Goal: Transaction & Acquisition: Book appointment/travel/reservation

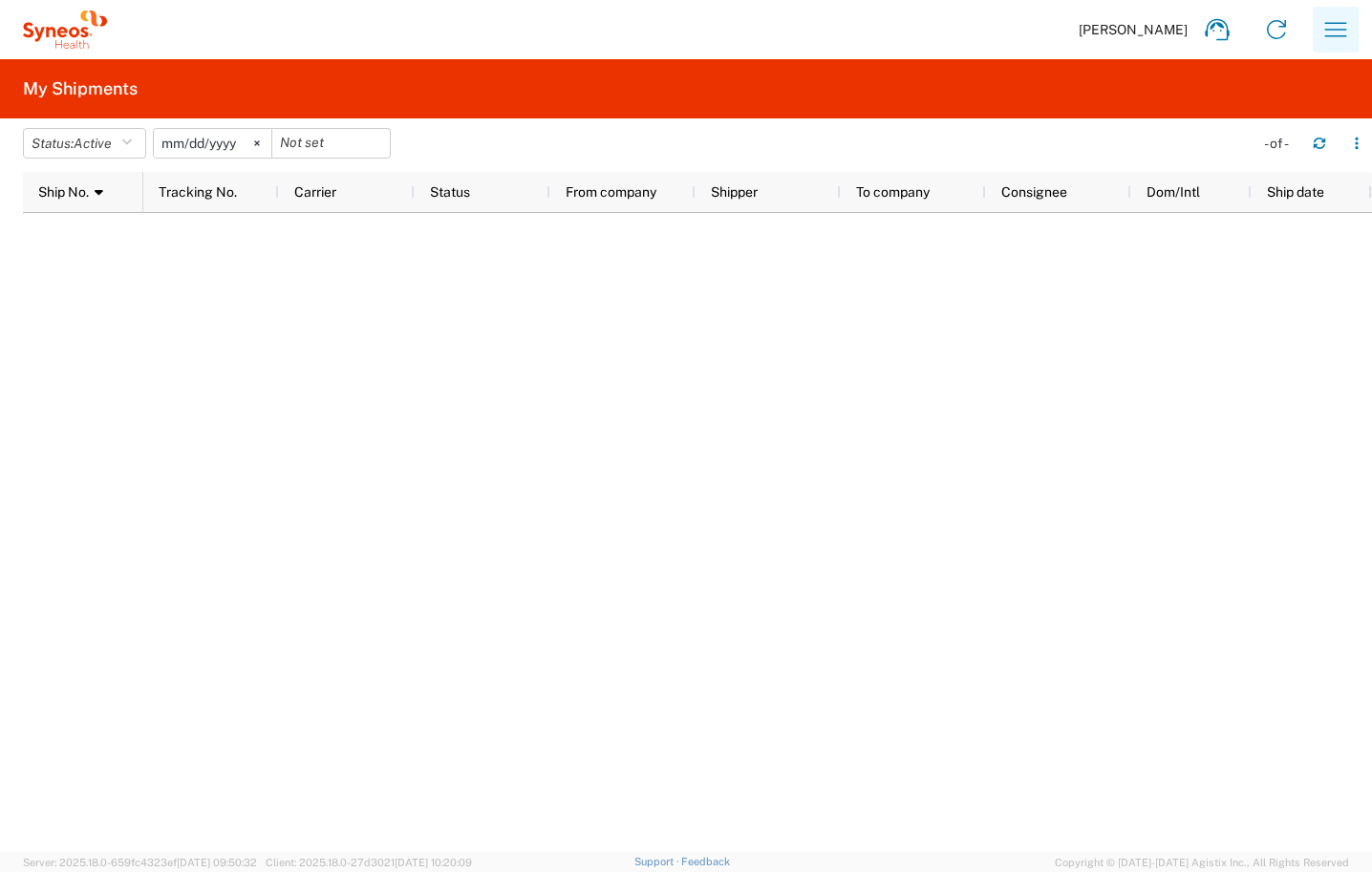
click at [1342, 32] on icon "button" at bounding box center [1335, 29] width 30 height 30
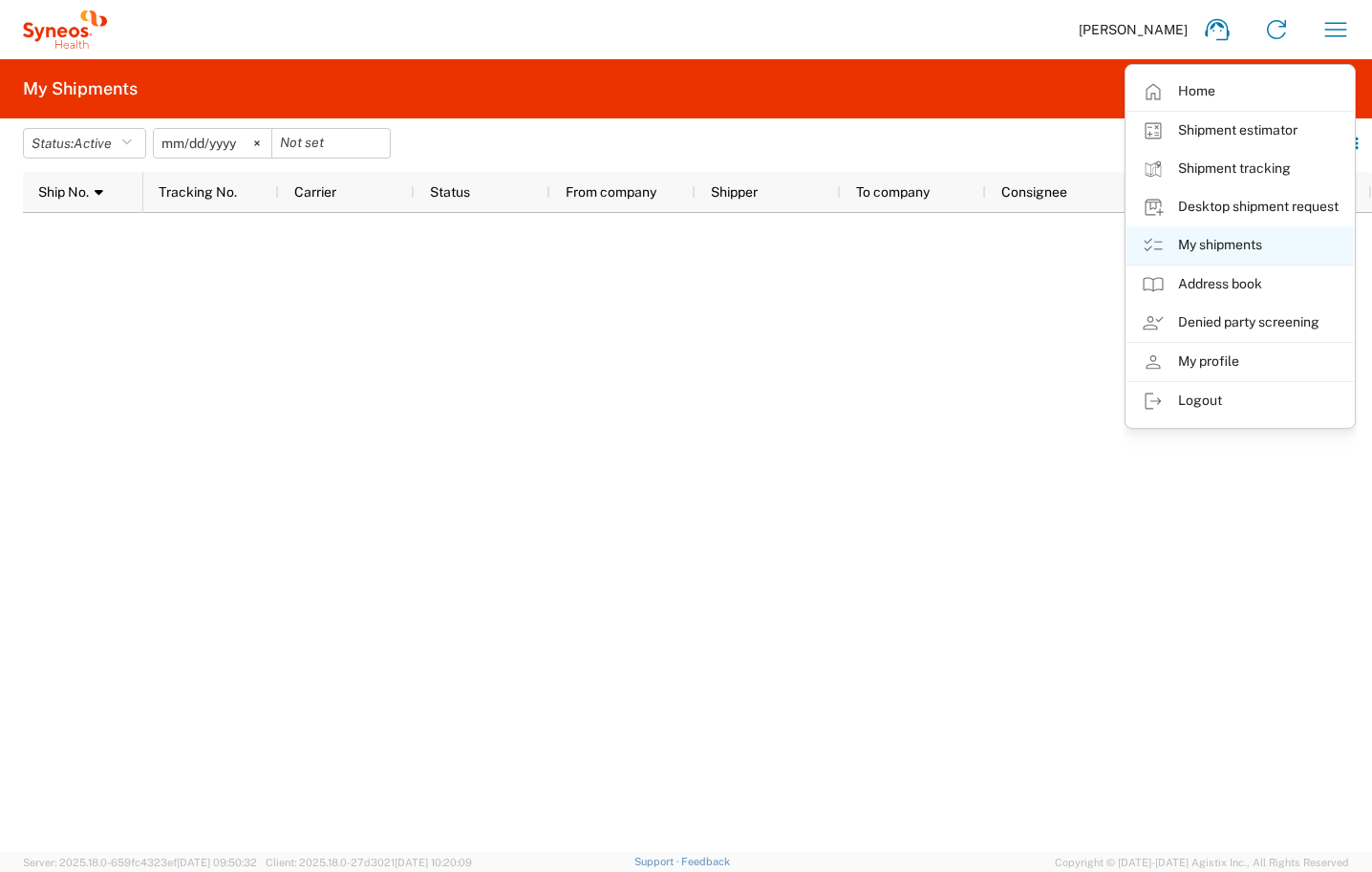
click at [1182, 237] on link "My shipments" at bounding box center [1239, 245] width 227 height 38
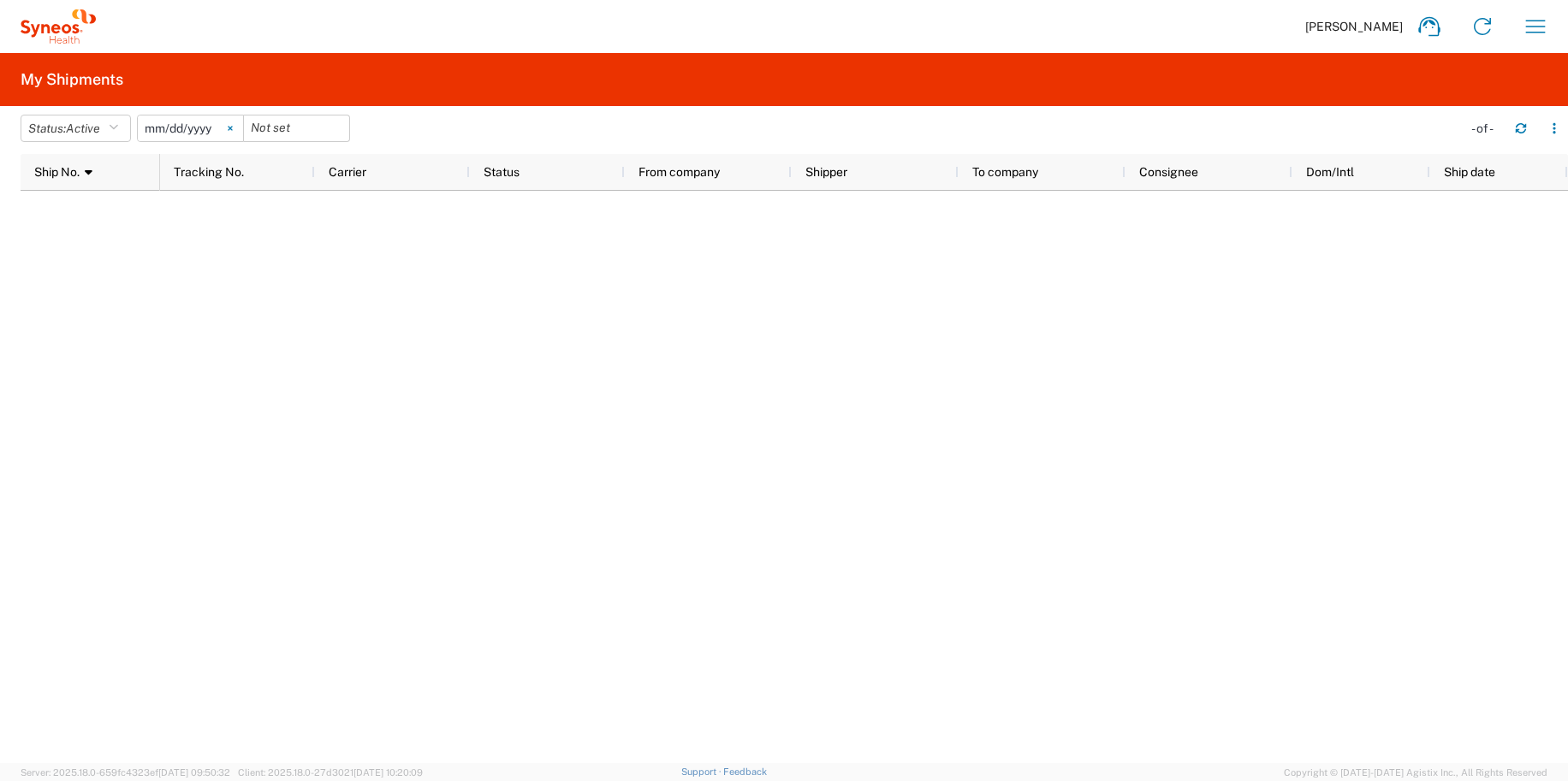
click at [234, 124] on svg-icon at bounding box center [230, 128] width 26 height 26
click at [99, 123] on span "Active" at bounding box center [83, 129] width 34 height 14
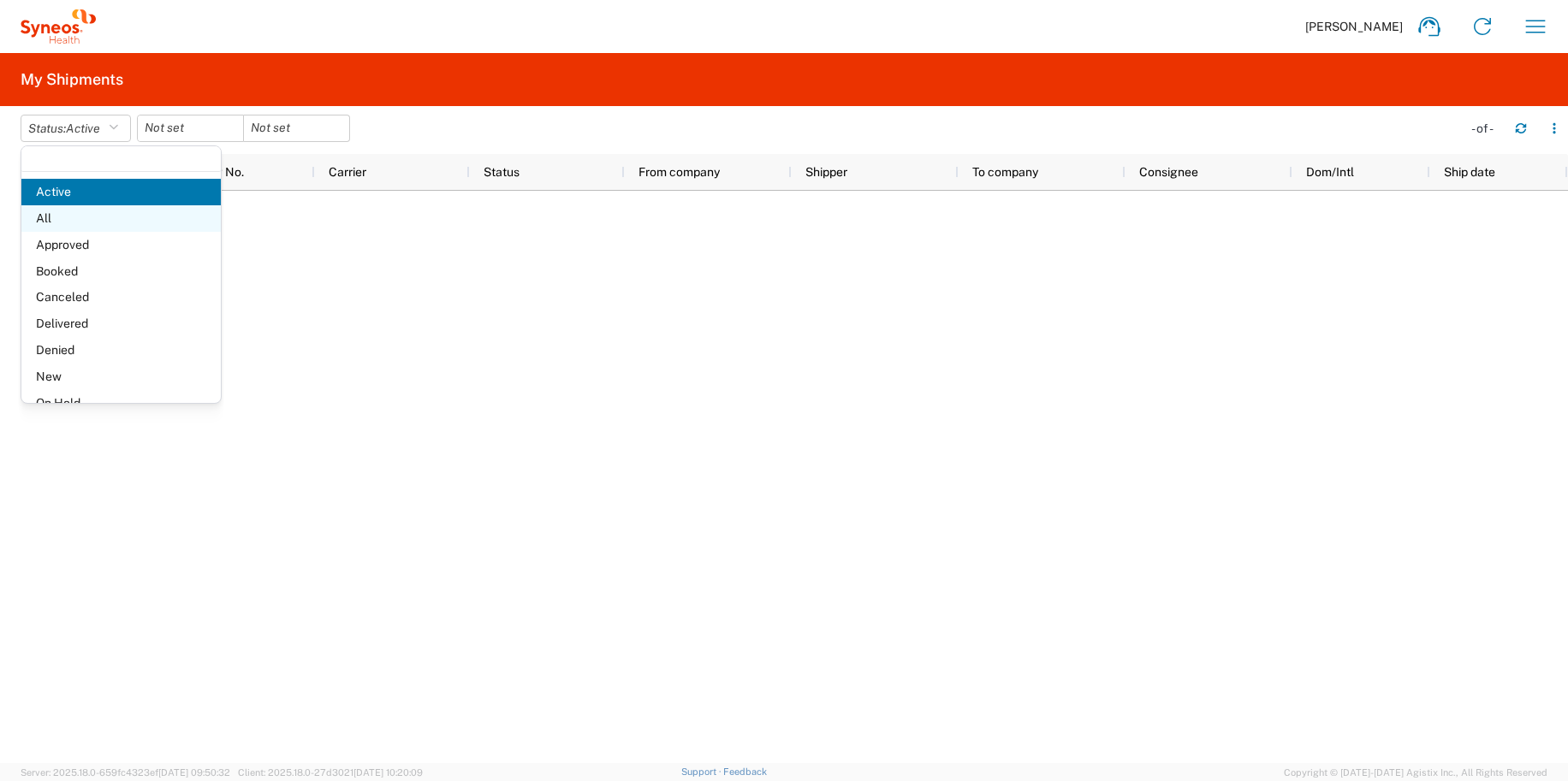
click at [105, 210] on span "All" at bounding box center [121, 218] width 199 height 26
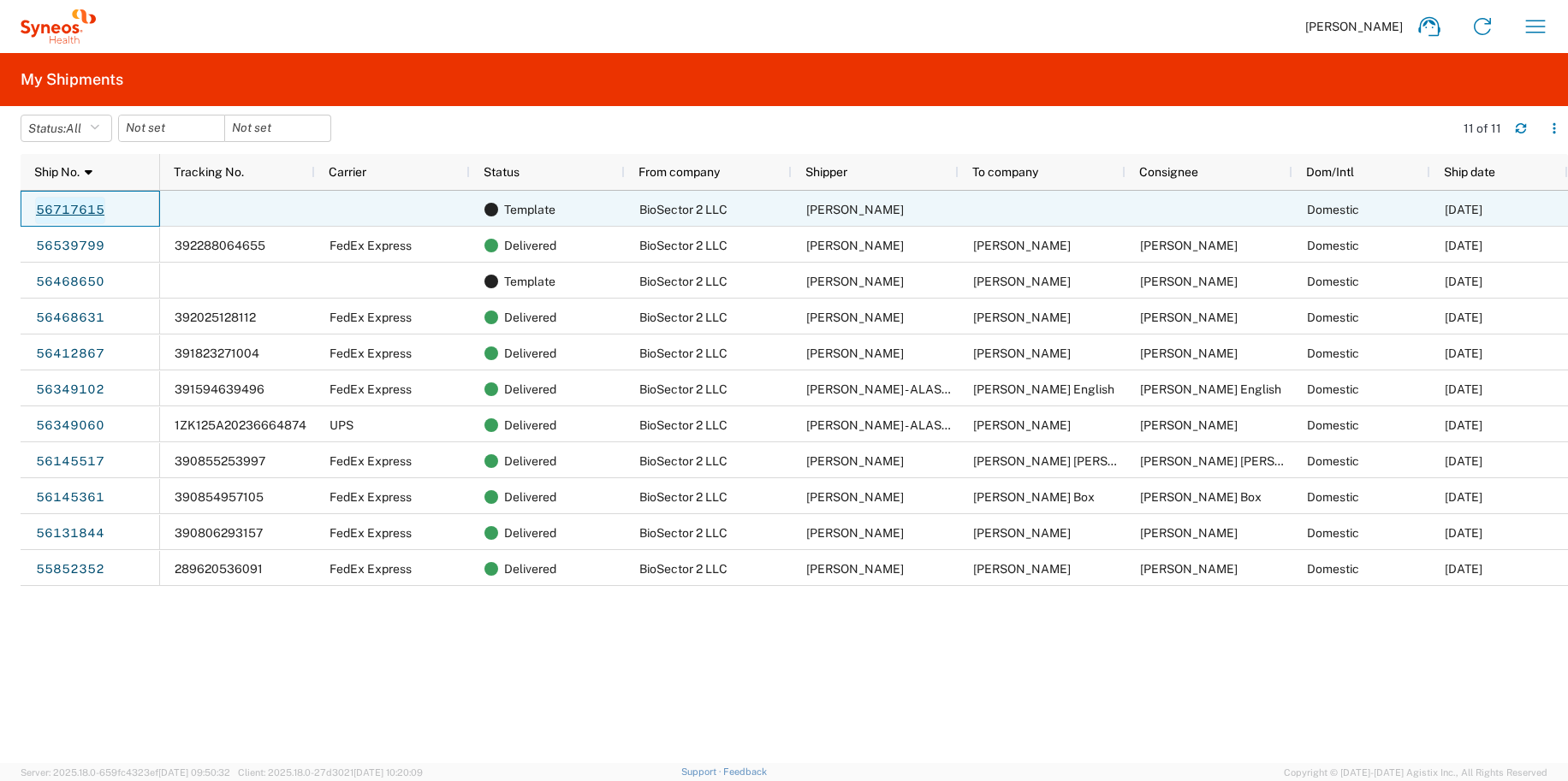
click at [78, 203] on link "56717615" at bounding box center [70, 210] width 70 height 27
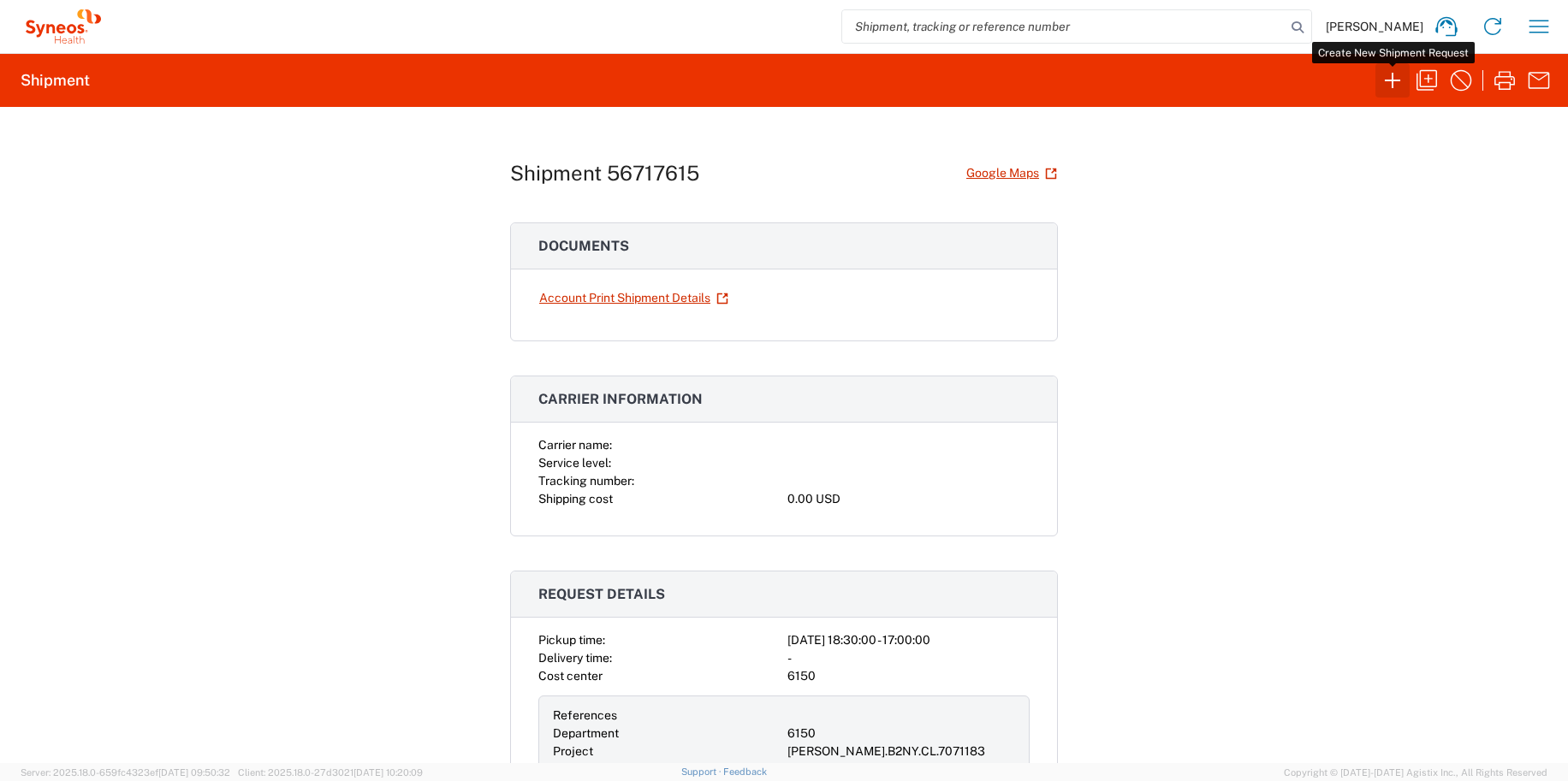
click at [1228, 86] on icon "button" at bounding box center [1392, 80] width 27 height 27
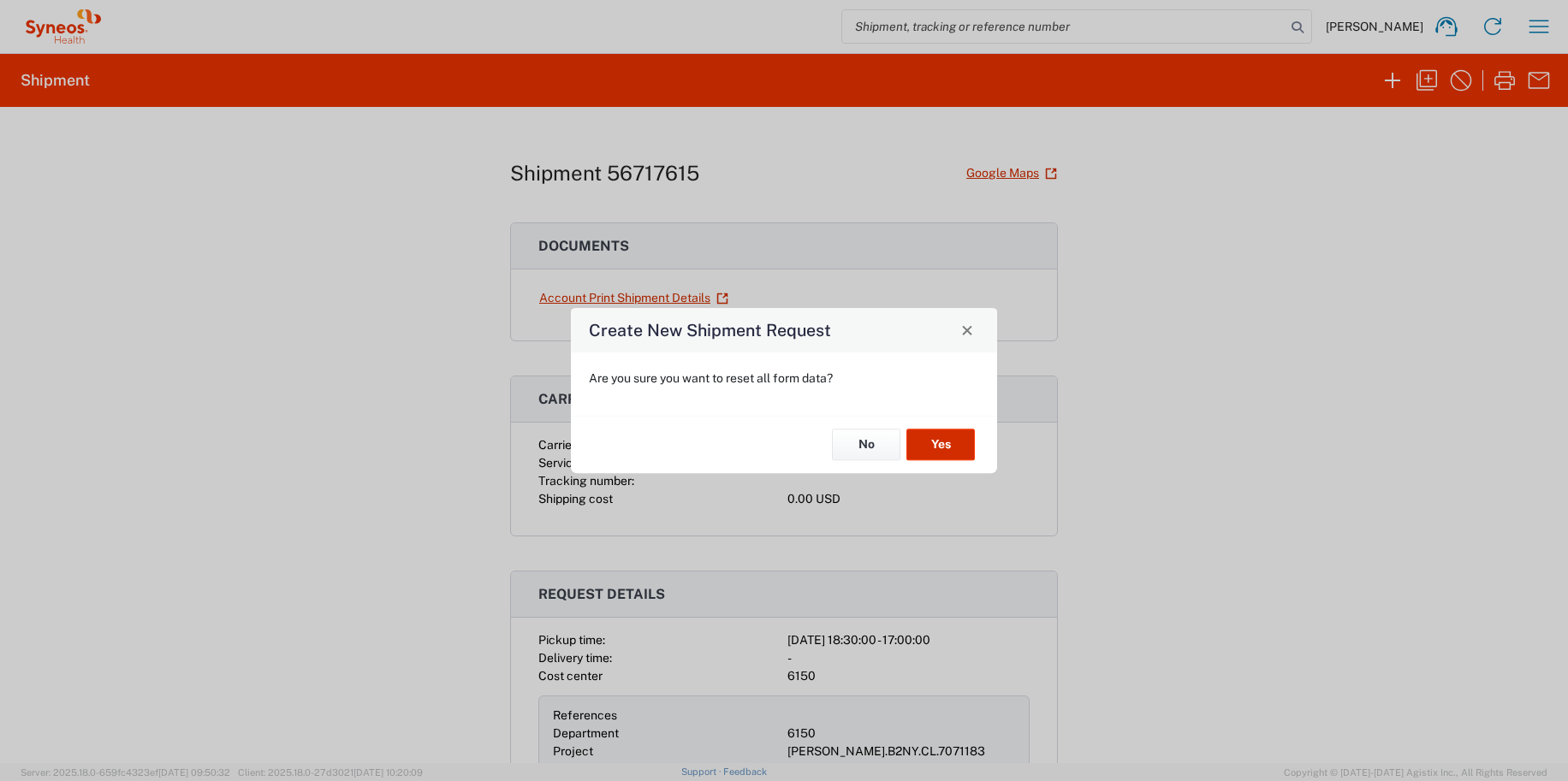
click at [923, 447] on button "Yes" at bounding box center [941, 446] width 69 height 32
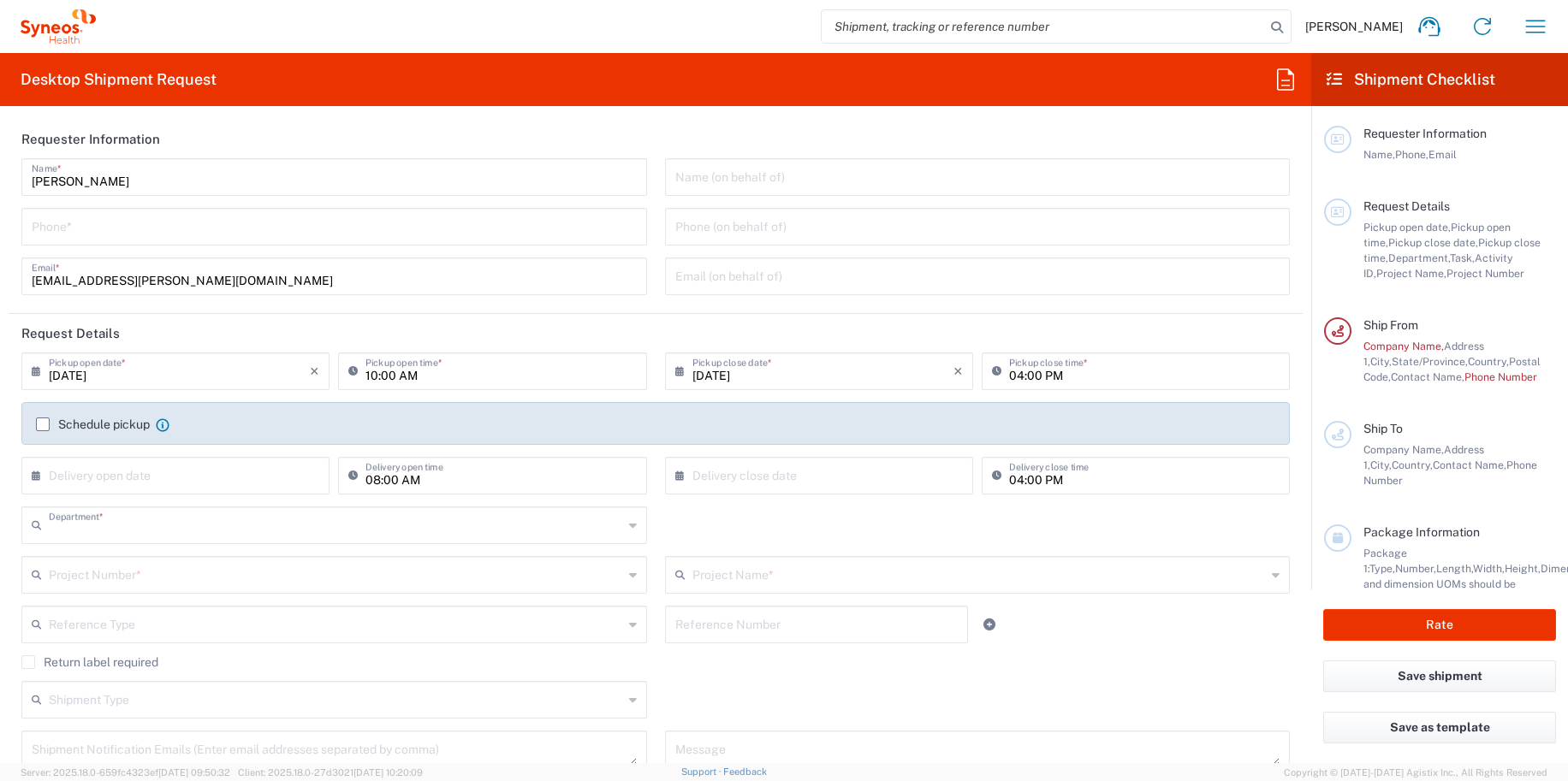
type input "6150"
type input "[US_STATE]"
type input "United States"
type input "BioSector 2 LLC- New York US"
click at [1228, 84] on agx-form-header "Desktop Shipment Request" at bounding box center [655, 79] width 1311 height 53
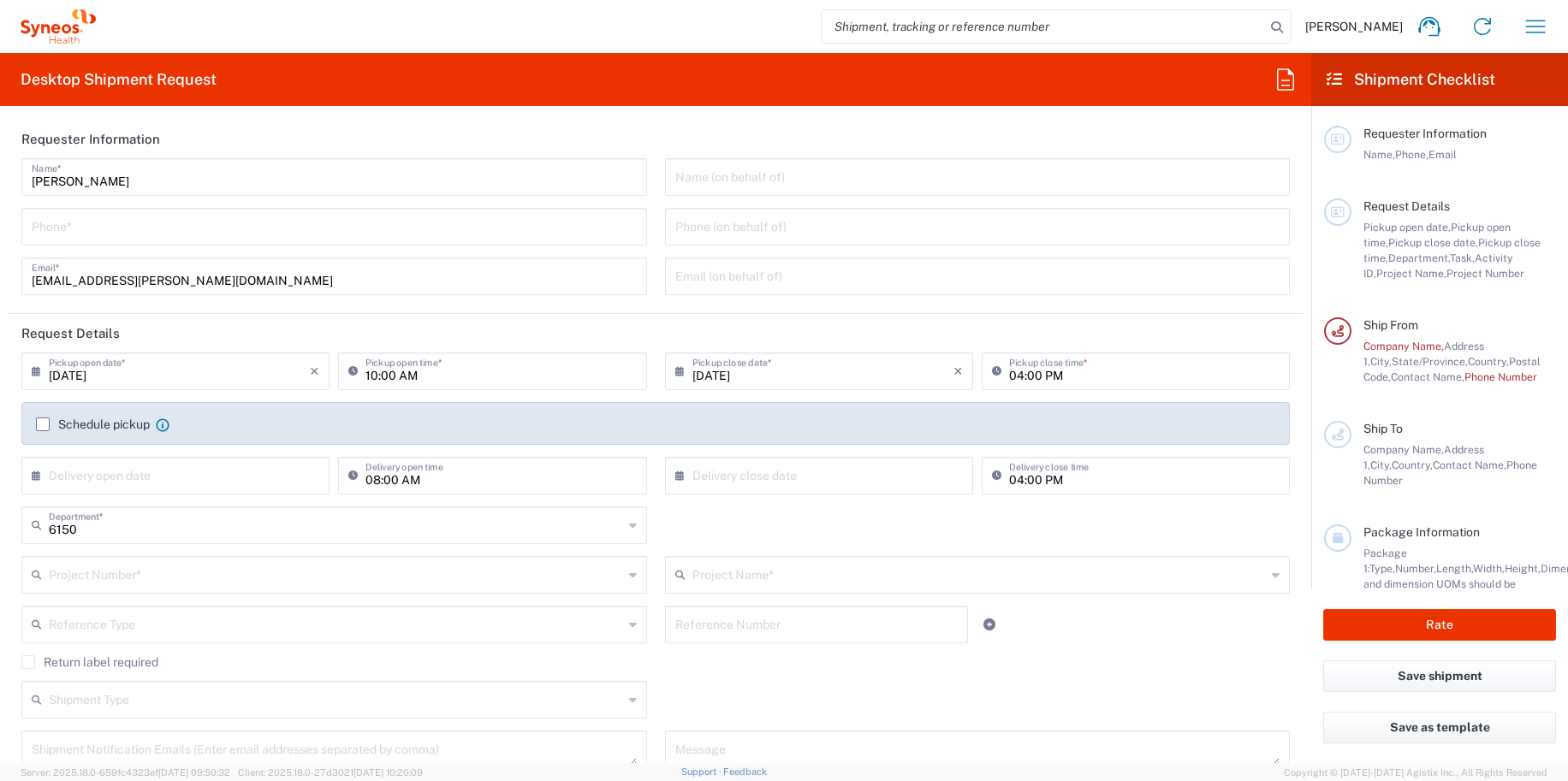
click at [1228, 89] on icon at bounding box center [1284, 79] width 27 height 27
click at [1228, 129] on input at bounding box center [1409, 121] width 279 height 27
type input "4"
type input "a"
click at [1228, 165] on div "No Results Found" at bounding box center [1409, 159] width 300 height 36
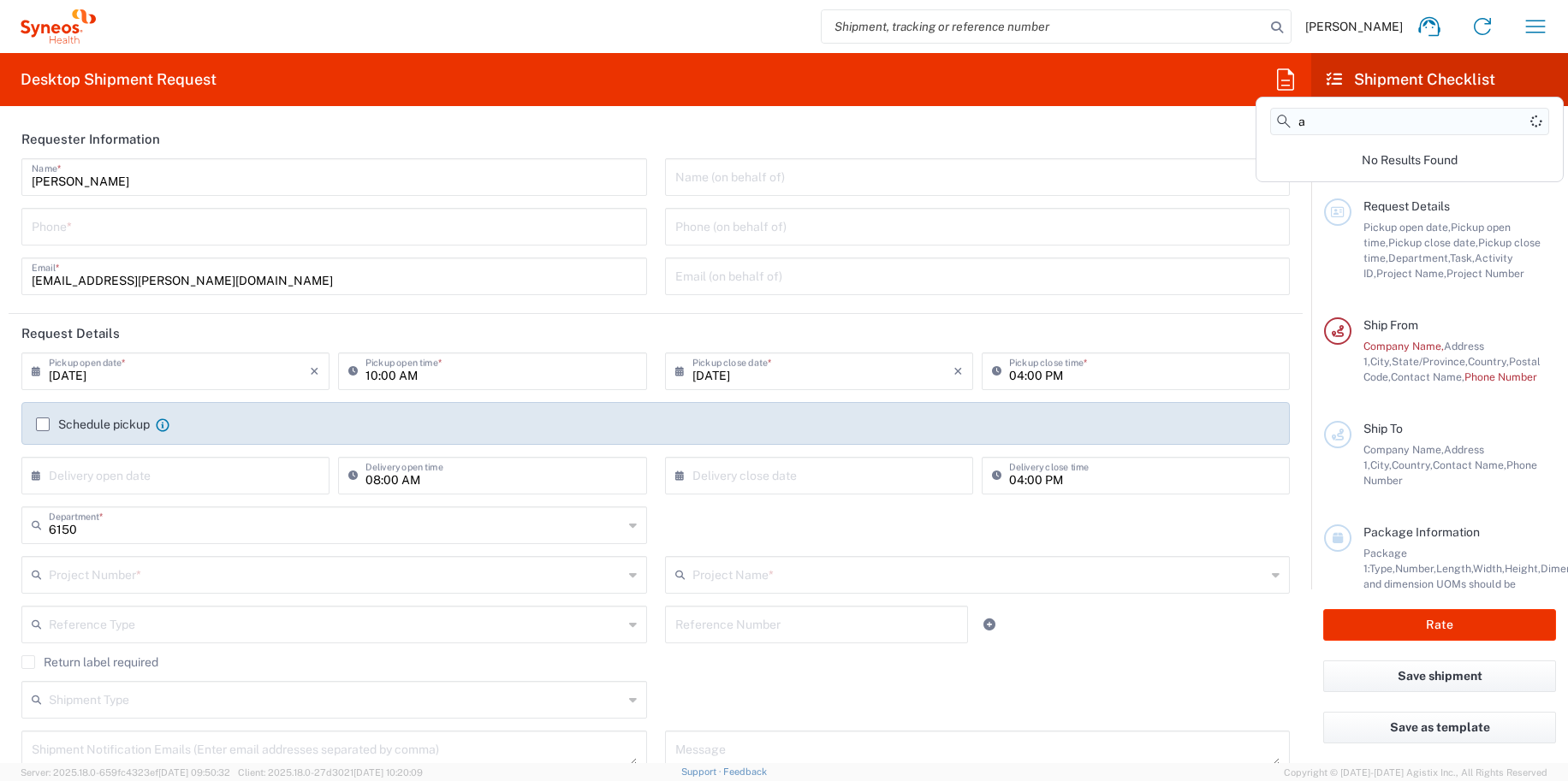
click at [1228, 117] on input "a" at bounding box center [1409, 121] width 279 height 27
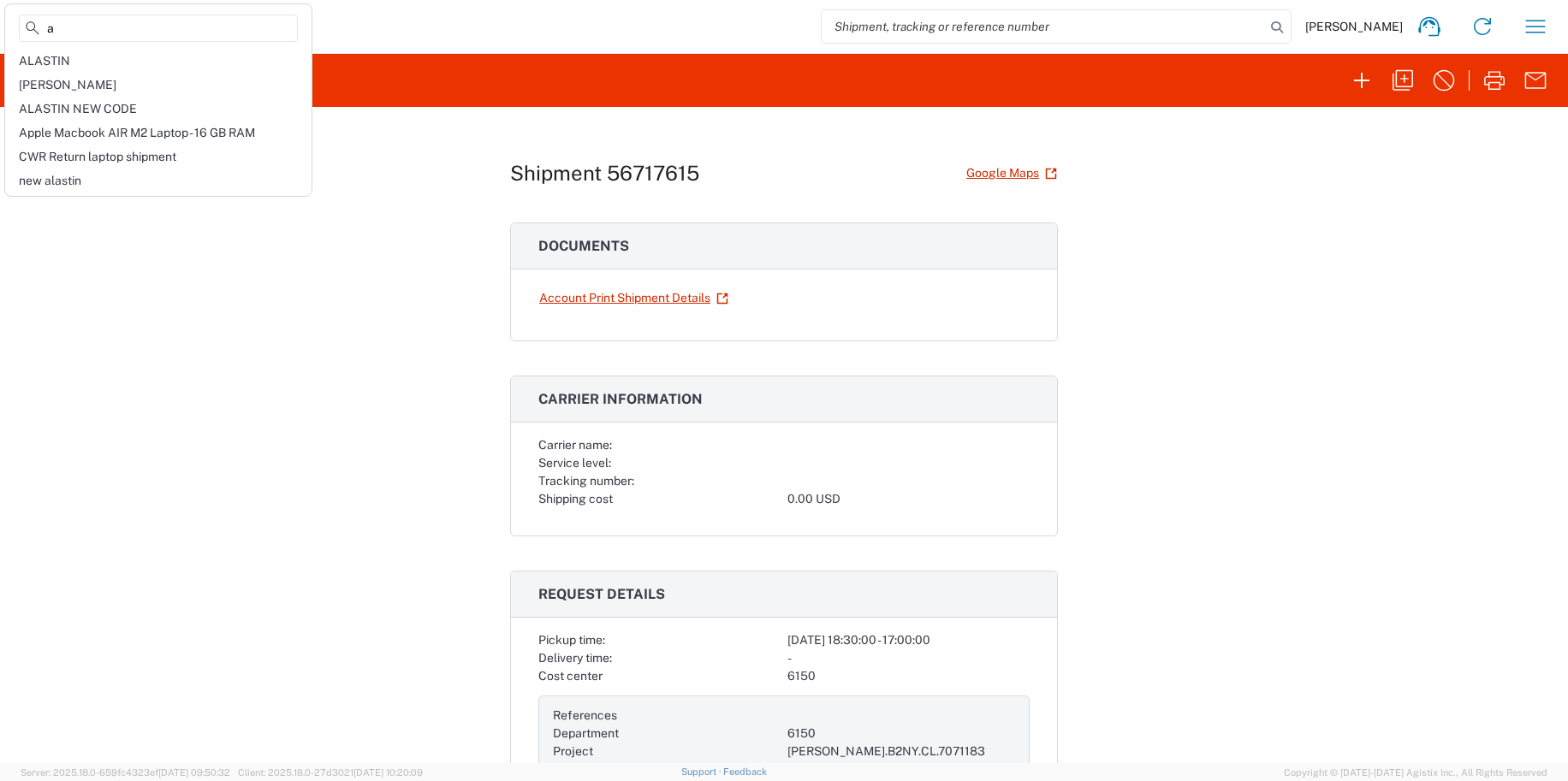
click at [969, 378] on h3 "Carrier information" at bounding box center [784, 399] width 546 height 46
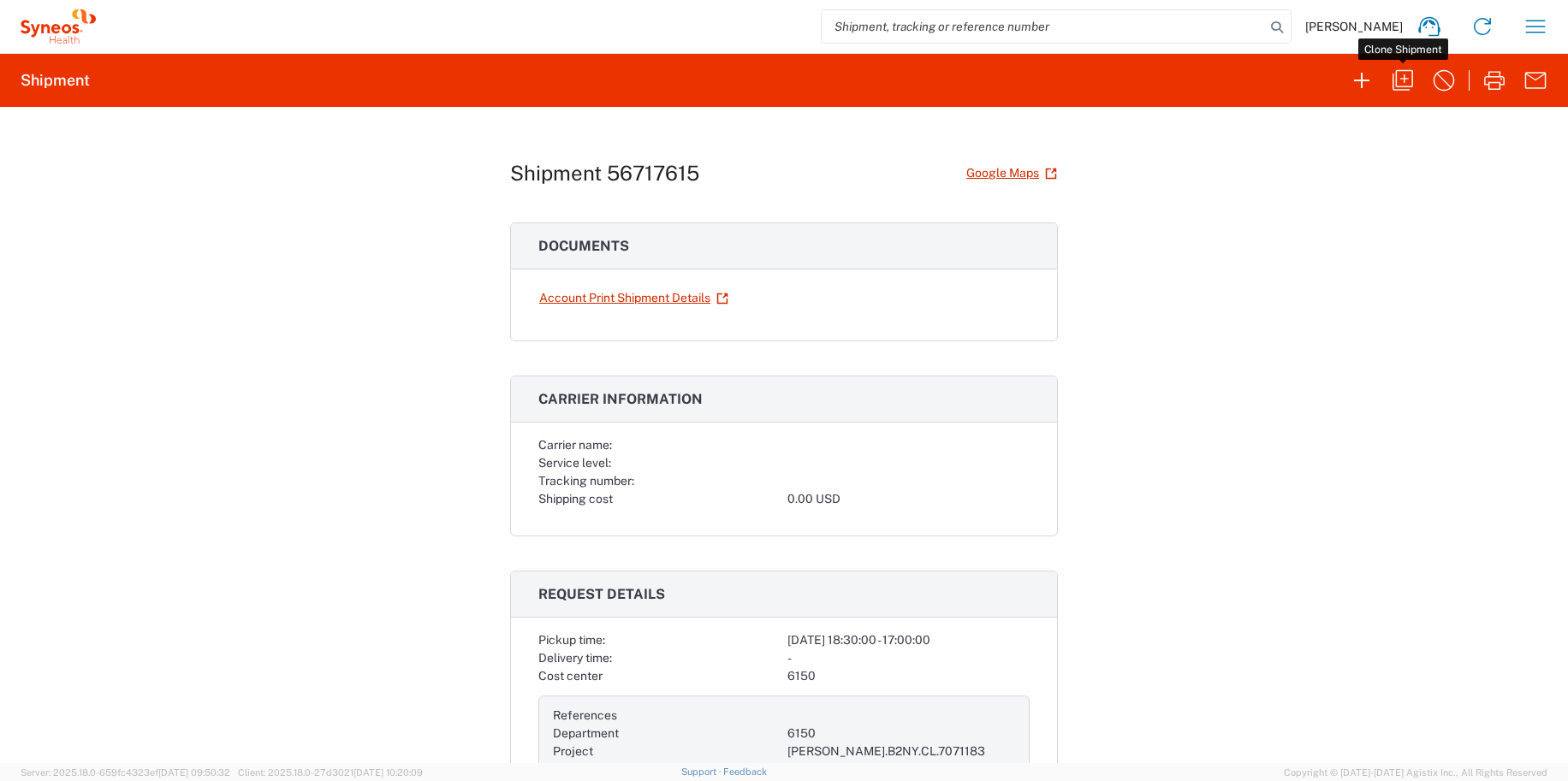
click at [1228, 96] on button "button" at bounding box center [1402, 80] width 41 height 41
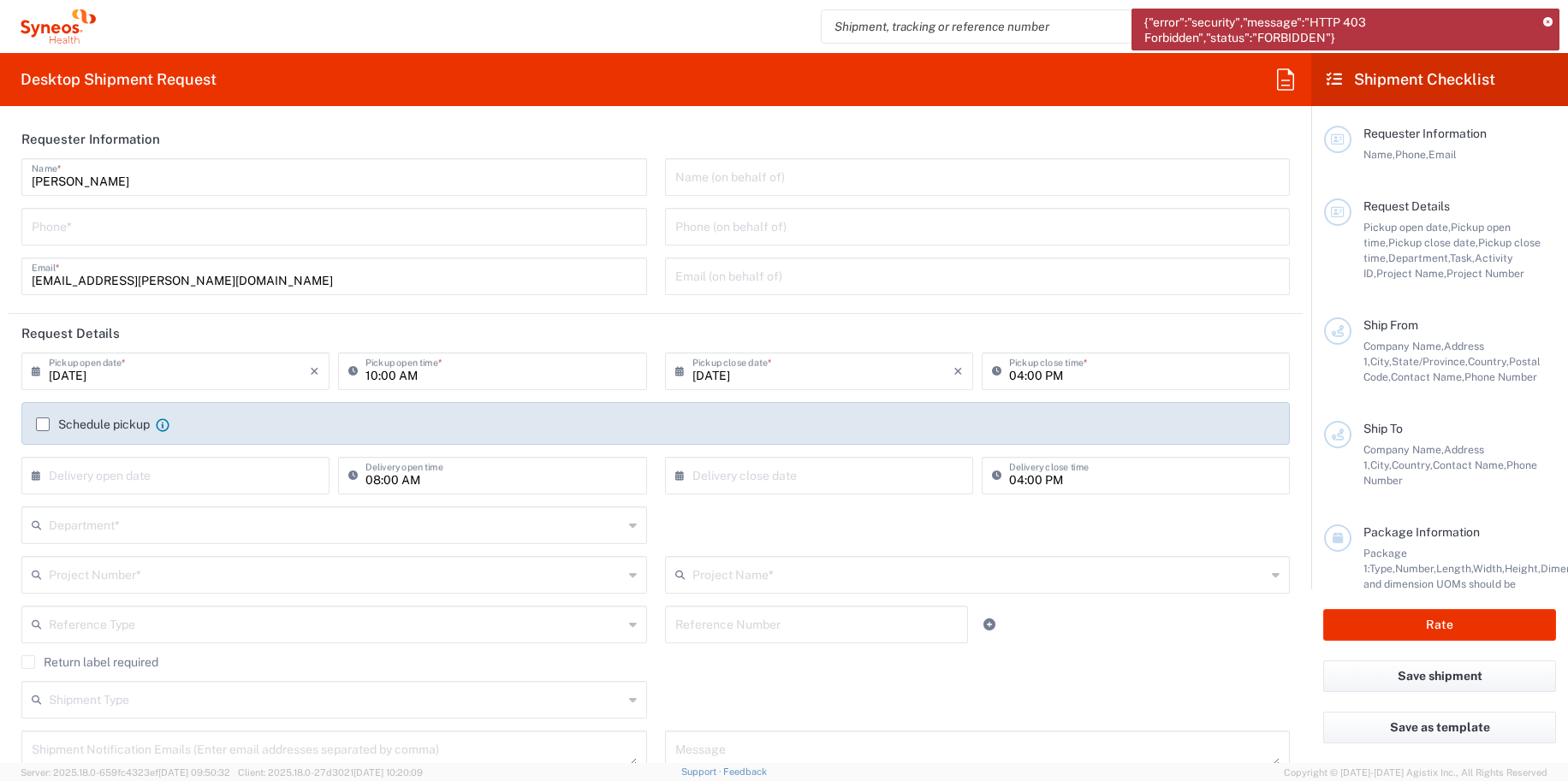
click at [1228, 18] on icon at bounding box center [1547, 22] width 10 height 10
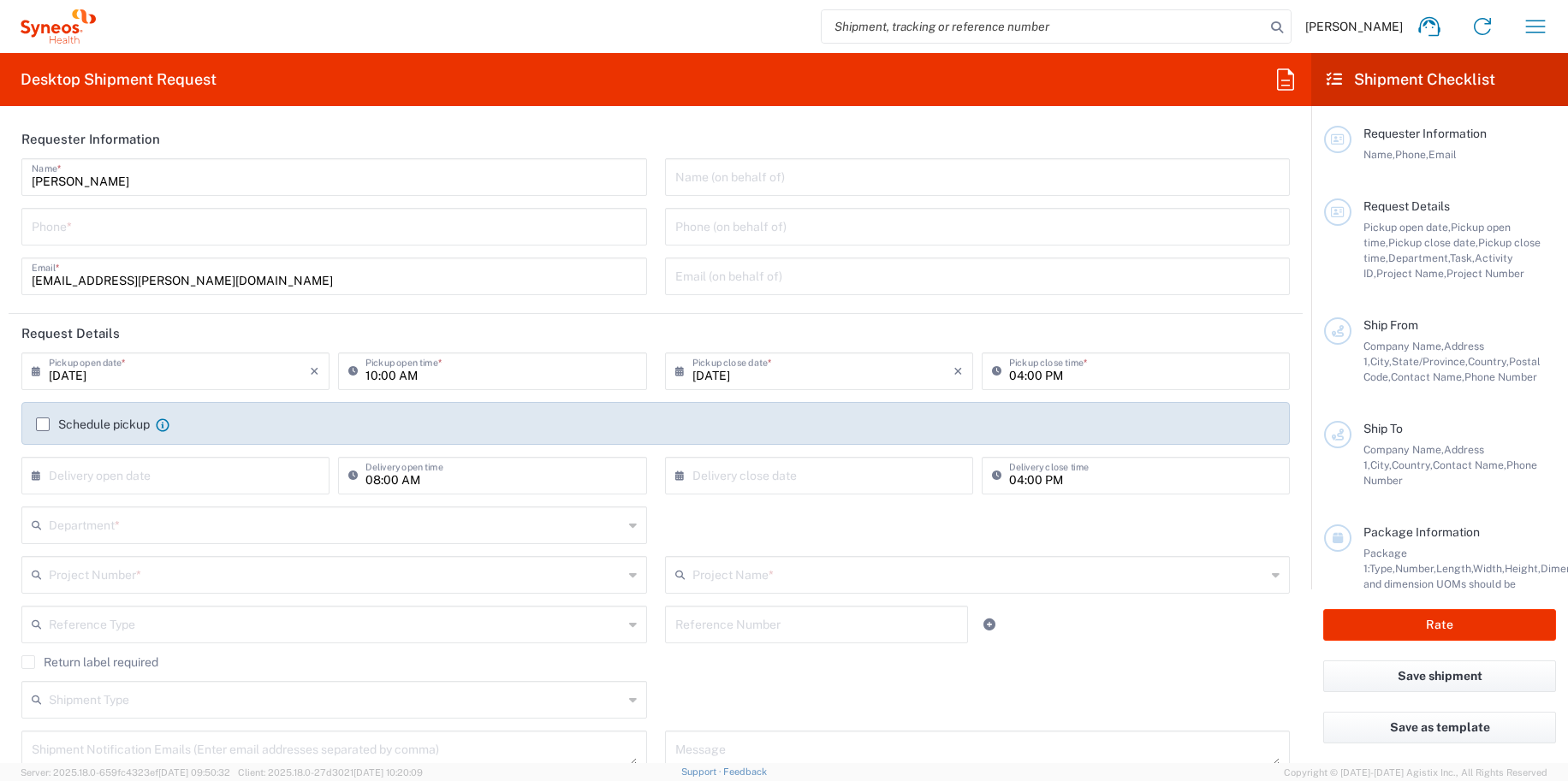
click at [1228, 70] on icon at bounding box center [1284, 79] width 27 height 27
click at [1228, 134] on input at bounding box center [1409, 121] width 279 height 27
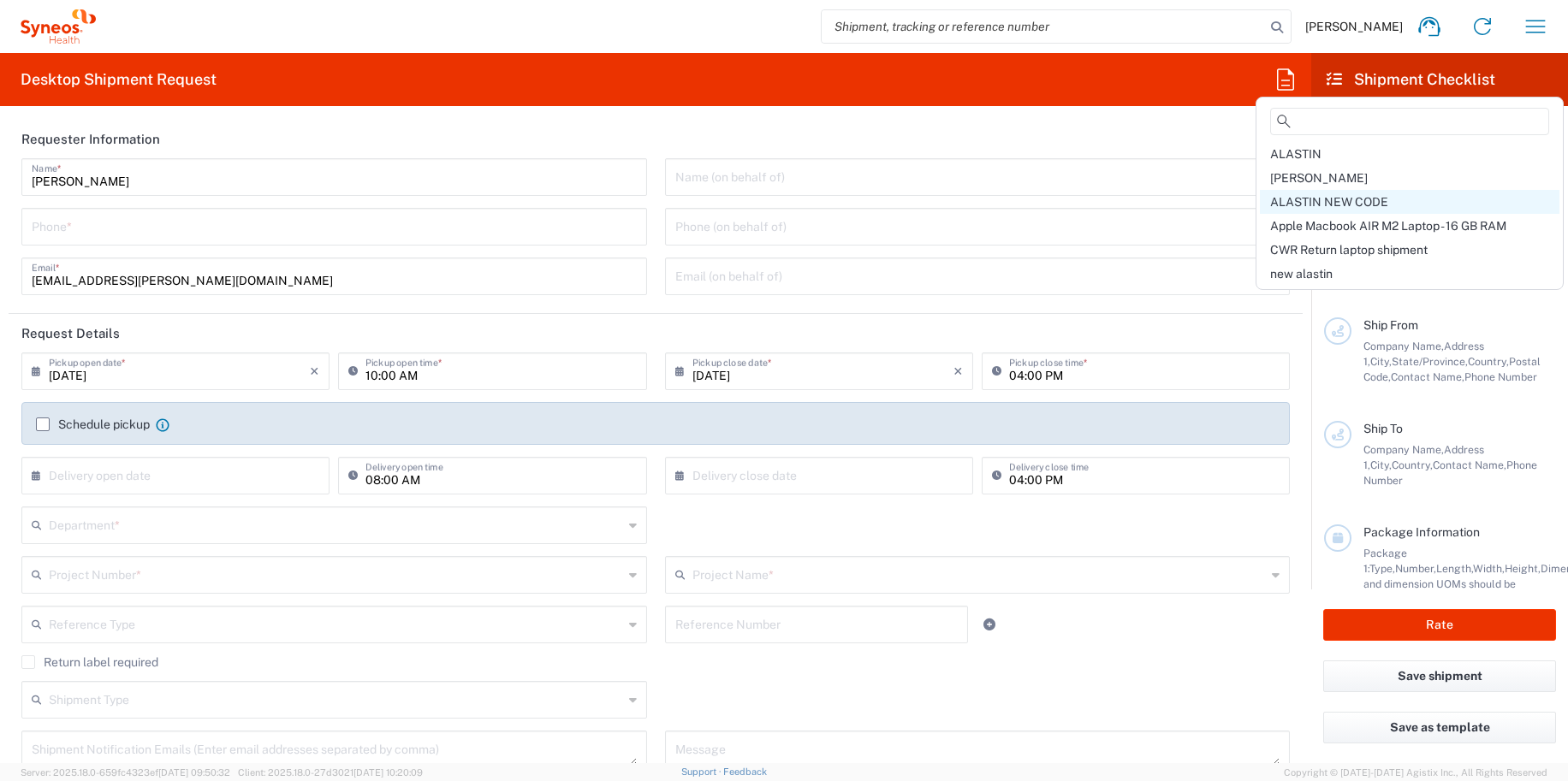
click at [1228, 201] on span "ALASTIN NEW CODE" at bounding box center [1329, 202] width 118 height 14
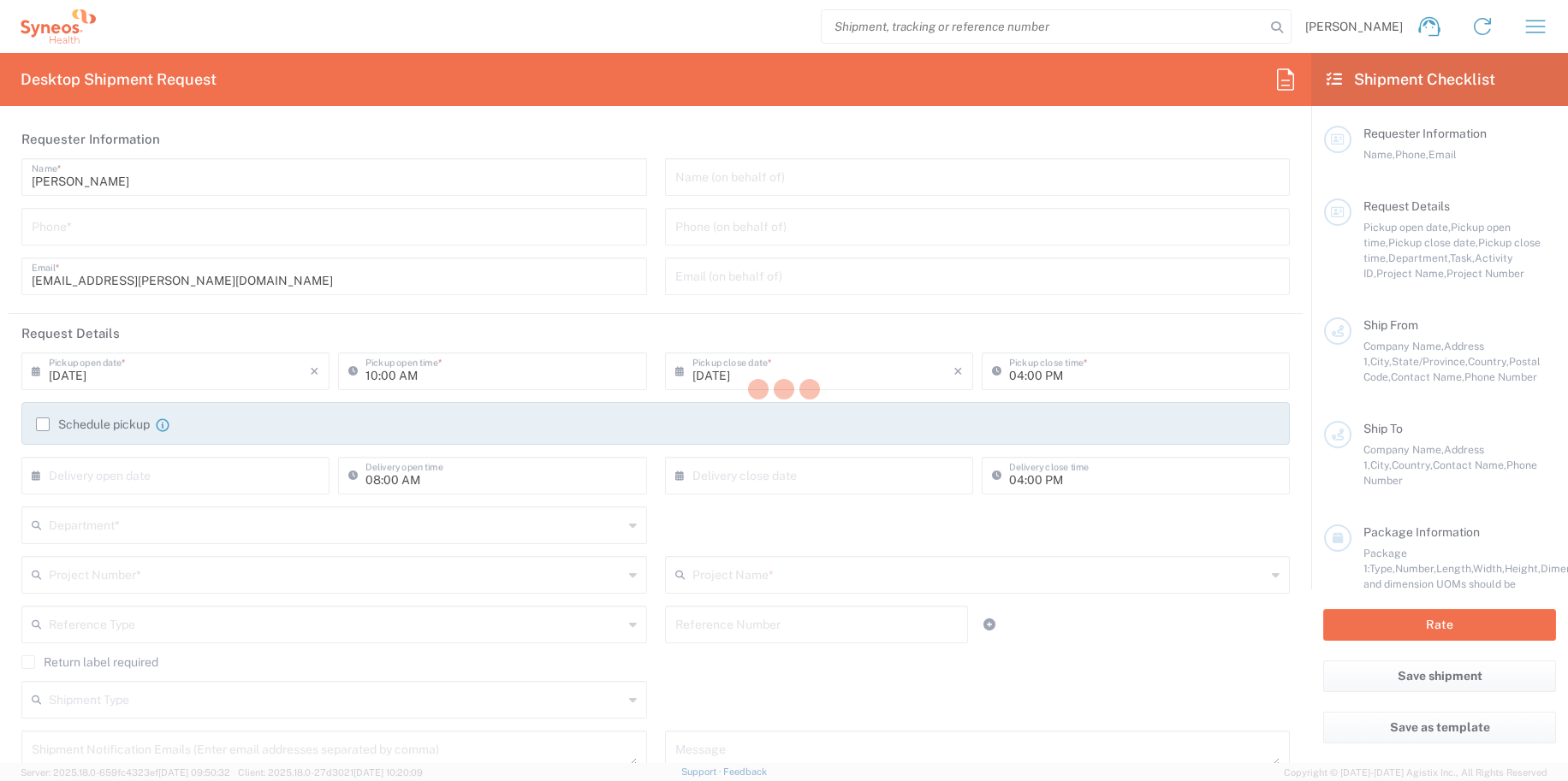
type input "4848430776"
type input "06:30 PM"
type input "05:00 PM"
type input "Project"
type input "[PERSON_NAME].B2NY.CL.7071183"
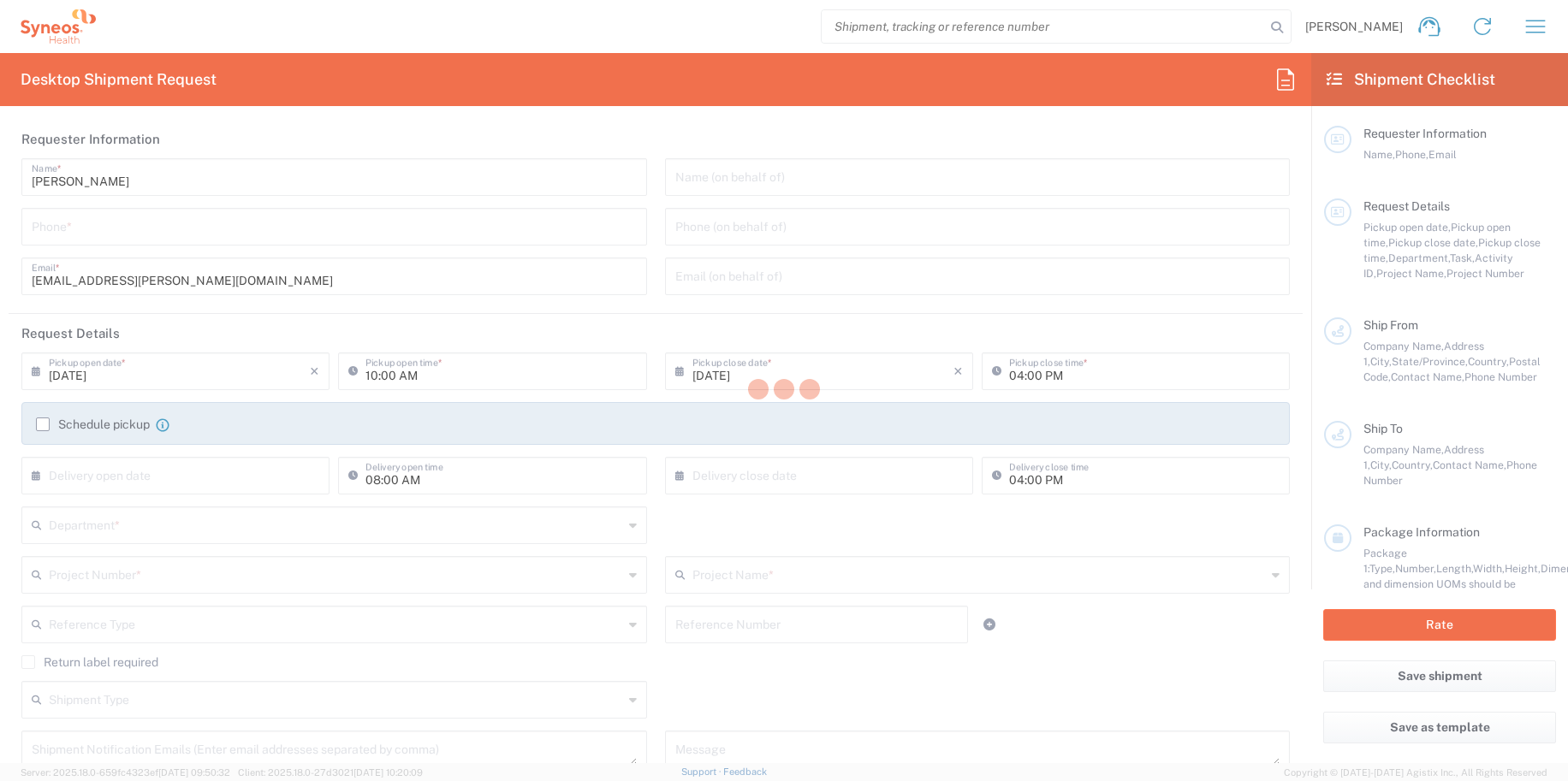
type textarea "[EMAIL_ADDRESS][PERSON_NAME][DOMAIN_NAME]"
type input "BioSector 2 LLC"
type input "[STREET_ADDRESS][PERSON_NAME]"
type input "40th Floor"
type input "[US_STATE]"
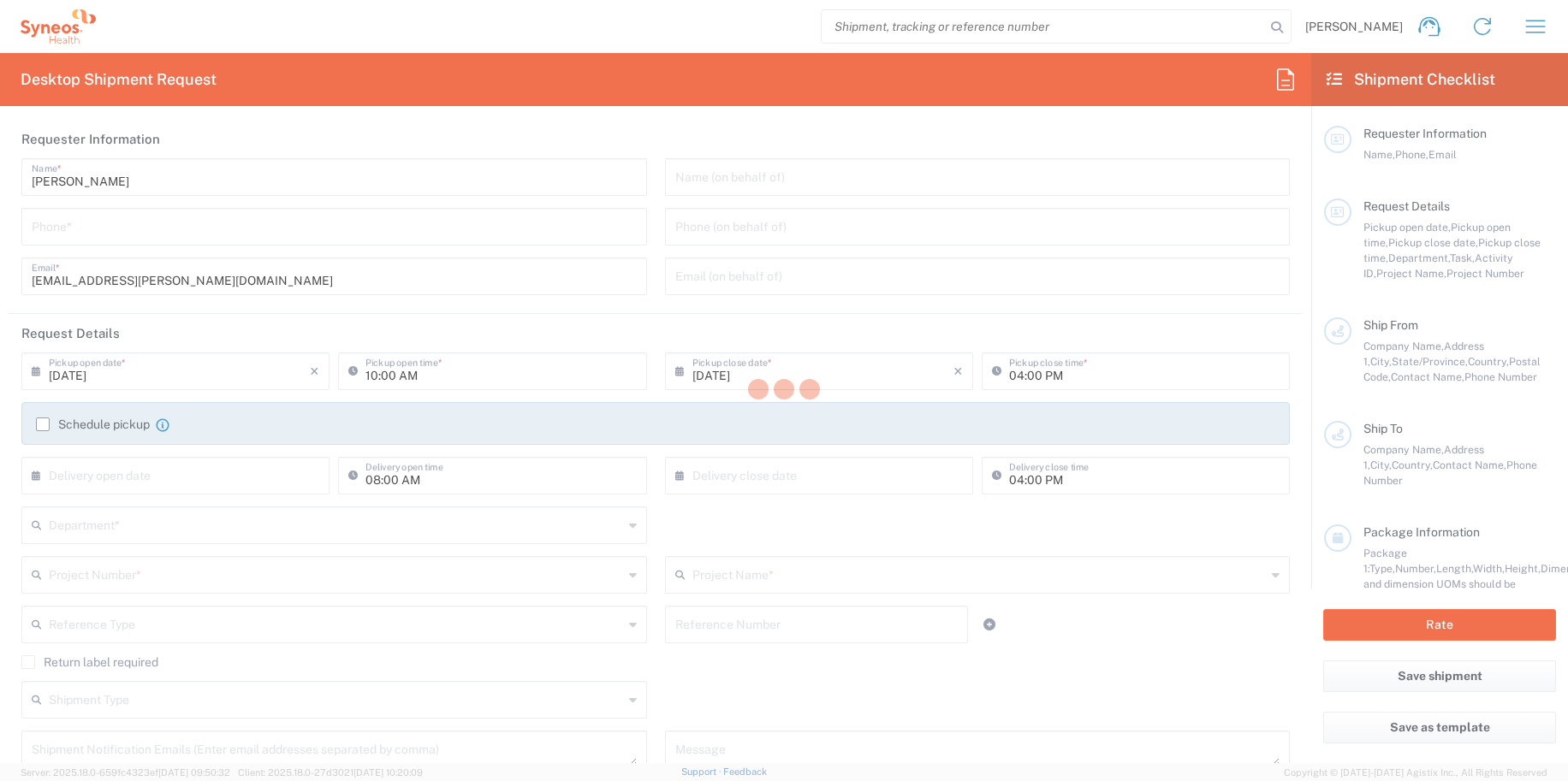
type input "[US_STATE]"
type input "10281"
type input "[PERSON_NAME]"
type input "4848430776"
type input "[EMAIL_ADDRESS][PERSON_NAME][DOMAIN_NAME]"
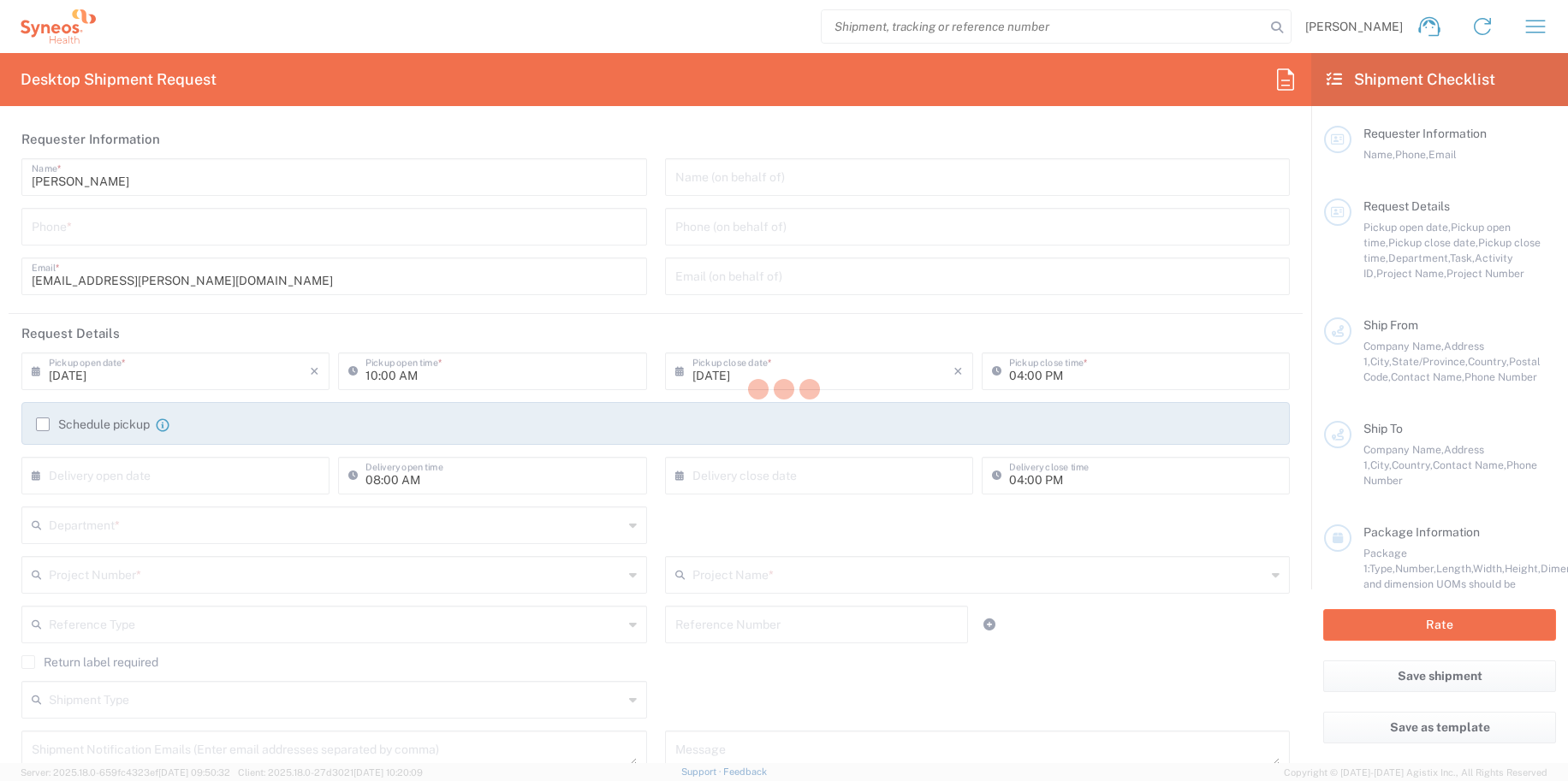
type input "Business (General)"
type input "Adult Signature Required"
type input "BioSector 2 LLC- [US_STATE] [GEOGRAPHIC_DATA]"
type input "Sender/Shipper"
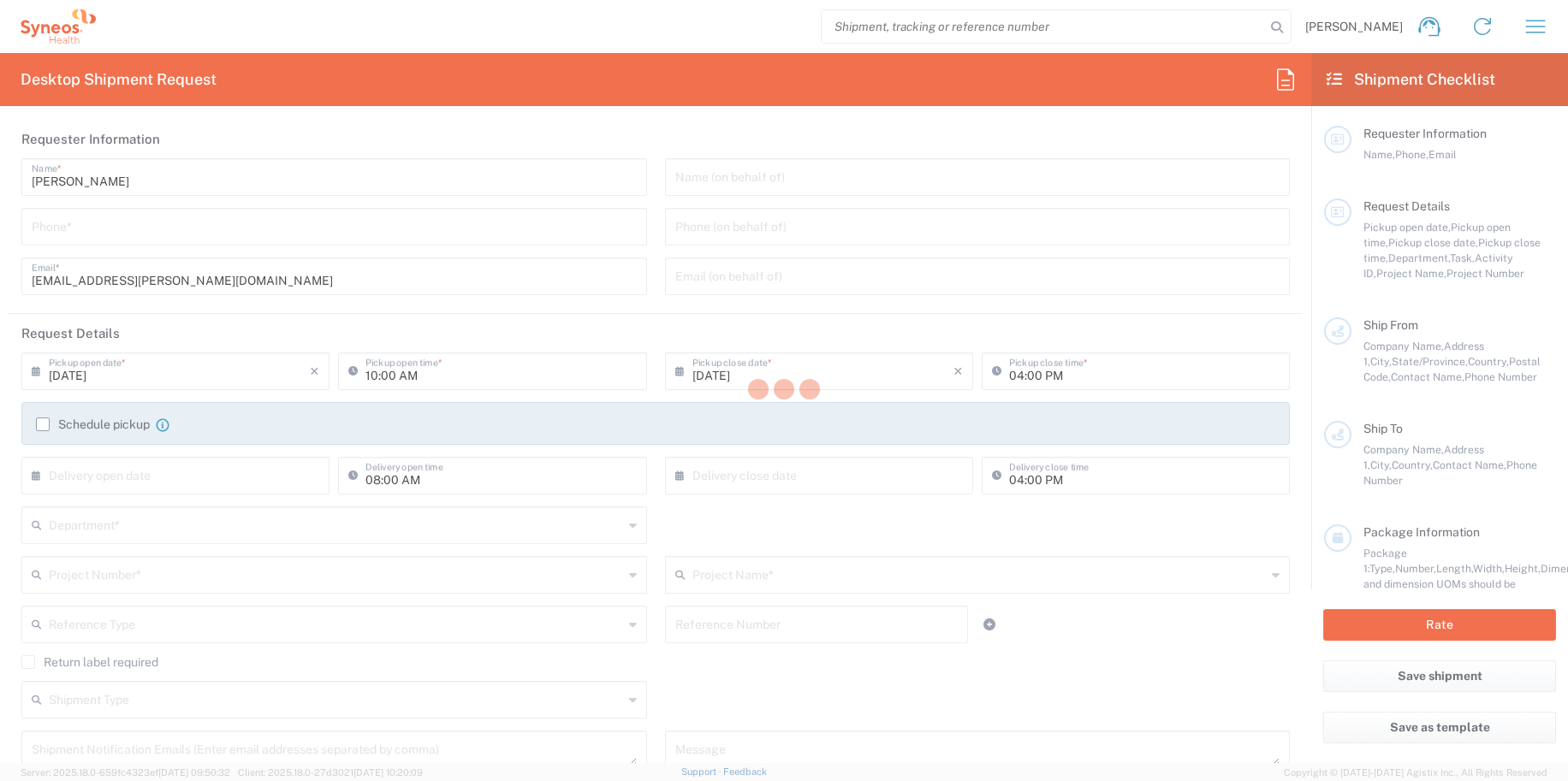
type input "Yes"
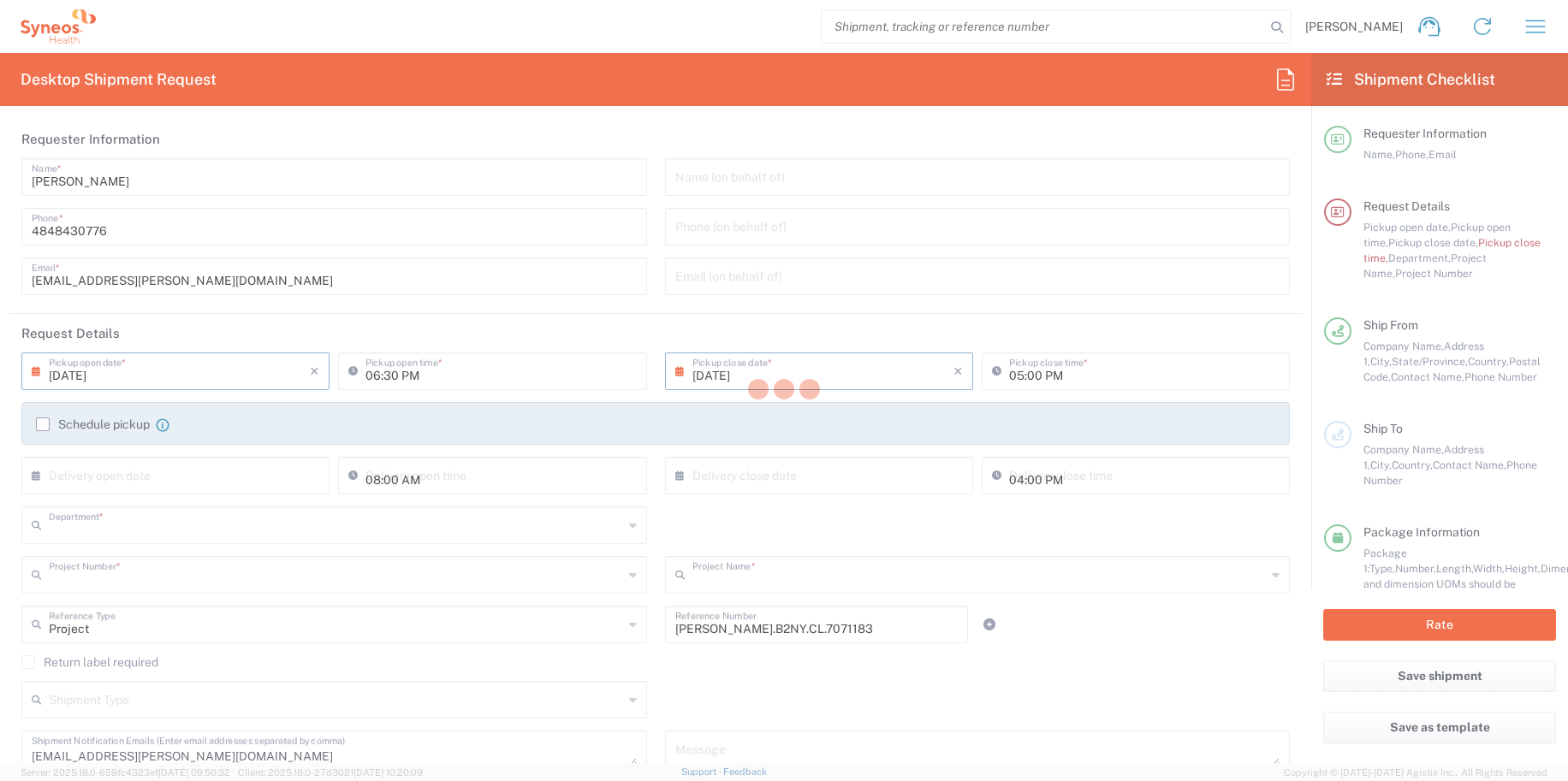
type input "6150"
type input "[PERSON_NAME].B2NY.CL.7071183"
type input "Galderma.GALALA.25.7071183"
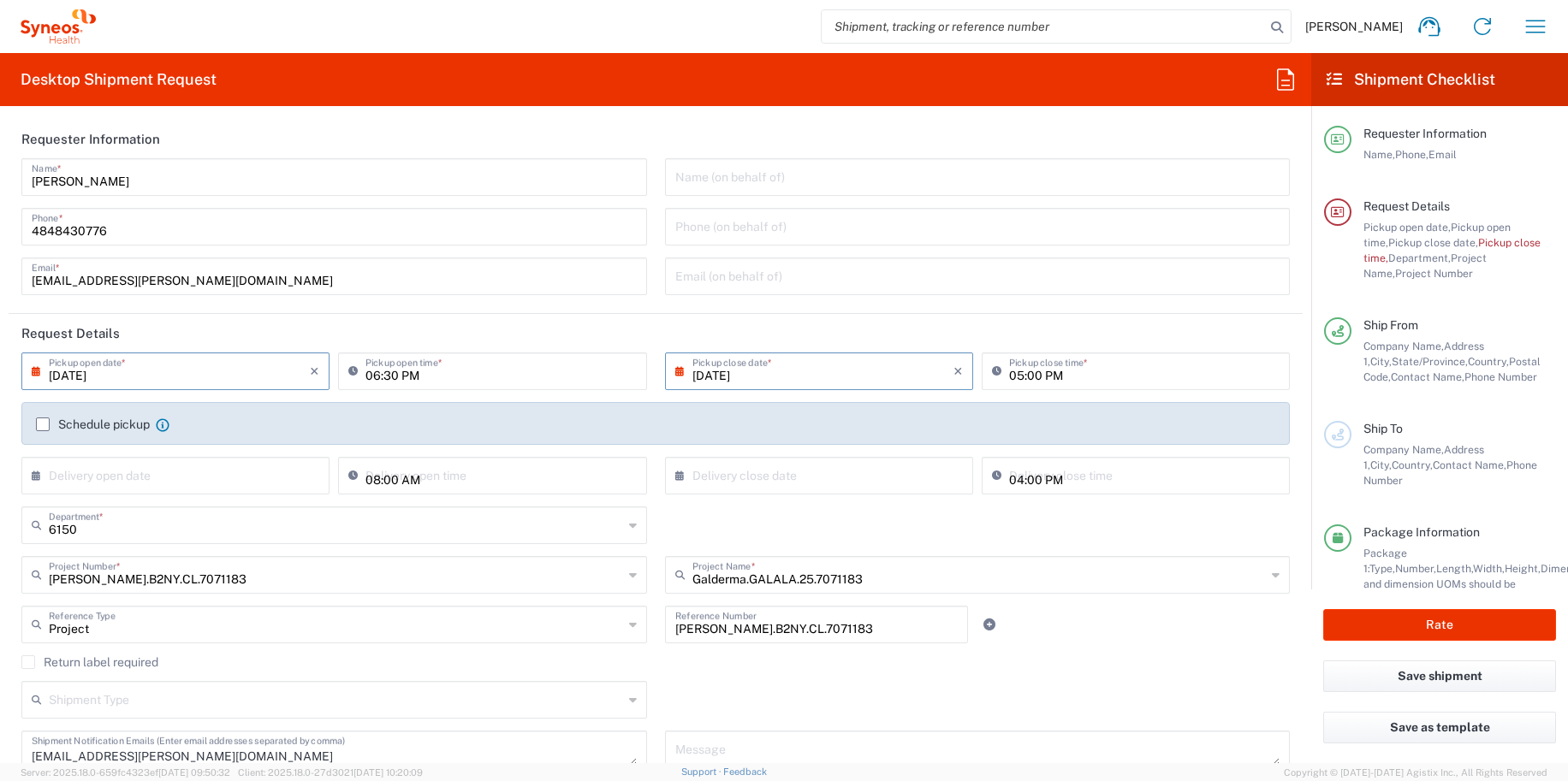
click at [406, 373] on input "06:30 PM" at bounding box center [500, 370] width 270 height 30
type input "12:30 PM"
click at [170, 478] on input "text" at bounding box center [179, 475] width 261 height 30
click at [728, 364] on input "[DATE]" at bounding box center [823, 370] width 261 height 30
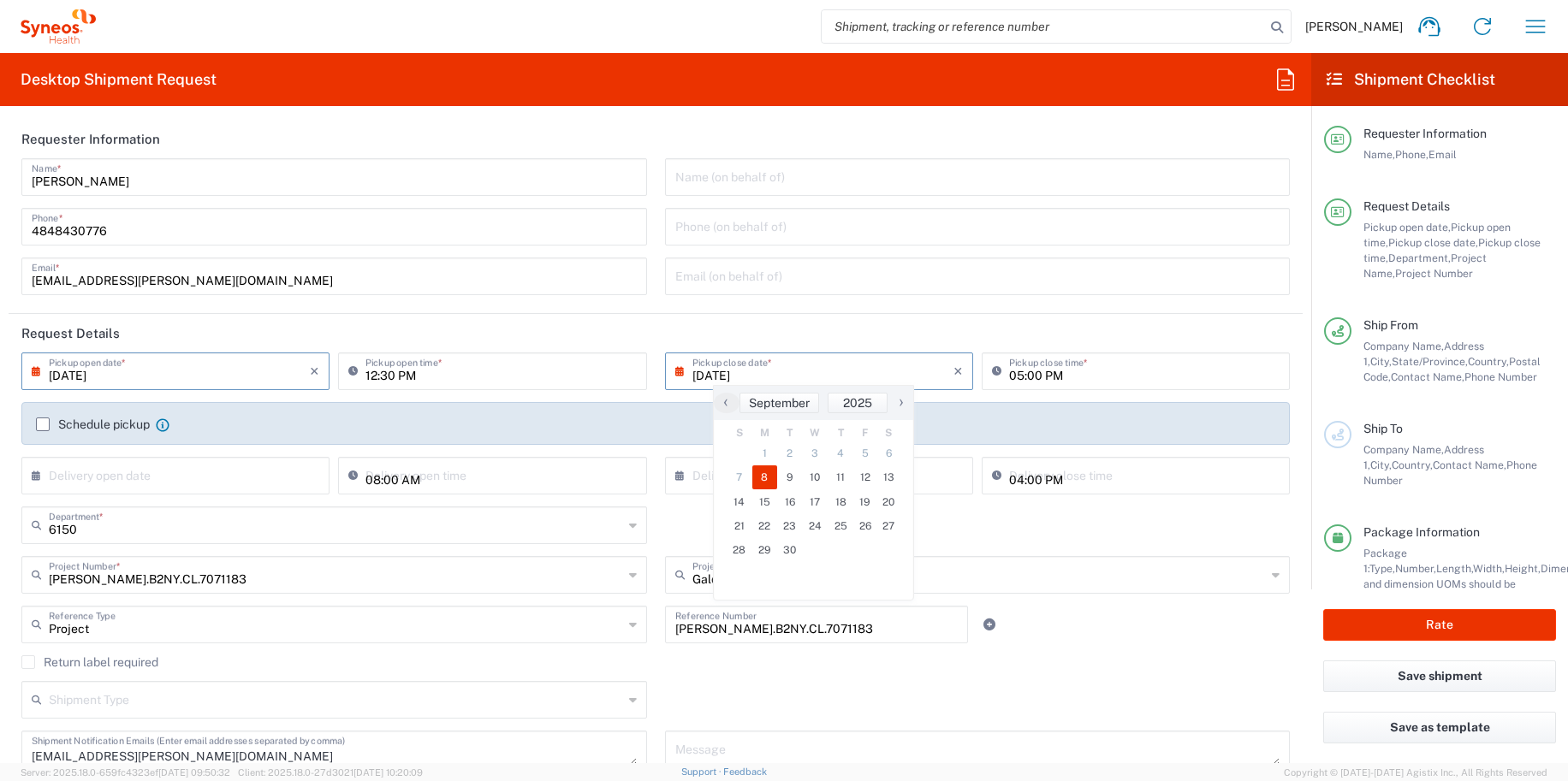
click at [780, 463] on span "2" at bounding box center [789, 453] width 26 height 24
drag, startPoint x: 780, startPoint y: 463, endPoint x: 793, endPoint y: 472, distance: 15.8
click at [793, 472] on tbody "31 1 2 3 4 5 6 7 8 9 10 11 12 13 14 15 16 17 18 19 20 21 22 23 24 25 26 27 28 2…" at bounding box center [813, 513] width 174 height 145
click at [793, 472] on span "9" at bounding box center [789, 476] width 26 height 24
type input "[DATE]"
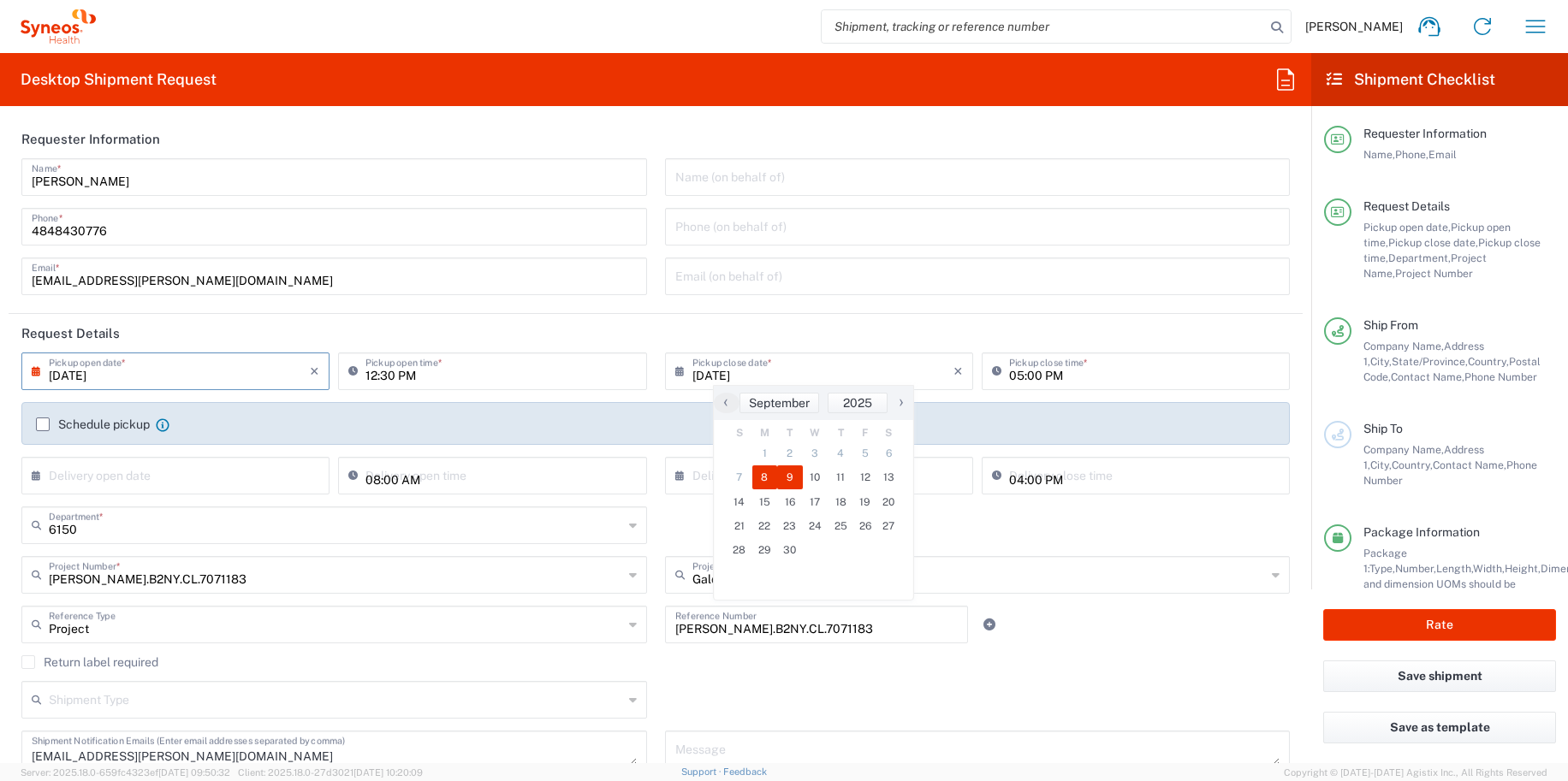
type input "[DATE]"
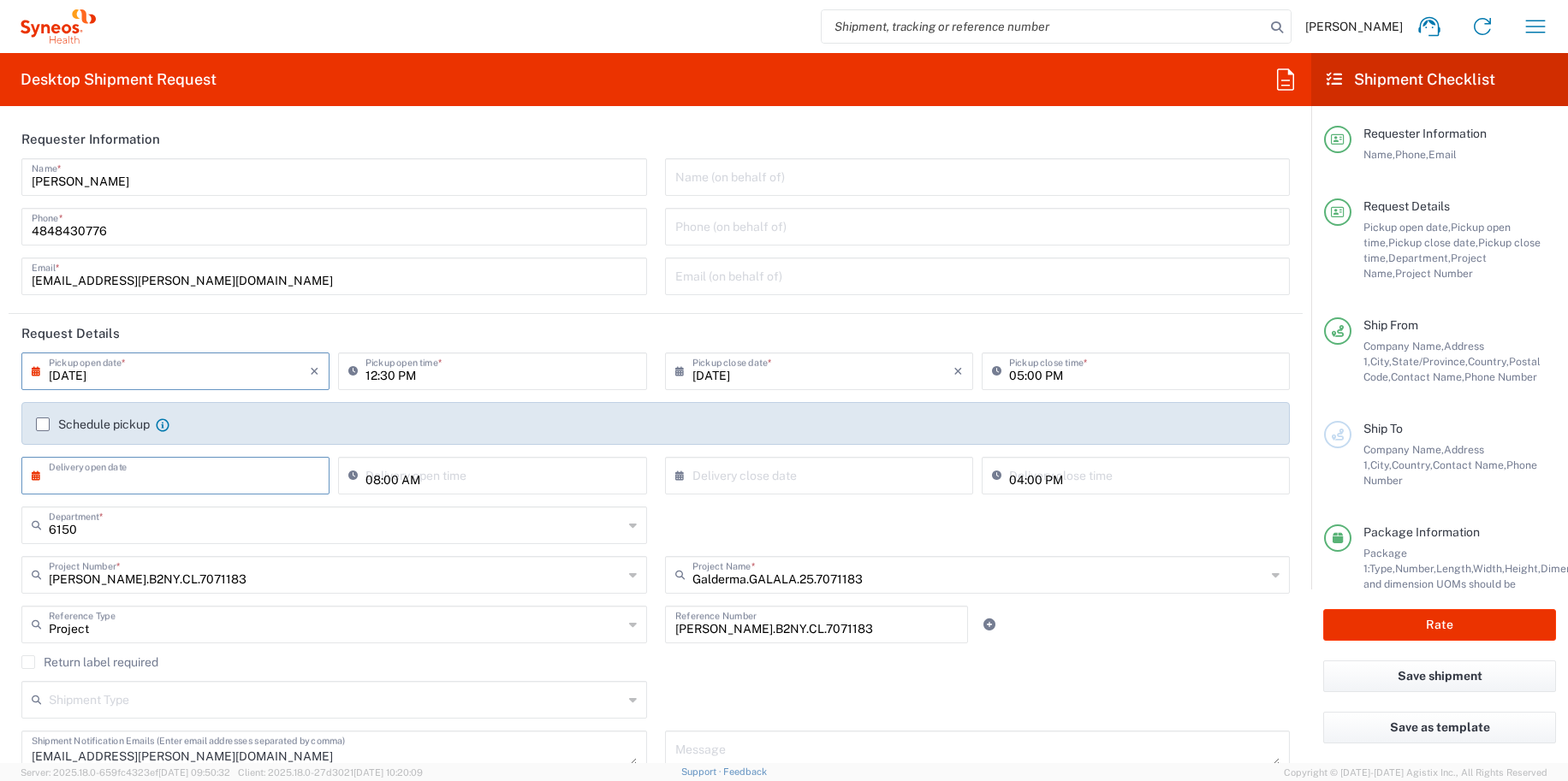
click at [142, 477] on input "text" at bounding box center [179, 475] width 261 height 30
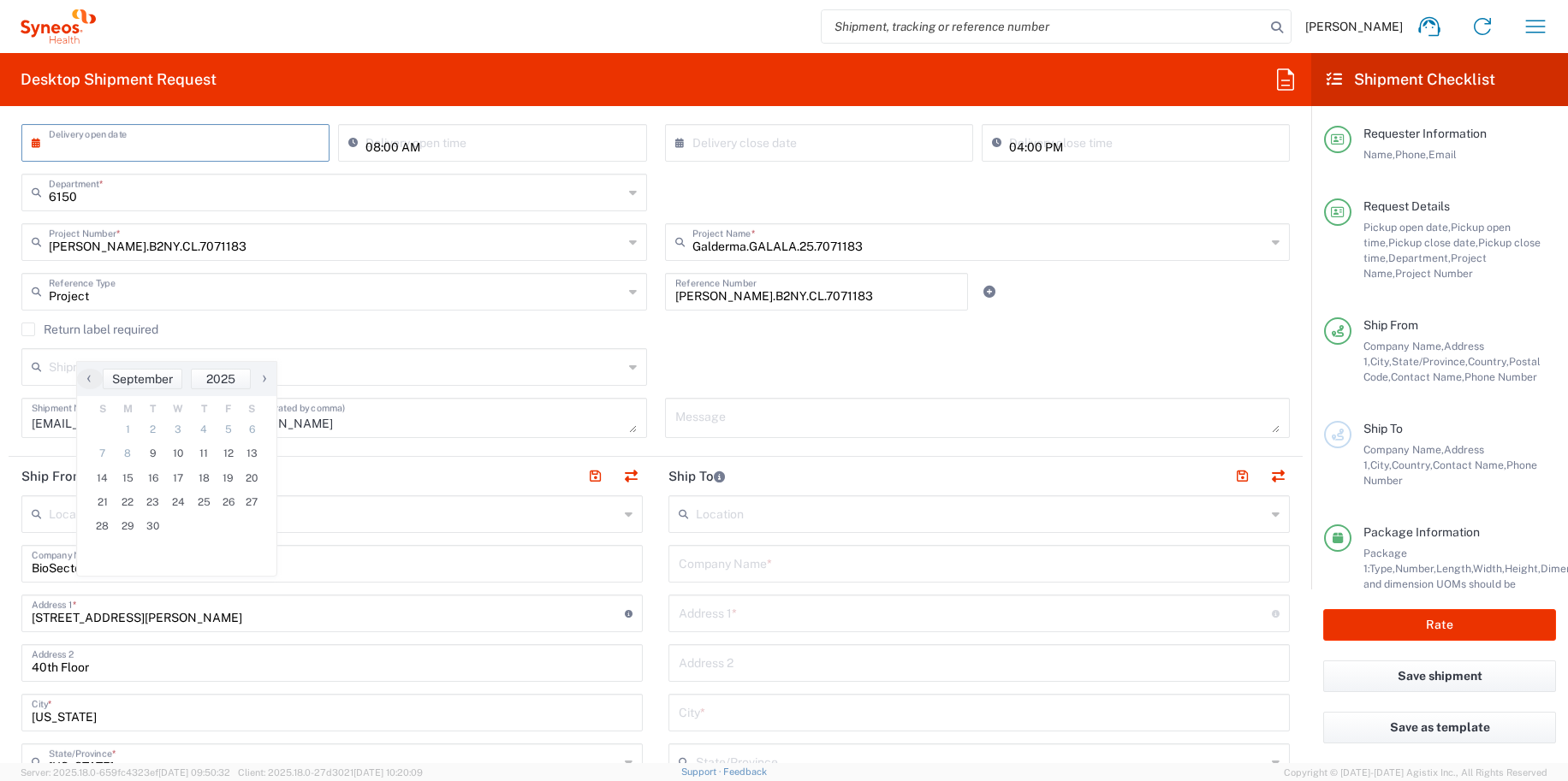
scroll to position [343, 0]
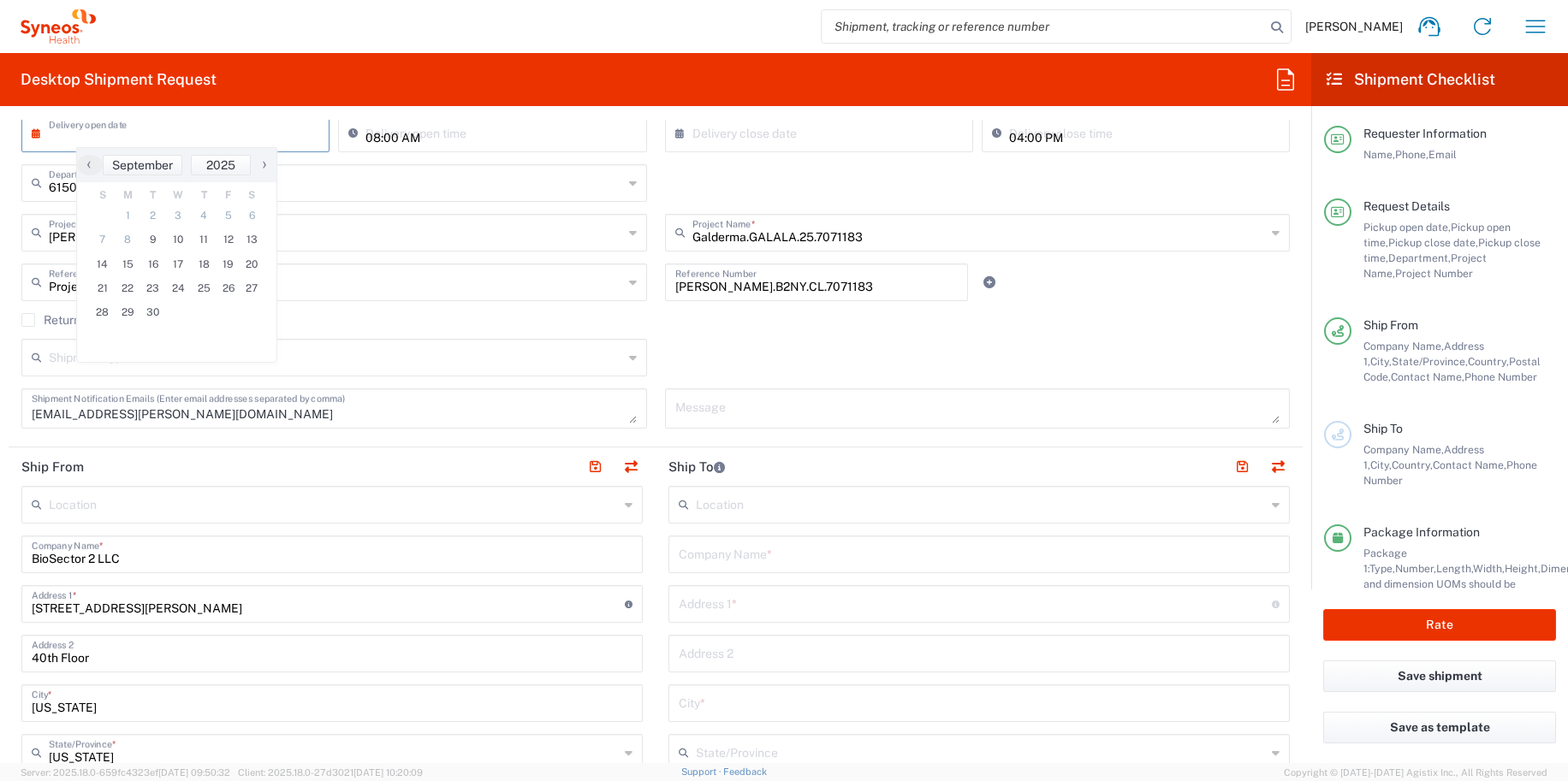
click at [1116, 291] on div "Project Reference Type Project Account Type Activity ID Airline Appointment Num…" at bounding box center [656, 288] width 1286 height 49
click at [796, 542] on input "text" at bounding box center [979, 553] width 601 height 30
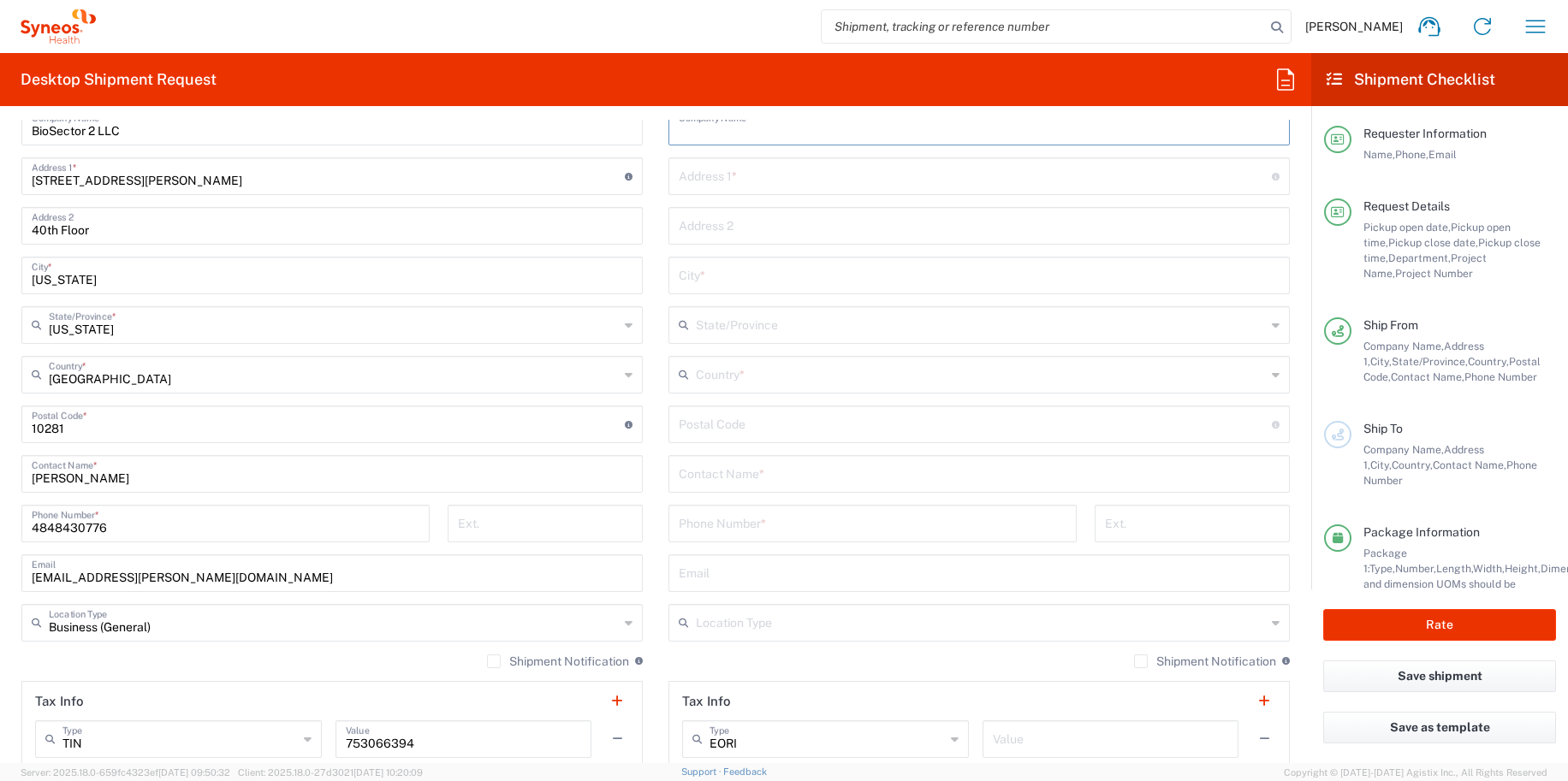
scroll to position [684, 0]
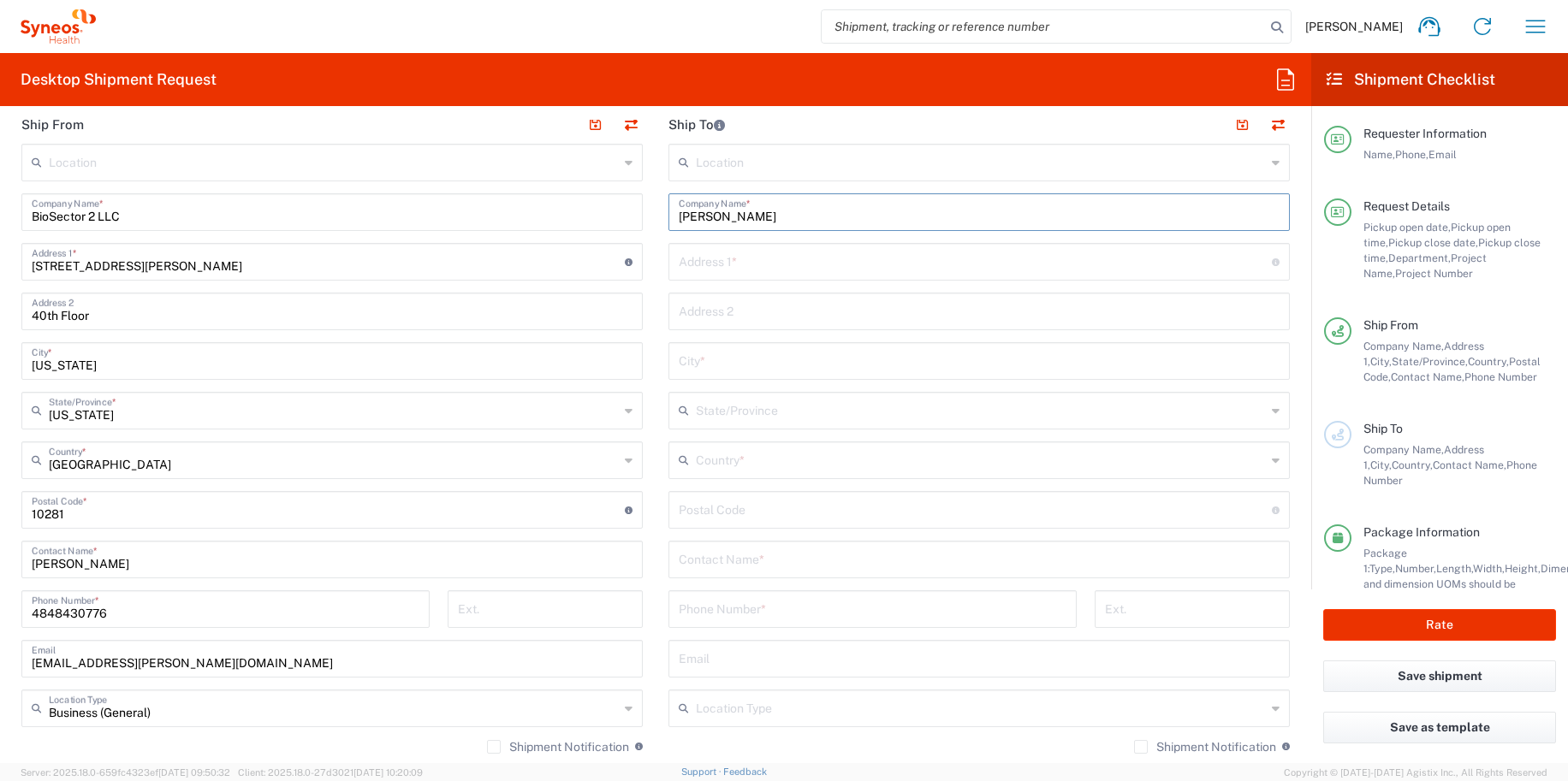
type input "[PERSON_NAME]"
type input "[STREET_ADDRESS]"
type input "gracewhenn@gmail.com"
type input "[GEOGRAPHIC_DATA]"
type input "[US_STATE]"
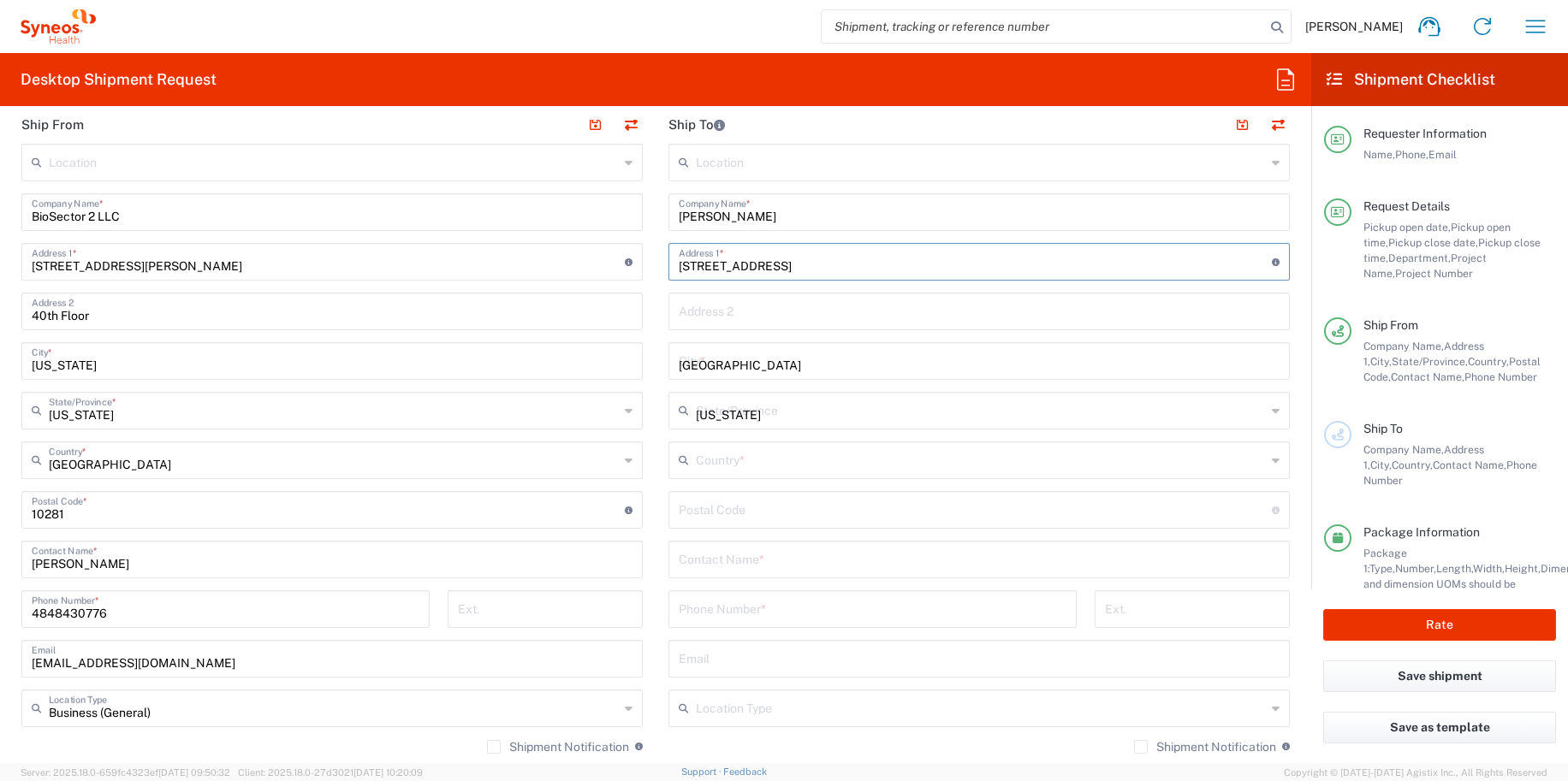
type input "[GEOGRAPHIC_DATA]"
type input "19073"
type input "4848430776"
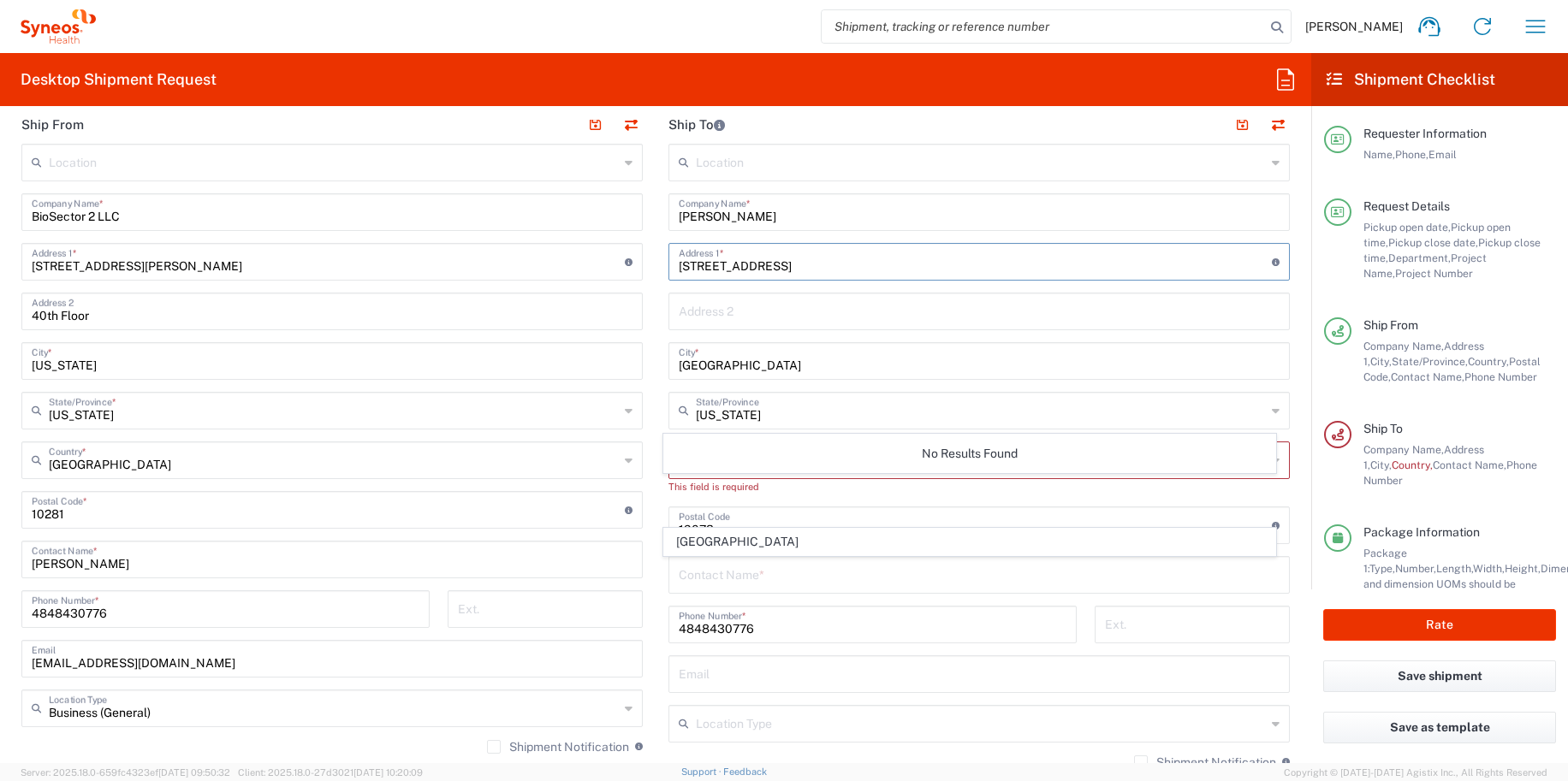
click at [756, 411] on input "[US_STATE]" at bounding box center [980, 409] width 570 height 30
click at [704, 447] on div "No Results Found" at bounding box center [970, 453] width 613 height 40
click at [736, 413] on input "[US_STATE]" at bounding box center [980, 409] width 570 height 30
click at [736, 497] on div "Location [PERSON_NAME] LLC-[GEOGRAPHIC_DATA] [GEOGRAPHIC_DATA] [GEOGRAPHIC_DATA…" at bounding box center [979, 510] width 621 height 733
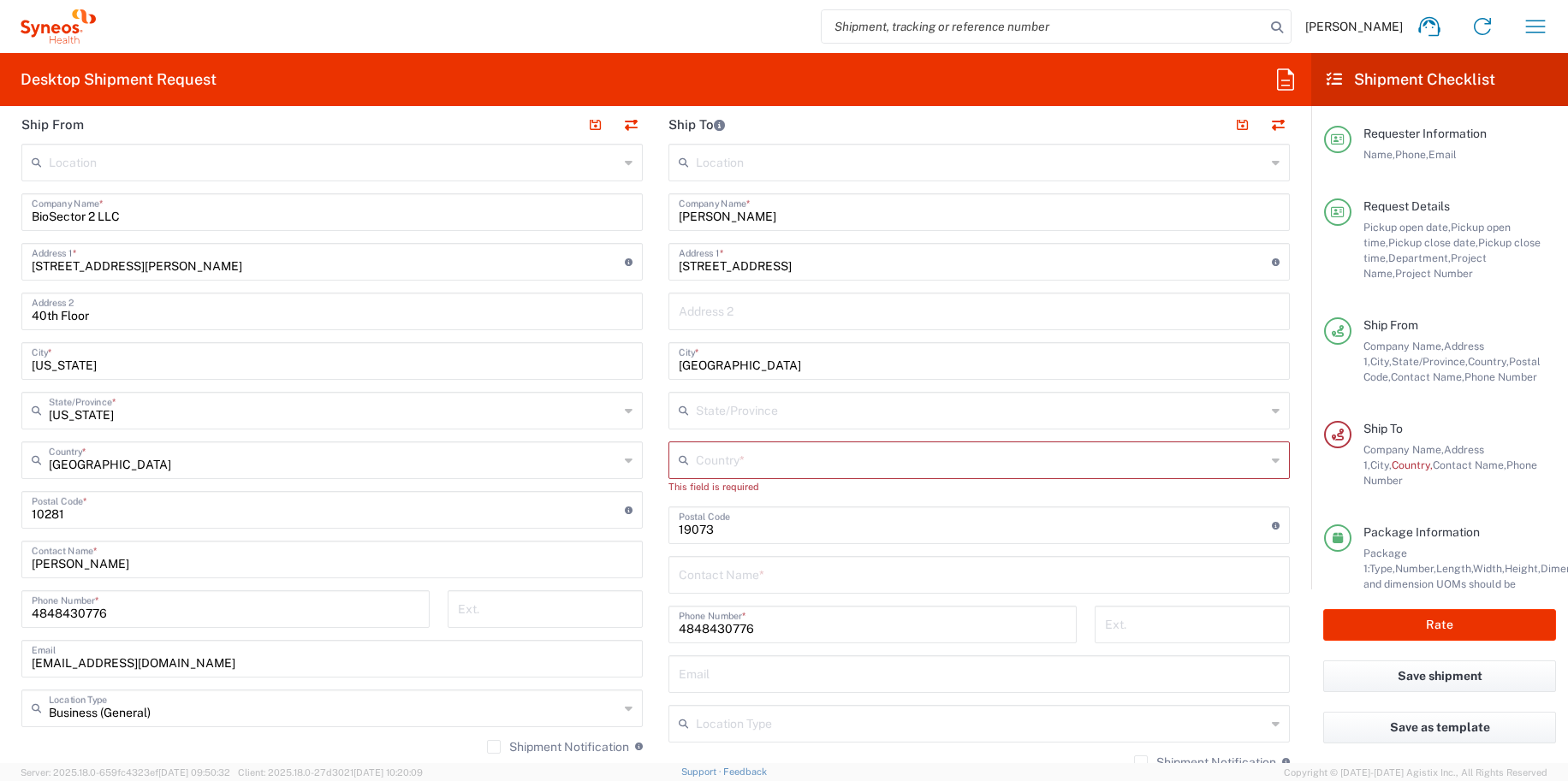
click at [736, 468] on input "text" at bounding box center [980, 459] width 570 height 30
click at [720, 550] on span "[GEOGRAPHIC_DATA]" at bounding box center [970, 554] width 612 height 26
type input "[GEOGRAPHIC_DATA]"
click at [714, 427] on div "State/Province *" at bounding box center [979, 410] width 621 height 38
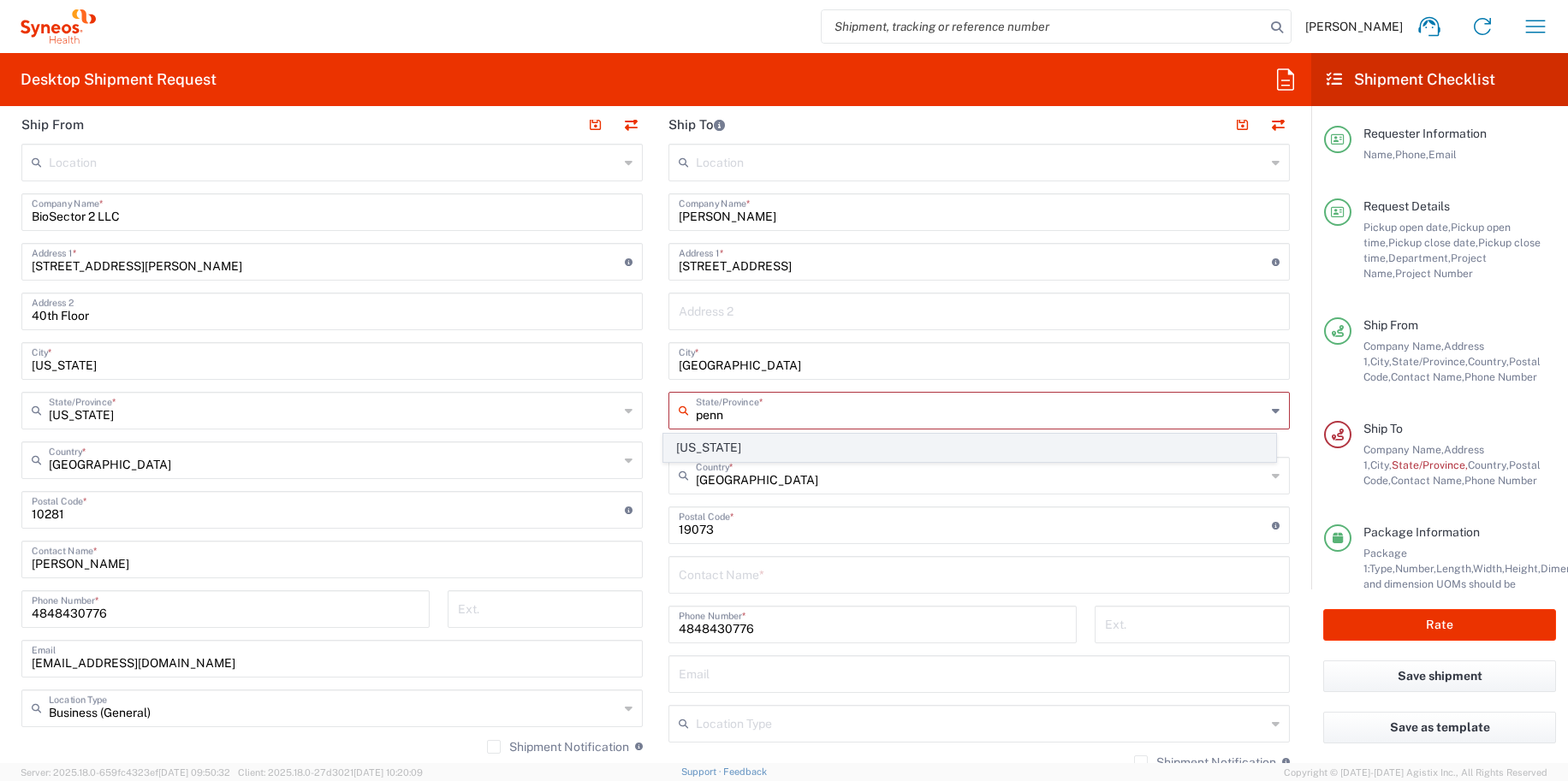
click at [738, 443] on span "[US_STATE]" at bounding box center [970, 447] width 612 height 26
type input "[US_STATE]"
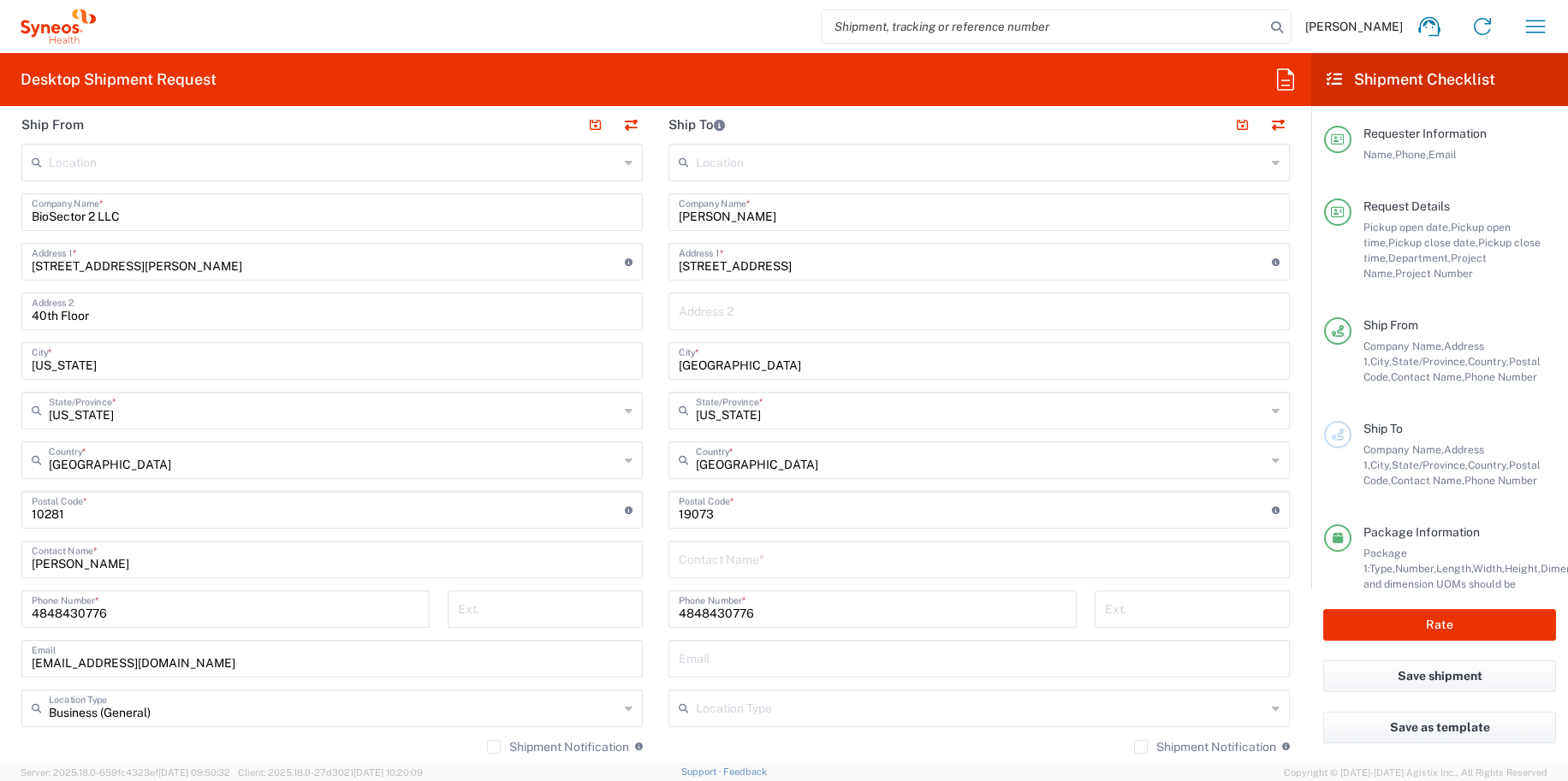
click at [732, 563] on input "text" at bounding box center [979, 558] width 601 height 30
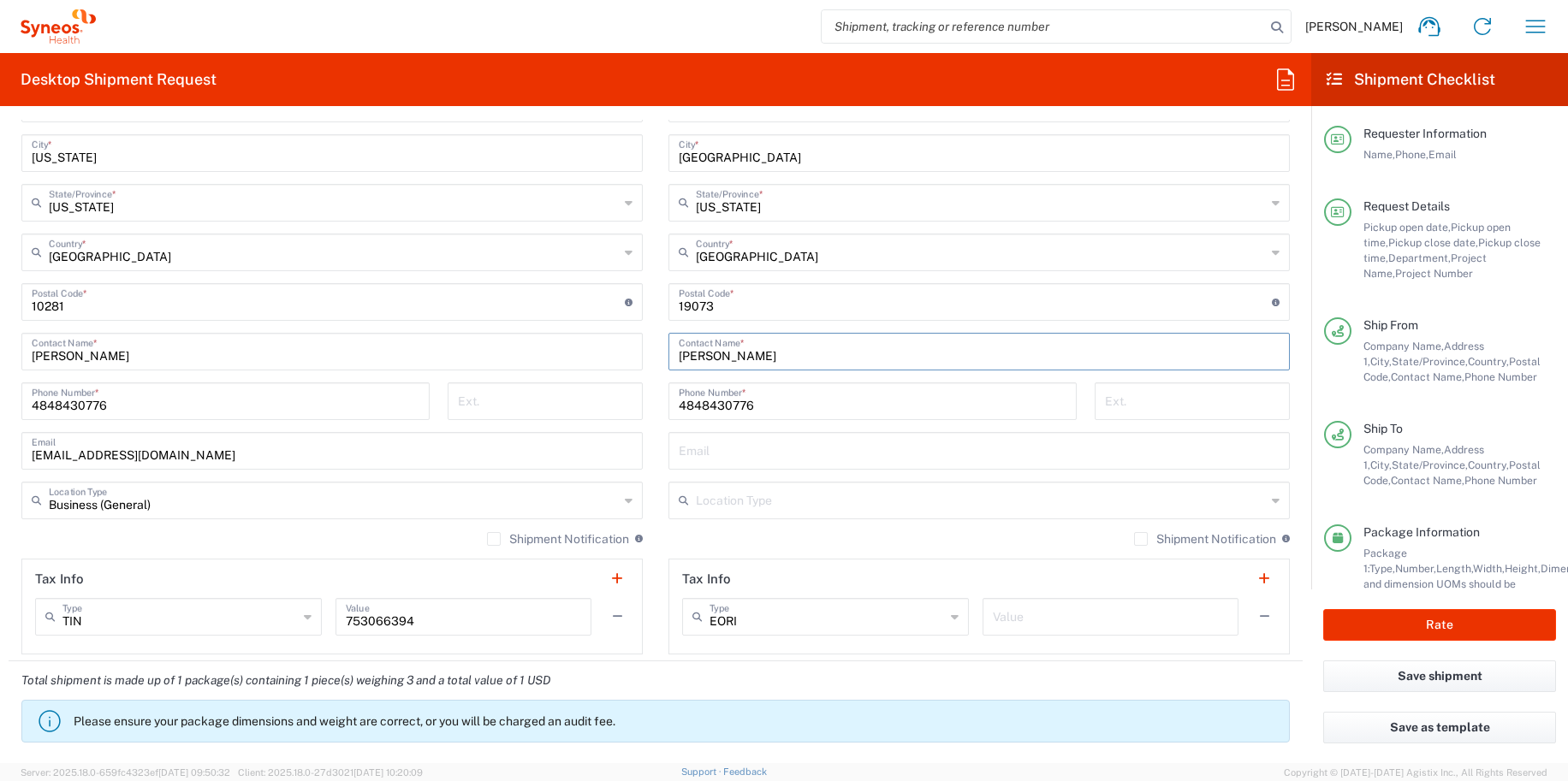
scroll to position [895, 0]
type input "[PERSON_NAME]"
click at [748, 497] on input "text" at bounding box center [980, 497] width 570 height 30
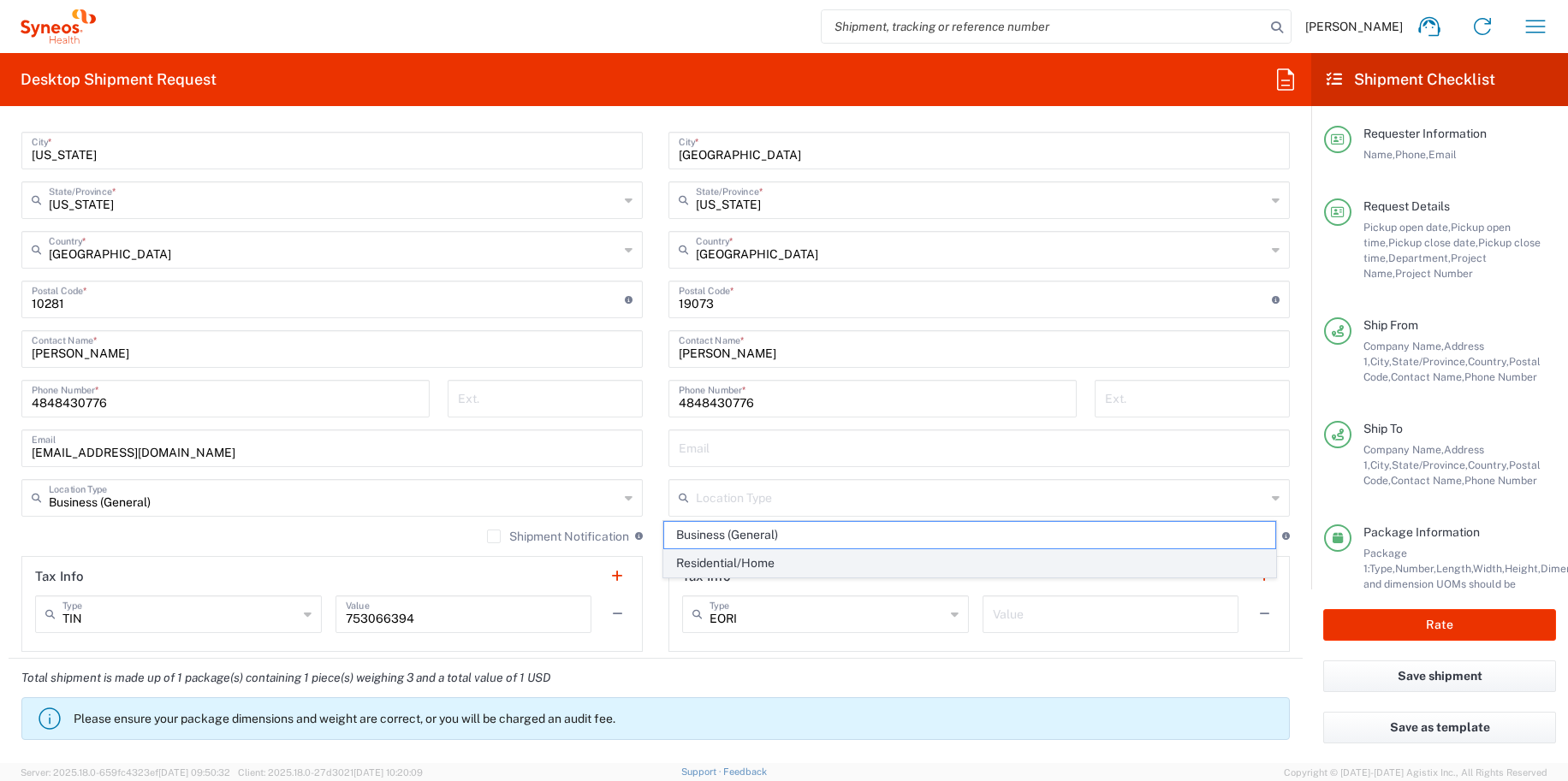
click at [726, 574] on span "Residential/Home" at bounding box center [970, 564] width 612 height 26
type input "Residential/Home"
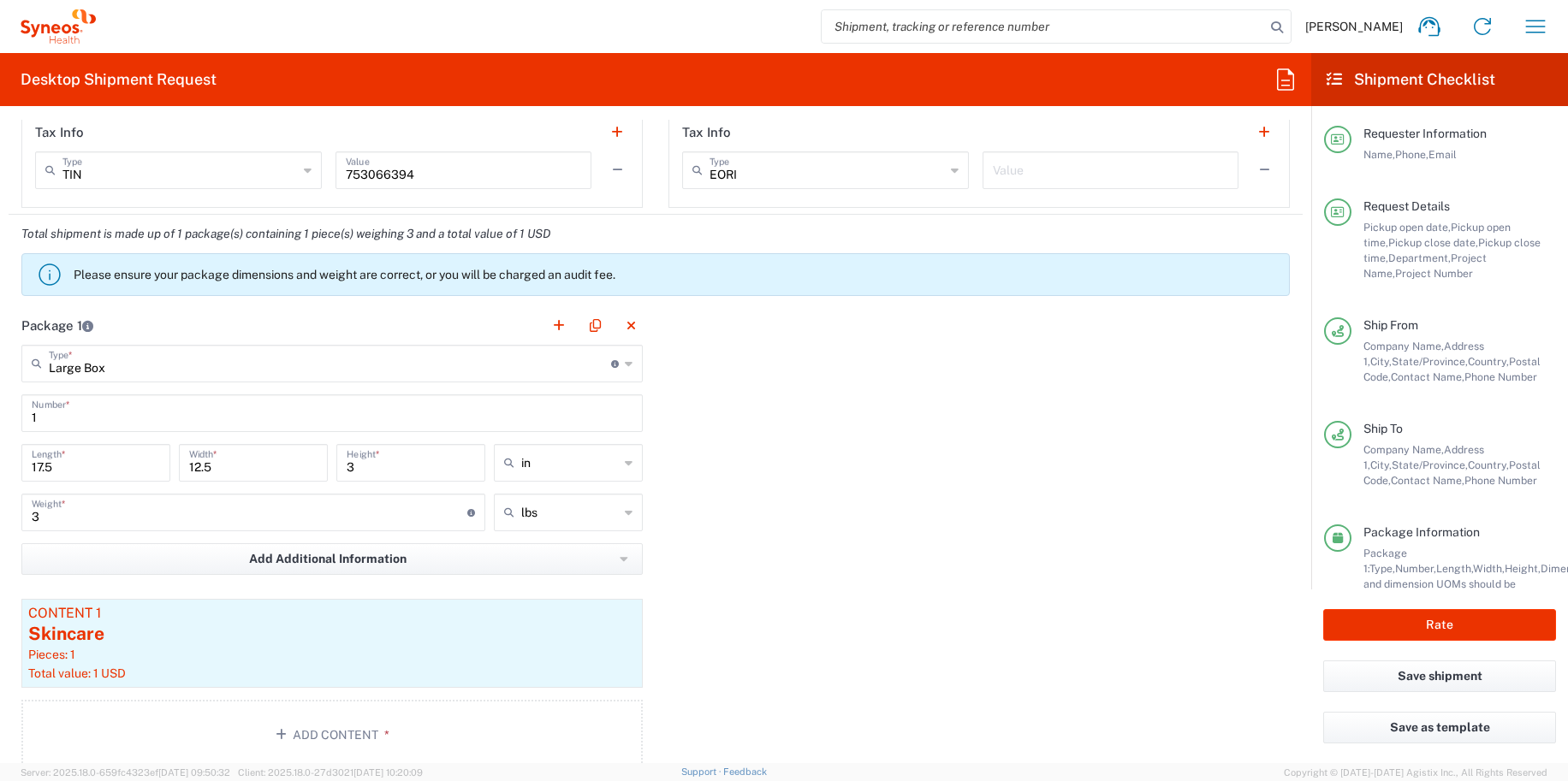
scroll to position [1339, 0]
click at [166, 514] on input "3" at bounding box center [249, 510] width 435 height 30
click at [853, 626] on div "Package 1 Large Box Type * Material used to package goods Large Box Envelope Me…" at bounding box center [655, 543] width 1294 height 476
click at [402, 506] on input "15" at bounding box center [249, 510] width 435 height 30
type input "1"
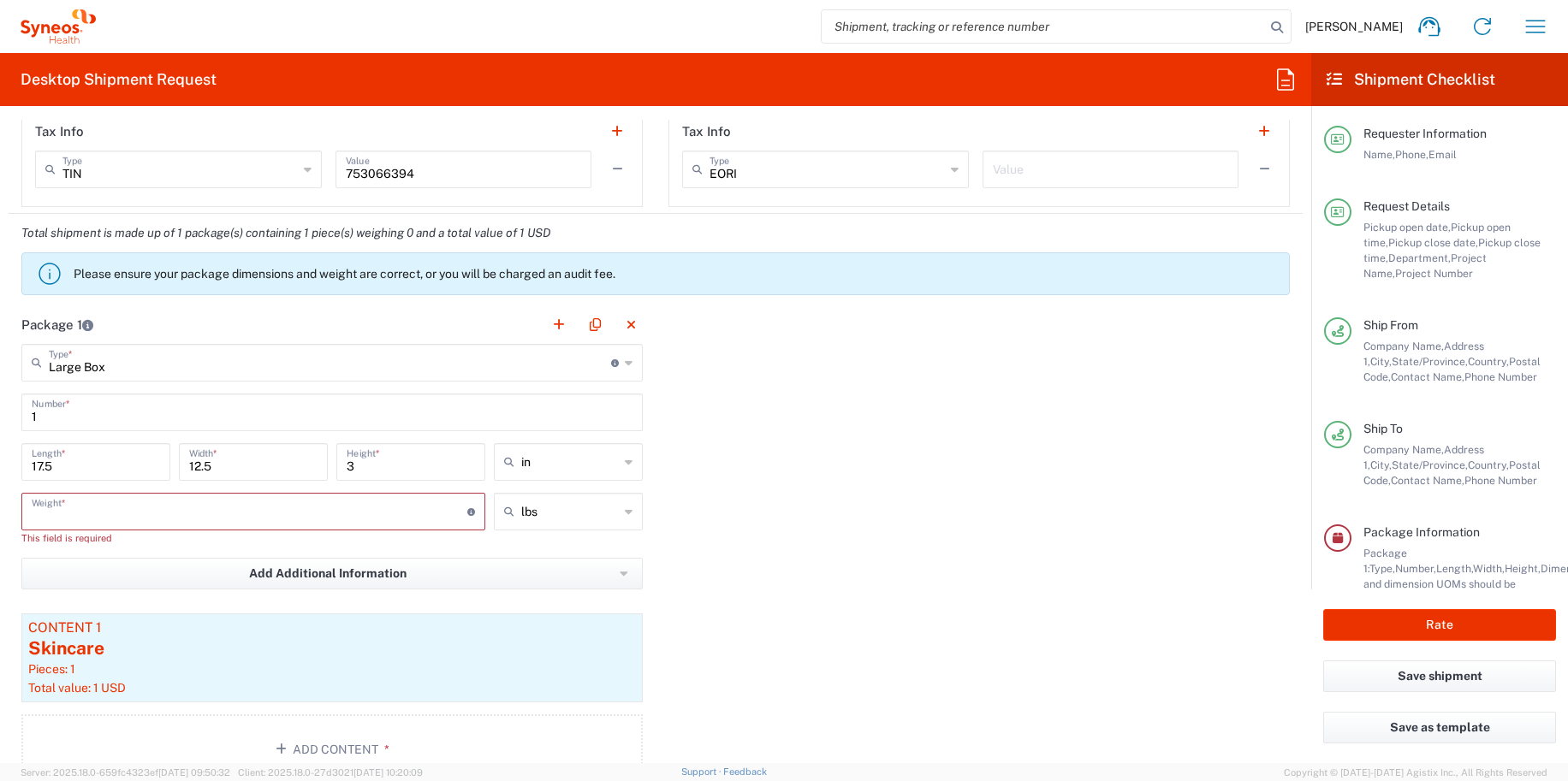
type input "2"
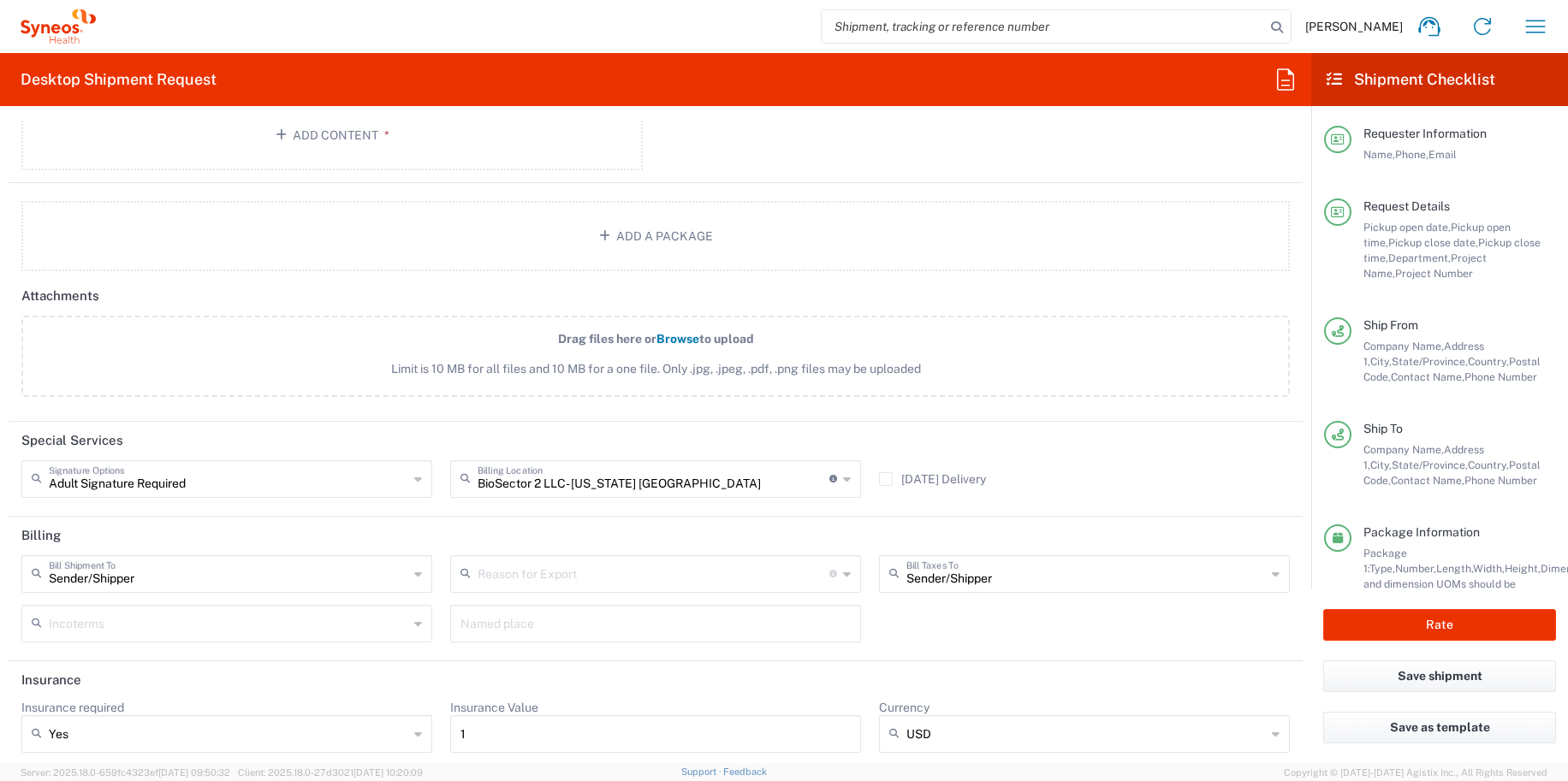
scroll to position [1947, 0]
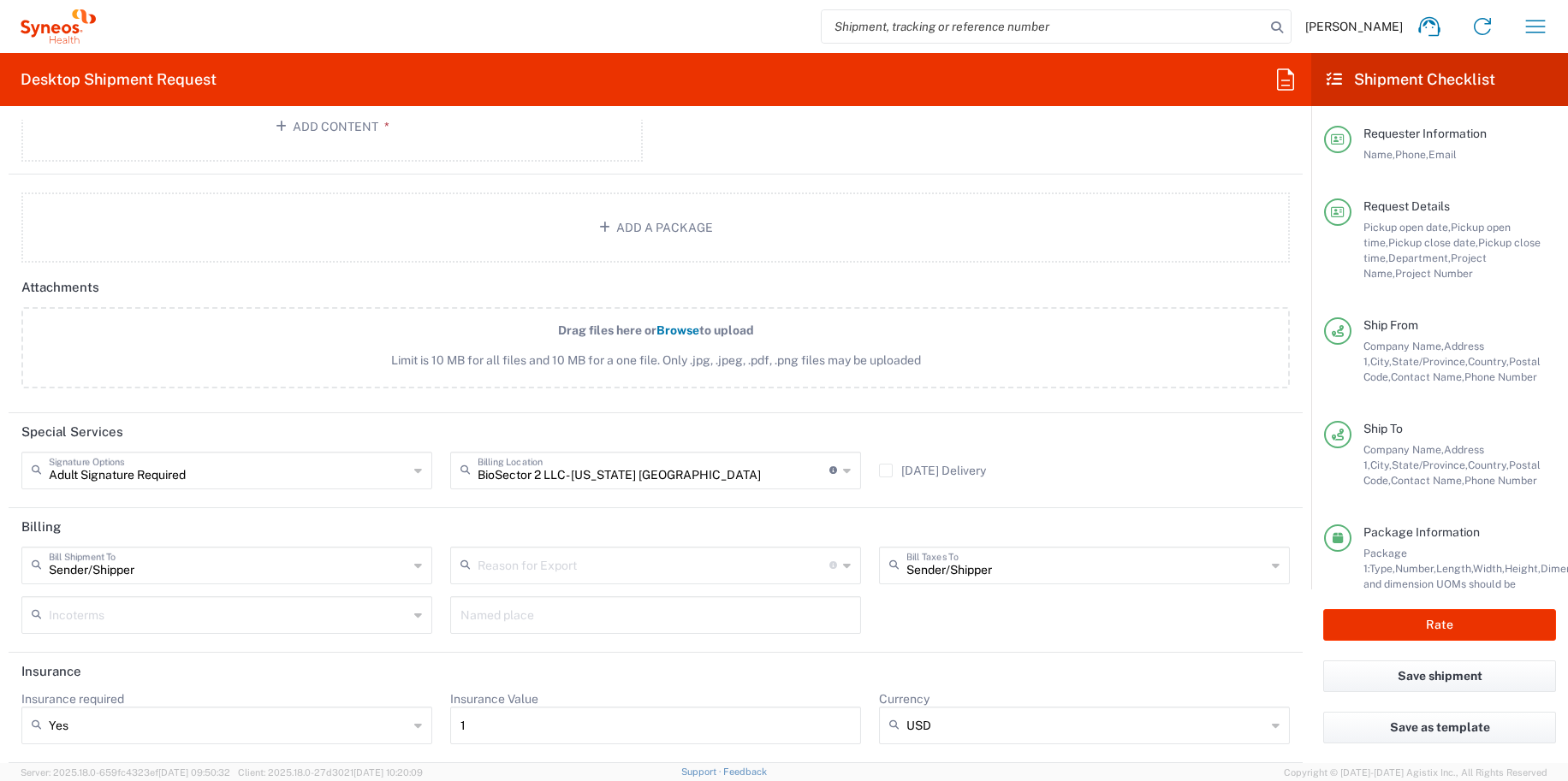
type input "20"
click at [407, 471] on div "Adult Signature Required Signature Options" at bounding box center [226, 470] width 410 height 38
click at [646, 502] on agx-form-section "Special Services Signature Options Adult Signature Required BioSector 2 LLC- Ne…" at bounding box center [655, 460] width 1294 height 95
type input "Adult Signature Required"
click at [69, 482] on input "text" at bounding box center [228, 469] width 359 height 30
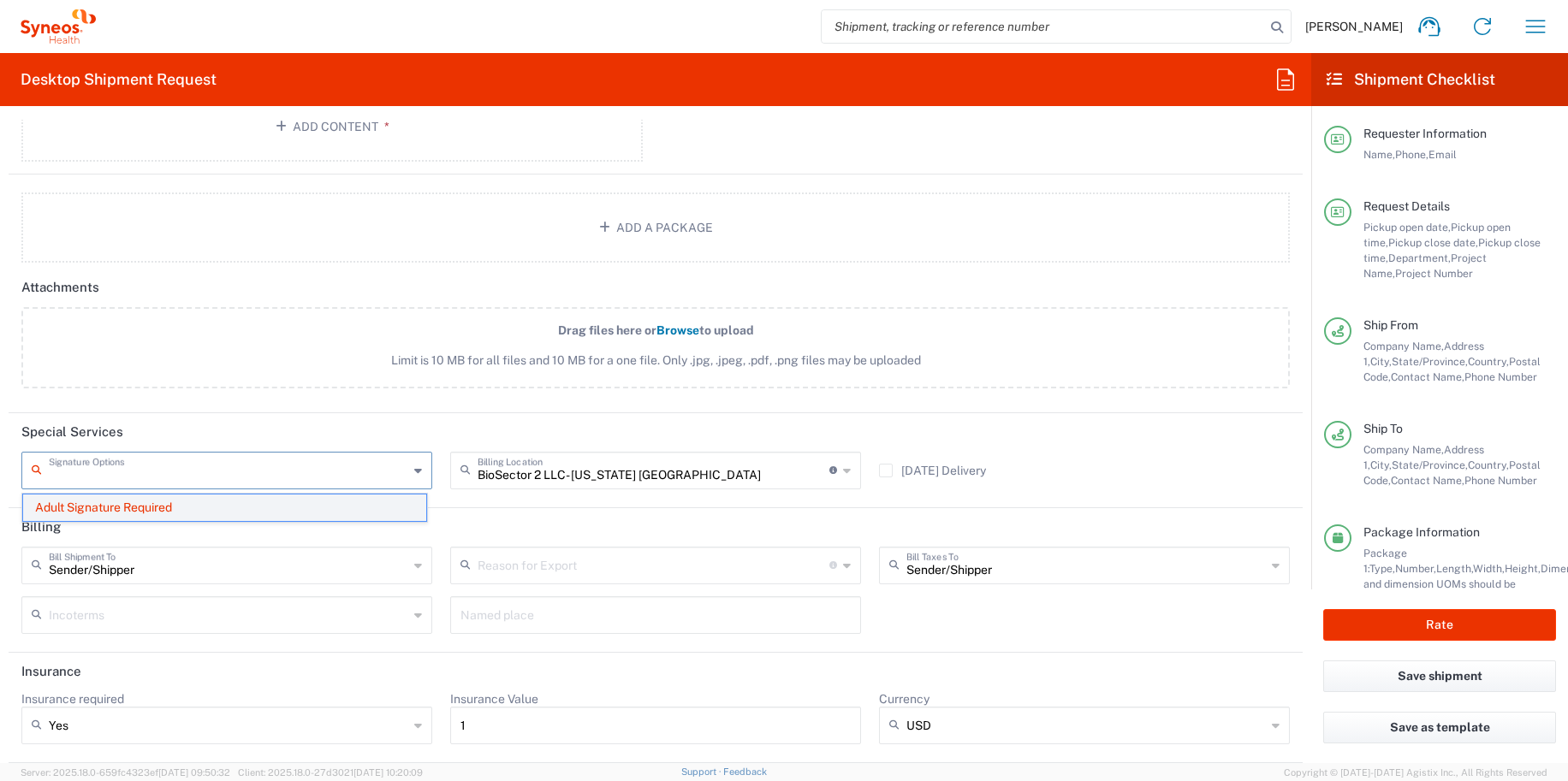
click at [50, 497] on span "Adult Signature Required" at bounding box center [225, 507] width 403 height 26
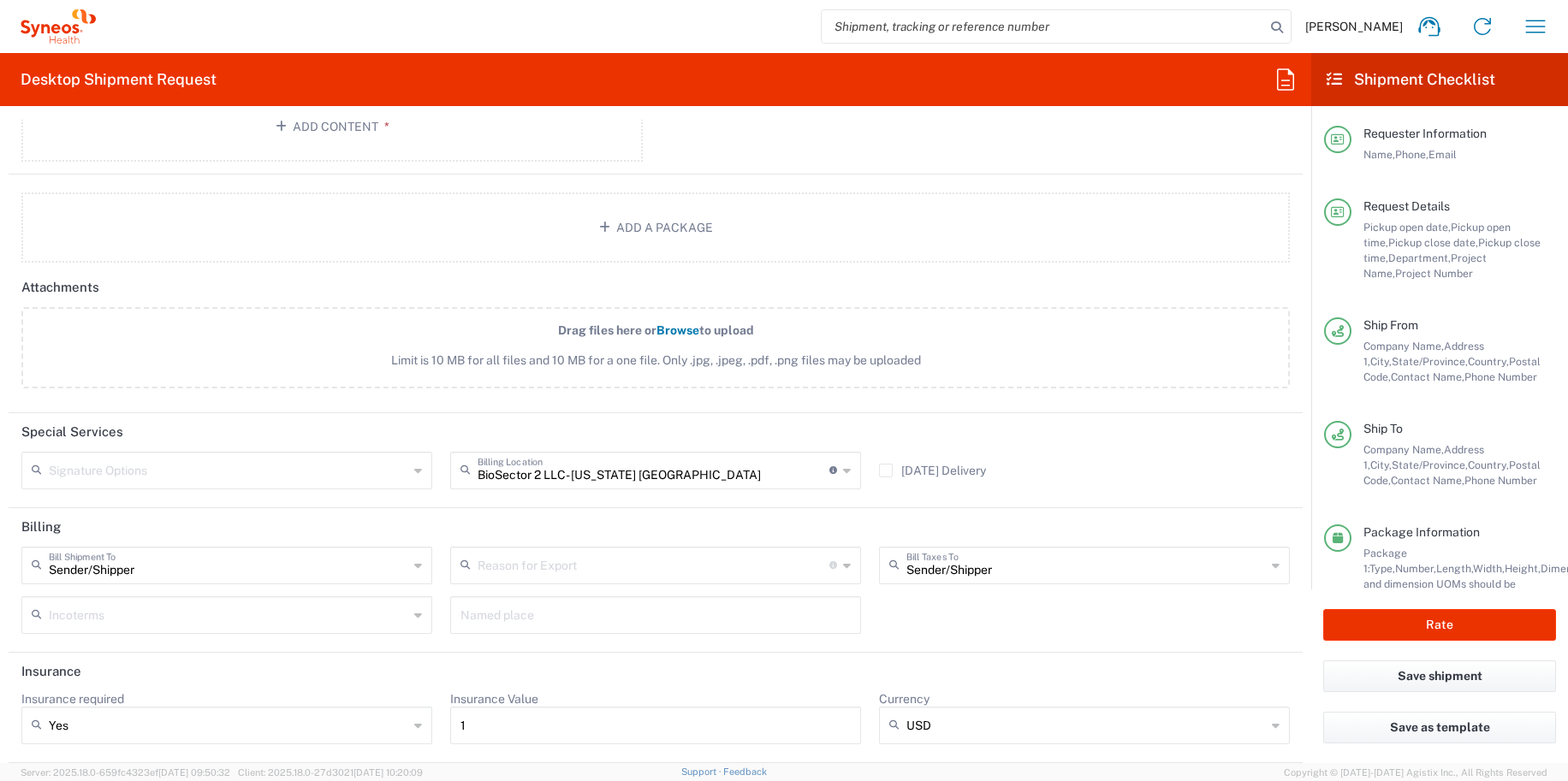
click at [150, 520] on header "Billing" at bounding box center [655, 527] width 1294 height 39
click at [609, 578] on input "text" at bounding box center [653, 564] width 351 height 30
click at [589, 492] on div "BioSector 2 LLC- New York US Billing Location For standard shipments, leave thi…" at bounding box center [655, 476] width 429 height 49
click at [1228, 625] on button "Rate" at bounding box center [1439, 625] width 233 height 32
click at [1228, 618] on agx-block-ui "Grace Hennigan Home Shipment estimator Shipment tracking Desktop shipment reque…" at bounding box center [784, 390] width 1568 height 781
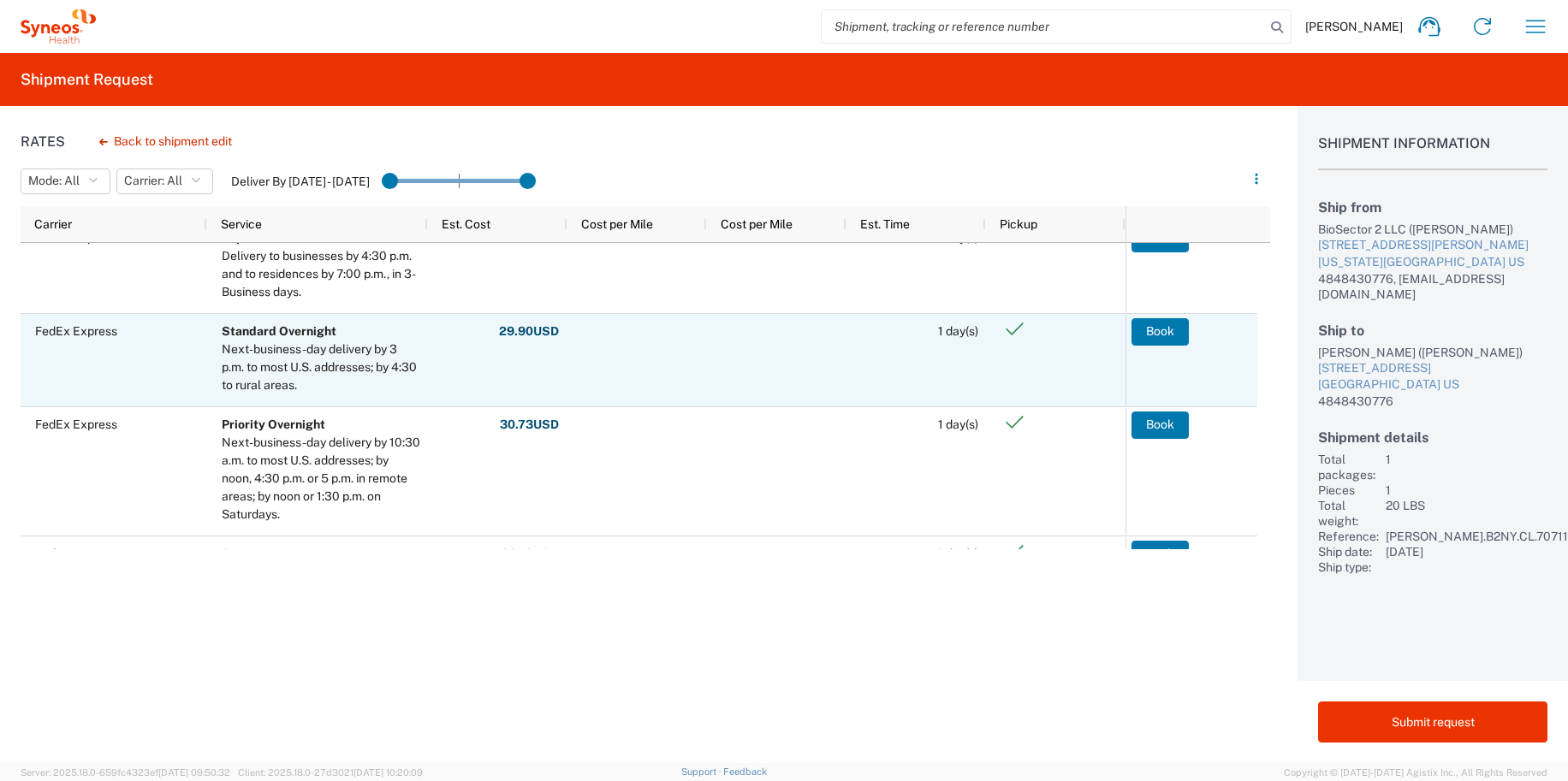
scroll to position [343, 0]
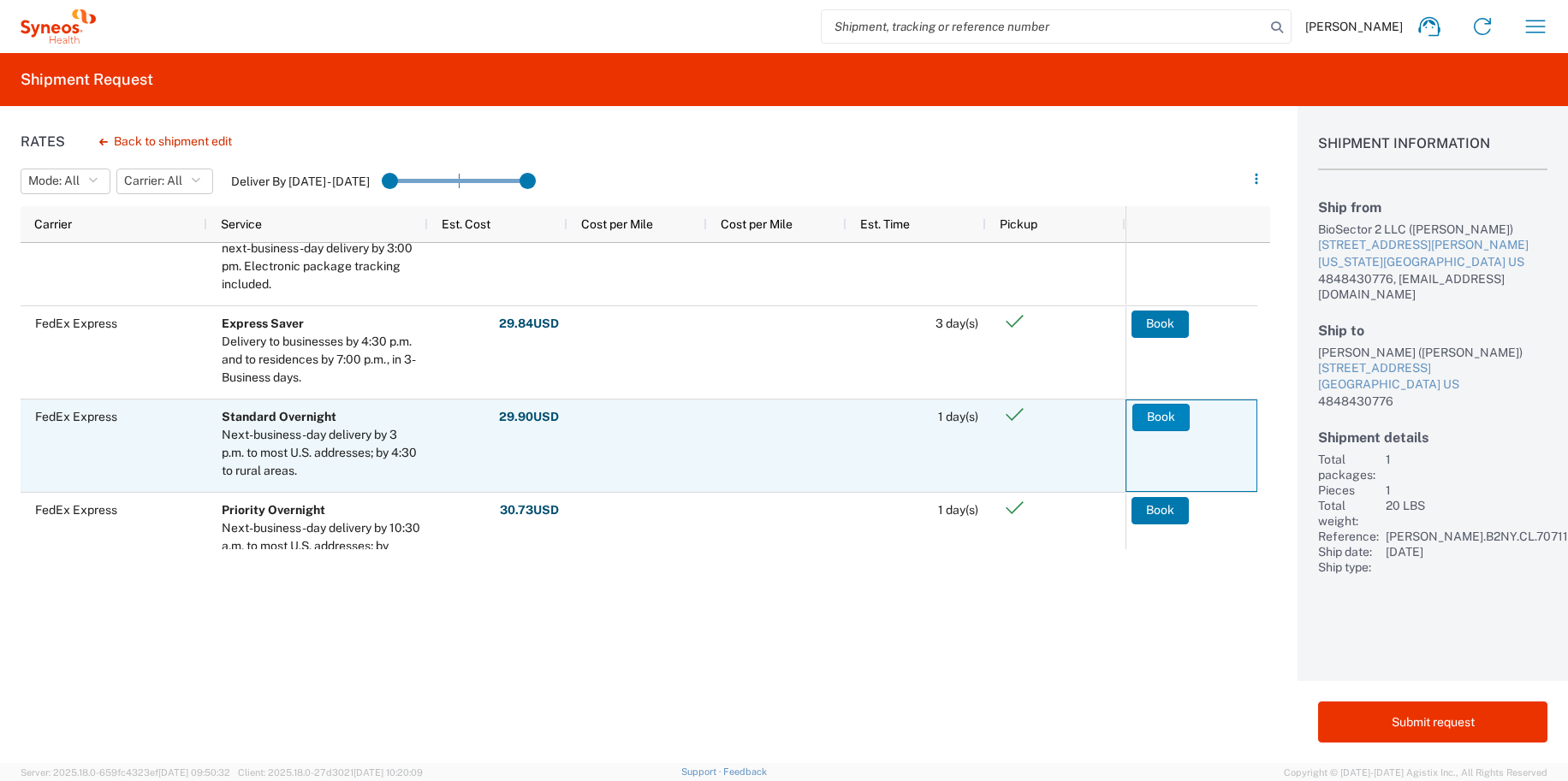
click at [1160, 415] on button "Book" at bounding box center [1160, 416] width 57 height 27
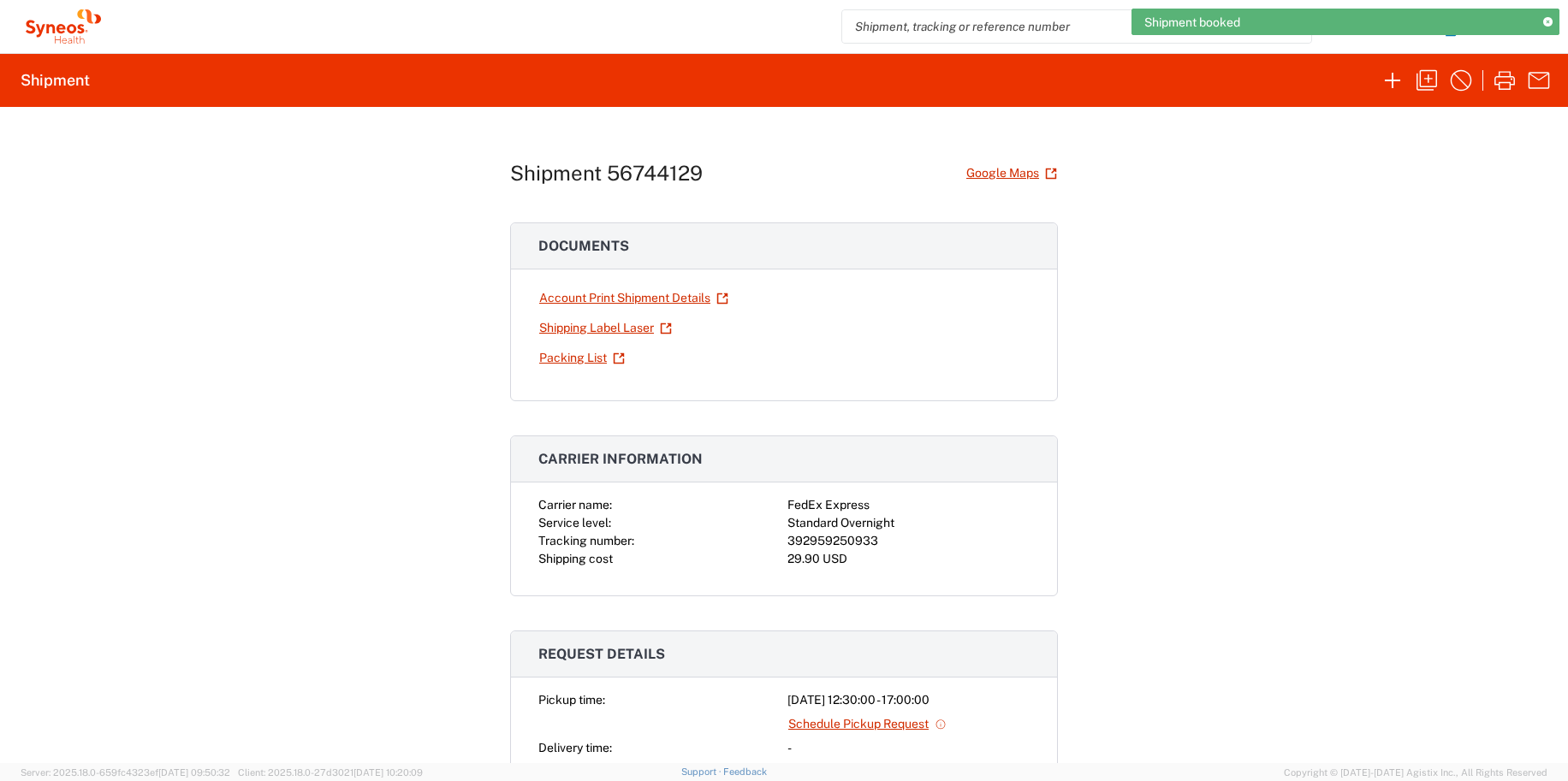
click at [848, 530] on div "Standard Overnight" at bounding box center [908, 523] width 242 height 18
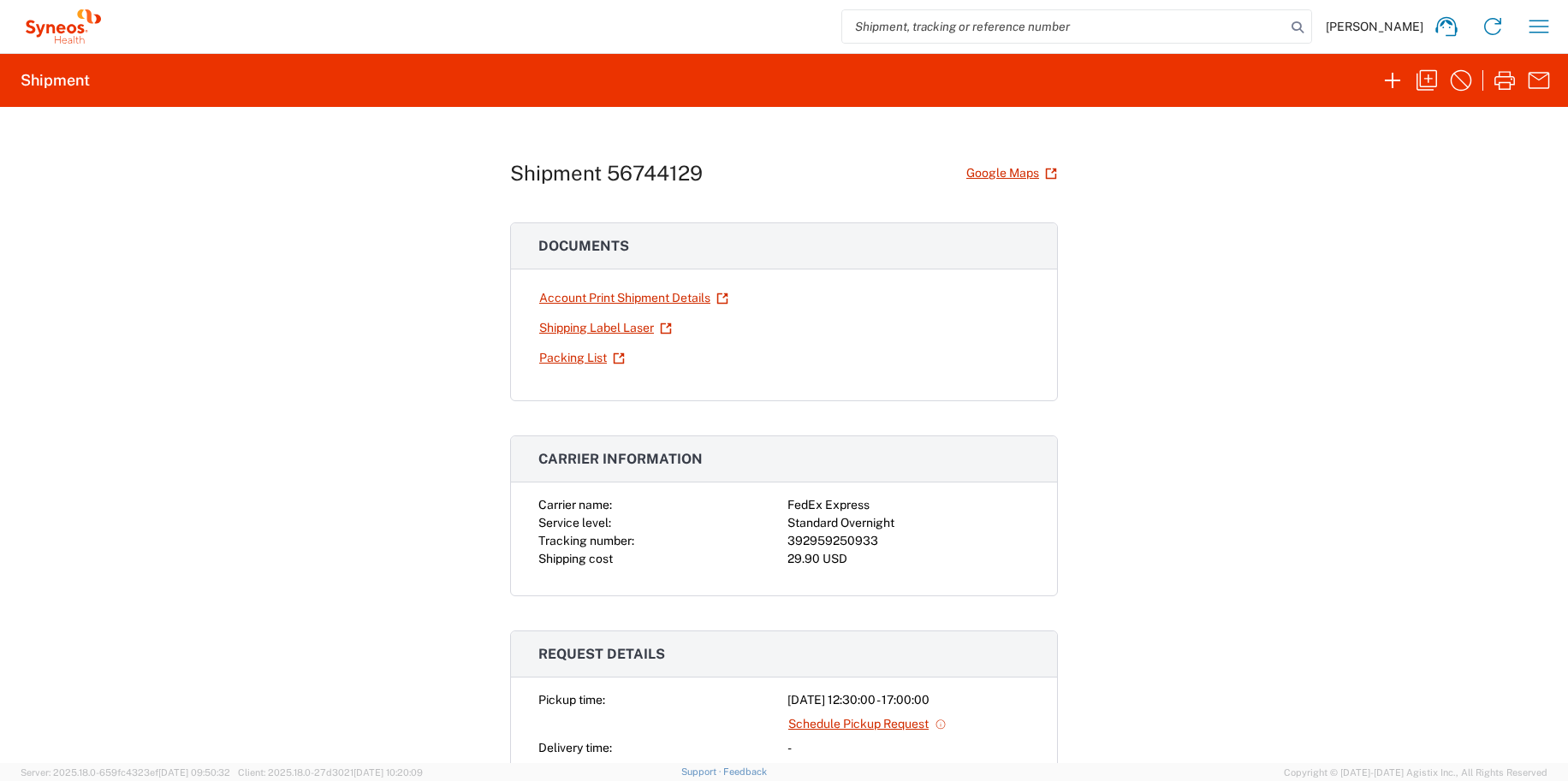
click at [851, 541] on div "392959250933" at bounding box center [908, 541] width 242 height 18
copy div "392959250933"
click at [593, 328] on link "Shipping Label Laser" at bounding box center [605, 328] width 135 height 30
click at [1228, 382] on div "Shipment 56744129 Google Maps Documents Account Print Shipment Details Shipping…" at bounding box center [784, 434] width 1568 height 656
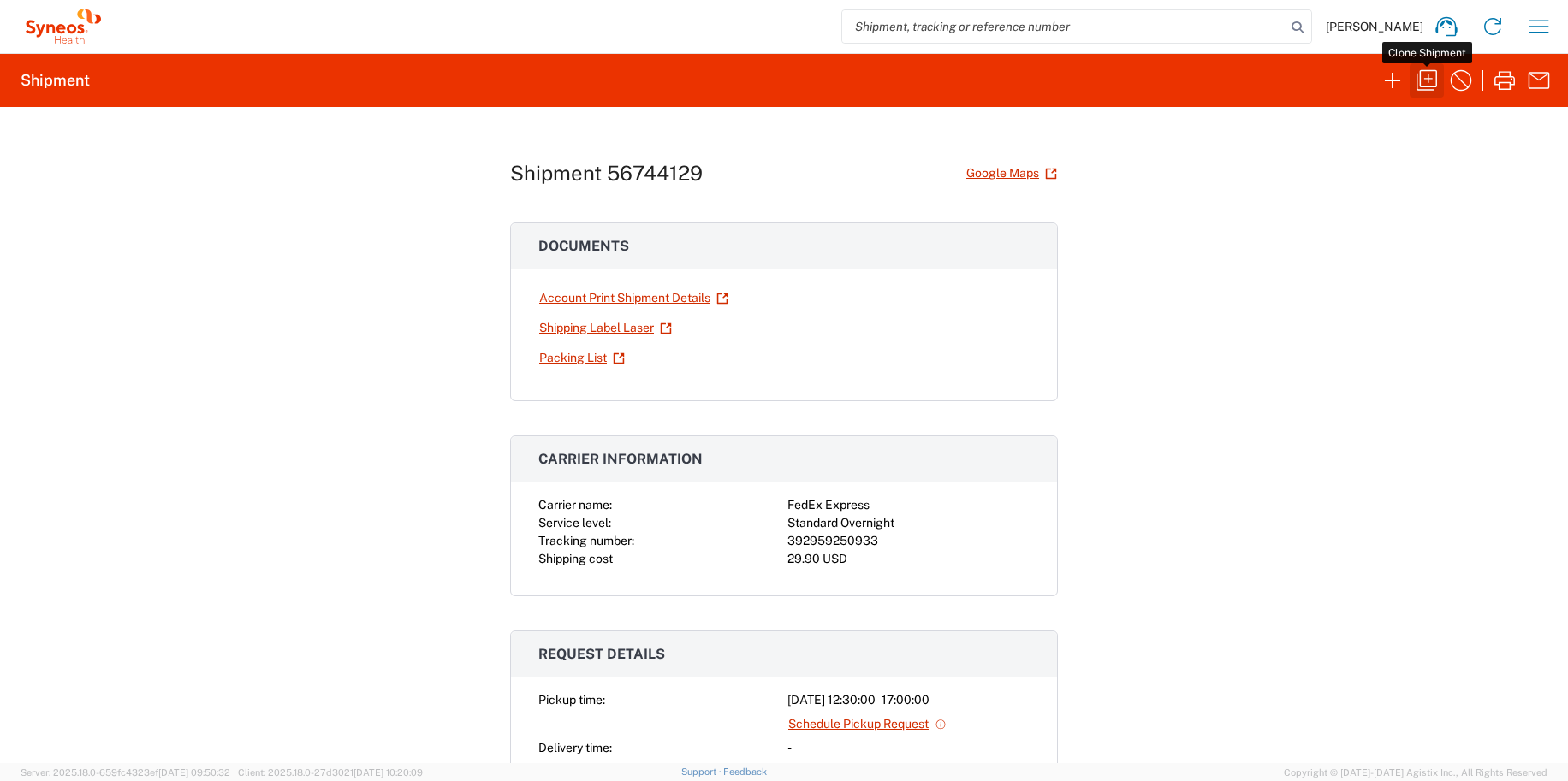
click at [1228, 73] on icon "button" at bounding box center [1426, 80] width 27 height 27
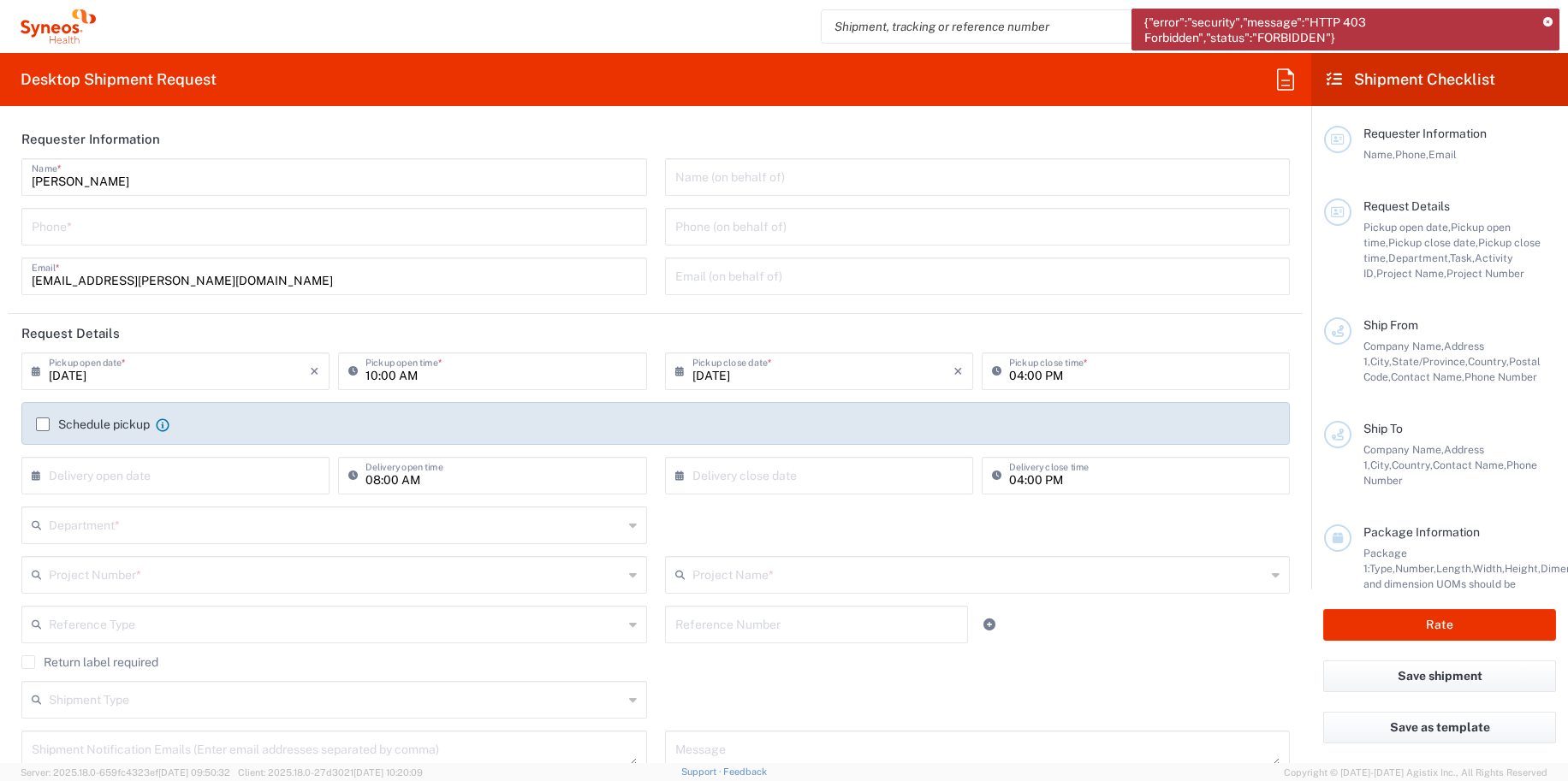
click at [1228, 82] on icon at bounding box center [1284, 79] width 27 height 27
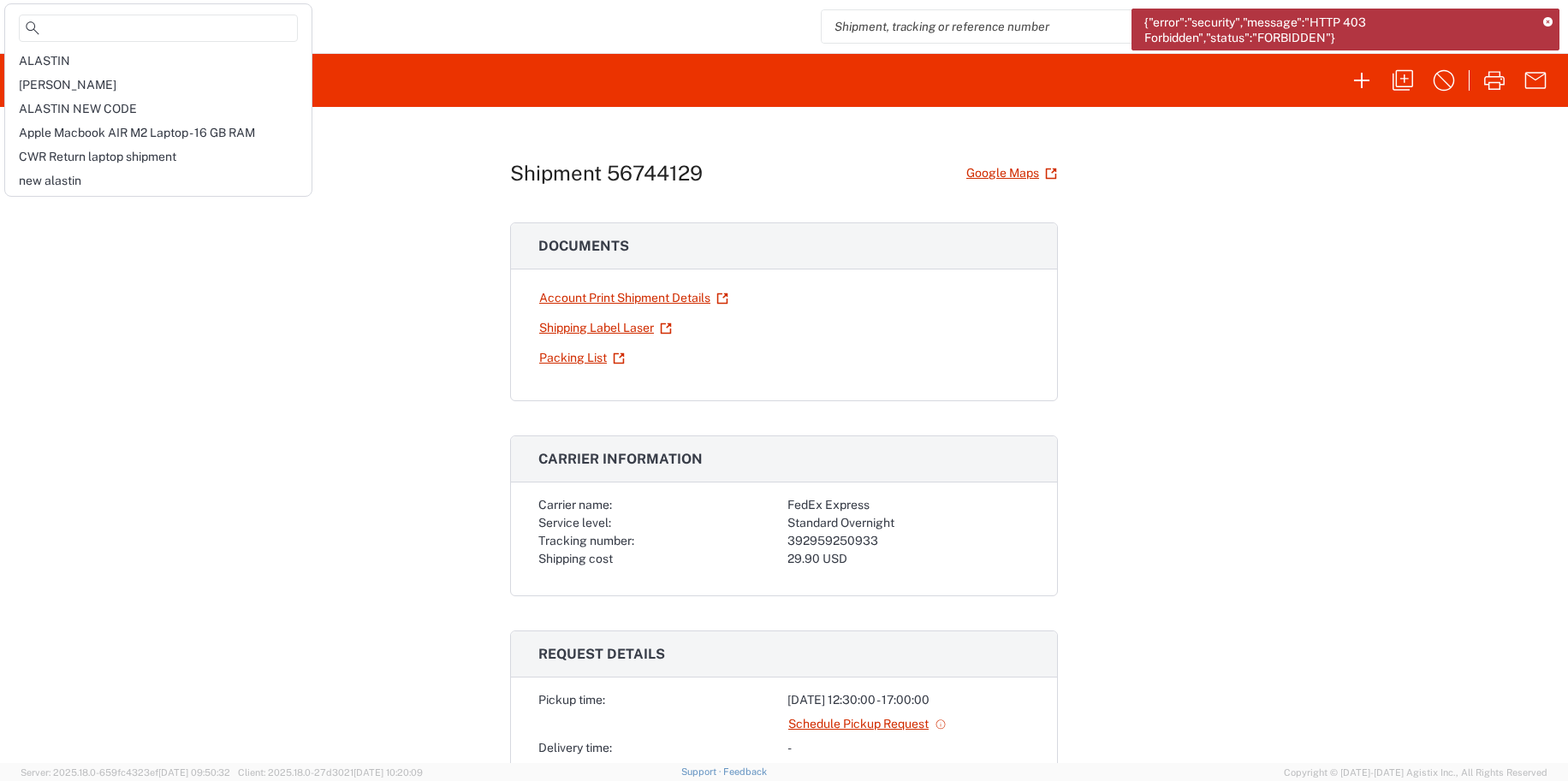
click at [1135, 239] on div "Shipment 56744129 Google Maps Documents Account Print Shipment Details Shipping…" at bounding box center [784, 434] width 1568 height 656
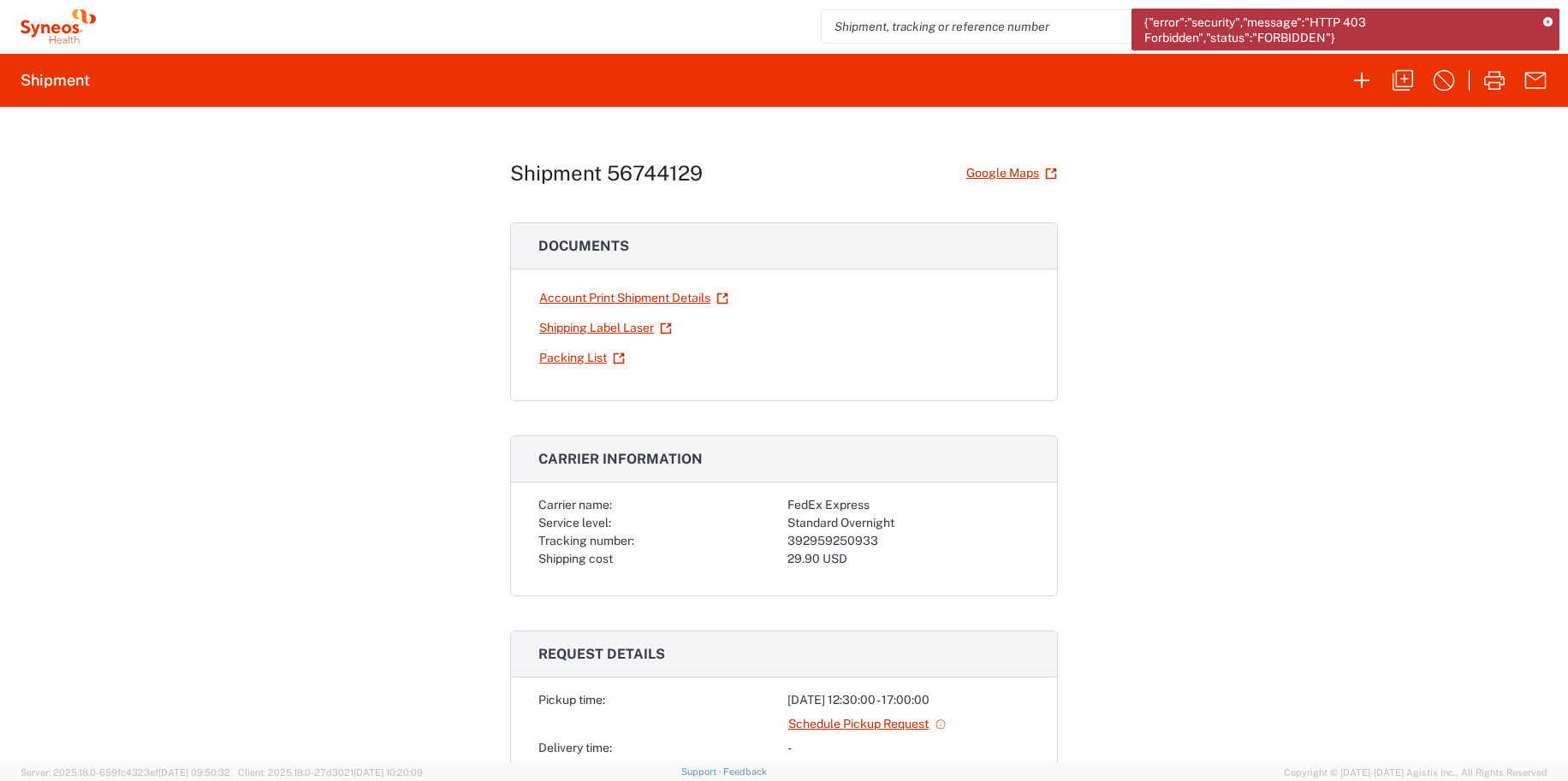
click at [1228, 22] on icon at bounding box center [1547, 22] width 10 height 10
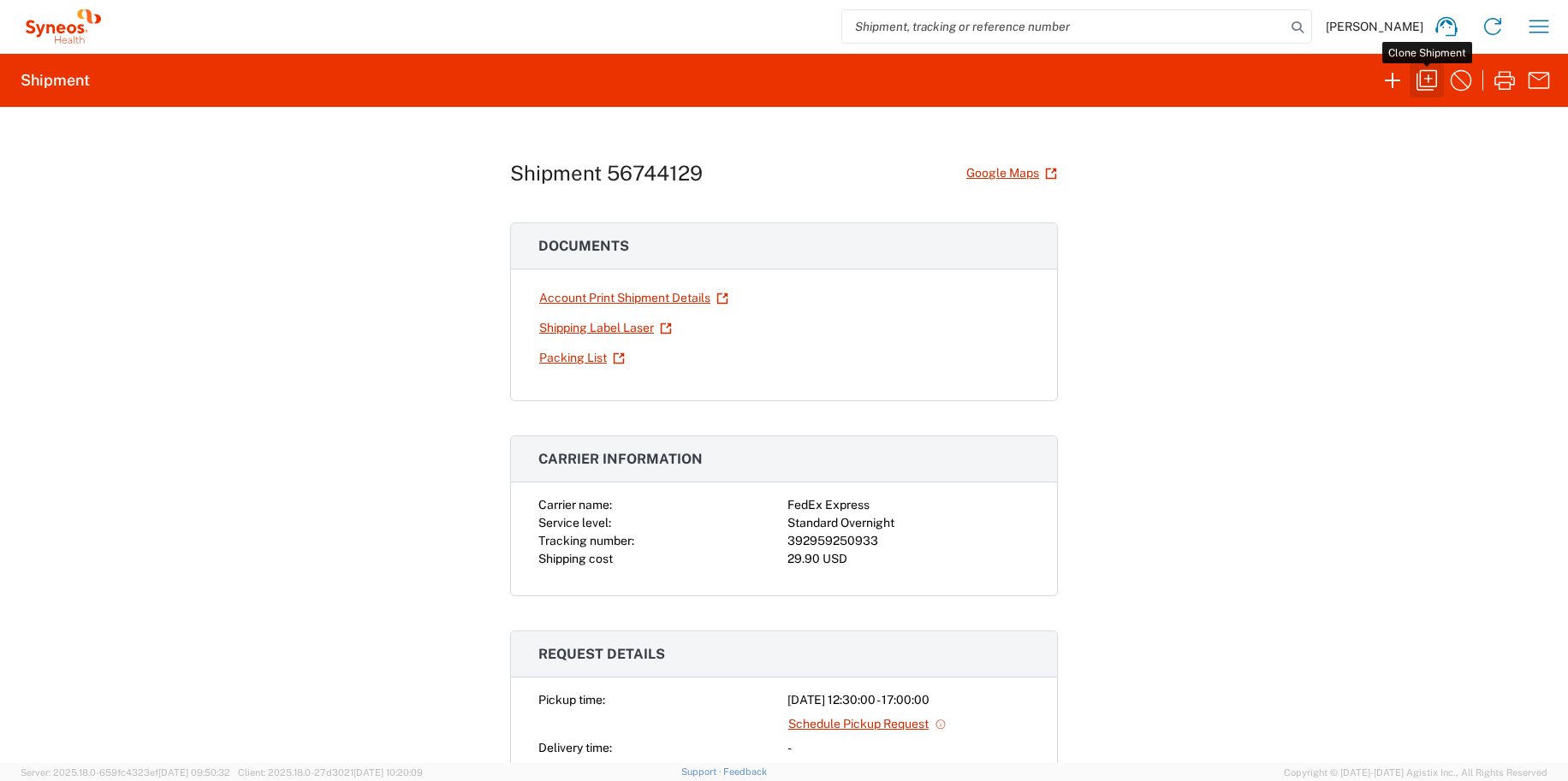
click at [1432, 75] on icon "button" at bounding box center [1426, 80] width 27 height 27
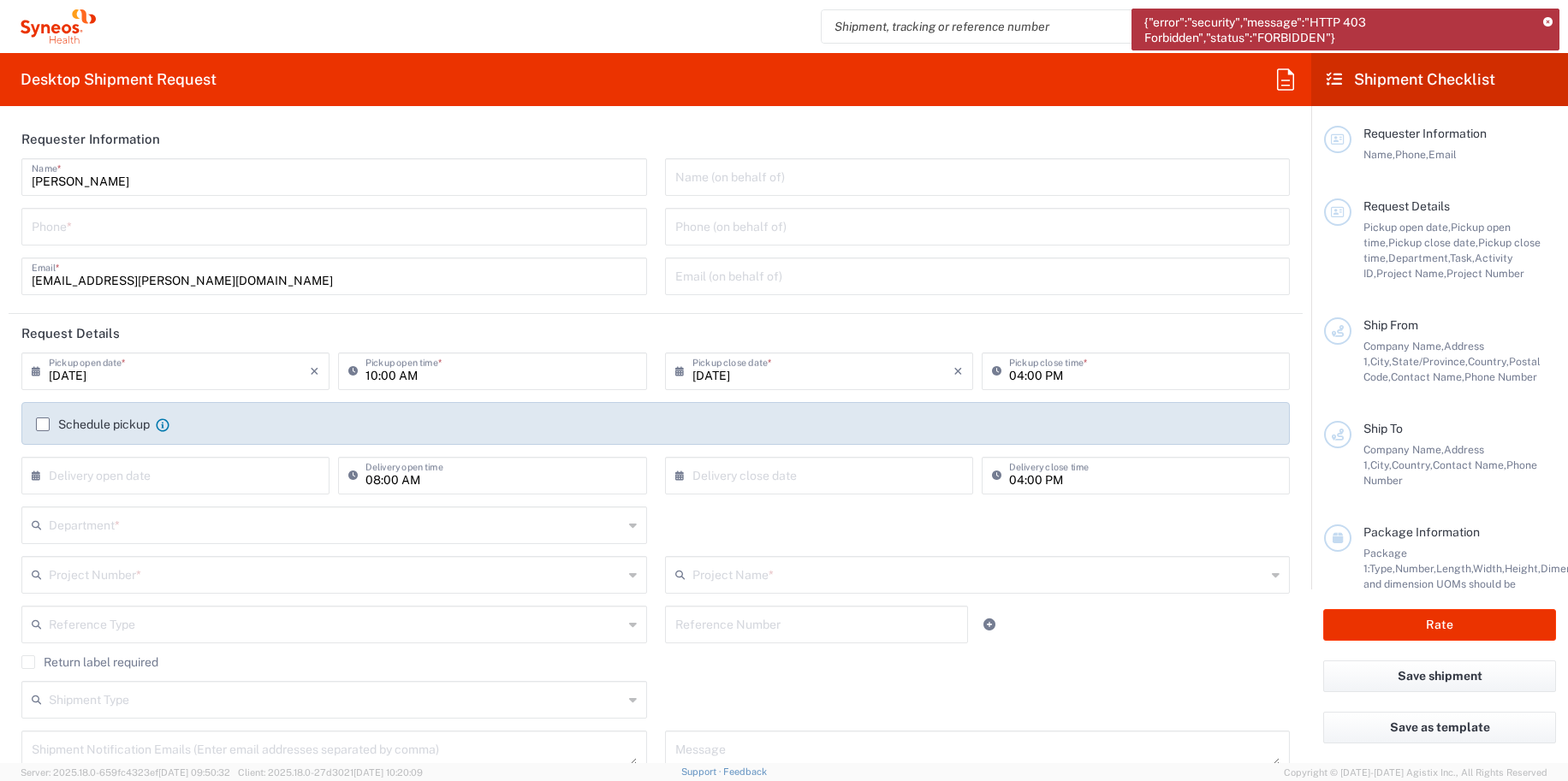
type input "[GEOGRAPHIC_DATA]"
click at [1549, 16] on div "{"error":"security","message":"HTTP 403 Forbidden","status":"FORBIDDEN"}" at bounding box center [1345, 30] width 428 height 42
click at [1543, 21] on icon at bounding box center [1547, 22] width 10 height 10
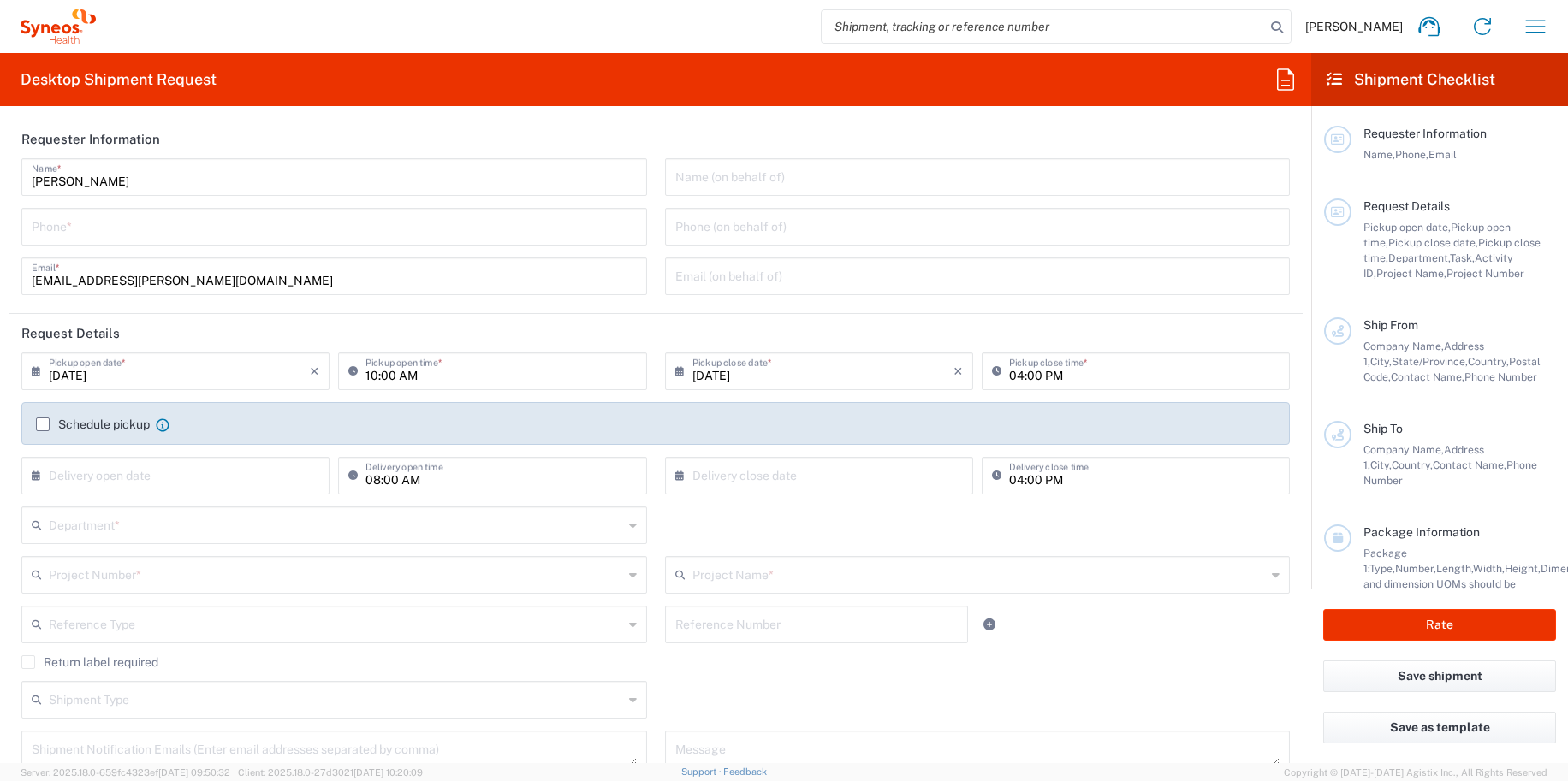
drag, startPoint x: 1301, startPoint y: 92, endPoint x: 1256, endPoint y: 51, distance: 60.9
click at [1256, 51] on agx-forms-host "Grace Hennigan Home Shipment estimator Shipment tracking Desktop shipment reque…" at bounding box center [784, 390] width 1568 height 781
click at [1268, 69] on agx-form-header "Desktop Shipment Request" at bounding box center [655, 79] width 1311 height 53
click at [1289, 82] on icon at bounding box center [1284, 79] width 27 height 27
click at [1301, 120] on input at bounding box center [1409, 121] width 279 height 27
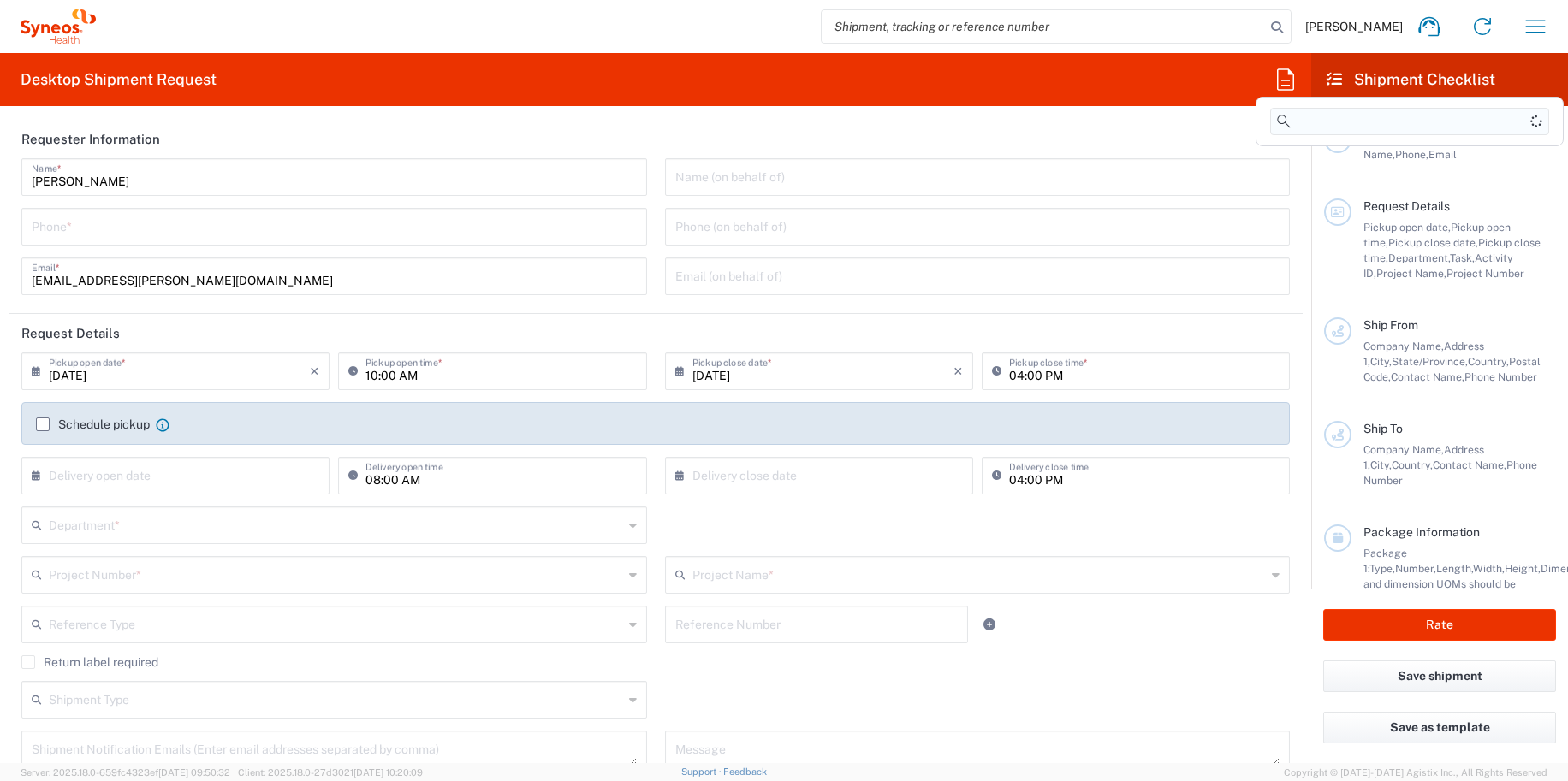
click at [1301, 120] on input at bounding box center [1409, 121] width 279 height 27
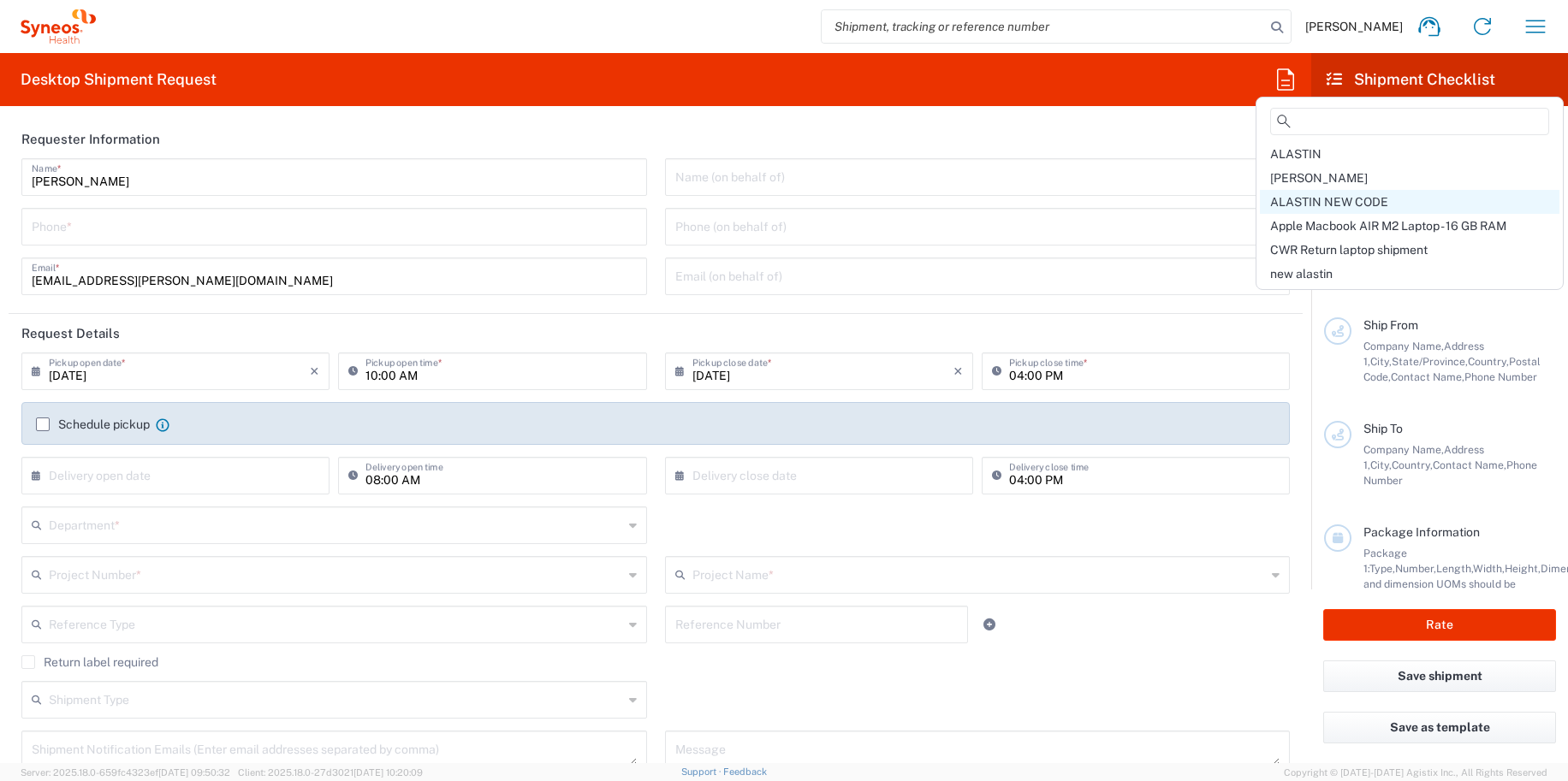
click at [1306, 197] on span "ALASTIN NEW CODE" at bounding box center [1329, 202] width 118 height 14
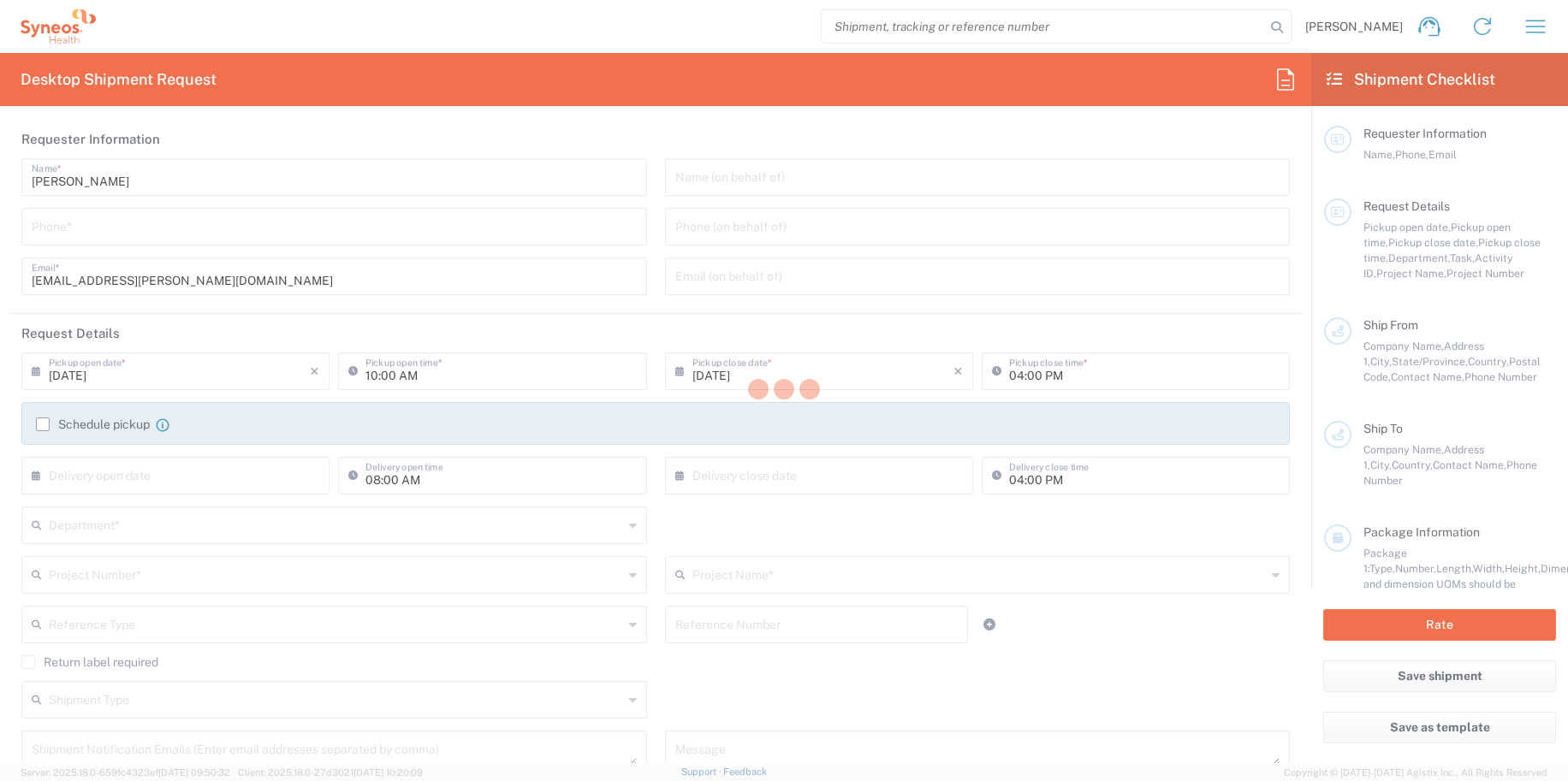
type input "4848430776"
type input "Project"
type input "[PERSON_NAME].B2NY.CL.7071183"
type textarea "[EMAIL_ADDRESS][PERSON_NAME][DOMAIN_NAME]"
type input "BioSector 2 LLC"
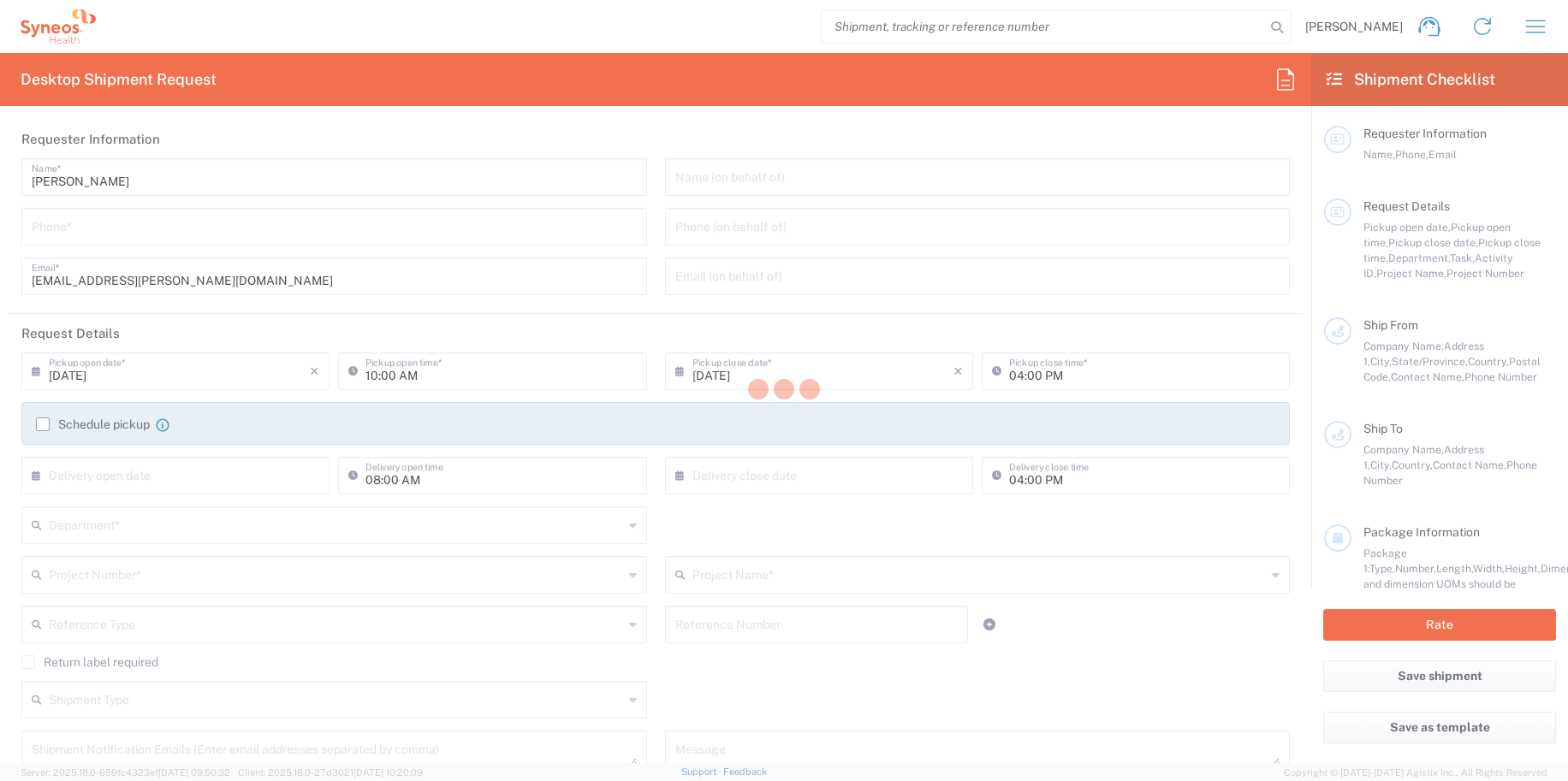
type input "[STREET_ADDRESS][PERSON_NAME]"
type input "40th Floor"
type input "[US_STATE]"
type input "10281"
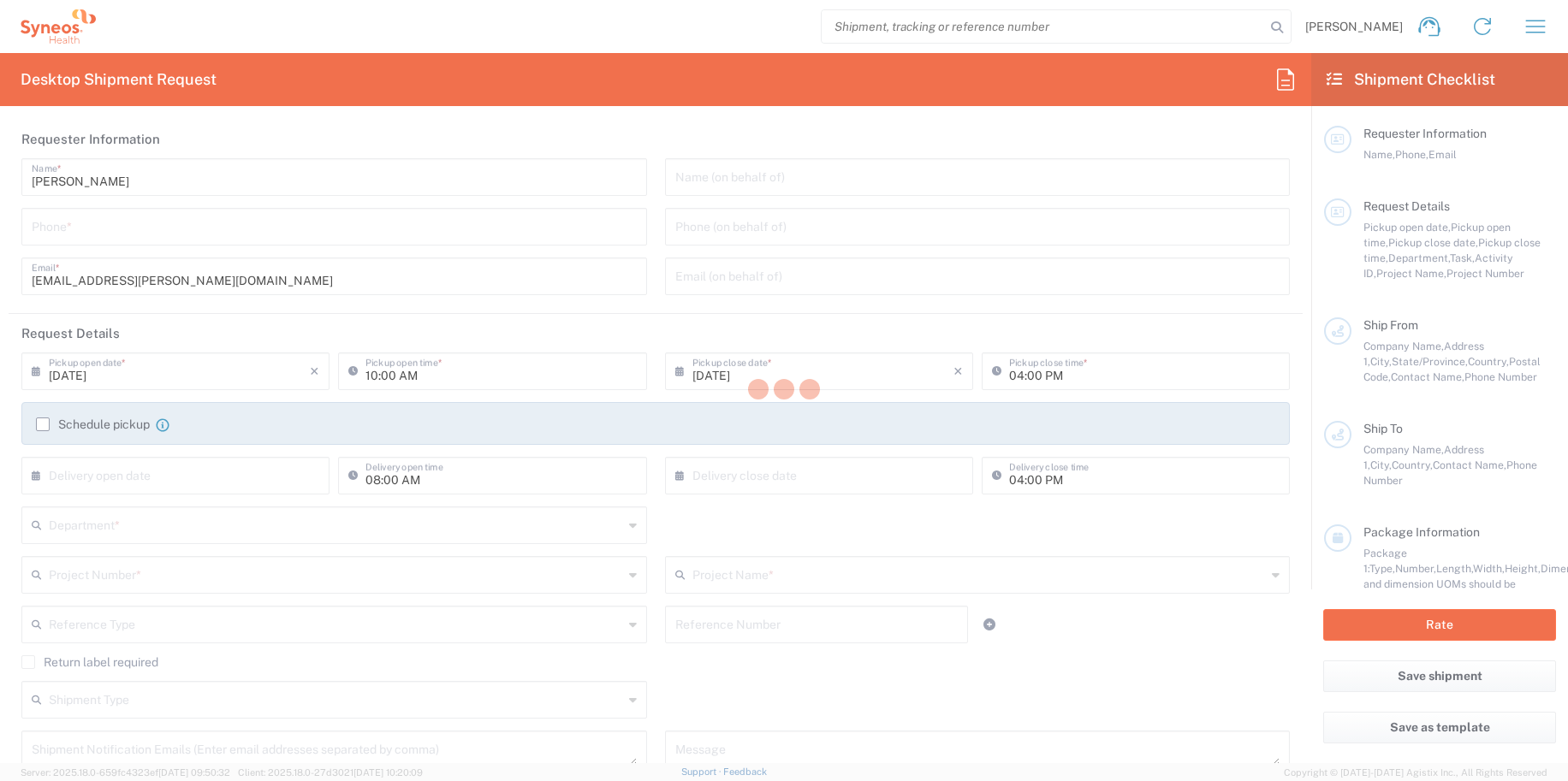
type input "[PERSON_NAME]"
type input "4848430776"
type input "[EMAIL_ADDRESS][PERSON_NAME][DOMAIN_NAME]"
type input "Business (General)"
type input "Adult Signature Required"
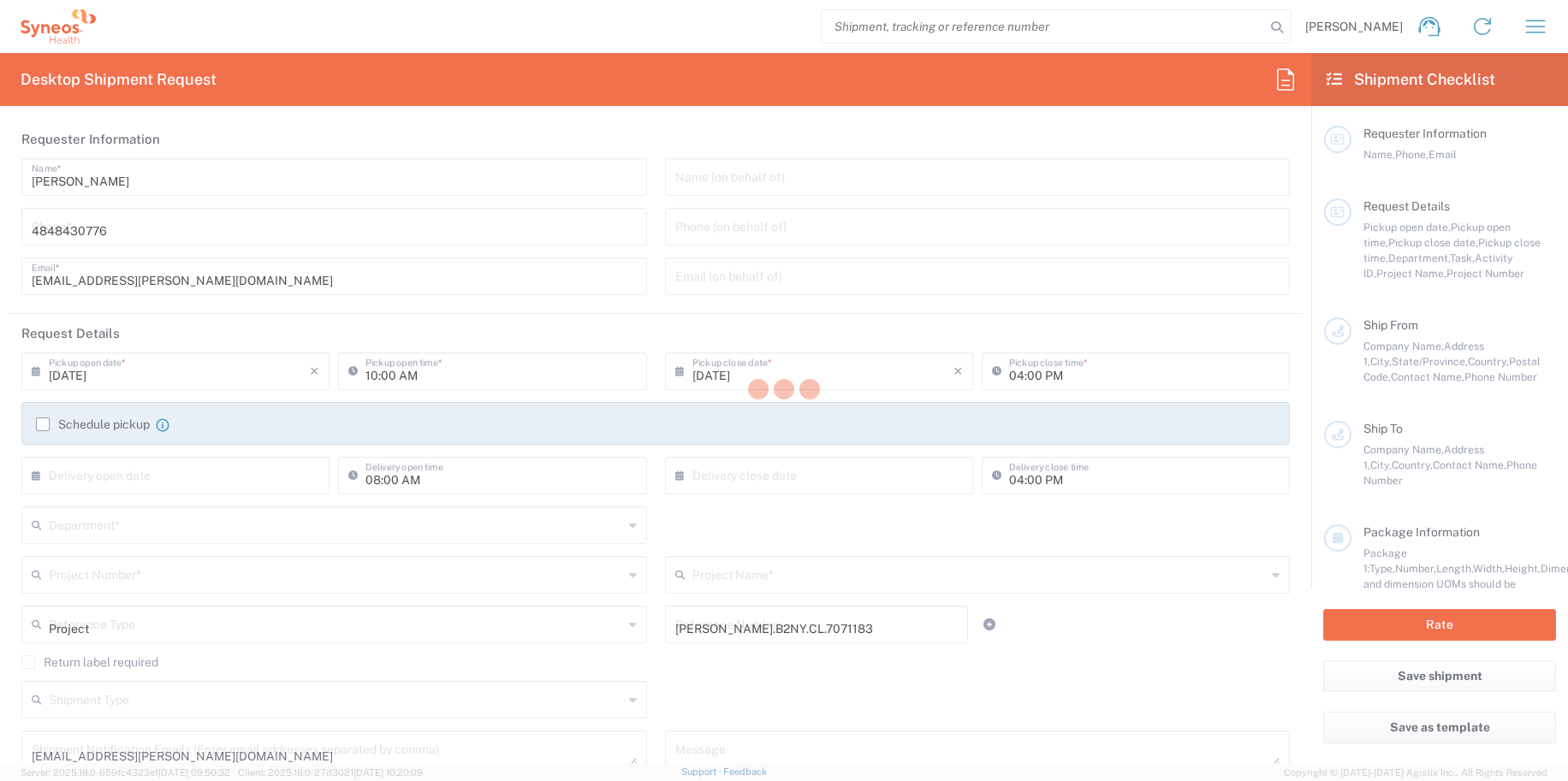
type input "BioSector 2 LLC- [US_STATE] [GEOGRAPHIC_DATA]"
type input "Sender/Shipper"
type input "Yes"
type input "06:30 PM"
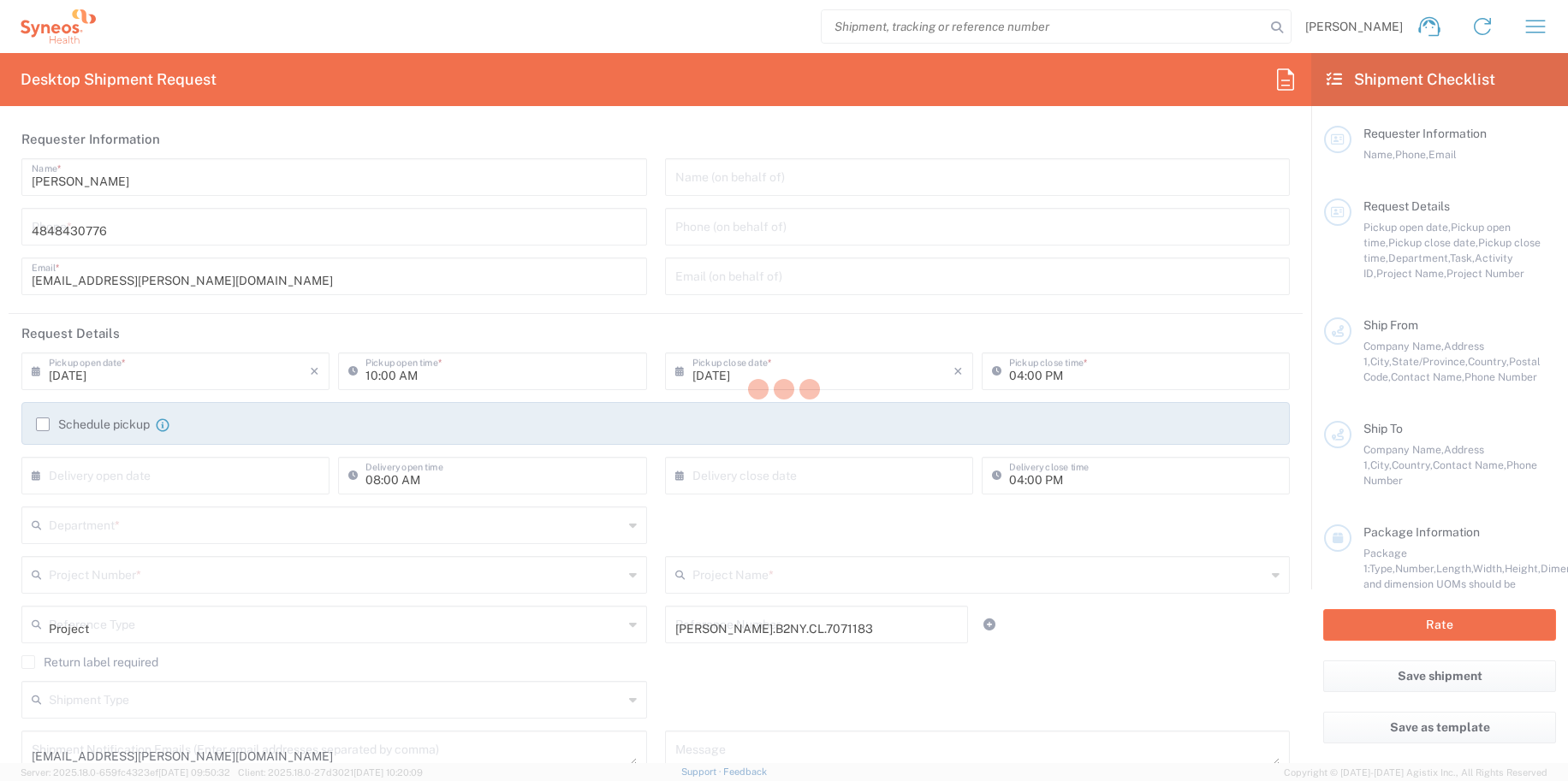
type input "05:00 PM"
type input "6150"
type input "[PERSON_NAME].B2NY.CL.7071183"
type input "Galderma.GALALA.25.7071183"
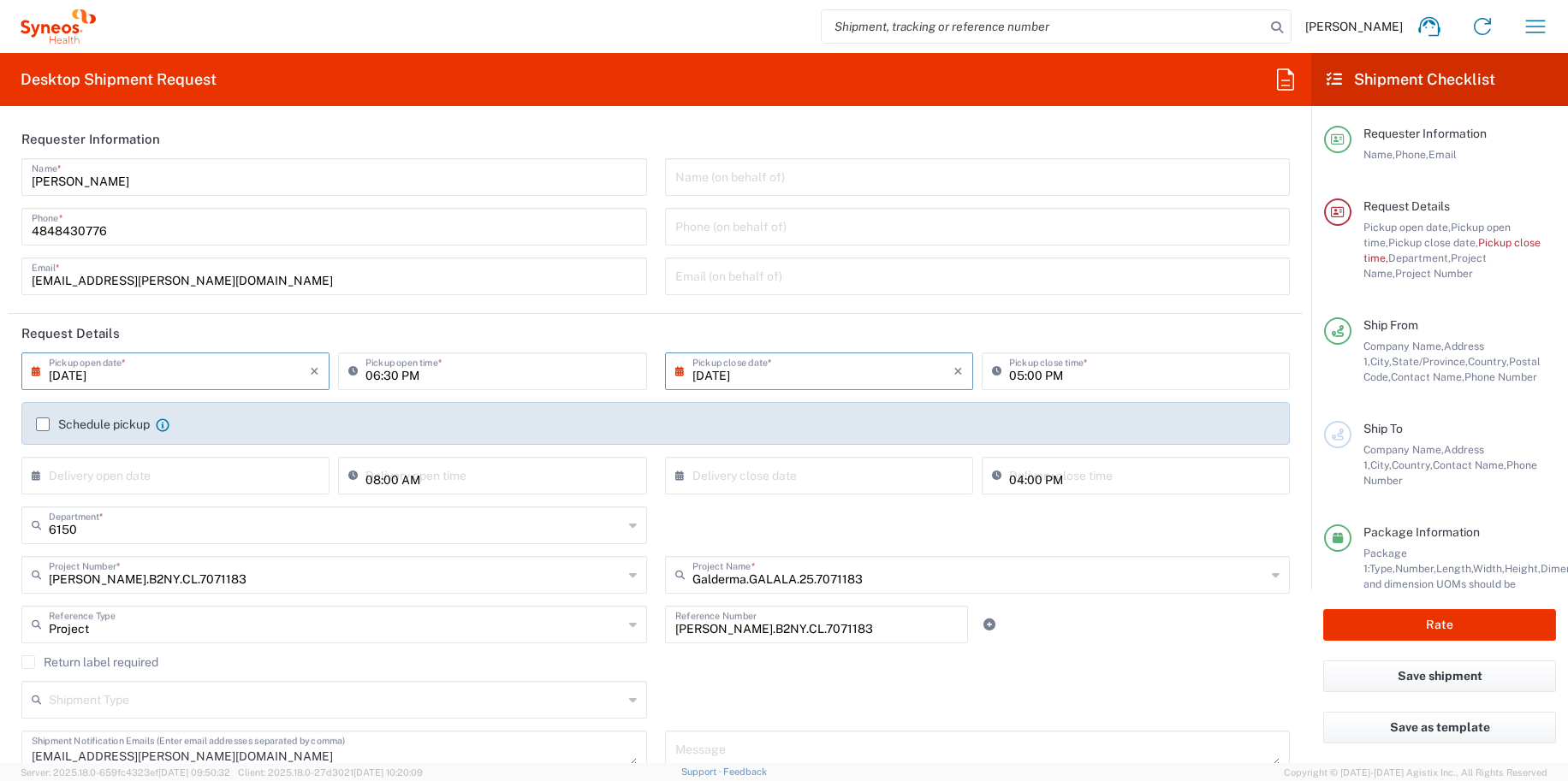
click at [390, 379] on input "06:30 PM" at bounding box center [500, 370] width 270 height 30
type input "12:30 PM"
click at [438, 337] on header "Request Details" at bounding box center [655, 334] width 1294 height 39
click at [758, 369] on input "[DATE]" at bounding box center [823, 370] width 261 height 30
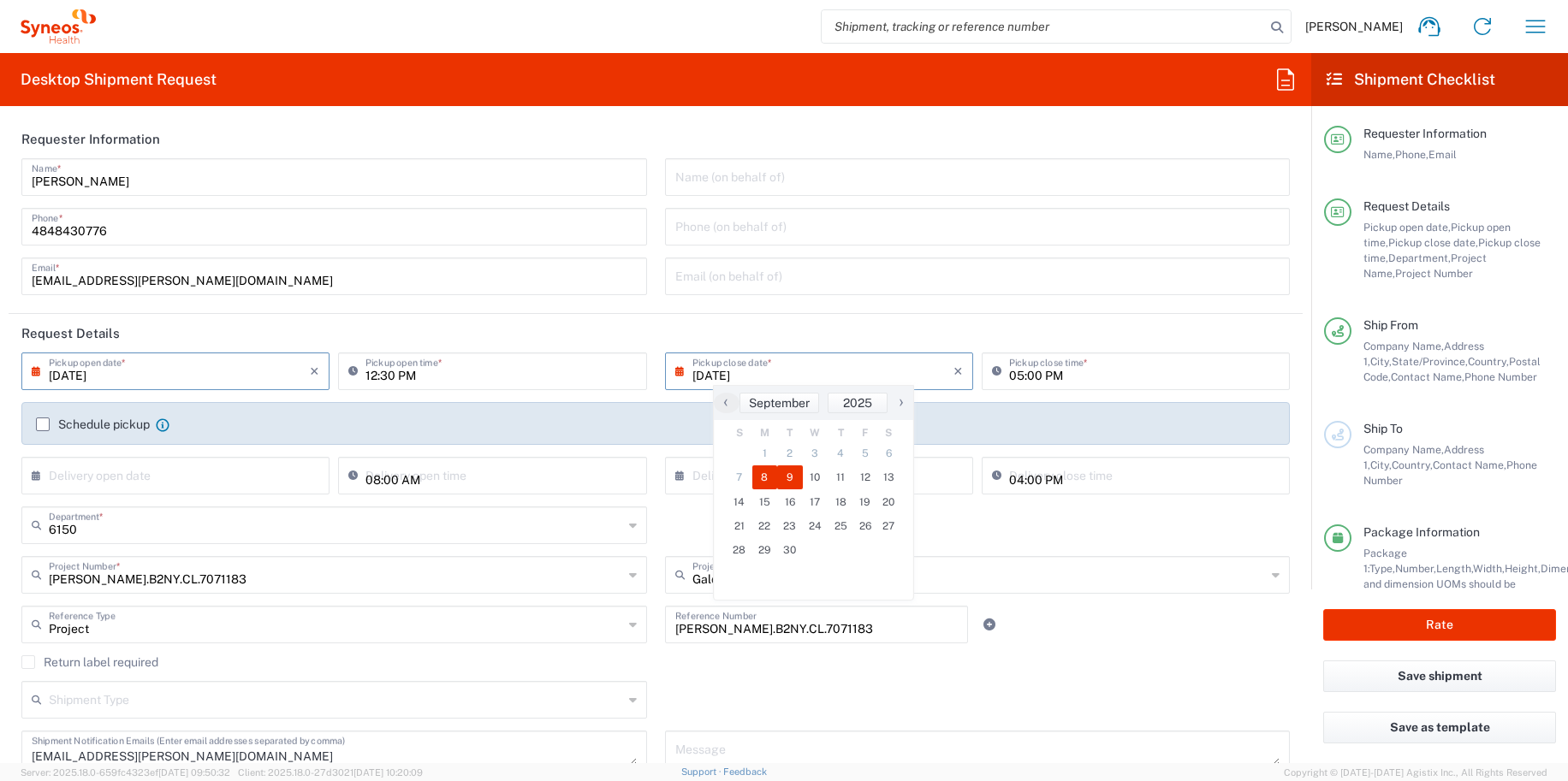
click at [788, 472] on span "9" at bounding box center [789, 476] width 26 height 24
type input "[DATE]"
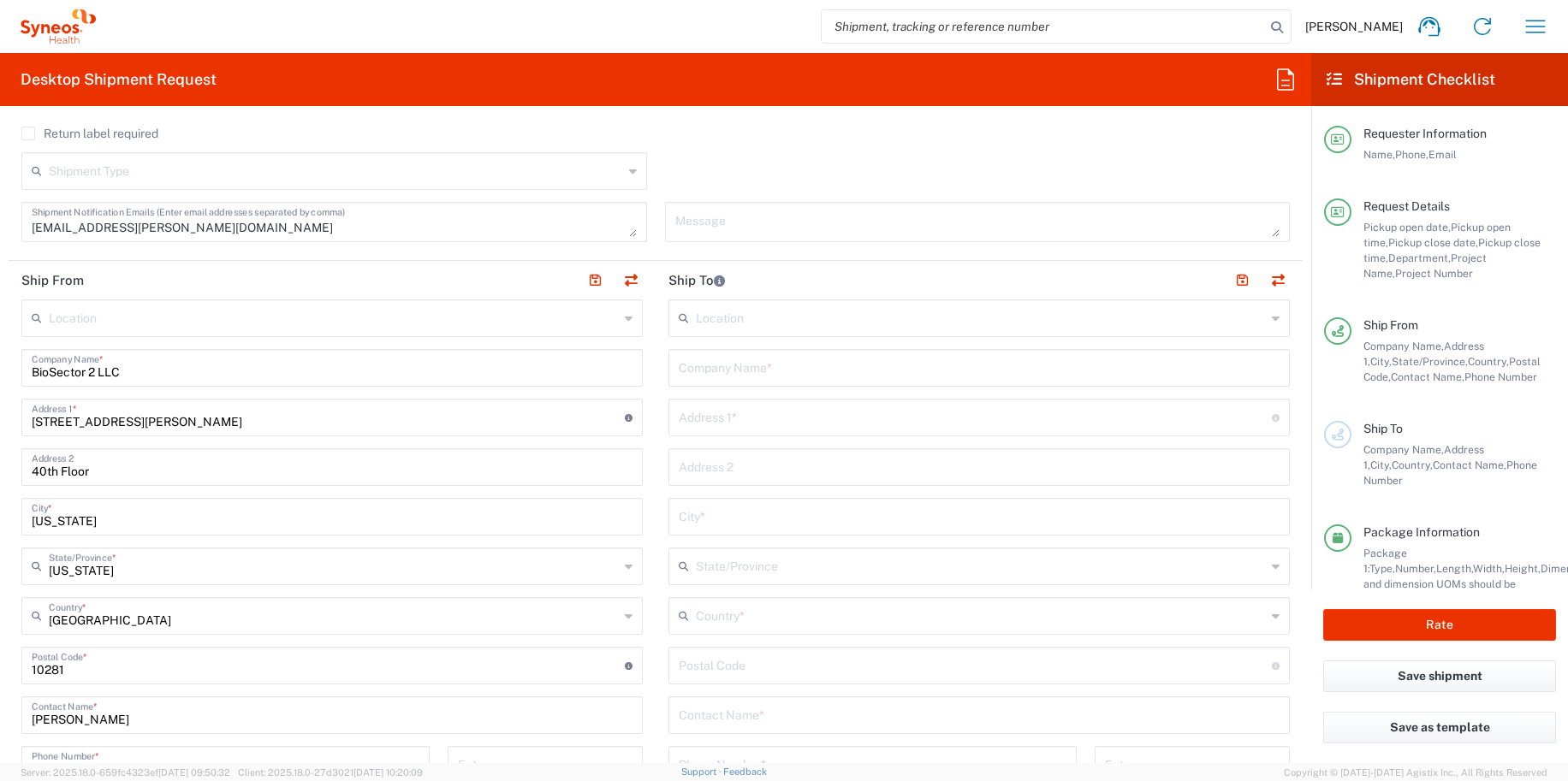
scroll to position [529, 0]
click at [736, 354] on input "text" at bounding box center [979, 365] width 601 height 30
type input "[PERSON_NAME]"
type input "[STREET_ADDRESS]"
type input "gracewhenn@gmail.com"
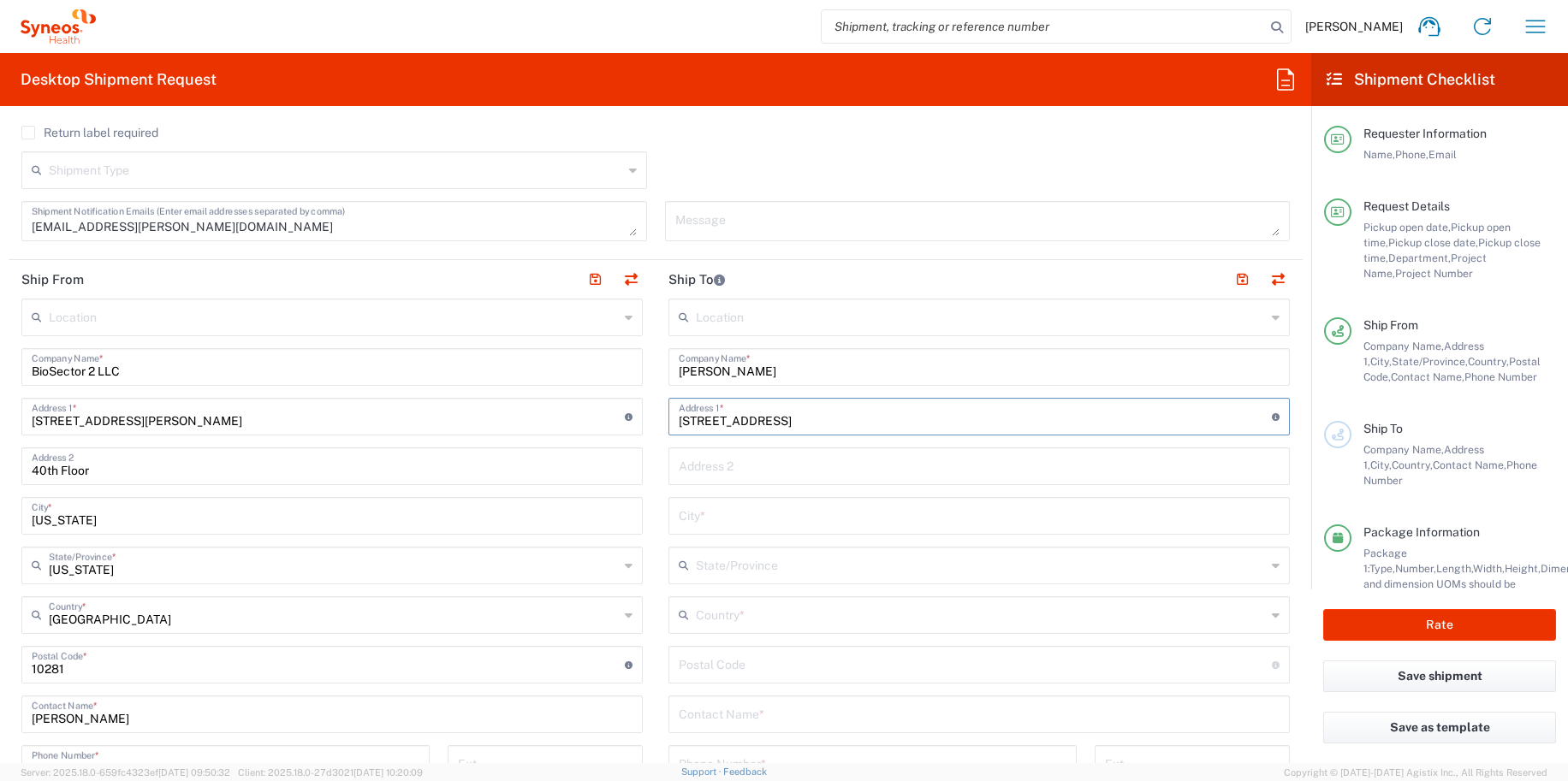
type input "[GEOGRAPHIC_DATA]"
type input "[US_STATE]"
type input "[GEOGRAPHIC_DATA]"
type input "19073"
type input "4848430776"
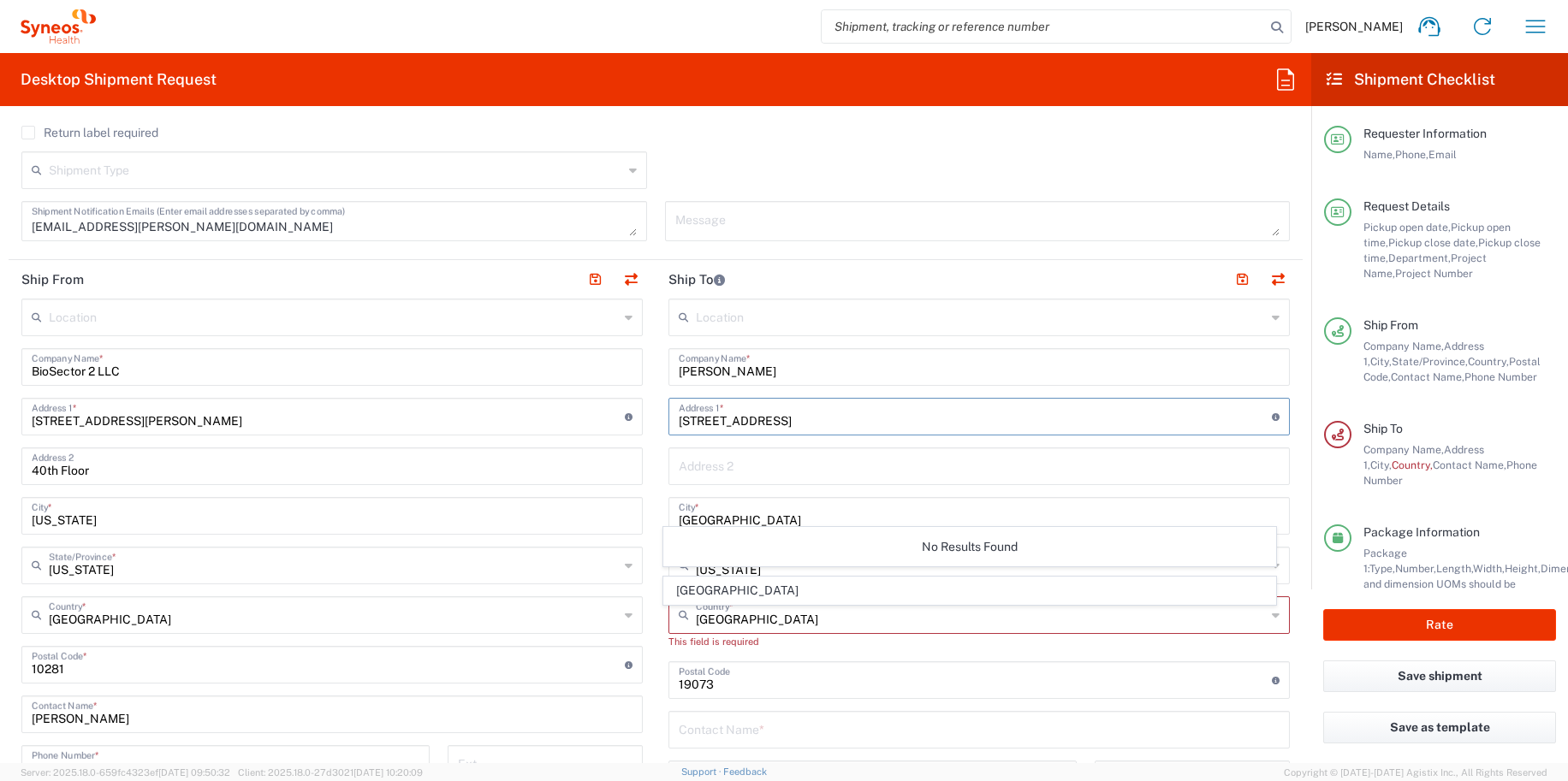
scroll to position [804, 0]
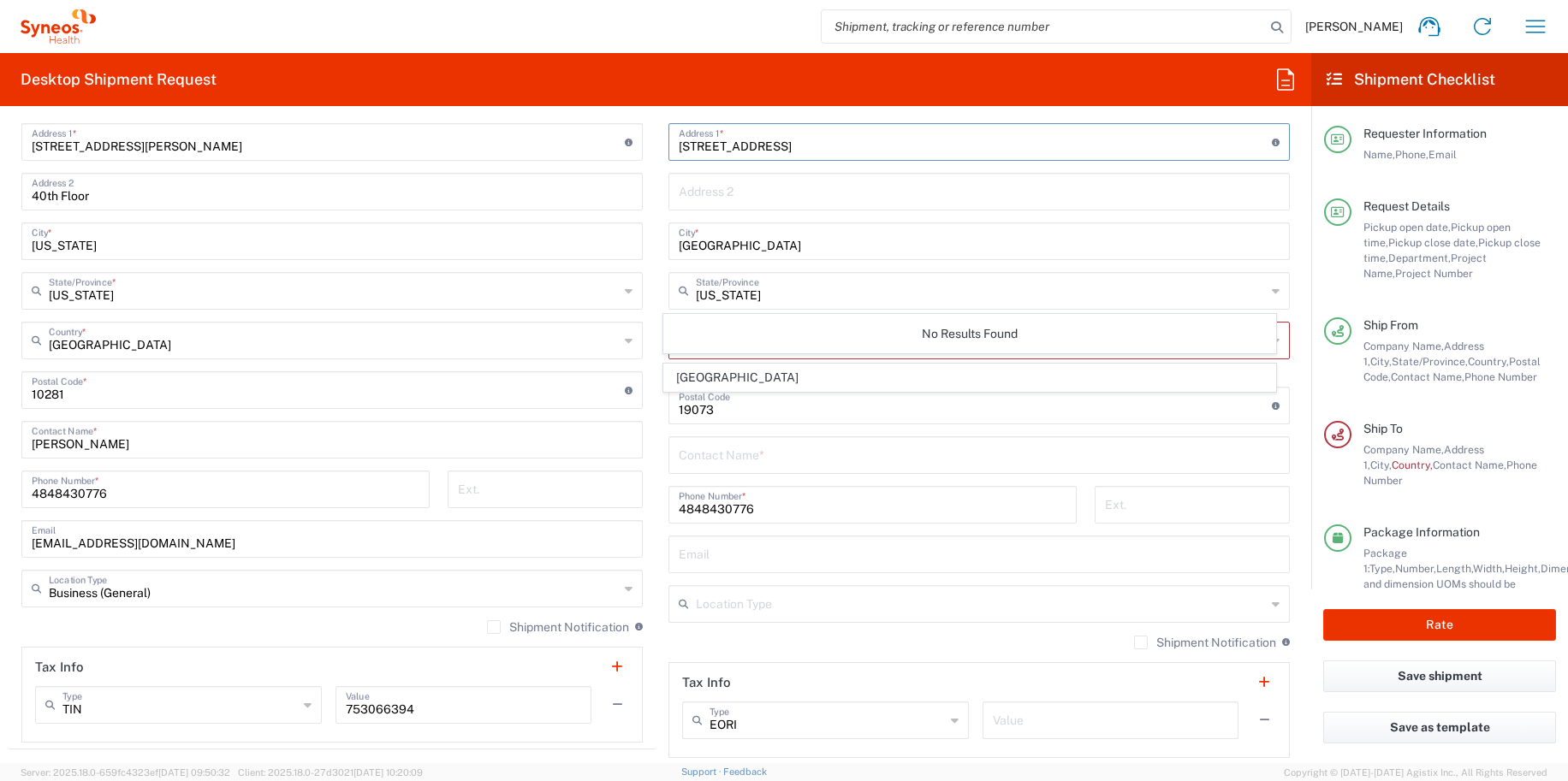
click at [734, 618] on div "Location Type" at bounding box center [979, 603] width 621 height 38
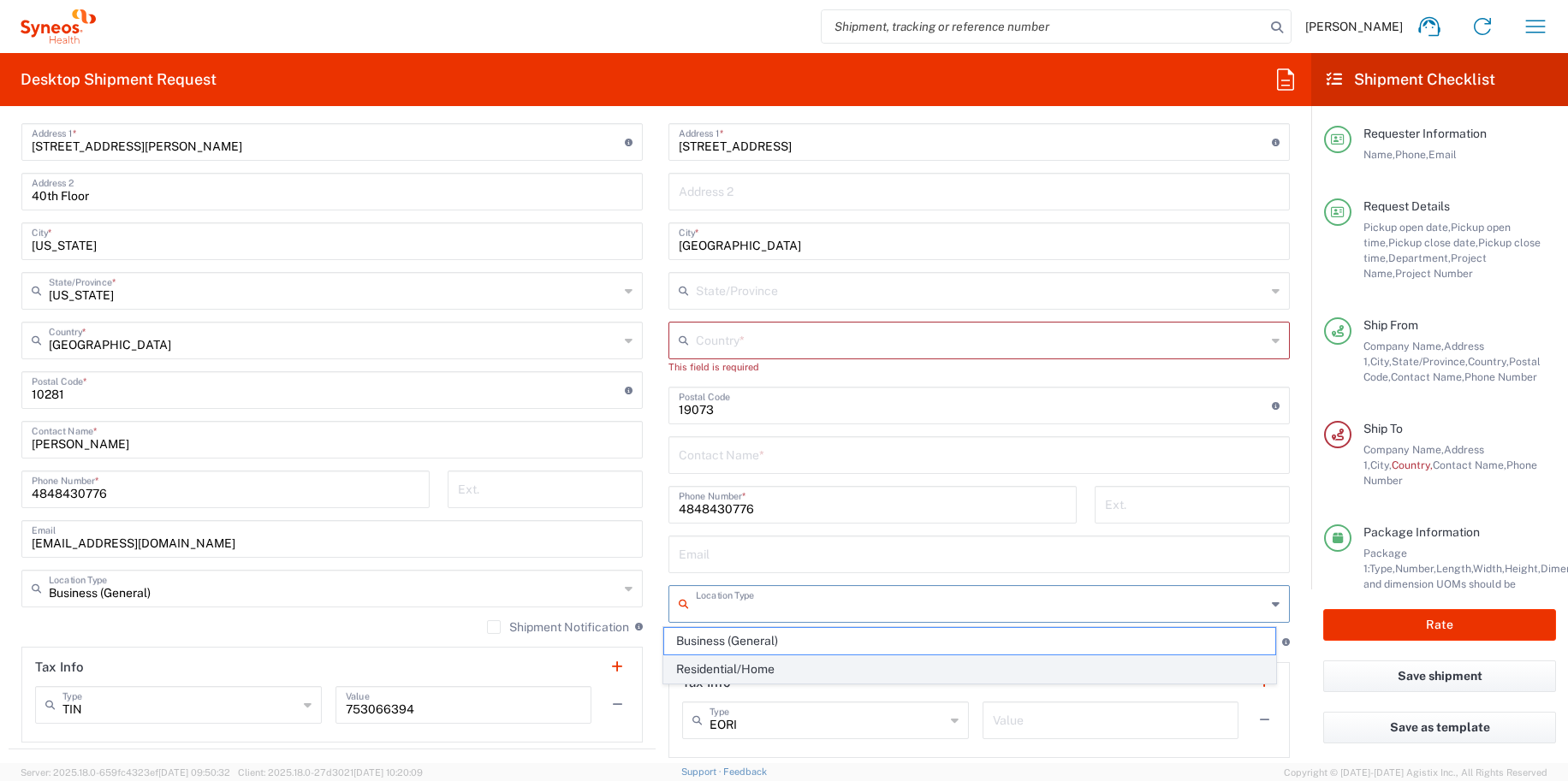
click at [720, 662] on span "Residential/Home" at bounding box center [970, 669] width 612 height 26
type input "Residential/Home"
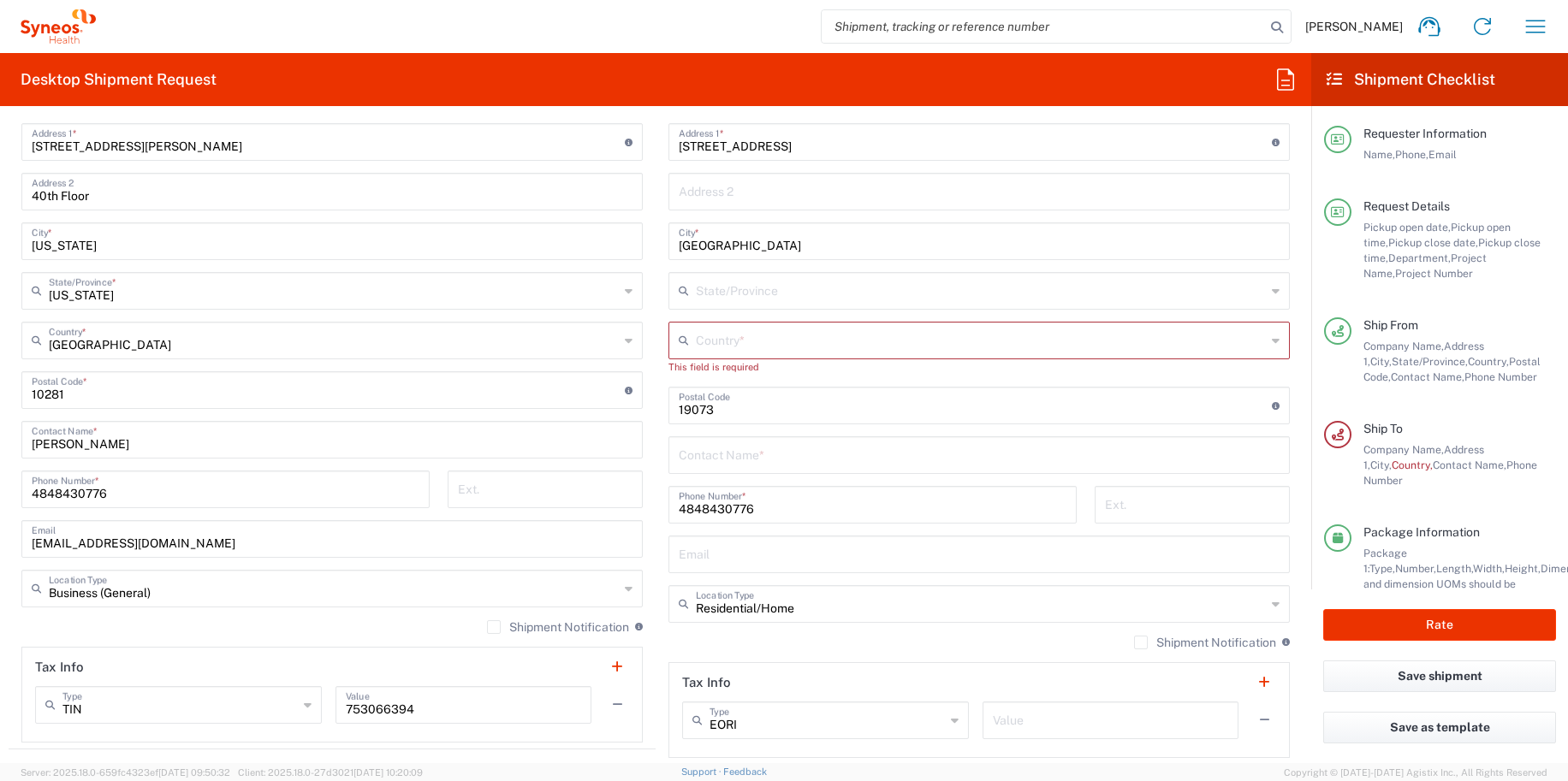
click at [707, 467] on input "text" at bounding box center [979, 453] width 601 height 30
type input "[PERSON_NAME]"
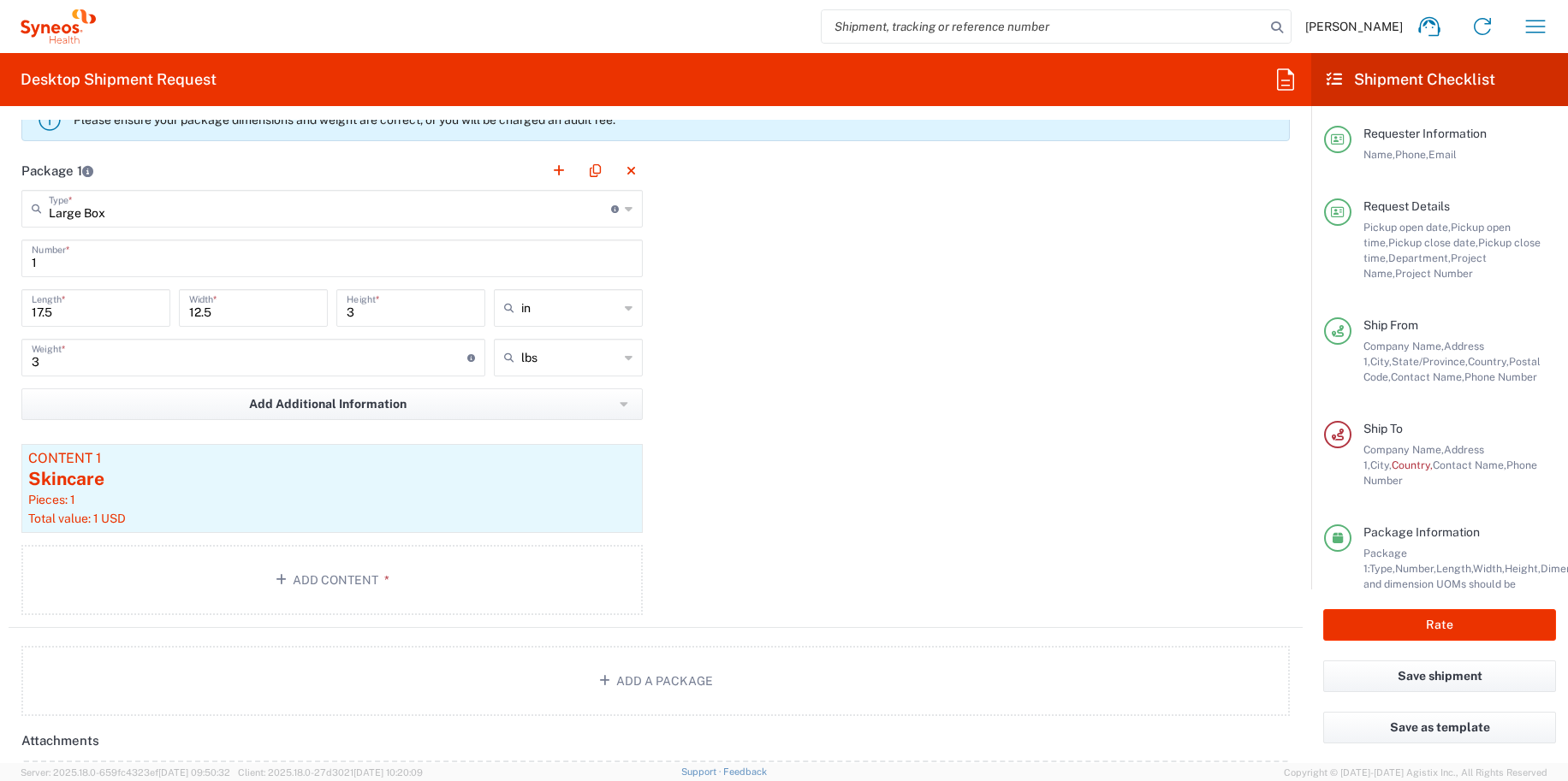
scroll to position [1509, 0]
click at [166, 358] on input "3" at bounding box center [249, 357] width 435 height 30
type input "20"
click at [1384, 610] on button "Rate" at bounding box center [1439, 625] width 233 height 32
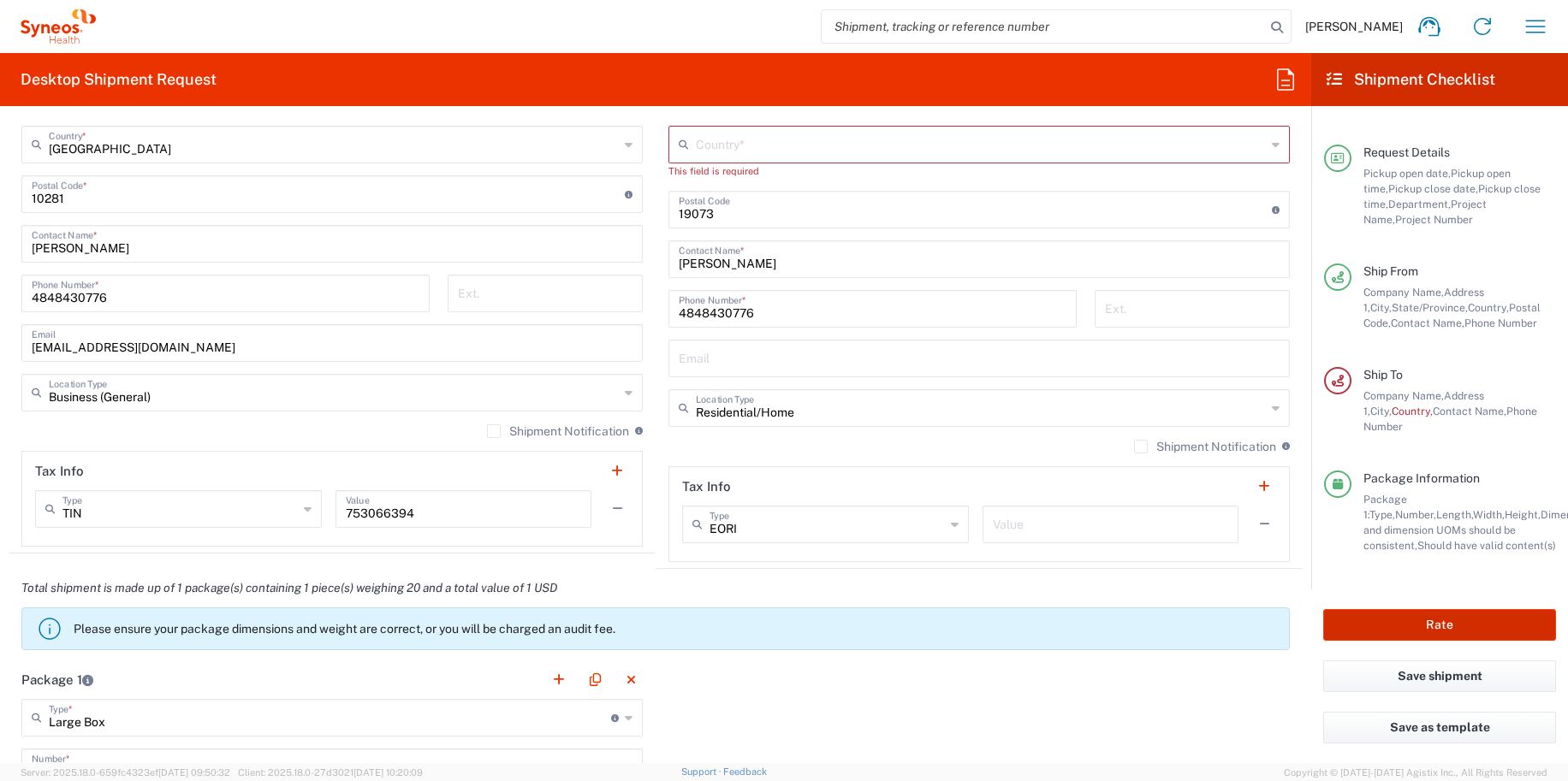
scroll to position [897, 0]
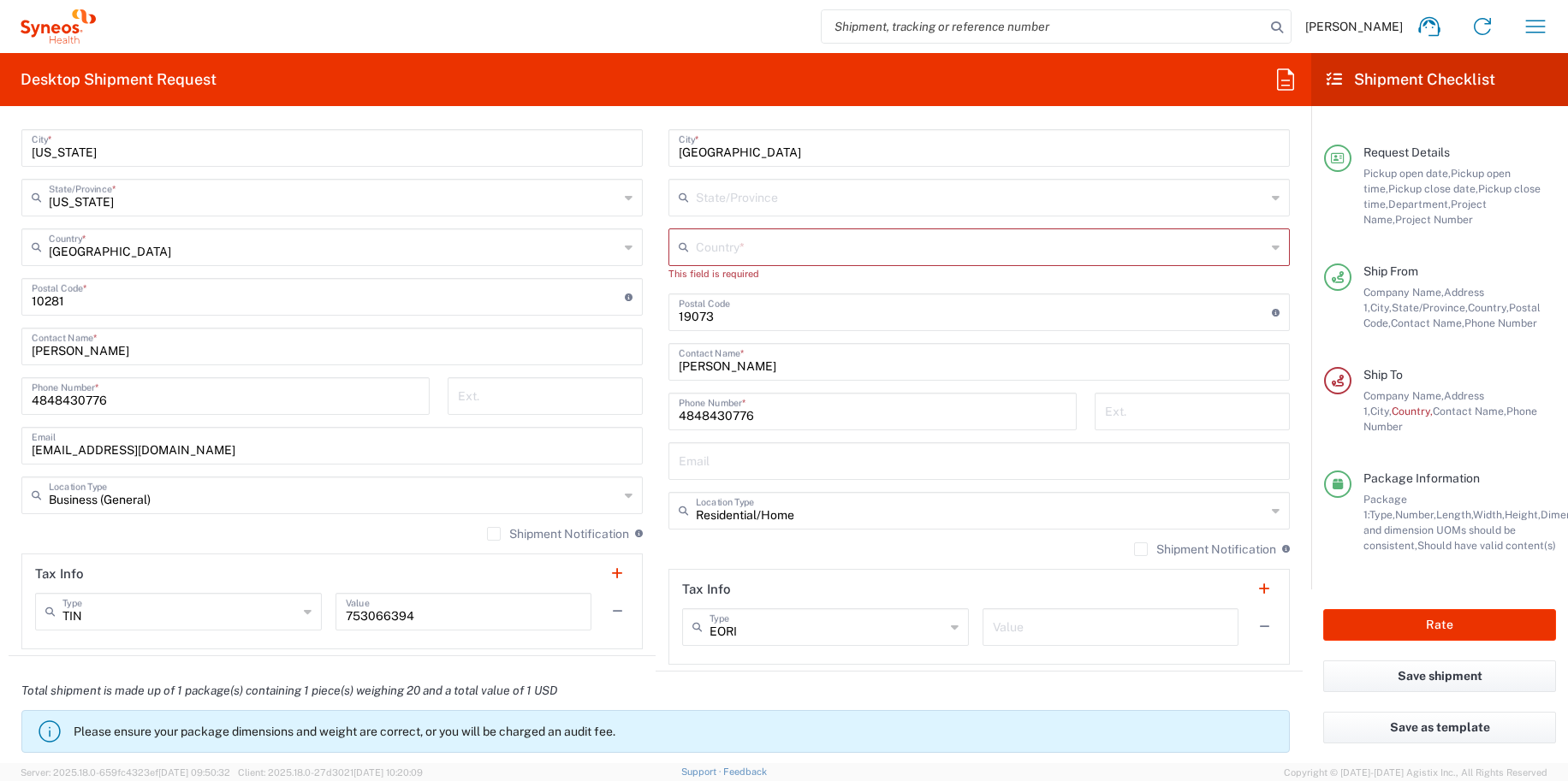
click at [699, 249] on input "text" at bounding box center [980, 246] width 570 height 30
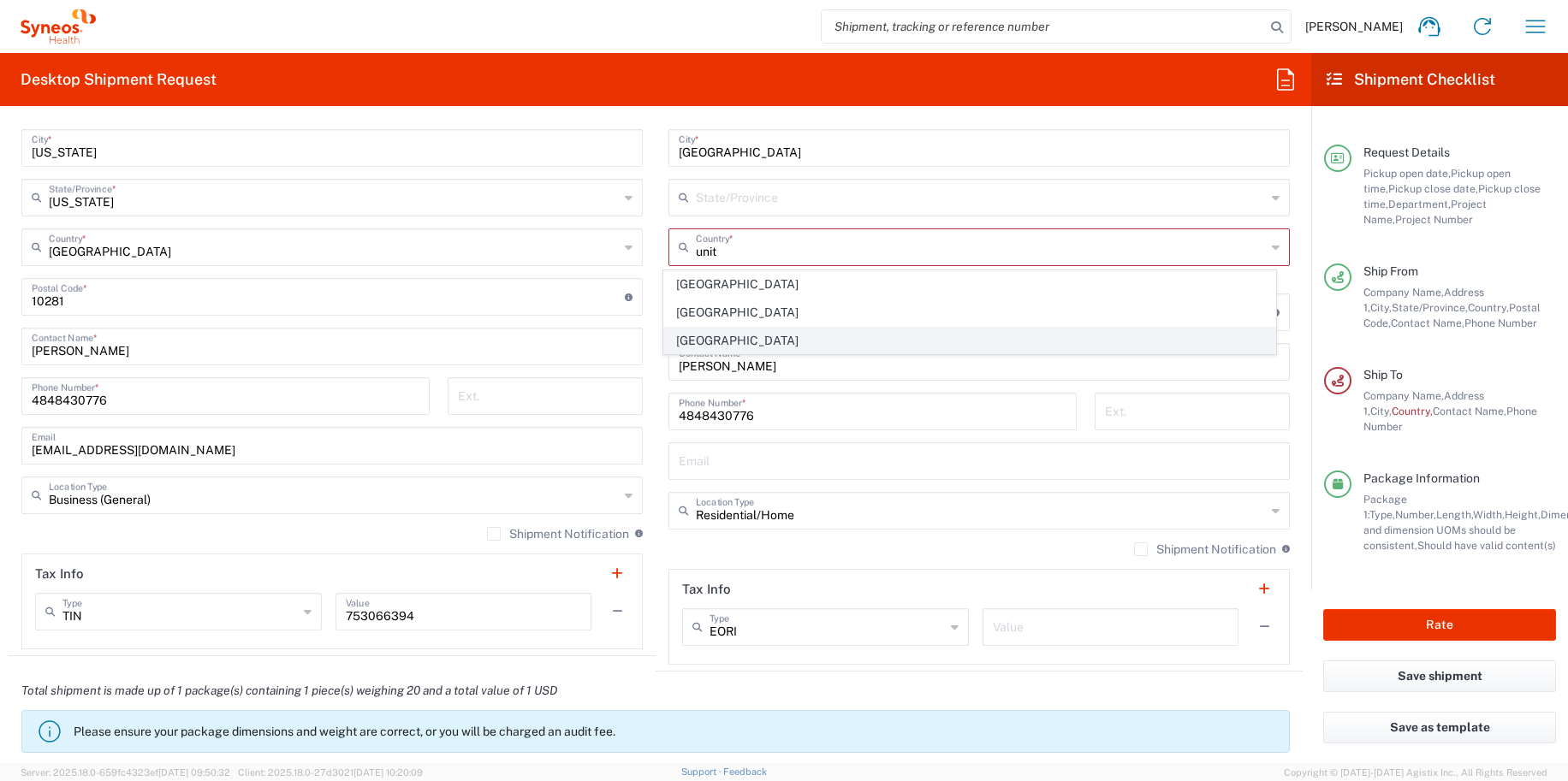
click at [703, 331] on span "[GEOGRAPHIC_DATA]" at bounding box center [970, 341] width 612 height 26
type input "[GEOGRAPHIC_DATA]"
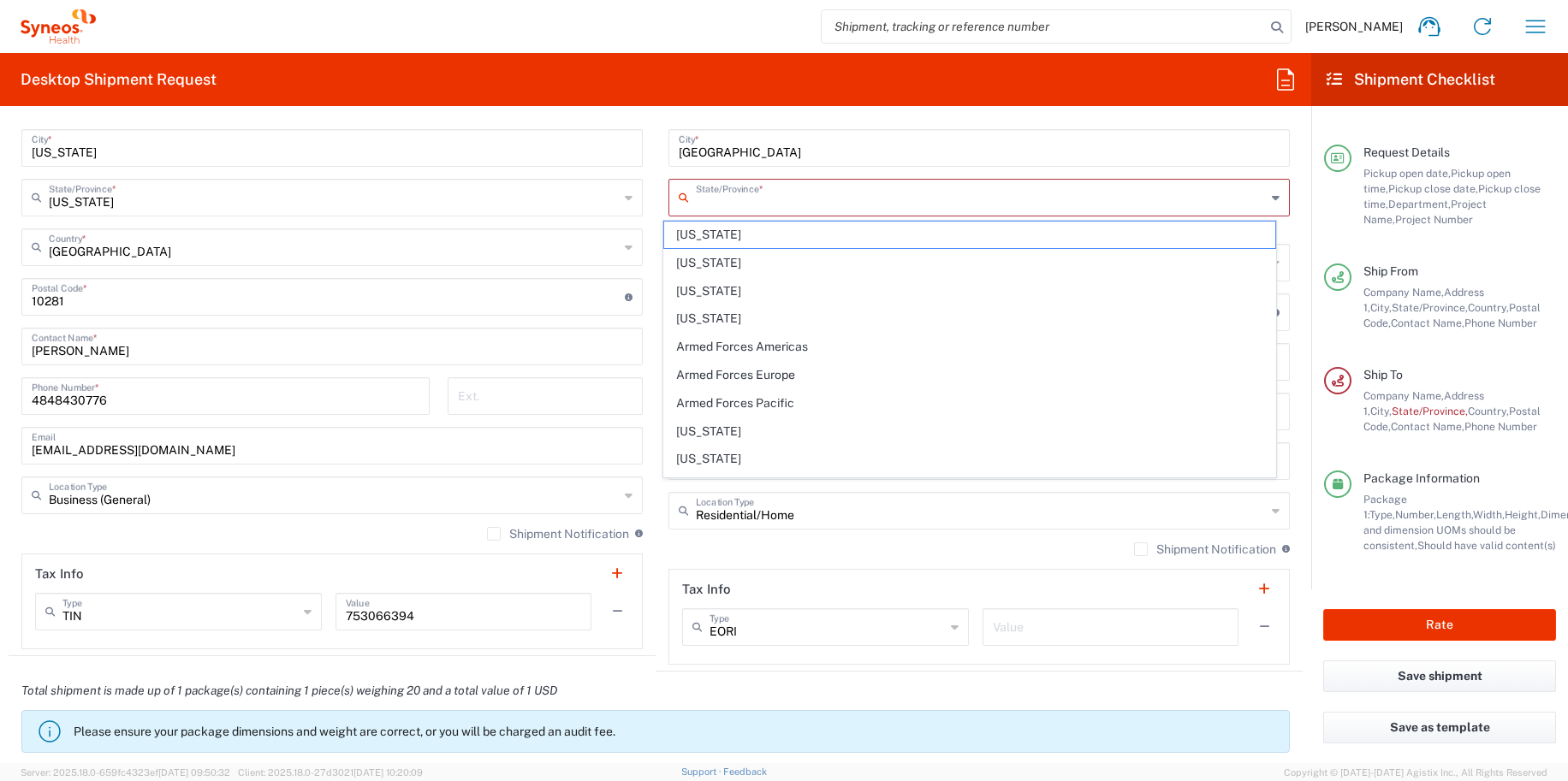
click at [727, 203] on input "text" at bounding box center [980, 196] width 570 height 30
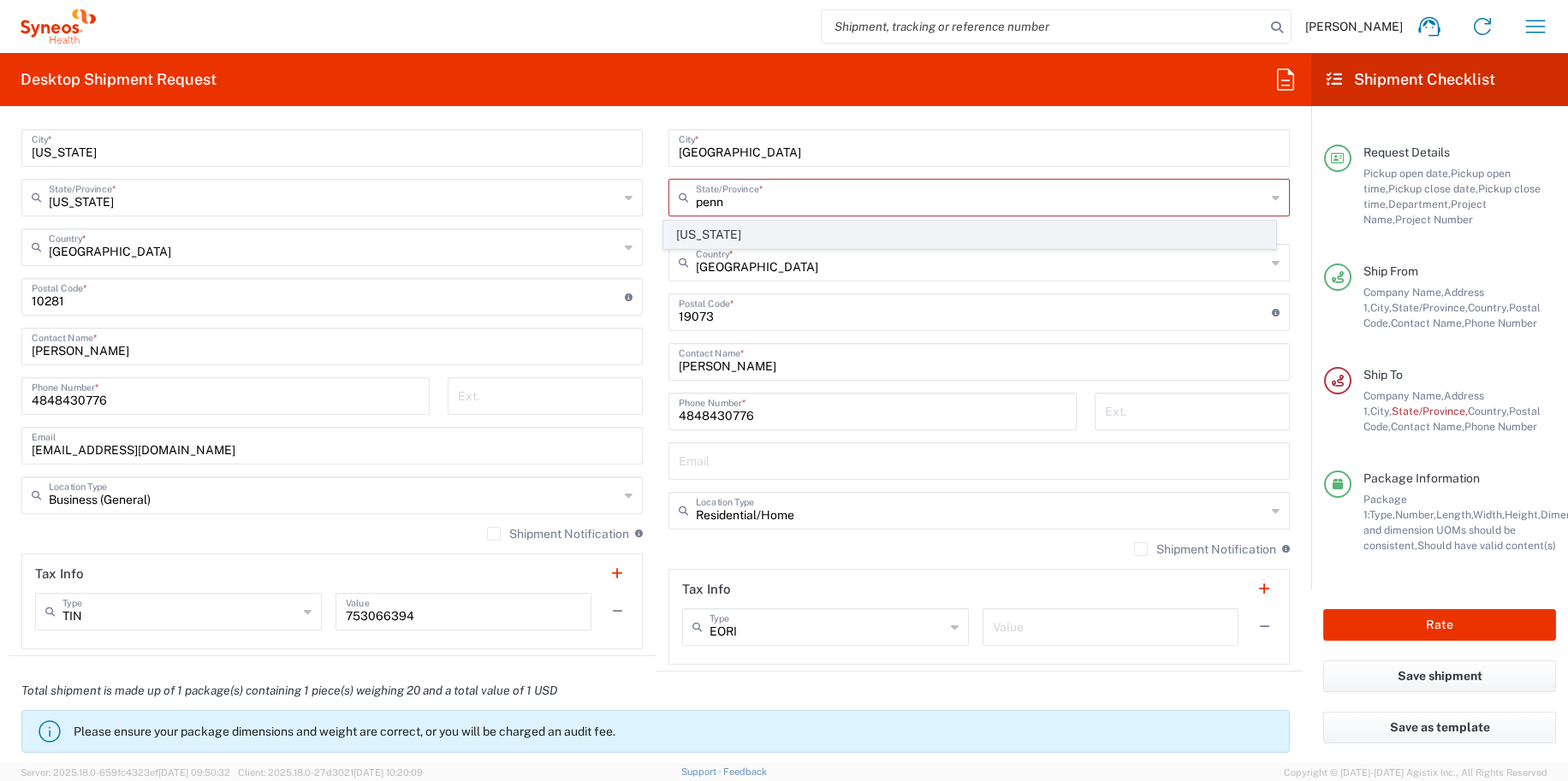
click at [694, 225] on span "[US_STATE]" at bounding box center [970, 235] width 612 height 26
type input "[US_STATE]"
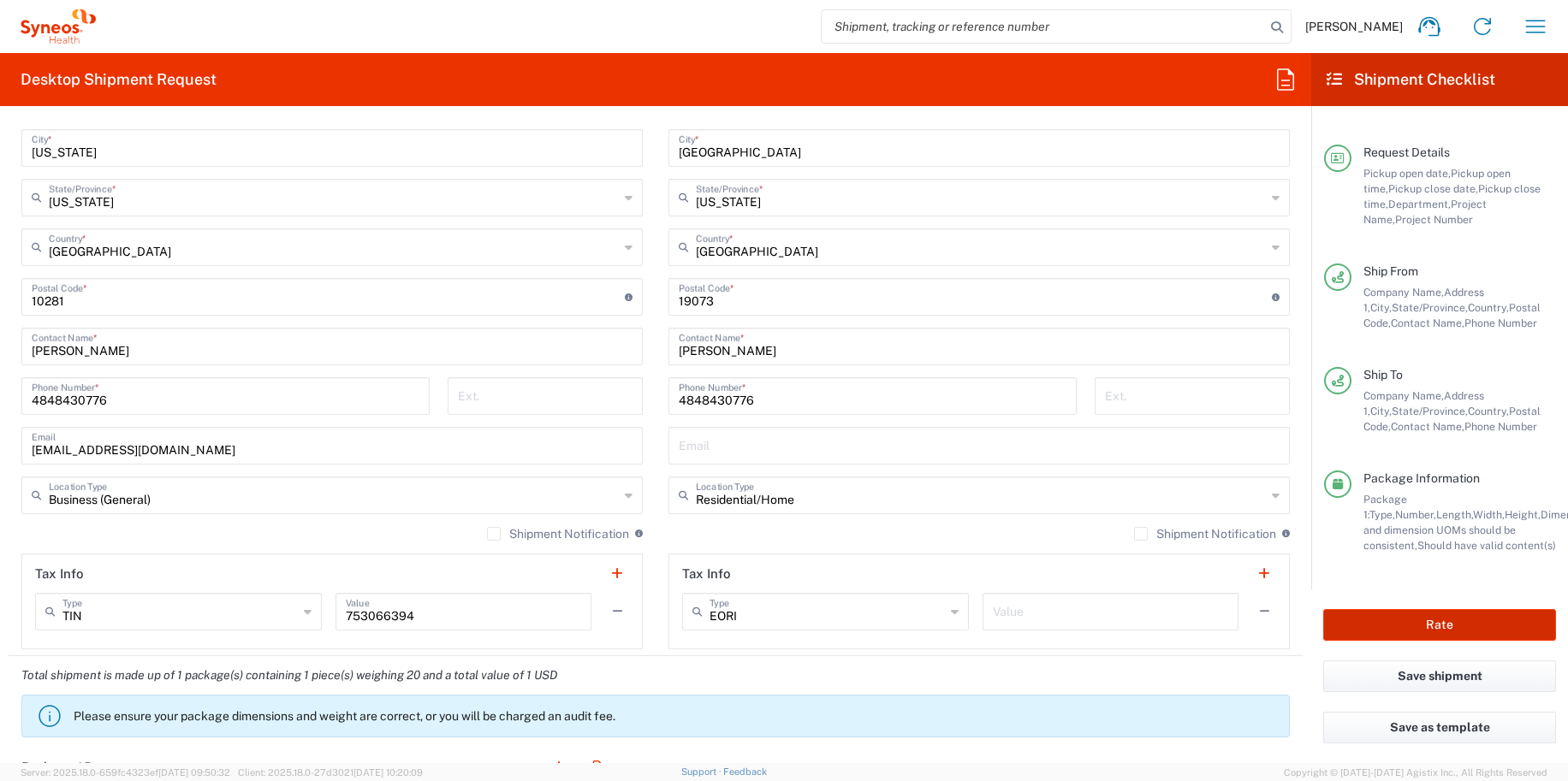
click at [1375, 623] on button "Rate" at bounding box center [1439, 625] width 233 height 32
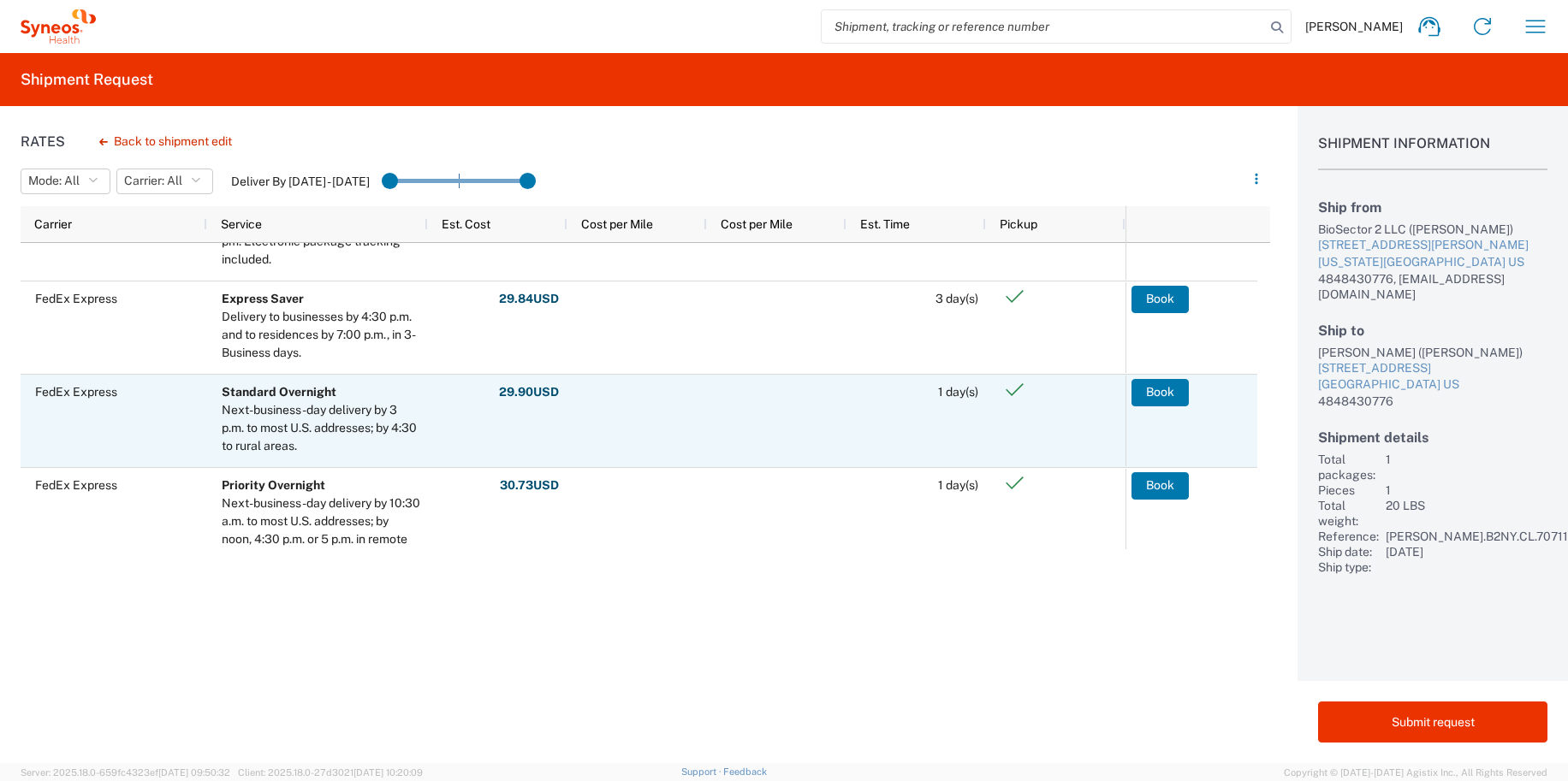
scroll to position [364, 0]
click at [1147, 402] on button "Book" at bounding box center [1160, 395] width 57 height 27
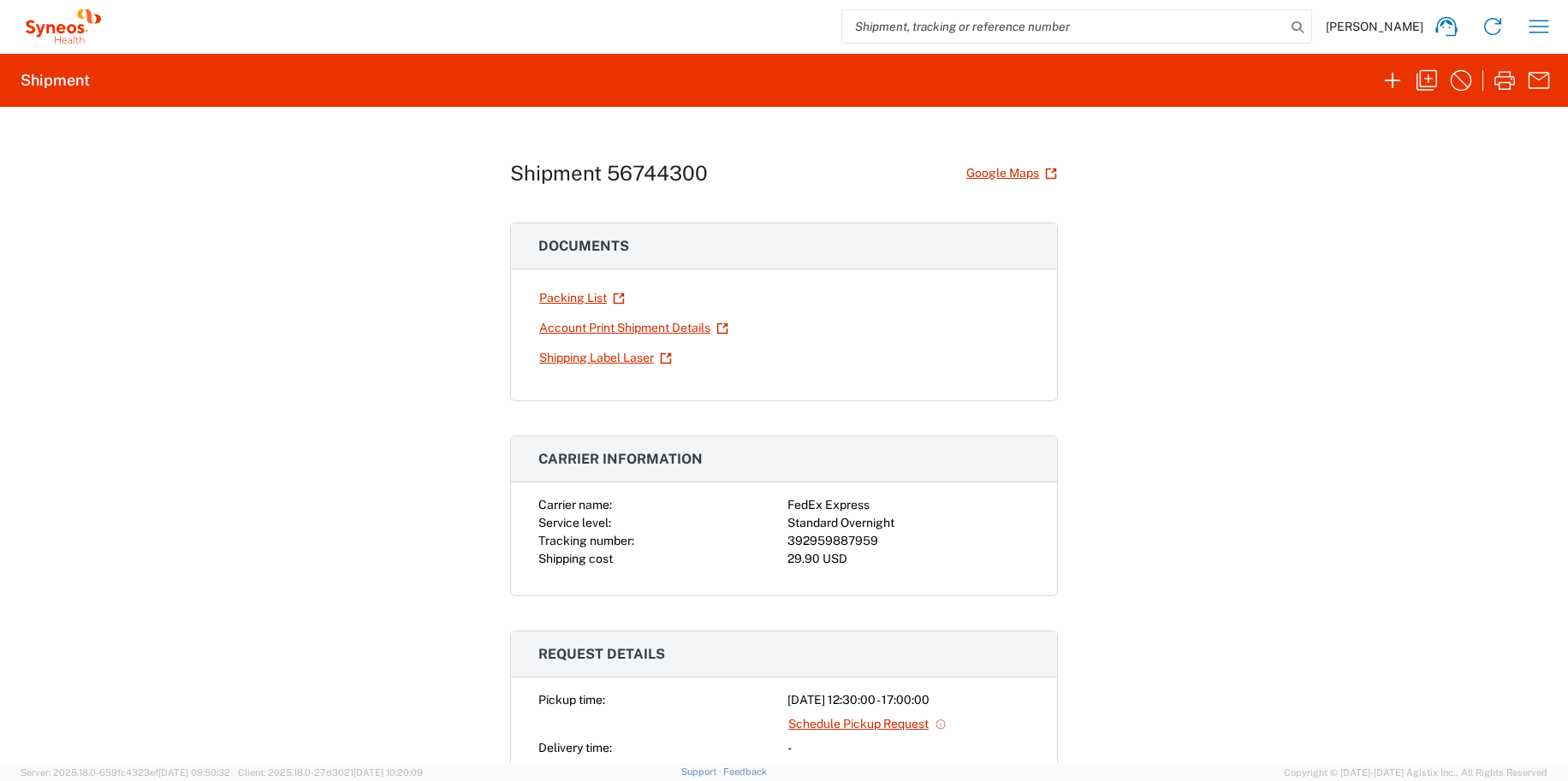
click at [788, 539] on div "392959887959" at bounding box center [908, 541] width 242 height 18
copy div "392959887959"
click at [563, 360] on link "Shipping Label Laser" at bounding box center [605, 358] width 135 height 30
click at [1224, 441] on div "Shipment 56744300 Google Maps Documents Packing List Account Print Shipment Det…" at bounding box center [784, 434] width 1568 height 656
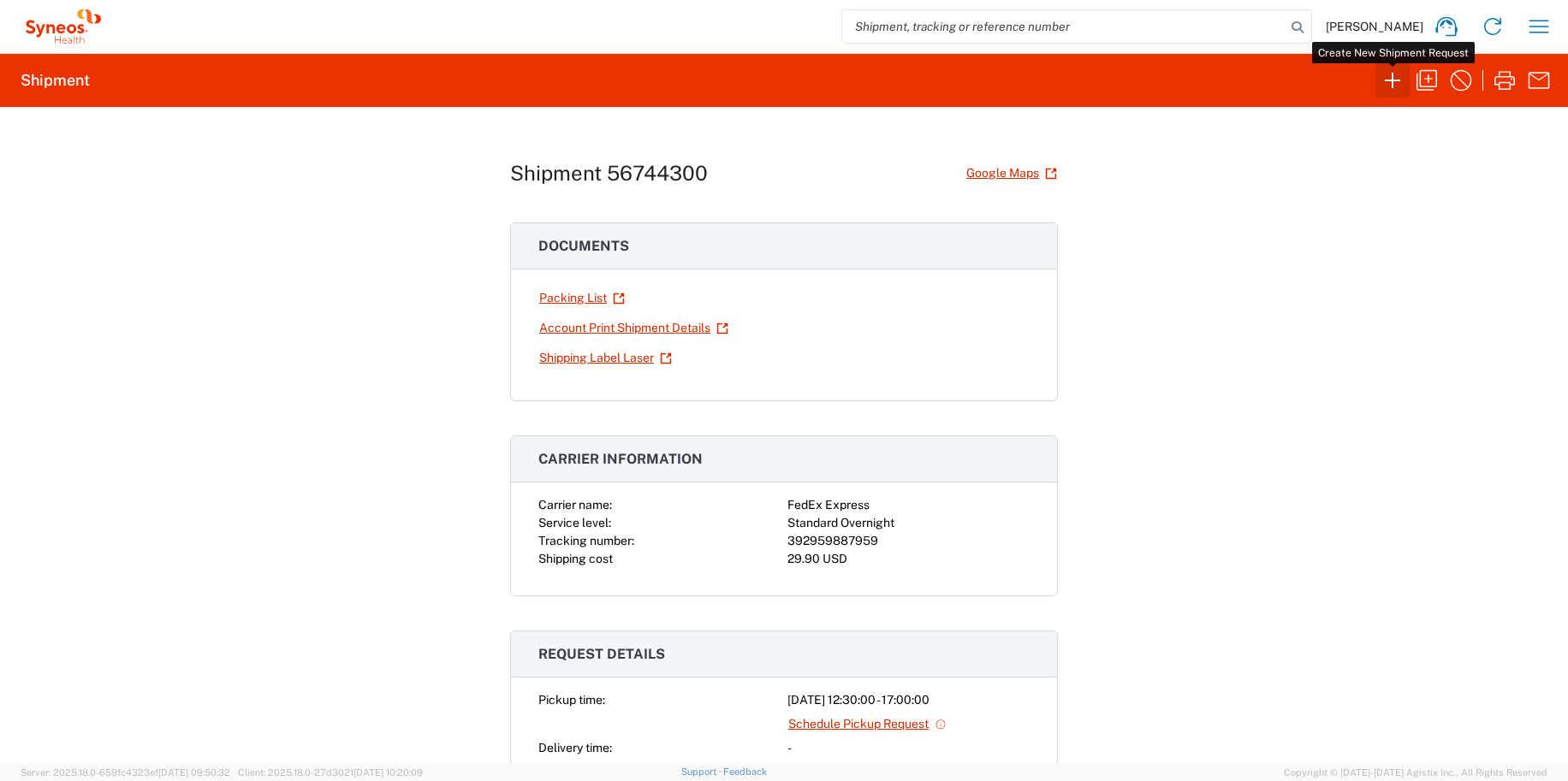
click at [1394, 73] on icon "button" at bounding box center [1392, 80] width 27 height 27
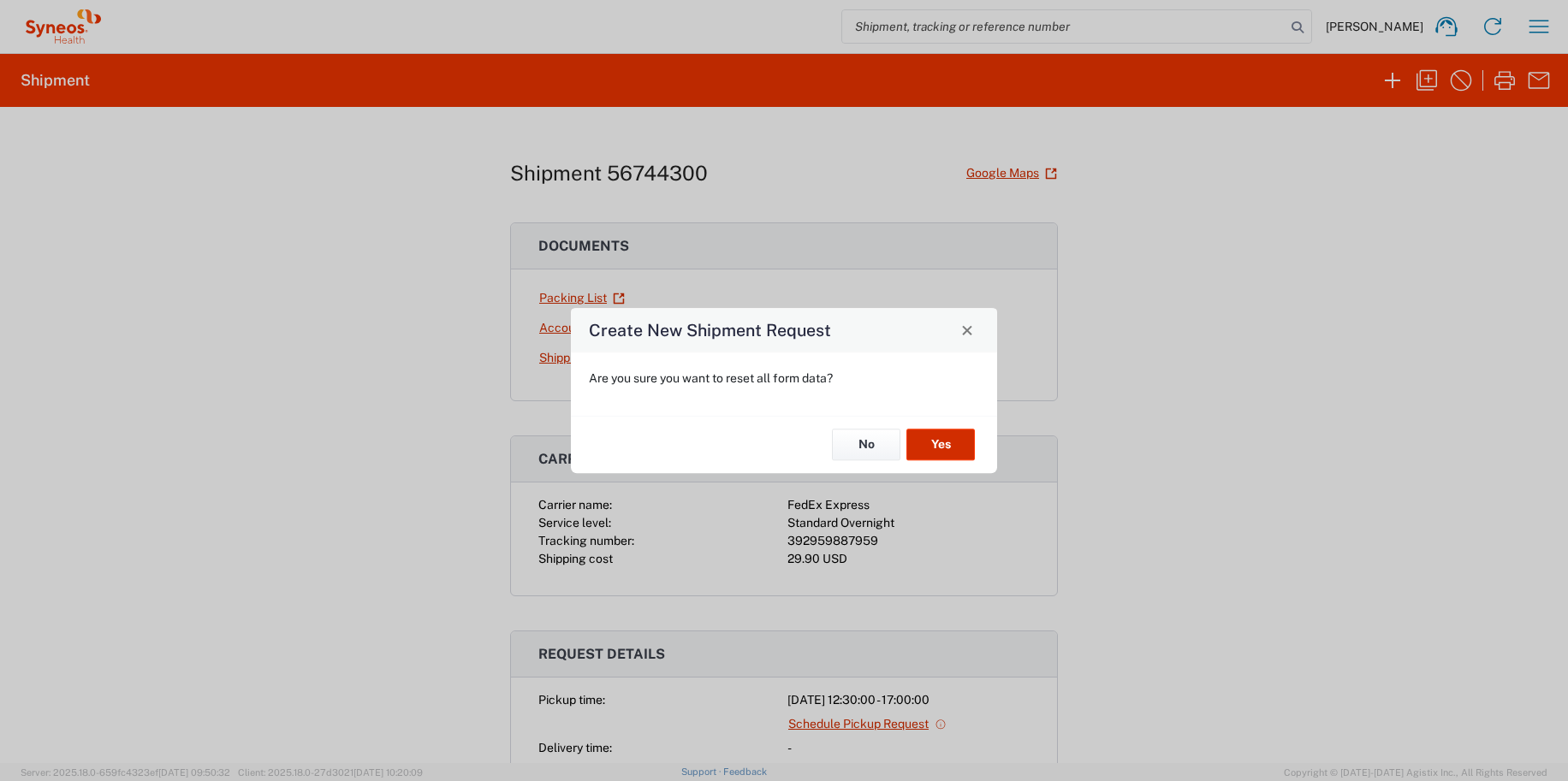
click at [957, 438] on button "Yes" at bounding box center [941, 446] width 69 height 32
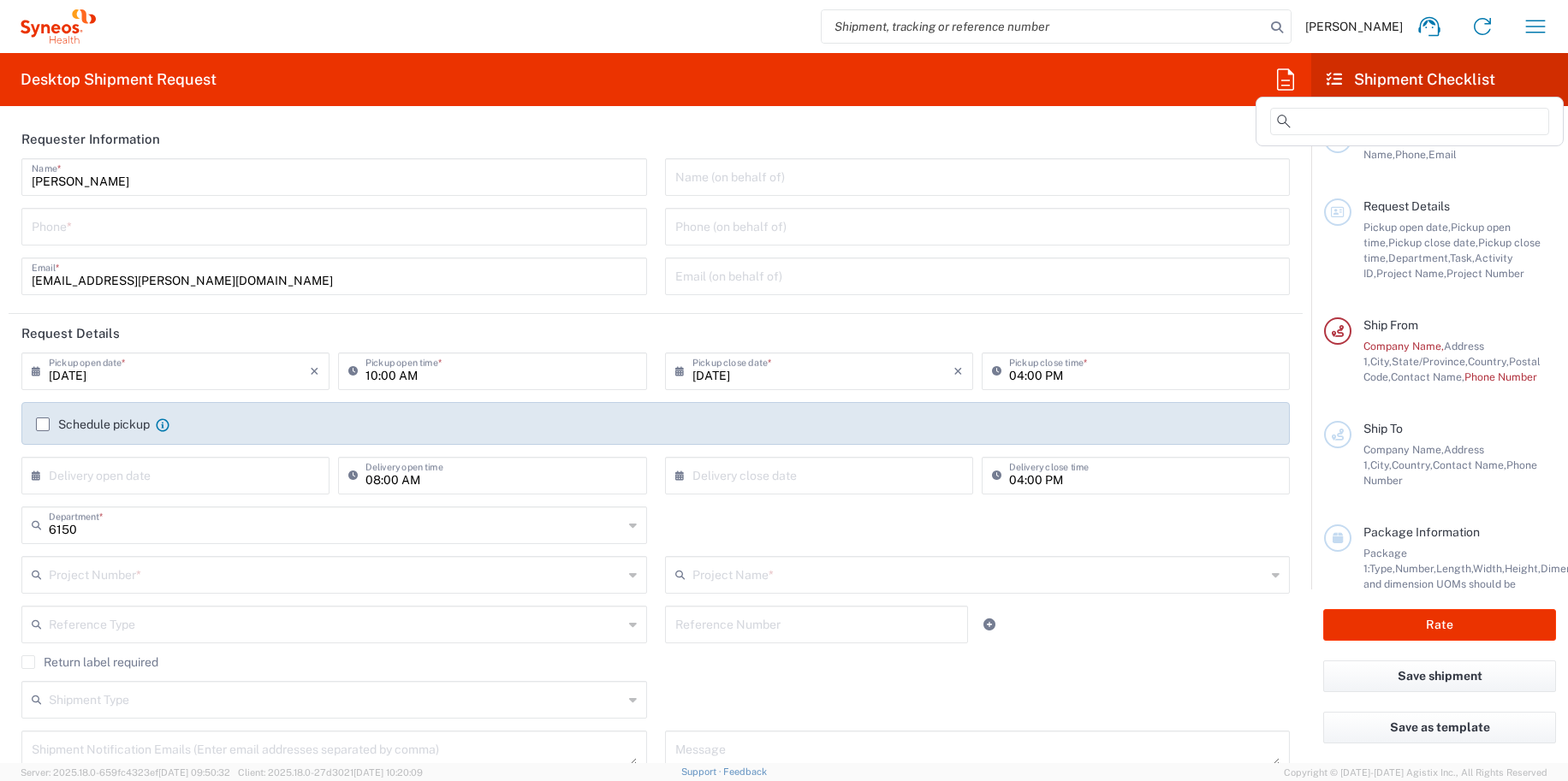
click at [1282, 92] on icon at bounding box center [1284, 79] width 27 height 27
click at [1301, 109] on input at bounding box center [1409, 121] width 279 height 27
click at [1308, 129] on input at bounding box center [1409, 121] width 279 height 27
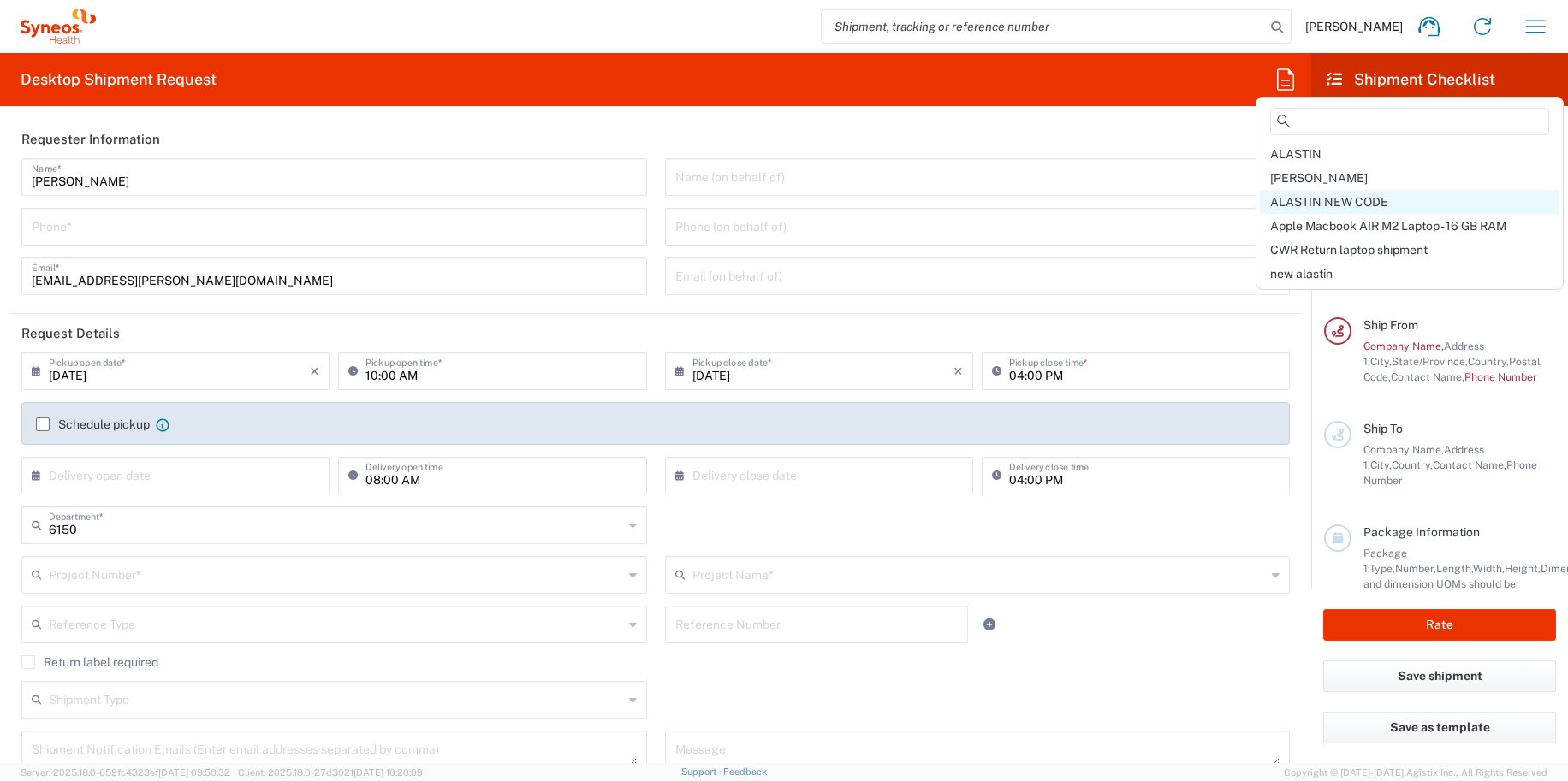
click at [1345, 209] on div "ALASTIN NEW CODE" at bounding box center [1409, 202] width 300 height 24
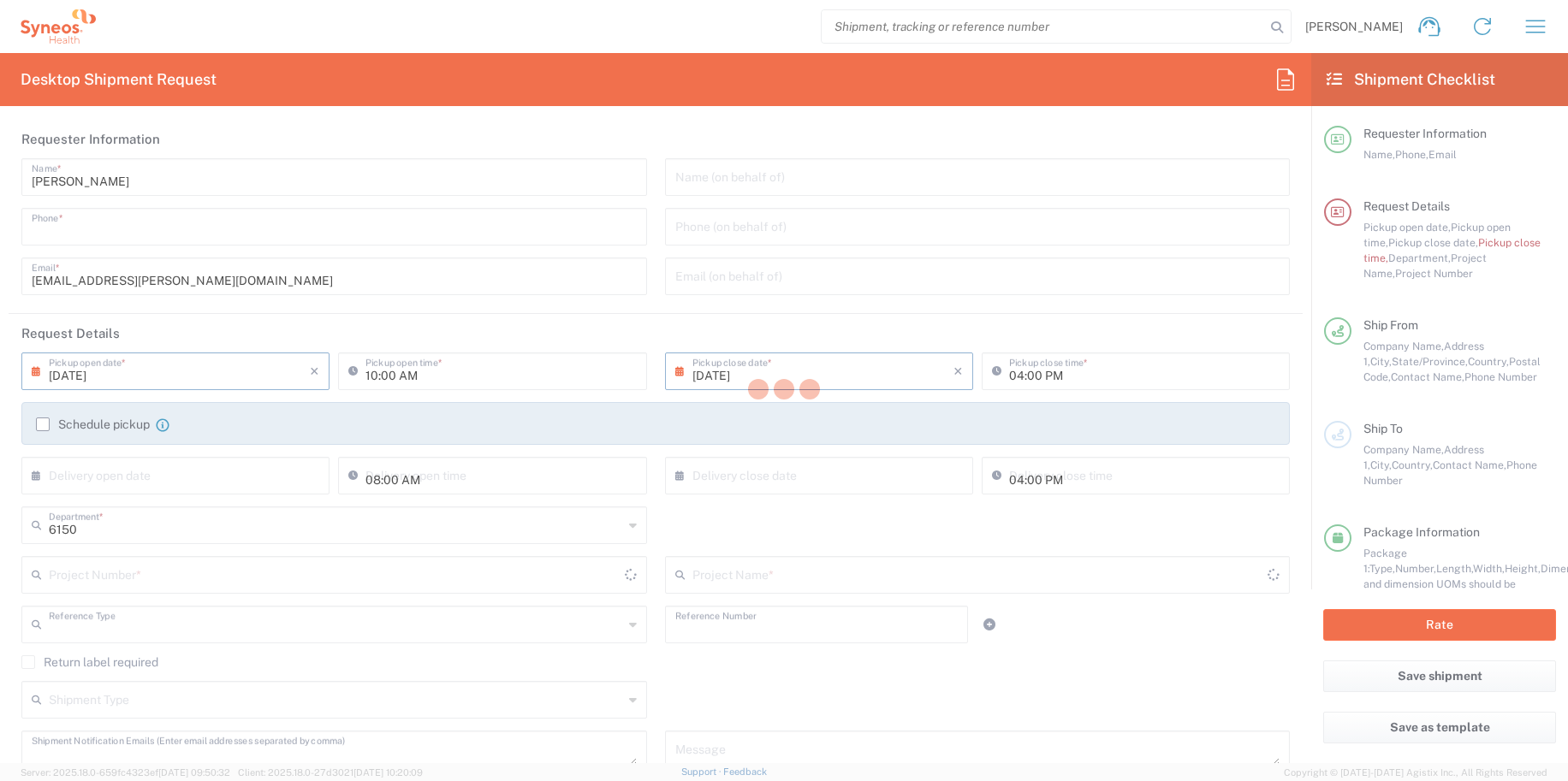
type input "4848430776"
type input "06:30 PM"
type input "05:00 PM"
type input "Project"
type input "[PERSON_NAME].B2NY.CL.7071183"
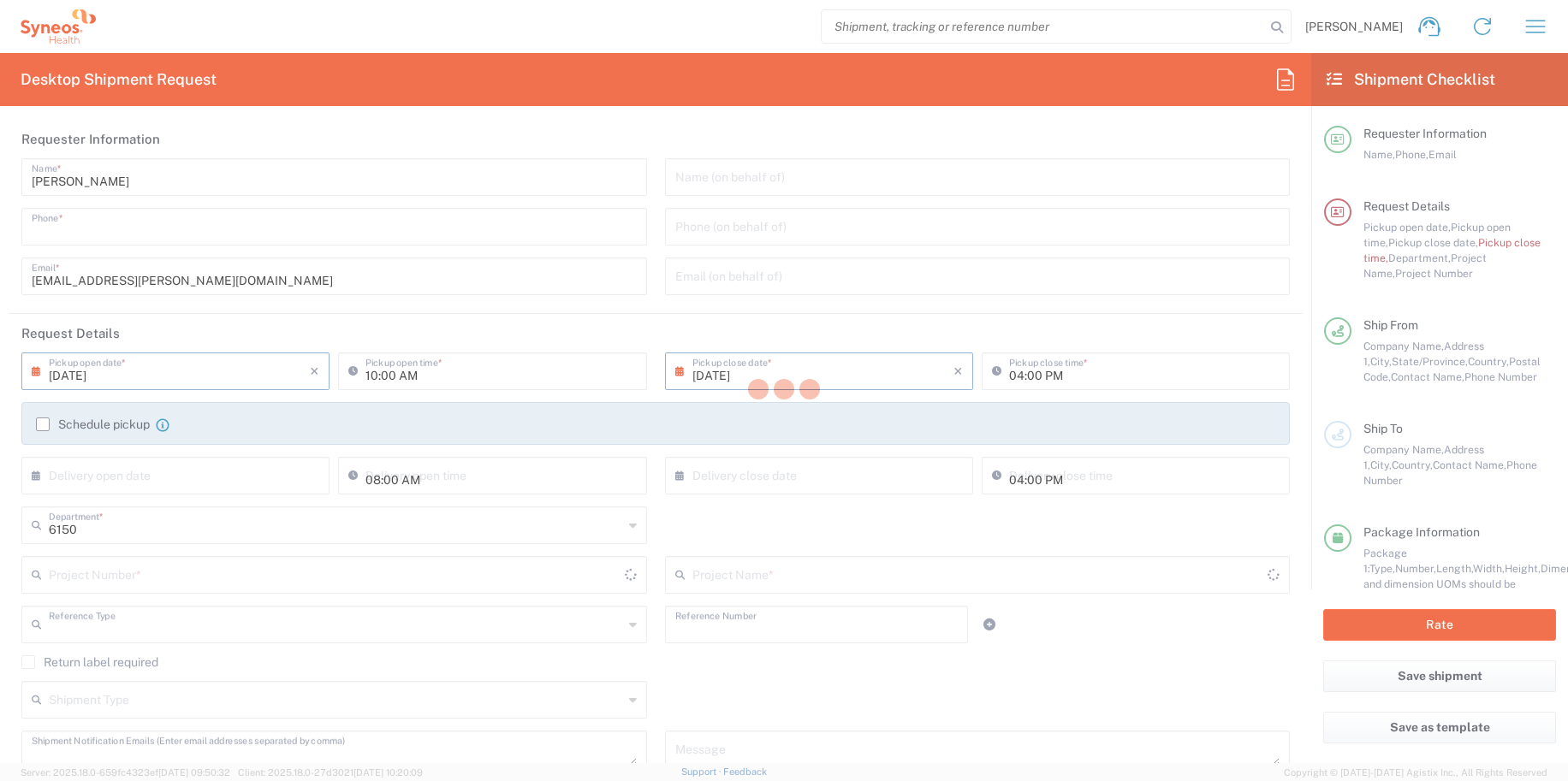
type textarea "[EMAIL_ADDRESS][PERSON_NAME][DOMAIN_NAME]"
type input "BioSector 2 LLC"
type input "4848430776"
type input "Business (General)"
type input "Adult Signature Required"
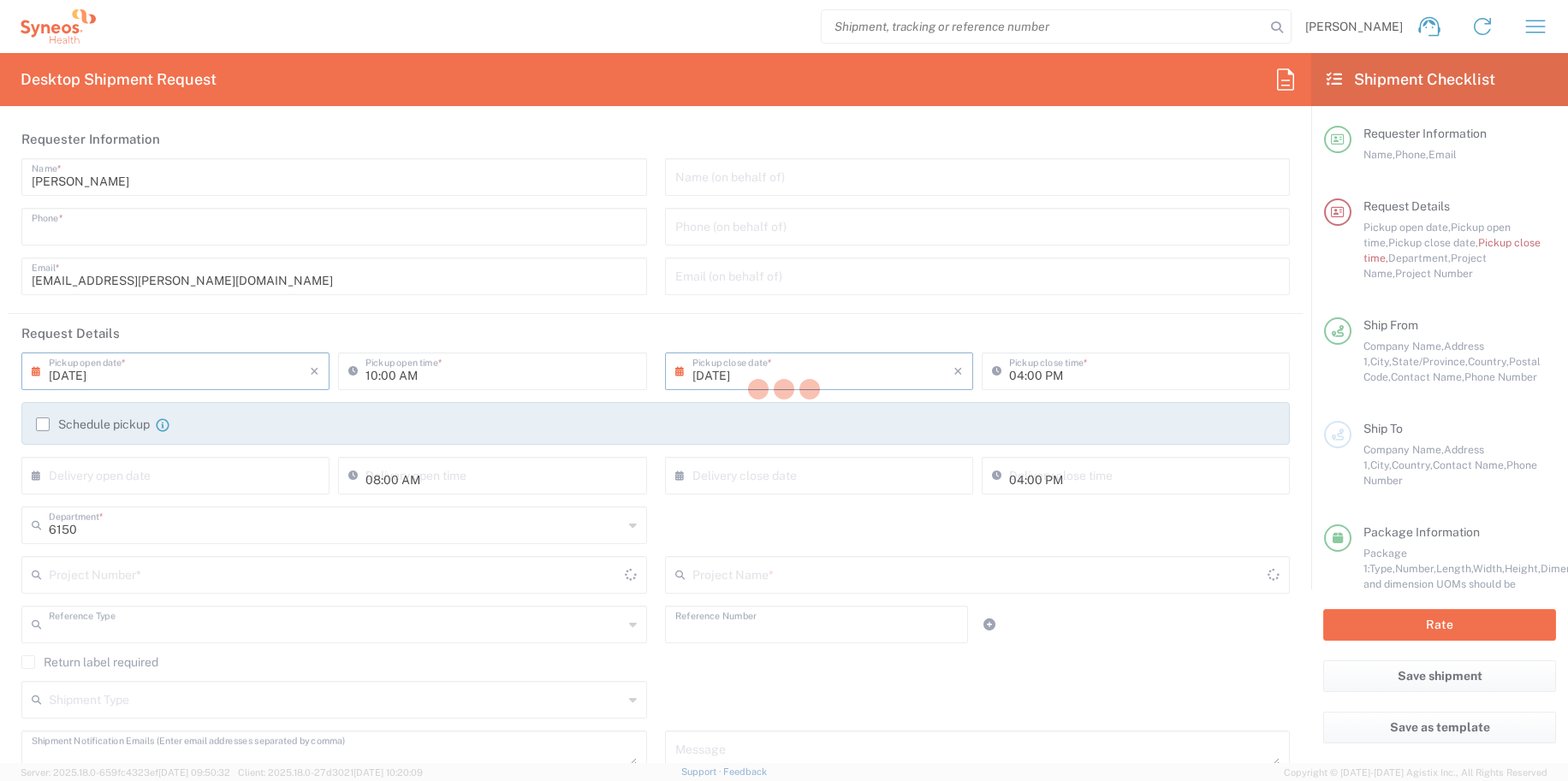
type input "BioSector 2 LLC- [US_STATE] [GEOGRAPHIC_DATA]"
type input "Sender/Shipper"
type input "Yes"
type input "[PERSON_NAME].B2NY.CL.7071183"
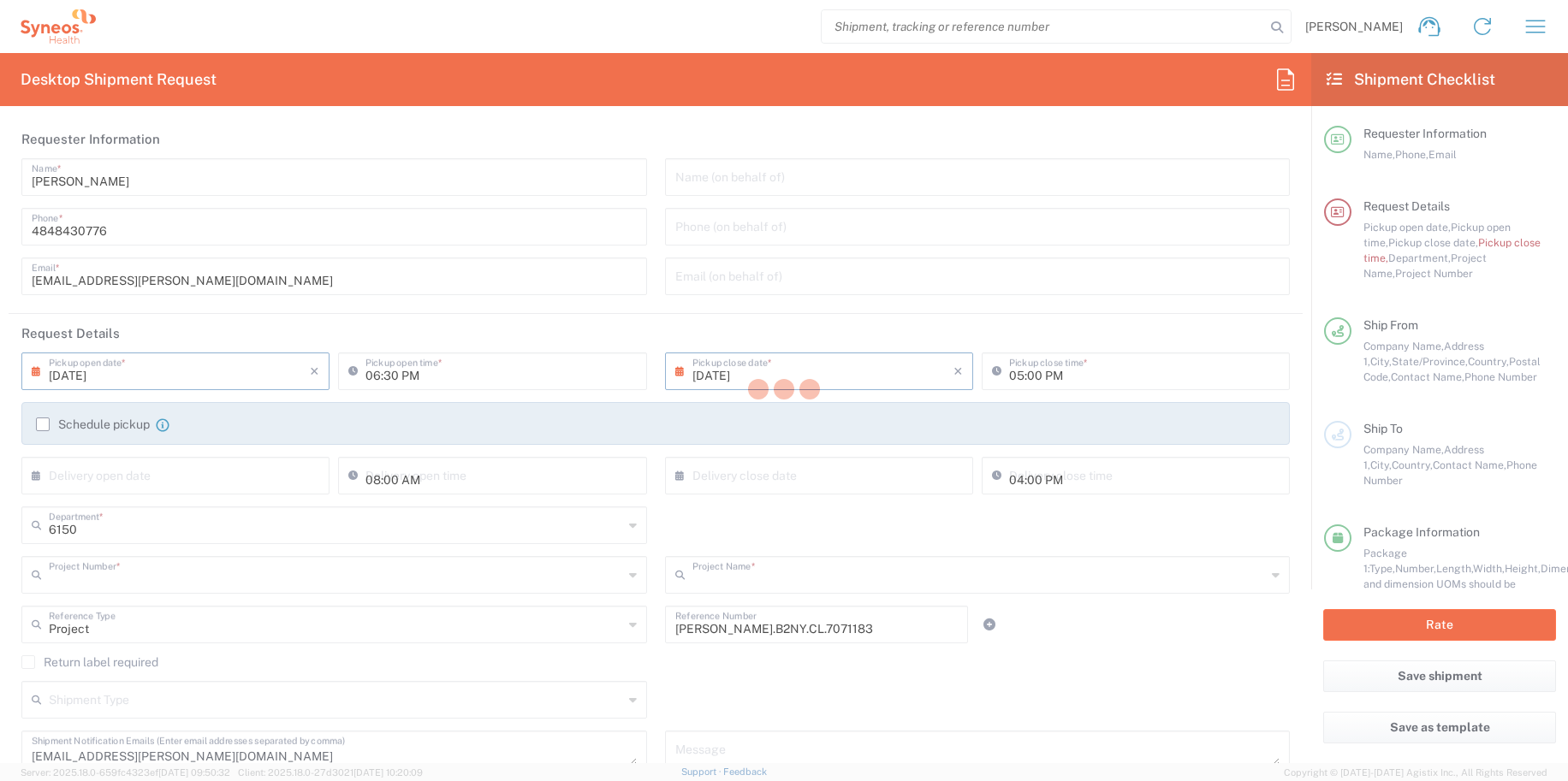
type input "Galderma.GALALA.25.7071183"
type input "Large Box"
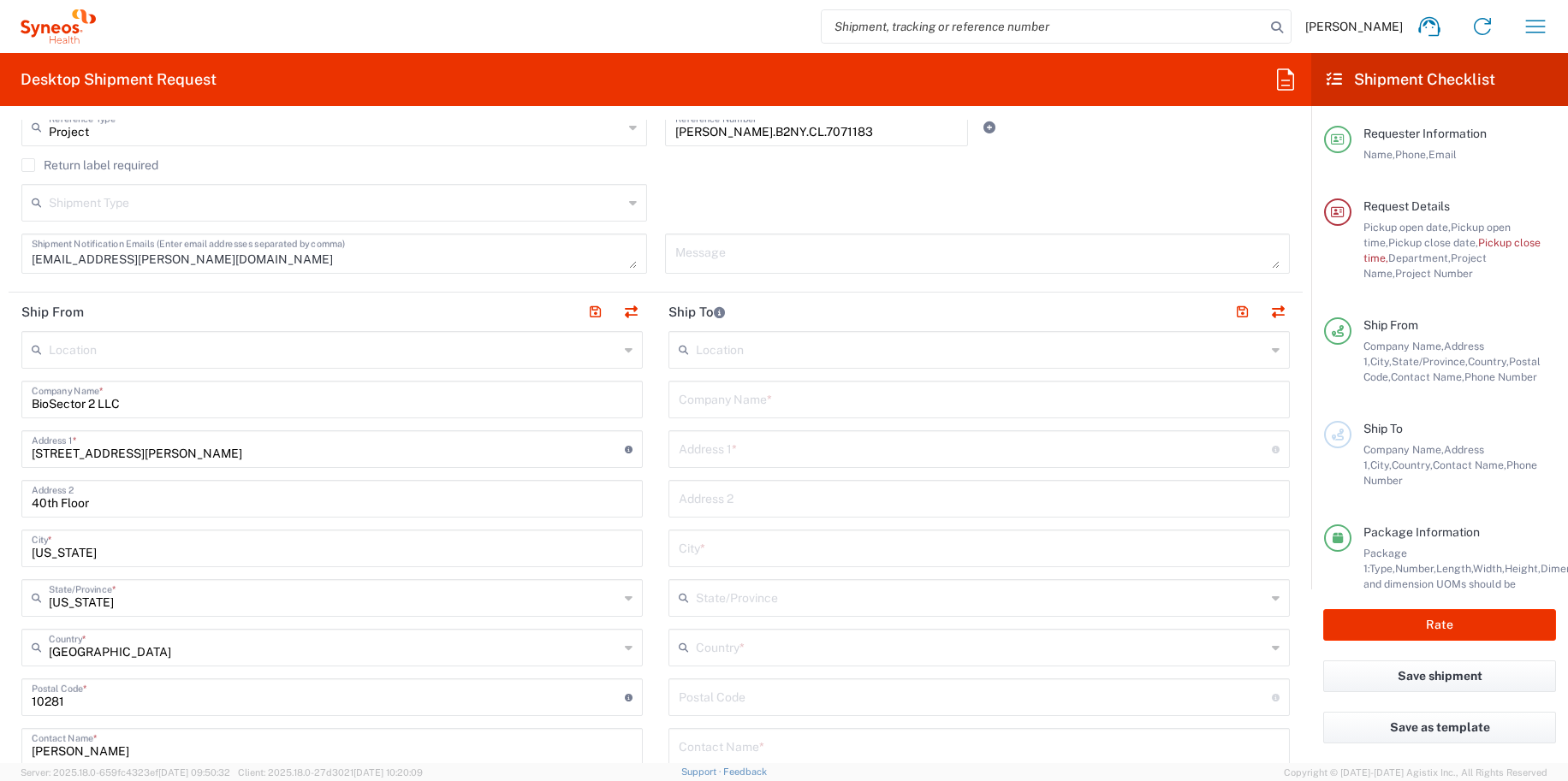
scroll to position [553, 0]
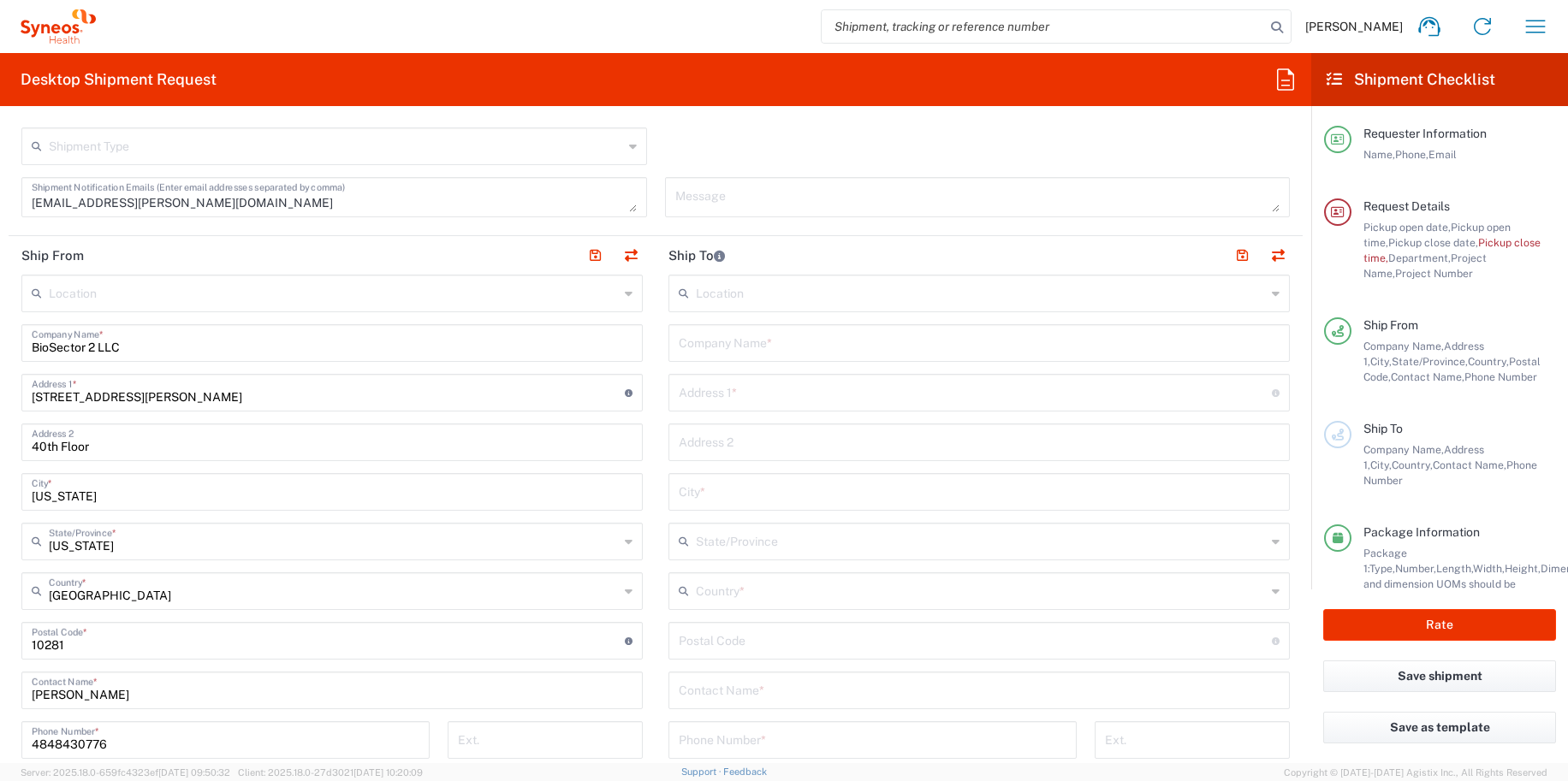
click at [747, 350] on input "text" at bounding box center [979, 342] width 601 height 30
click at [732, 394] on input "text" at bounding box center [974, 391] width 593 height 30
paste input "285 Traditions Way"
type input "285 Traditions Way"
click at [728, 341] on input "text" at bounding box center [979, 342] width 601 height 30
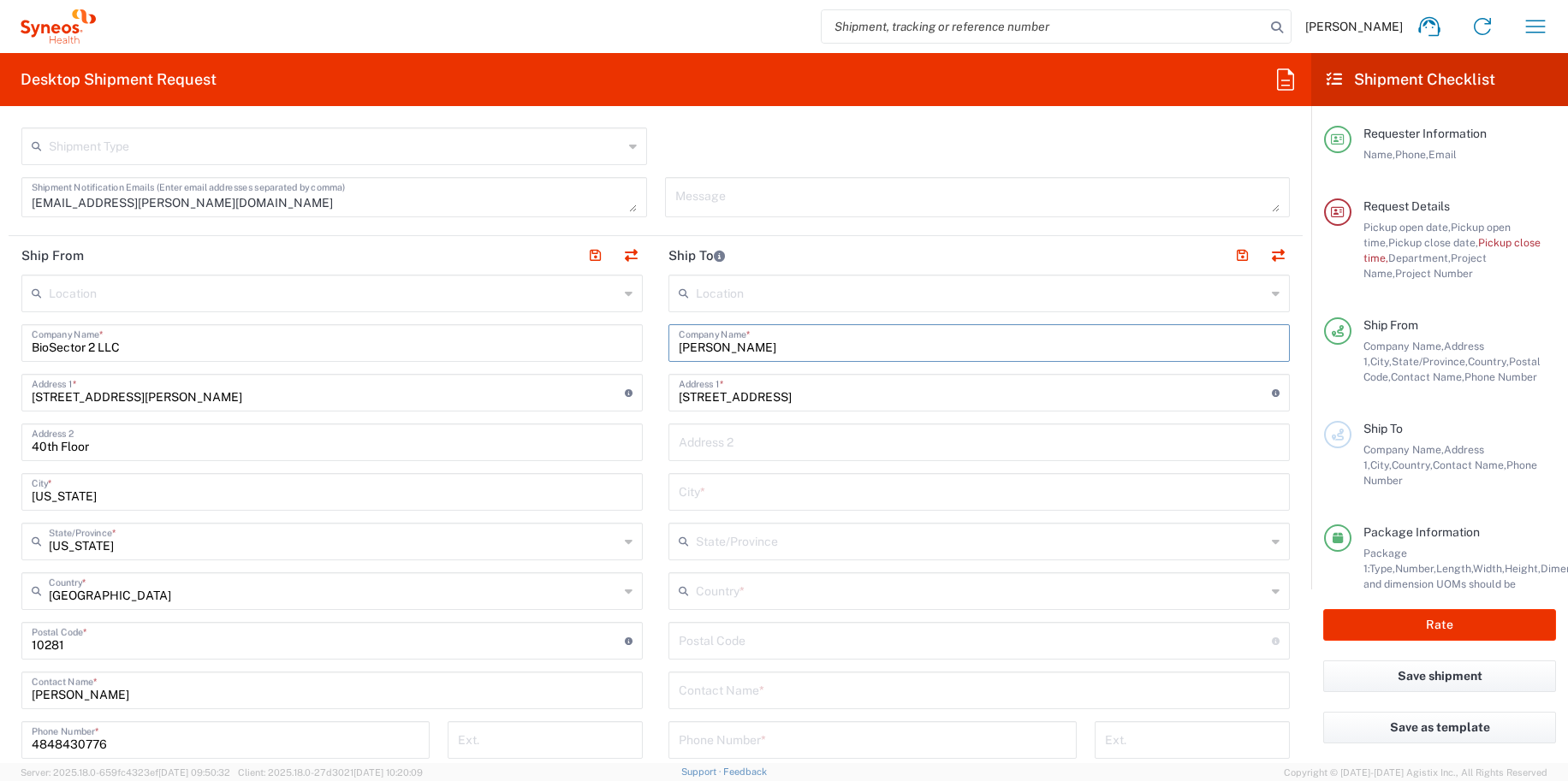
type input "Michelle Sandland"
click at [706, 503] on input "text" at bounding box center [979, 490] width 601 height 30
paste input "Senoia"
type input "Senoia"
click at [726, 545] on input "text" at bounding box center [980, 540] width 570 height 30
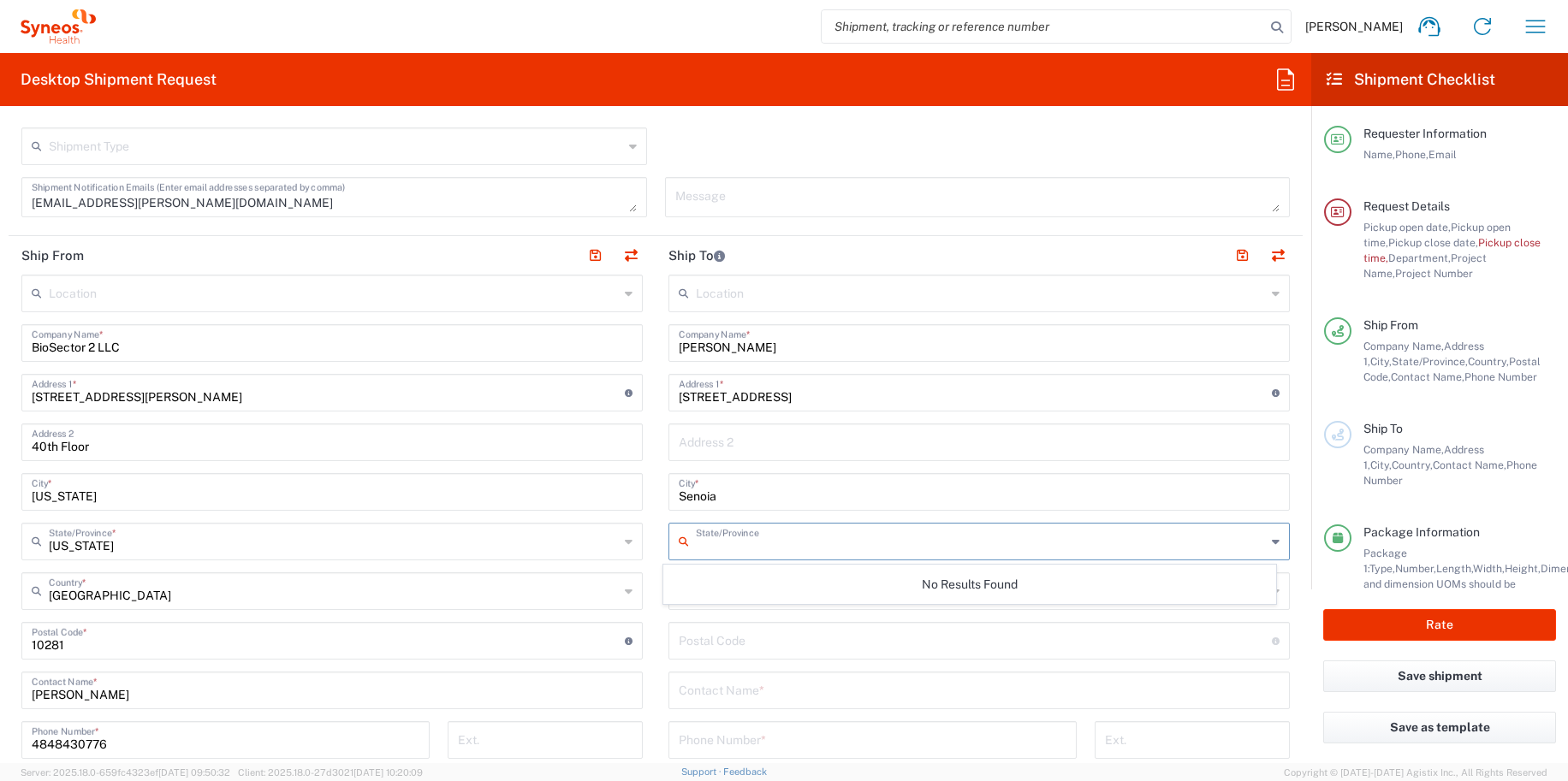
click at [706, 627] on input "undefined" at bounding box center [974, 639] width 593 height 30
click at [699, 589] on input "text" at bounding box center [980, 590] width 570 height 30
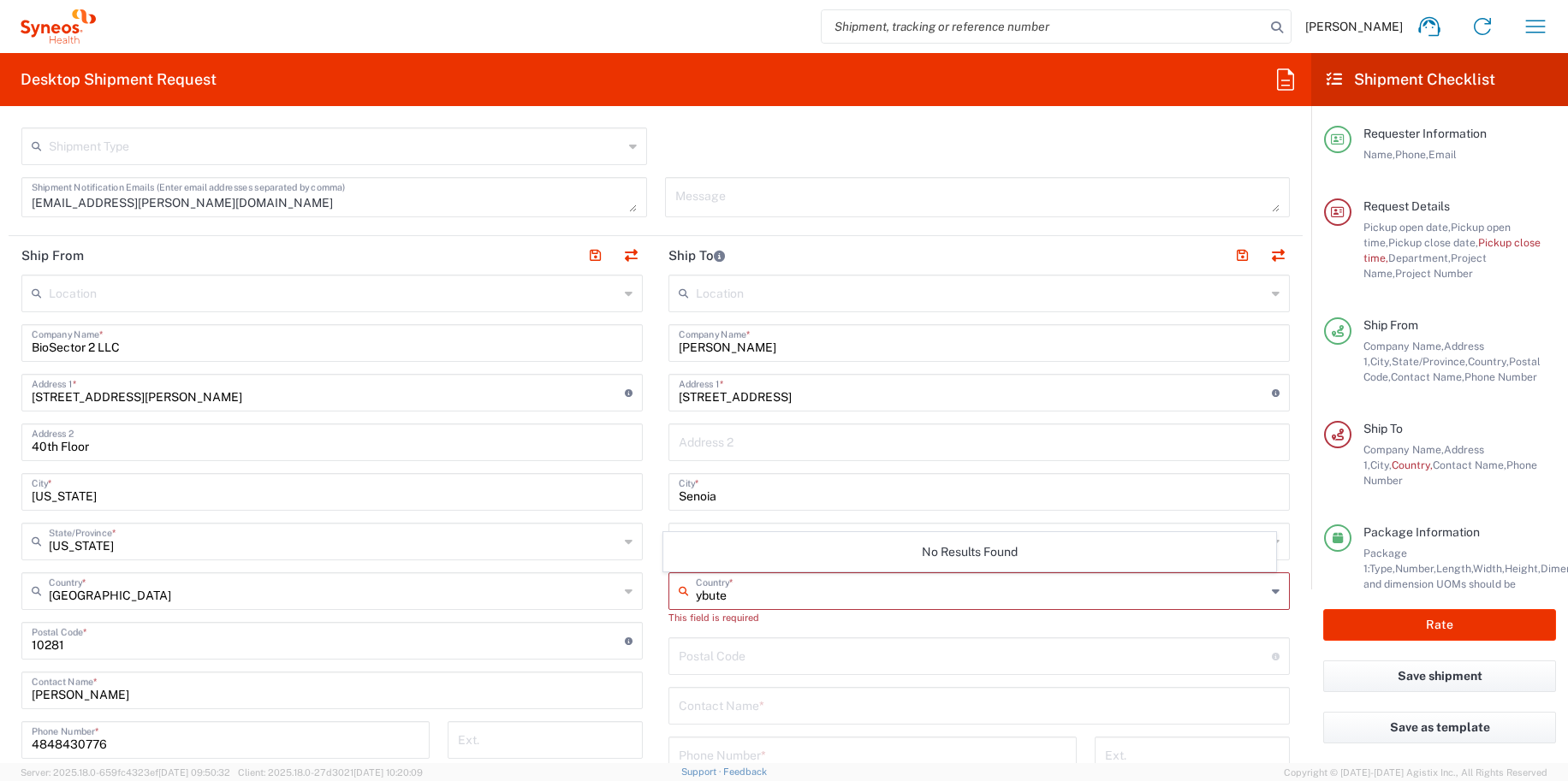
click at [699, 589] on input "ybute" at bounding box center [980, 590] width 570 height 30
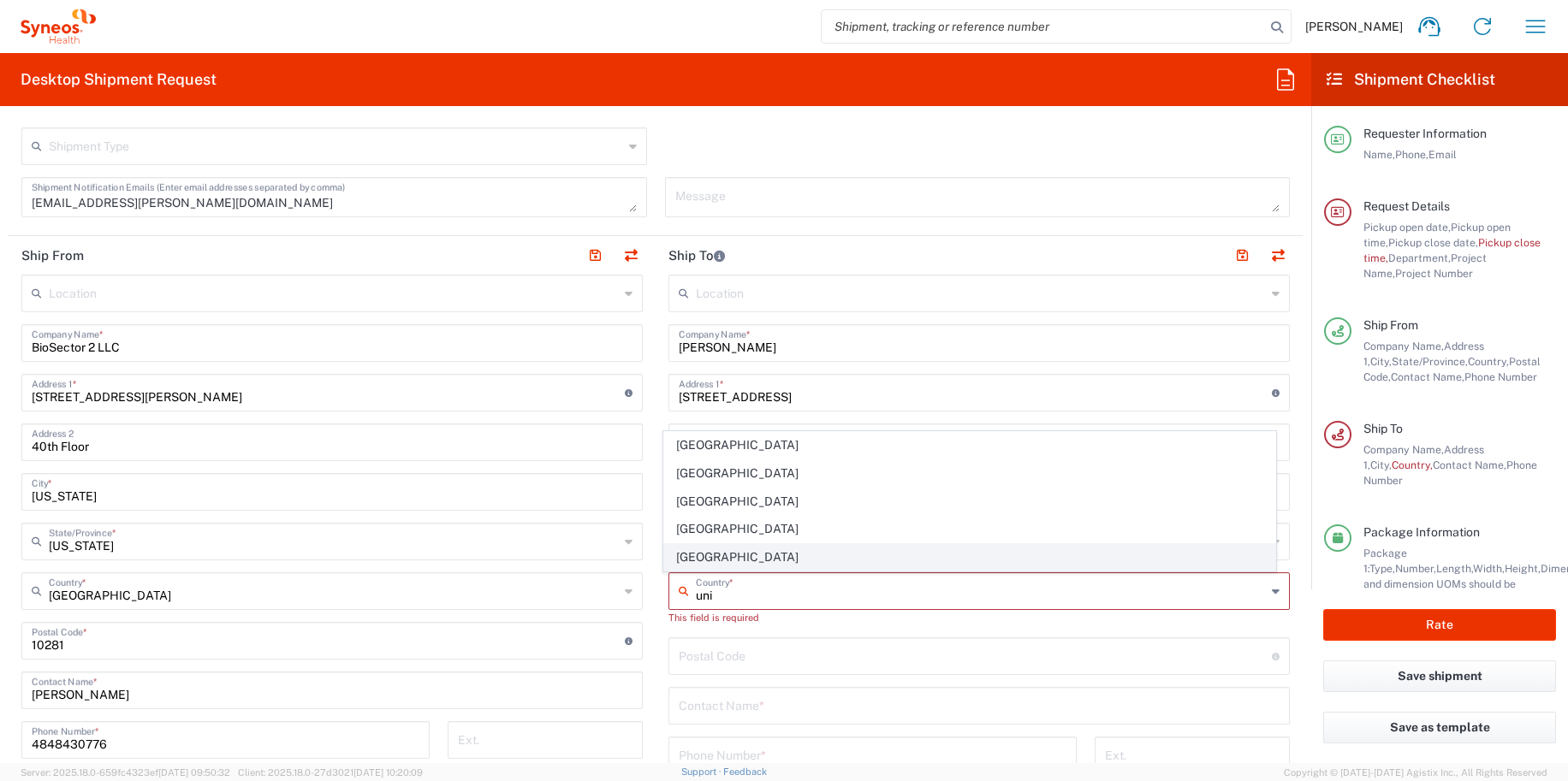
click at [715, 557] on span "[GEOGRAPHIC_DATA]" at bounding box center [970, 557] width 612 height 26
type input "[GEOGRAPHIC_DATA]"
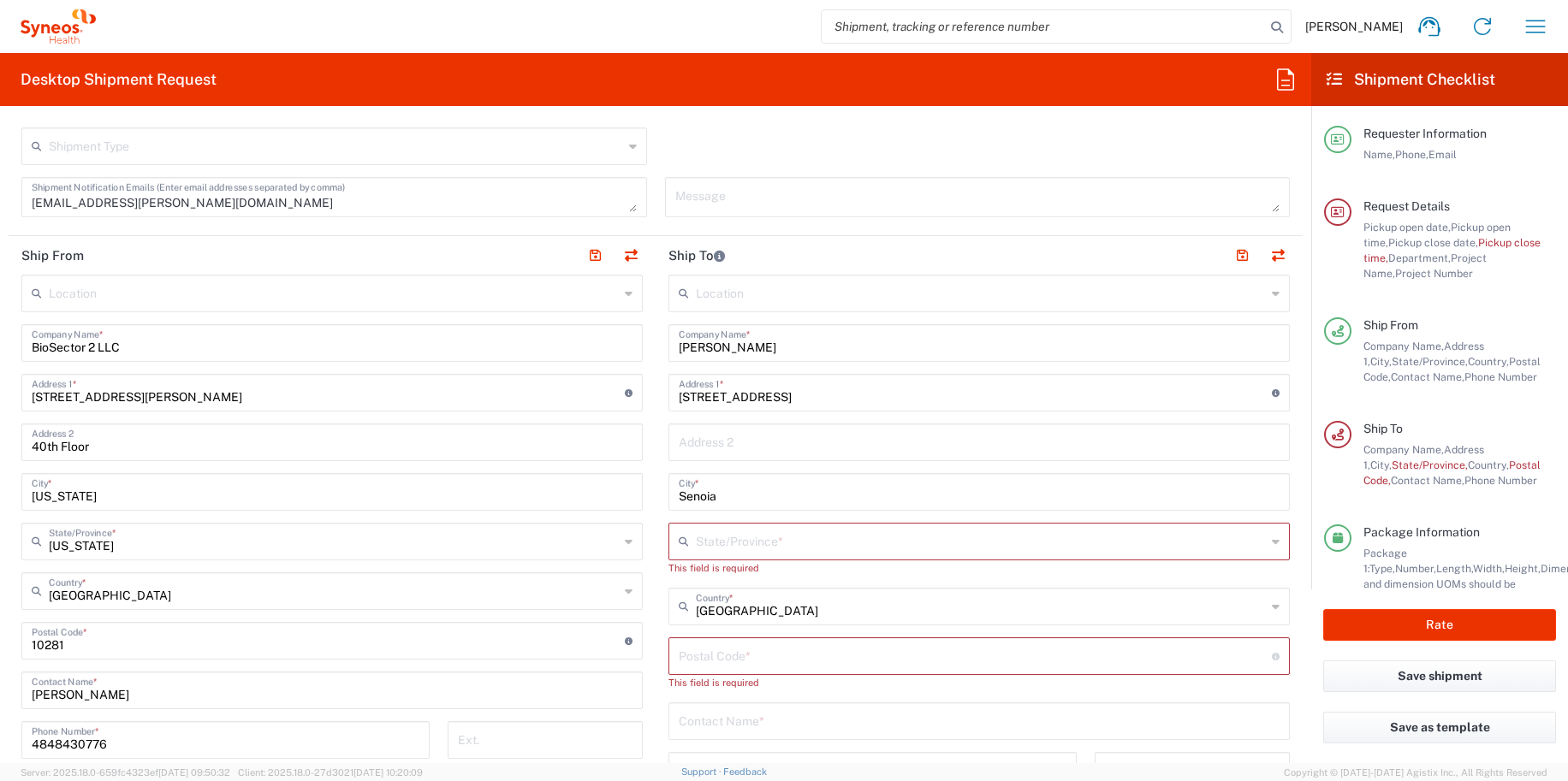
click at [711, 539] on input "text" at bounding box center [980, 540] width 570 height 30
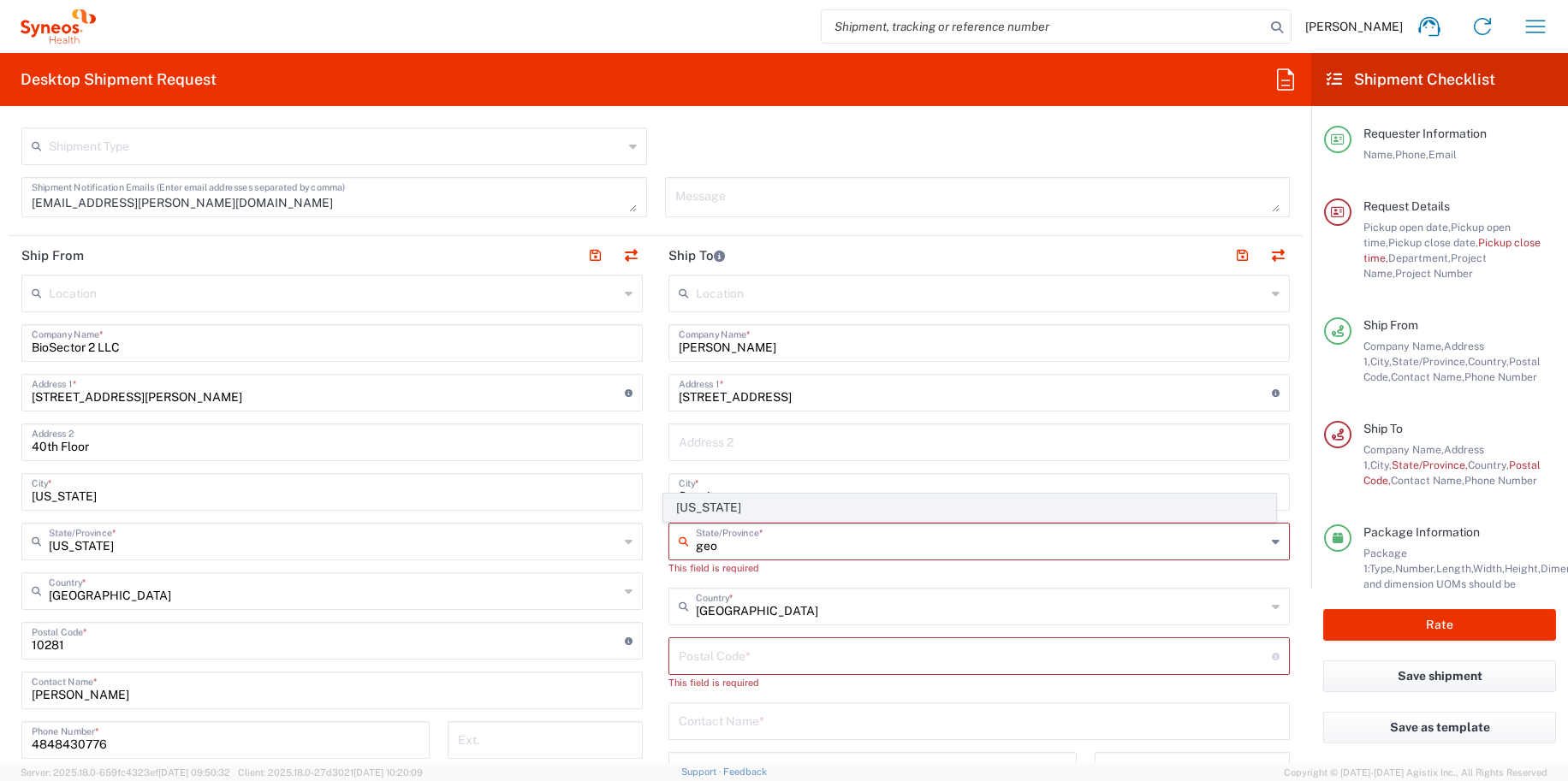
click at [697, 509] on span "[US_STATE]" at bounding box center [970, 507] width 612 height 26
type input "[US_STATE]"
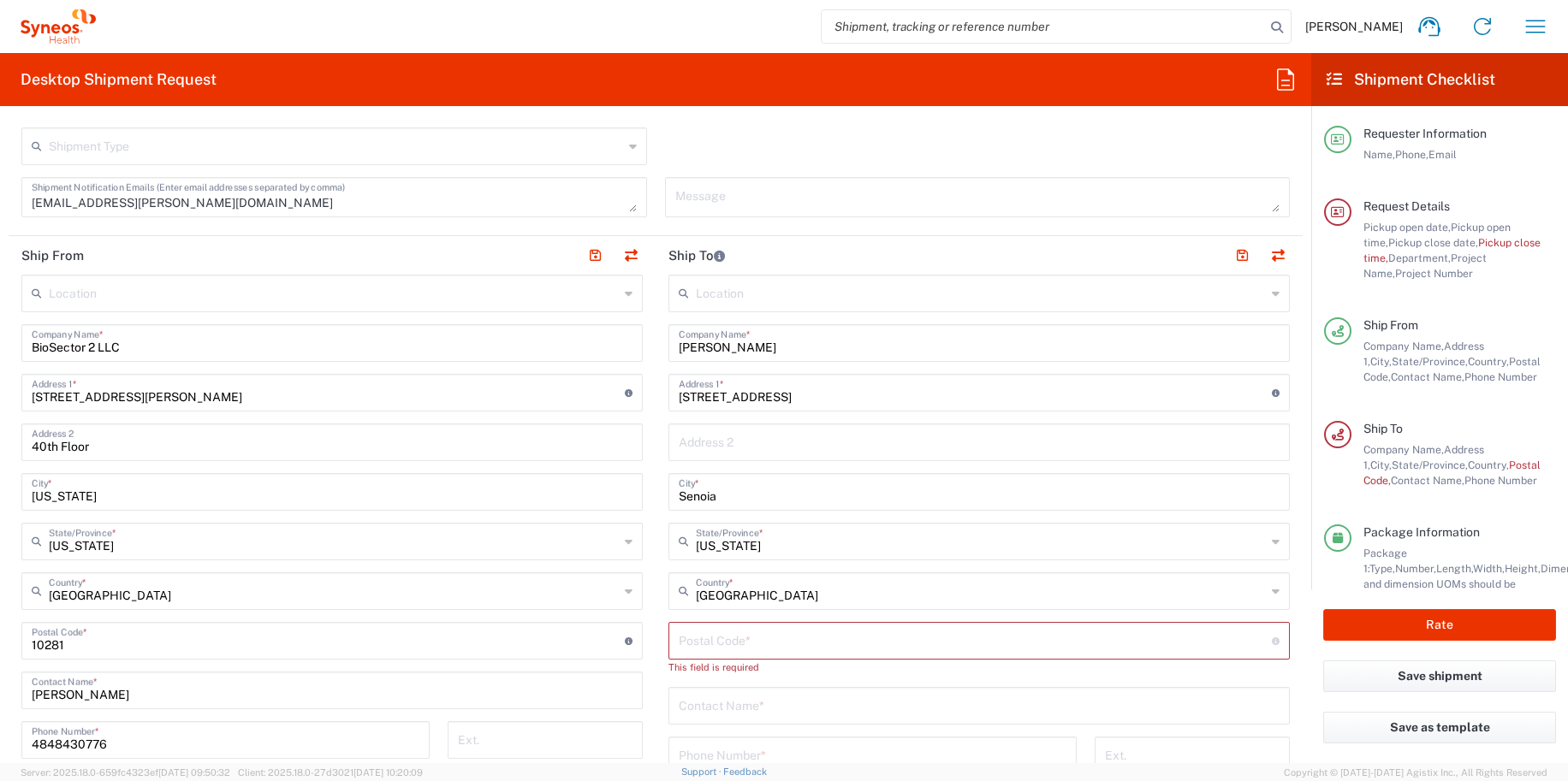
click at [698, 643] on input "undefined" at bounding box center [974, 639] width 593 height 30
click at [794, 644] on input "undefined" at bounding box center [974, 639] width 593 height 30
paste input "30276"
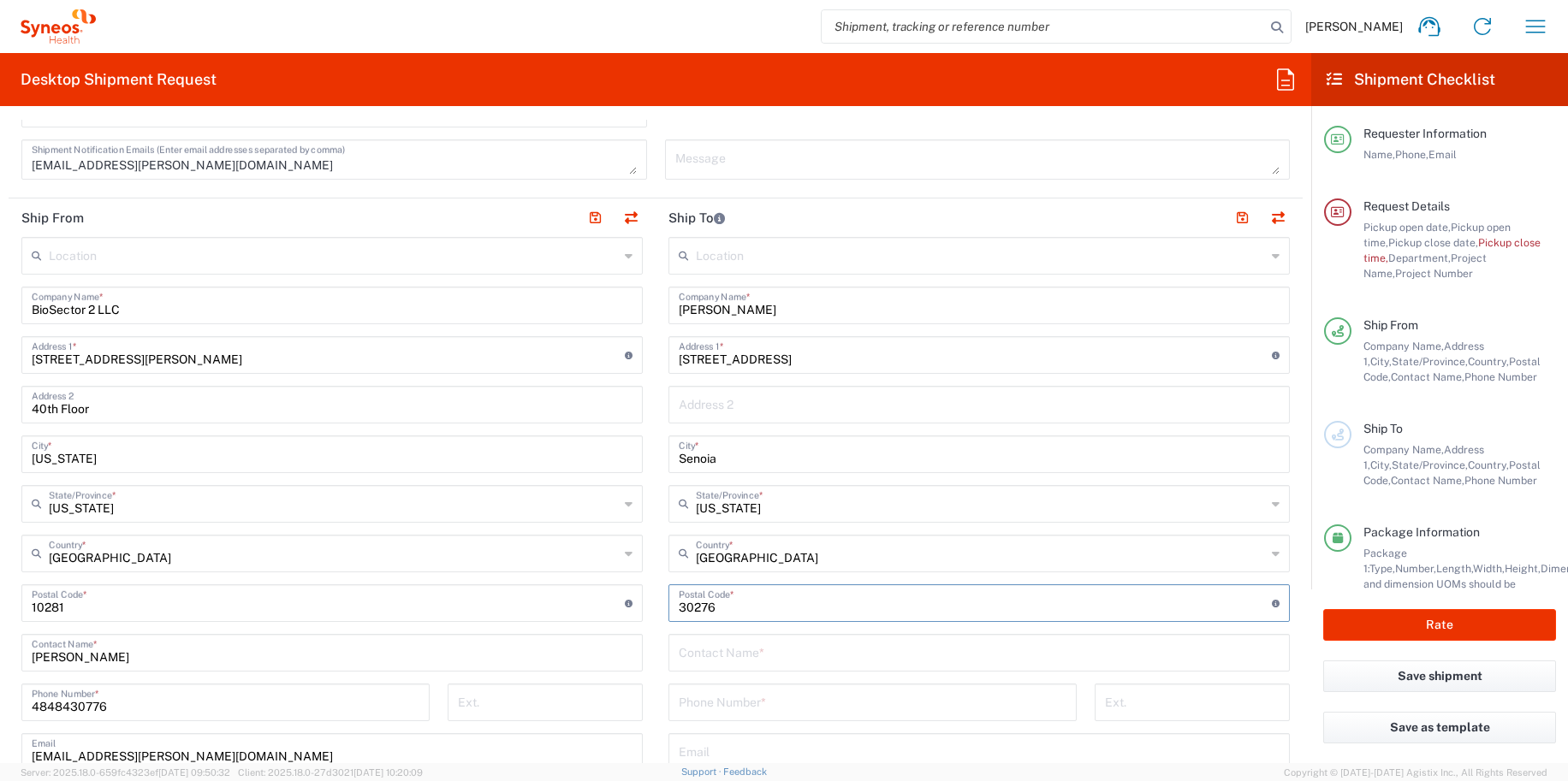
type input "30276"
click at [788, 644] on input "text" at bounding box center [979, 652] width 601 height 30
type input "Michelle Sandland"
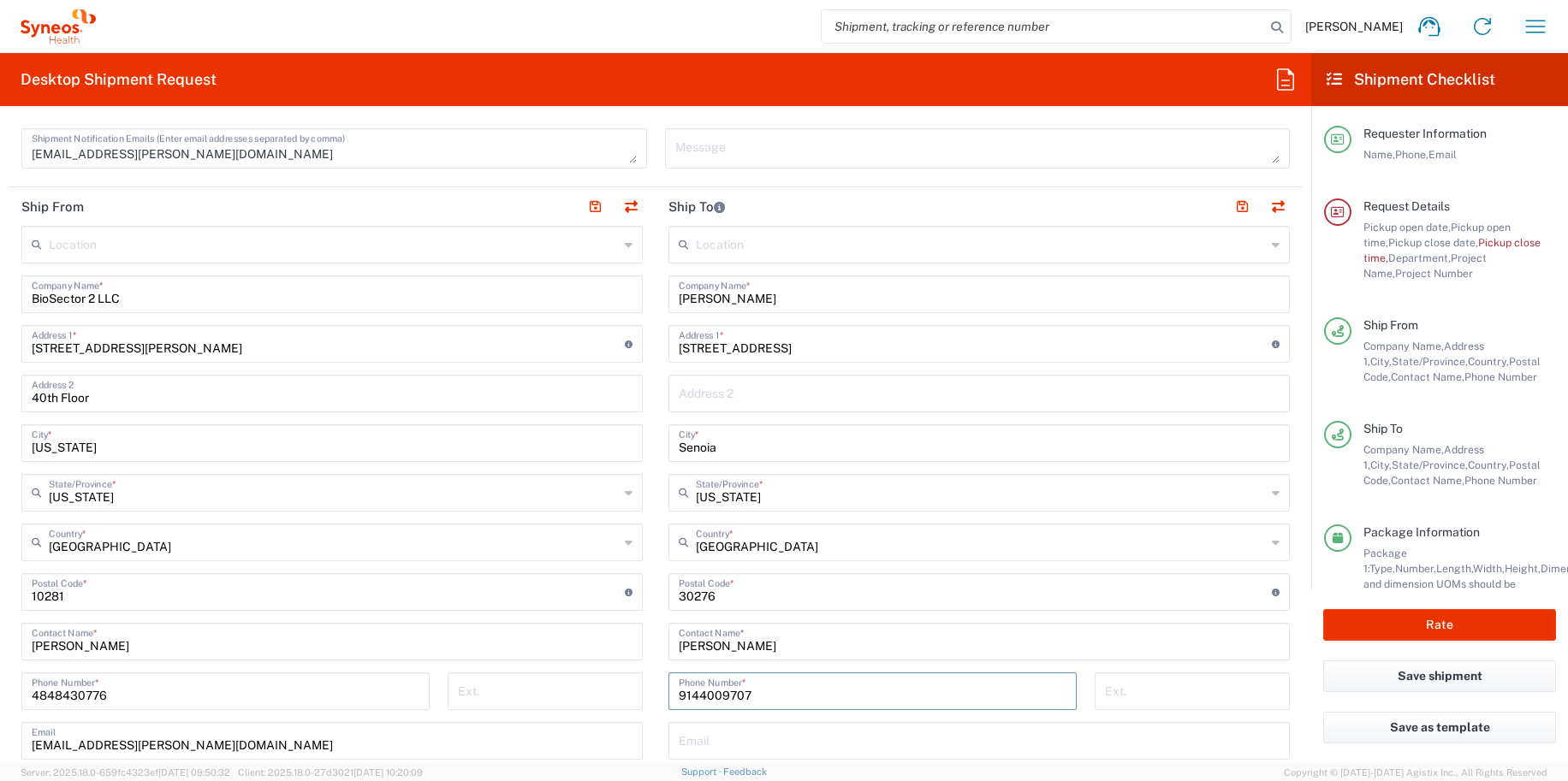
click at [678, 697] on input "9144009707" at bounding box center [872, 689] width 388 height 30
click at [691, 697] on input "9144009707" at bounding box center [872, 689] width 388 height 30
click at [716, 692] on input "914-4009707" at bounding box center [872, 689] width 388 height 30
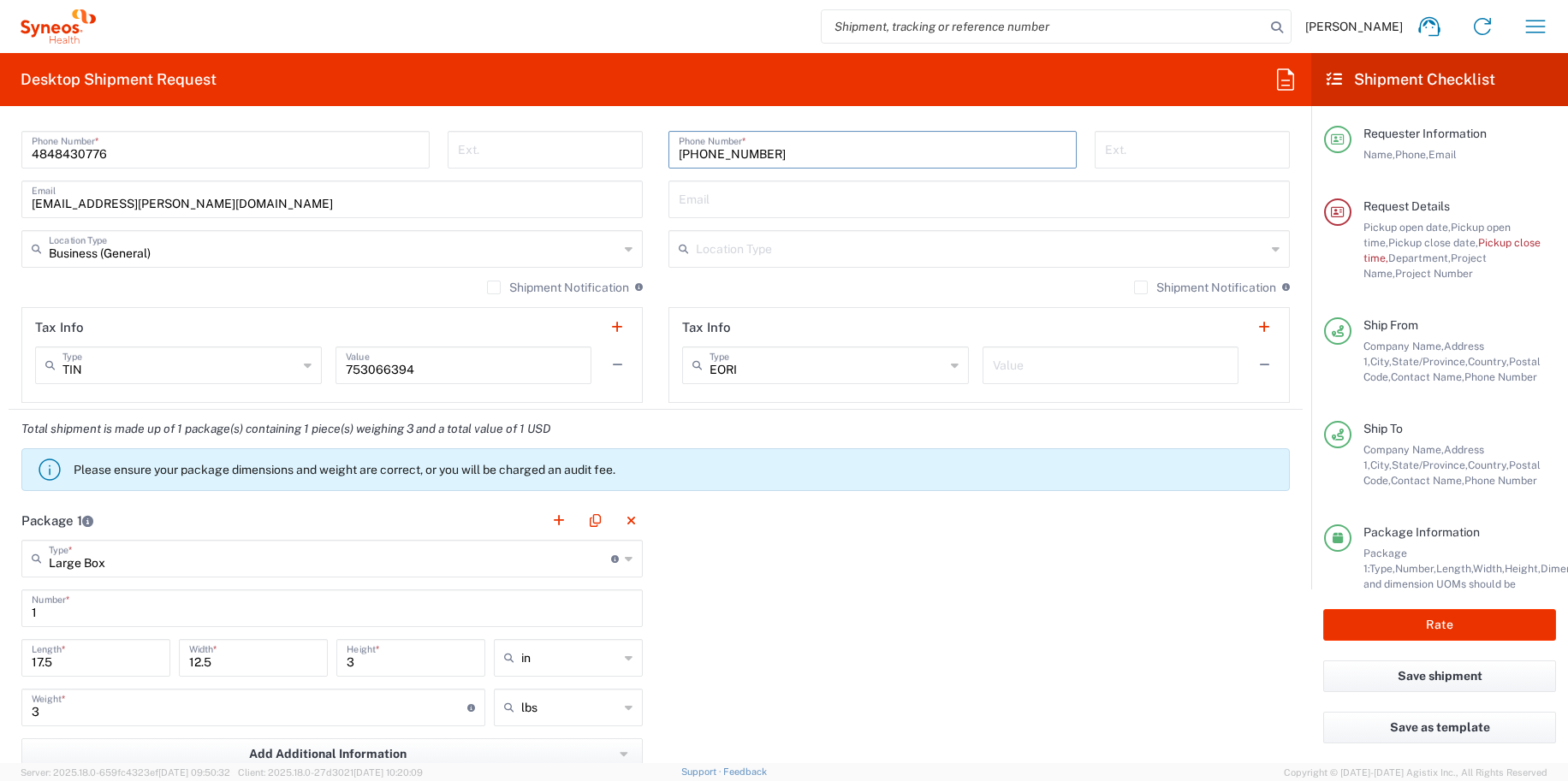
scroll to position [1143, 0]
type input "914-400-9707"
click at [749, 261] on input "text" at bounding box center [980, 248] width 570 height 30
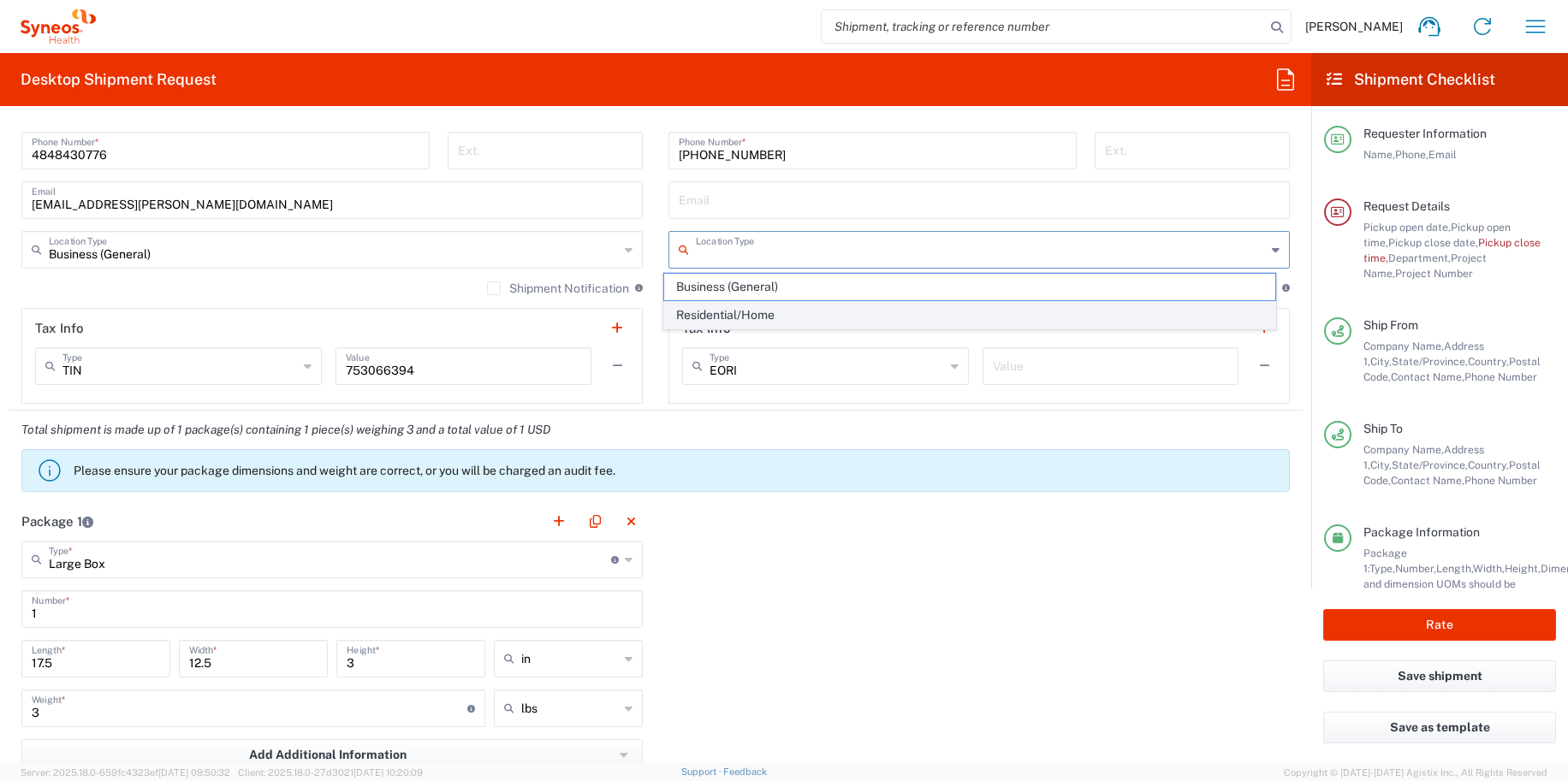
click at [735, 308] on span "Residential/Home" at bounding box center [970, 315] width 612 height 26
type input "Residential/Home"
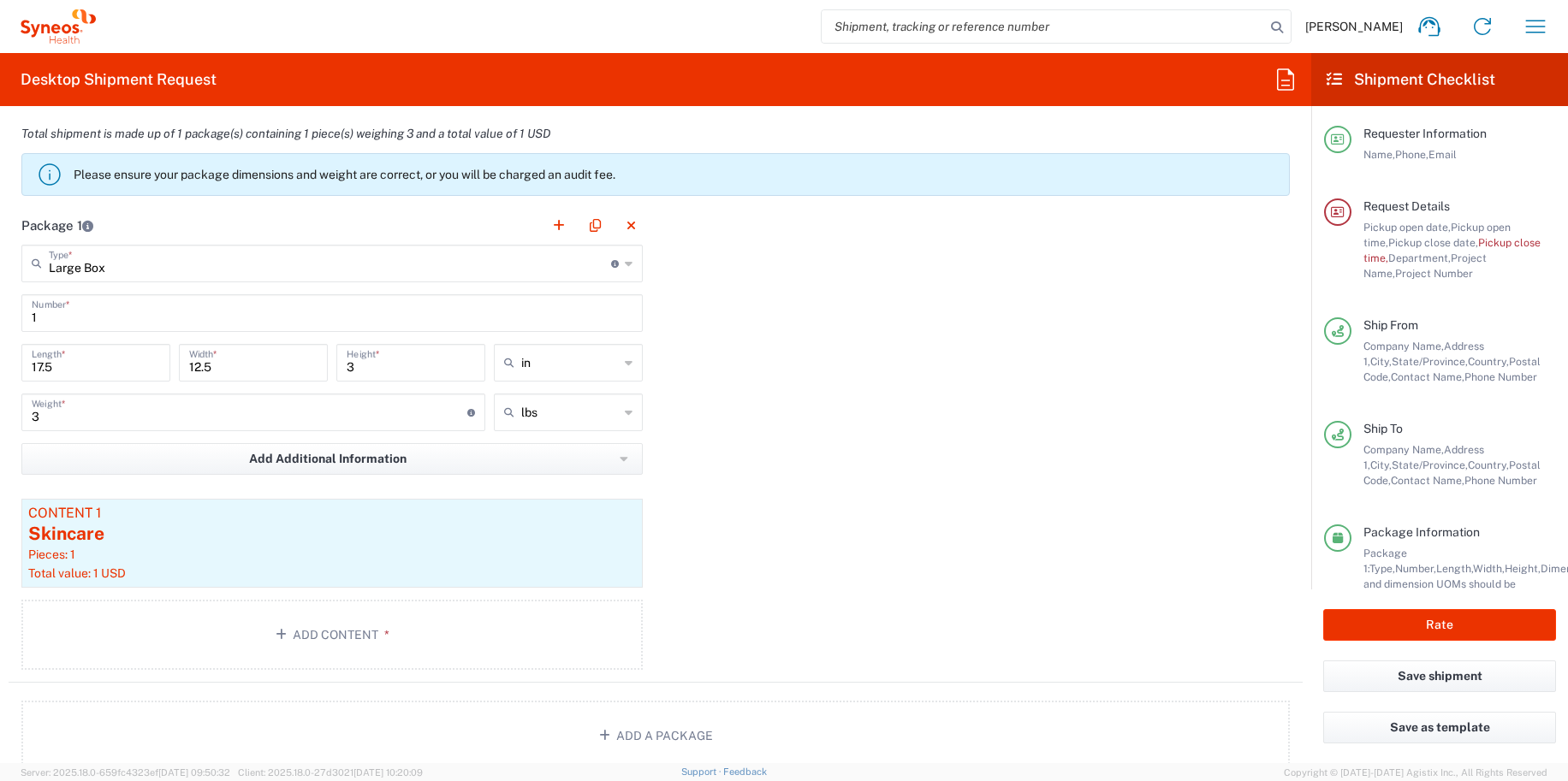
scroll to position [1438, 0]
click at [137, 416] on input "3" at bounding box center [249, 412] width 435 height 30
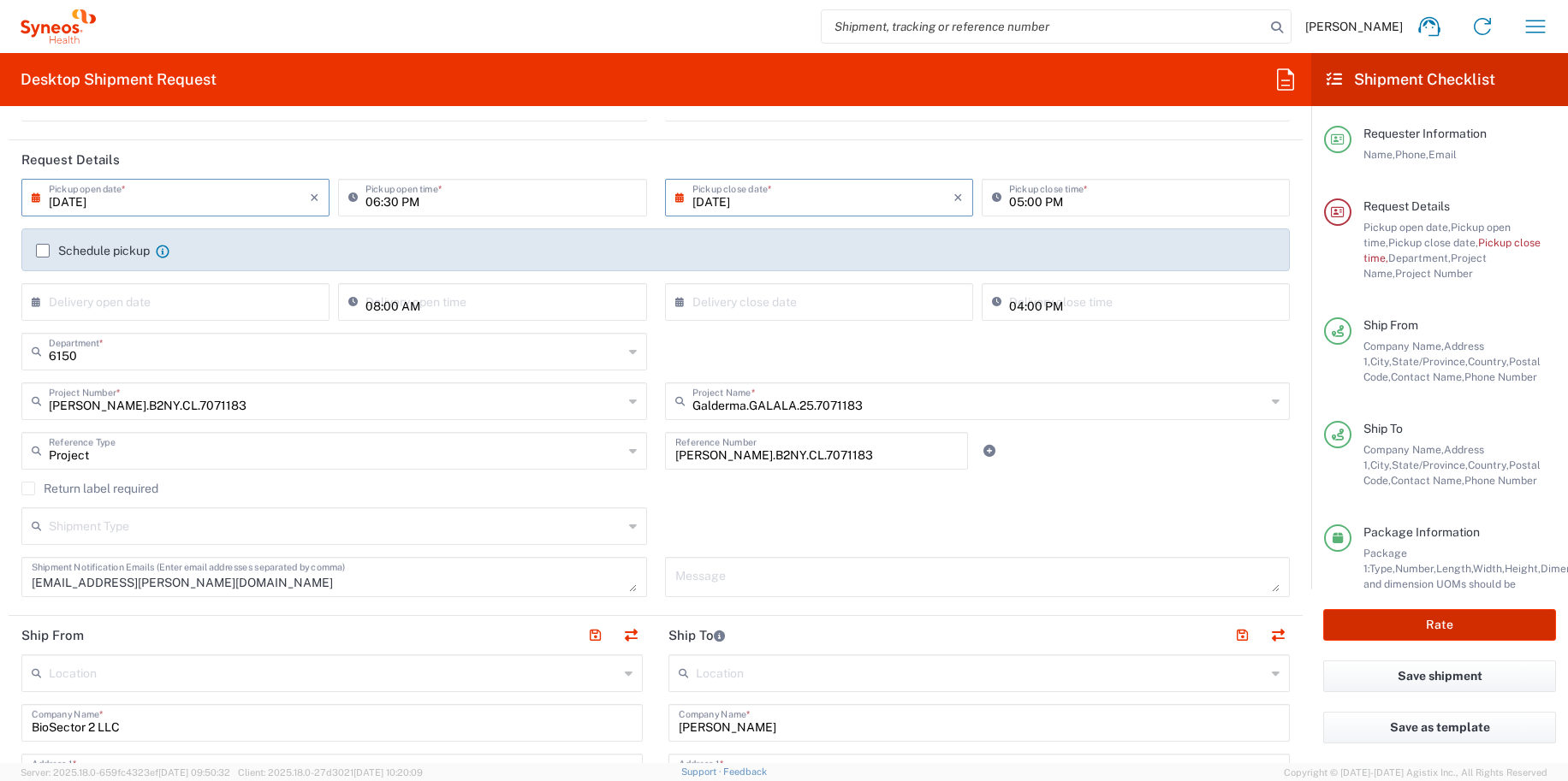
scroll to position [114, 0]
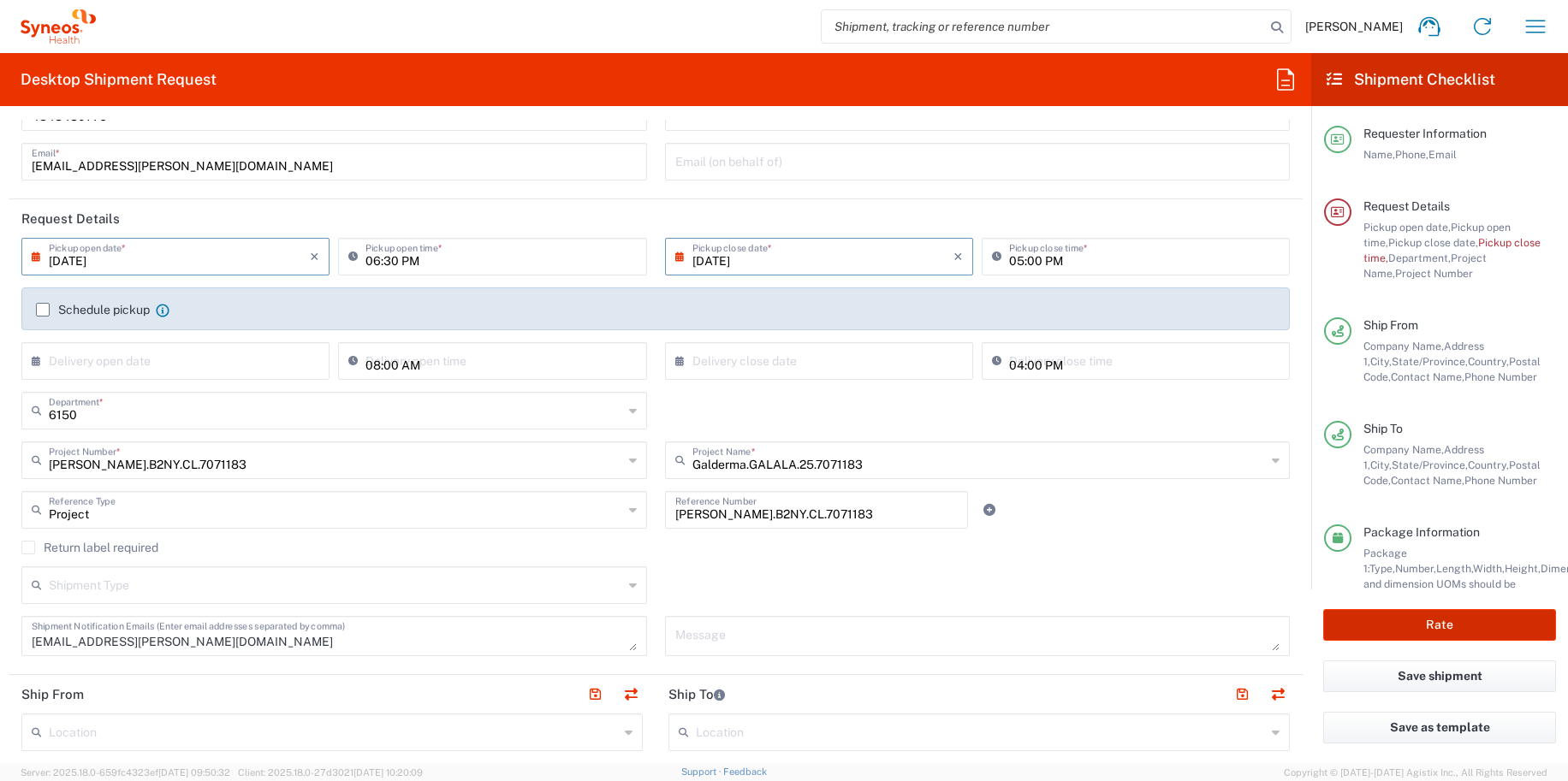
type input "10"
click at [1350, 616] on button "Rate" at bounding box center [1439, 625] width 233 height 32
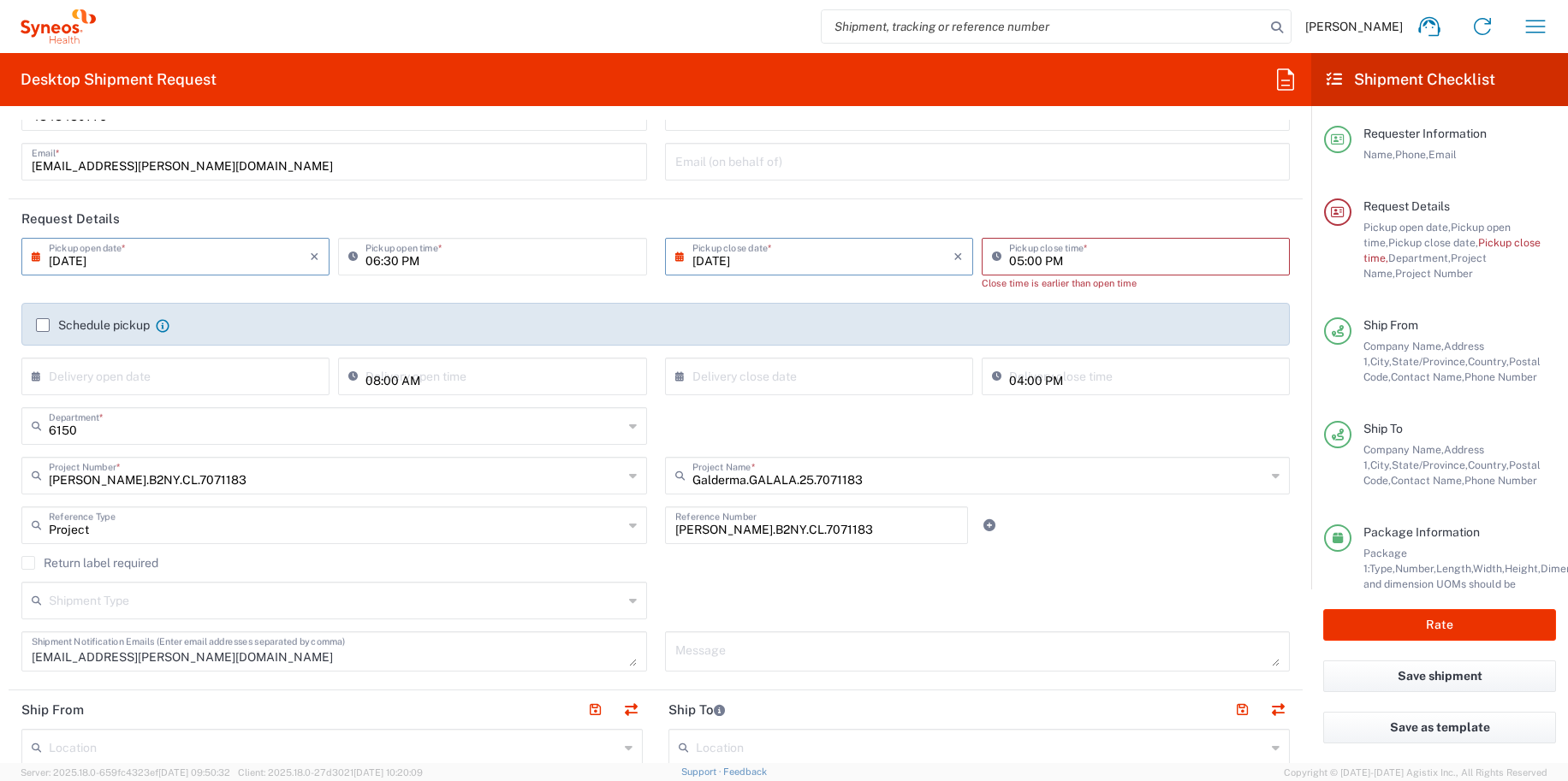
click at [767, 244] on input "[DATE]" at bounding box center [823, 255] width 261 height 30
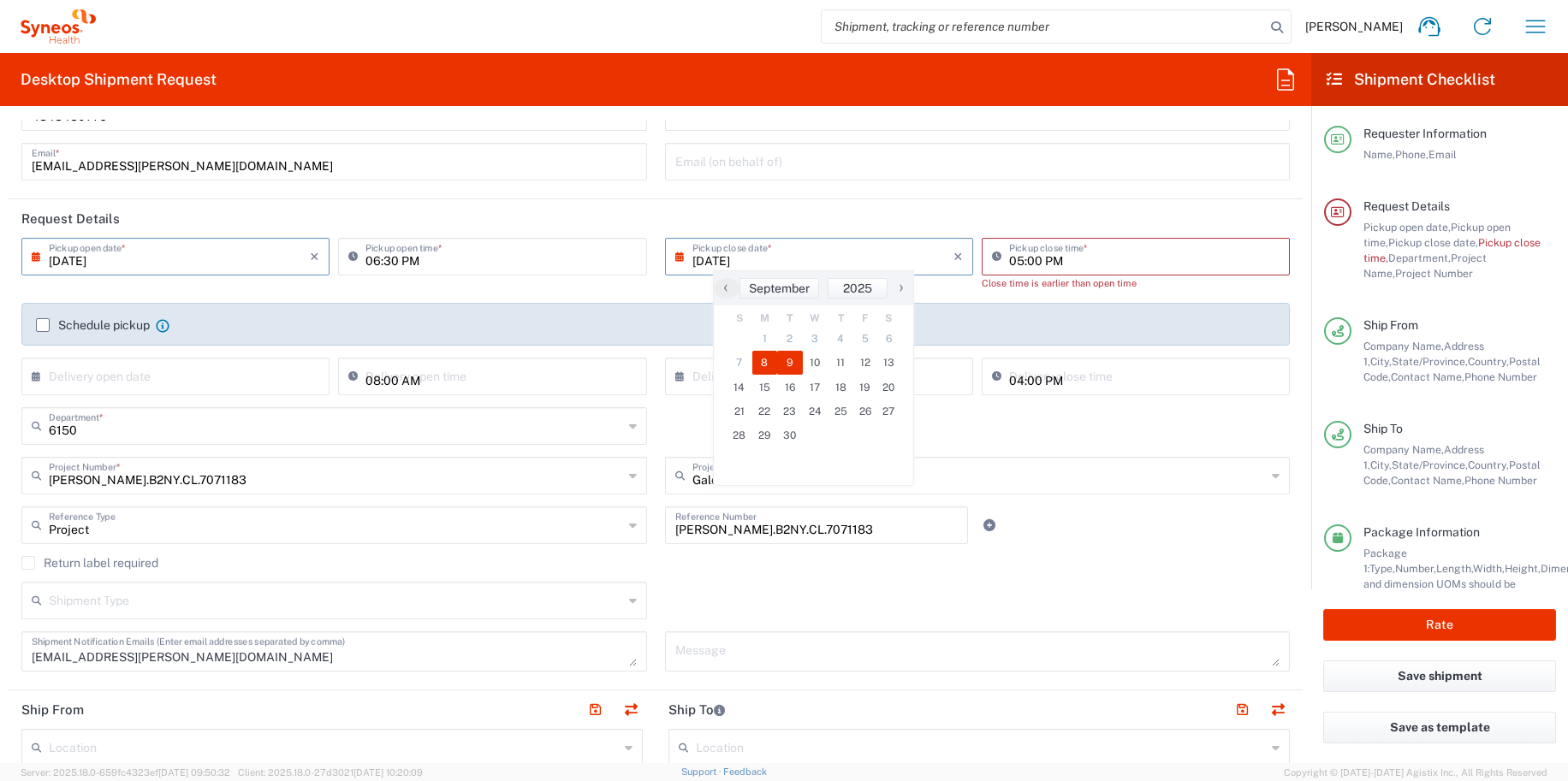
click at [793, 370] on span "9" at bounding box center [789, 362] width 26 height 24
type input "[DATE]"
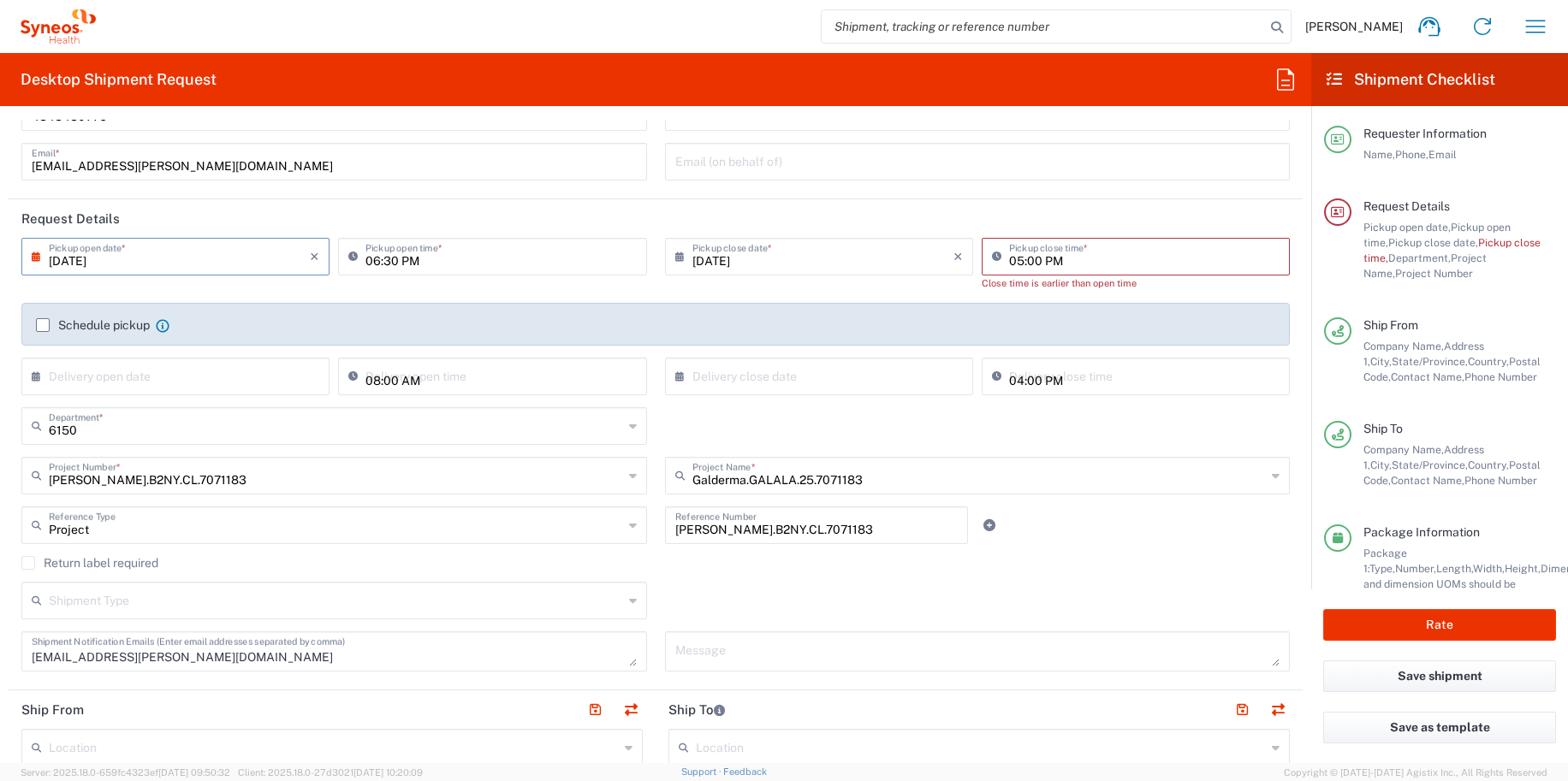
click at [374, 262] on input "06:30 PM" at bounding box center [500, 255] width 270 height 30
click at [368, 262] on input "06:30 PM" at bounding box center [500, 255] width 270 height 30
type input "12:30 PM"
click at [1395, 636] on button "Rate" at bounding box center [1439, 625] width 233 height 32
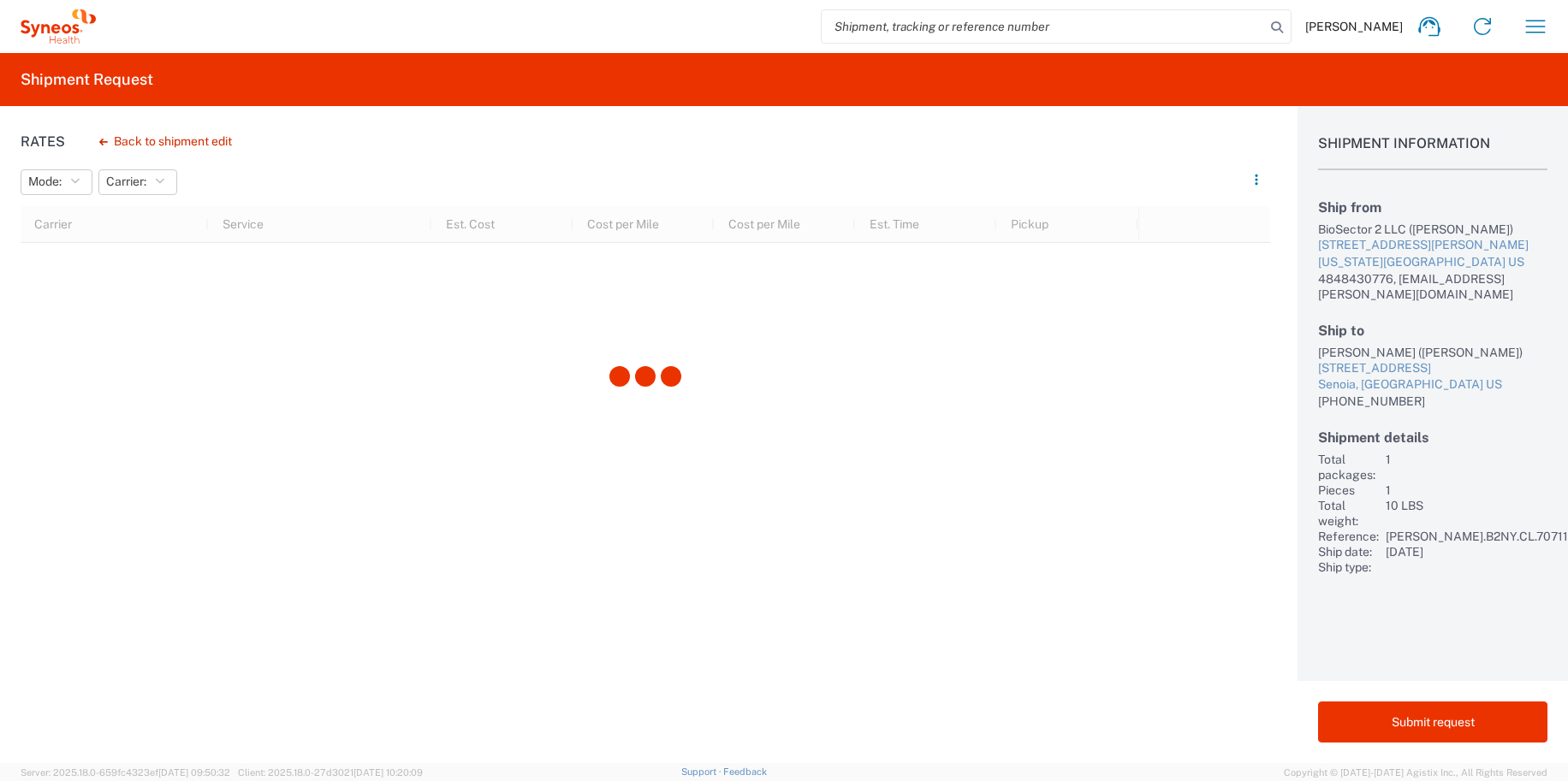
click at [637, 523] on div at bounding box center [645, 378] width 1249 height 343
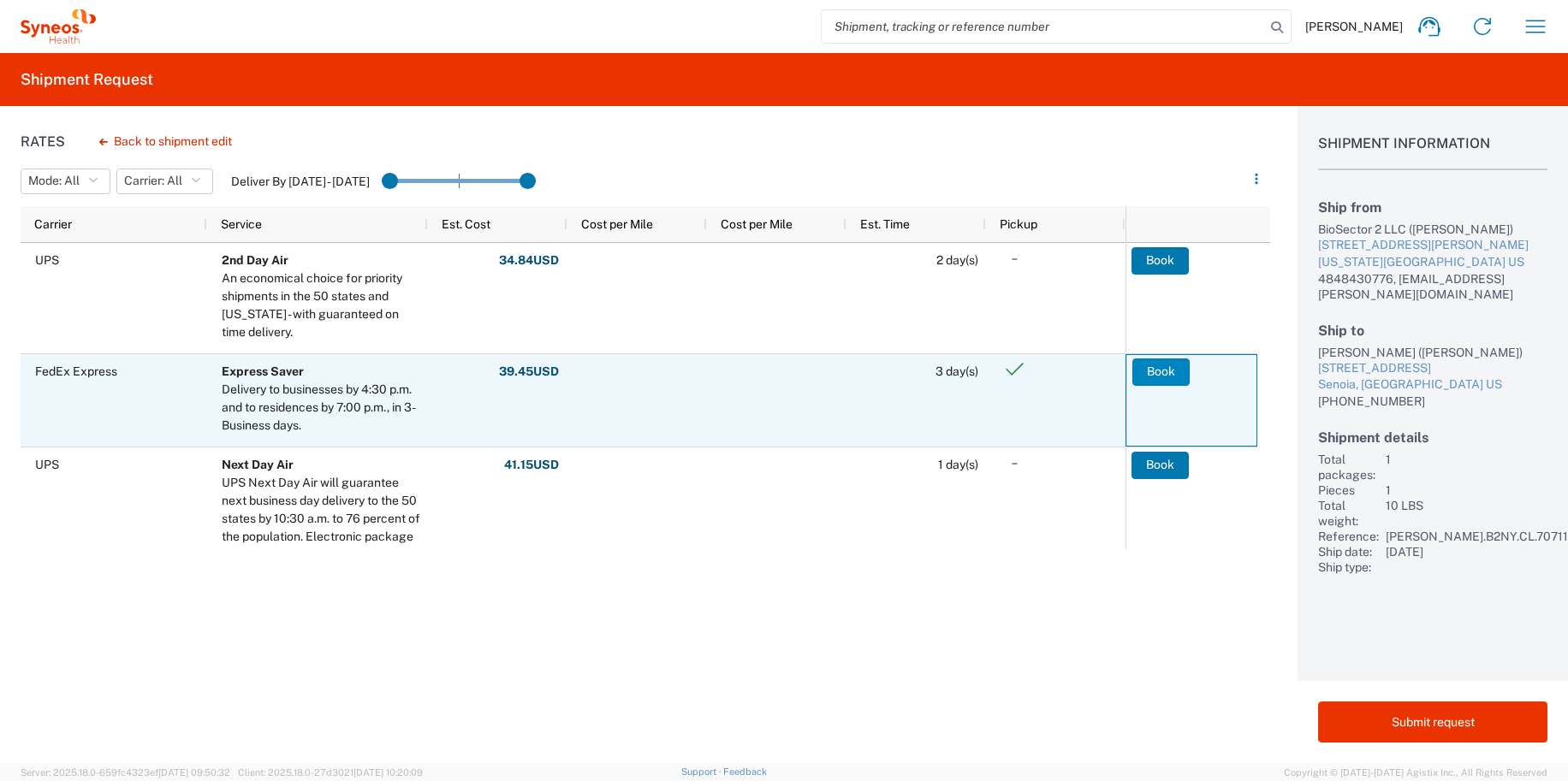
click at [1159, 363] on button "Book" at bounding box center [1160, 372] width 57 height 27
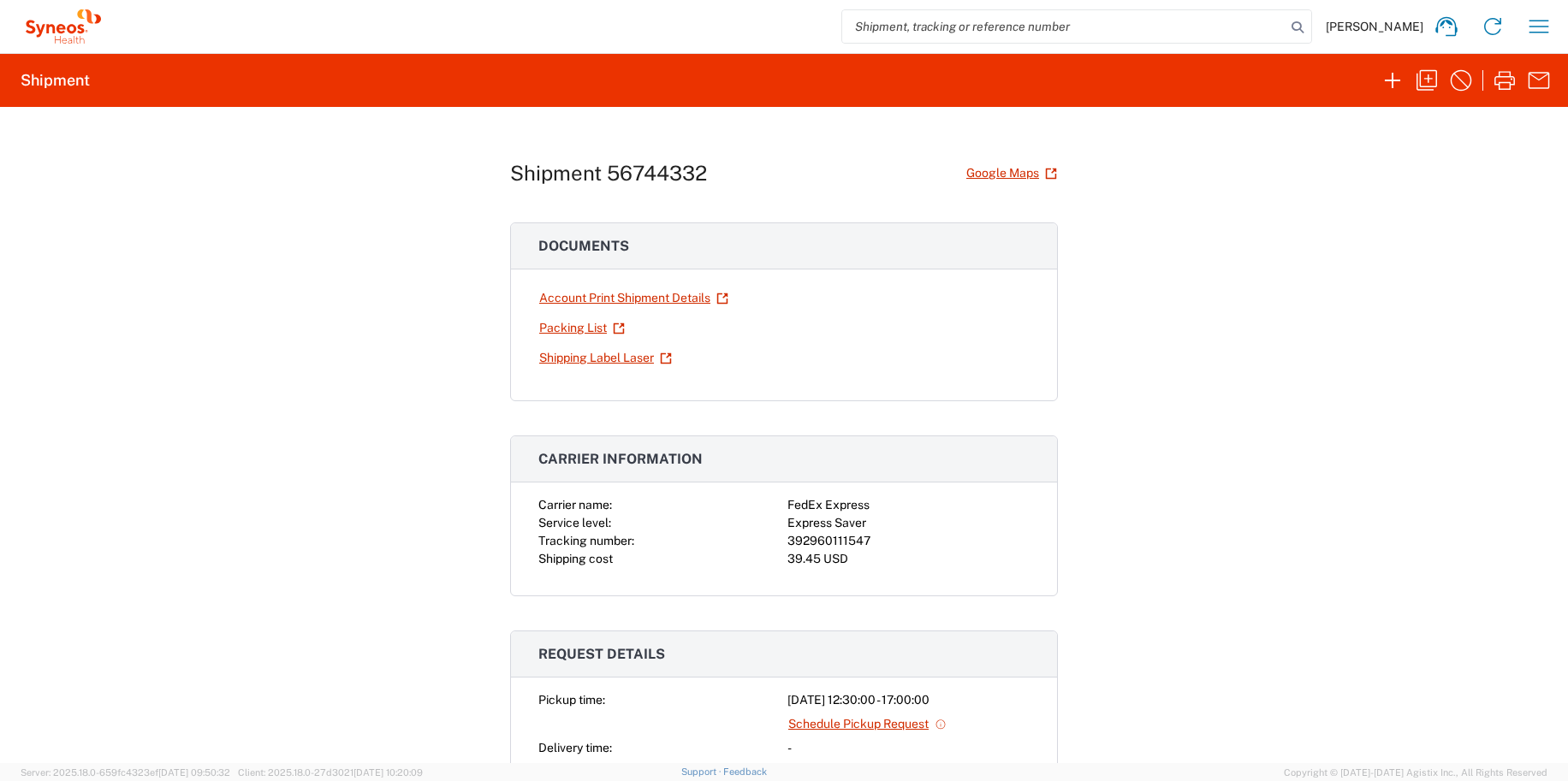
click at [821, 542] on div "392960111547" at bounding box center [908, 541] width 242 height 18
copy div "392960111547"
click at [632, 348] on link "Shipping Label Laser" at bounding box center [605, 358] width 135 height 30
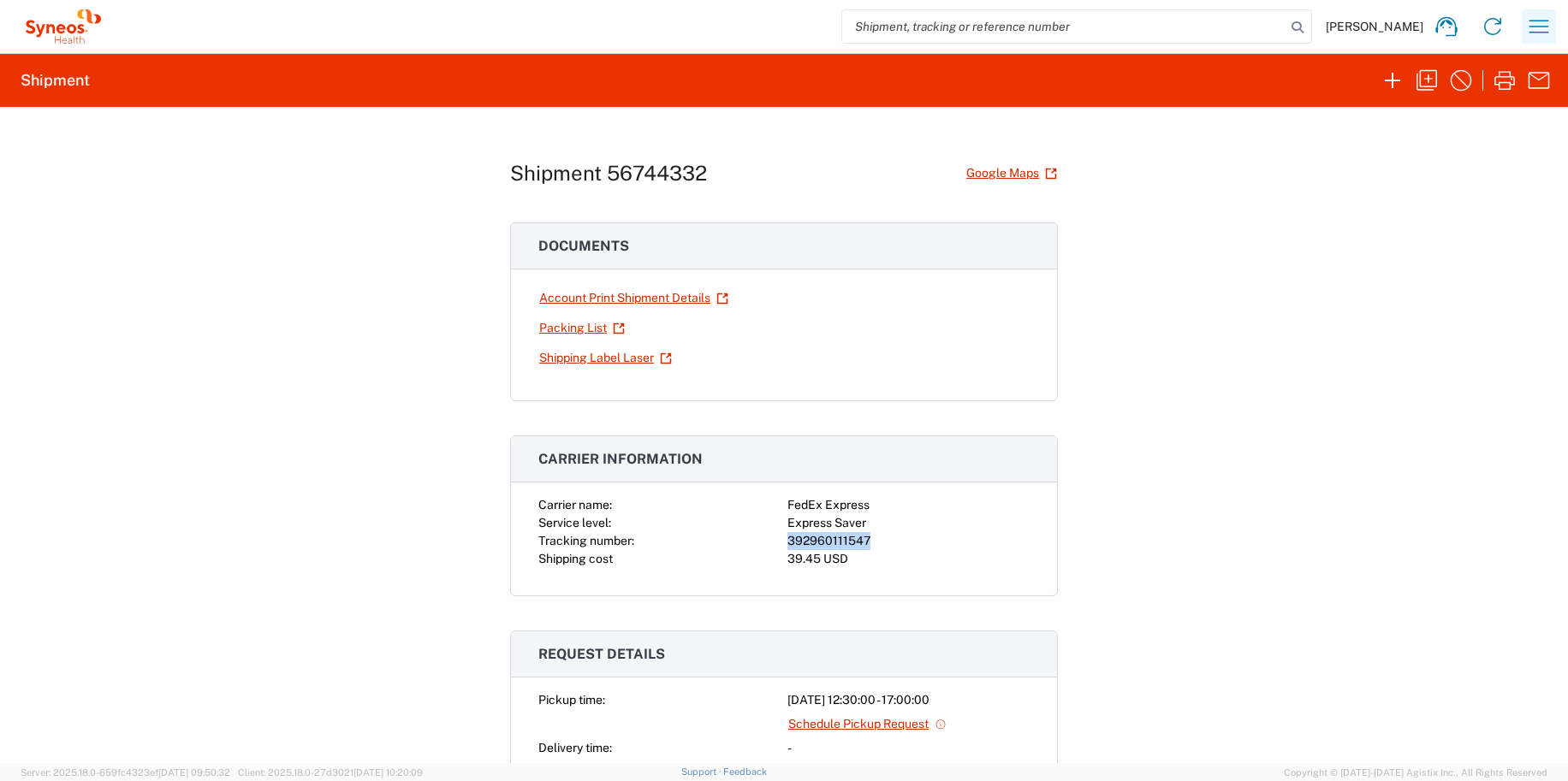
click at [1538, 26] on icon "button" at bounding box center [1538, 26] width 27 height 27
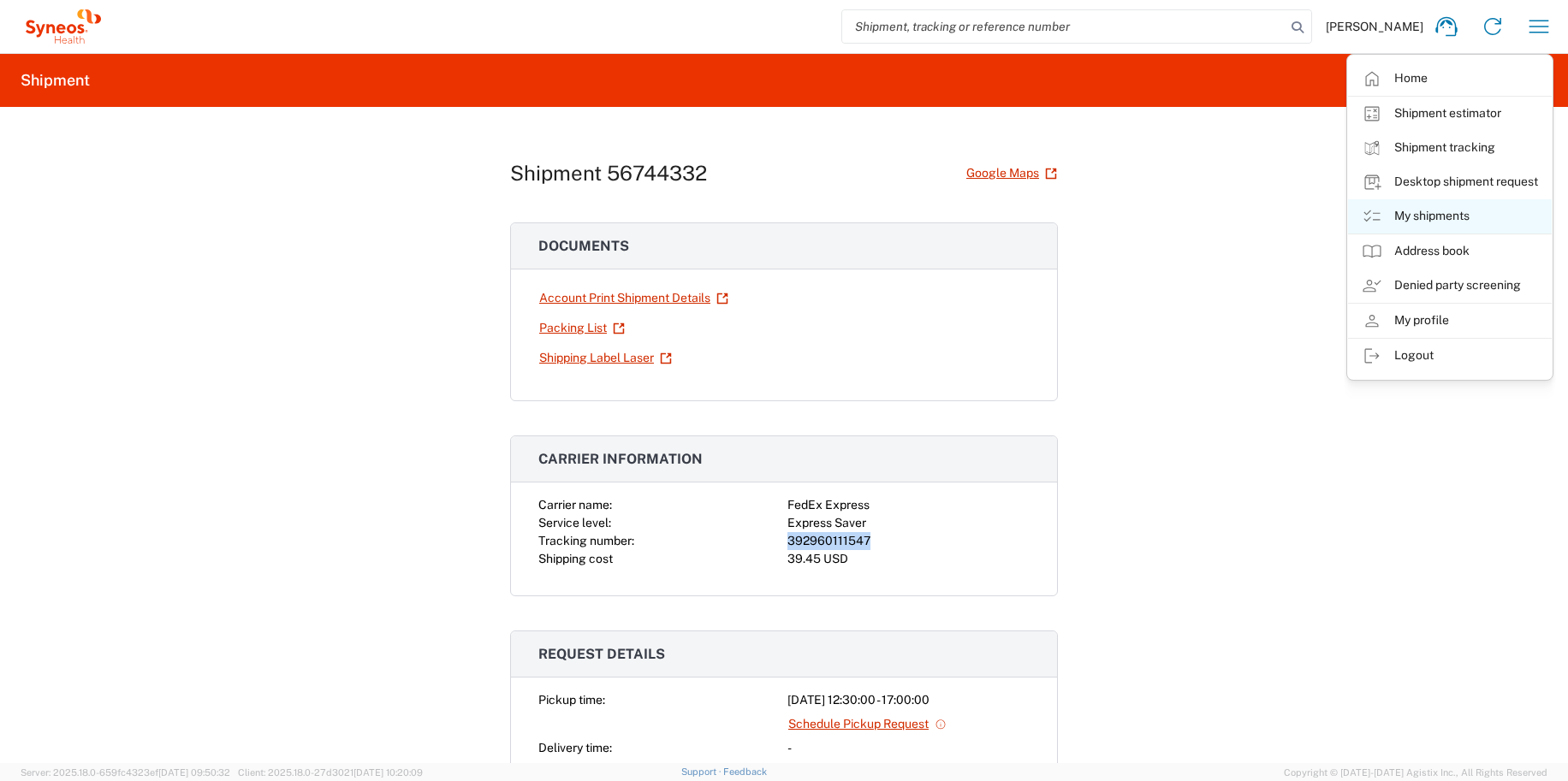
click at [1409, 208] on link "My shipments" at bounding box center [1449, 216] width 203 height 34
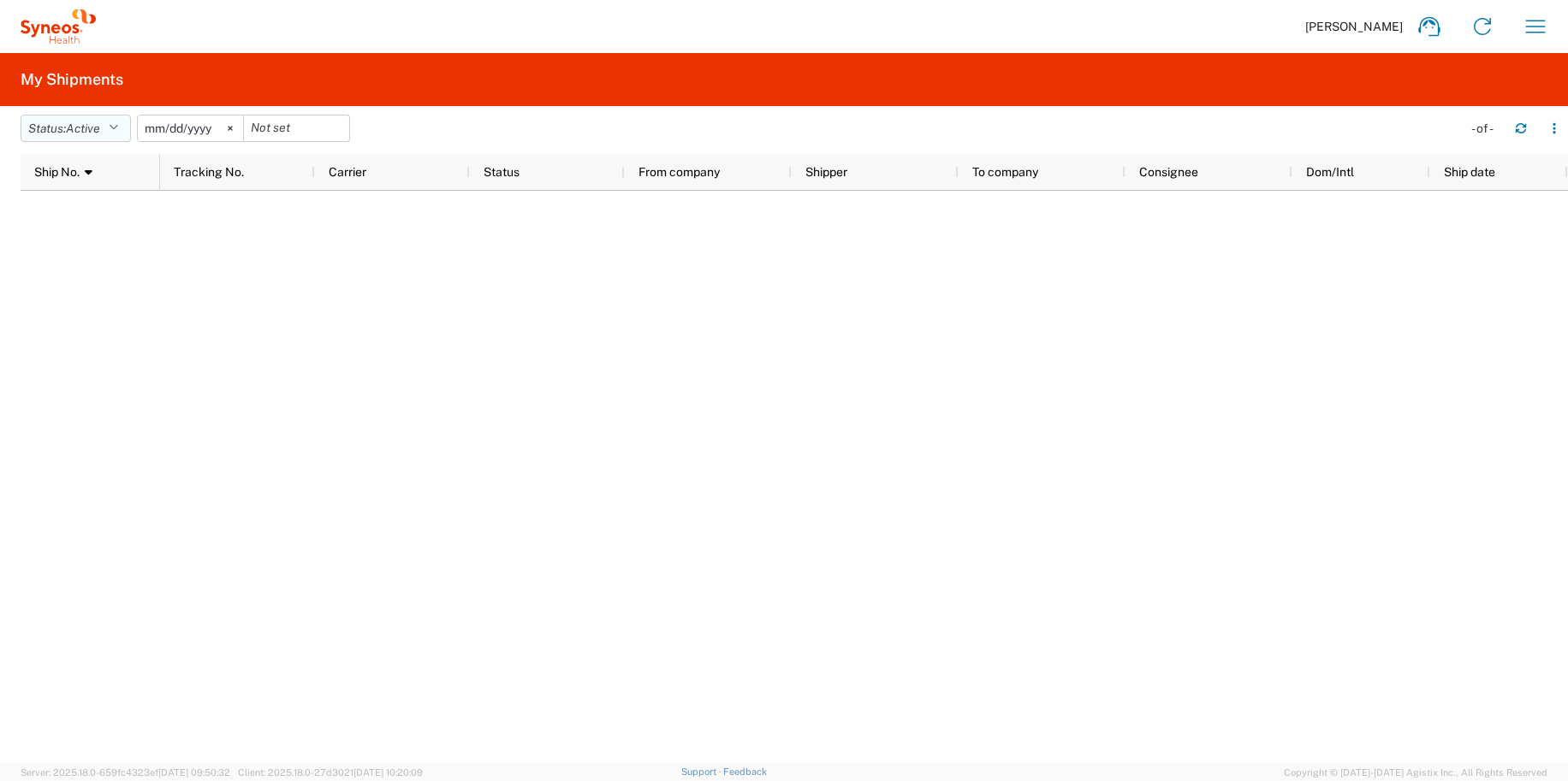
click at [129, 120] on button "Status: Active" at bounding box center [75, 128] width 110 height 27
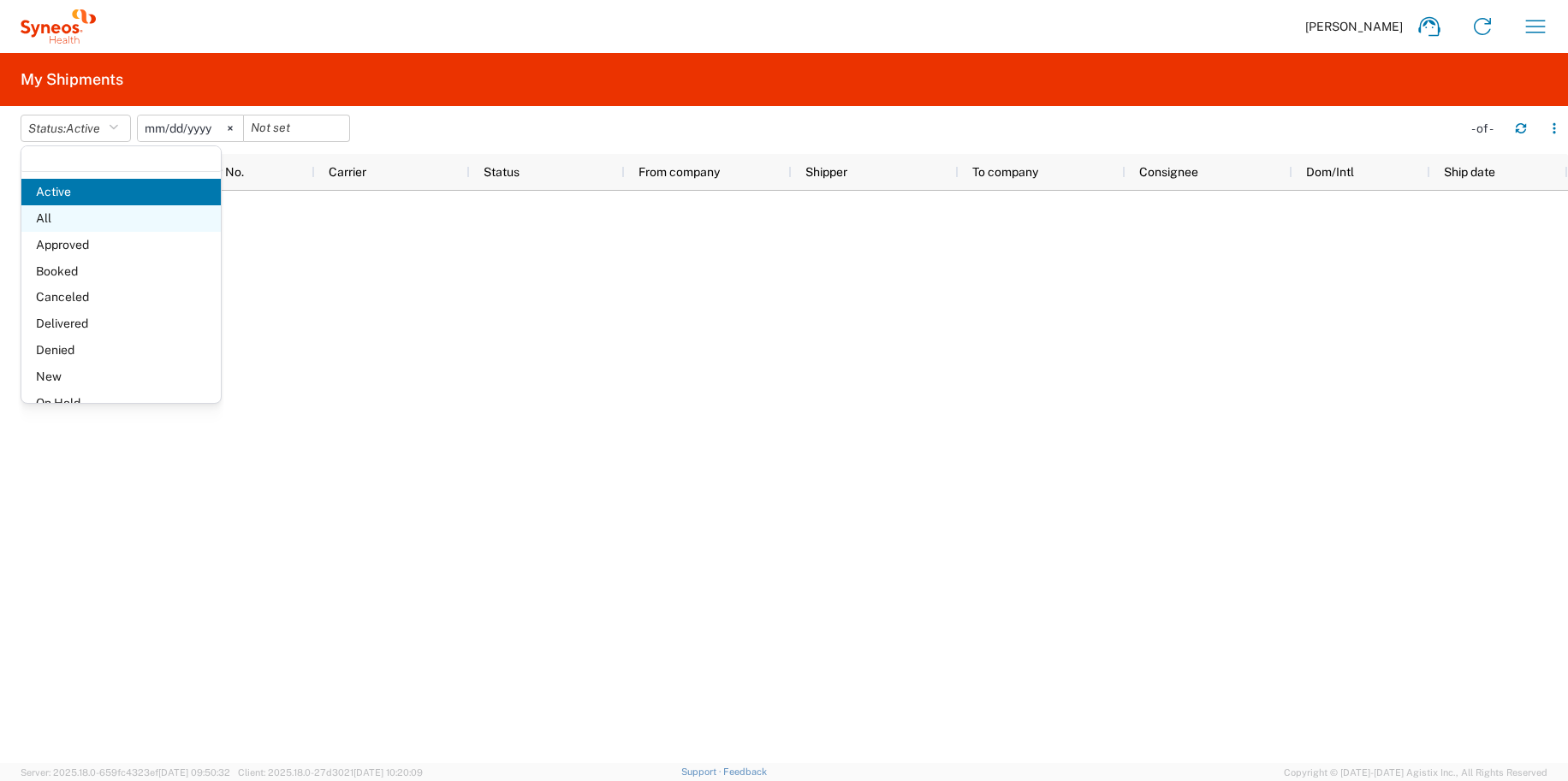
click at [154, 208] on span "All" at bounding box center [121, 218] width 199 height 26
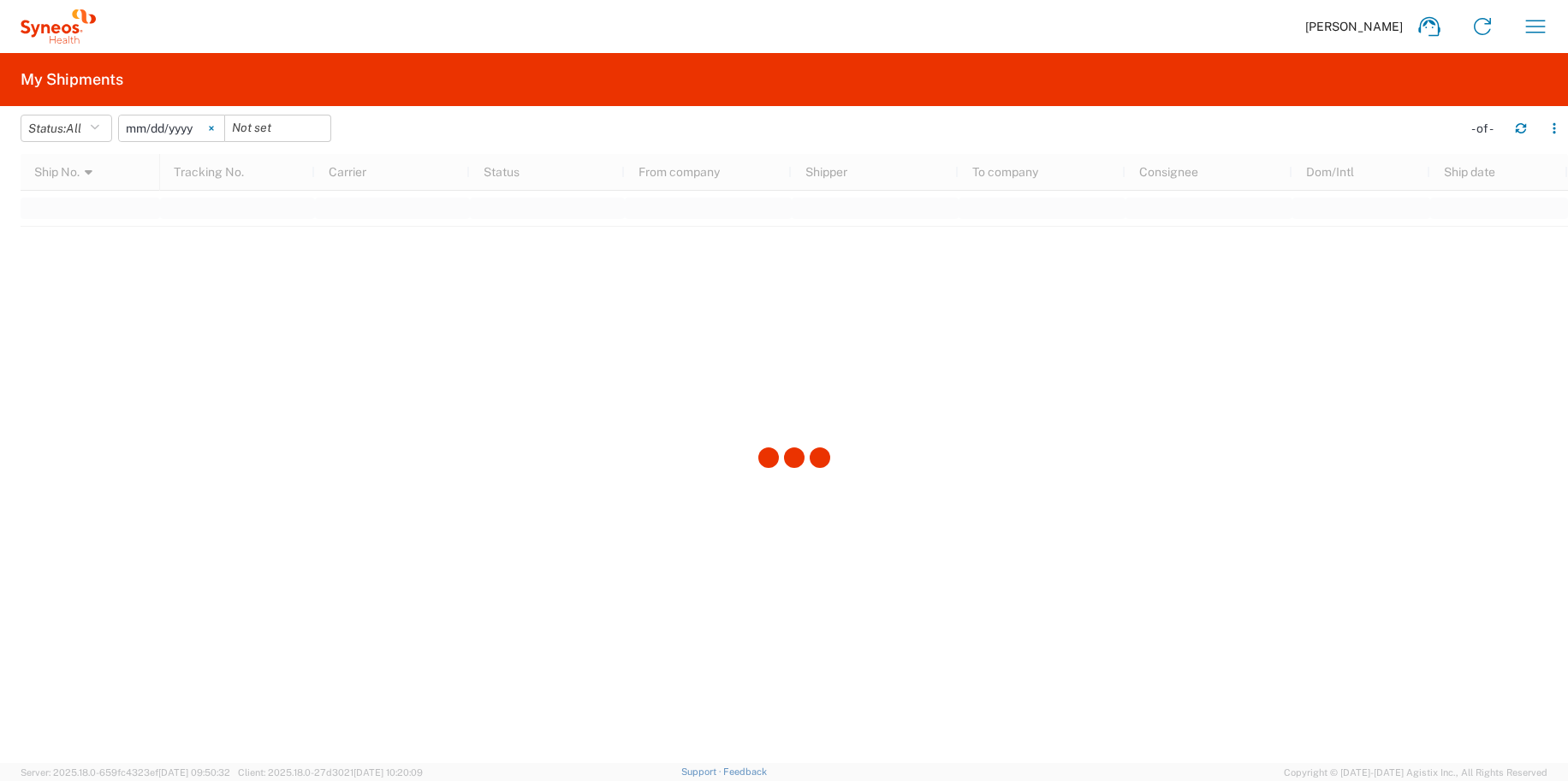
click at [214, 128] on icon at bounding box center [211, 129] width 5 height 5
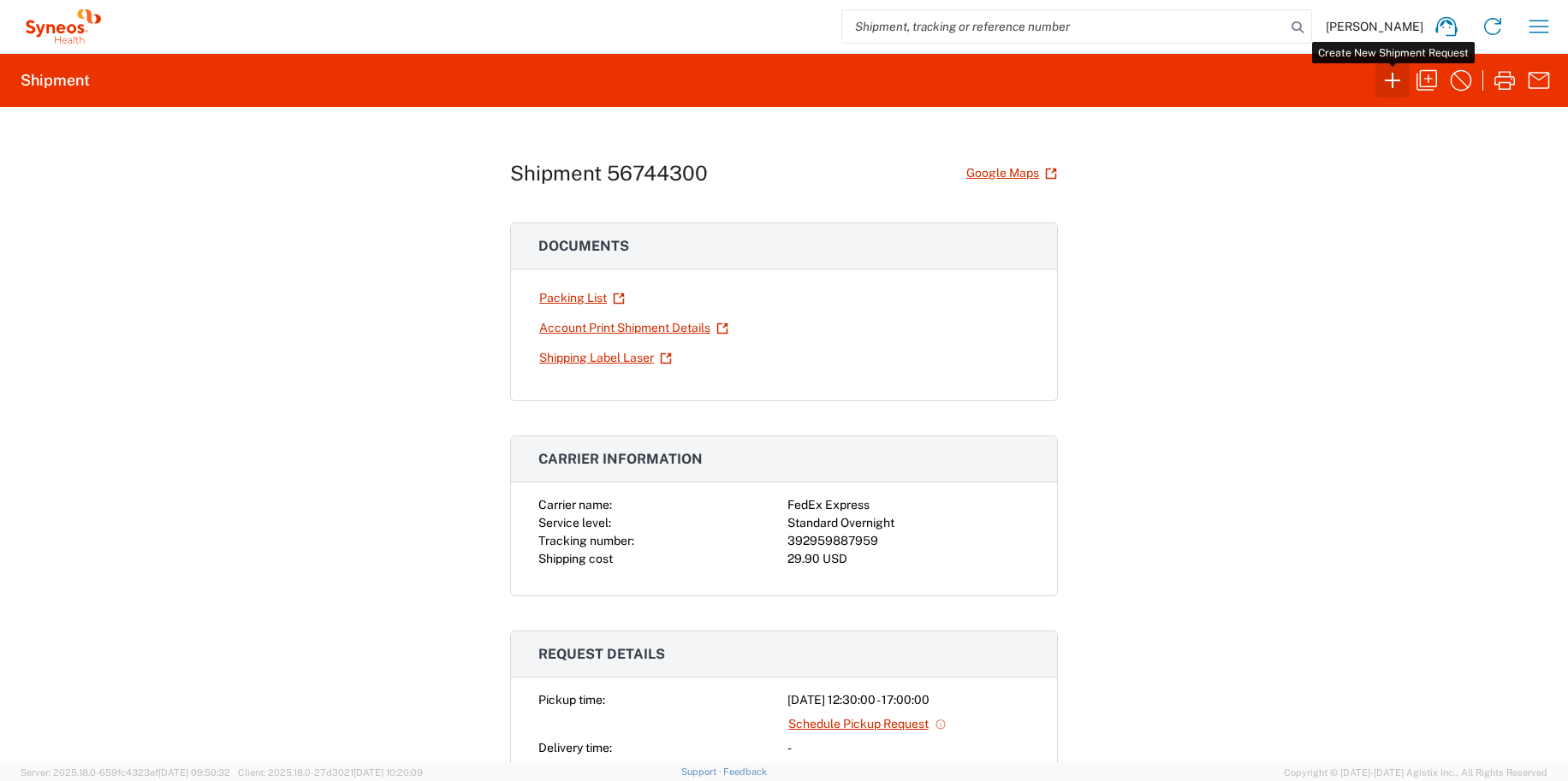
click at [1391, 85] on icon "button" at bounding box center [1392, 80] width 27 height 27
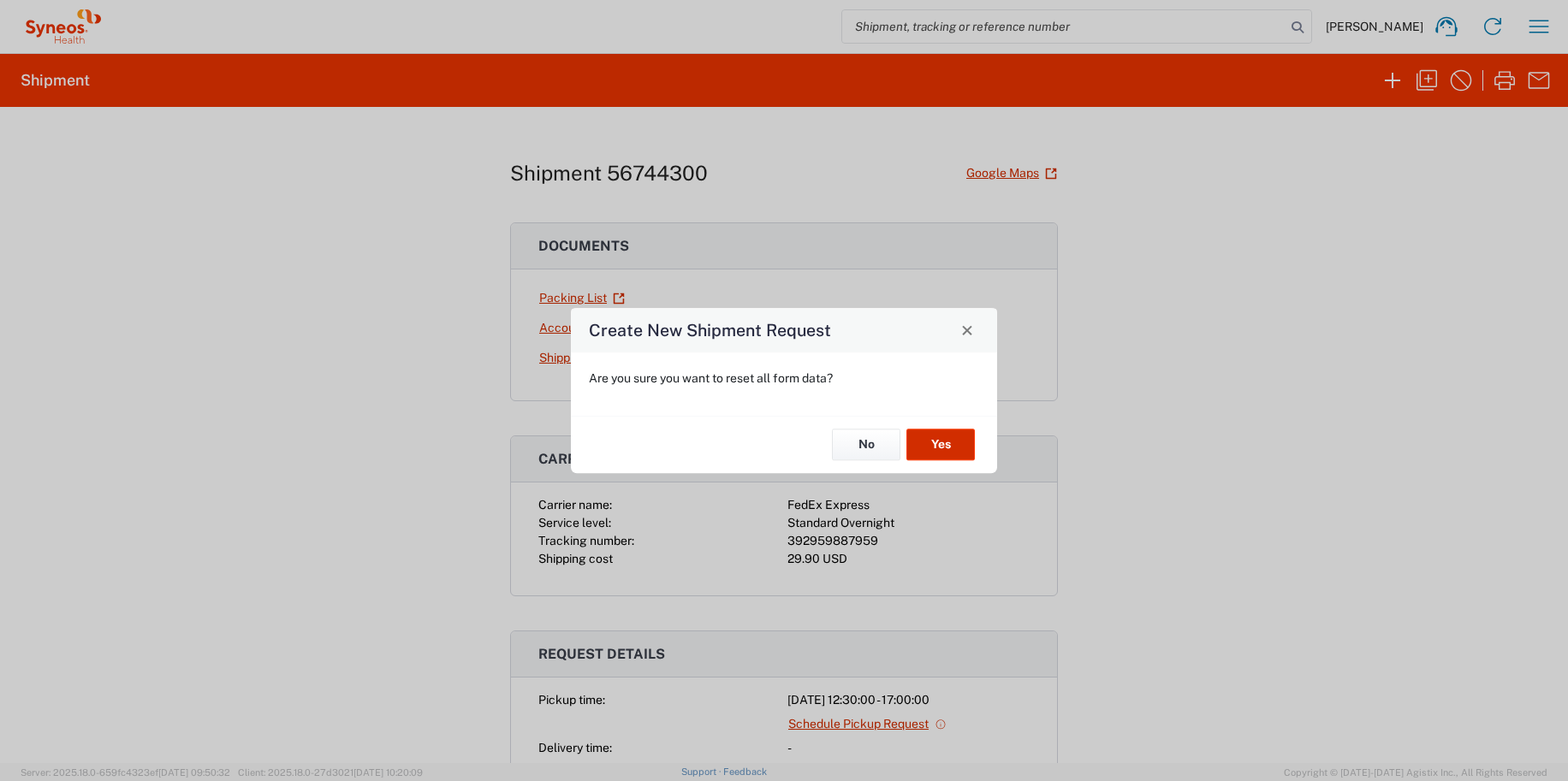
click at [926, 430] on button "Yes" at bounding box center [941, 446] width 69 height 32
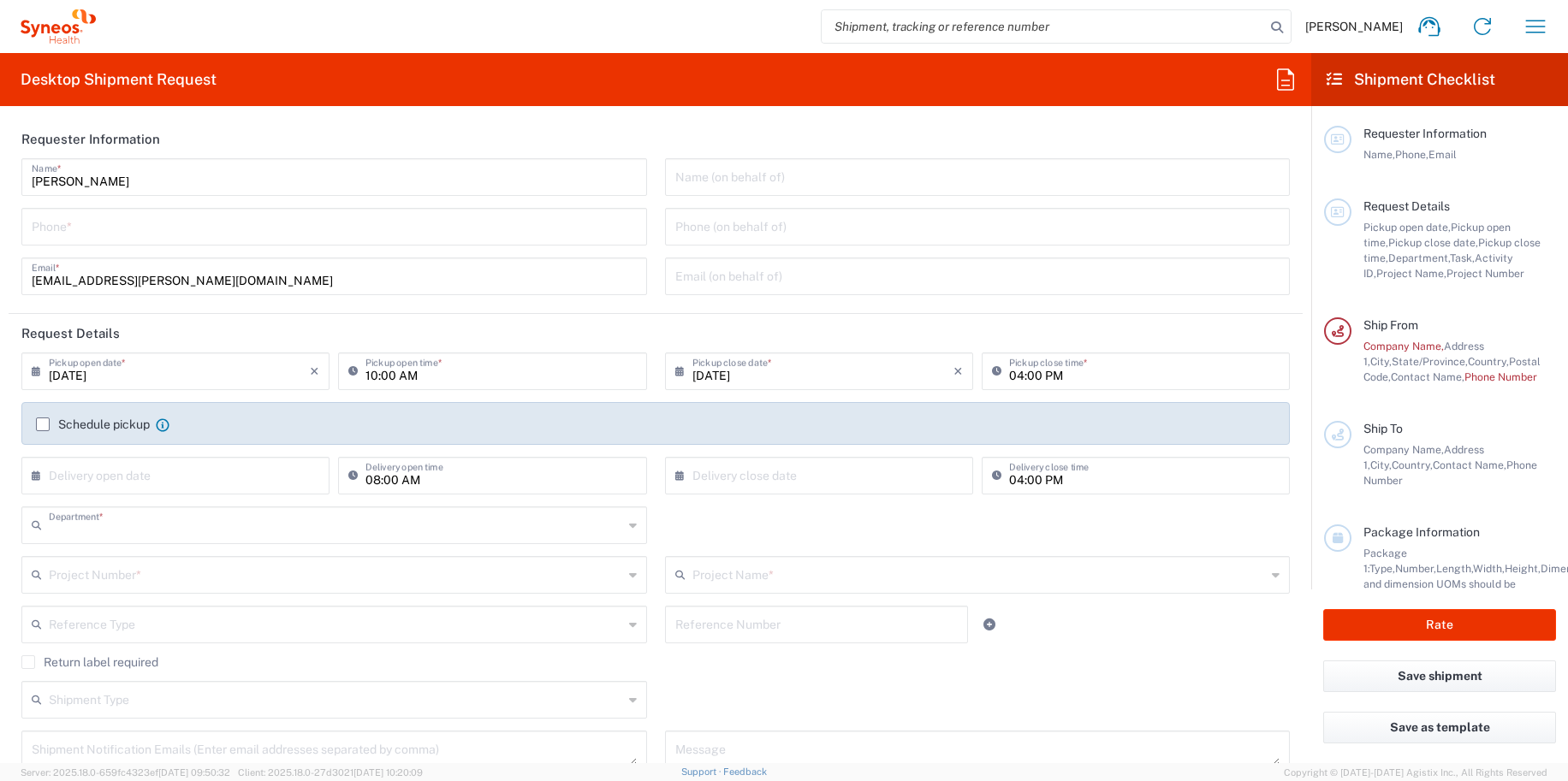
type input "6150"
type input "United States"
type input "New York"
type input "BioSector 2 LLC- New York US"
click at [1284, 64] on agx-form-header "Desktop Shipment Request" at bounding box center [655, 79] width 1311 height 53
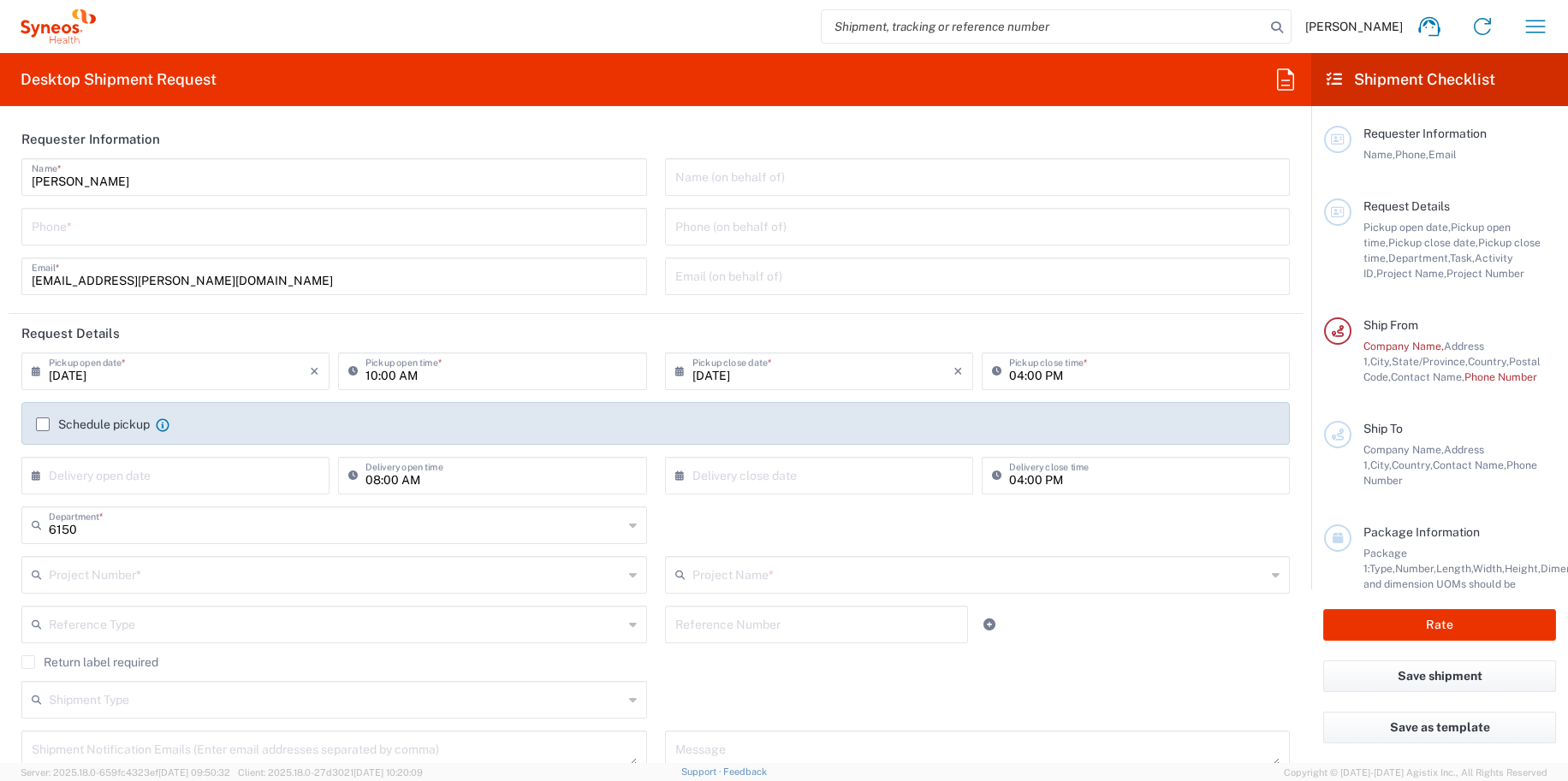
click at [1283, 72] on icon at bounding box center [1284, 79] width 27 height 27
click at [1313, 129] on input at bounding box center [1409, 121] width 279 height 27
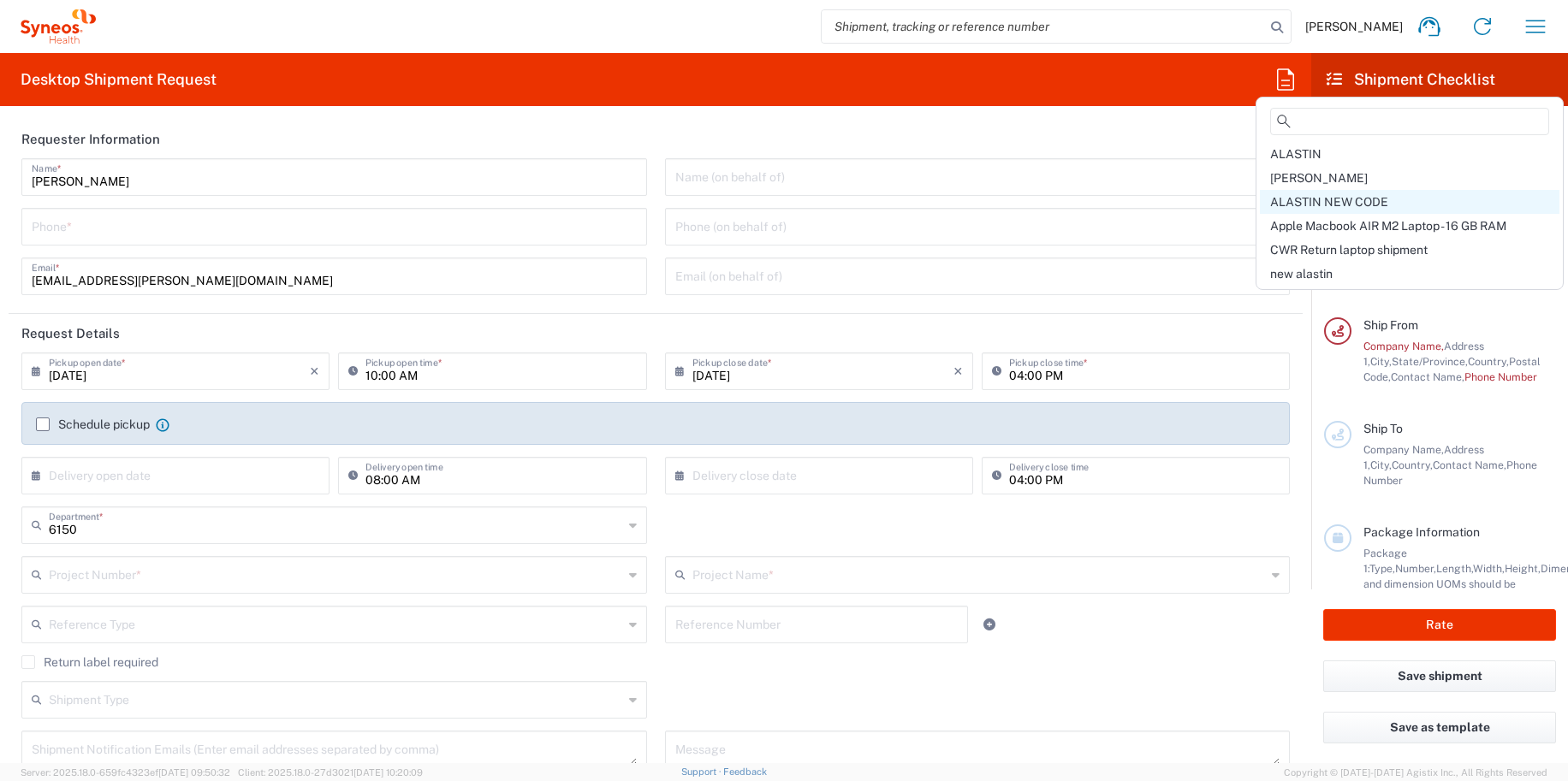
click at [1343, 195] on div "ALASTIN NEW CODE" at bounding box center [1409, 202] width 300 height 24
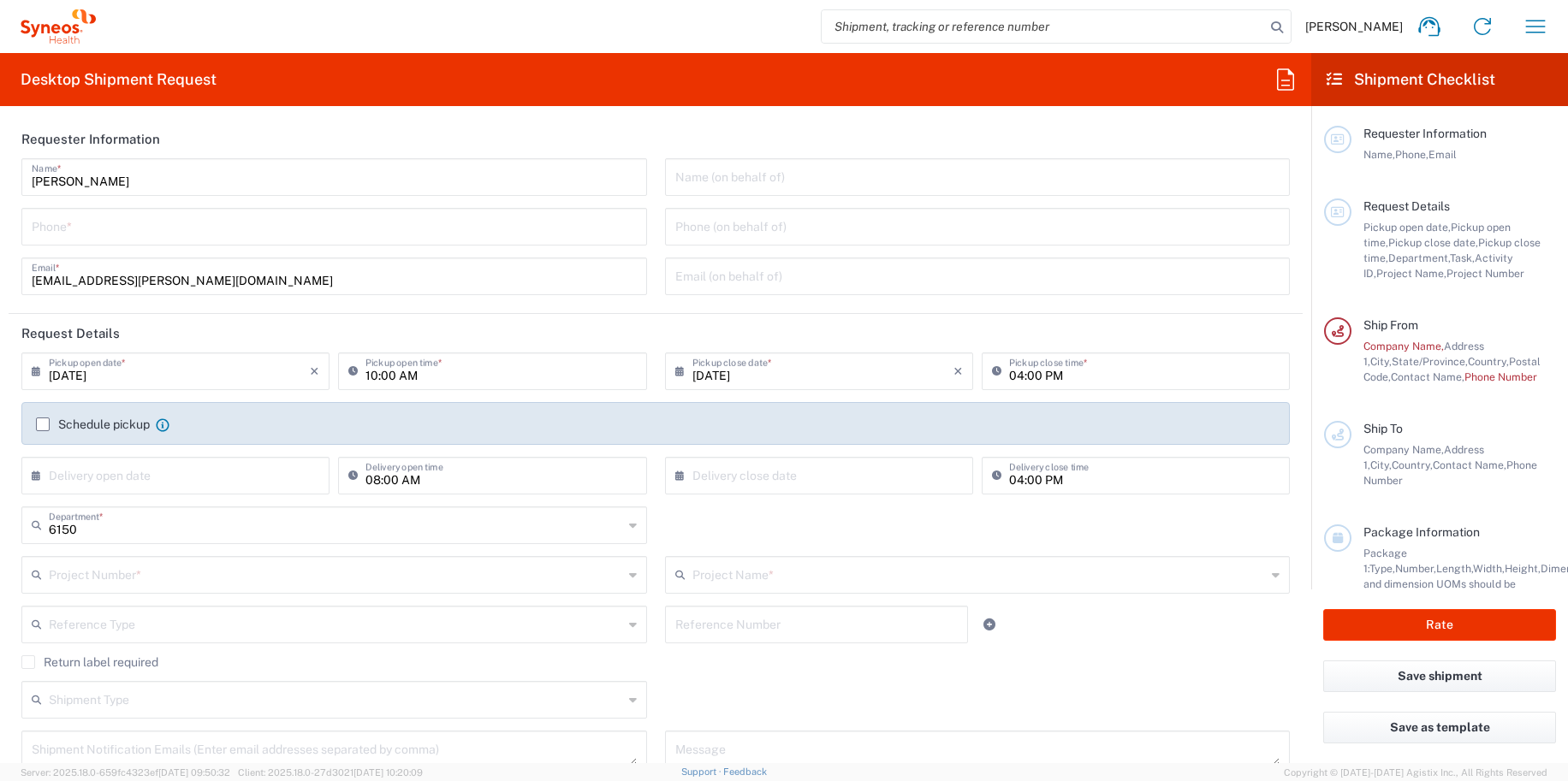
type input "4848430776"
type input "Project"
type input "[PERSON_NAME].B2NY.CL.7071183"
type textarea "[EMAIL_ADDRESS][PERSON_NAME][DOMAIN_NAME]"
type input "BioSector 2 LLC"
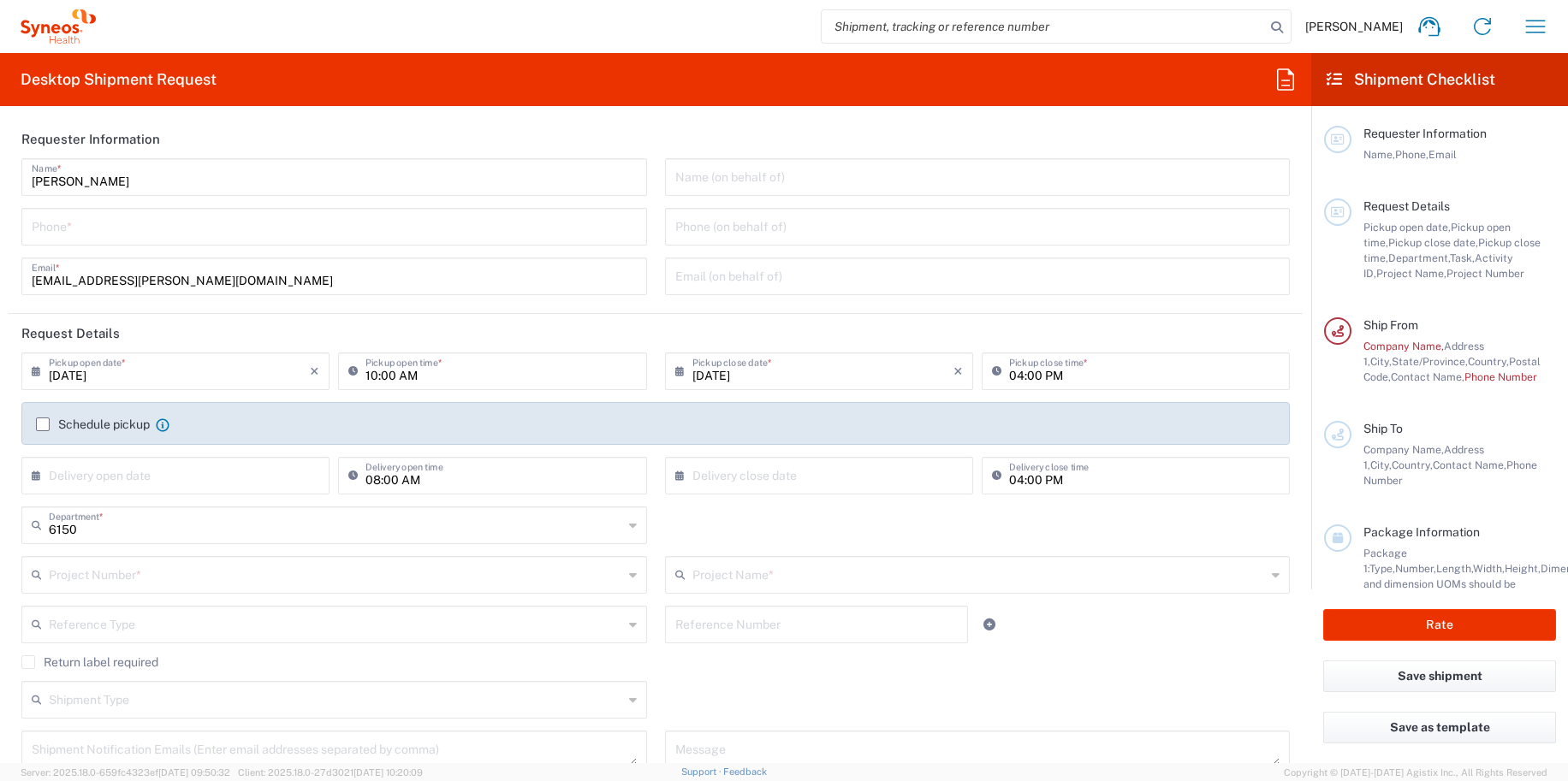
type input "4848430776"
type input "Business (General)"
type input "Adult Signature Required"
type input "BioSector 2 LLC- [US_STATE] [GEOGRAPHIC_DATA]"
type input "Sender/Shipper"
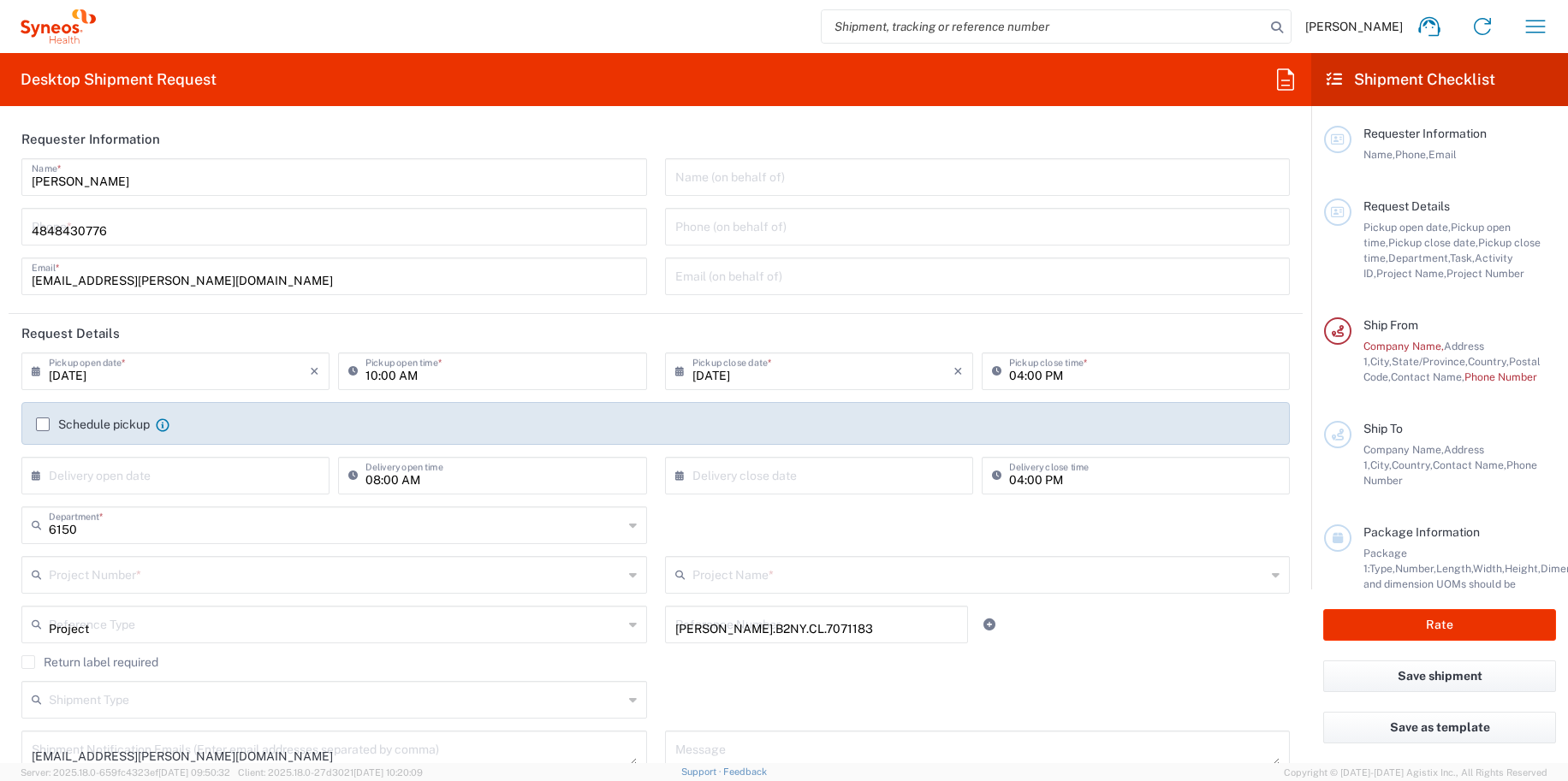
type input "Sender/Shipper"
type input "Yes"
type input "06:30 PM"
type input "05:00 PM"
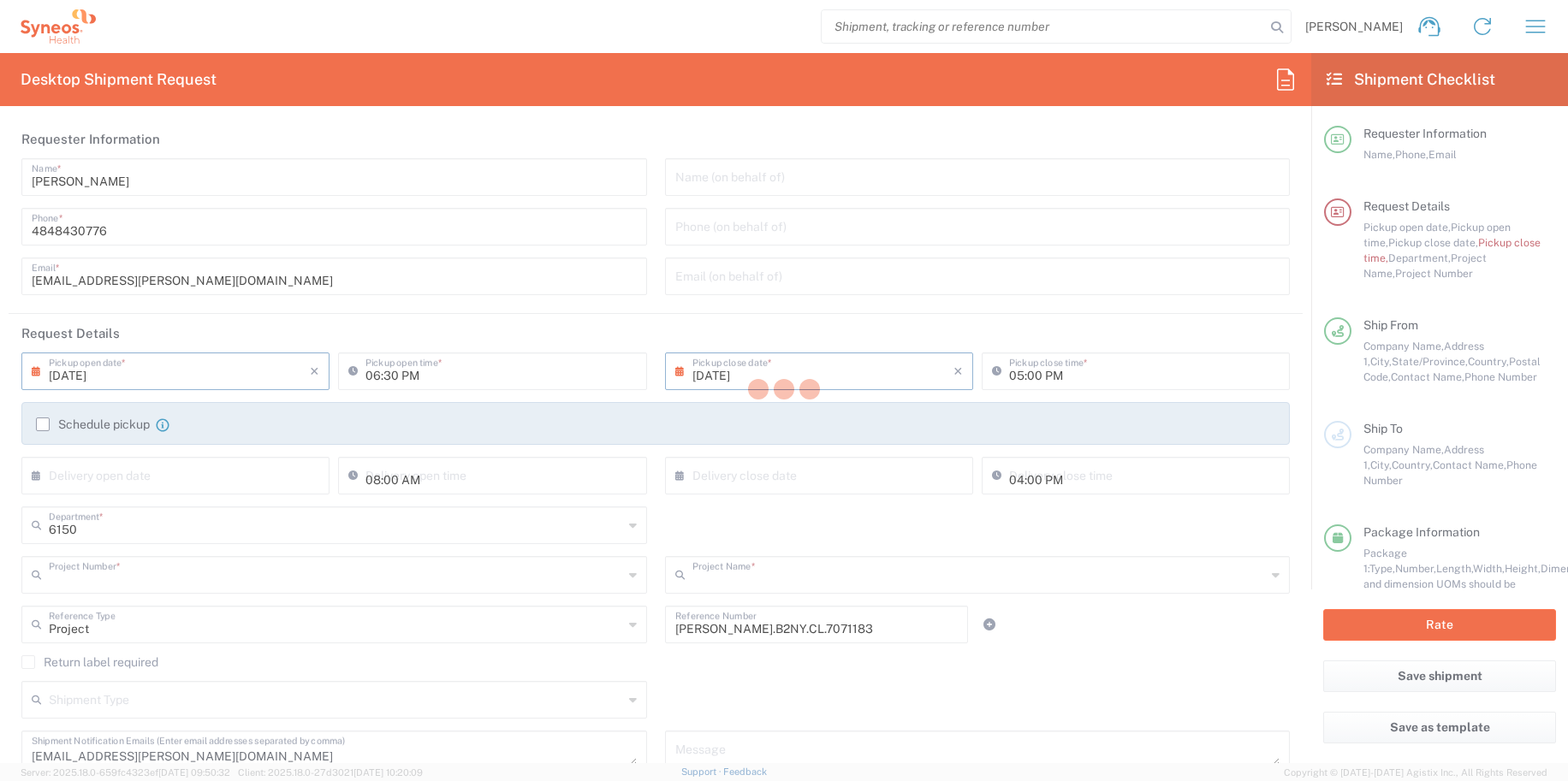
type input "[PERSON_NAME].B2NY.CL.7071183"
type input "Galderma.GALALA.25.7071183"
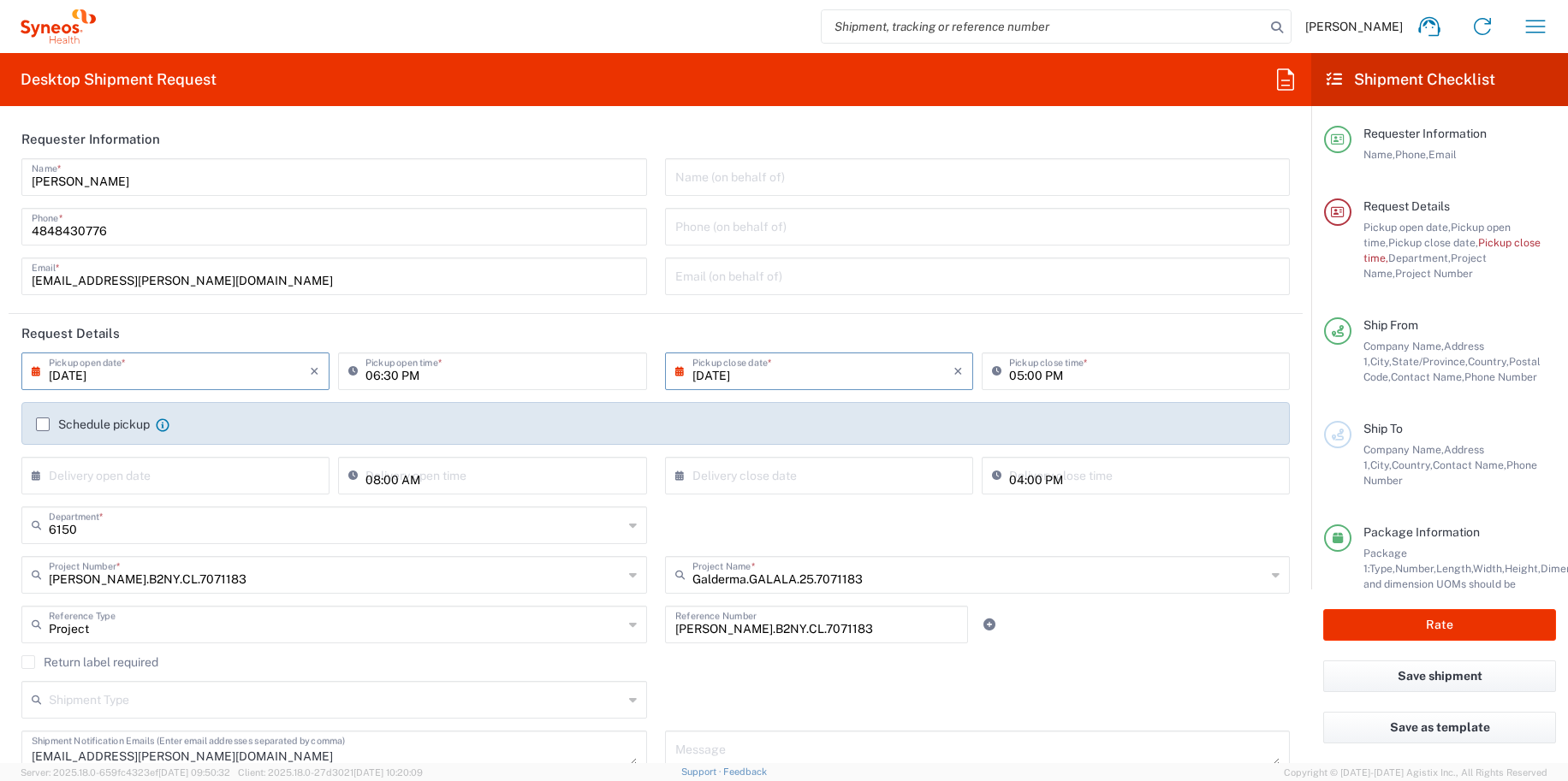
click at [367, 372] on input "06:30 PM" at bounding box center [500, 370] width 270 height 30
type input "12:30 PM"
click at [799, 387] on div "[DATE] × Pickup close date *" at bounding box center [819, 371] width 308 height 38
click at [780, 381] on input "[DATE]" at bounding box center [823, 370] width 261 height 30
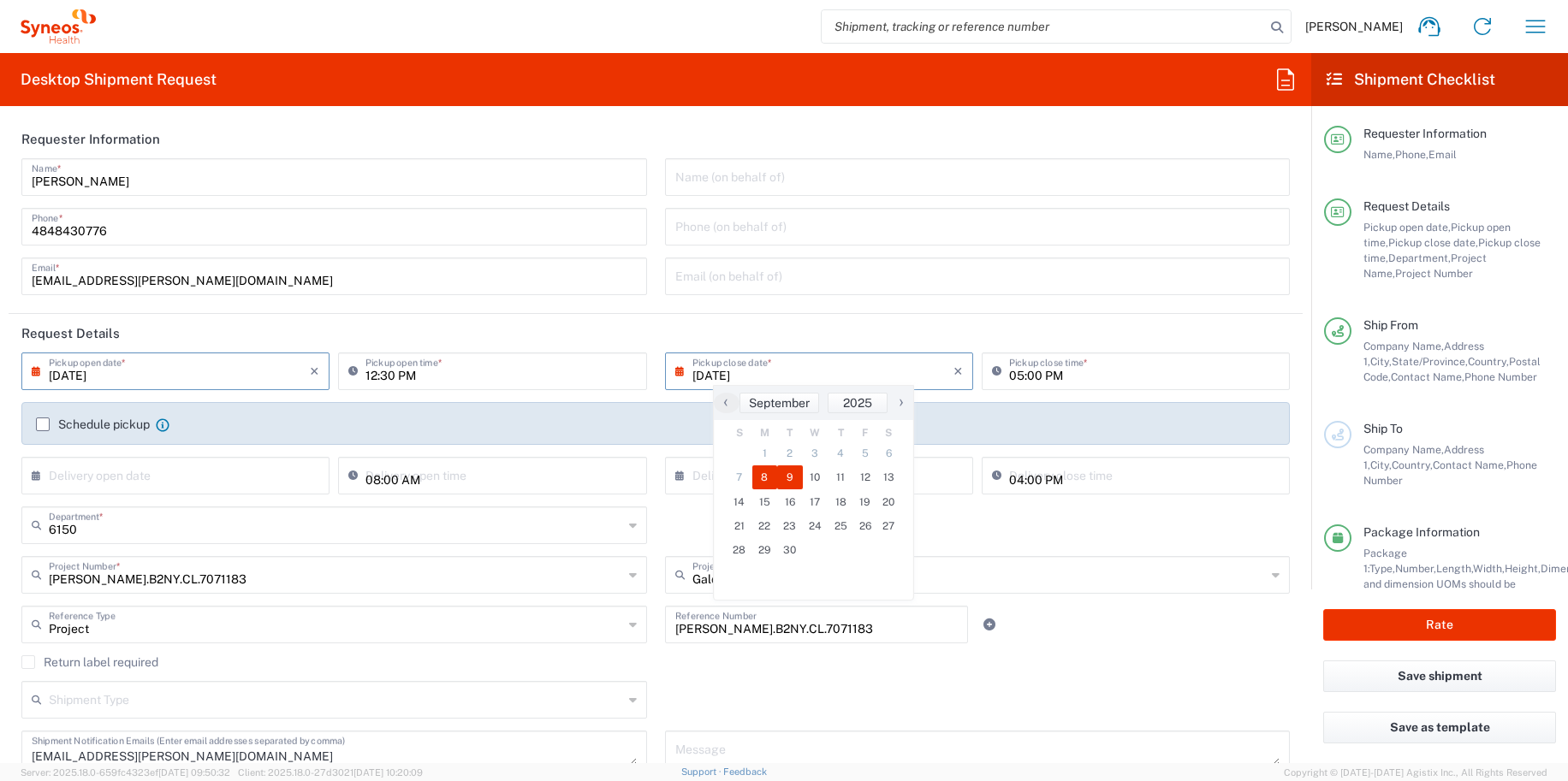
click at [783, 481] on span "9" at bounding box center [789, 476] width 26 height 24
type input "[DATE]"
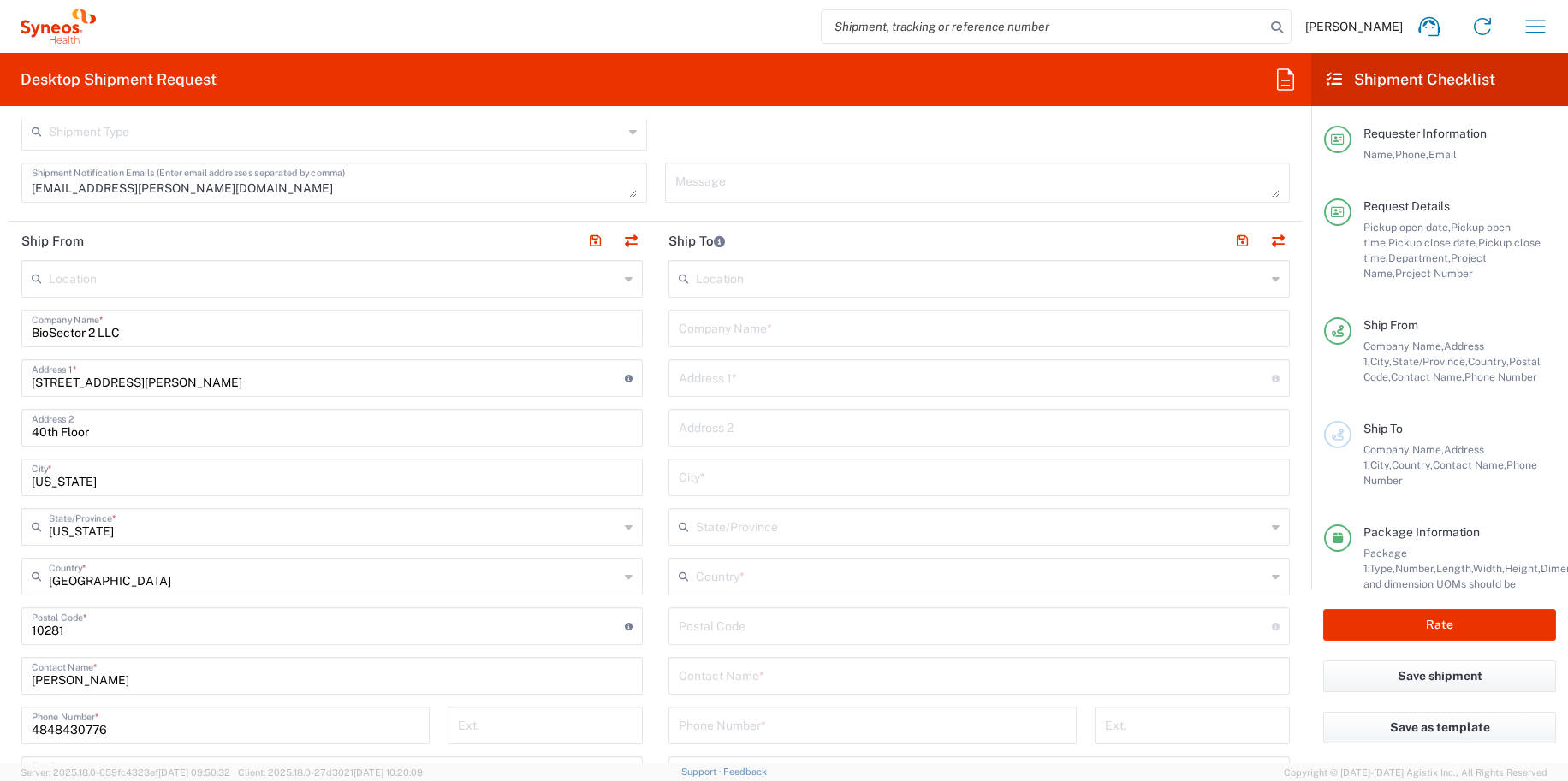
scroll to position [599, 0]
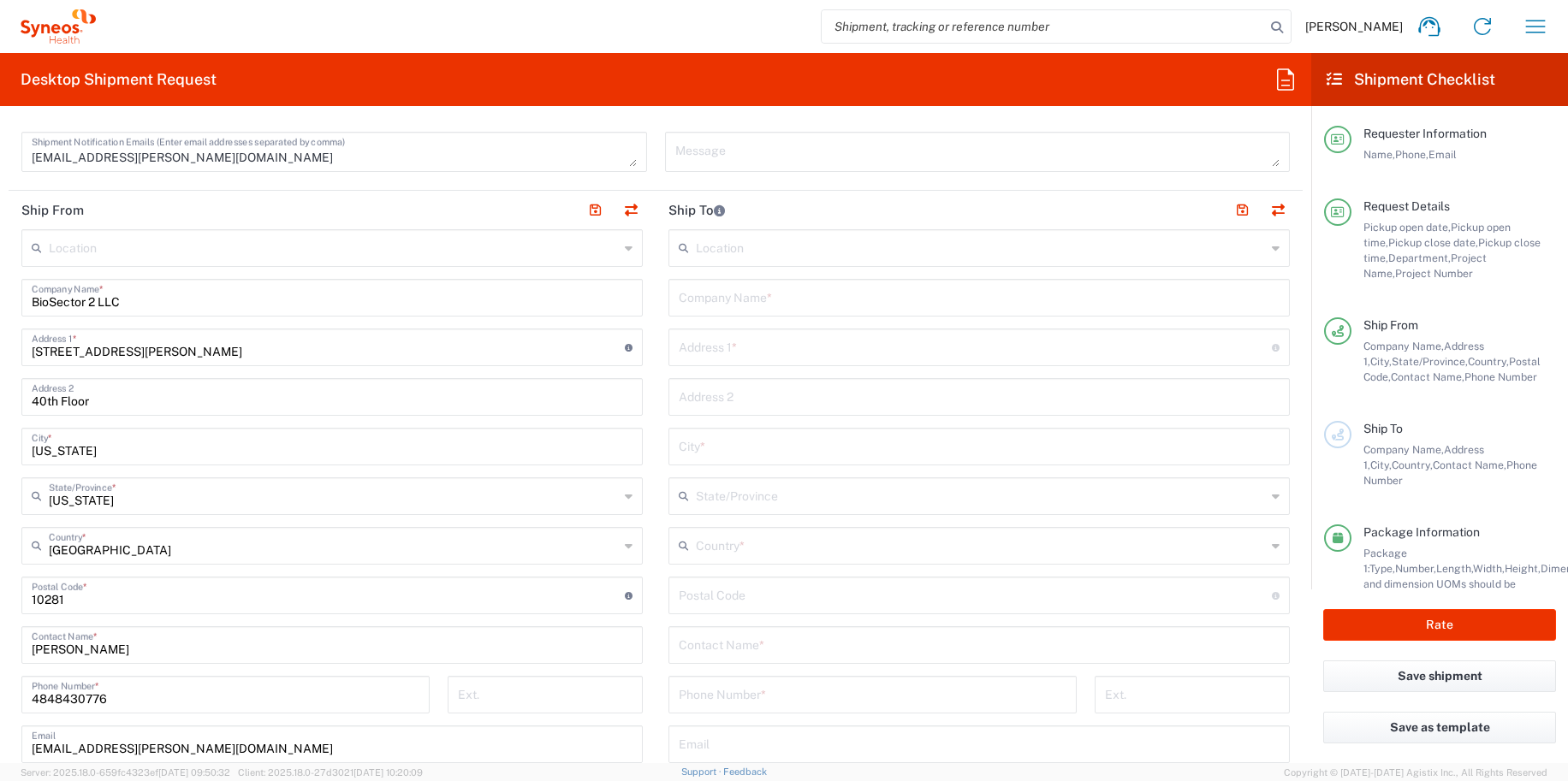
click at [762, 291] on input "text" at bounding box center [979, 297] width 601 height 30
type input "Kerry Kane"
click at [693, 347] on input "text" at bounding box center [974, 346] width 593 height 30
paste input "30 Chestnut Street"
type input "30 Chestnut Street"
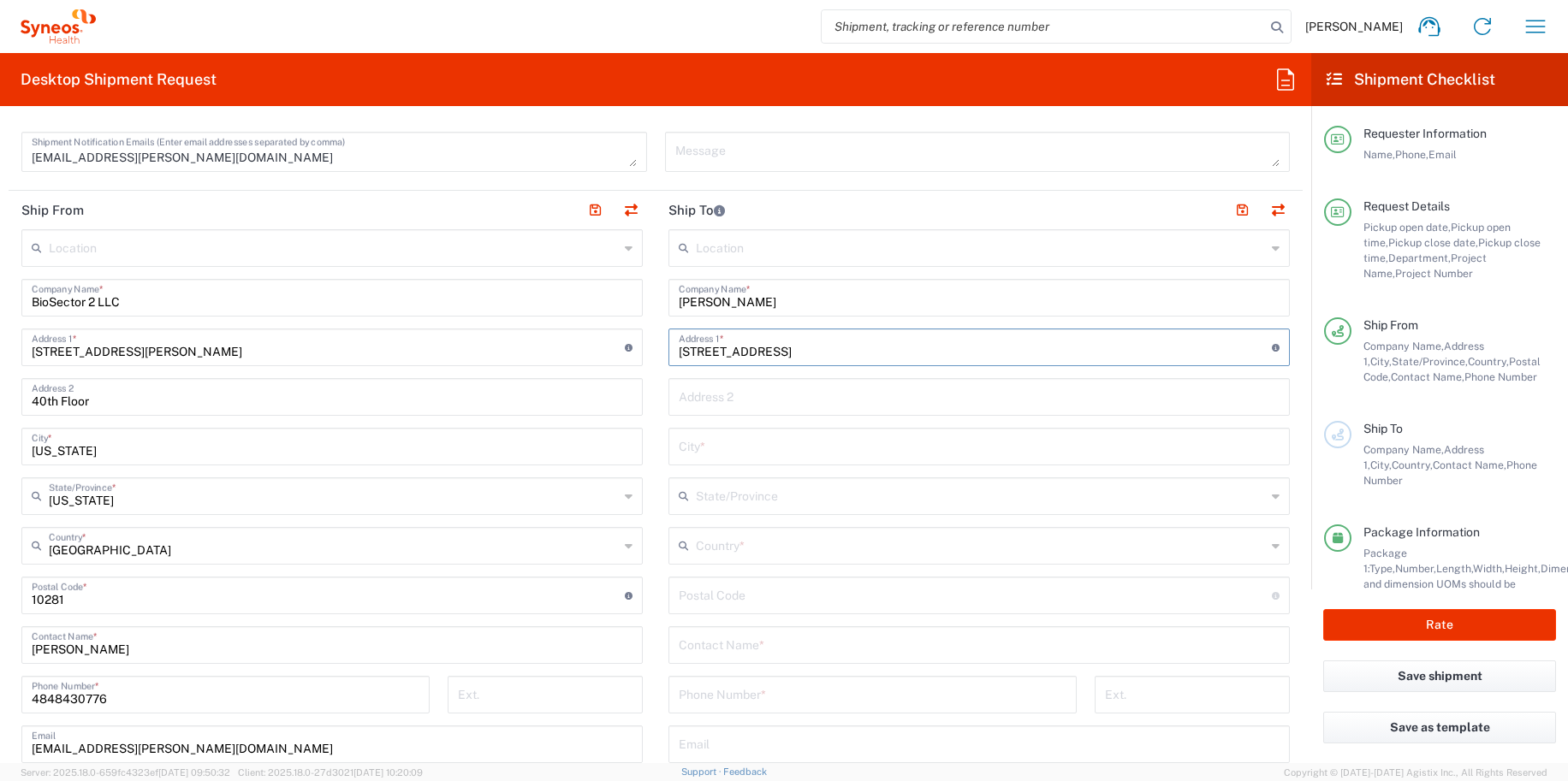
click at [711, 451] on input "text" at bounding box center [979, 446] width 601 height 30
type input "Fair Haven"
click at [721, 499] on input "text" at bounding box center [980, 495] width 570 height 30
type input "new j"
drag, startPoint x: 714, startPoint y: 602, endPoint x: 699, endPoint y: 560, distance: 44.6
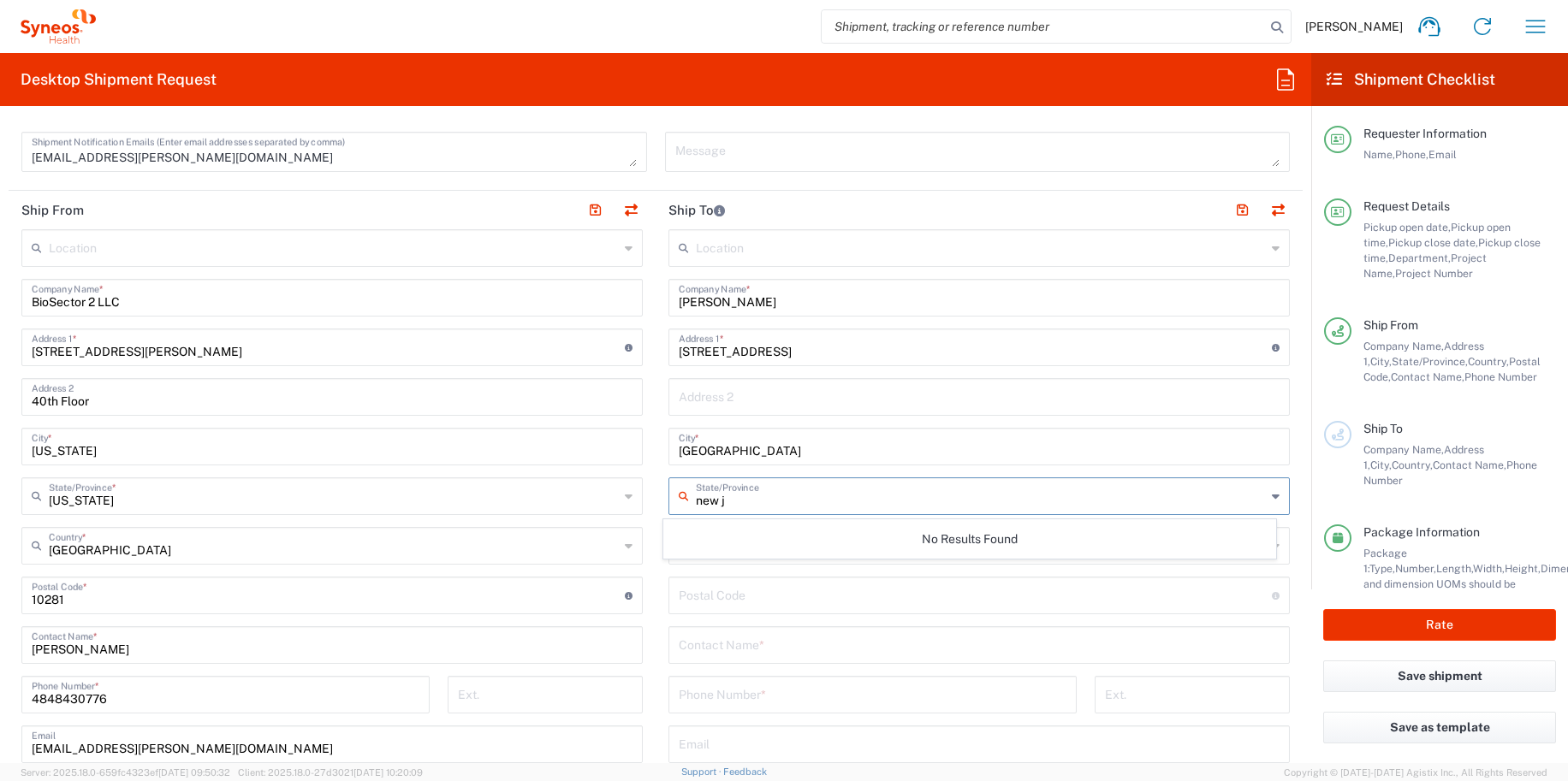
click at [714, 602] on input "undefined" at bounding box center [974, 594] width 593 height 30
click at [697, 553] on input "text" at bounding box center [980, 544] width 570 height 30
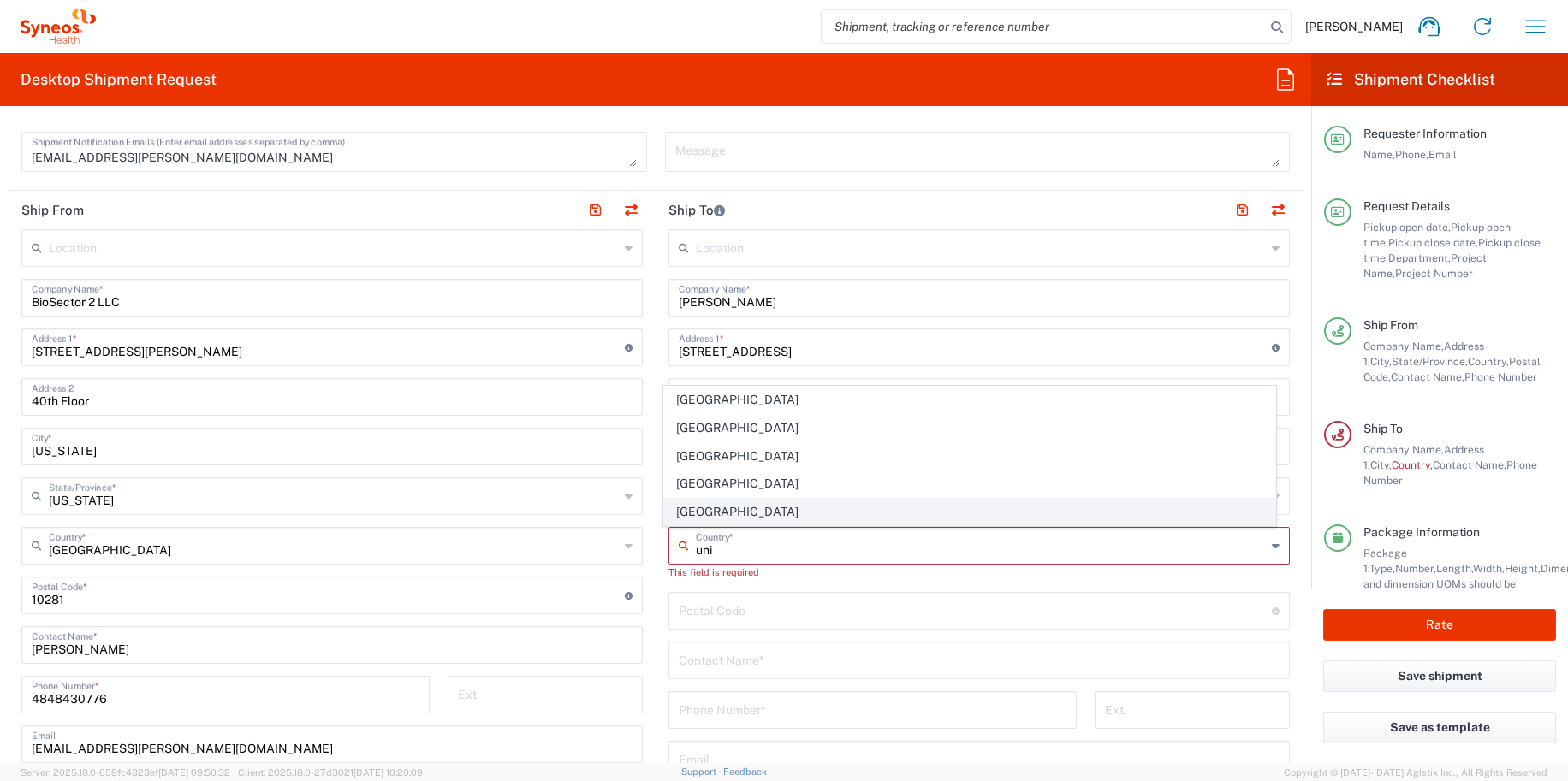
click at [693, 508] on span "[GEOGRAPHIC_DATA]" at bounding box center [970, 512] width 612 height 26
type input "[GEOGRAPHIC_DATA]"
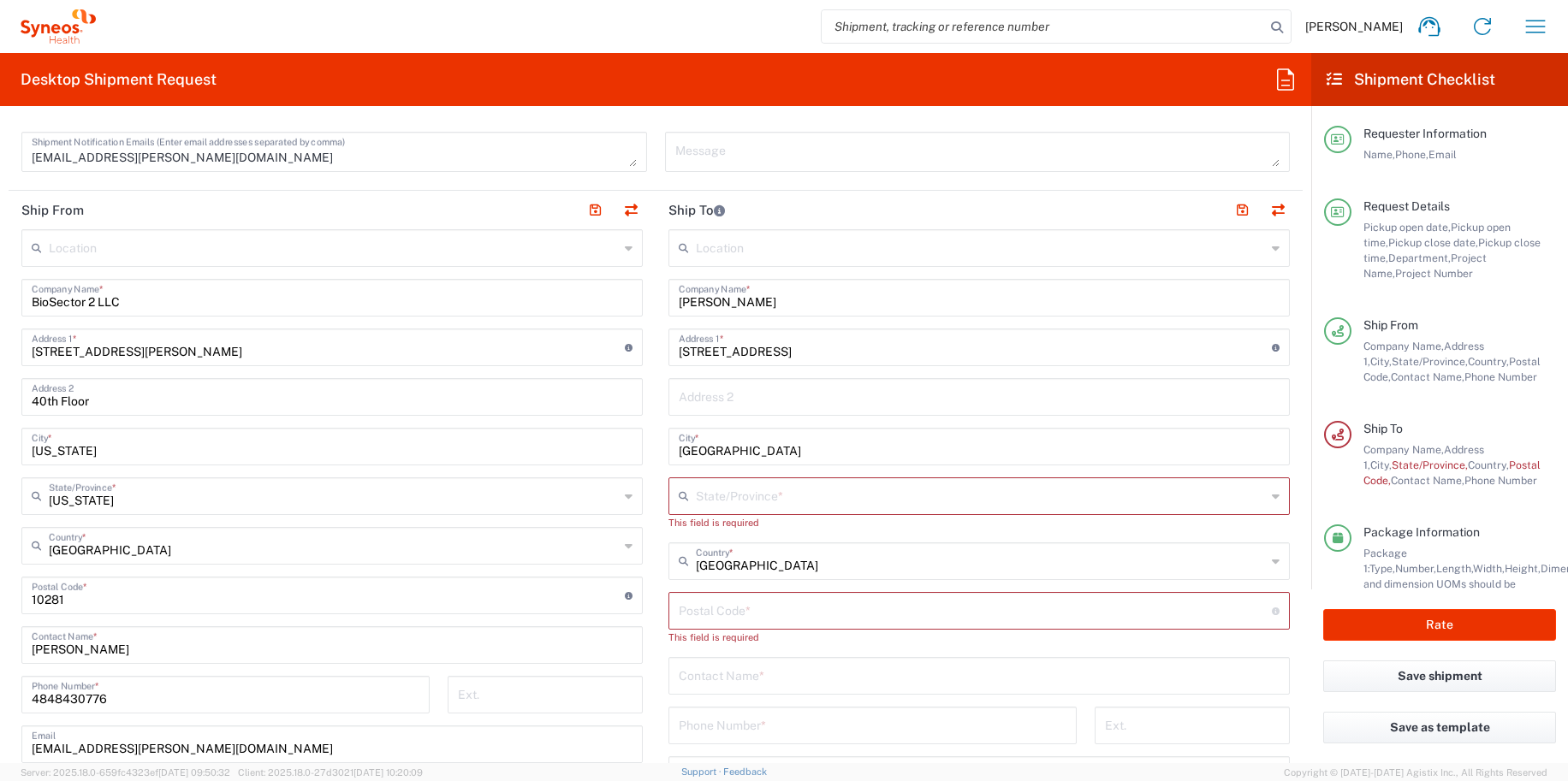
click at [702, 503] on input "text" at bounding box center [980, 495] width 570 height 30
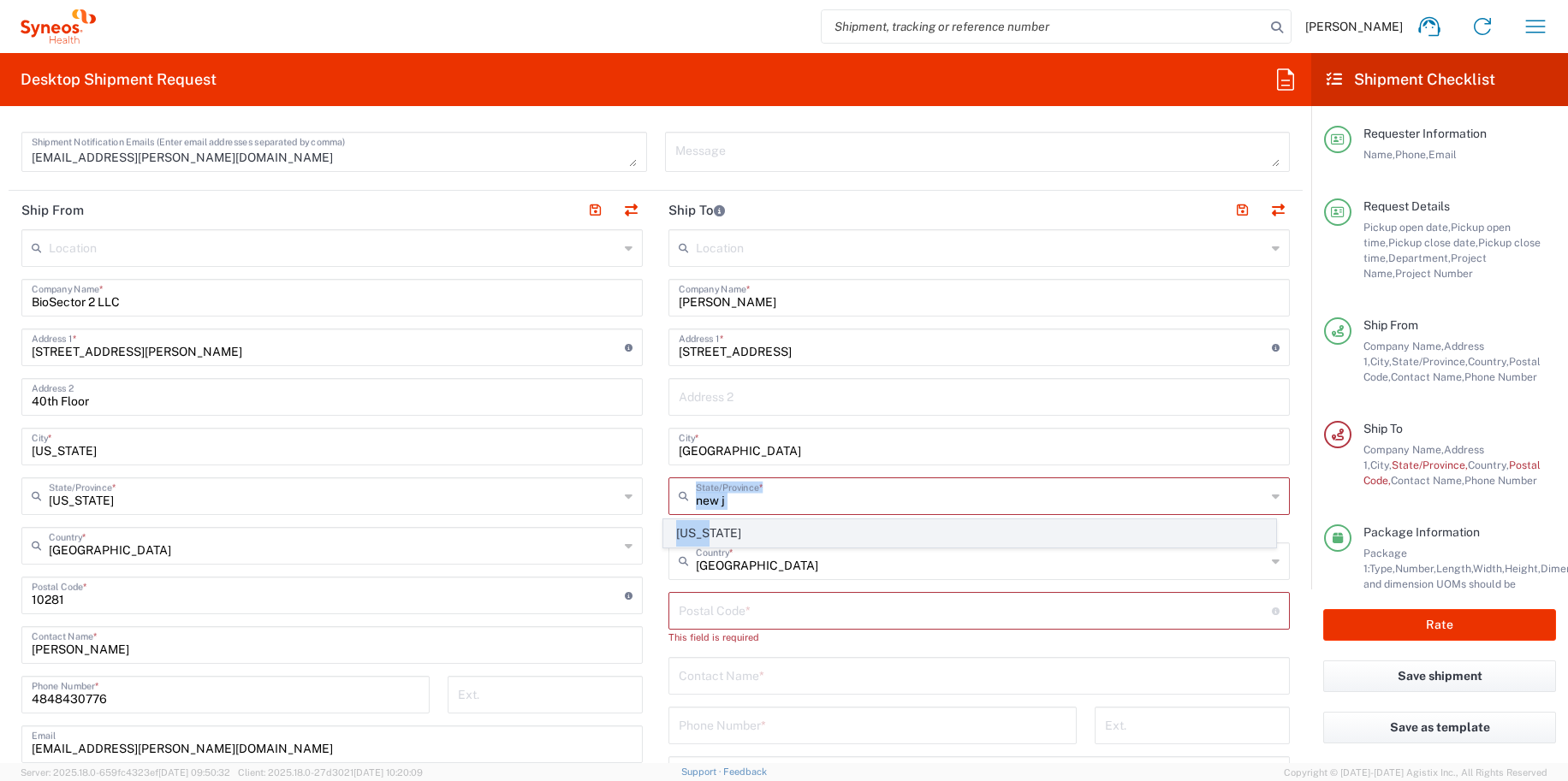
drag, startPoint x: 702, startPoint y: 514, endPoint x: 709, endPoint y: 523, distance: 11.4
click at [709, 515] on agx-dropdown-input "new j State/Province * New Jersey" at bounding box center [979, 496] width 621 height 38
click at [719, 529] on span "[US_STATE]" at bounding box center [970, 534] width 612 height 26
type input "[US_STATE]"
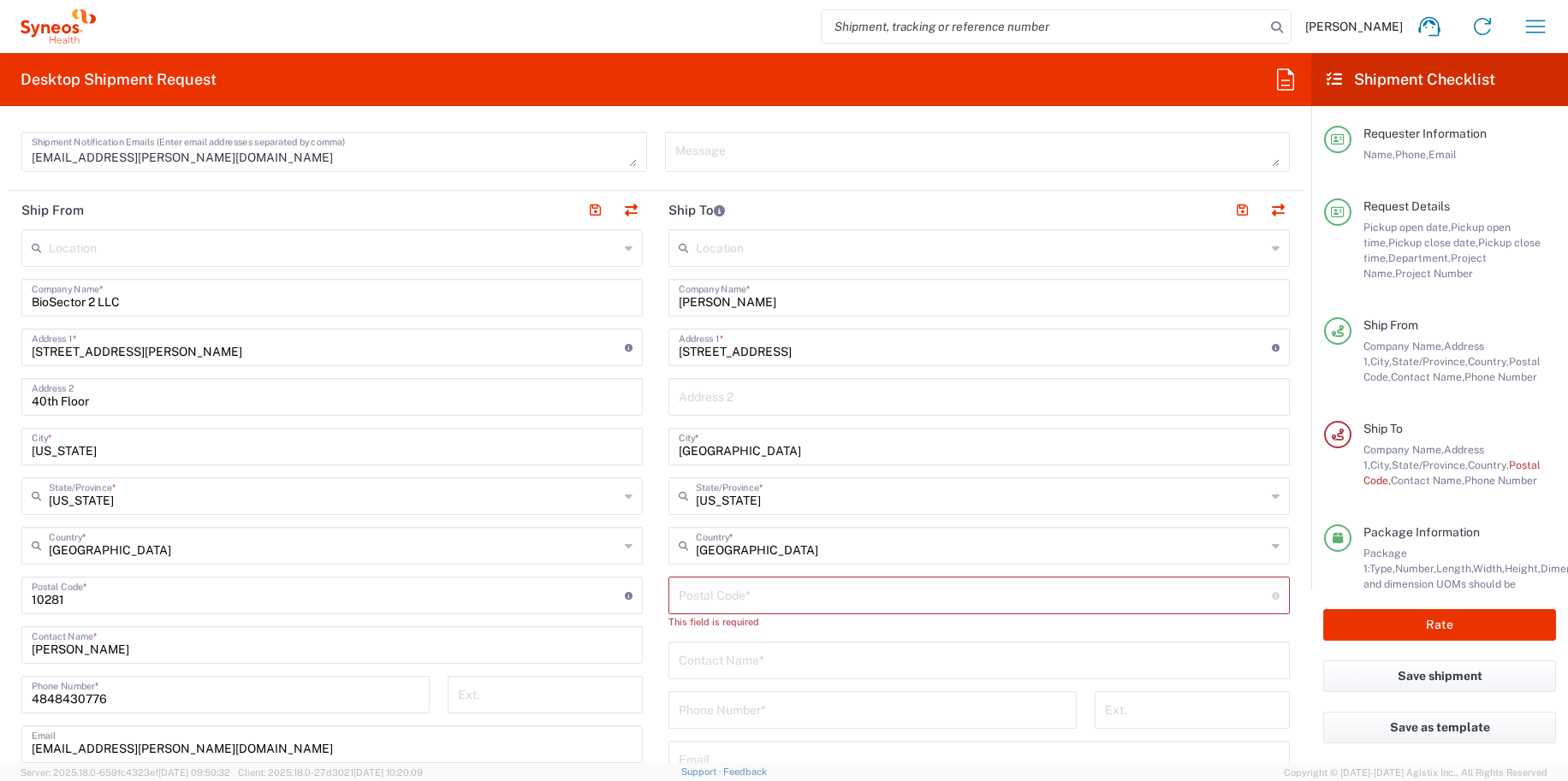
click at [843, 592] on input "undefined" at bounding box center [974, 594] width 593 height 30
paste input "07704"
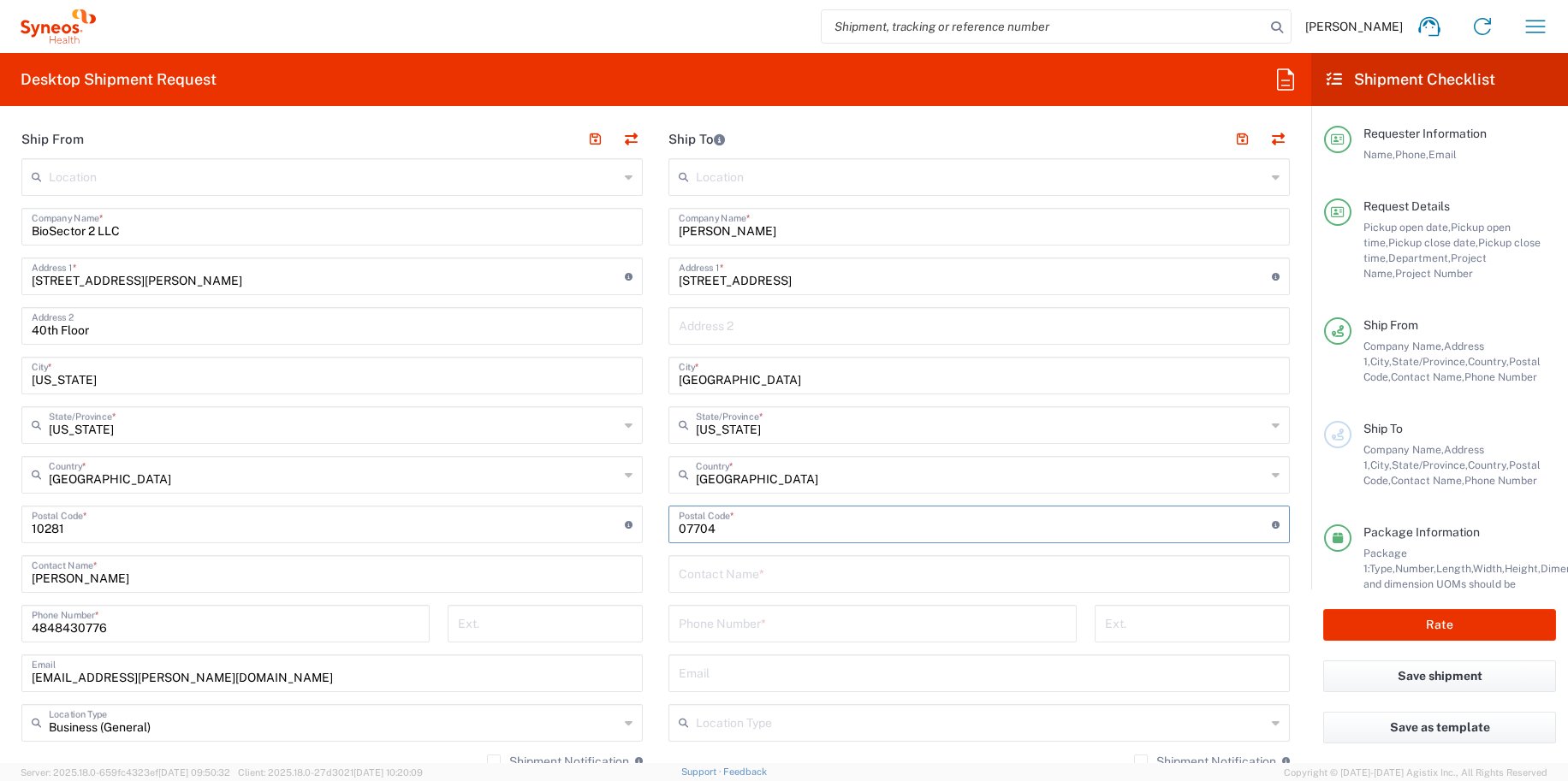
type input "07704"
click at [802, 581] on input "text" at bounding box center [979, 572] width 601 height 30
type input "Kerry Kane"
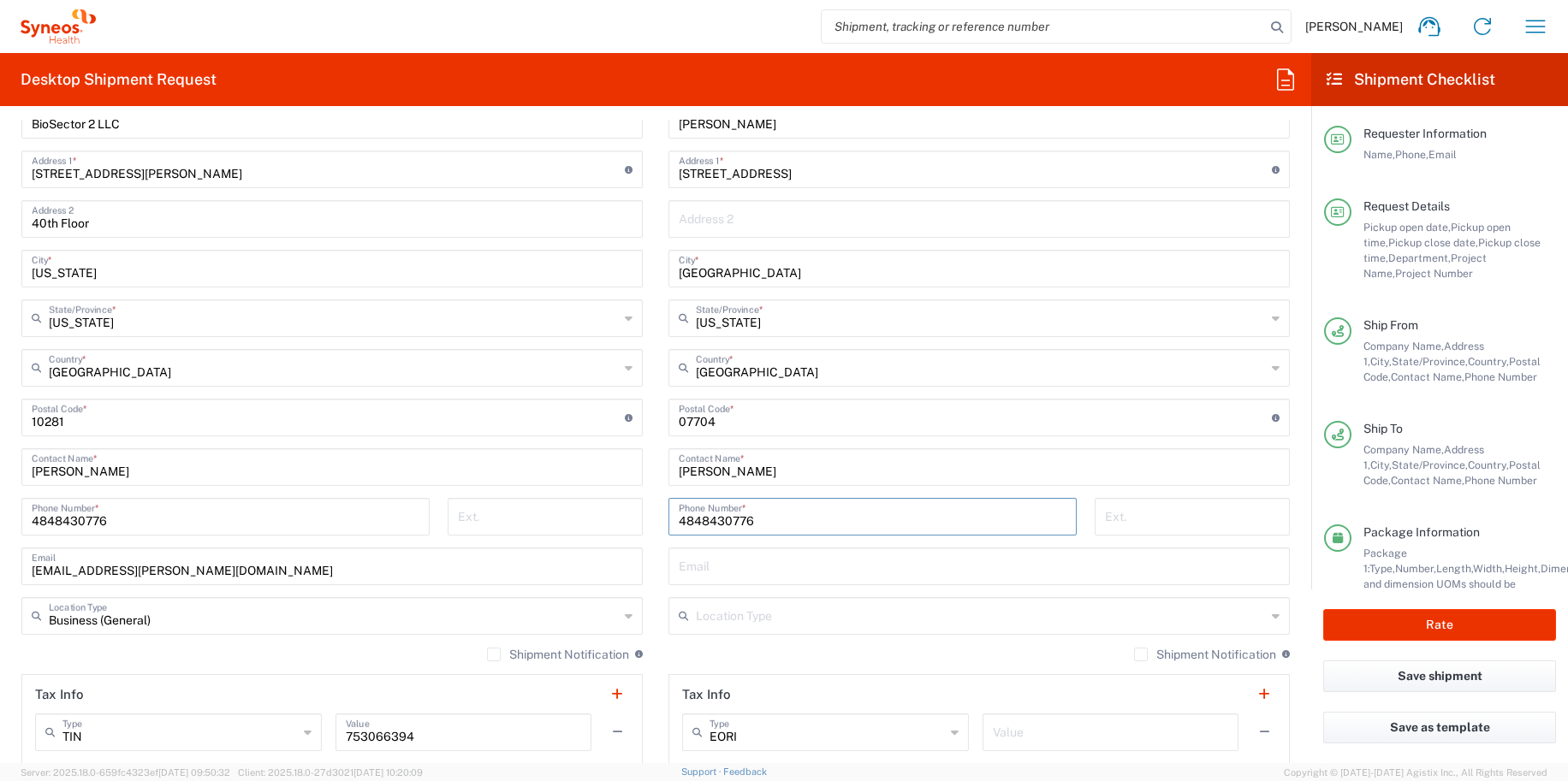
type input "4848430776"
click at [768, 612] on input "text" at bounding box center [980, 615] width 570 height 30
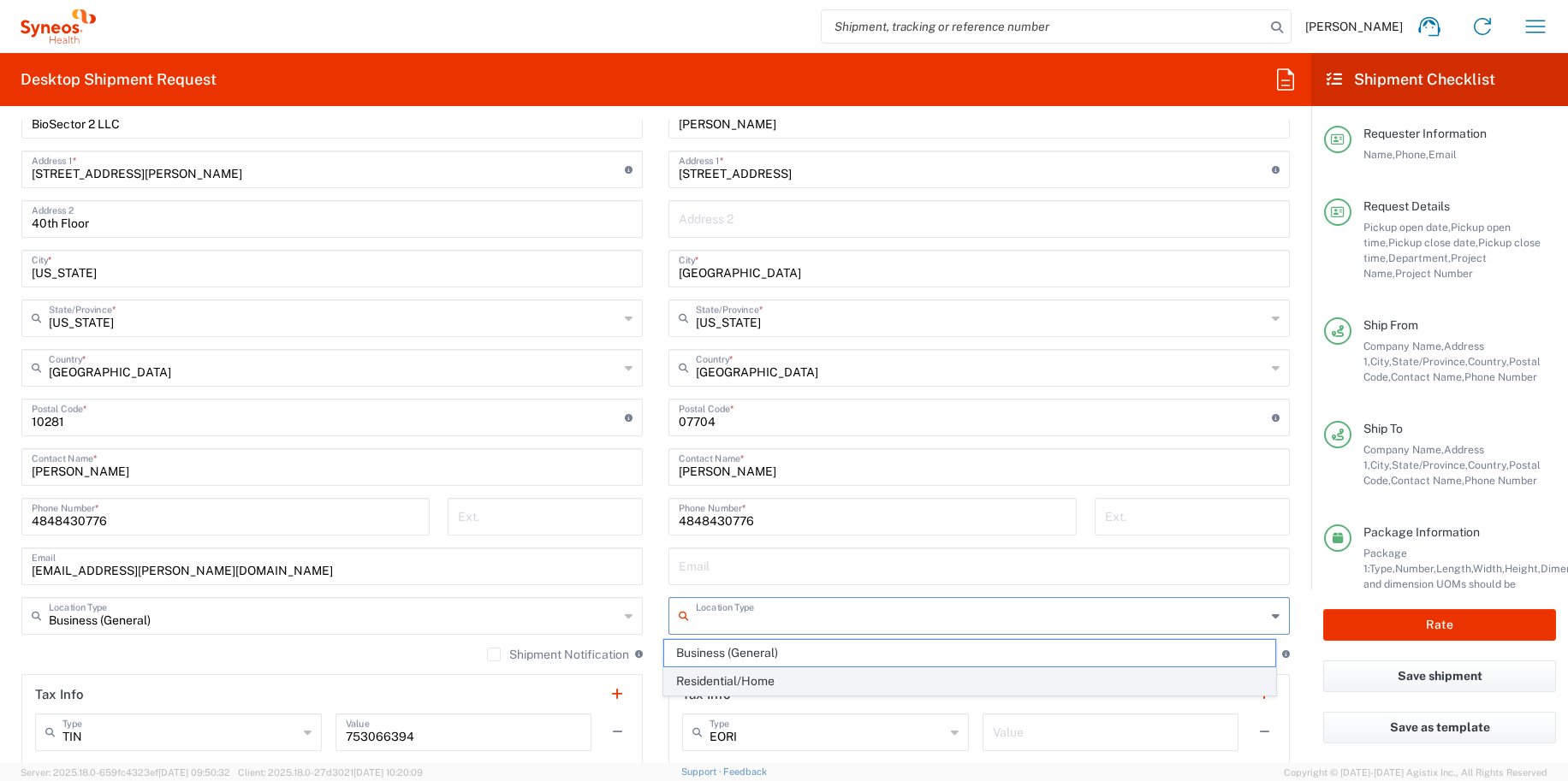
click at [705, 688] on span "Residential/Home" at bounding box center [970, 682] width 612 height 26
type input "Residential/Home"
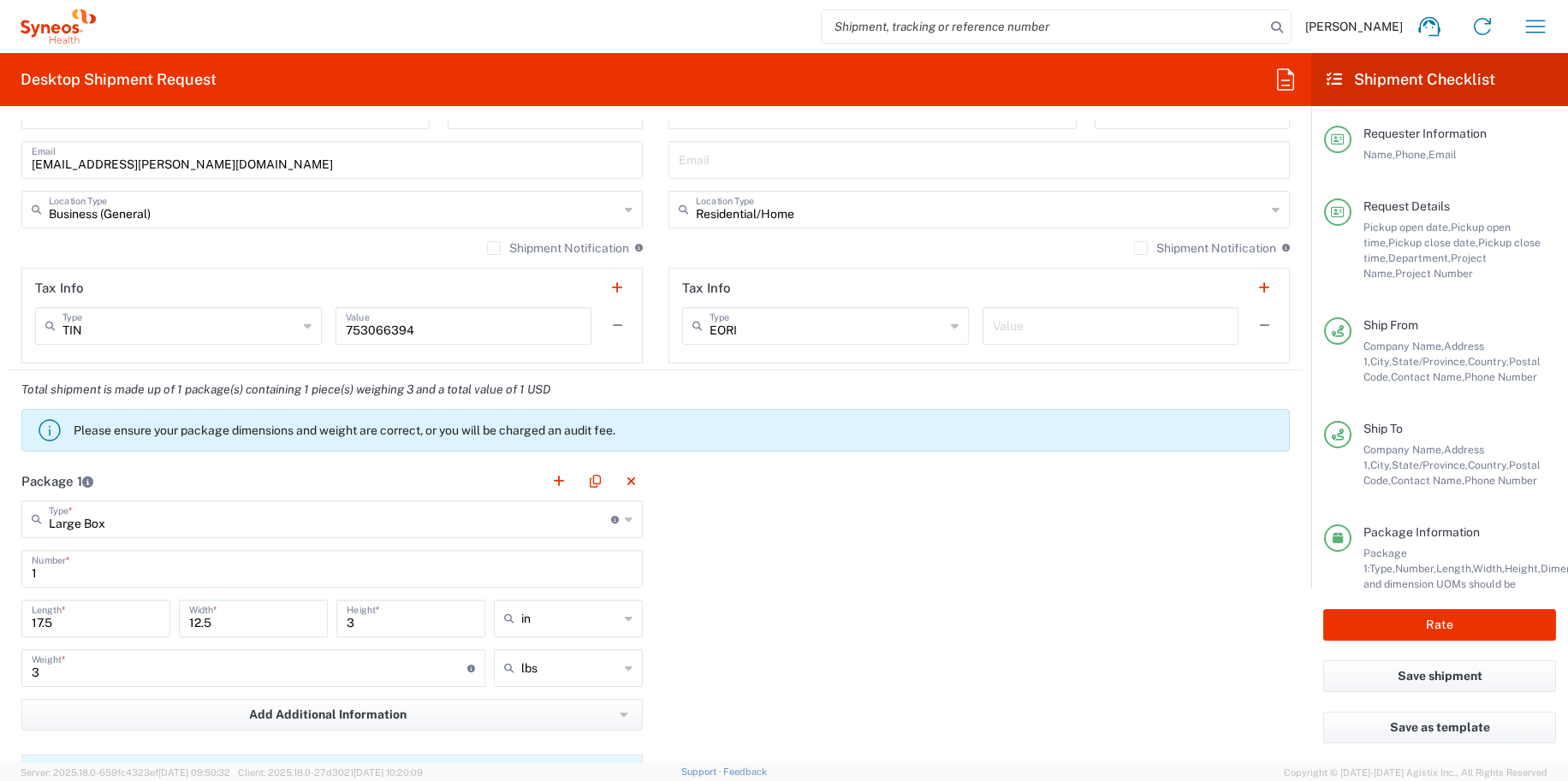
scroll to position [1183, 0]
click at [76, 664] on input "3" at bounding box center [249, 666] width 435 height 30
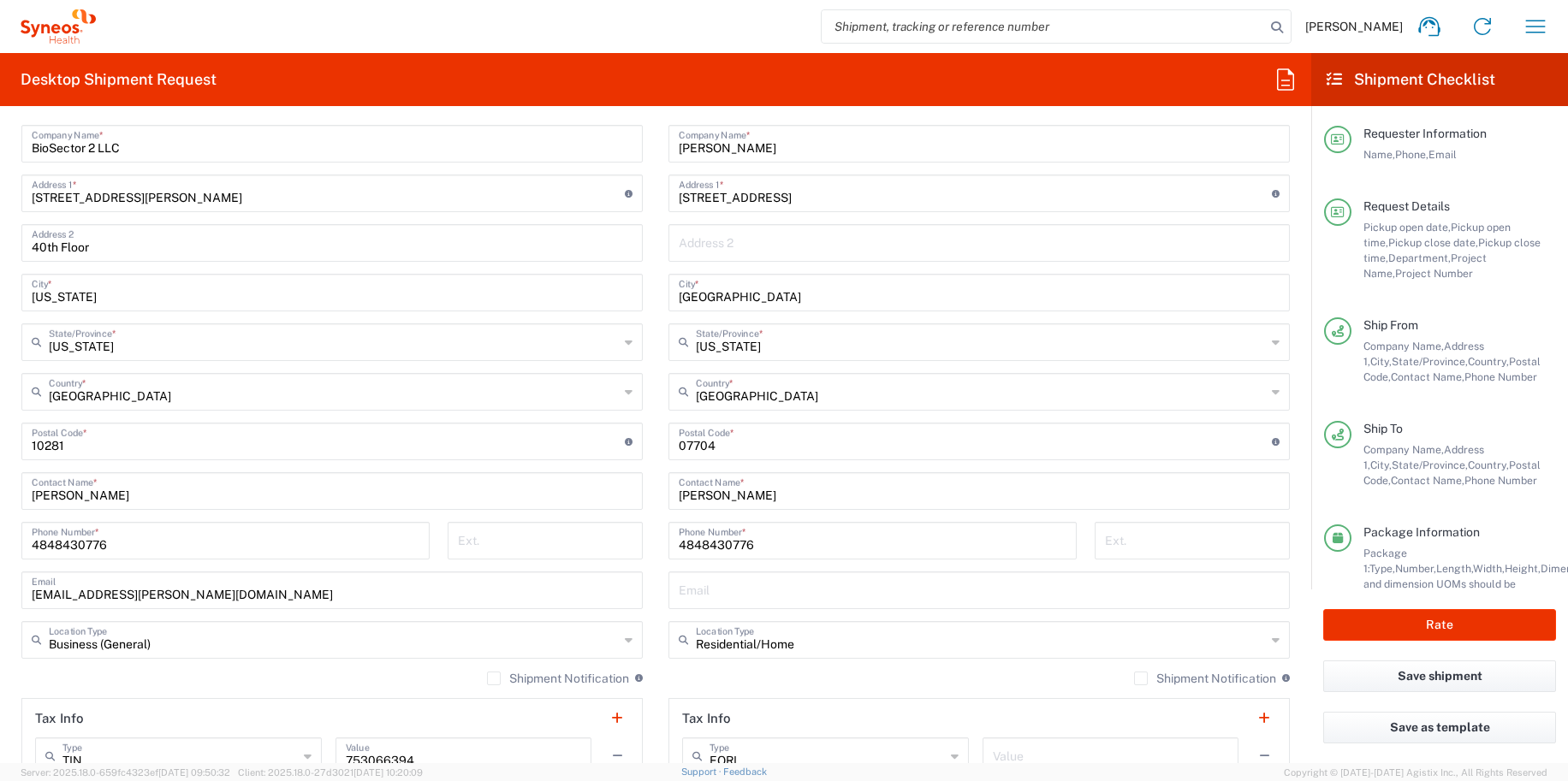
scroll to position [1317, 0]
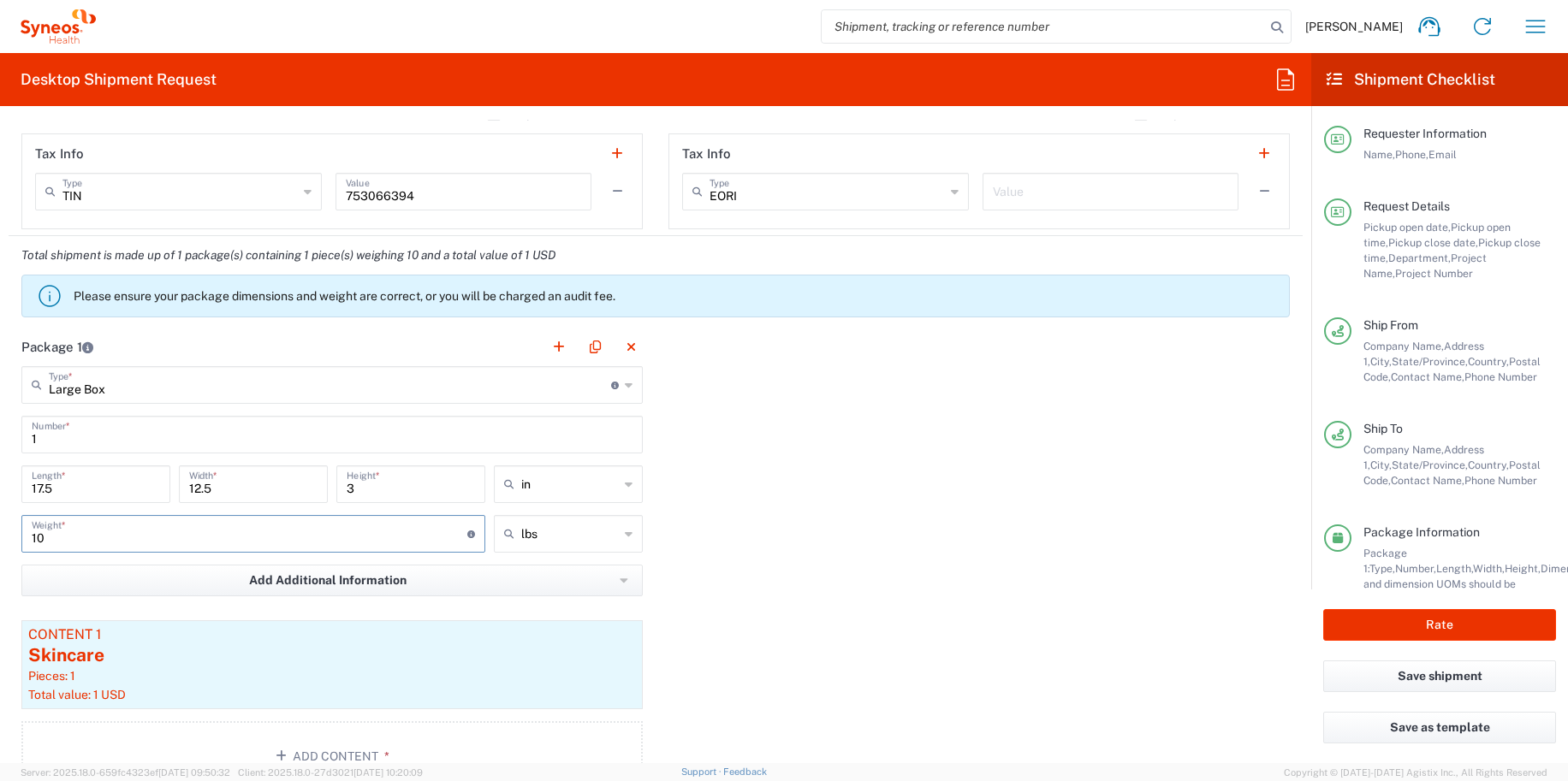
type input "10"
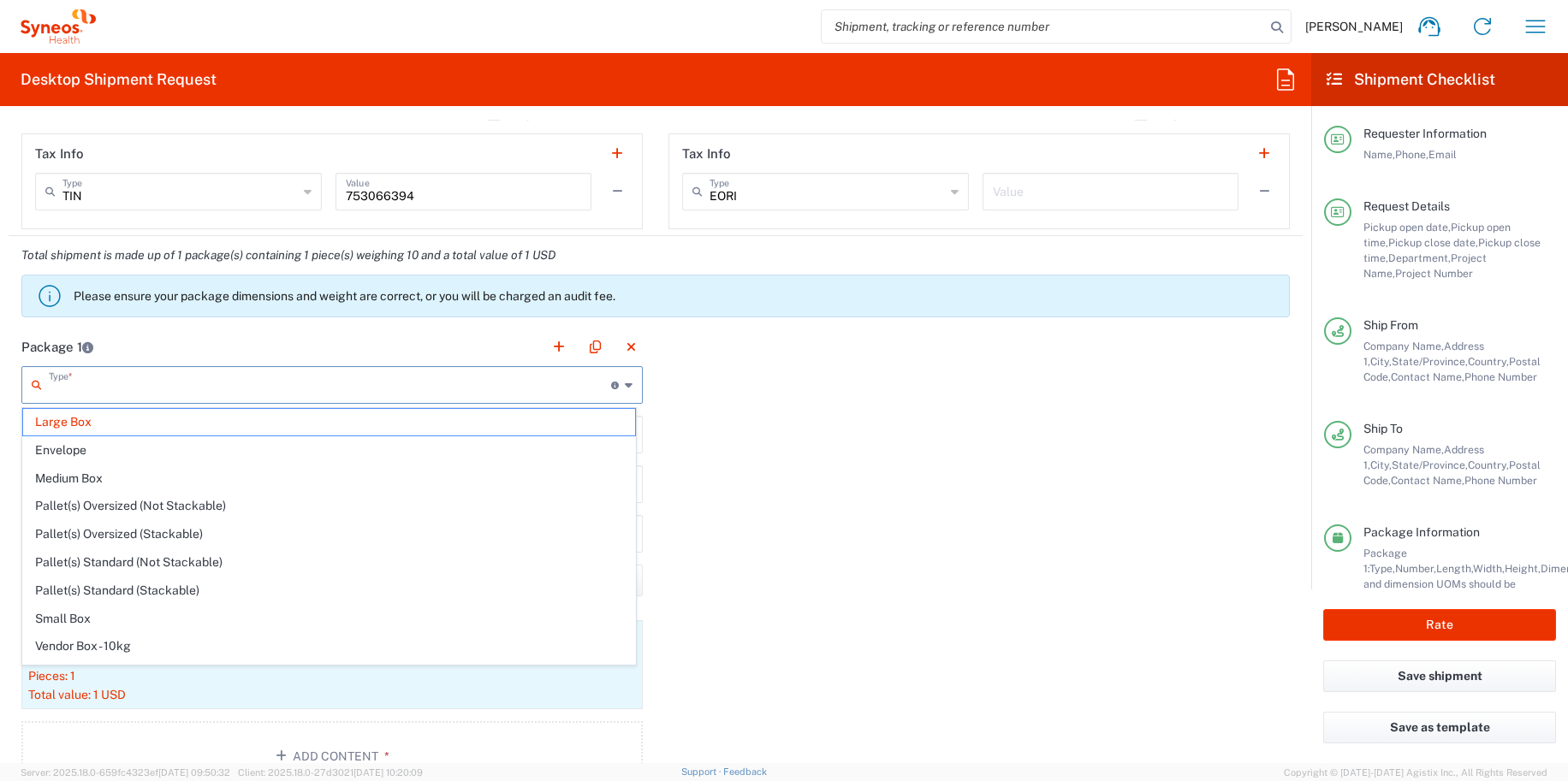
click at [119, 386] on input "text" at bounding box center [329, 384] width 562 height 30
click at [100, 471] on span "Medium Box" at bounding box center [329, 478] width 612 height 26
type input "Medium Box"
type input "13"
type input "11.5"
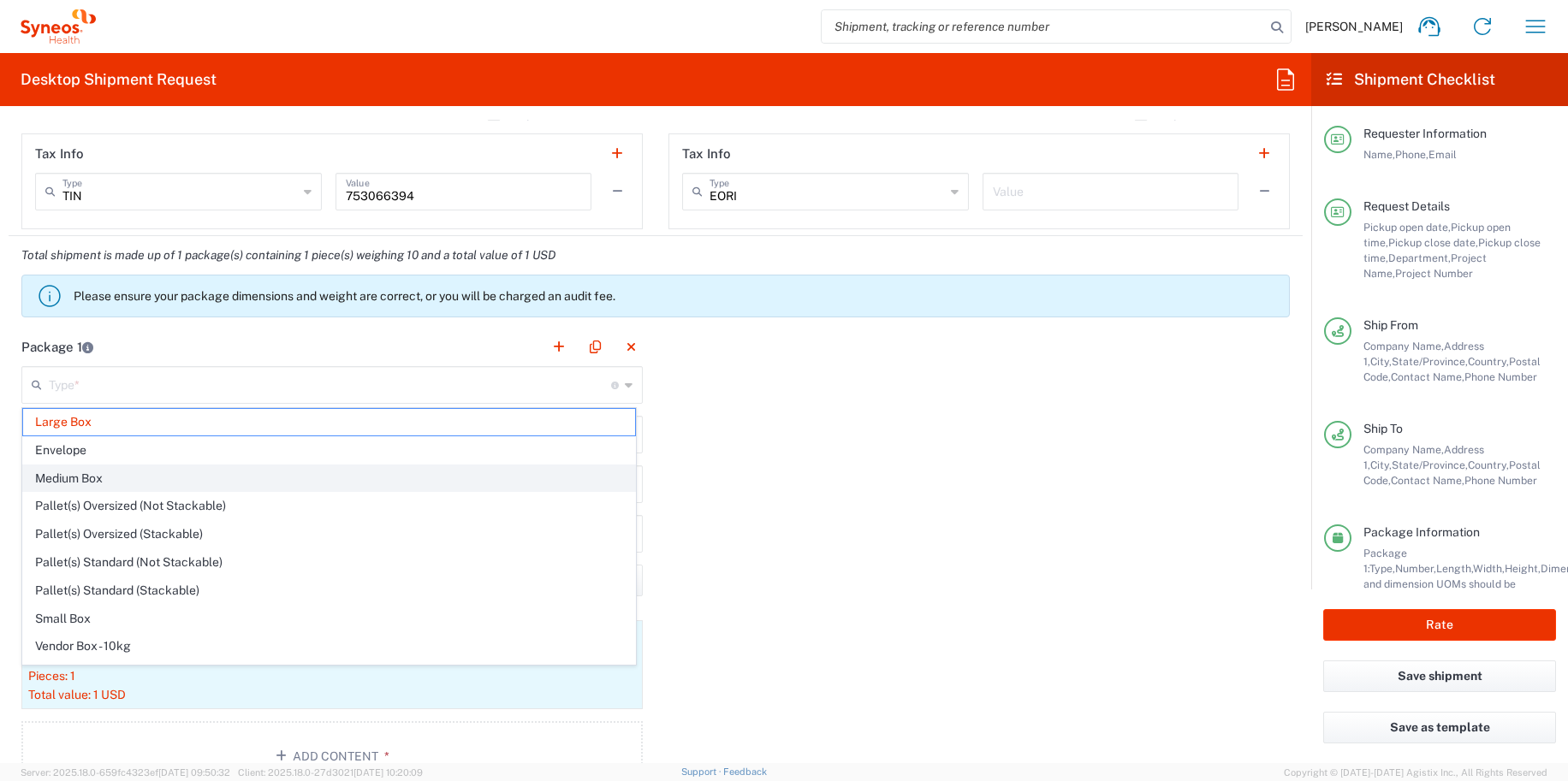
type input "2.5"
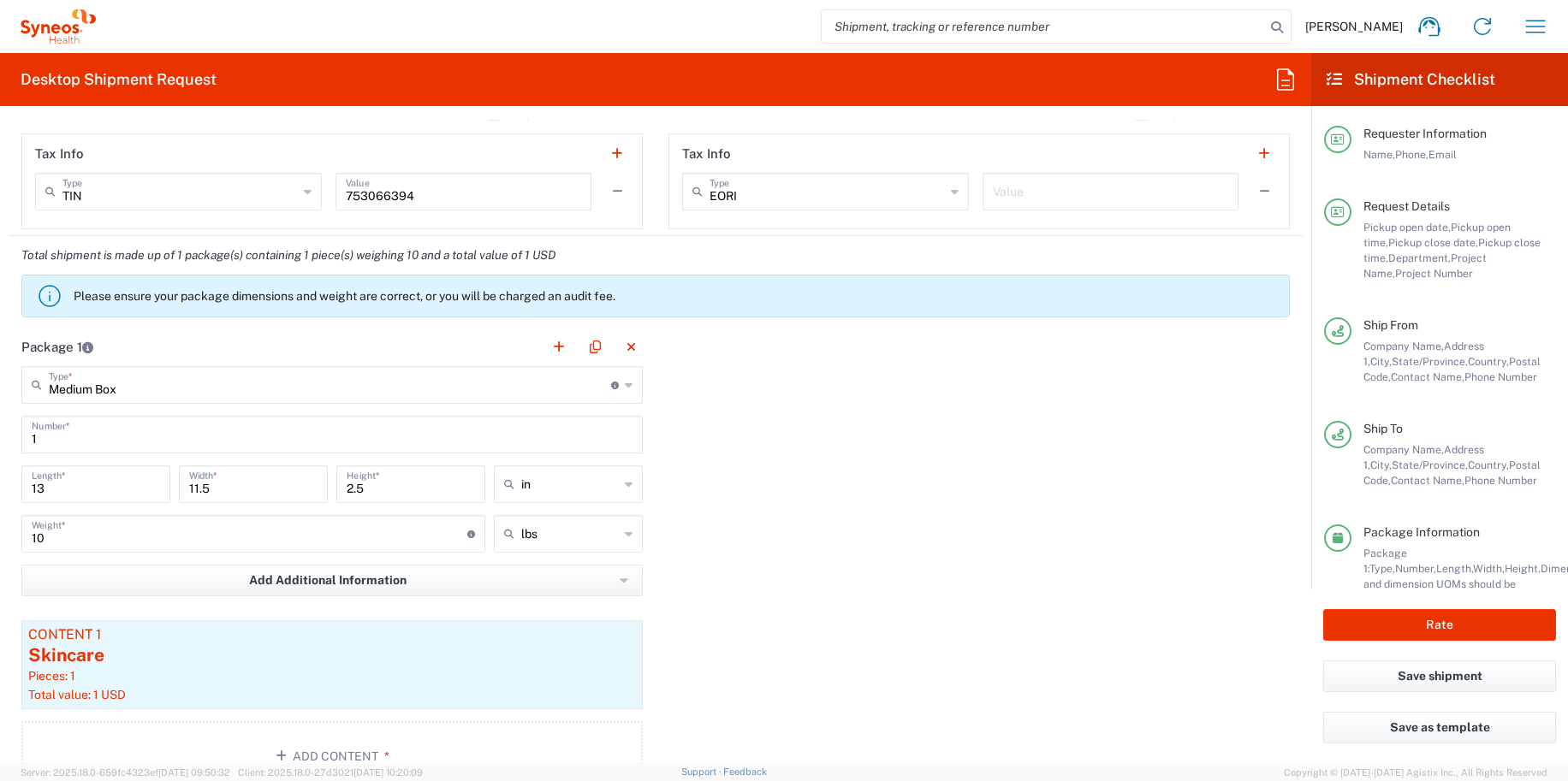
scroll to position [70, 0]
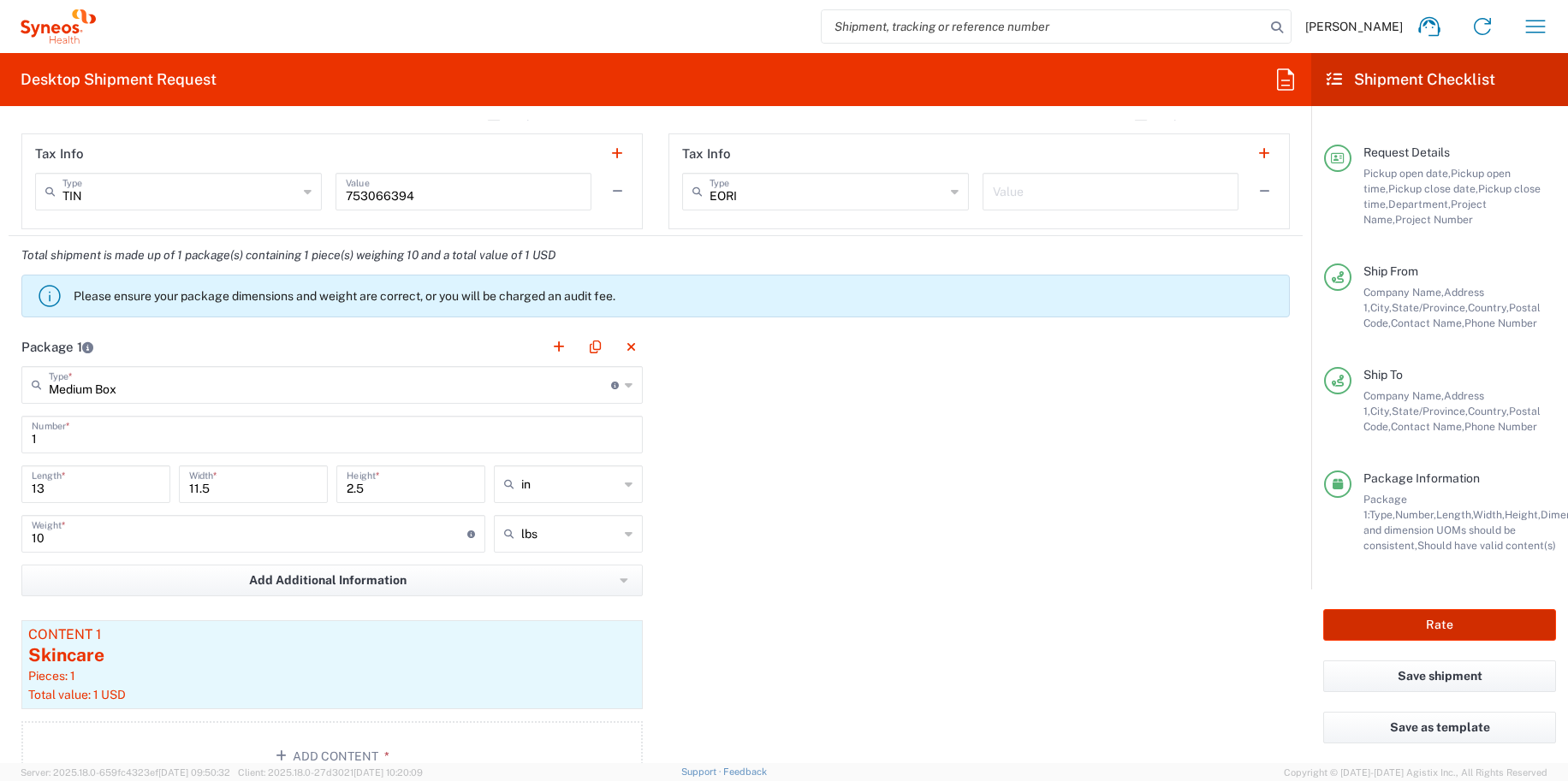
click at [1399, 622] on button "Rate" at bounding box center [1439, 625] width 233 height 32
click at [1399, 622] on agx-block-ui "Grace Hennigan Home Shipment estimator Shipment tracking Desktop shipment reque…" at bounding box center [784, 390] width 1568 height 781
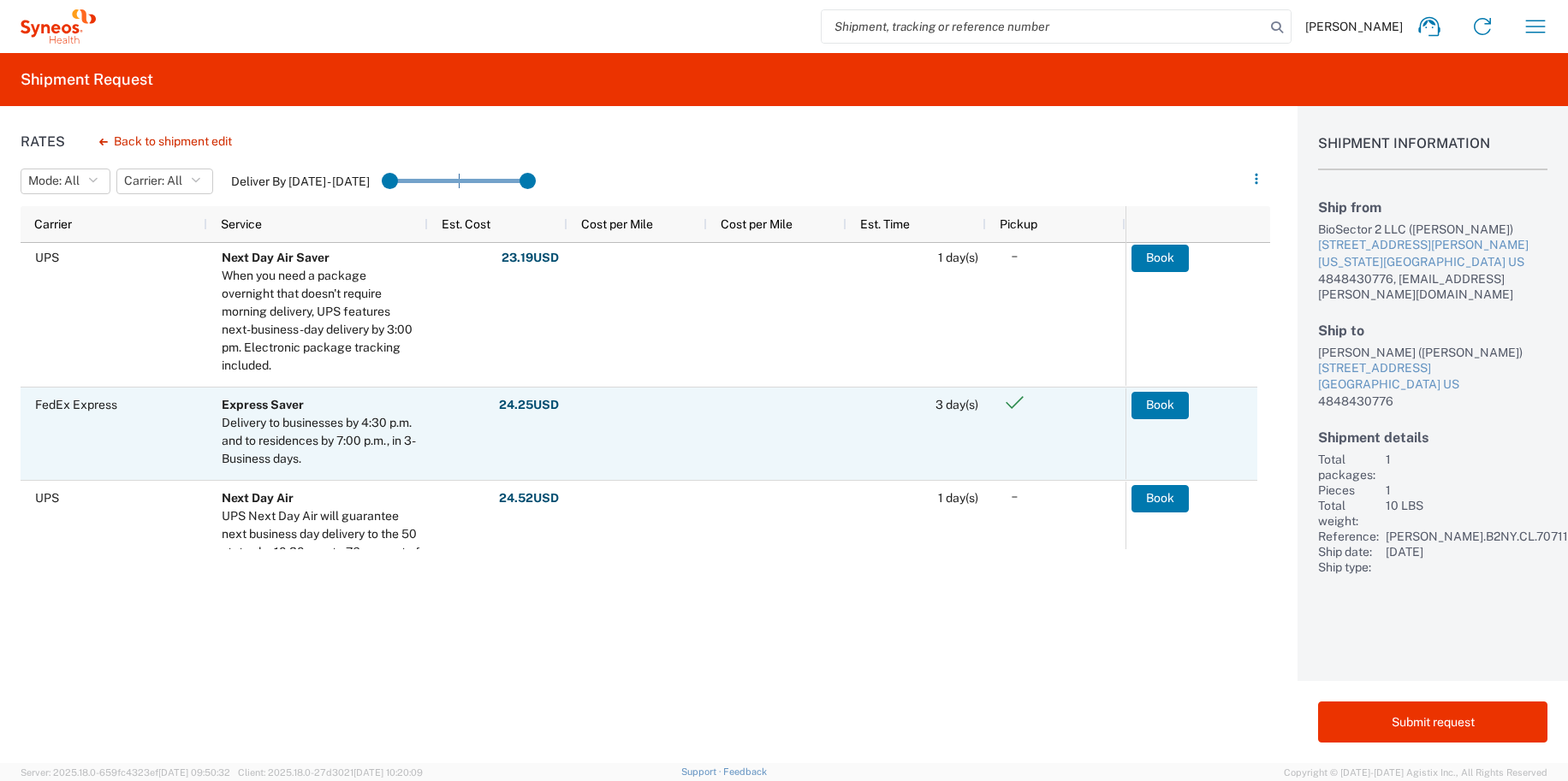
scroll to position [114, 0]
click at [1145, 408] on button "Book" at bounding box center [1160, 404] width 57 height 27
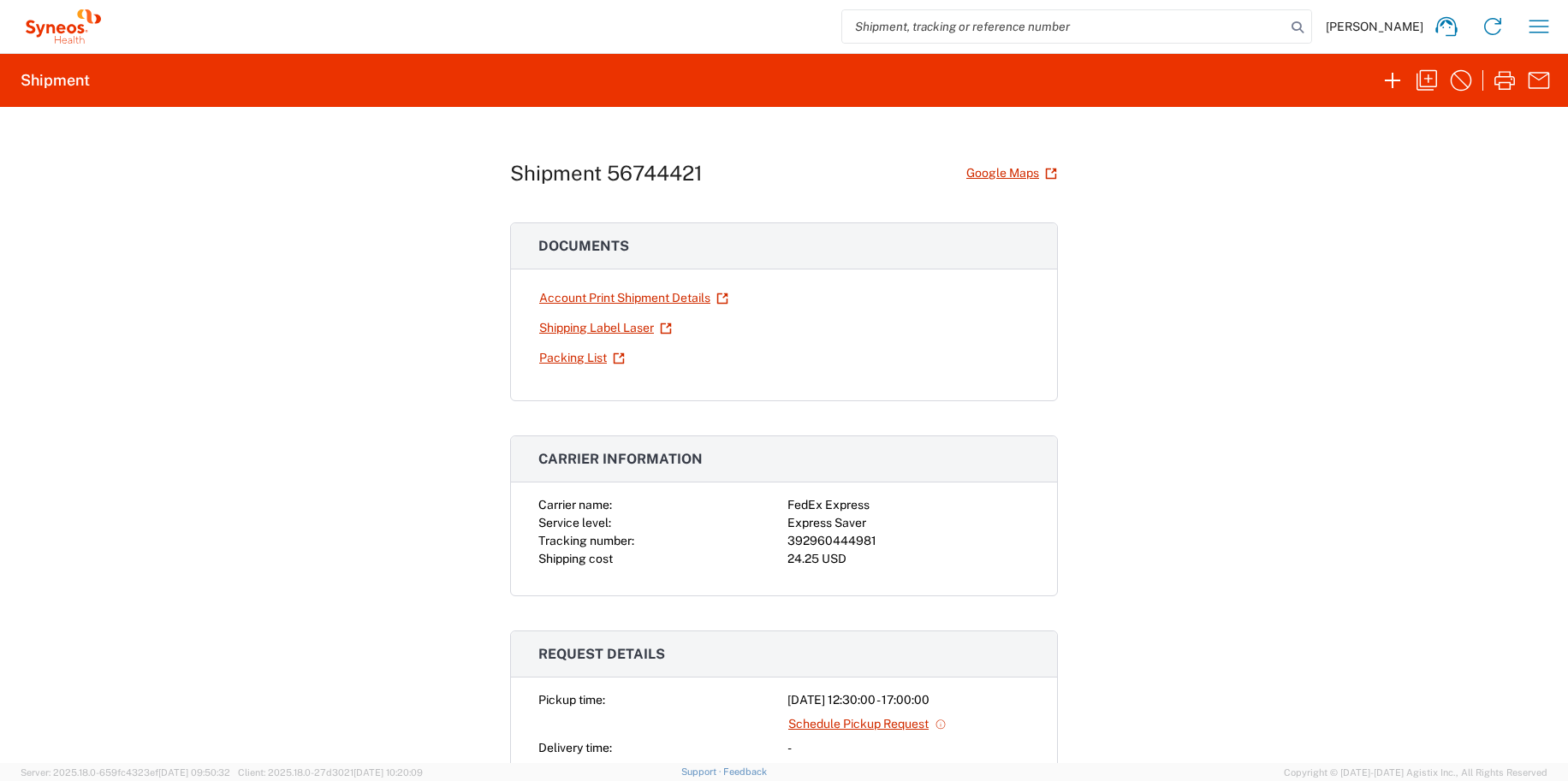
click at [862, 542] on div "392960444981" at bounding box center [908, 541] width 242 height 18
copy div "392960444981"
click at [5, 509] on div "Shipment 56744421 Google Maps Documents Account Print Shipment Details Shipping…" at bounding box center [784, 434] width 1568 height 656
click at [602, 322] on link "Shipping Label Laser" at bounding box center [605, 328] width 135 height 30
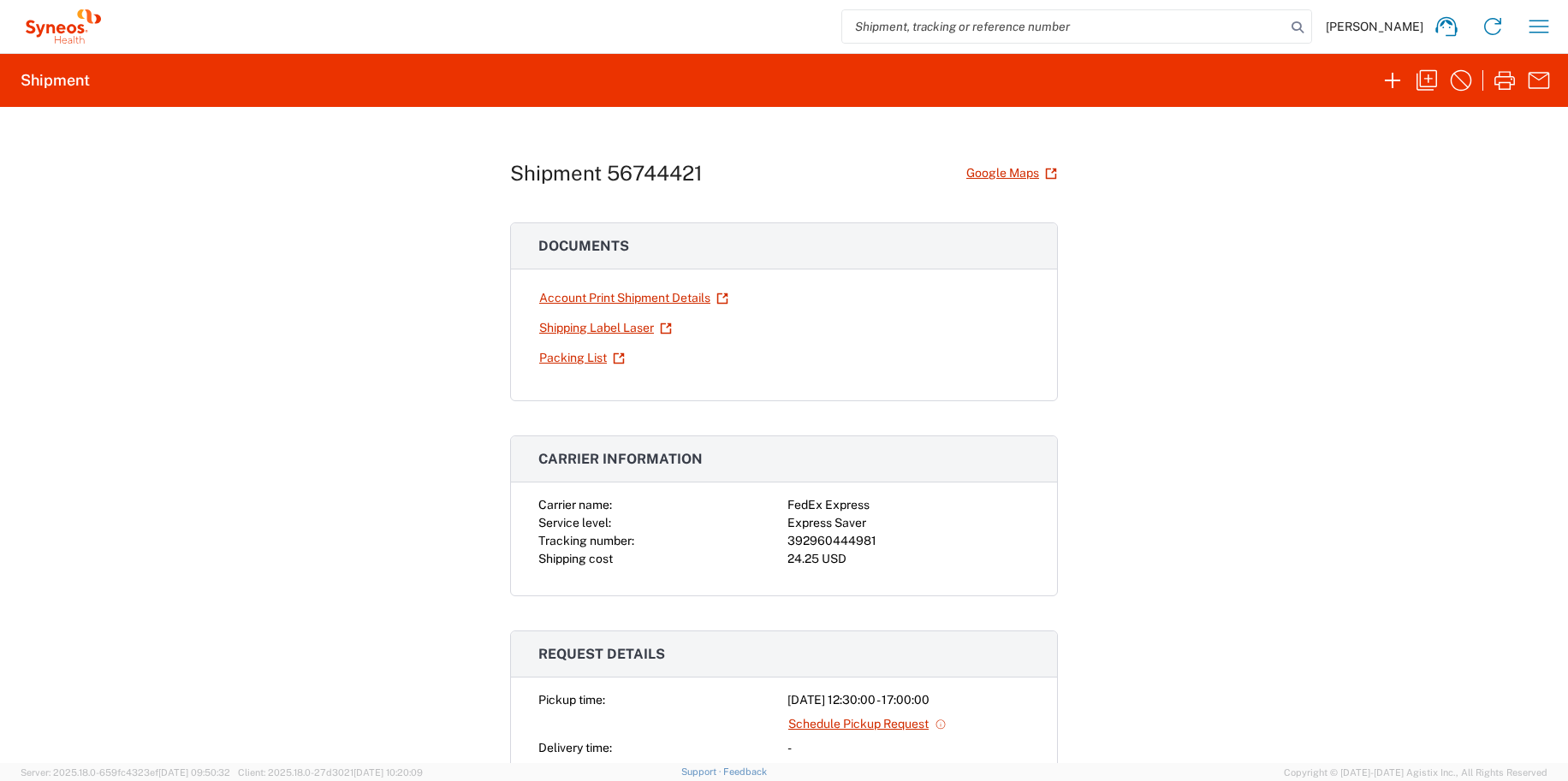
click at [285, 418] on div "Shipment 56744421 Google Maps Documents Account Print Shipment Details Shipping…" at bounding box center [784, 434] width 1568 height 656
click at [1402, 80] on icon "button" at bounding box center [1392, 80] width 27 height 27
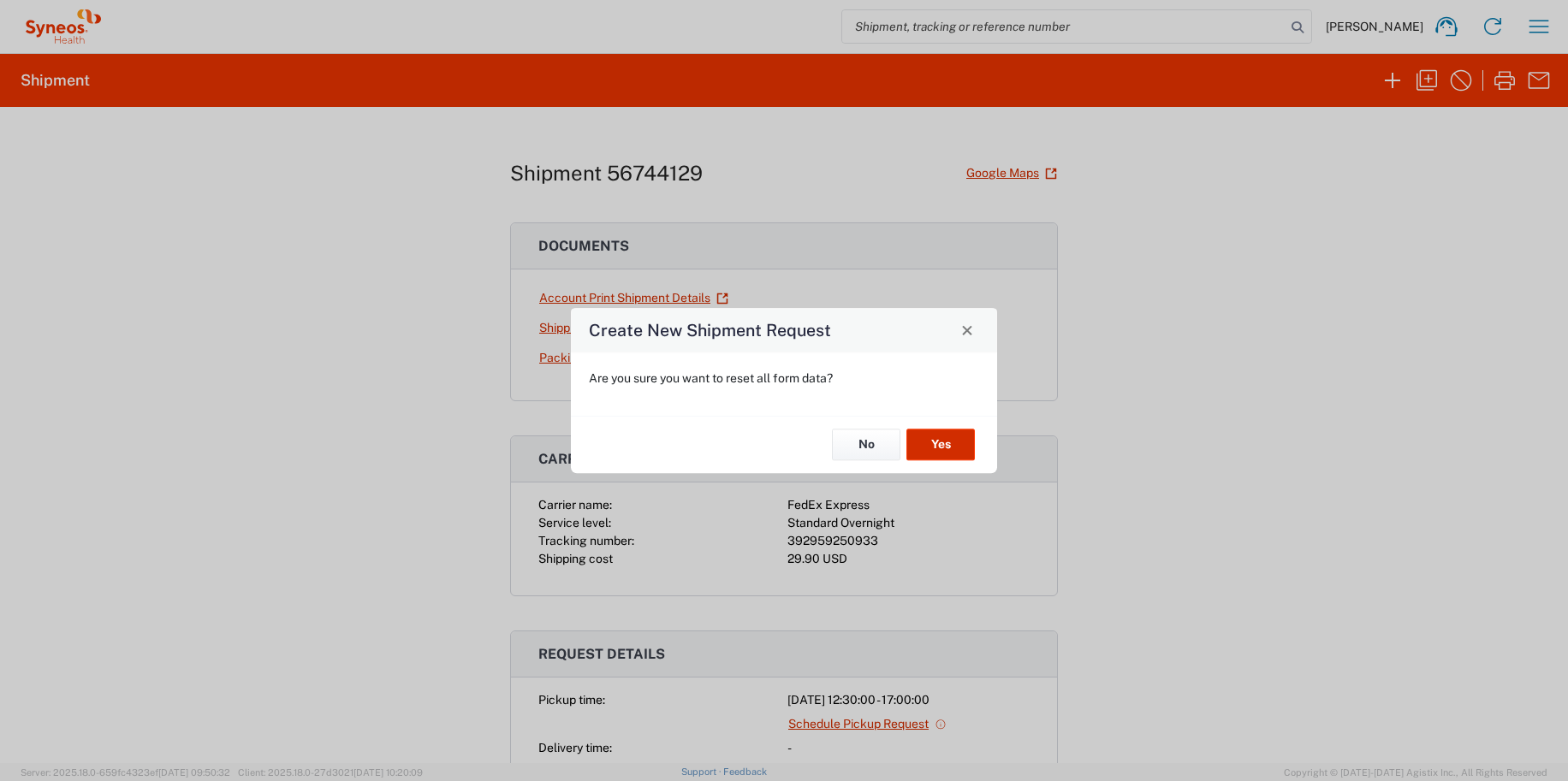
click at [950, 435] on button "Yes" at bounding box center [941, 446] width 69 height 32
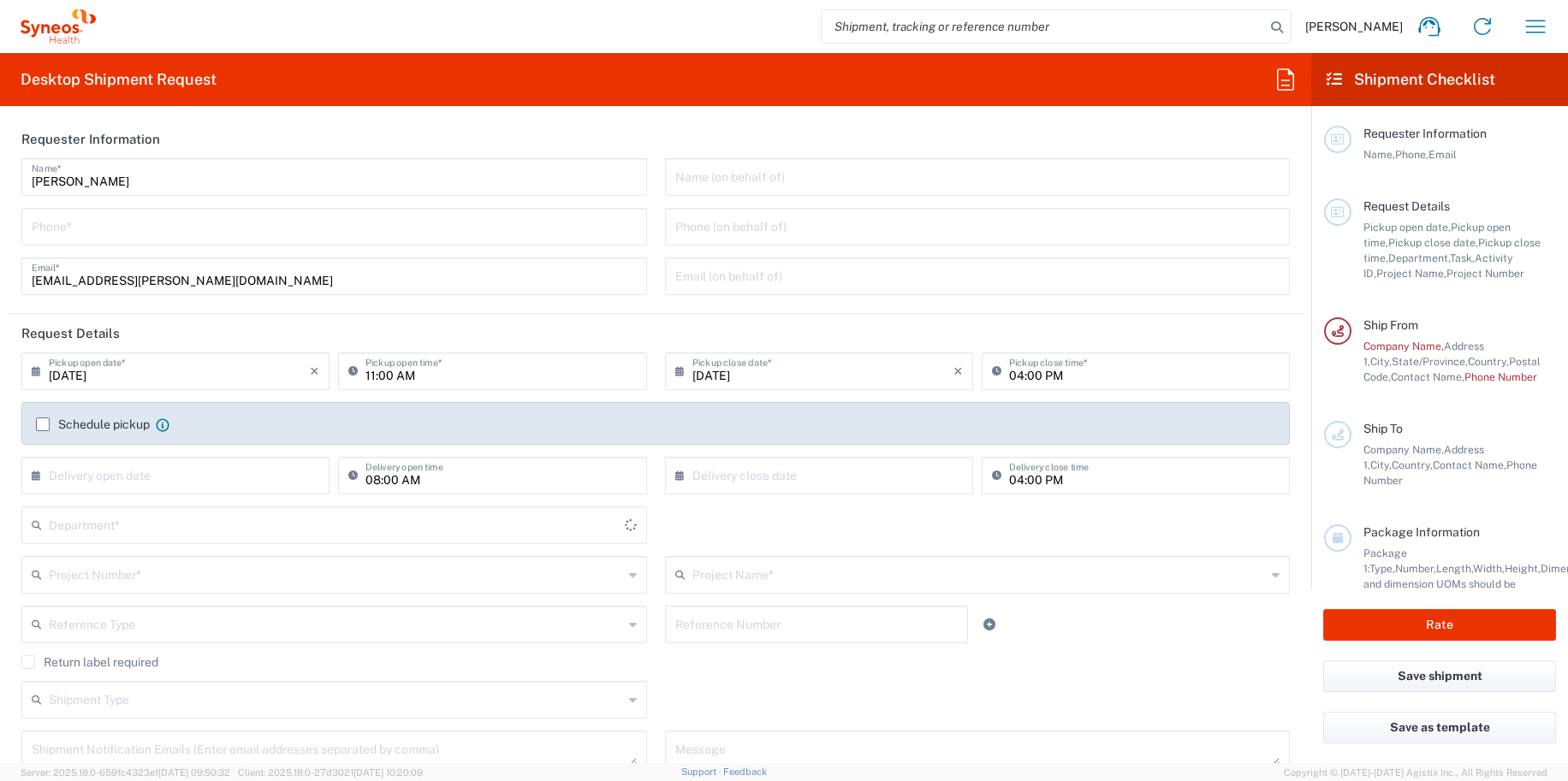
type input "[US_STATE]"
type input "[GEOGRAPHIC_DATA]"
type input "6150"
type input "BioSector 2 LLC- [US_STATE] [GEOGRAPHIC_DATA]"
click at [144, 472] on input "text" at bounding box center [179, 475] width 261 height 30
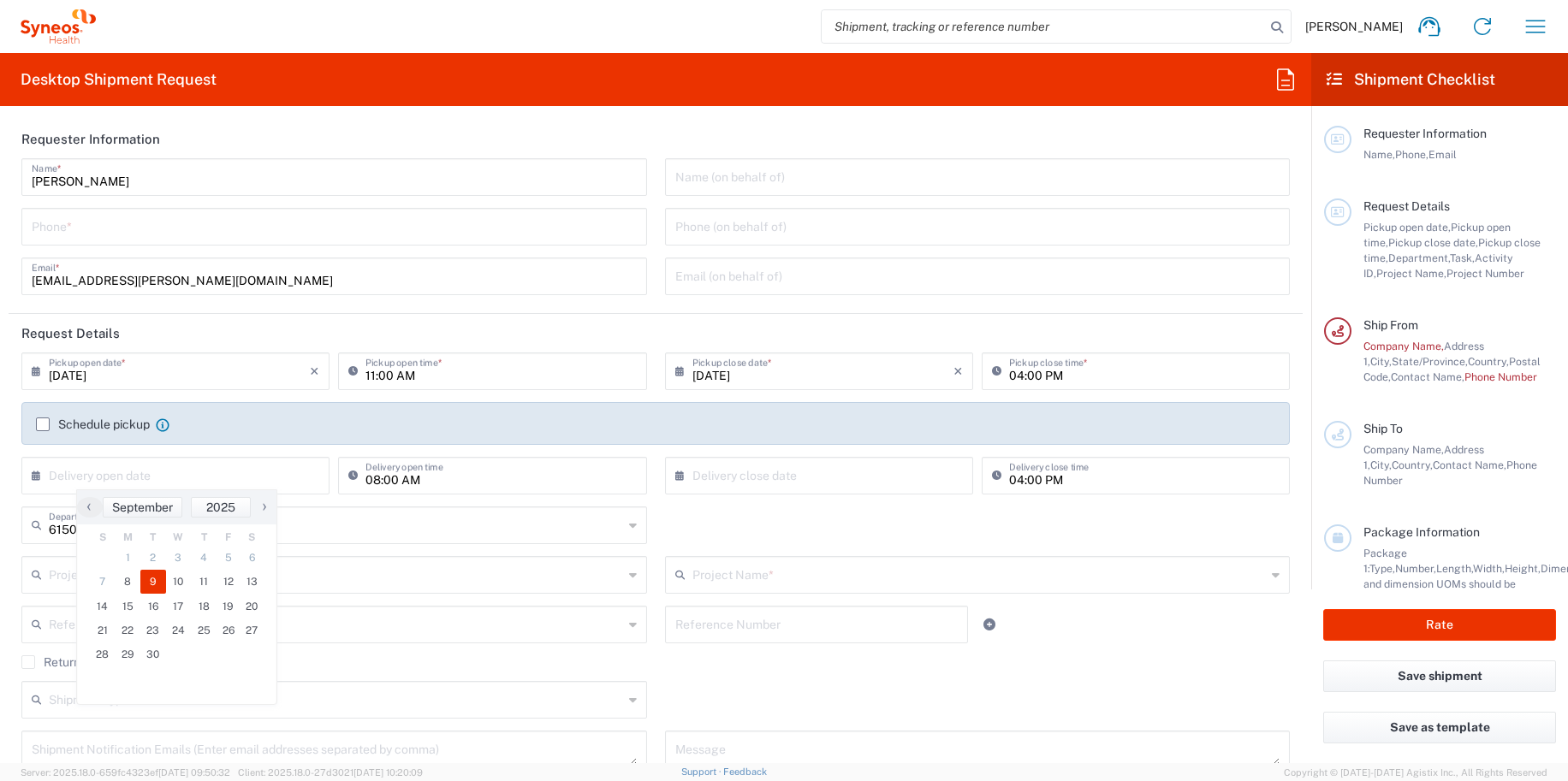
click at [149, 583] on span "9" at bounding box center [152, 581] width 26 height 24
click at [67, 475] on input "[DATE]" at bounding box center [179, 475] width 261 height 30
click at [129, 579] on span "8" at bounding box center [128, 581] width 26 height 24
type input "[DATE]"
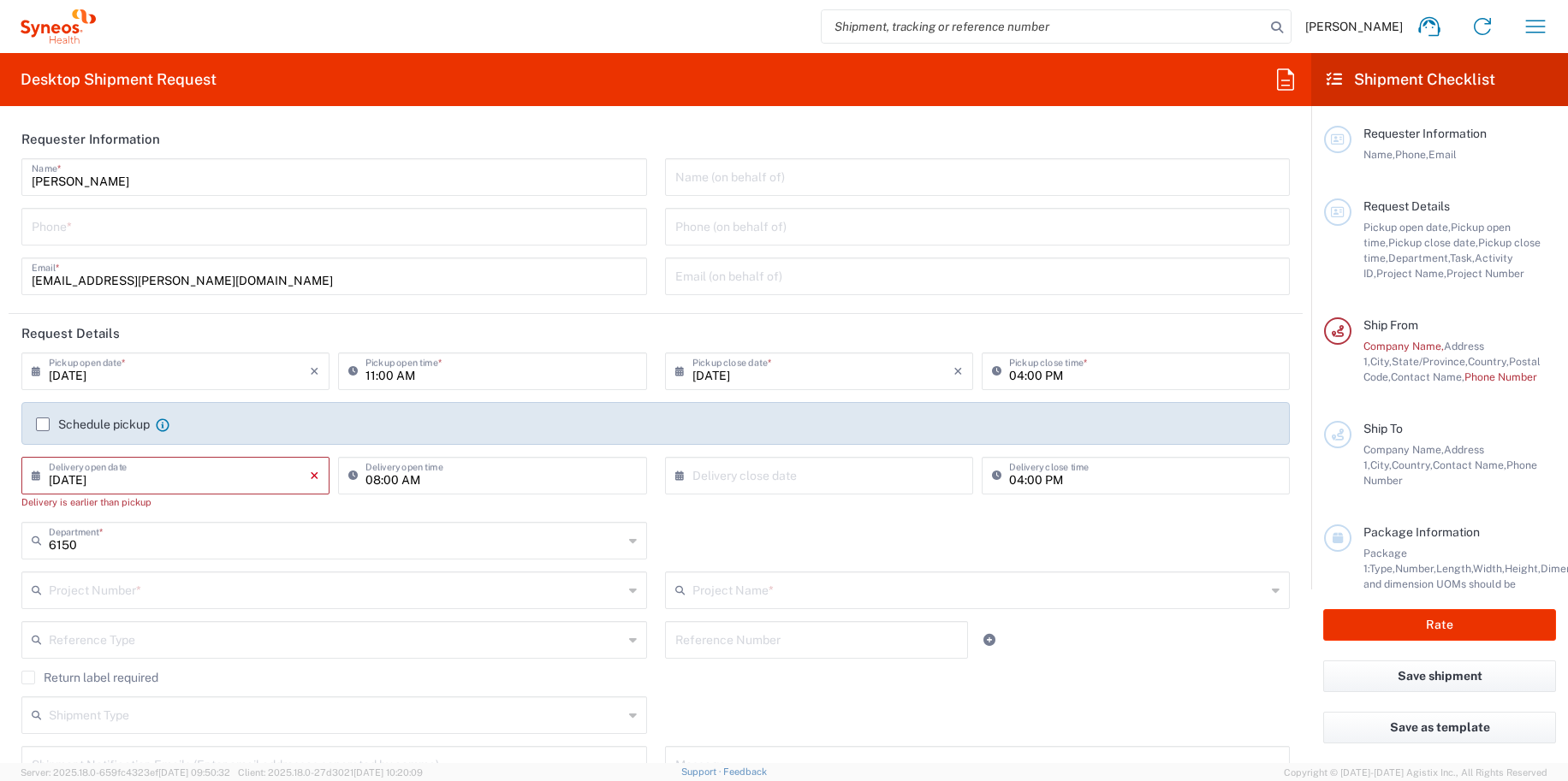
click at [310, 475] on icon "×" at bounding box center [314, 475] width 10 height 27
click at [378, 389] on div "11:00 AM Pickup open time *" at bounding box center [492, 371] width 308 height 38
click at [729, 374] on input "[DATE]" at bounding box center [823, 370] width 261 height 30
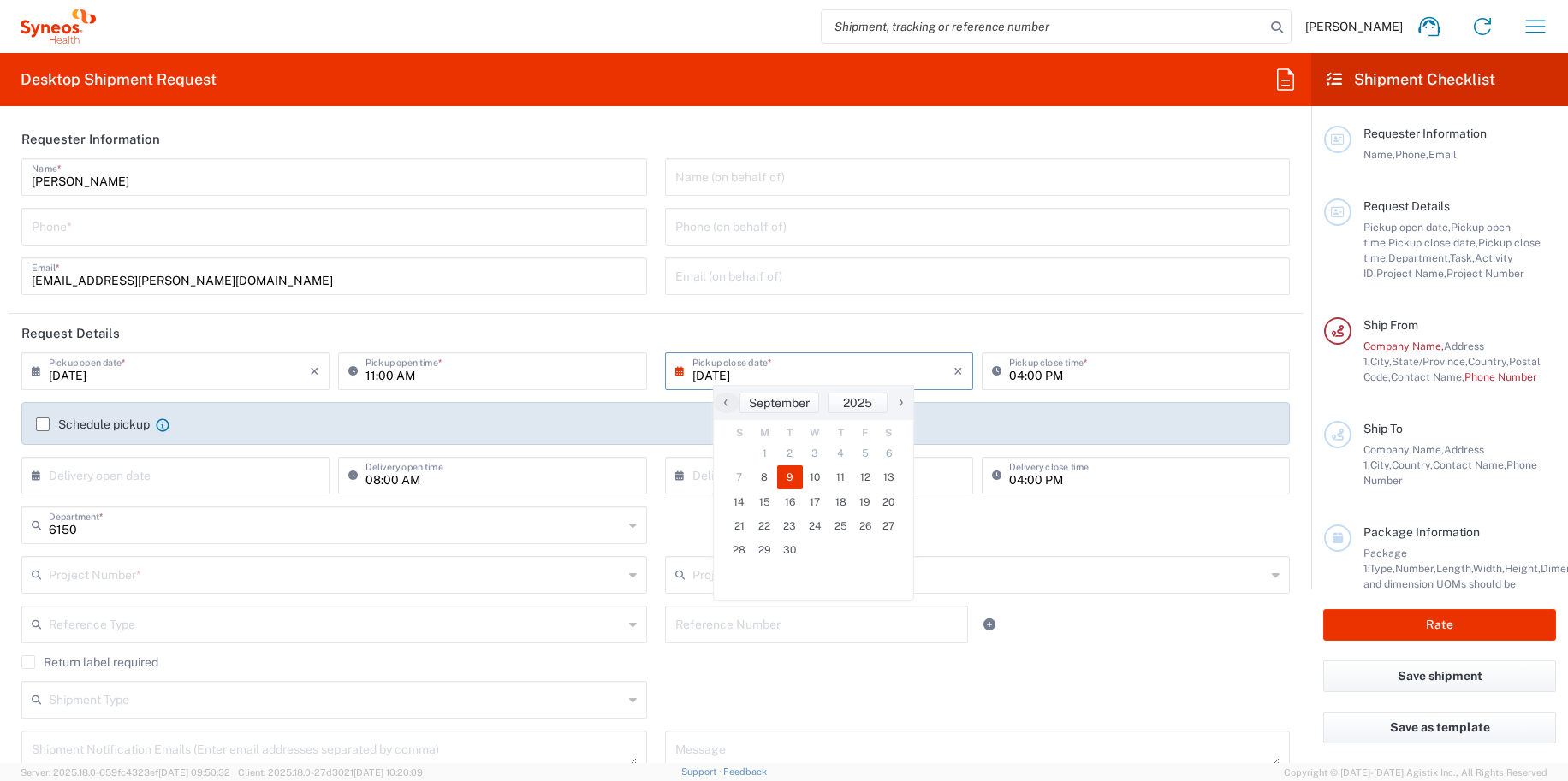
type input "[DATE]"
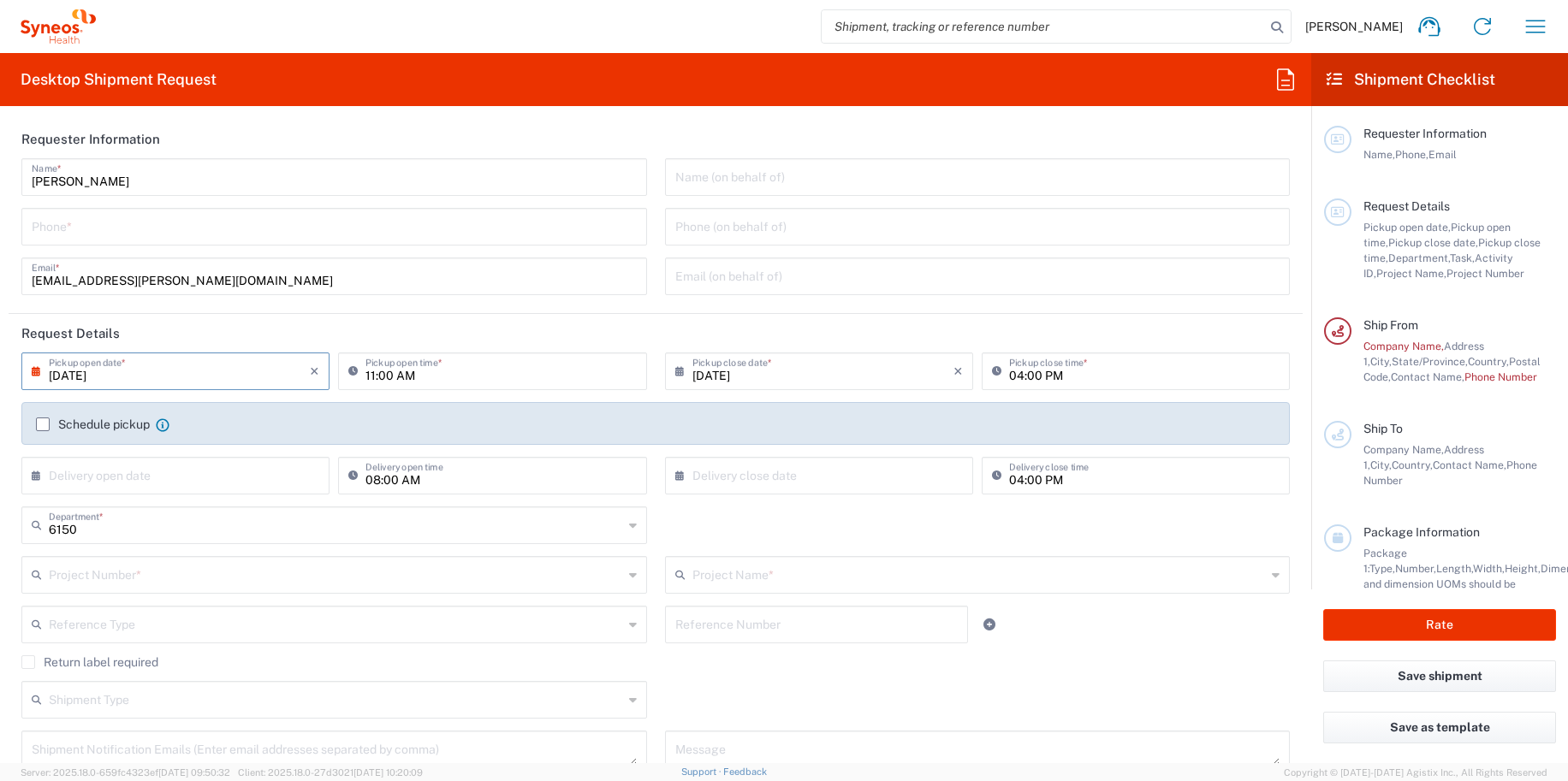
click at [1273, 72] on icon at bounding box center [1284, 79] width 27 height 27
click at [1297, 116] on input at bounding box center [1409, 121] width 279 height 27
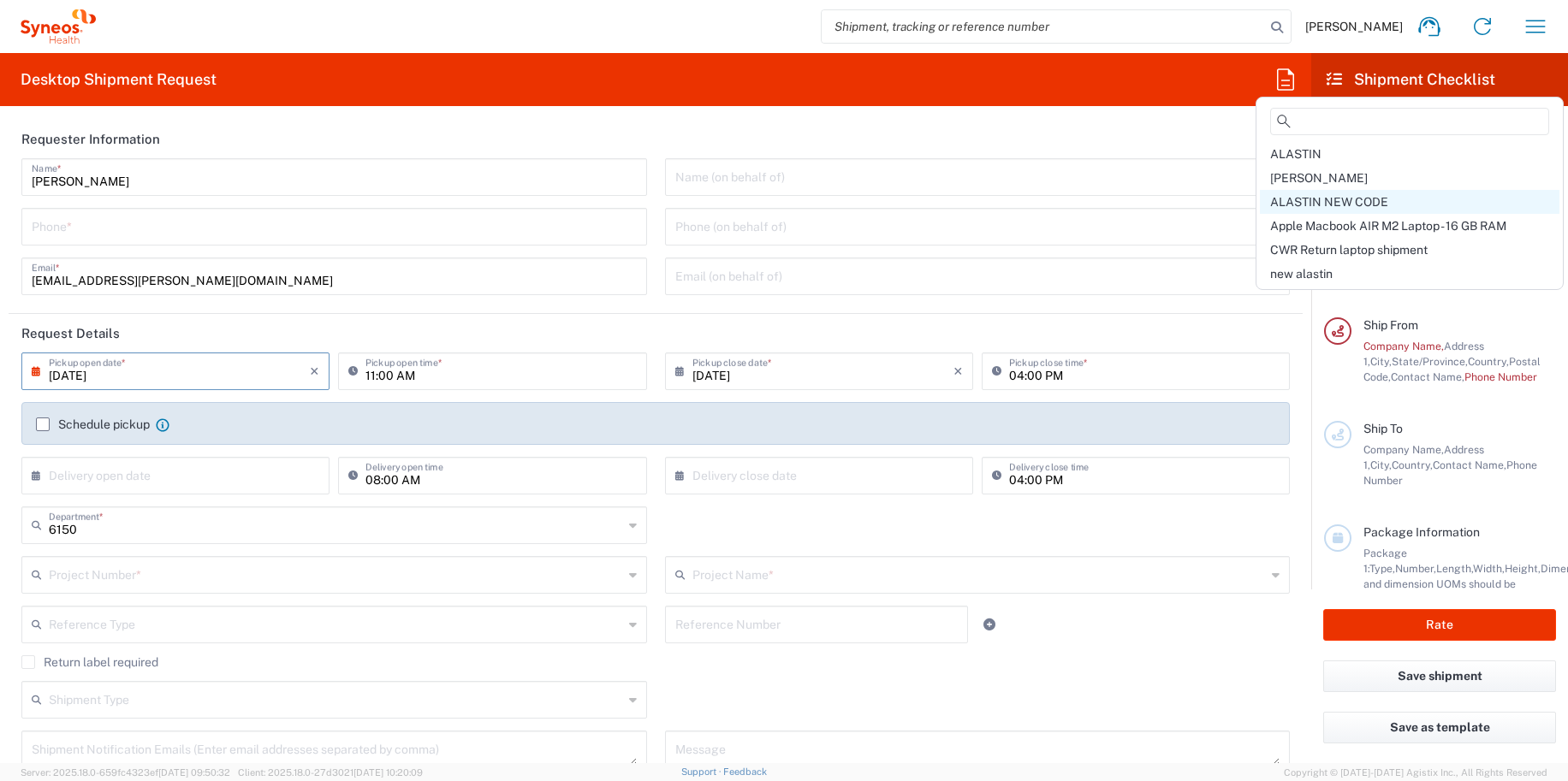
click at [1310, 198] on span "ALASTIN NEW CODE" at bounding box center [1329, 202] width 118 height 14
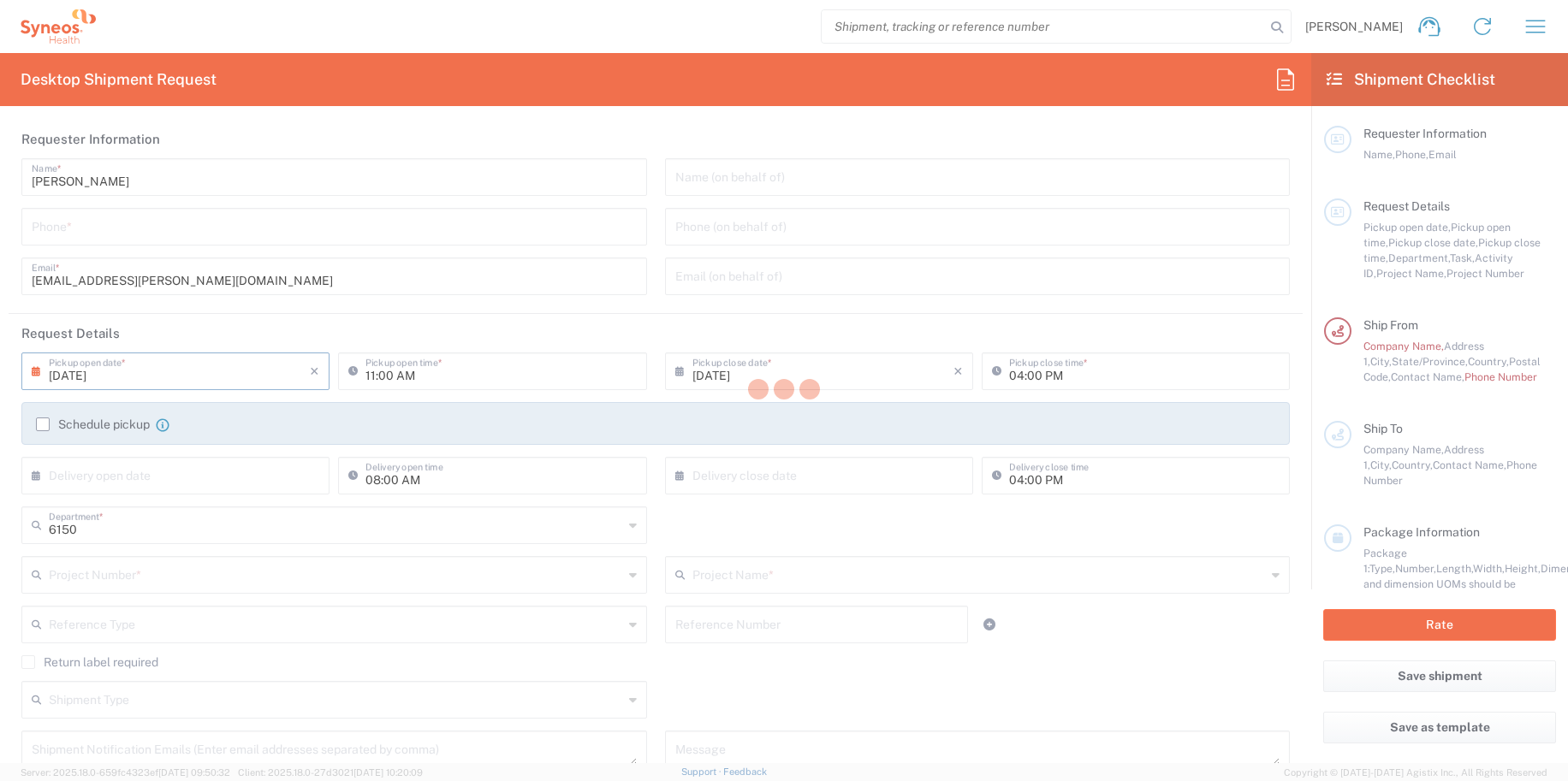
type input "4848430776"
type input "Project"
type input "[PERSON_NAME].B2NY.CL.7071183"
type textarea "[EMAIL_ADDRESS][PERSON_NAME][DOMAIN_NAME]"
type input "BioSector 2 LLC"
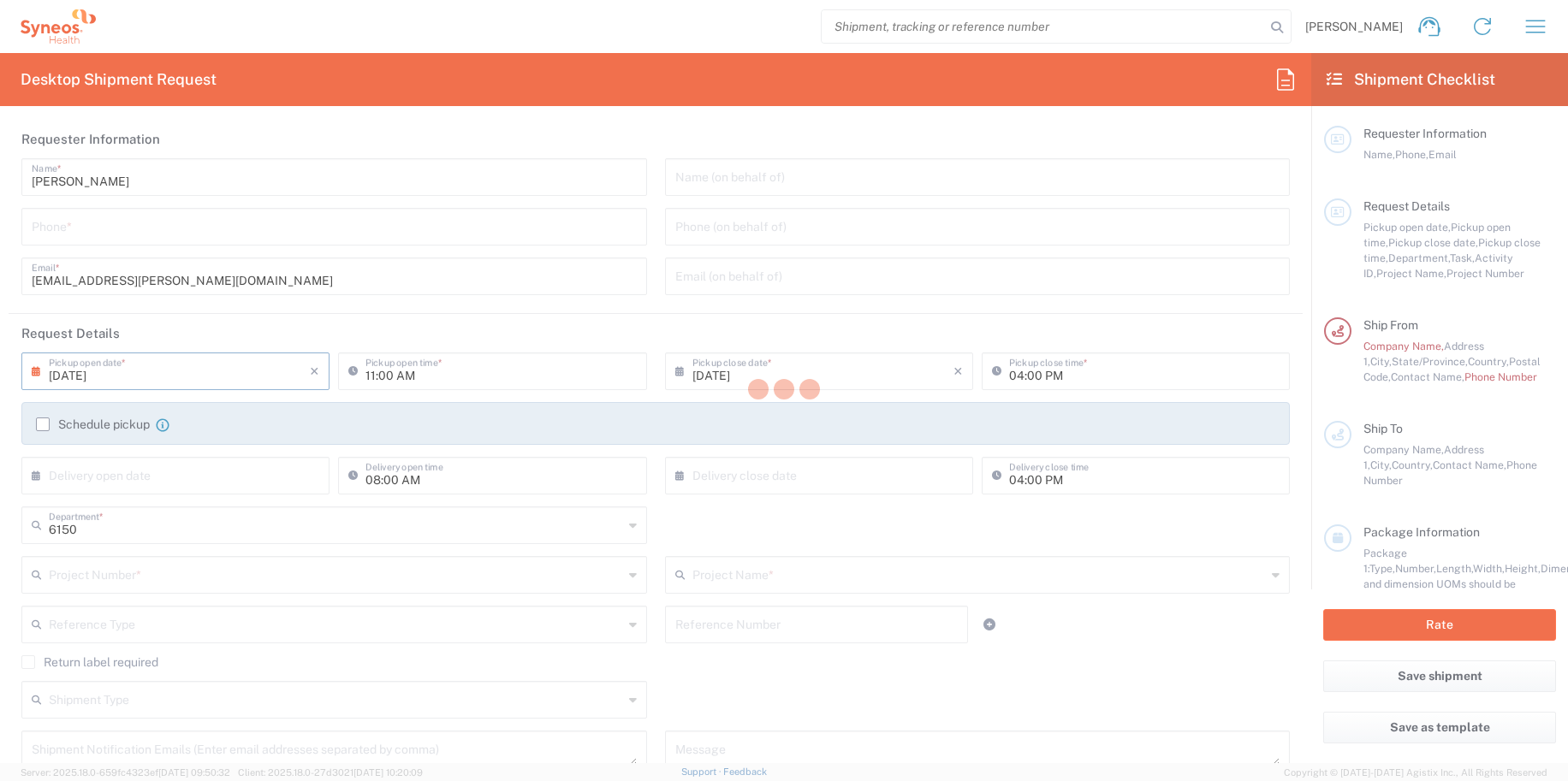
type input "4848430776"
type input "Business (General)"
type input "Adult Signature Required"
type input "BioSector 2 LLC- [US_STATE] [GEOGRAPHIC_DATA]"
type input "Sender/Shipper"
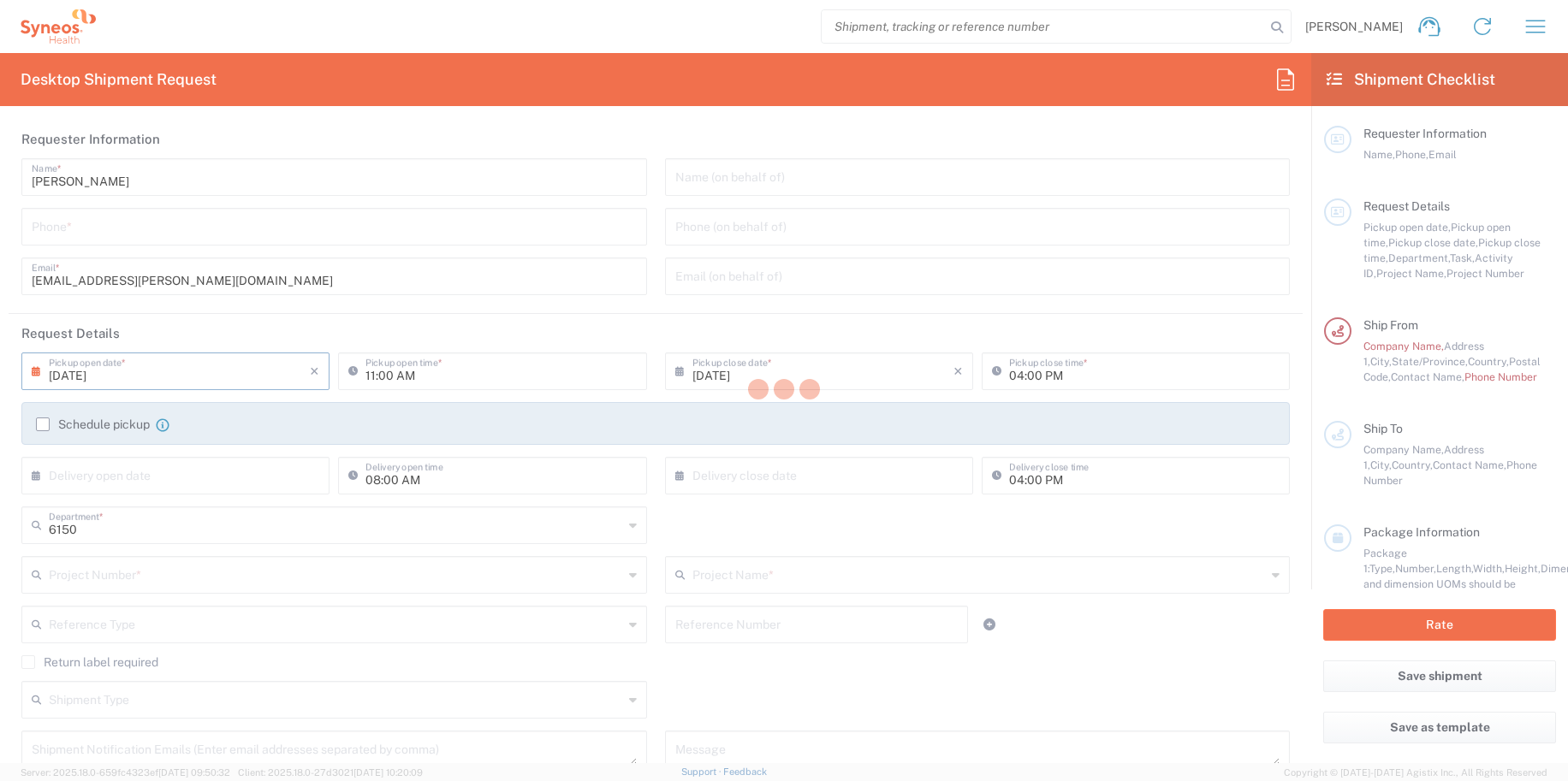
type input "Sender/Shipper"
type input "Yes"
type input "06:30 PM"
type input "05:00 PM"
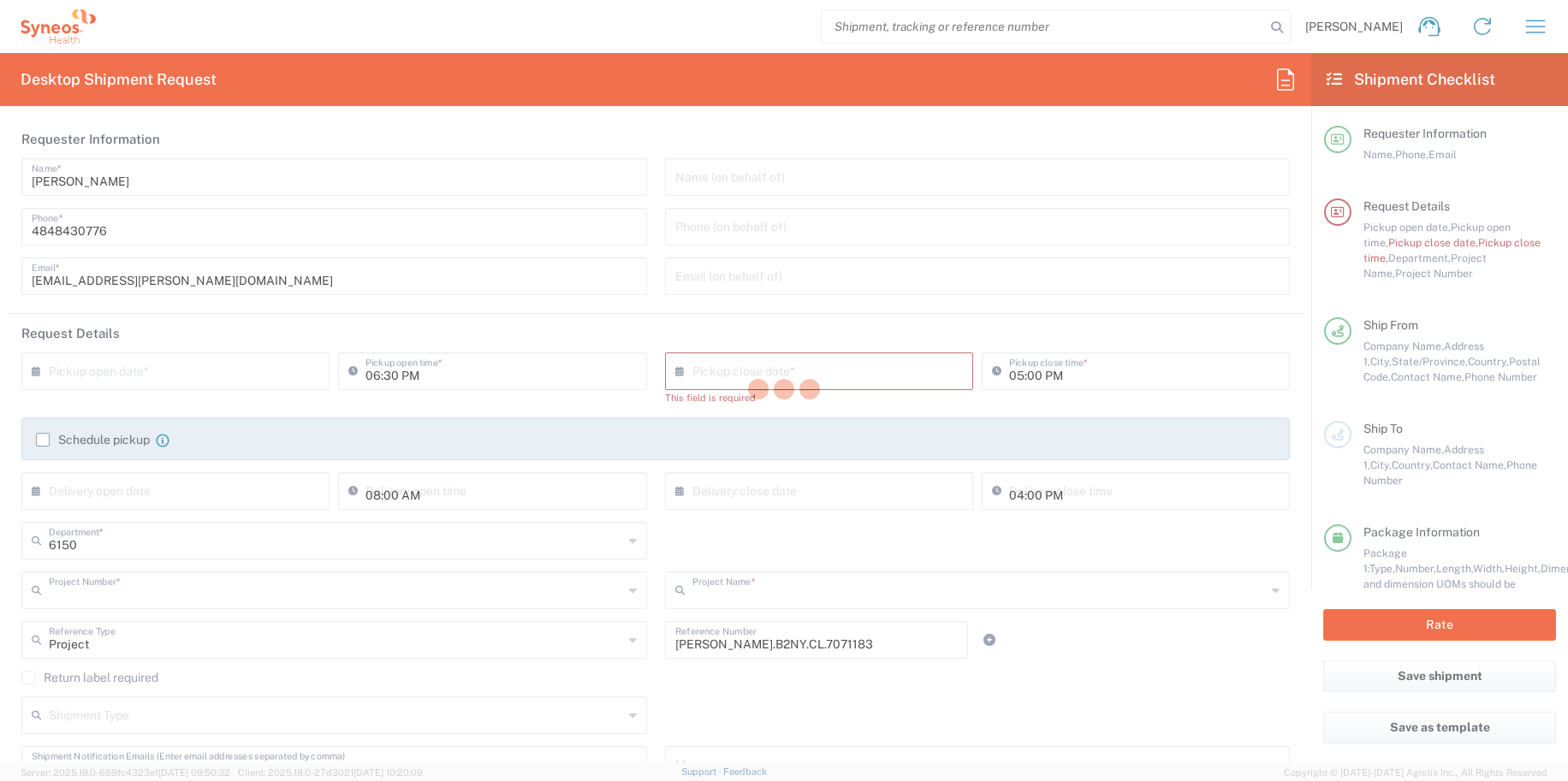
type input "[PERSON_NAME].B2NY.CL.7071183"
type input "Galderma.GALALA.25.7071183"
type input "Large Box"
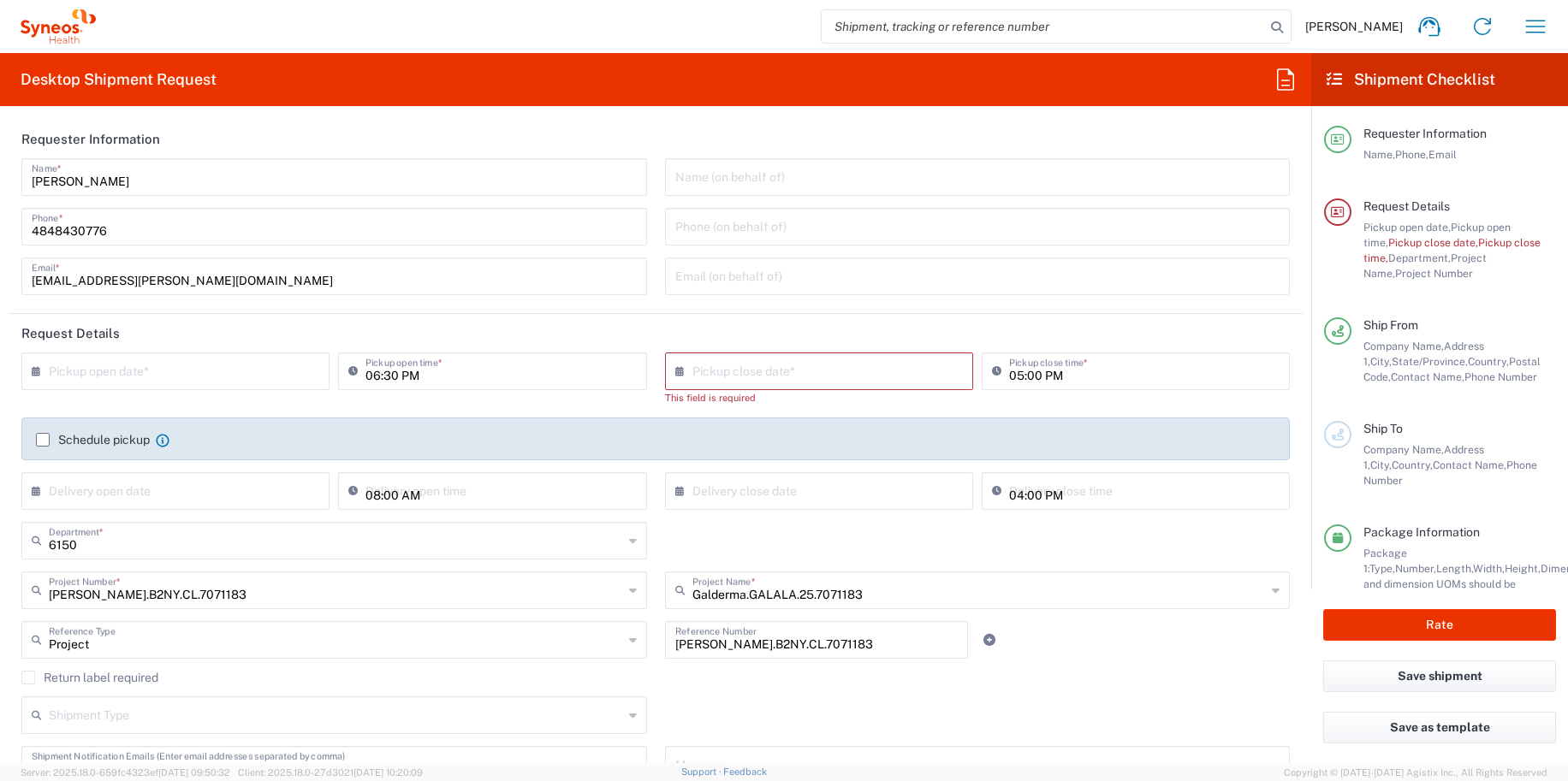
click at [371, 376] on input "06:30 PM" at bounding box center [500, 370] width 270 height 30
type input "12:30 PM"
click at [253, 383] on input "text" at bounding box center [179, 370] width 261 height 30
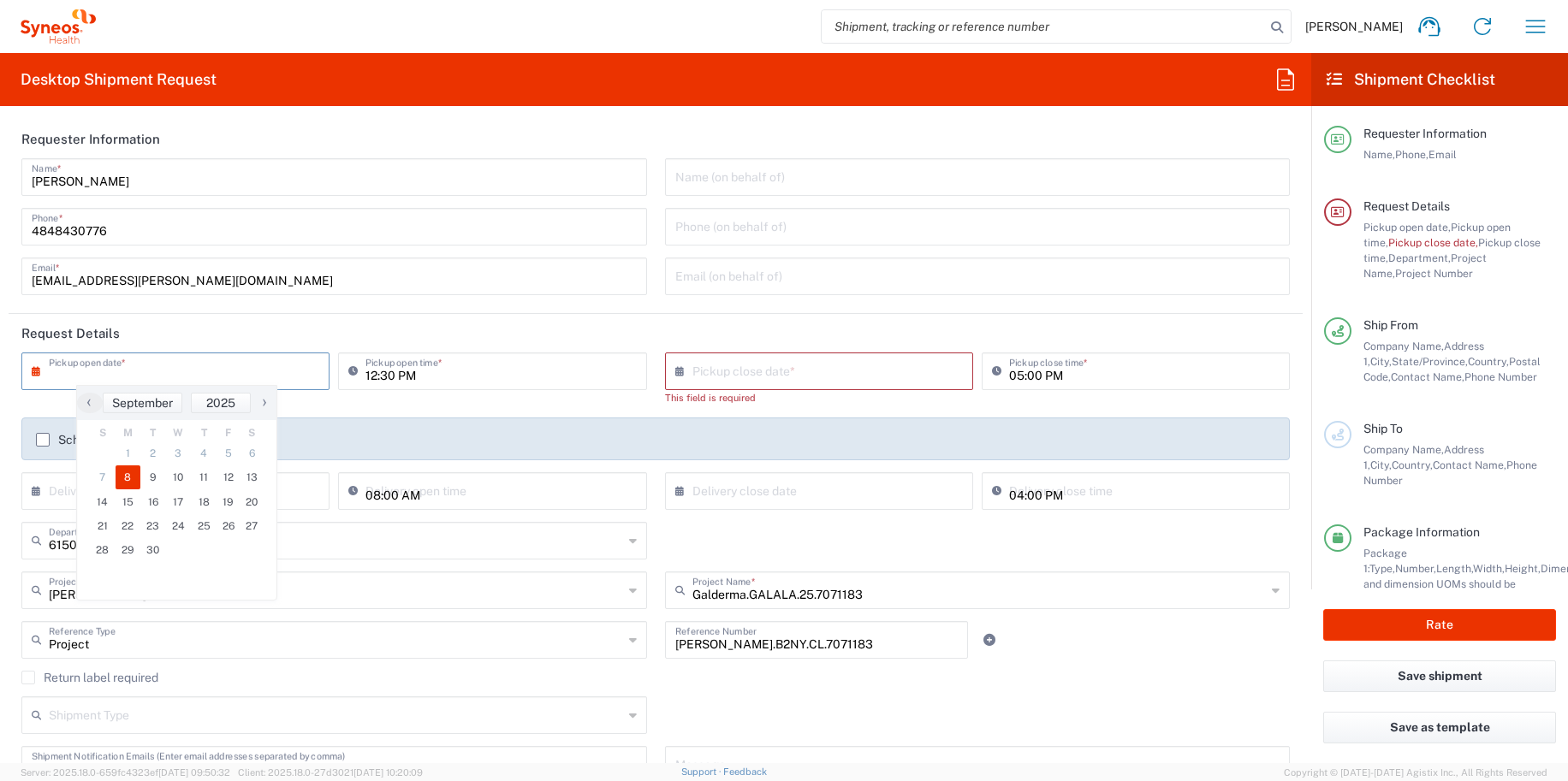
click at [122, 478] on span "8" at bounding box center [128, 476] width 26 height 24
type input "[DATE]"
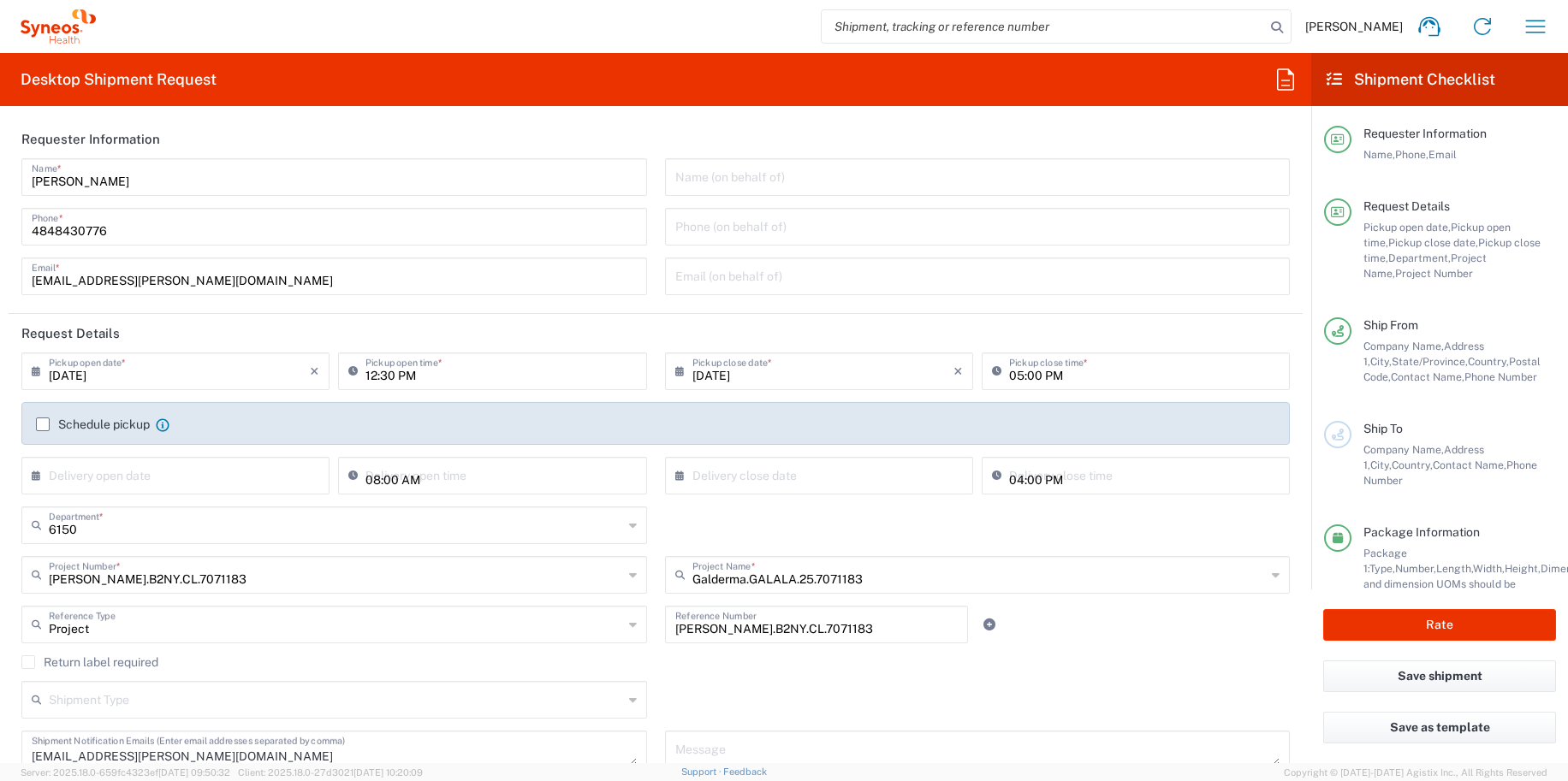
click at [720, 388] on div "[DATE] × Pickup close date *" at bounding box center [819, 371] width 308 height 38
click at [698, 374] on input "[DATE]" at bounding box center [823, 370] width 261 height 30
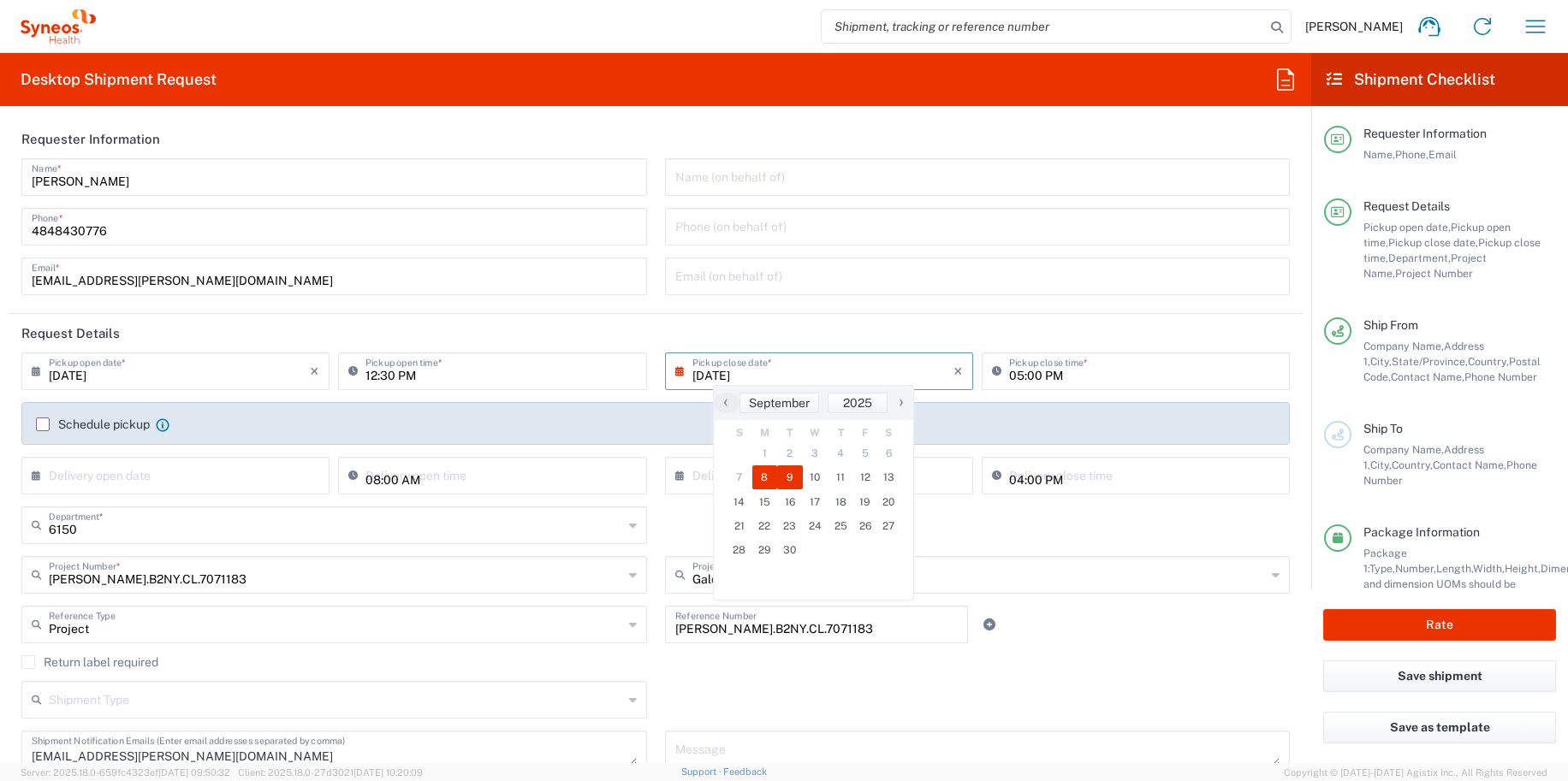
click at [793, 481] on span "9" at bounding box center [789, 476] width 26 height 24
type input "[DATE]"
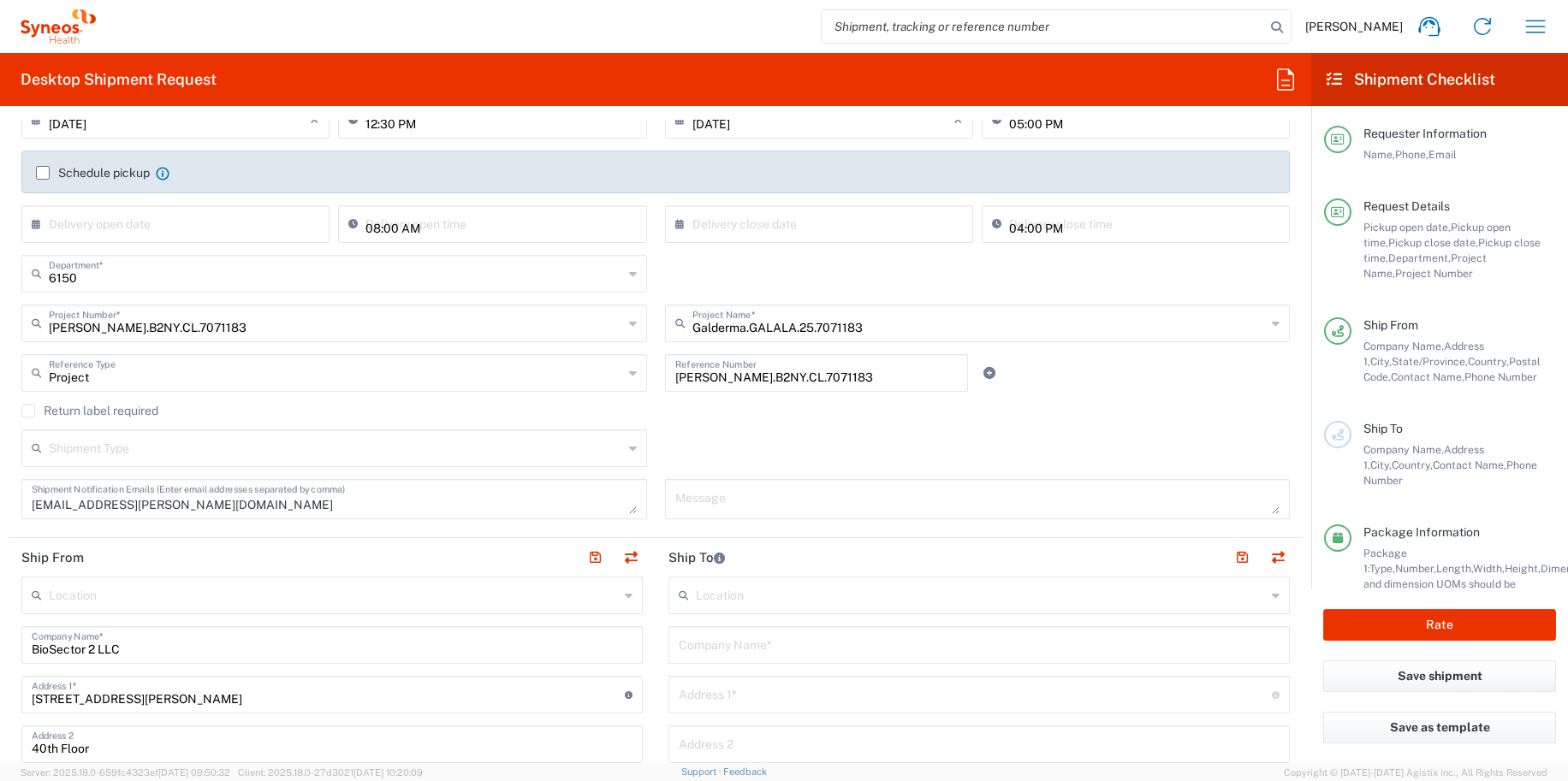
scroll to position [253, 0]
click at [763, 654] on input "text" at bounding box center [979, 643] width 601 height 30
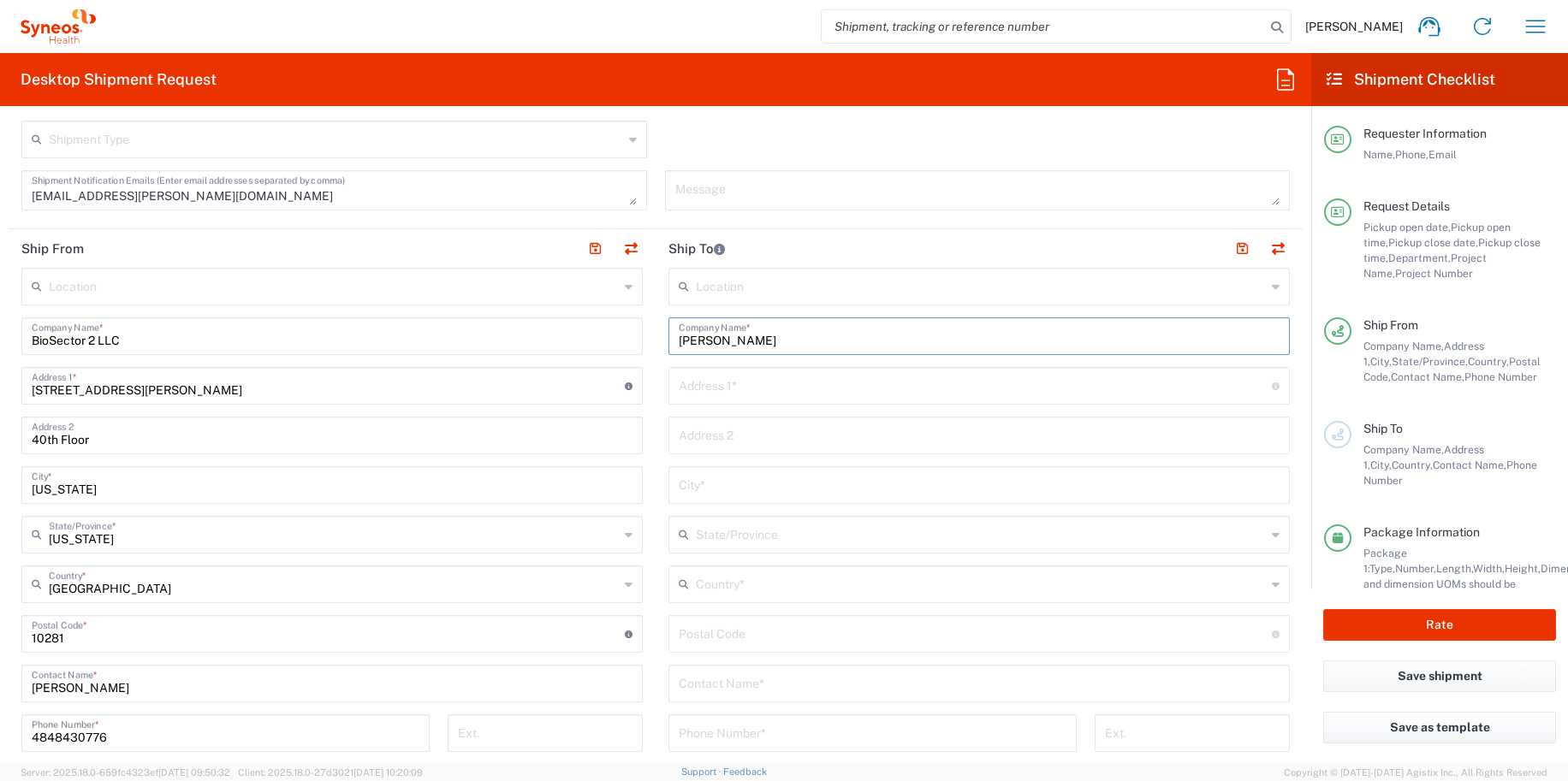
scroll to position [561, 0]
type input "[PERSON_NAME]"
click at [691, 372] on input "text" at bounding box center [974, 384] width 593 height 30
paste input "[STREET_ADDRESS][PERSON_NAME]"
drag, startPoint x: 766, startPoint y: 388, endPoint x: 933, endPoint y: 410, distance: 168.4
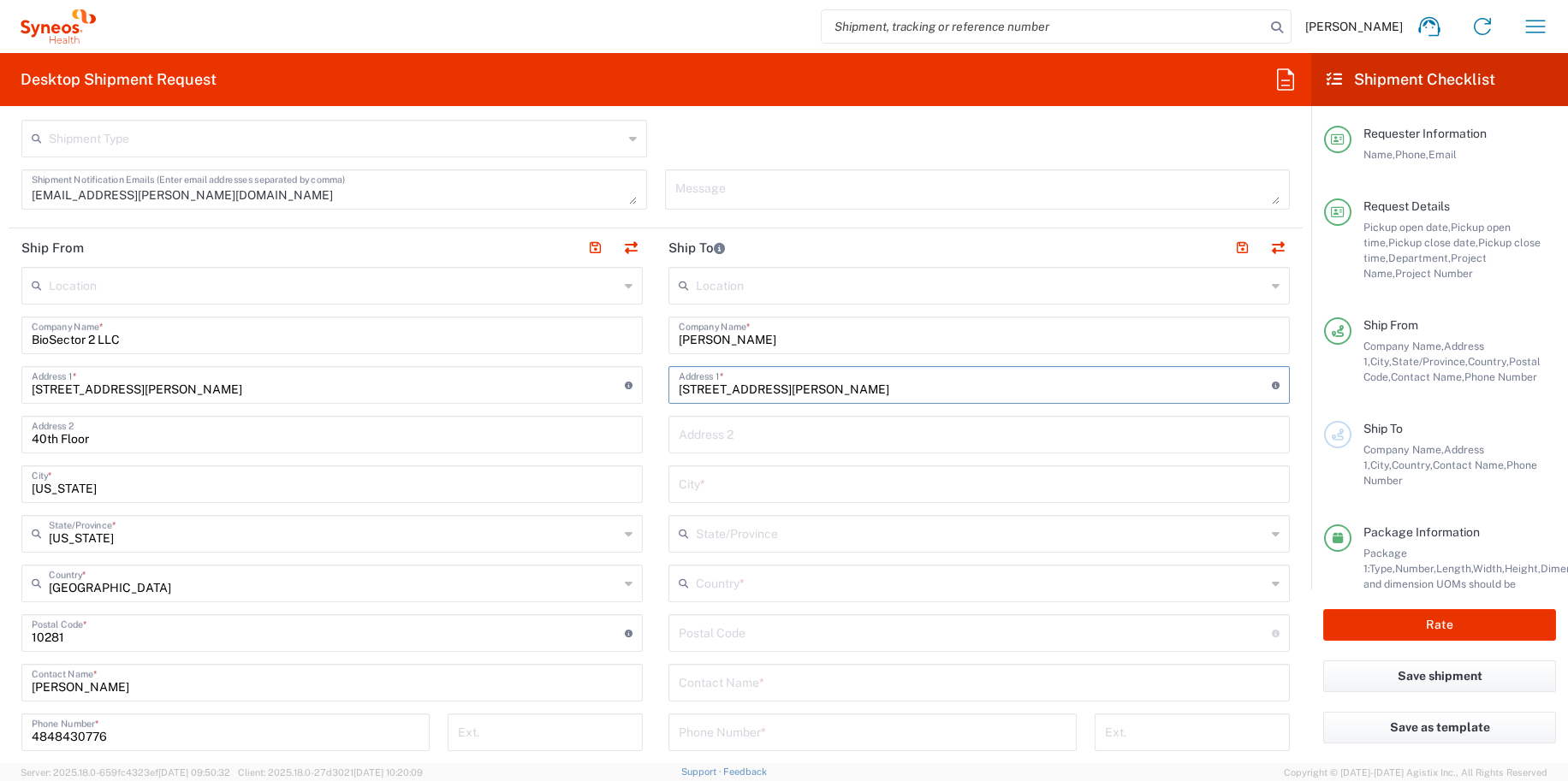
click at [933, 410] on div "Location [PERSON_NAME] LLC-[GEOGRAPHIC_DATA] [GEOGRAPHIC_DATA] [GEOGRAPHIC_DATA…" at bounding box center [979, 626] width 621 height 718
type input "[STREET_ADDRESS][PERSON_NAME]"
paste input "Apt 3402"
type input "Apt 3402"
click at [716, 530] on input "text" at bounding box center [980, 533] width 570 height 30
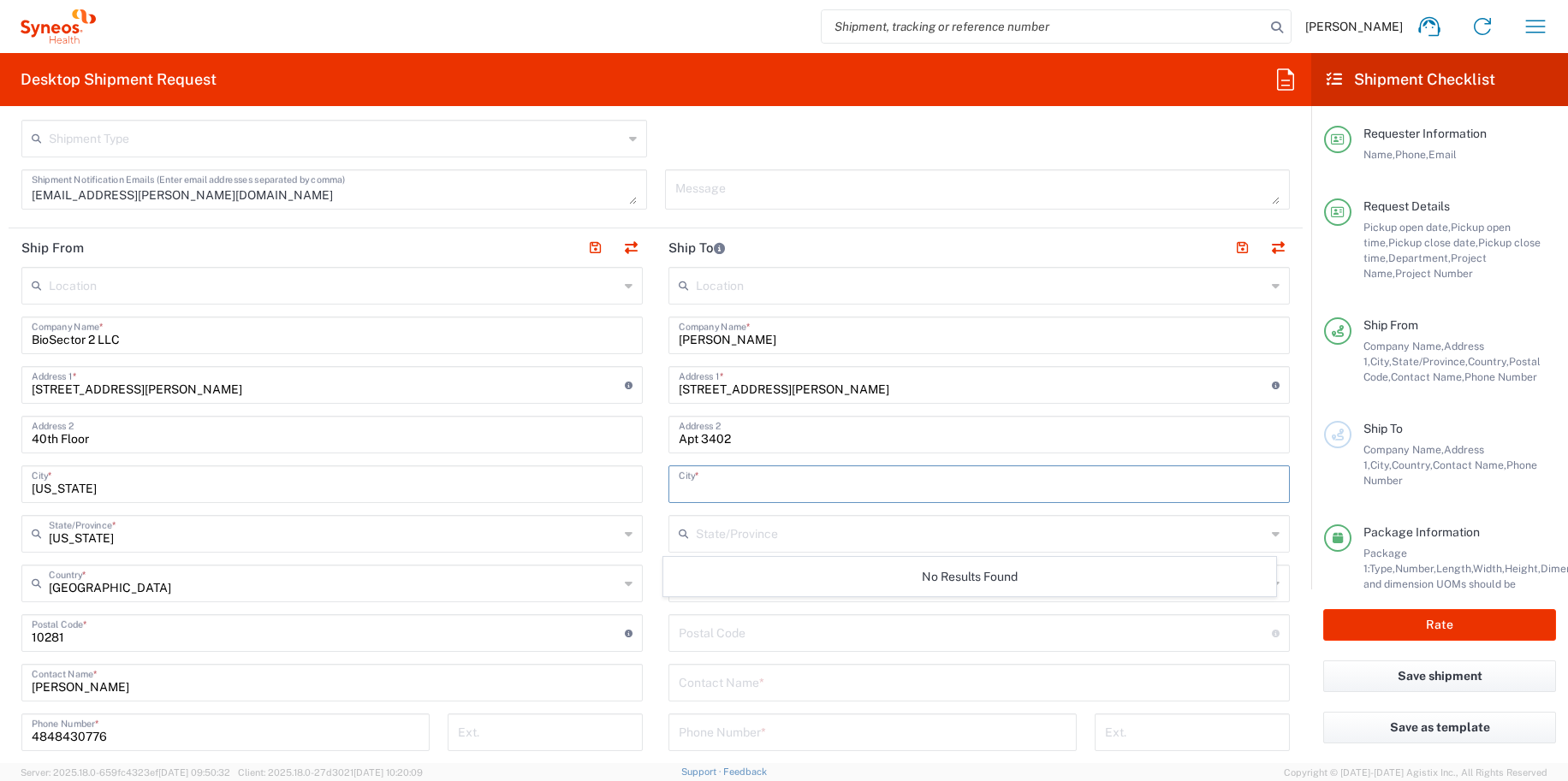
click at [695, 482] on input "text" at bounding box center [979, 483] width 601 height 30
type input "Charlotte"
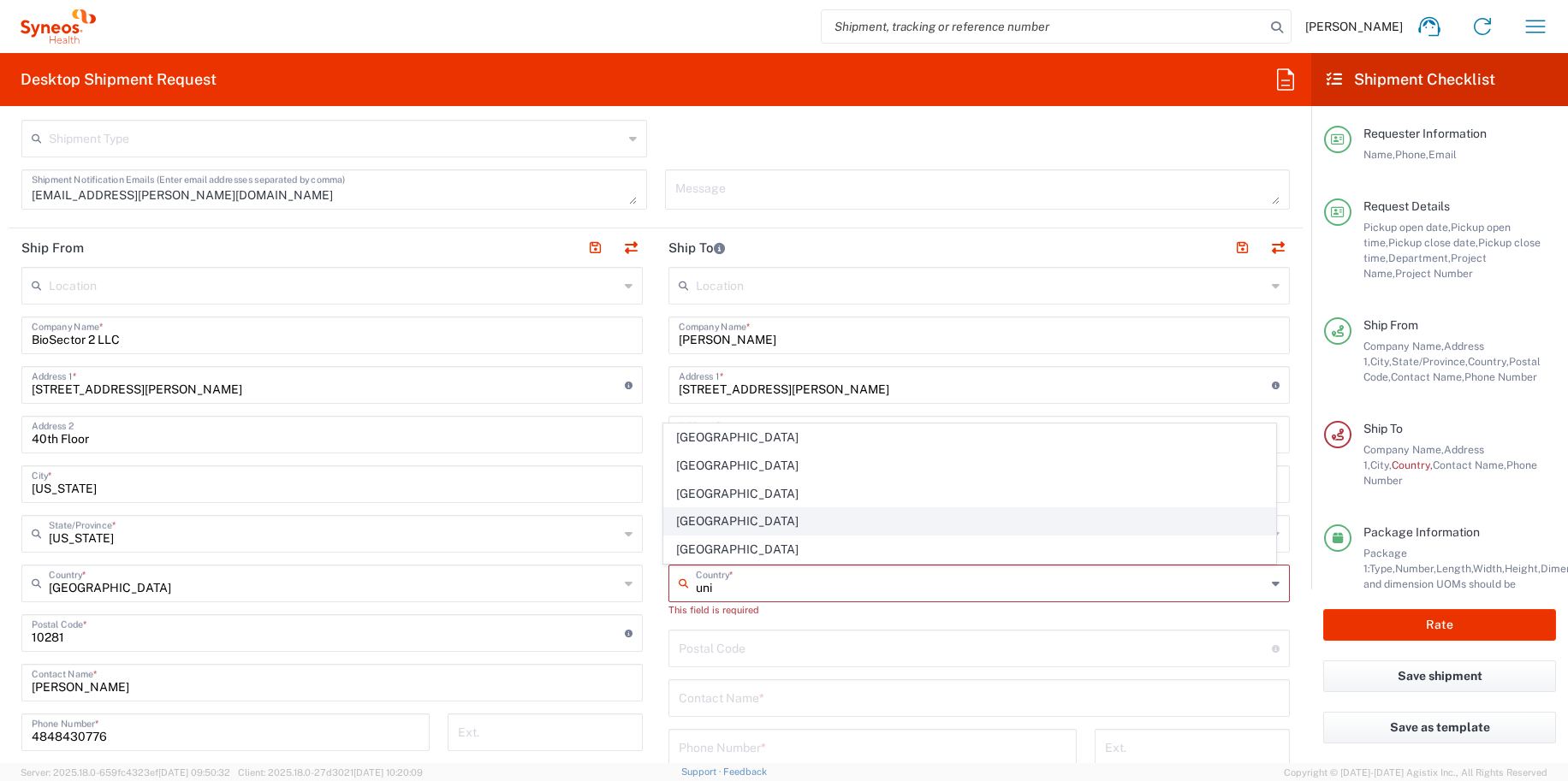
click at [710, 534] on span "[GEOGRAPHIC_DATA]" at bounding box center [970, 521] width 612 height 26
type input "[GEOGRAPHIC_DATA]"
type input "Delivery Duty Paid"
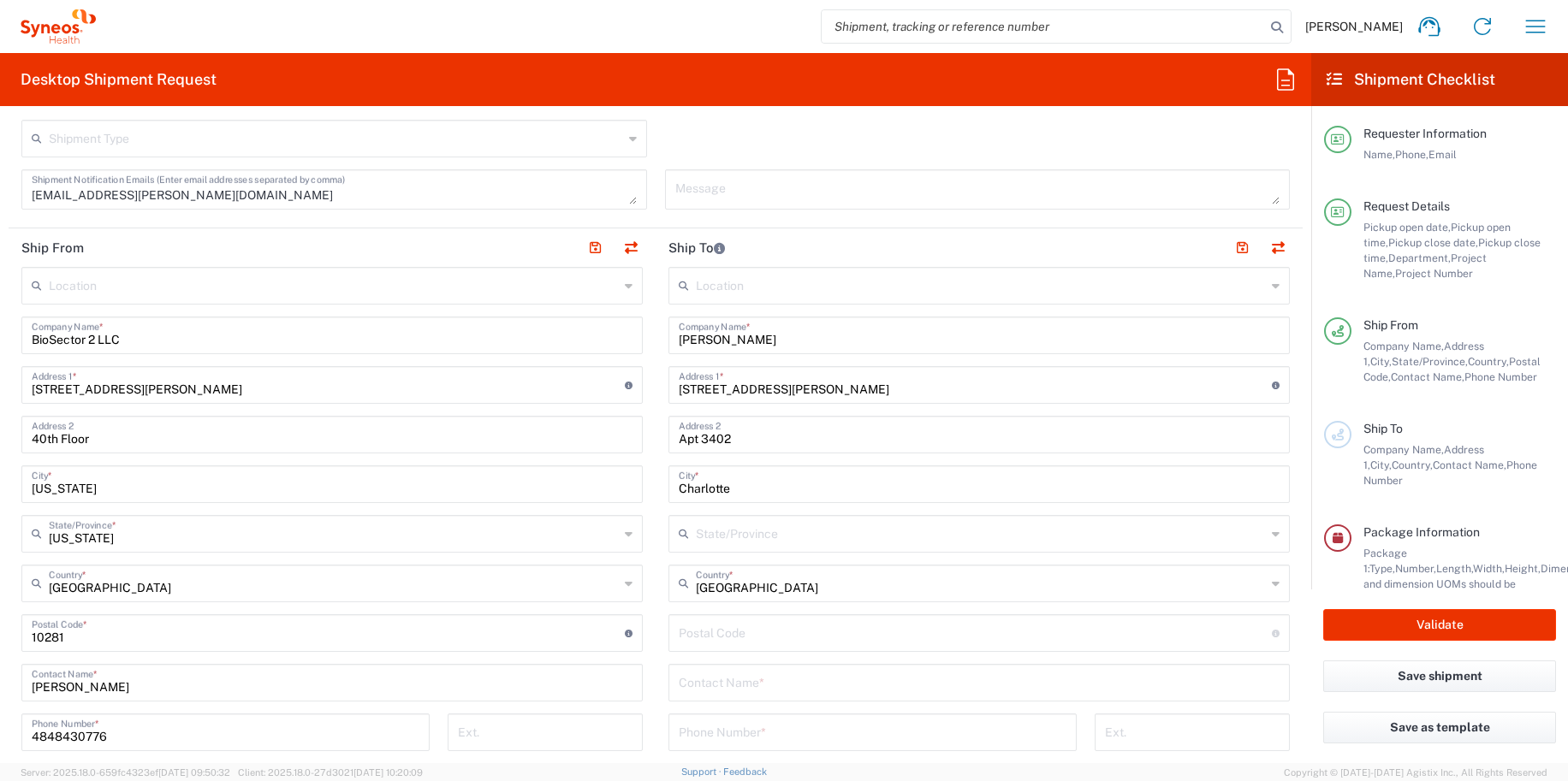
click at [715, 581] on input "[GEOGRAPHIC_DATA]" at bounding box center [980, 582] width 570 height 30
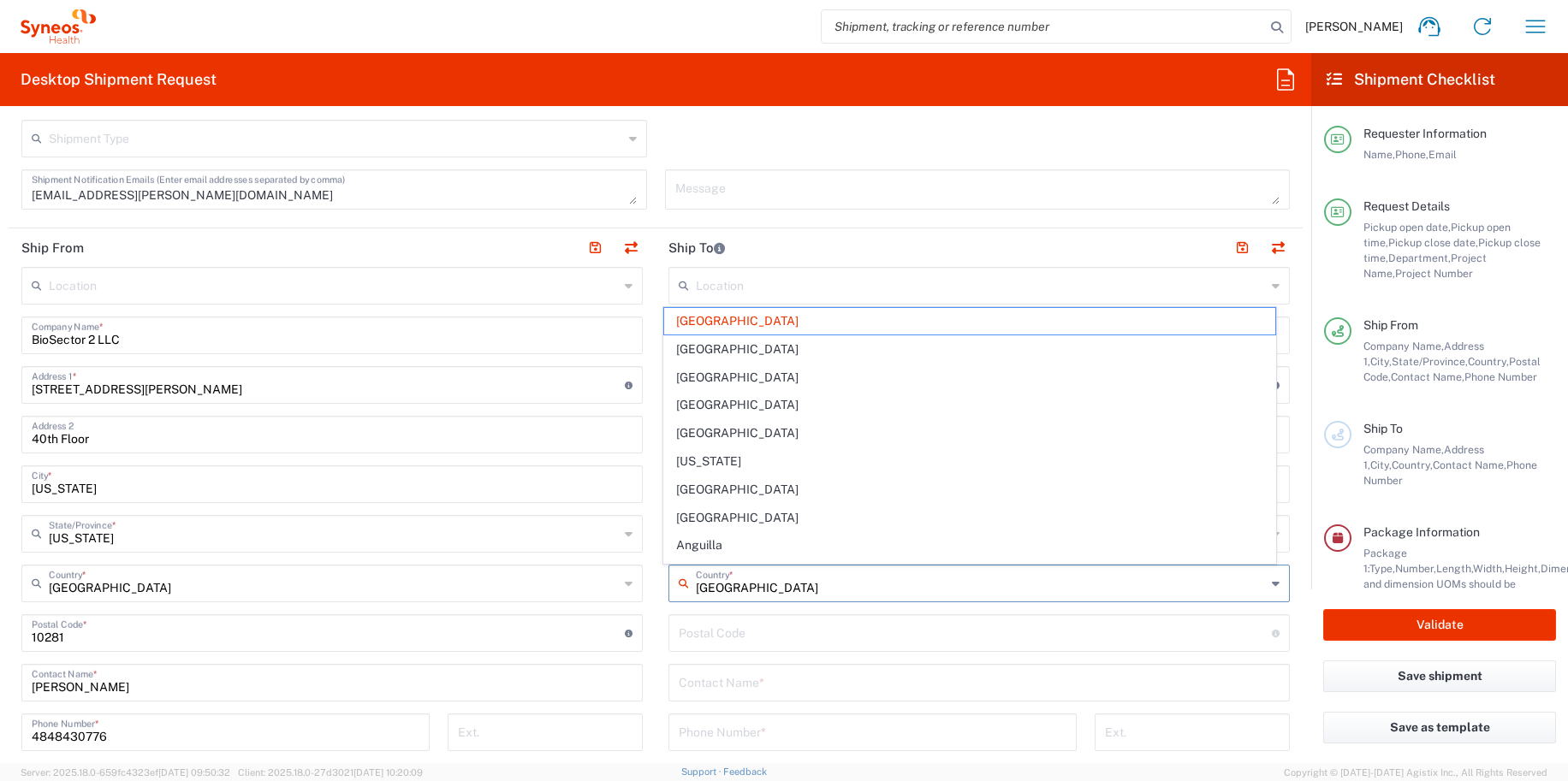
click at [715, 581] on input "[GEOGRAPHIC_DATA]" at bounding box center [980, 582] width 570 height 30
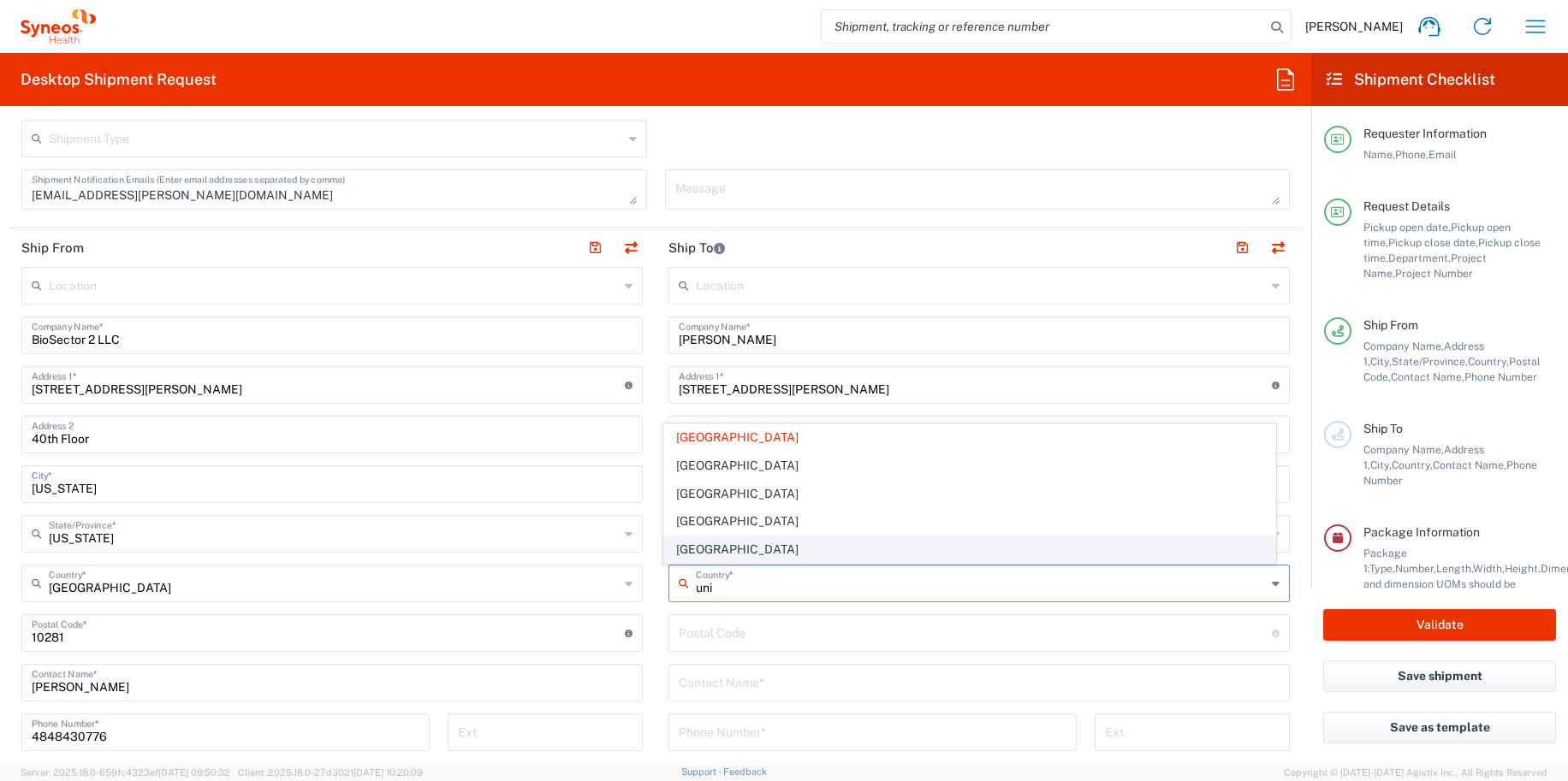
click at [700, 553] on span "[GEOGRAPHIC_DATA]" at bounding box center [970, 549] width 612 height 26
type input "[GEOGRAPHIC_DATA]"
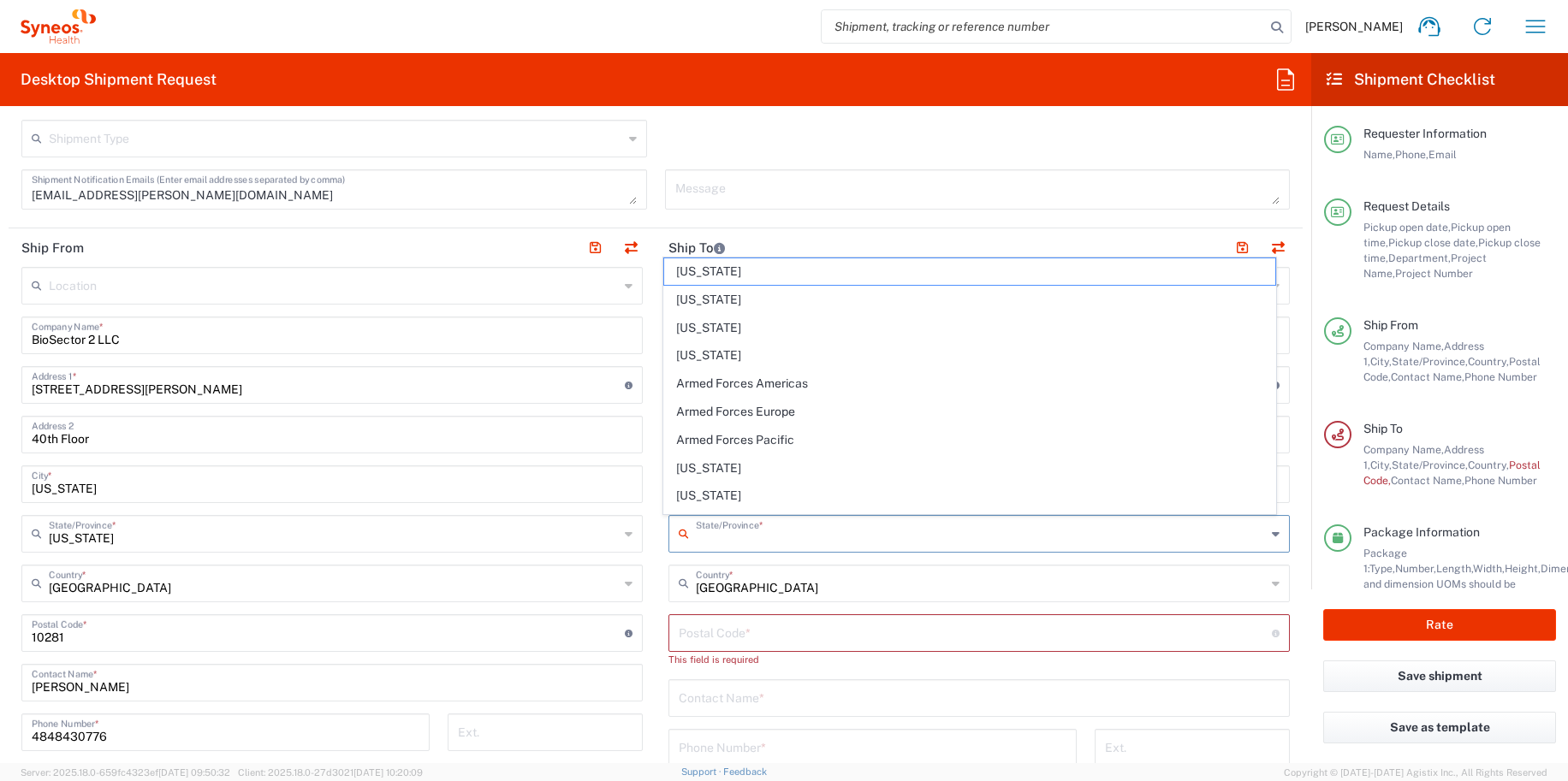
click at [696, 536] on input "text" at bounding box center [980, 533] width 570 height 30
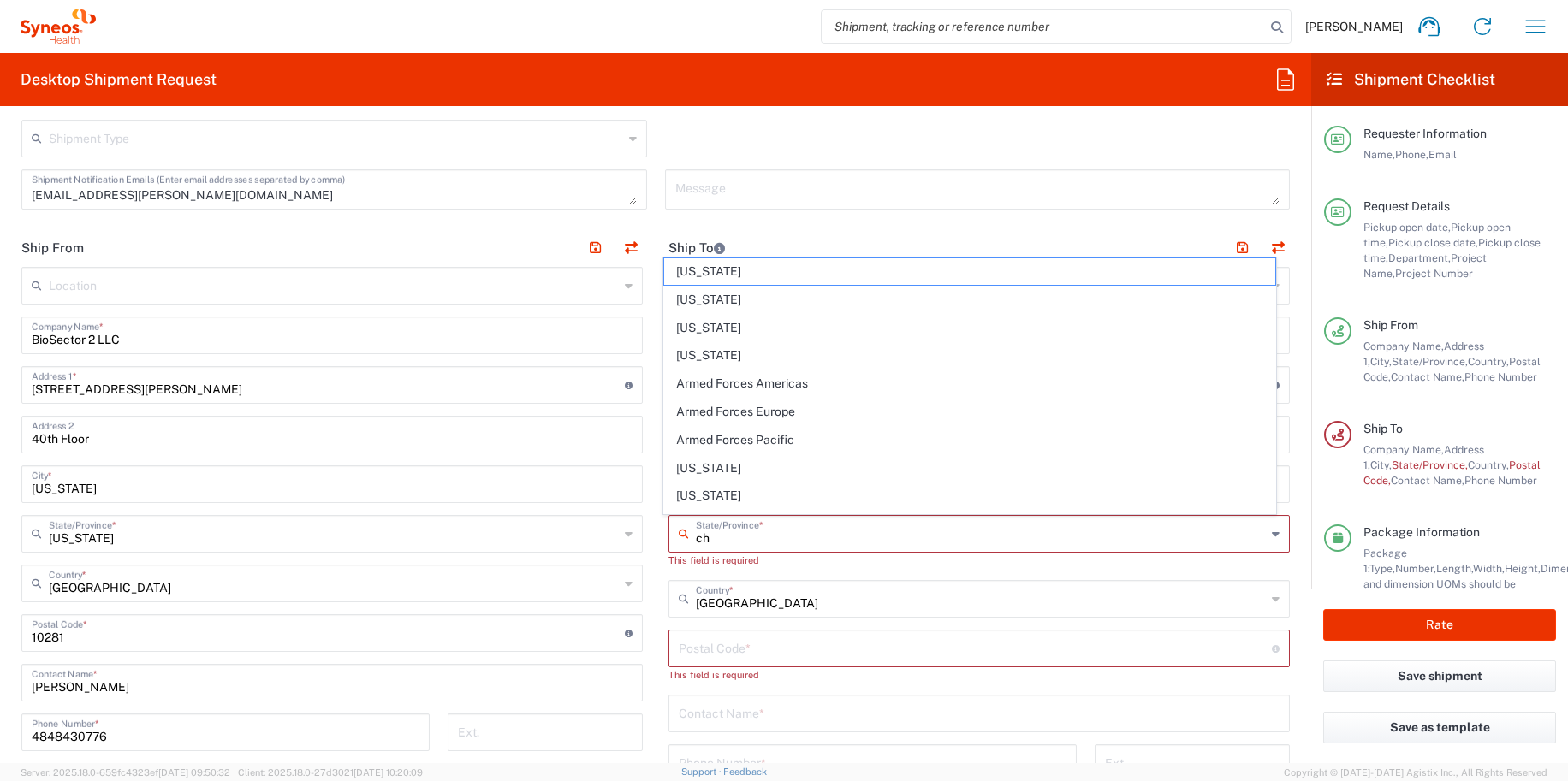
type input "c"
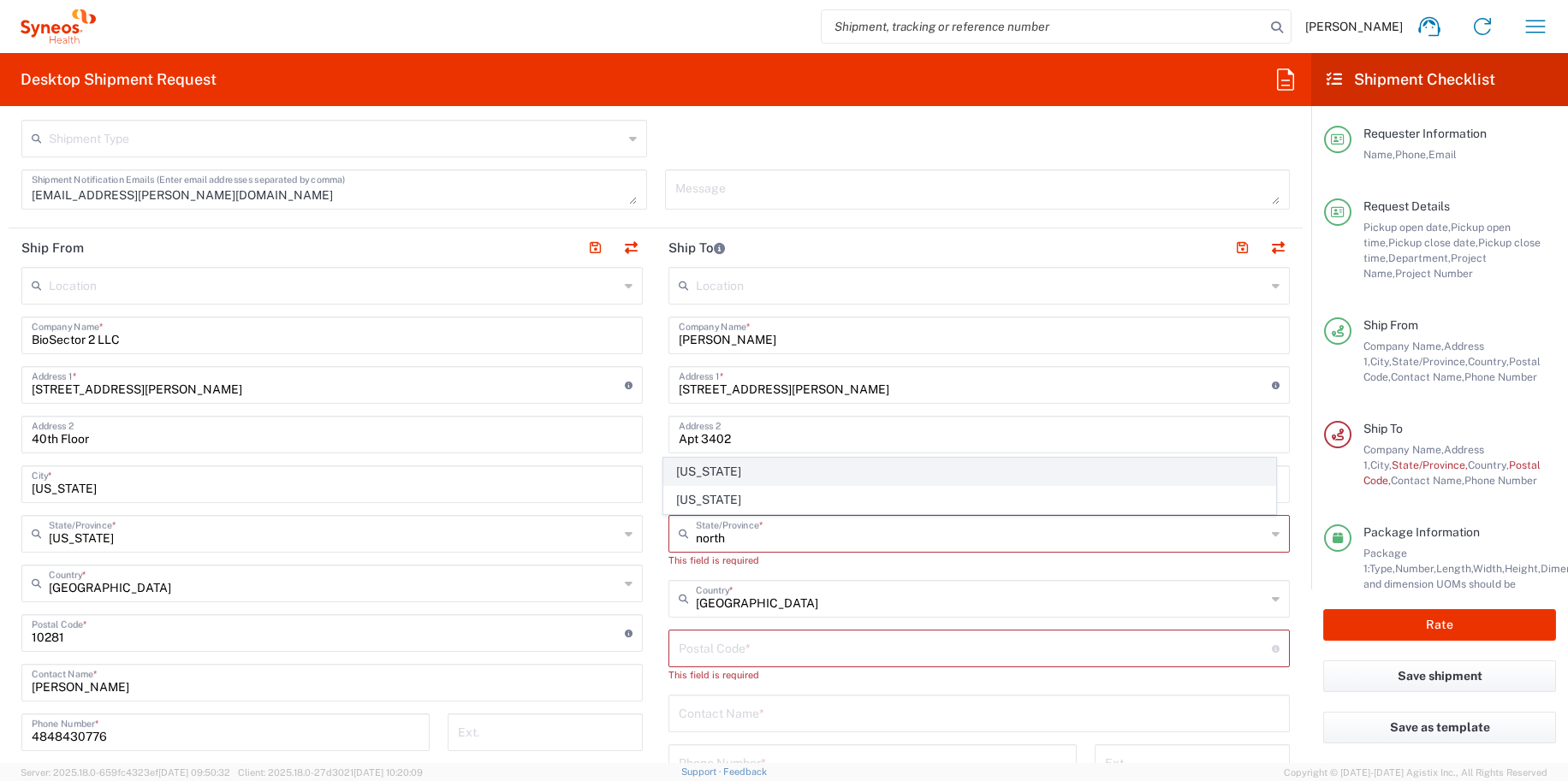
click at [726, 465] on span "[US_STATE]" at bounding box center [970, 472] width 612 height 26
type input "[US_STATE]"
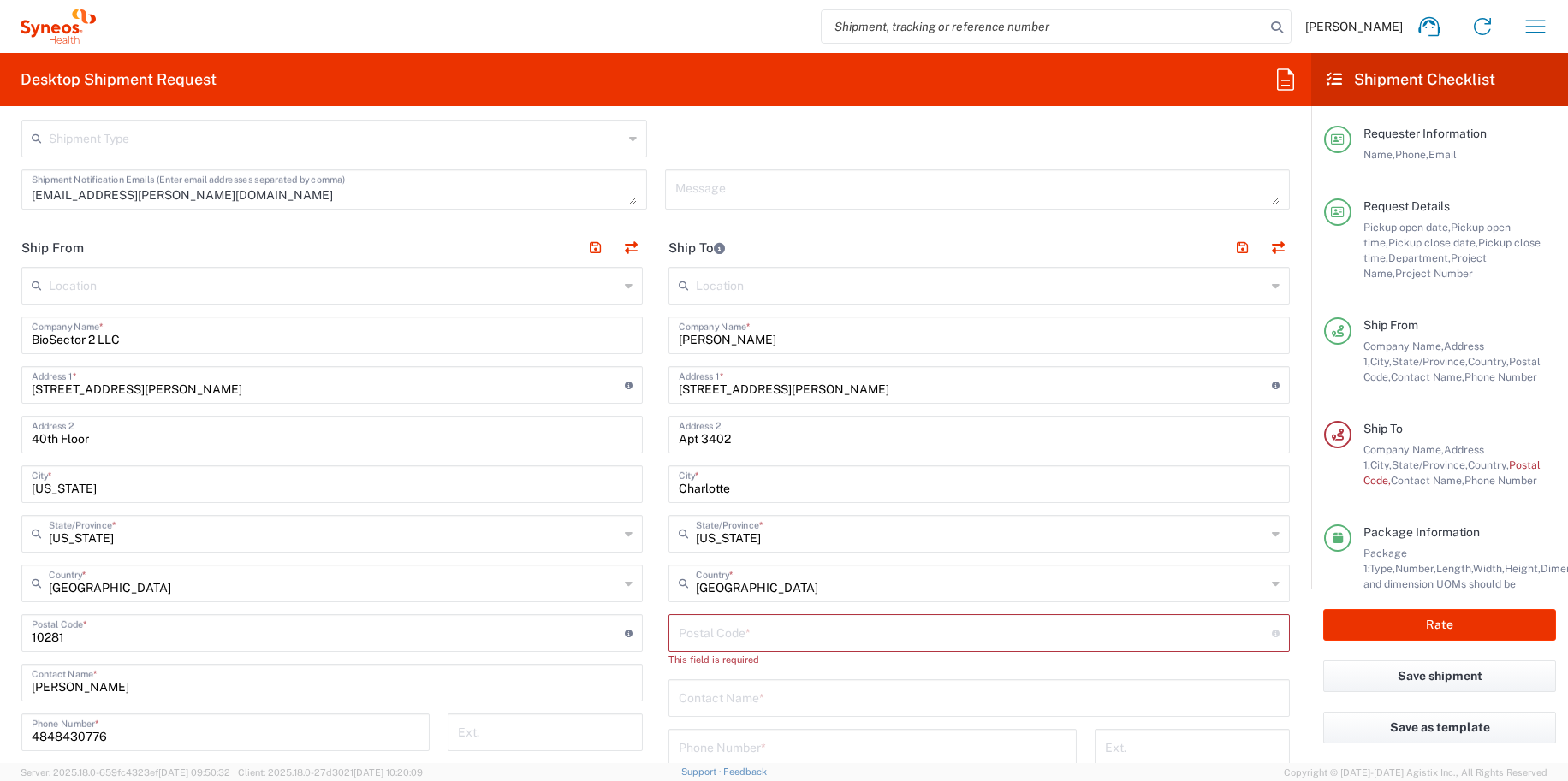
click at [736, 631] on input "undefined" at bounding box center [974, 631] width 593 height 30
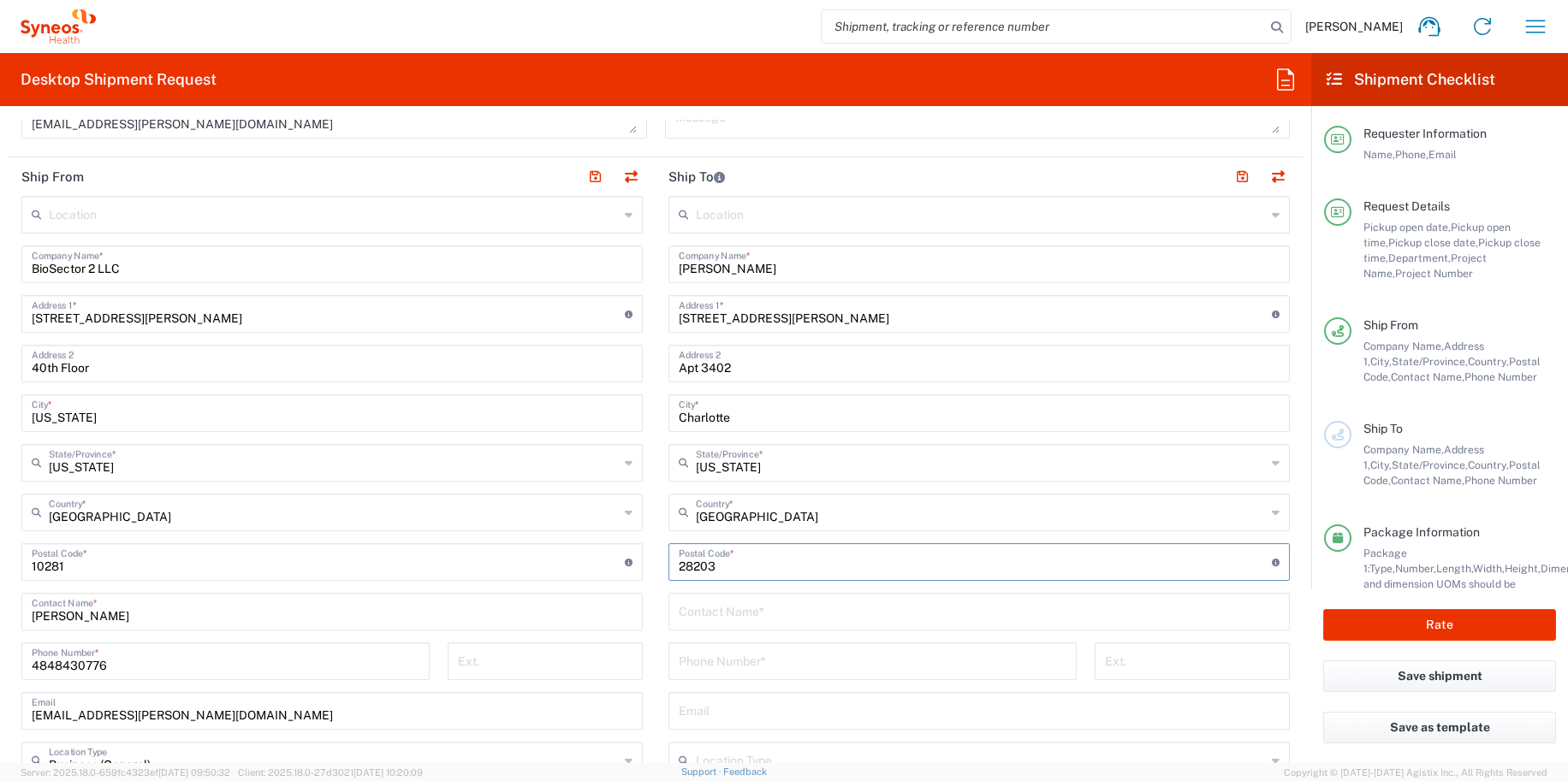
type input "28203"
click at [712, 609] on input "text" at bounding box center [979, 610] width 601 height 30
type input "[PERSON_NAME]"
click at [702, 645] on input "tel" at bounding box center [872, 659] width 388 height 30
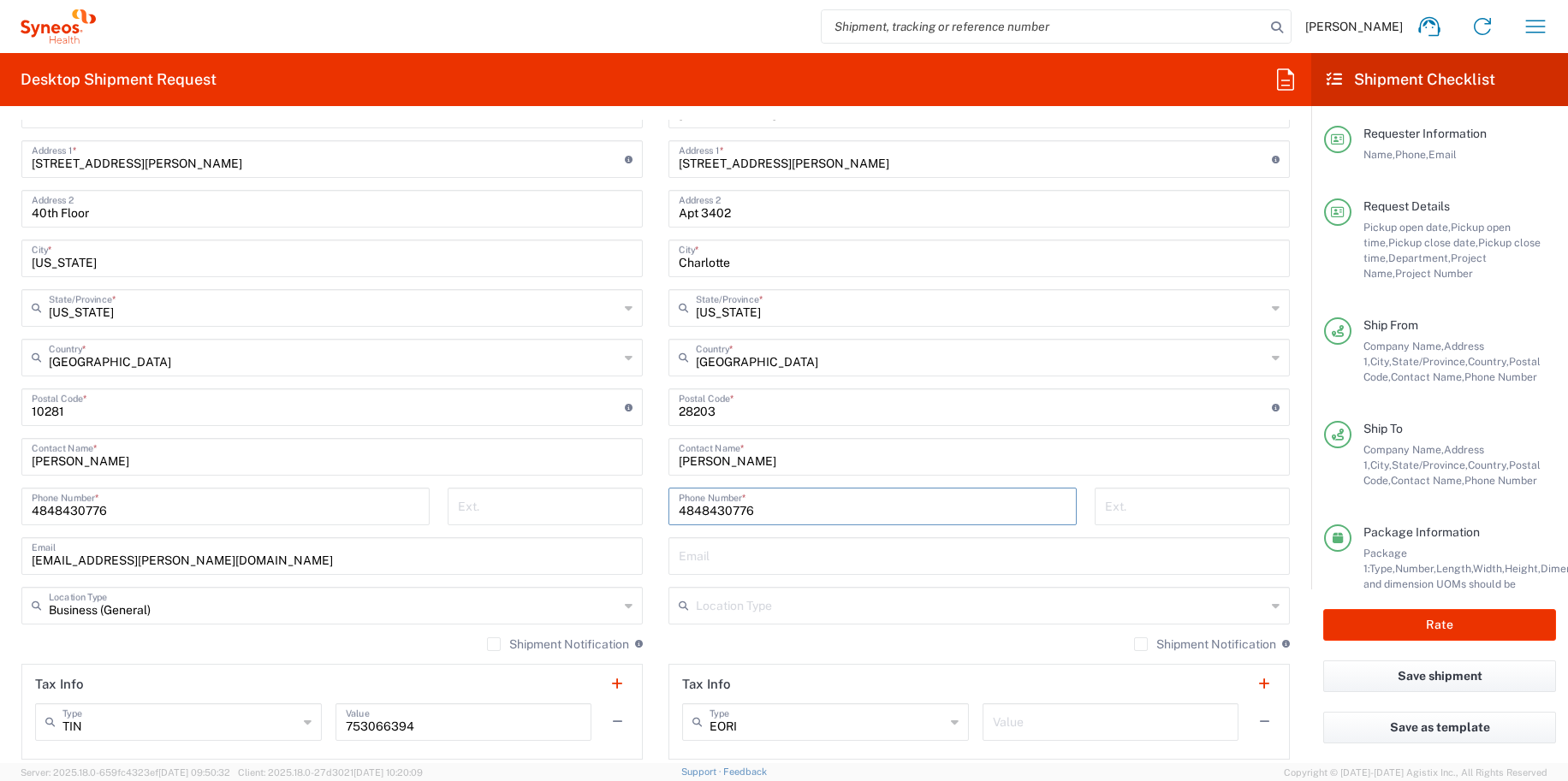
type input "4848430776"
click at [751, 556] on input "text" at bounding box center [979, 555] width 601 height 30
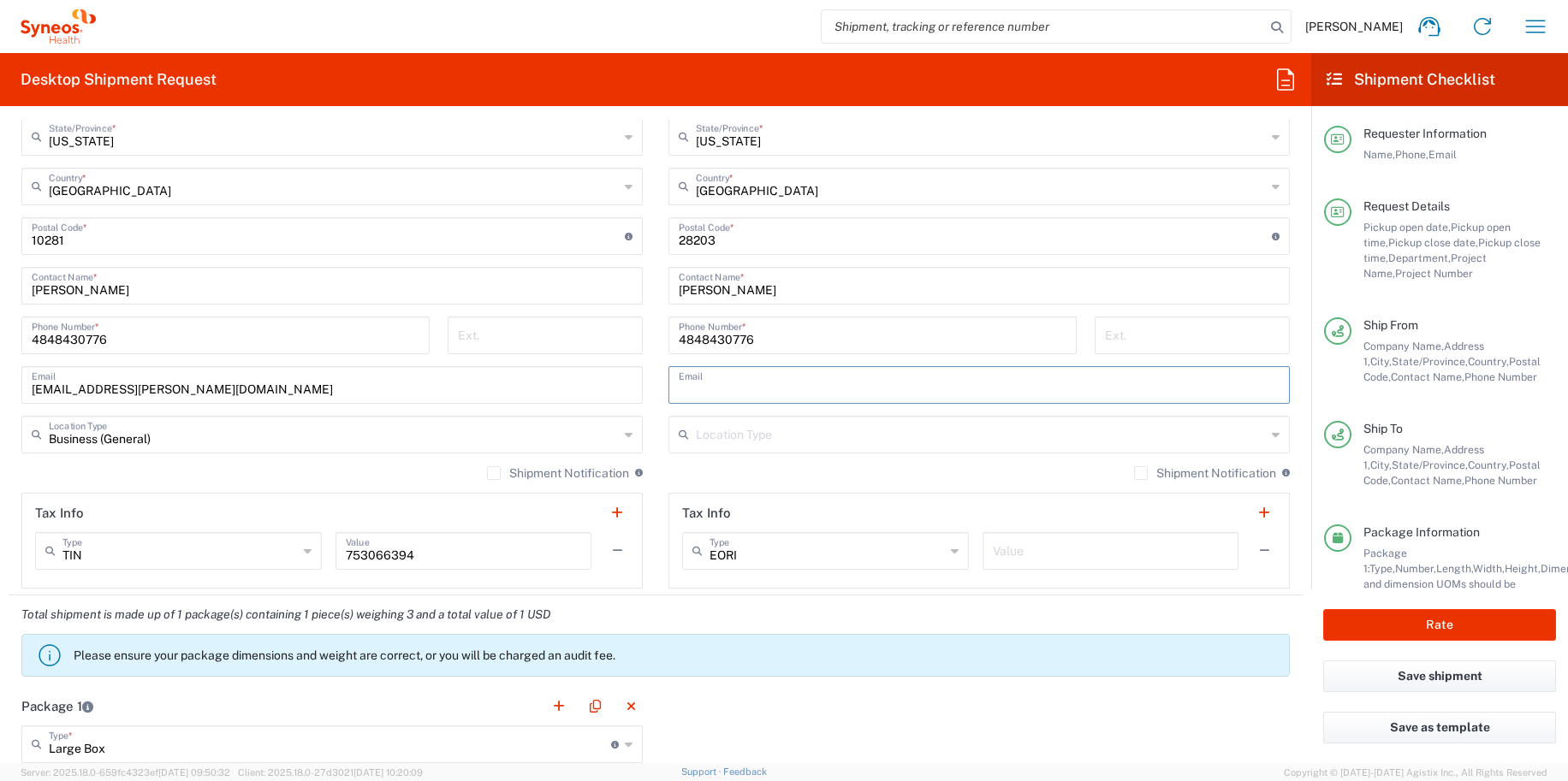
scroll to position [961, 0]
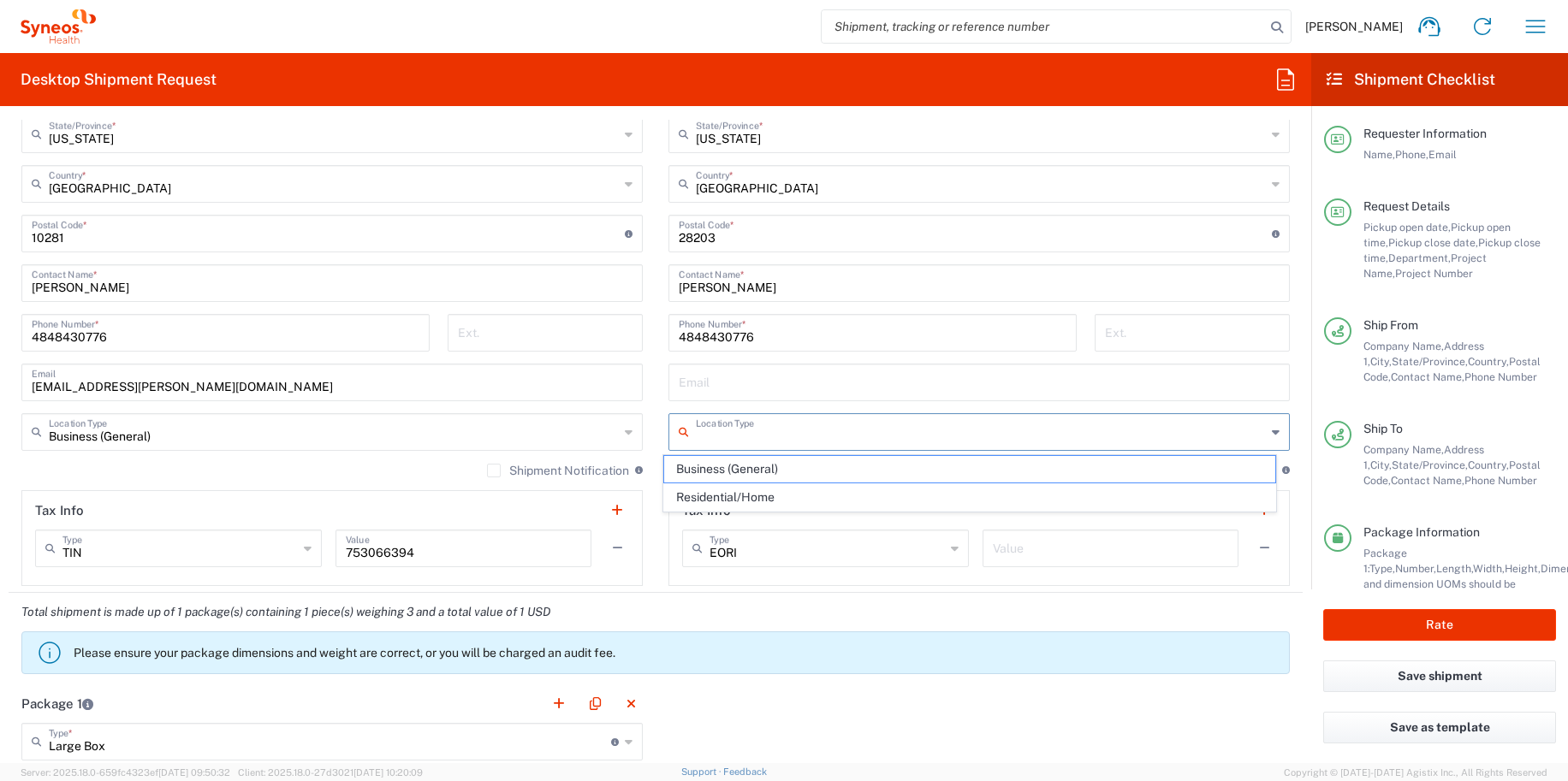
click at [701, 420] on input "text" at bounding box center [980, 431] width 570 height 30
click at [714, 495] on span "Residential/Home" at bounding box center [970, 497] width 612 height 26
type input "Residential/Home"
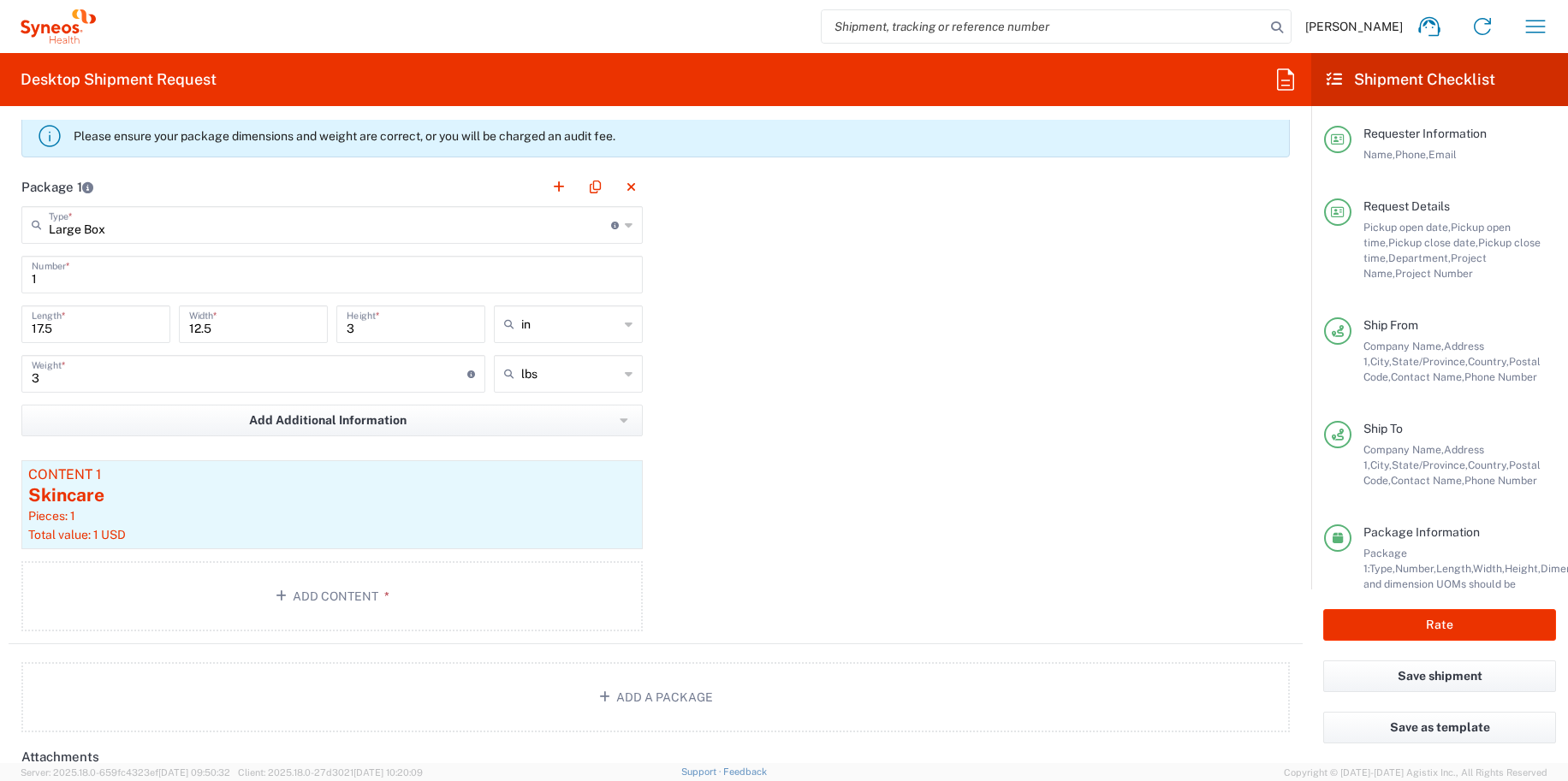
scroll to position [1478, 0]
click at [85, 394] on div "3 Weight * Total weight of package(s) in pounds or kilograms" at bounding box center [253, 379] width 472 height 49
click at [57, 379] on input "3" at bounding box center [249, 372] width 435 height 30
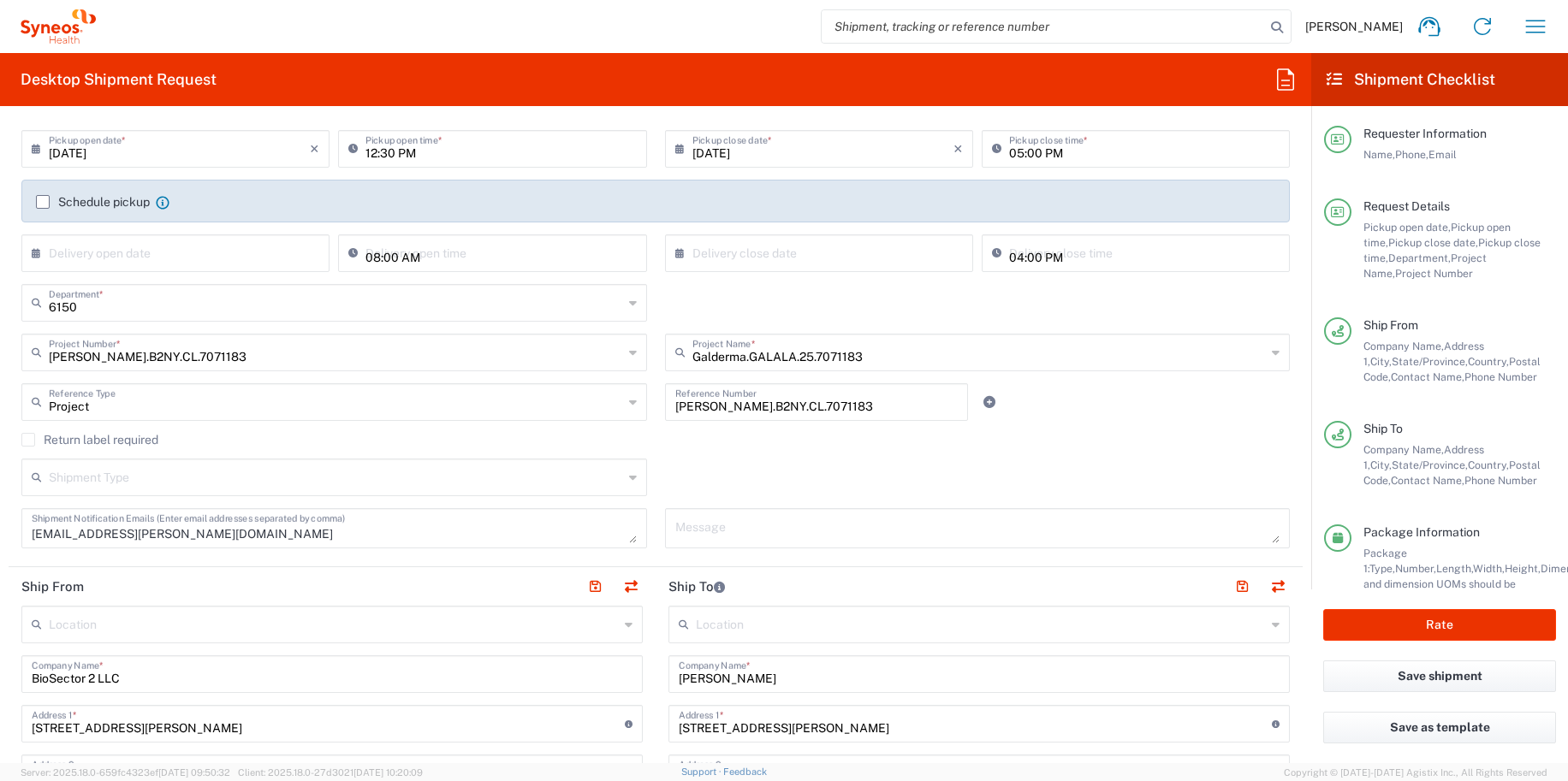
scroll to position [221, 0]
type input "20"
click at [1455, 632] on button "Rate" at bounding box center [1439, 625] width 233 height 32
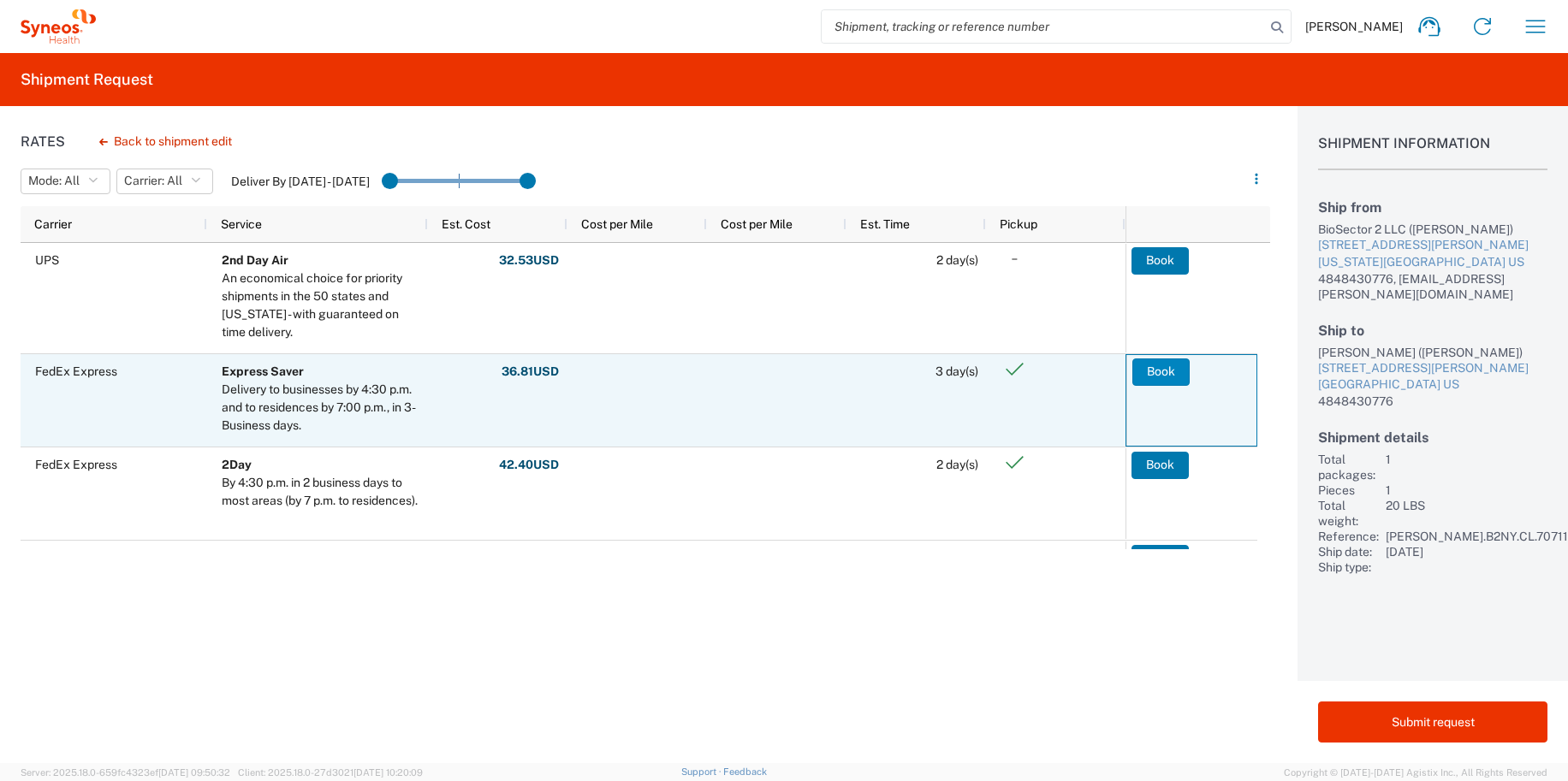
click at [1158, 373] on button "Book" at bounding box center [1160, 372] width 57 height 27
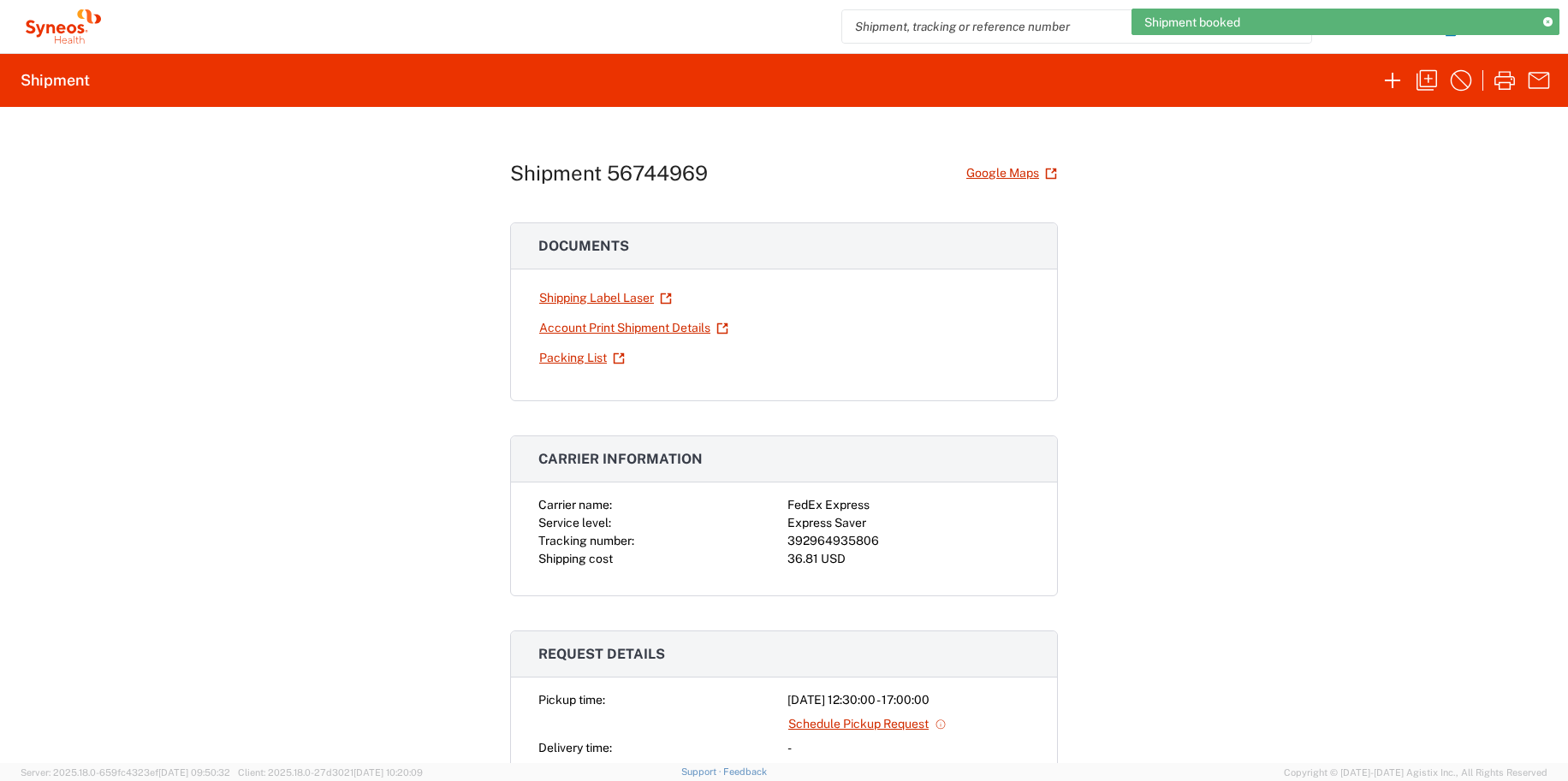
click at [801, 532] on div "392964935806" at bounding box center [908, 541] width 242 height 18
copy div "392964935806"
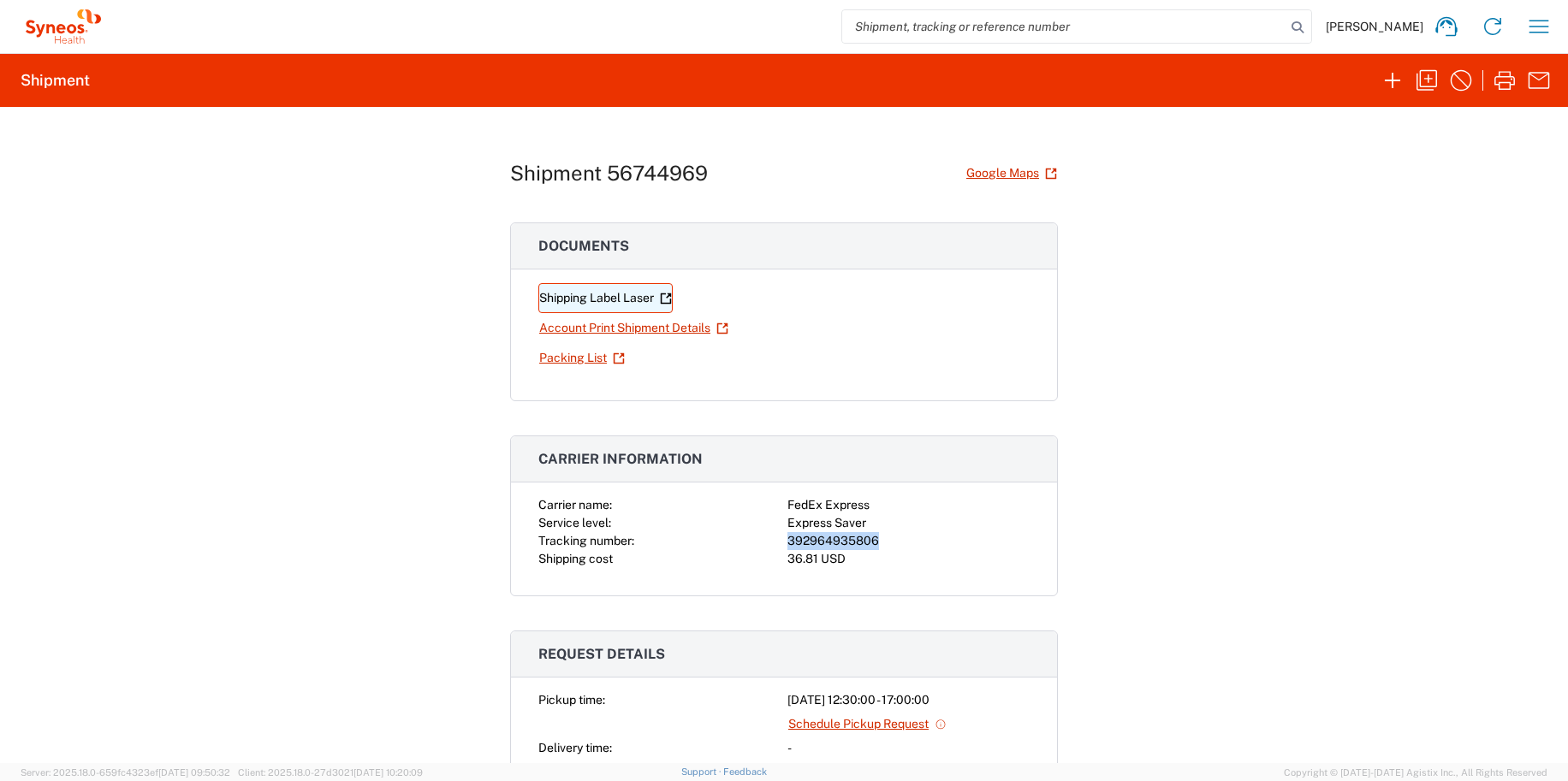
click at [594, 303] on link "Shipping Label Laser" at bounding box center [605, 298] width 135 height 30
click at [672, 509] on div "Carrier name:" at bounding box center [659, 505] width 242 height 18
click at [1384, 85] on icon "button" at bounding box center [1392, 80] width 27 height 27
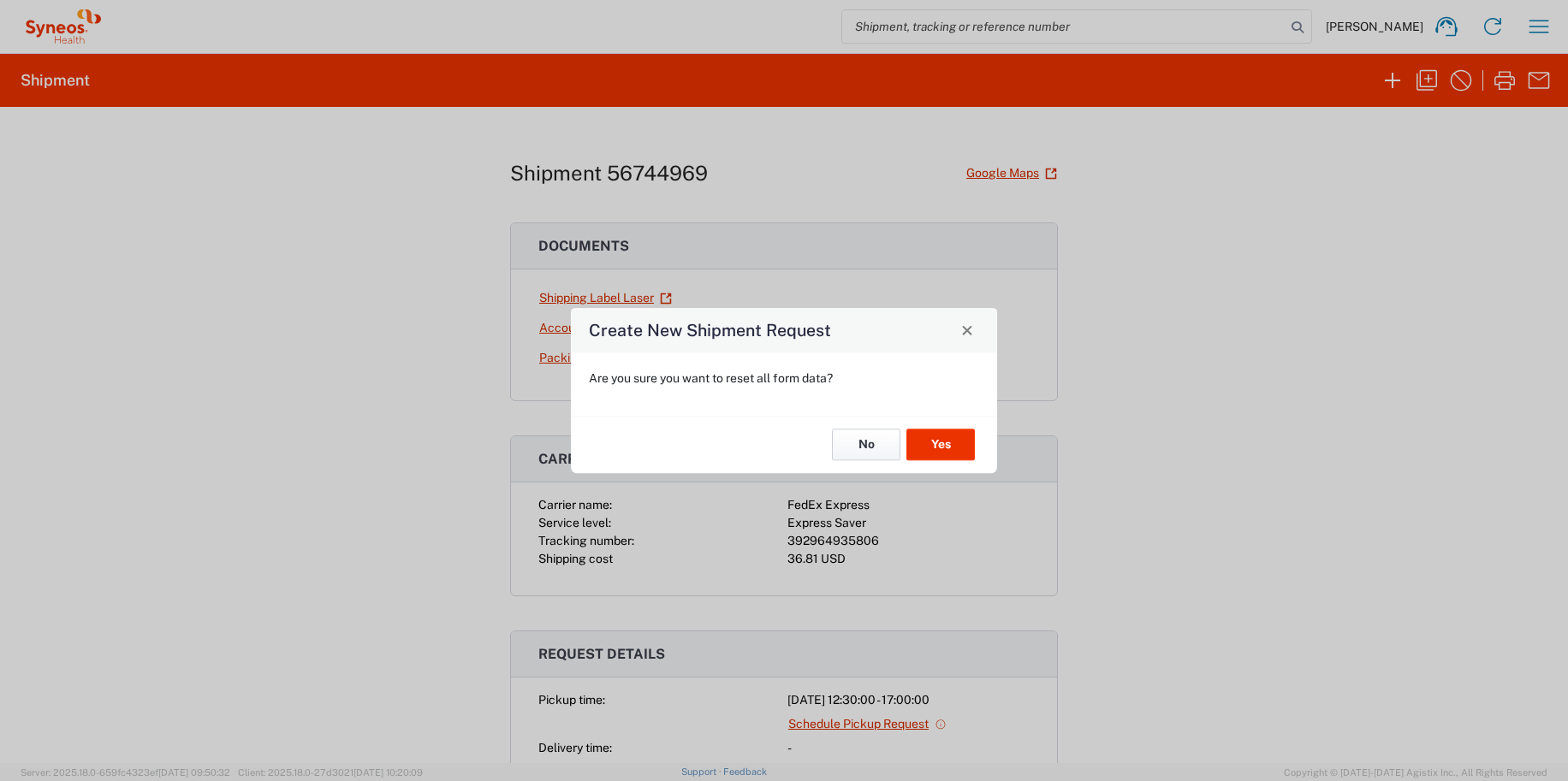
click at [857, 443] on button "No" at bounding box center [866, 446] width 69 height 32
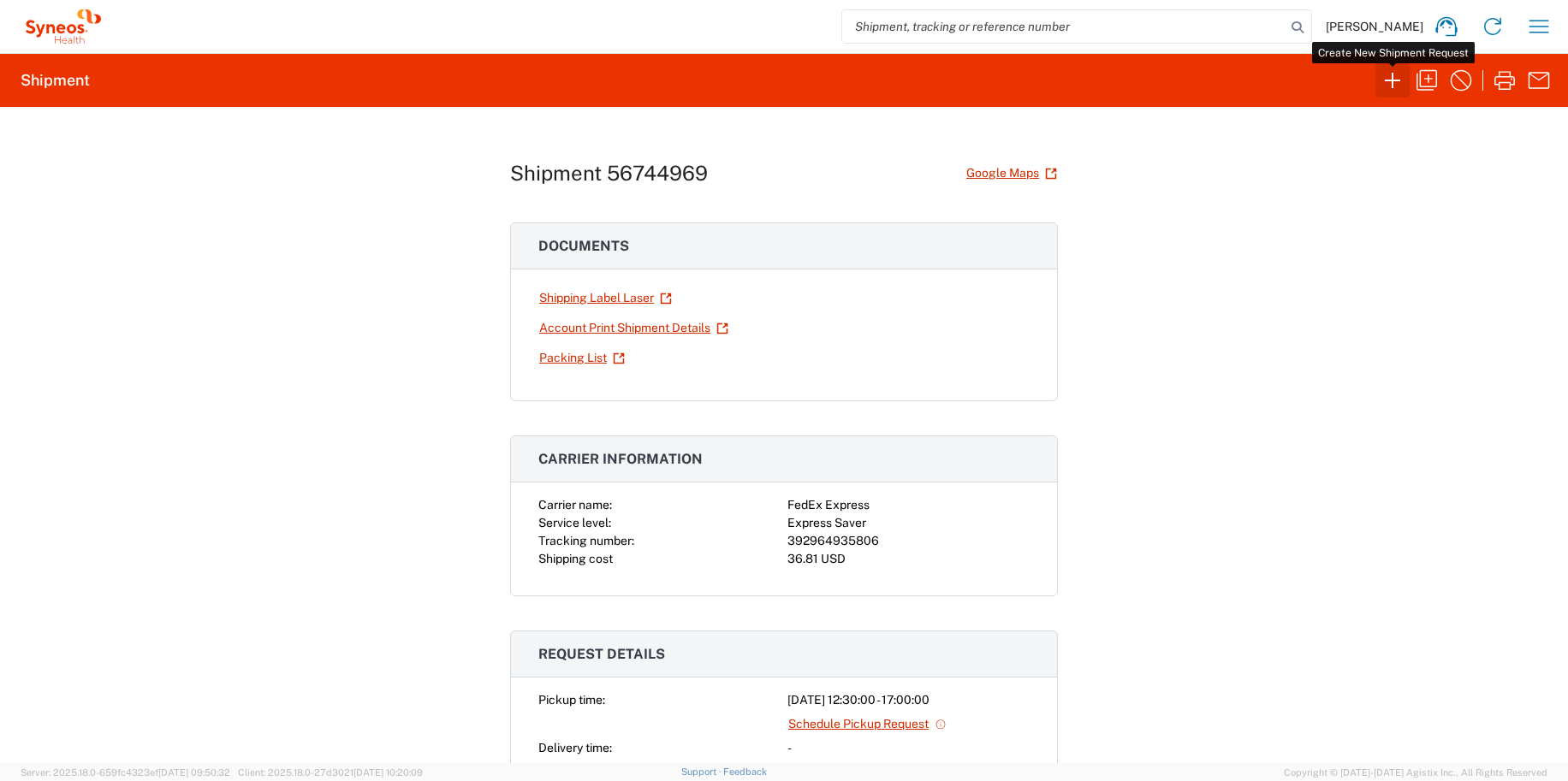
click at [1394, 74] on icon "button" at bounding box center [1392, 80] width 27 height 27
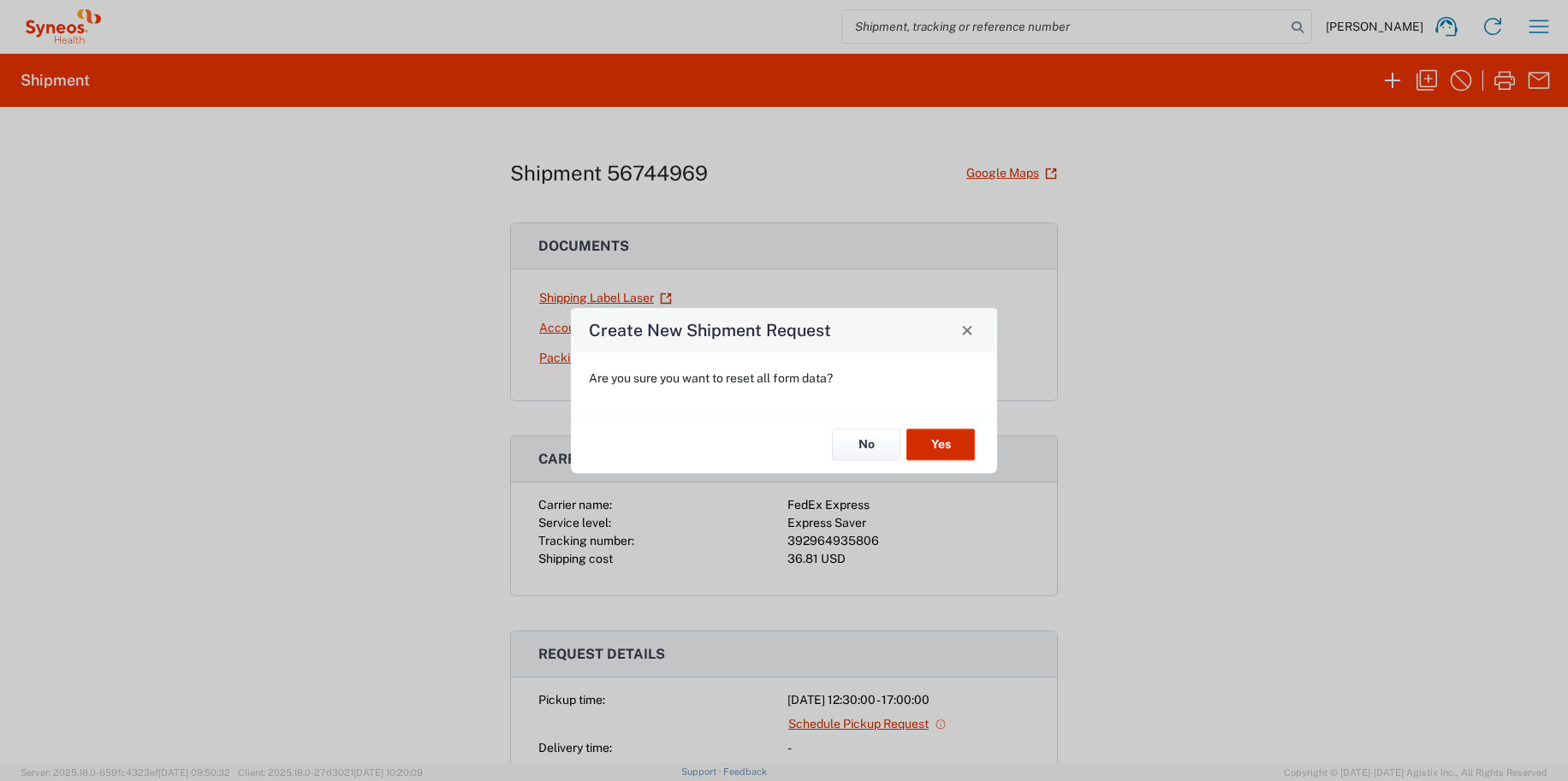
click at [927, 443] on button "Yes" at bounding box center [941, 446] width 69 height 32
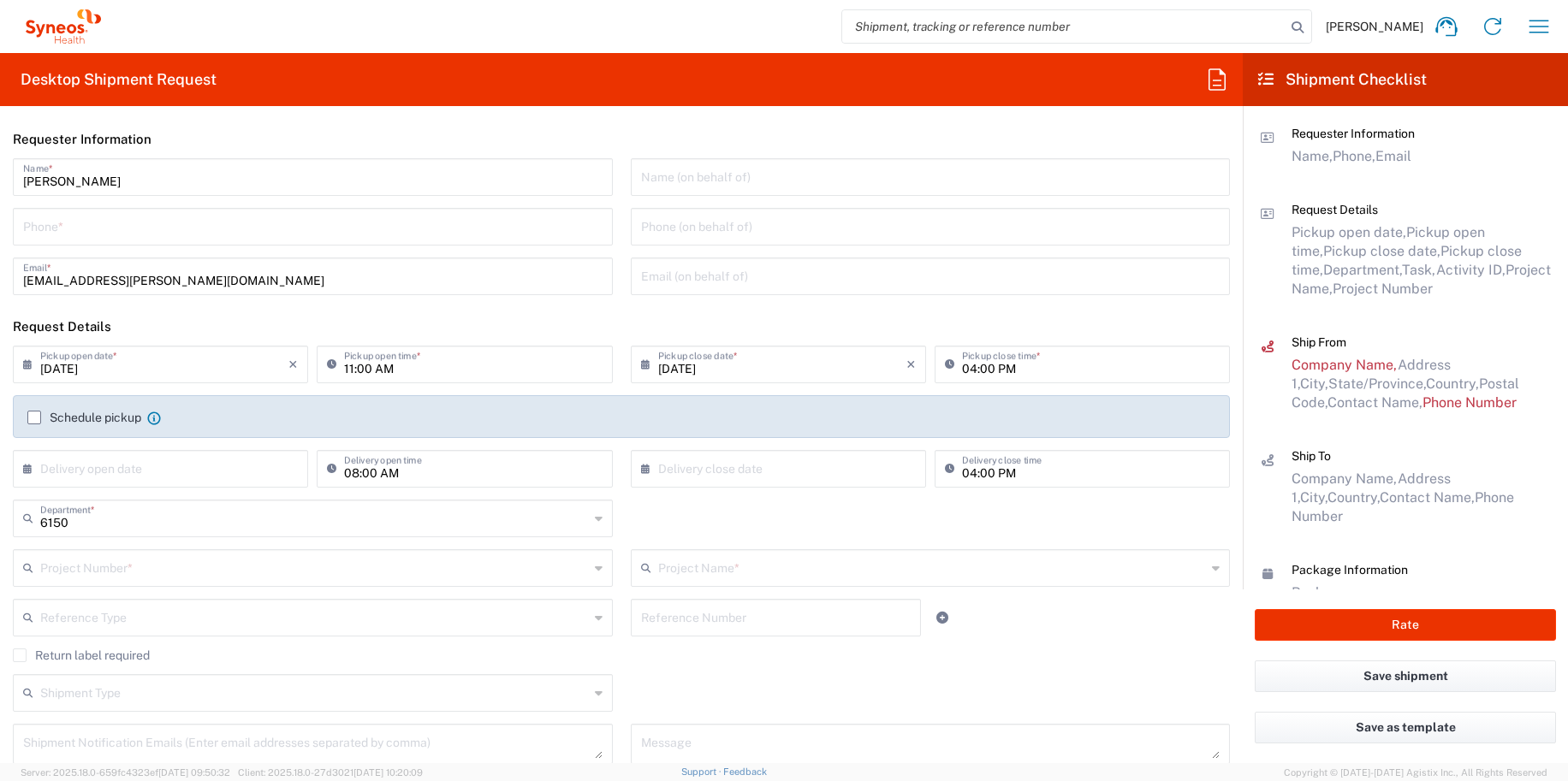
drag, startPoint x: 1224, startPoint y: 88, endPoint x: 1188, endPoint y: 27, distance: 70.8
click at [1188, 27] on agx-forms-host "Grace Hennigan Home Shipment estimator Shipment tracking Desktop shipment reque…" at bounding box center [784, 390] width 1568 height 781
click at [1212, 81] on icon at bounding box center [1217, 79] width 27 height 27
click at [1262, 120] on input at bounding box center [1357, 121] width 279 height 27
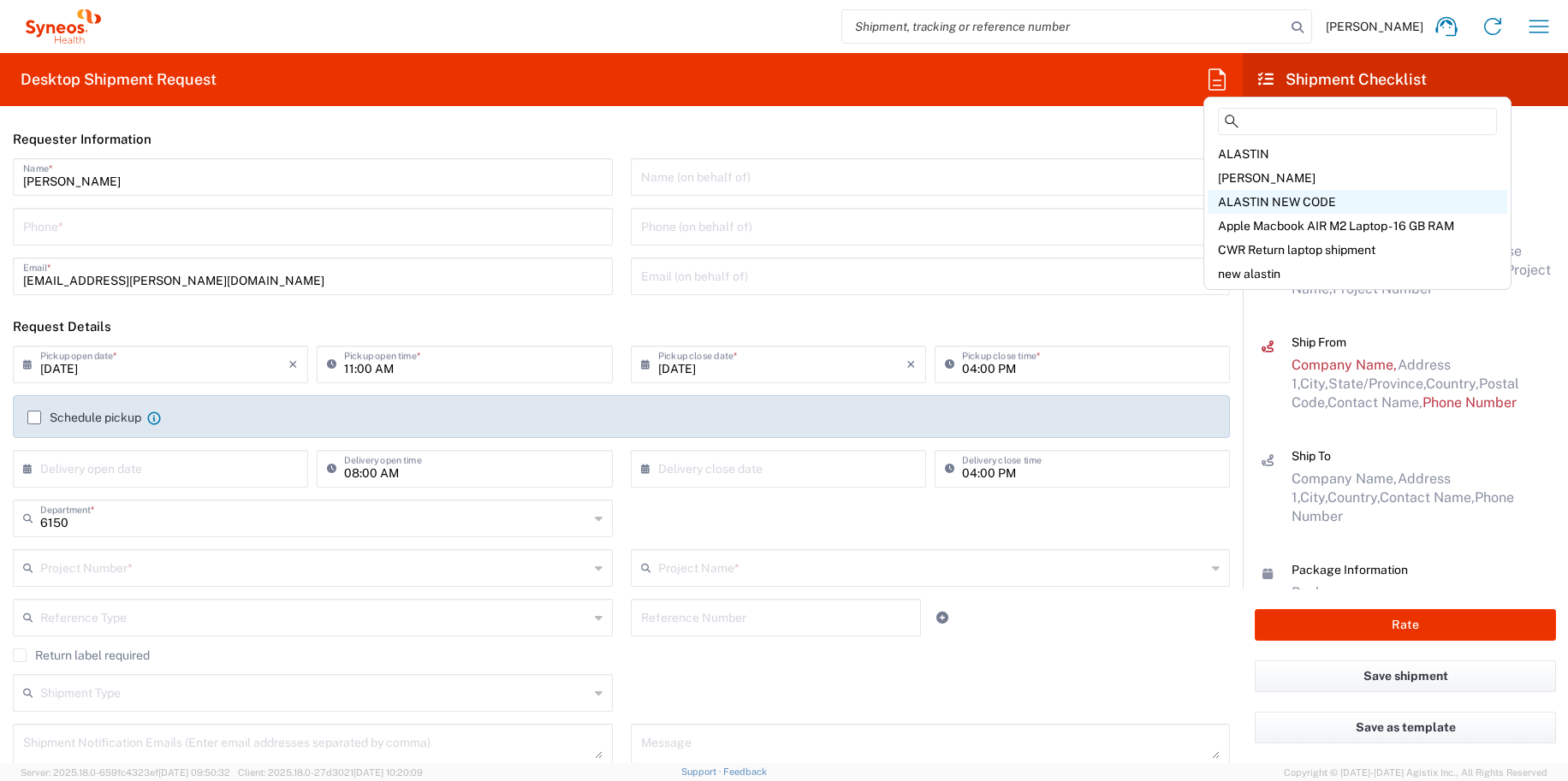
click at [1268, 203] on span "ALASTIN NEW CODE" at bounding box center [1276, 202] width 118 height 14
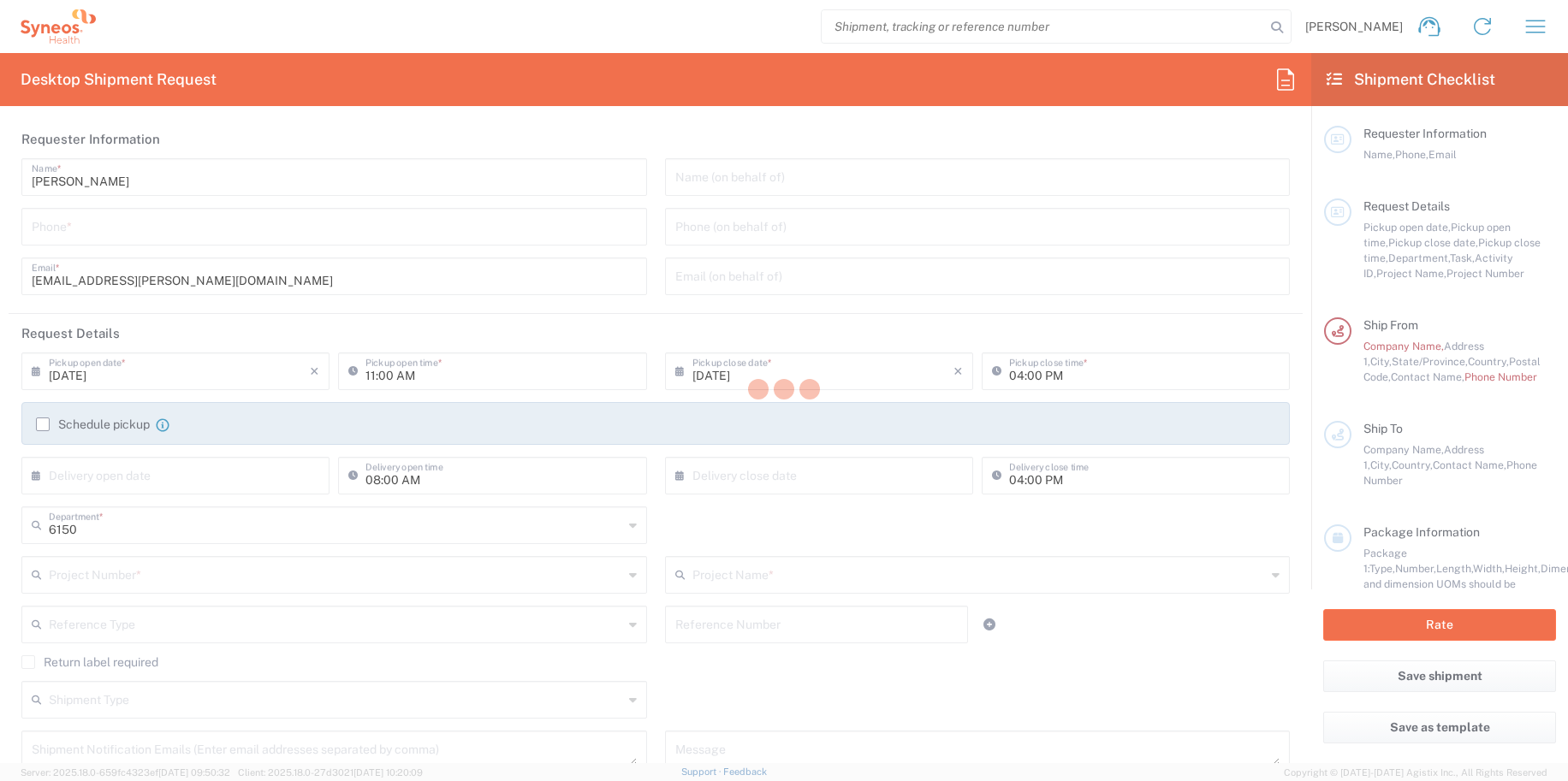
type input "4848430776"
type input "06:30 PM"
type input "05:00 PM"
type input "Project"
type input "[PERSON_NAME].B2NY.CL.7071183"
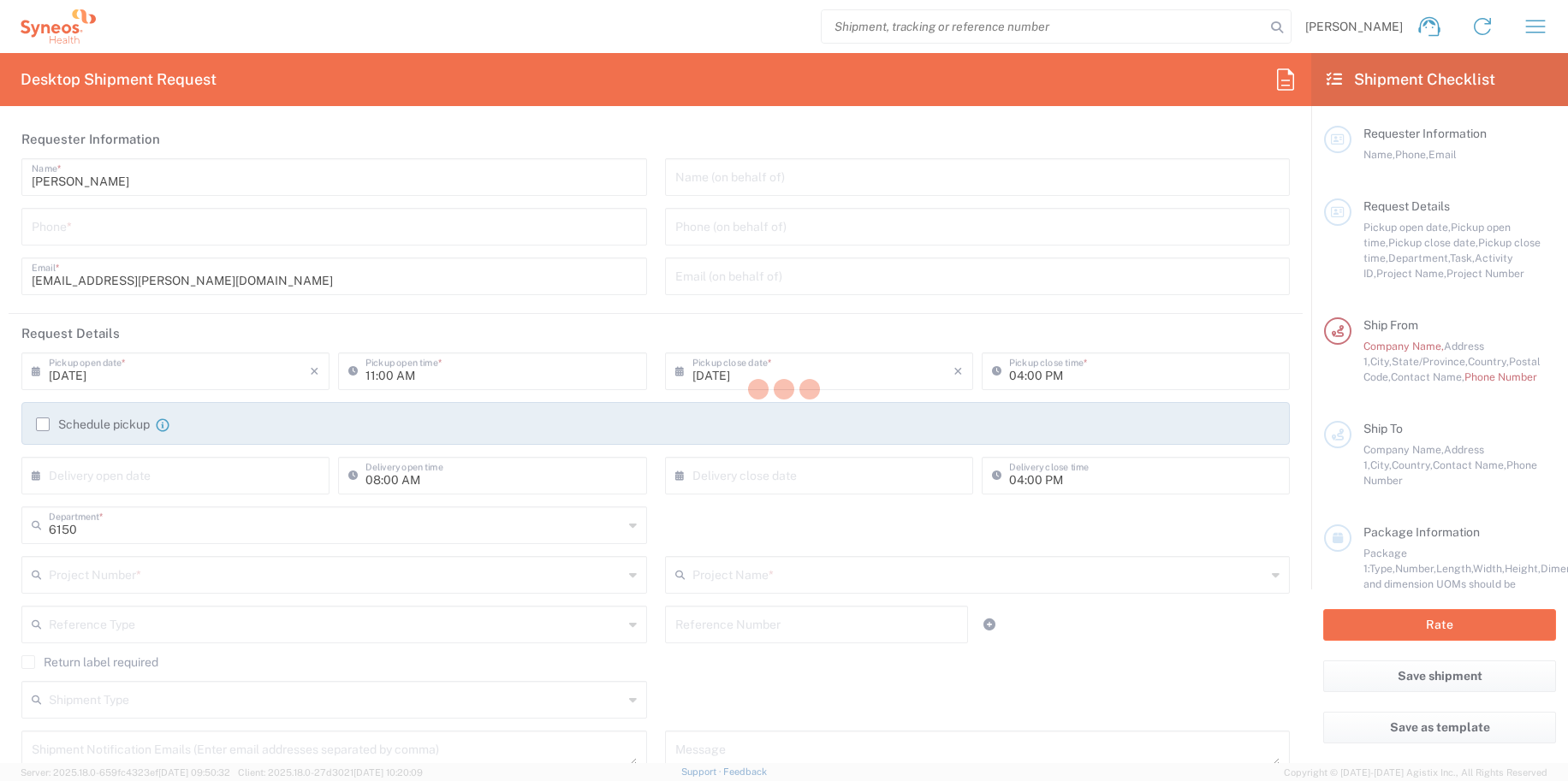
type textarea "[EMAIL_ADDRESS][PERSON_NAME][DOMAIN_NAME]"
type input "BioSector 2 LLC"
type input "4848430776"
type input "Business (General)"
type input "Adult Signature Required"
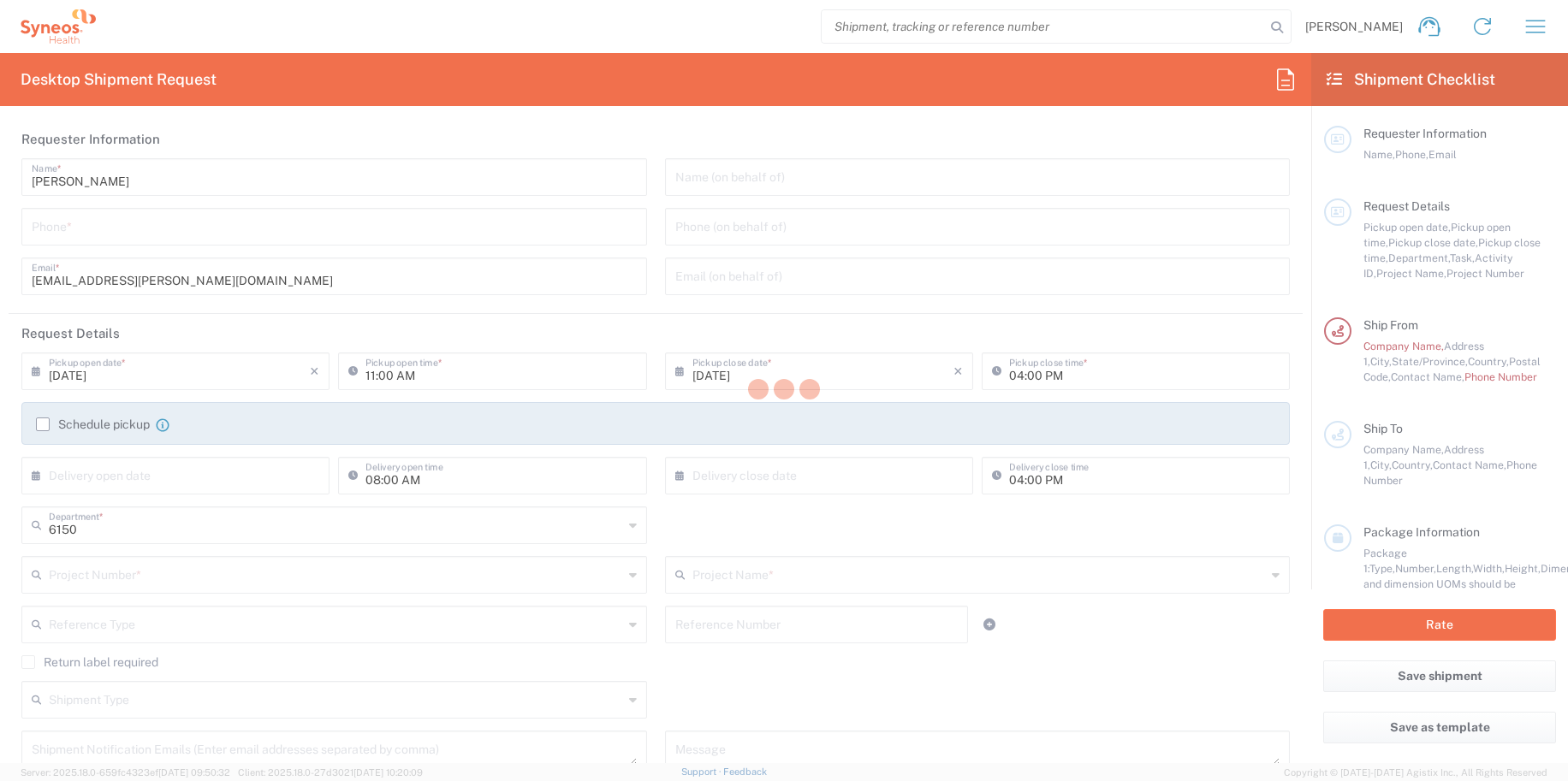
type input "BioSector 2 LLC- New York US"
type input "Sender/Shipper"
type input "Yes"
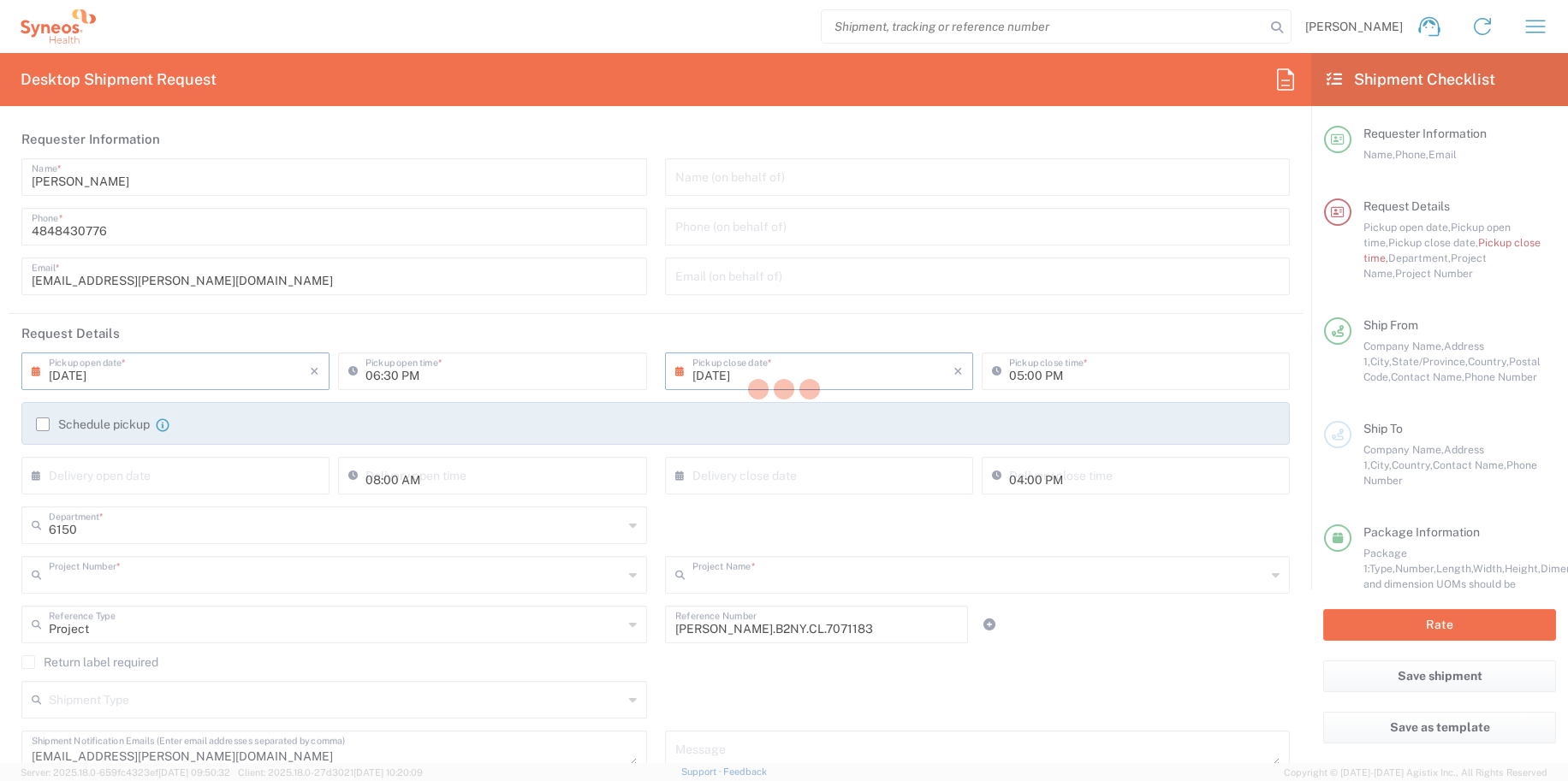
type input "[PERSON_NAME].B2NY.CL.7071183"
type input "Galderma.GALALA.25.7071183"
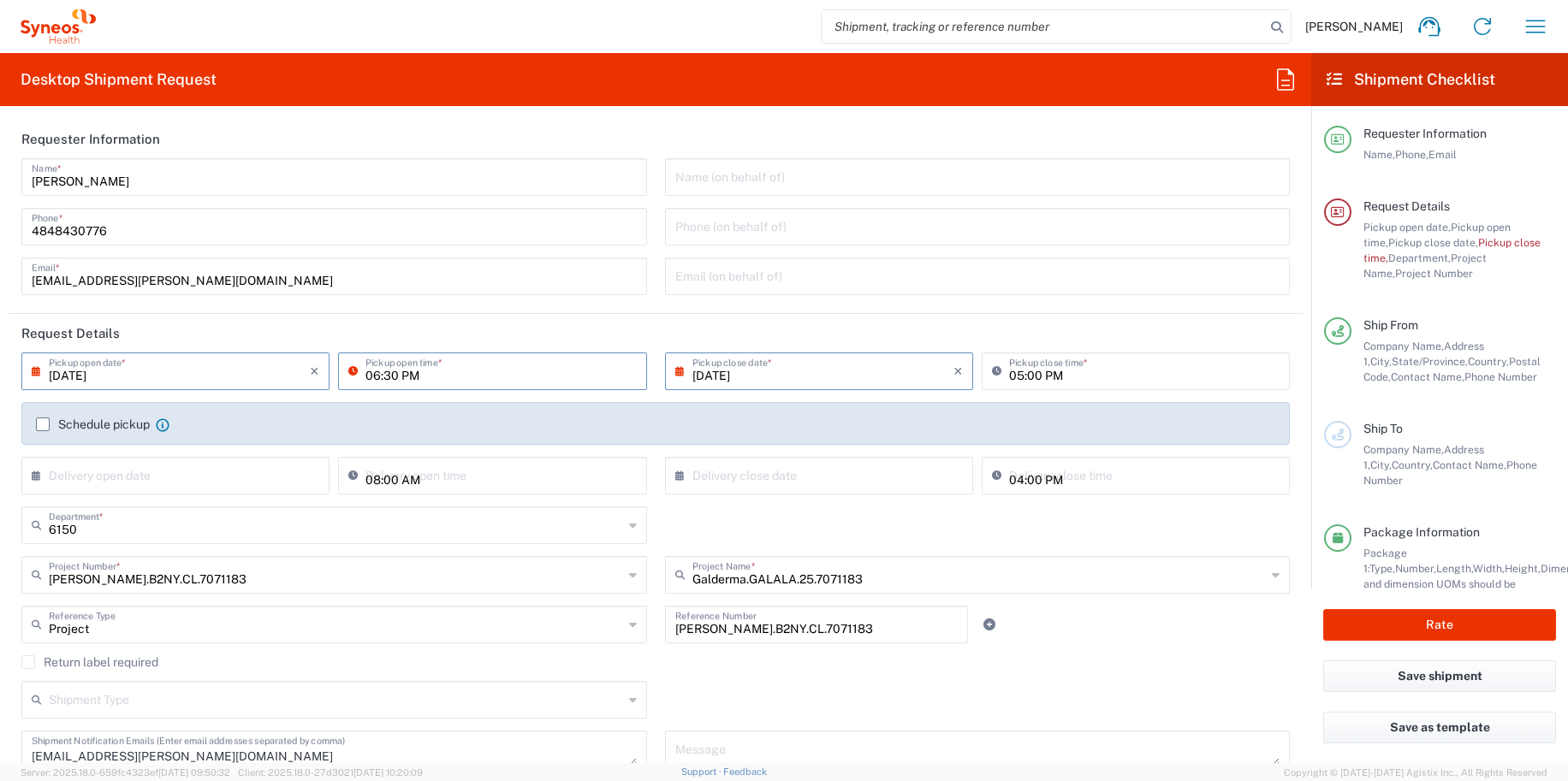
click at [366, 373] on input "06:30 PM" at bounding box center [500, 370] width 270 height 30
type input "12:30 PM"
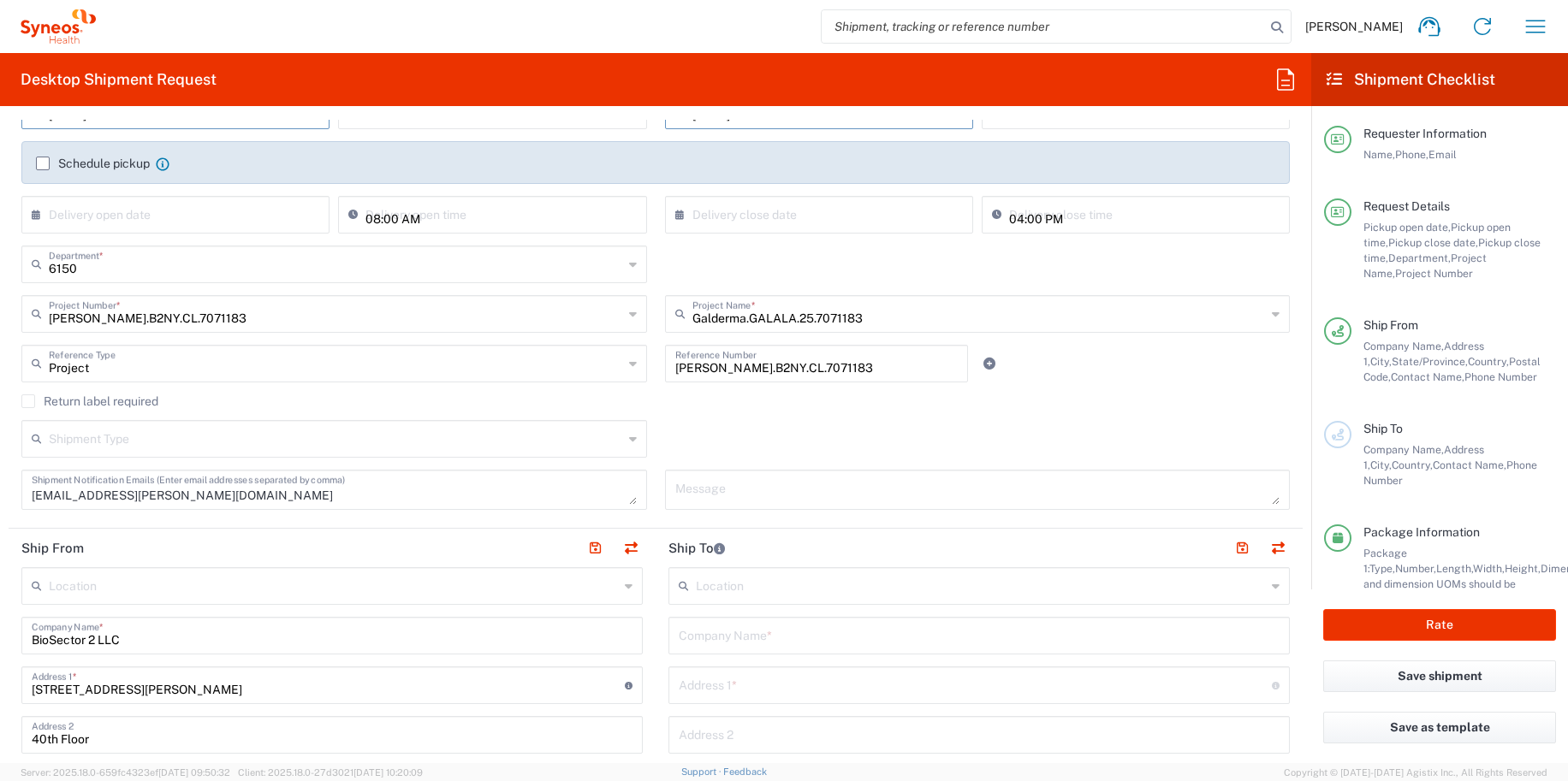
scroll to position [261, 0]
click at [743, 597] on input "text" at bounding box center [980, 585] width 570 height 30
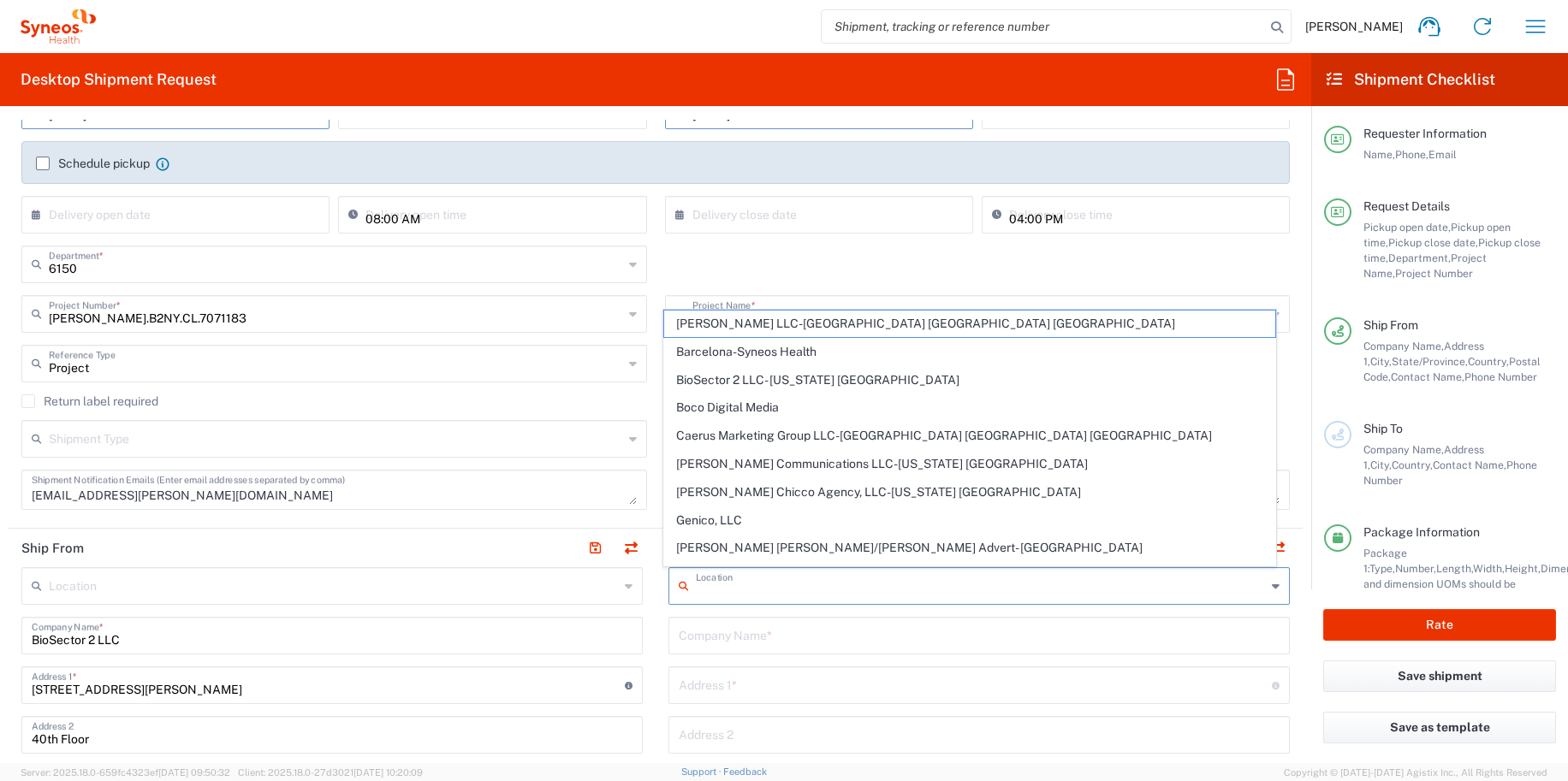
click at [719, 633] on input "text" at bounding box center [979, 634] width 601 height 30
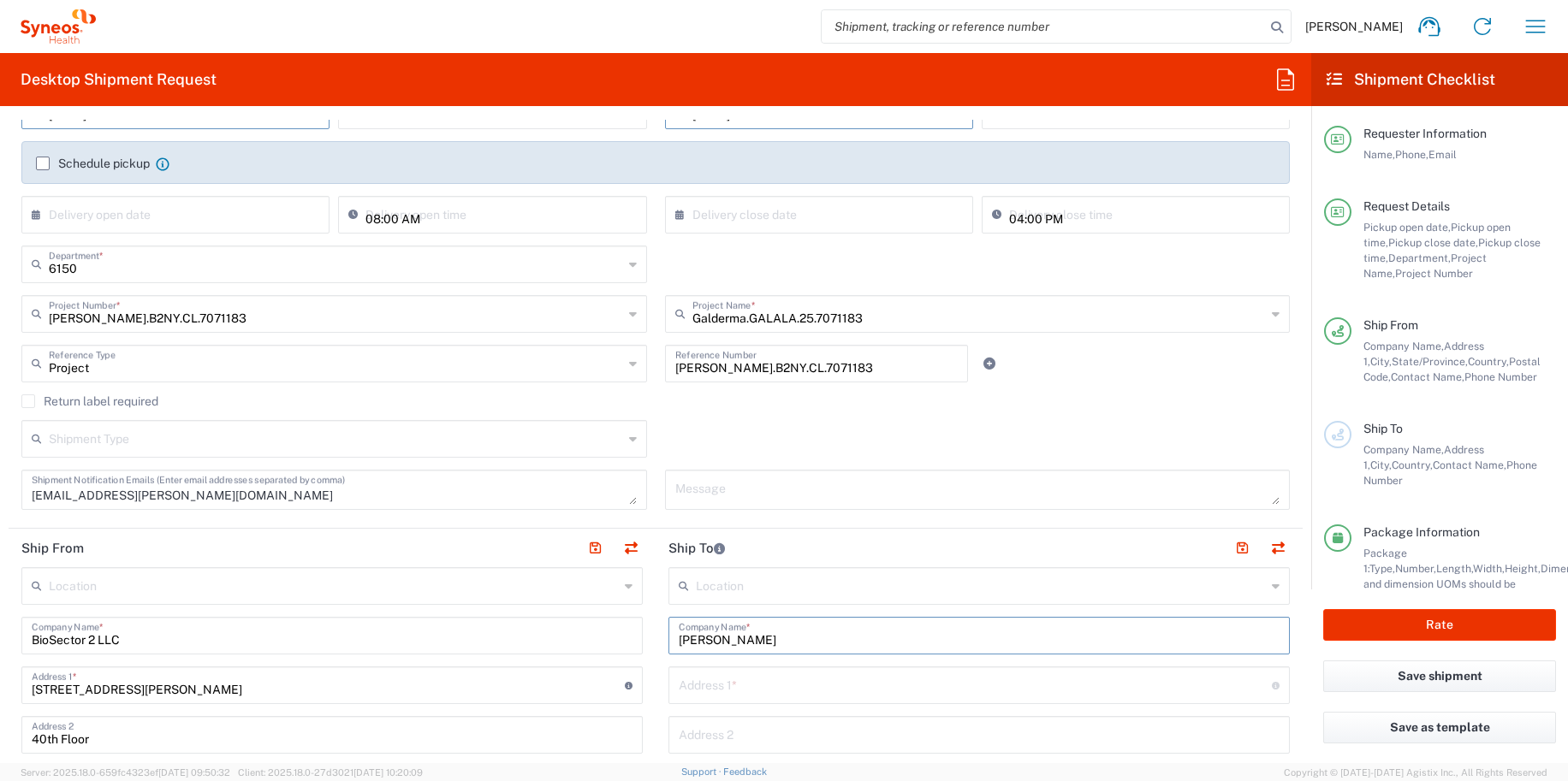
type input "Jess Birardi"
click at [707, 667] on div "Address 1 * For cross streets use street names with '&' or 'and' in between. Fo…" at bounding box center [979, 685] width 621 height 38
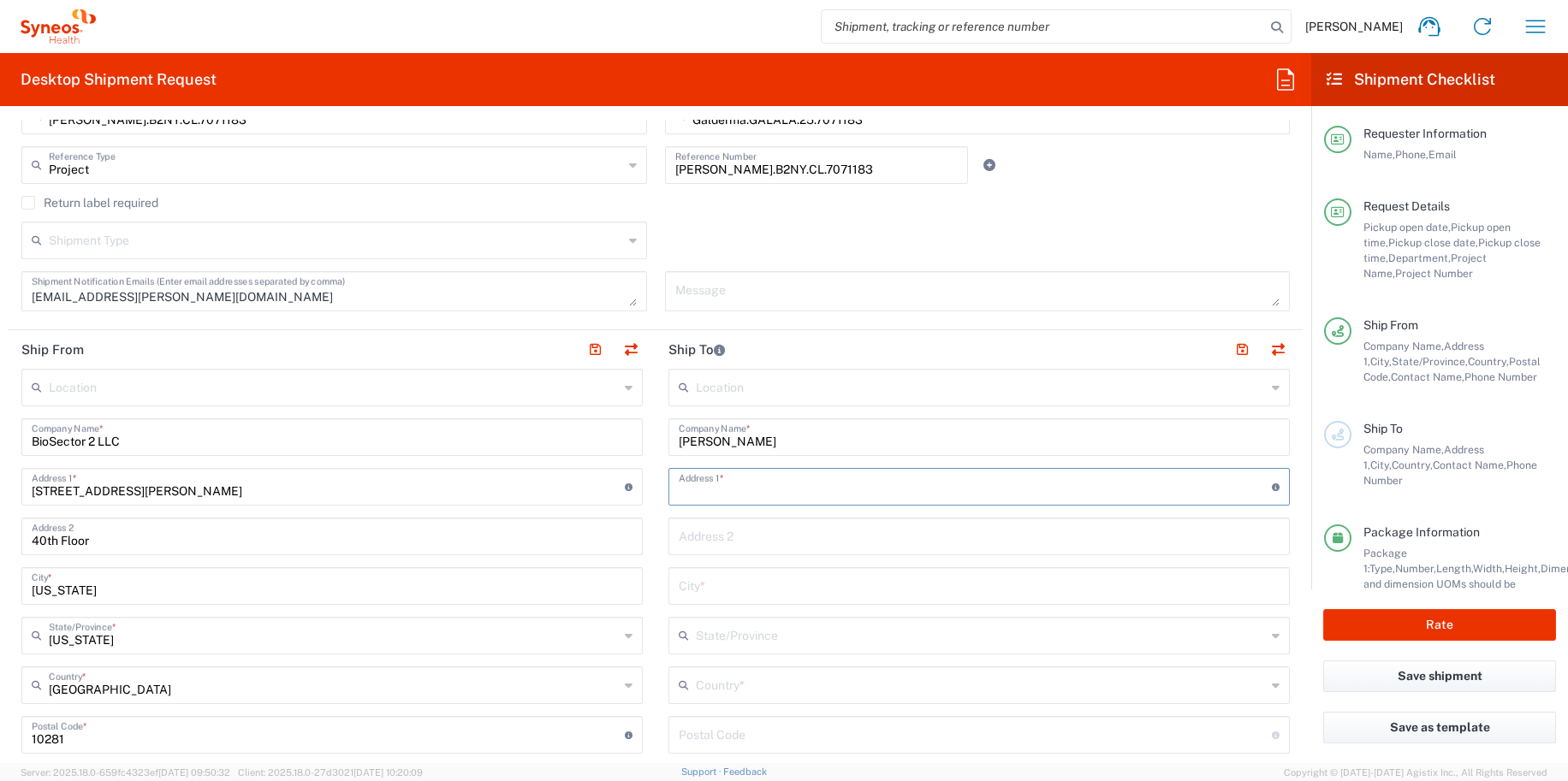
scroll to position [460, 0]
click at [742, 545] on input "text" at bounding box center [979, 549] width 601 height 30
click at [700, 485] on input "text" at bounding box center [974, 484] width 593 height 30
paste input "364 Loma Avenue"
type input "364 Loma Avenue"
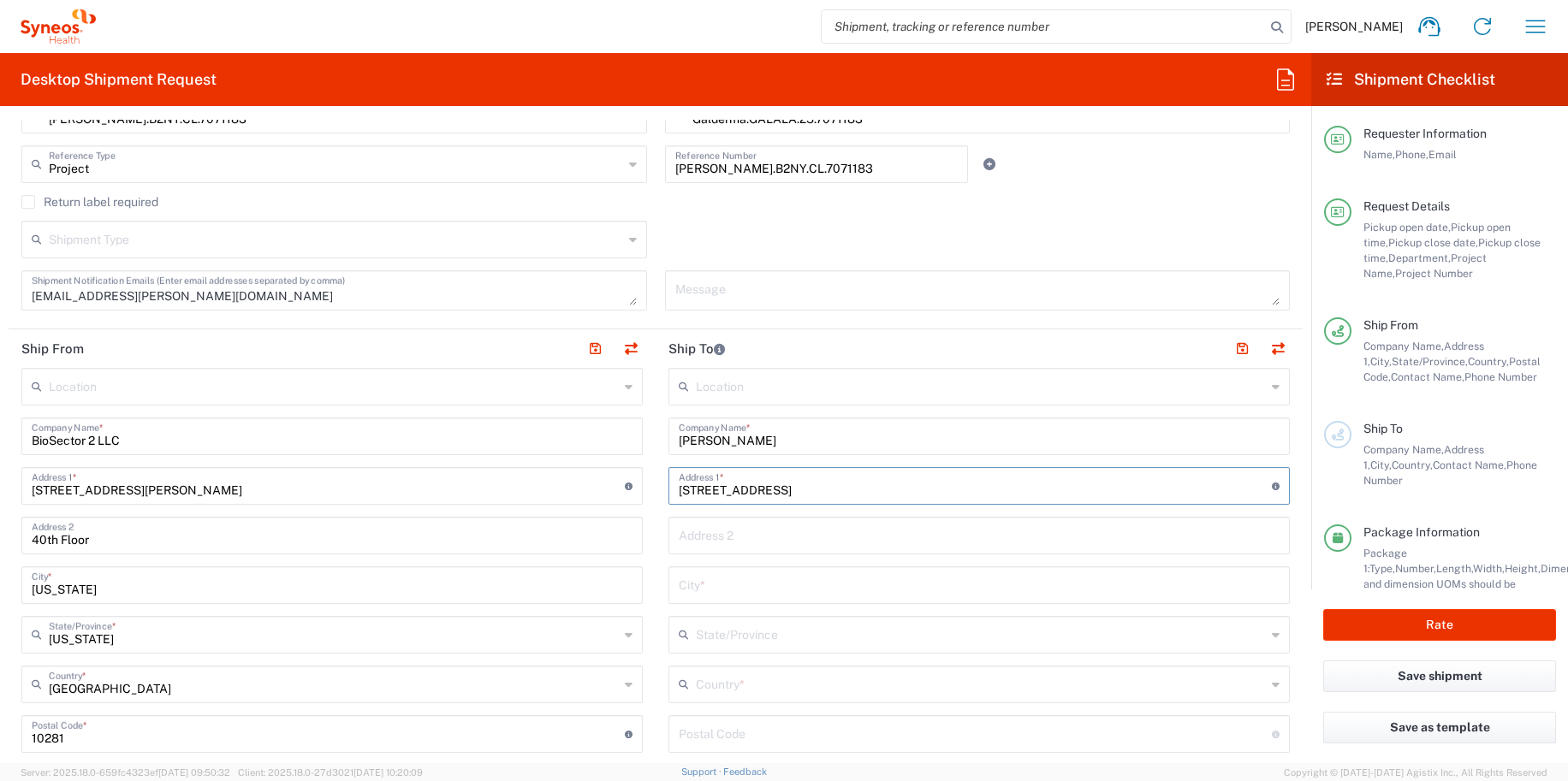
click at [683, 583] on input "text" at bounding box center [979, 584] width 601 height 30
type input "Long Beach"
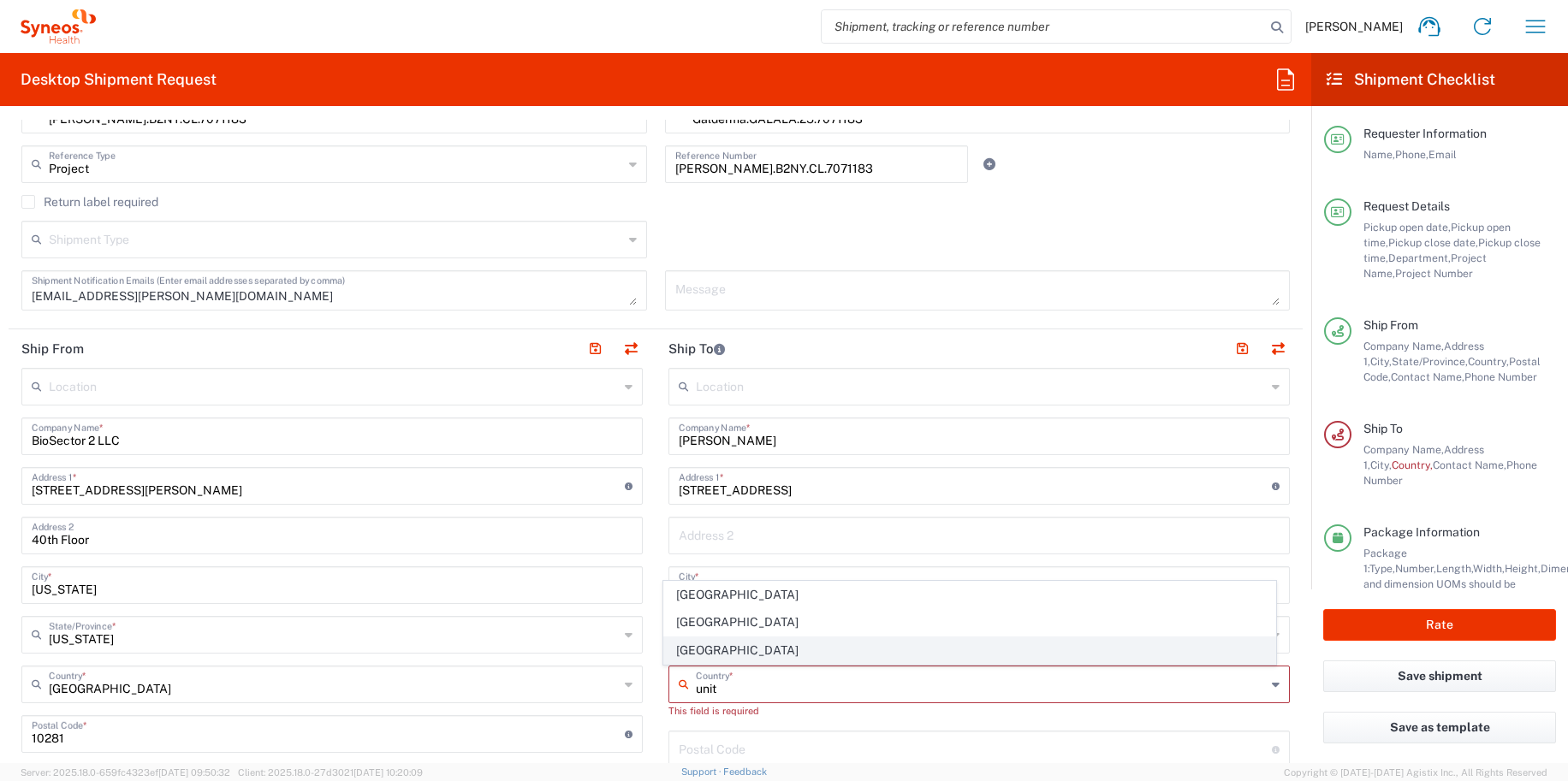
click at [699, 647] on span "United States" at bounding box center [970, 651] width 612 height 26
type input "United States"
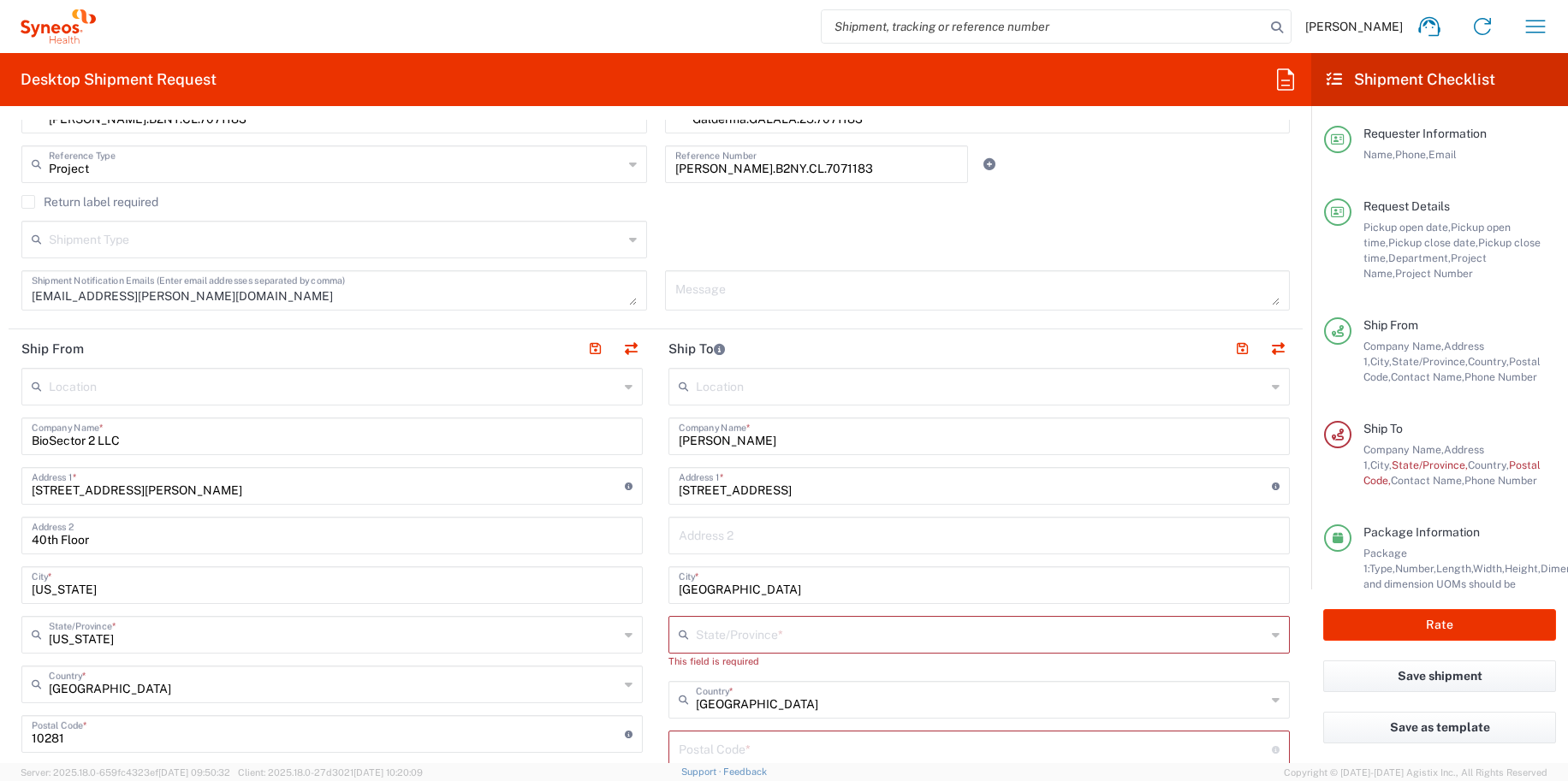
click at [709, 634] on input "text" at bounding box center [980, 633] width 570 height 30
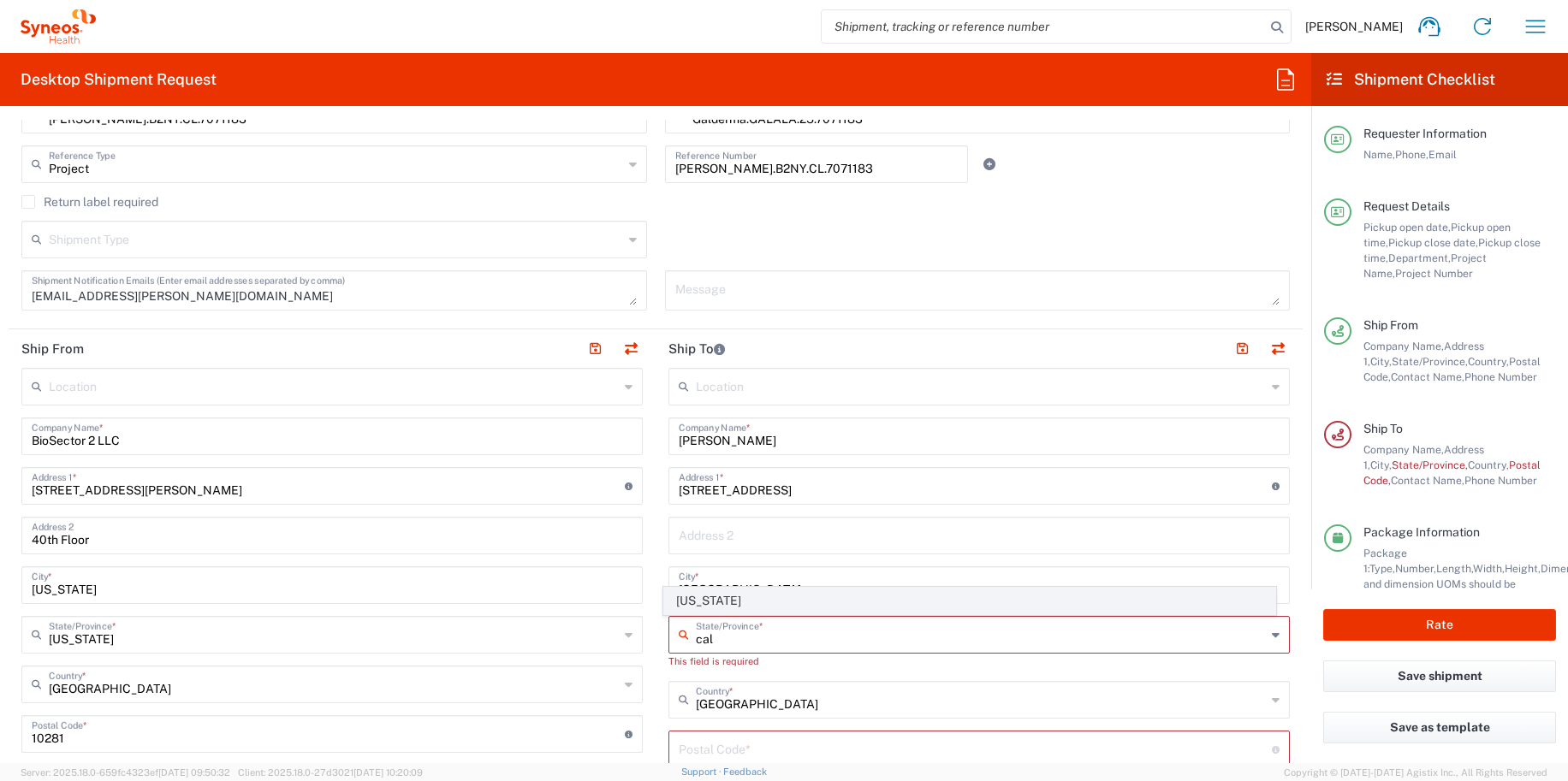
click at [694, 599] on span "California" at bounding box center [970, 600] width 612 height 26
type input "California"
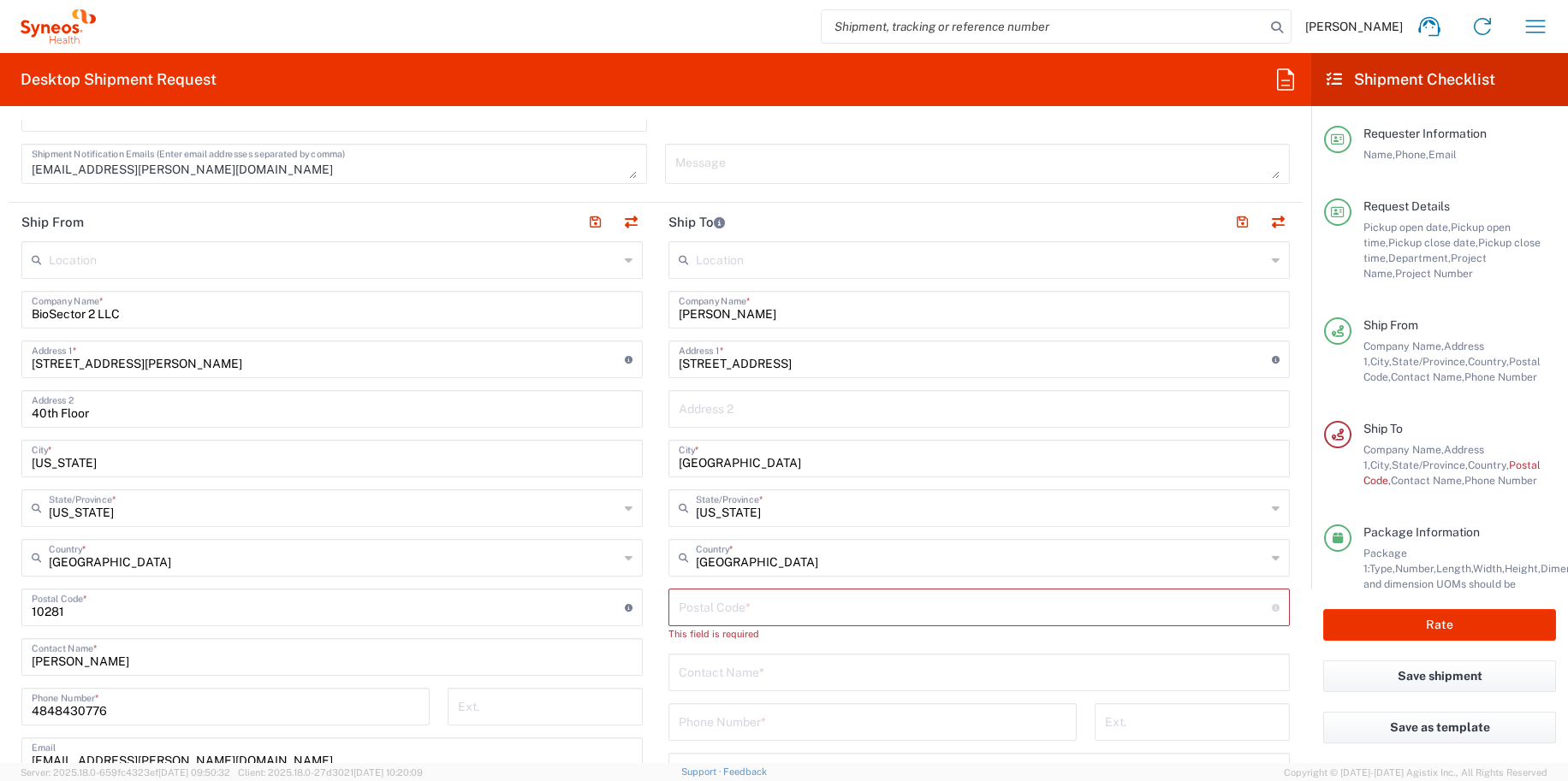
scroll to position [587, 0]
click at [694, 599] on input "undefined" at bounding box center [974, 605] width 593 height 30
type input "90814"
click at [751, 684] on div "Location Addison Whitney LLC-Morrisvile NC US Barcelona-Syneos Health BioSector…" at bounding box center [979, 600] width 621 height 718
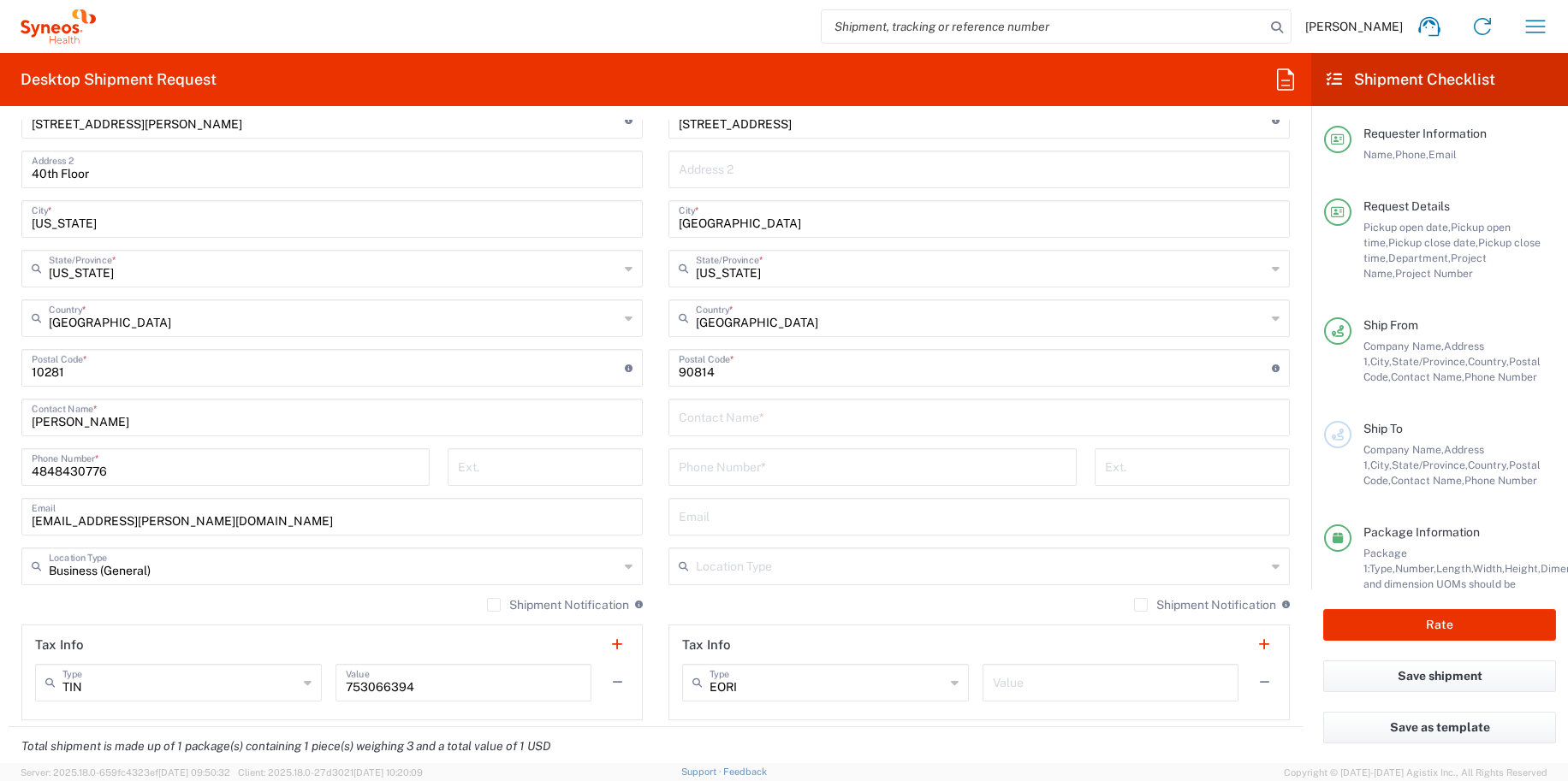
click at [692, 405] on input "text" at bounding box center [979, 416] width 601 height 30
type input "Jess Birardi"
type input "4848430776"
click at [721, 522] on input "text" at bounding box center [979, 515] width 601 height 30
click at [729, 571] on input "text" at bounding box center [980, 565] width 570 height 30
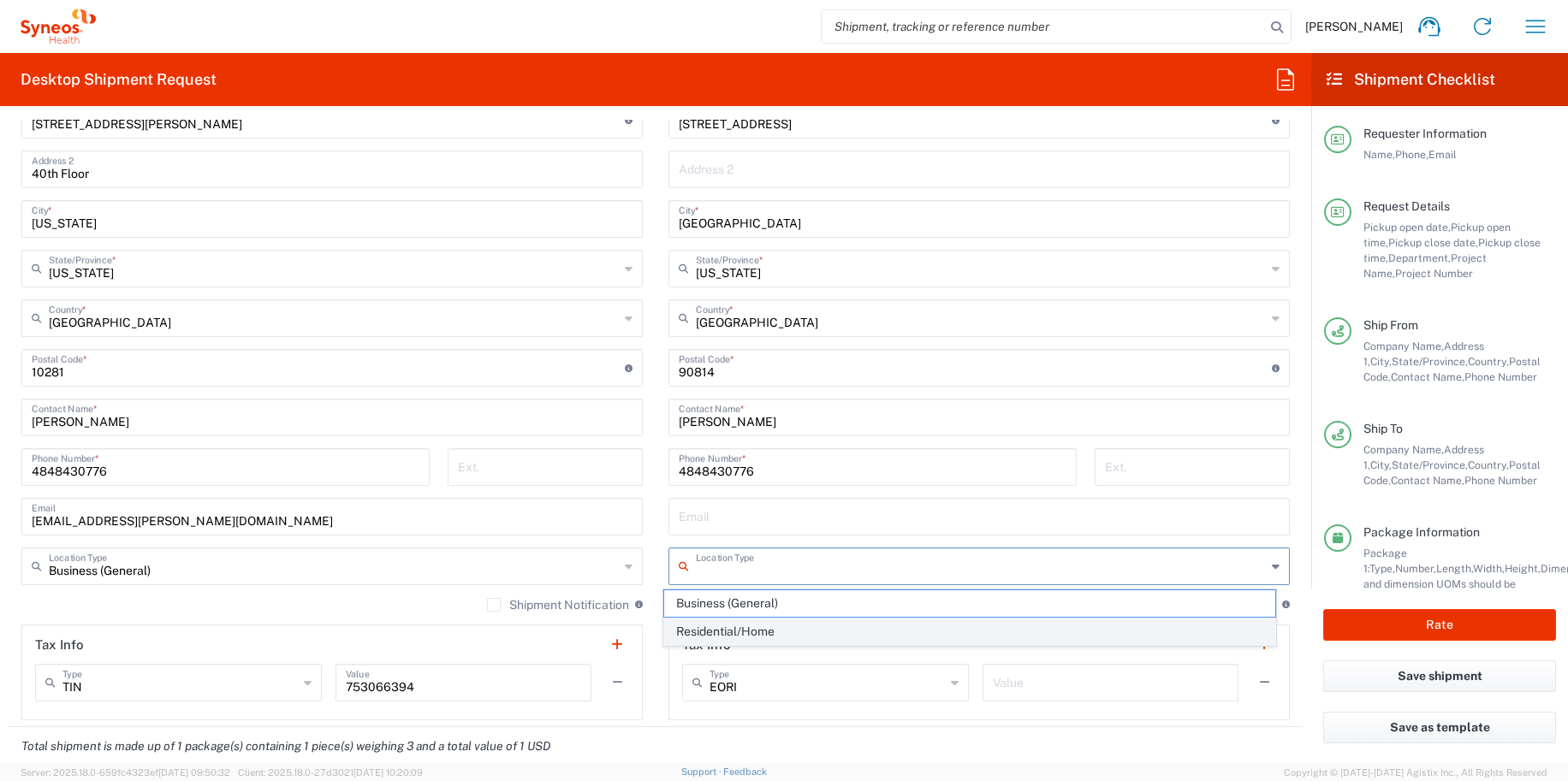
click at [734, 627] on span "Residential/Home" at bounding box center [970, 631] width 612 height 26
type input "Residential/Home"
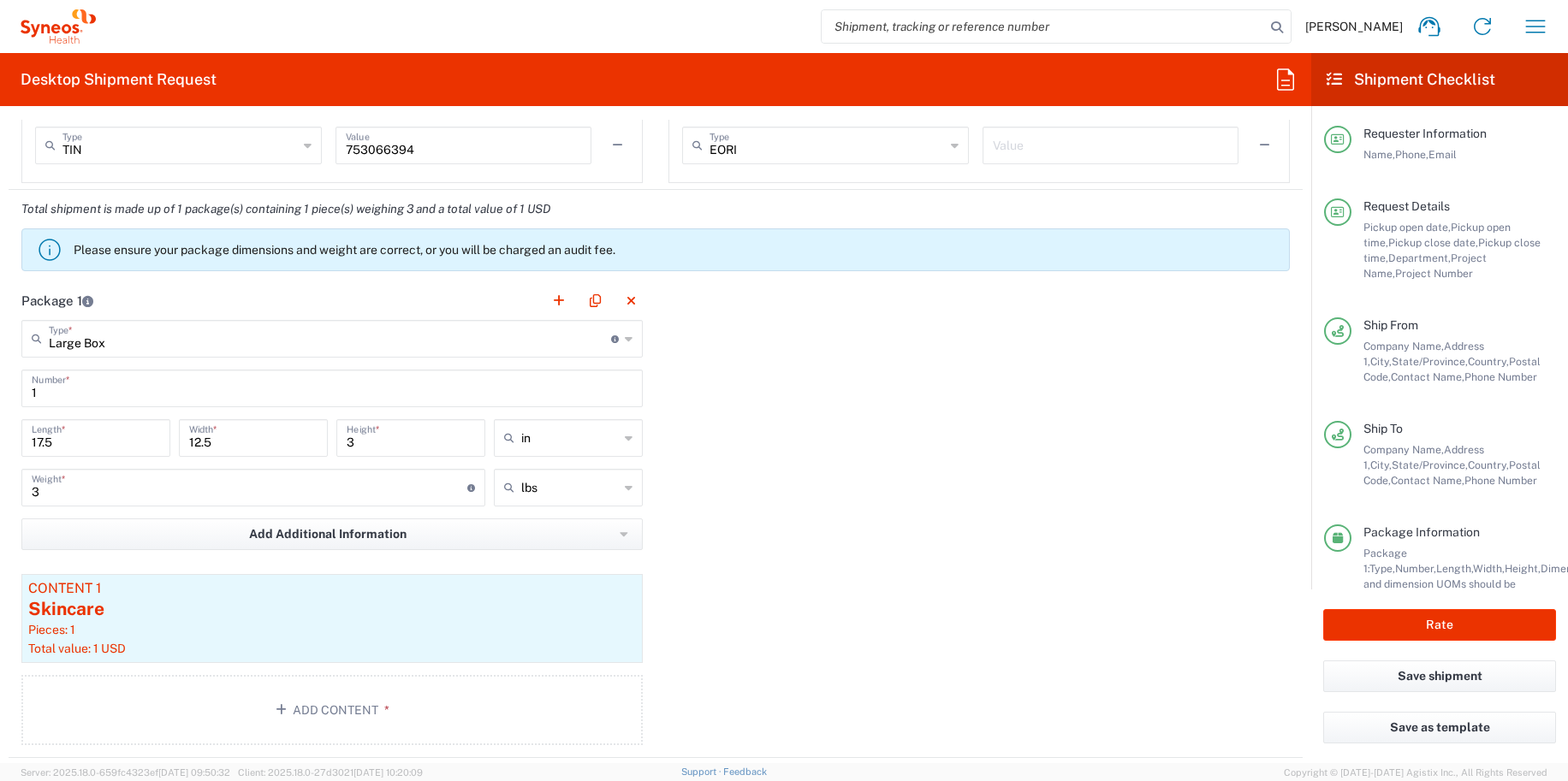
scroll to position [1421, 0]
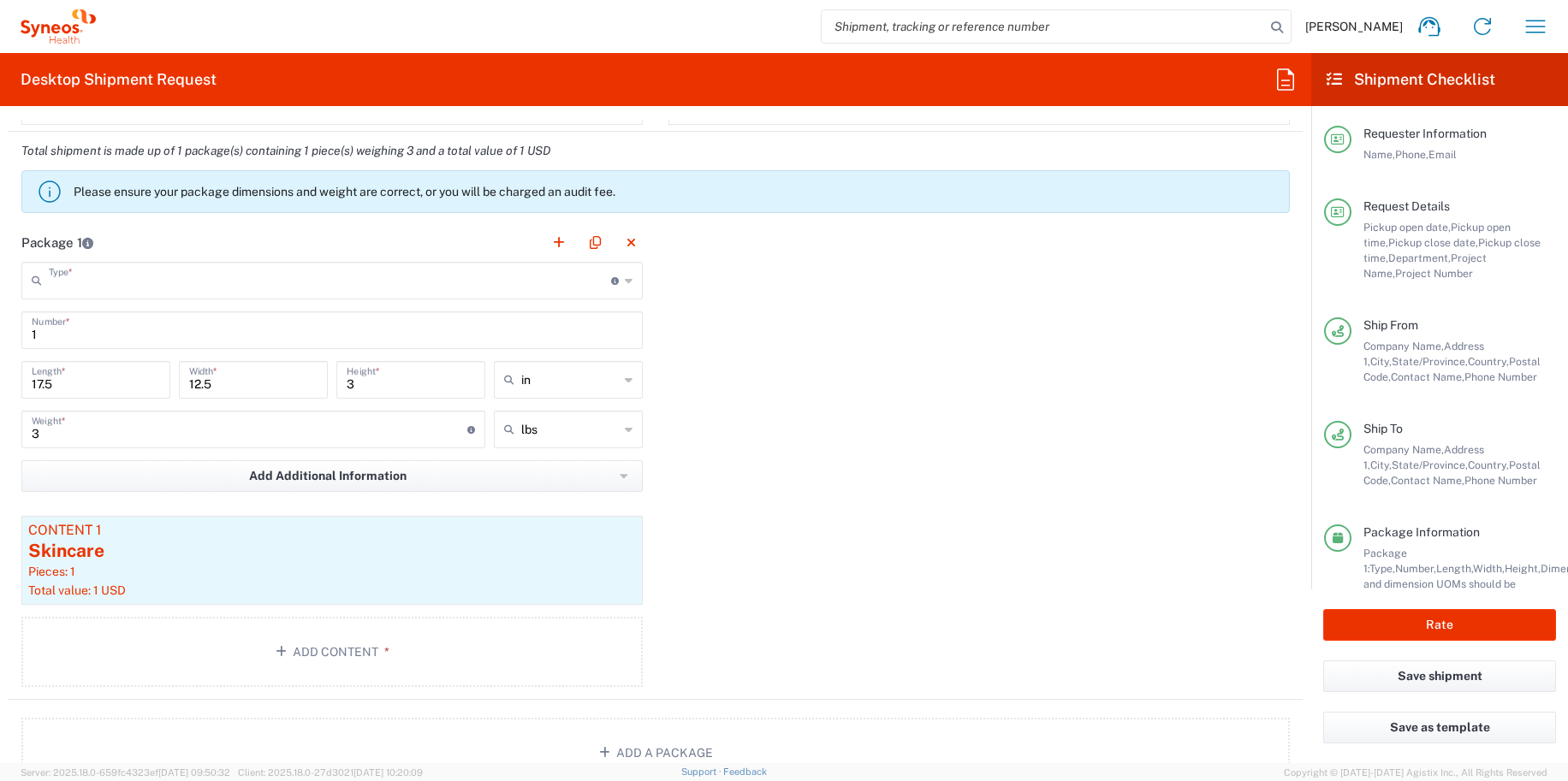
click at [72, 288] on input "text" at bounding box center [329, 279] width 562 height 30
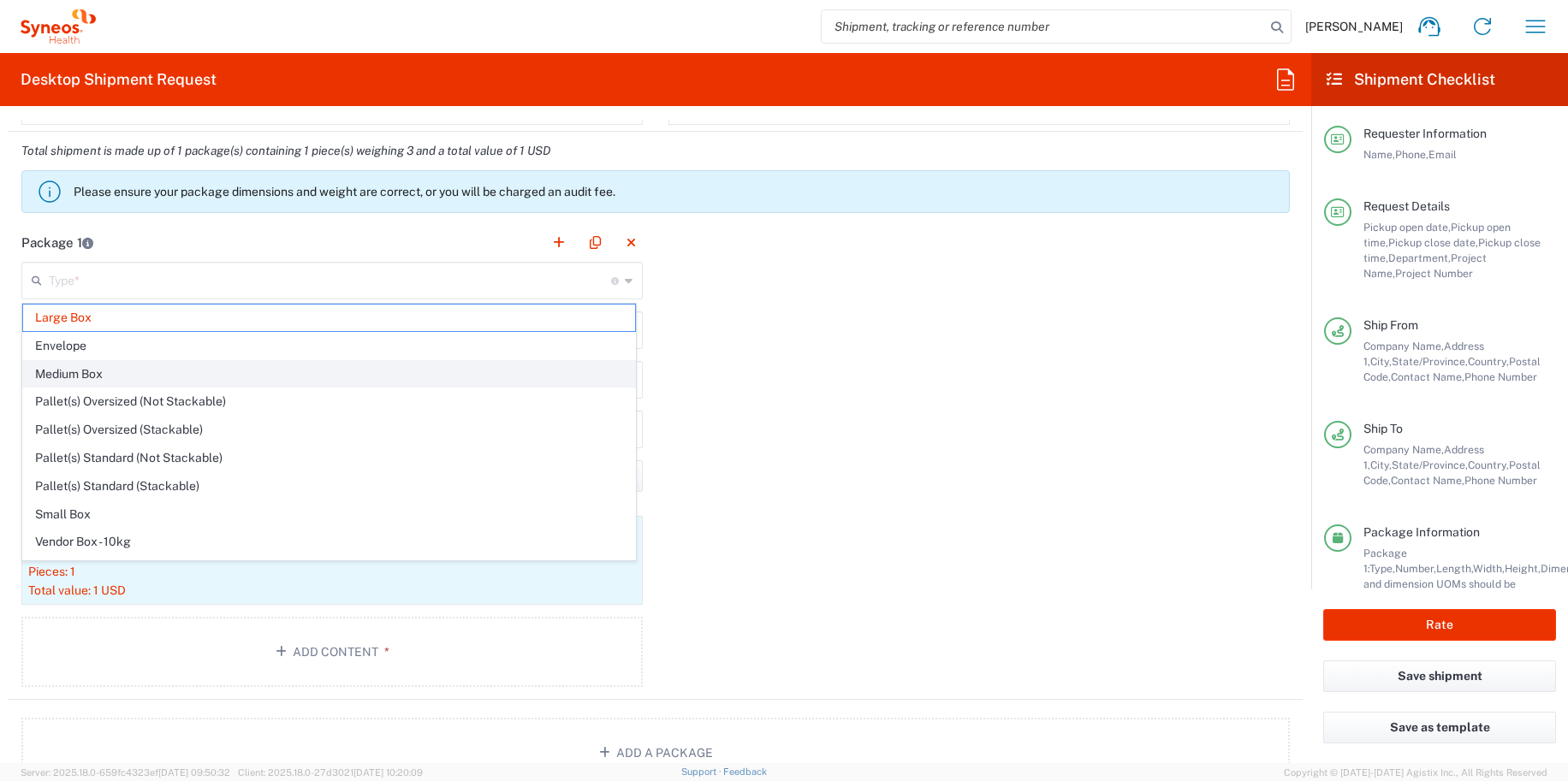
click at [98, 373] on span "Medium Box" at bounding box center [329, 374] width 612 height 26
type input "Medium Box"
type input "13"
type input "11.5"
type input "2.5"
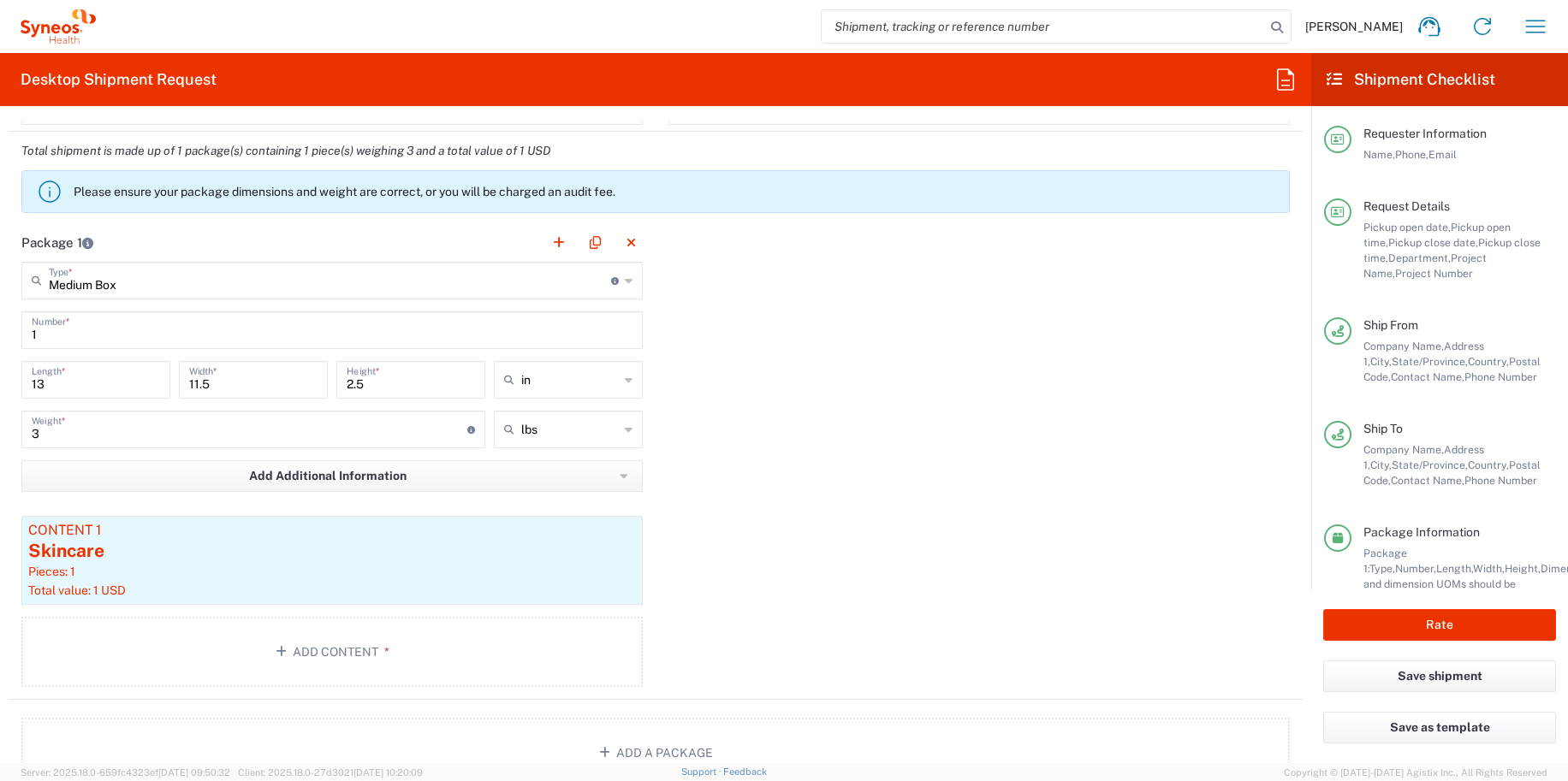
click at [98, 434] on input "3" at bounding box center [249, 428] width 435 height 30
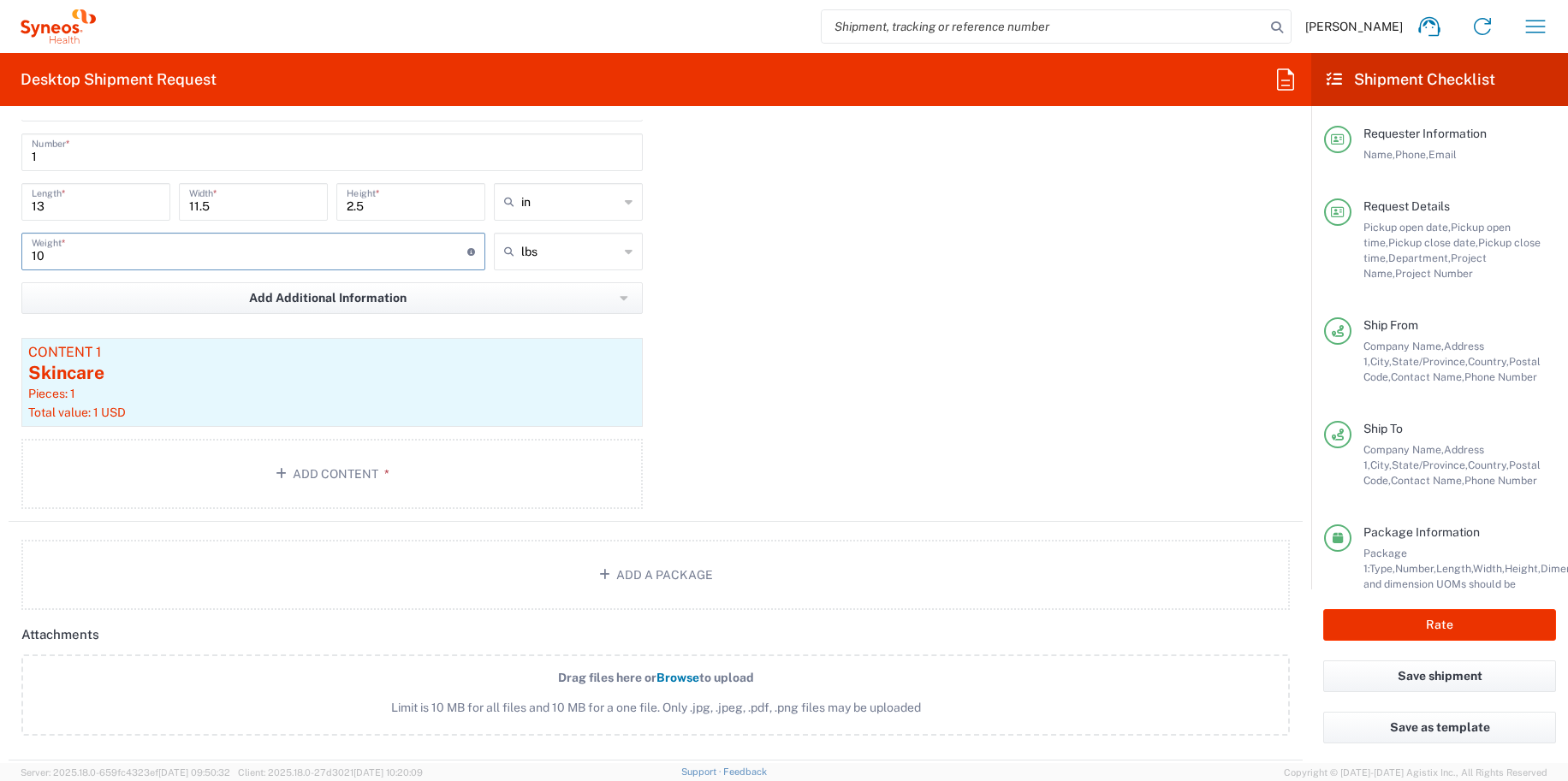
scroll to position [1662, 0]
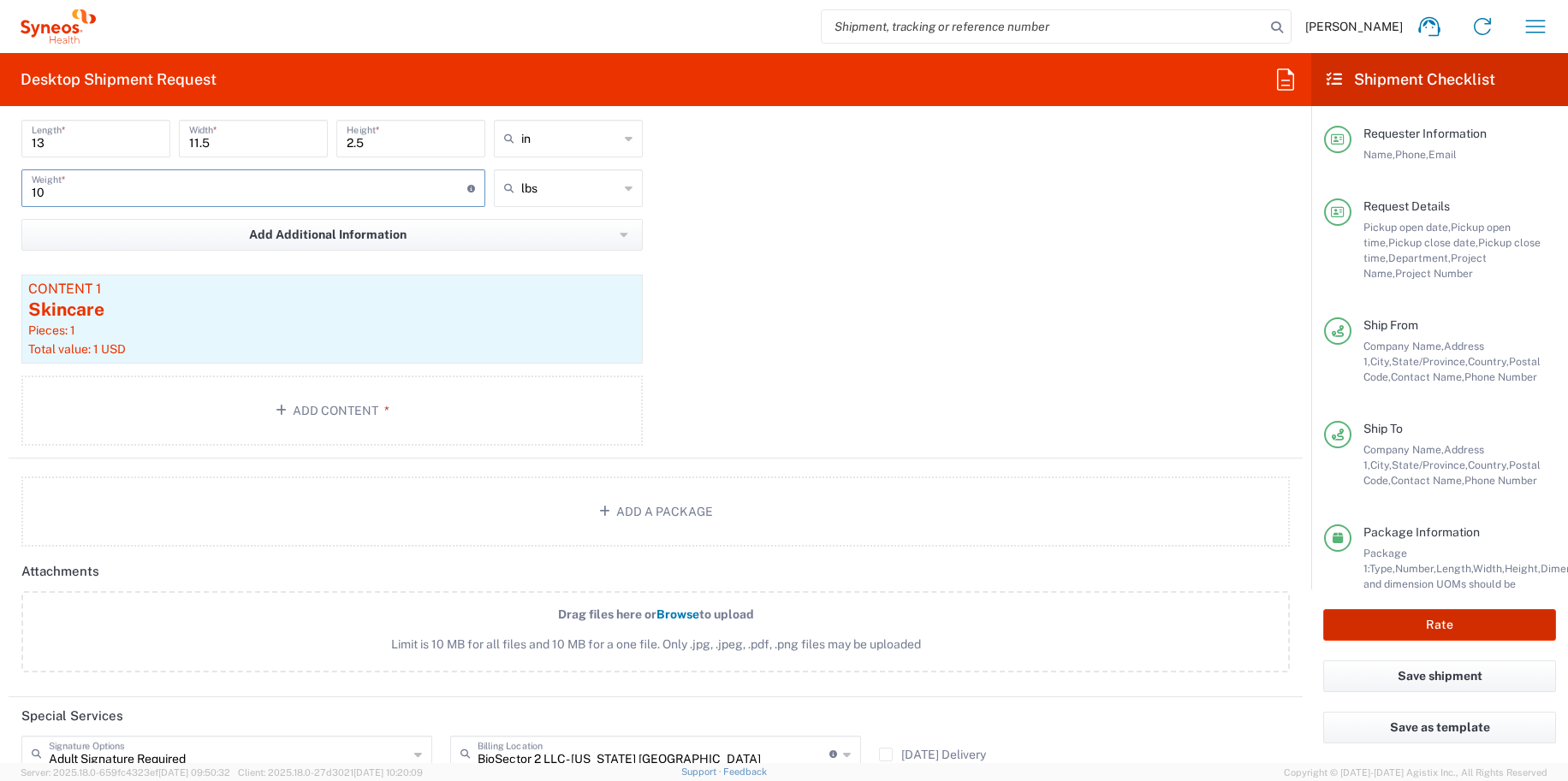
type input "10"
click at [1370, 628] on button "Rate" at bounding box center [1439, 625] width 233 height 32
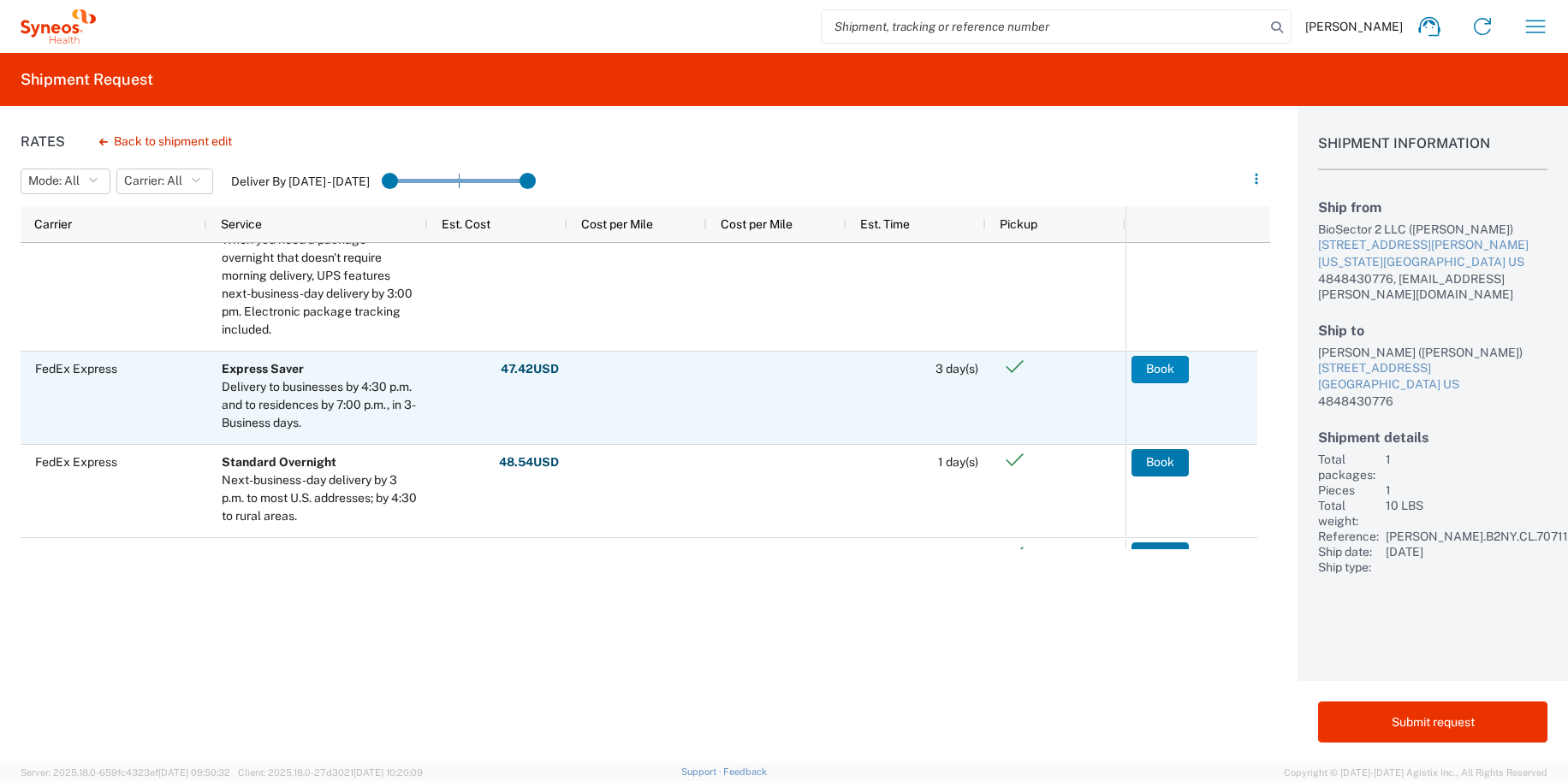
click at [1161, 379] on button "Book" at bounding box center [1159, 369] width 57 height 27
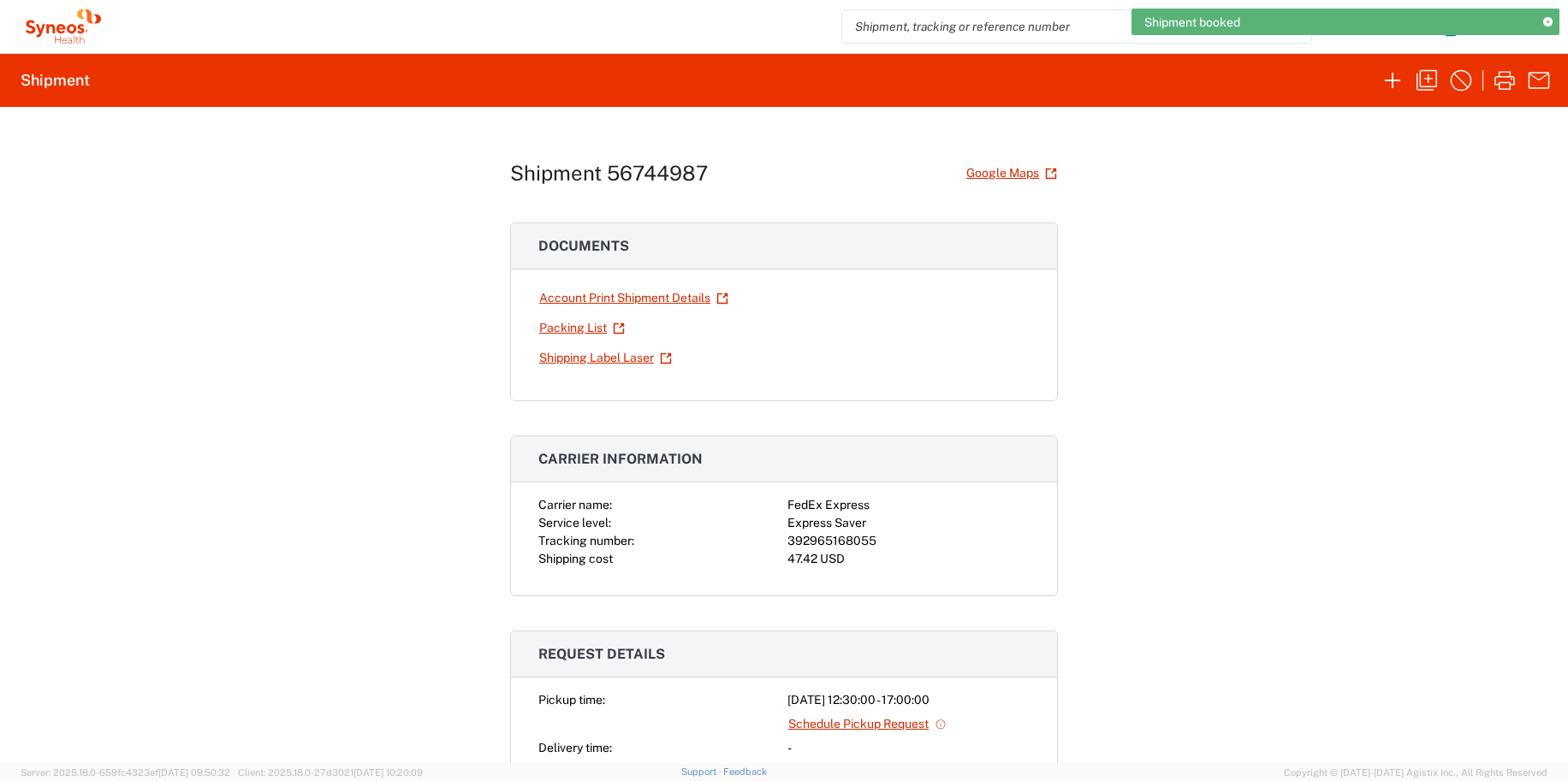
click at [847, 538] on div "392965168055" at bounding box center [908, 541] width 242 height 18
copy div "392965168055"
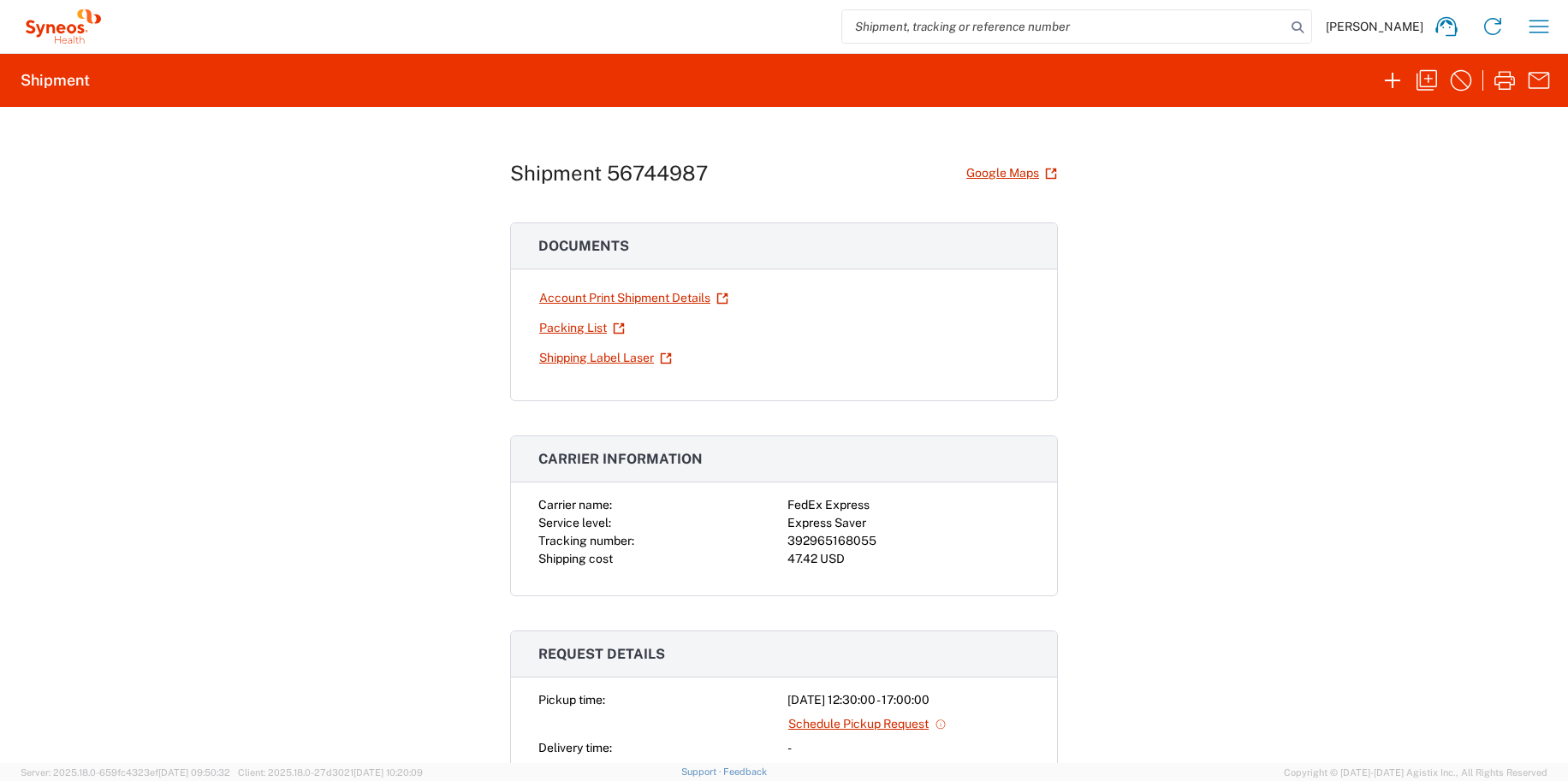
click at [944, 568] on div "Carrier name: FedEx Express Service level: Express Saver Tracking number: 39296…" at bounding box center [784, 545] width 546 height 99
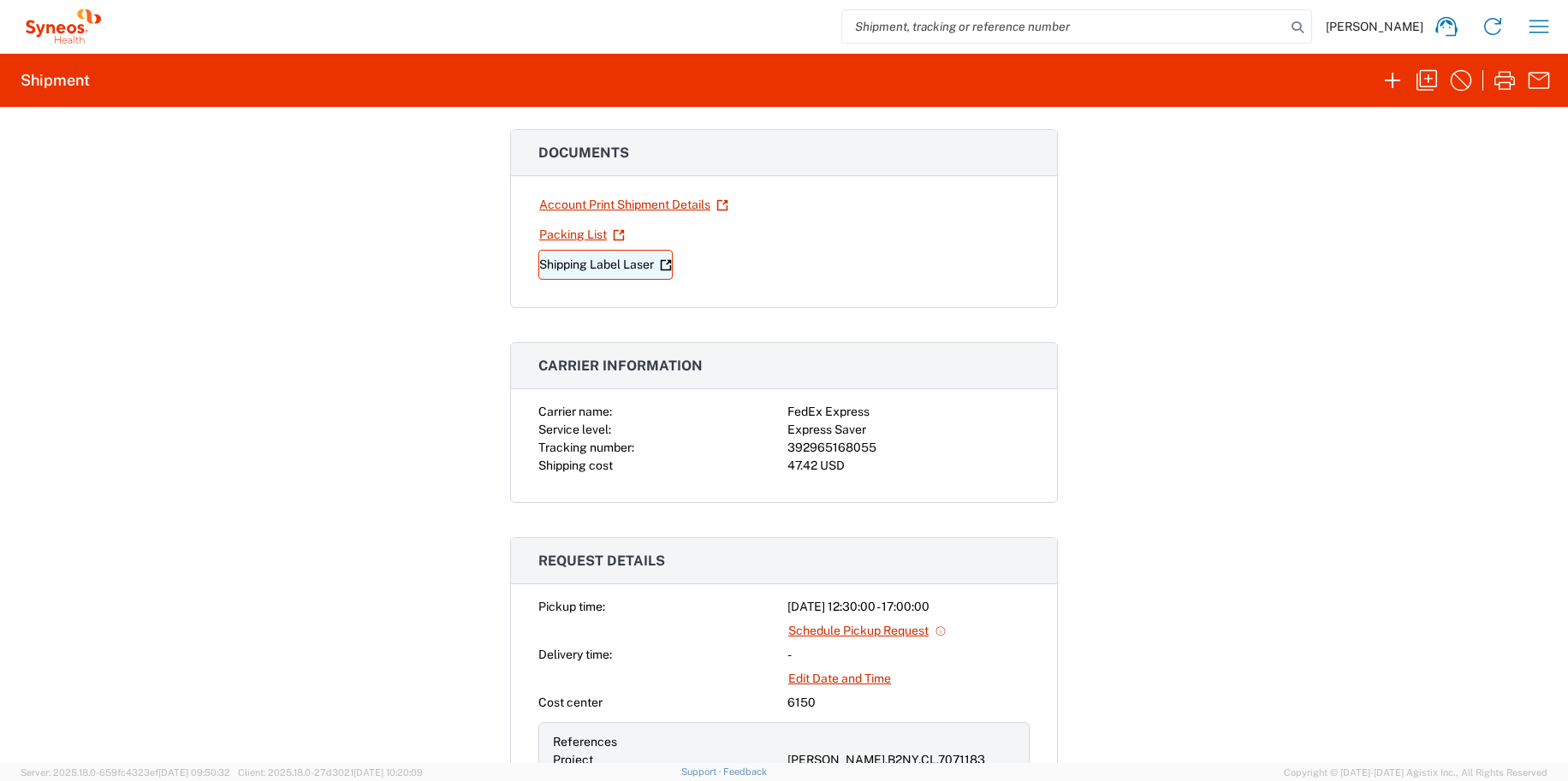
click at [601, 265] on link "Shipping Label Laser" at bounding box center [605, 265] width 135 height 30
click at [733, 502] on agx-collapsable-panel "Carrier information Carrier name: FedEx Express Service level: Express Saver Tr…" at bounding box center [784, 423] width 548 height 161
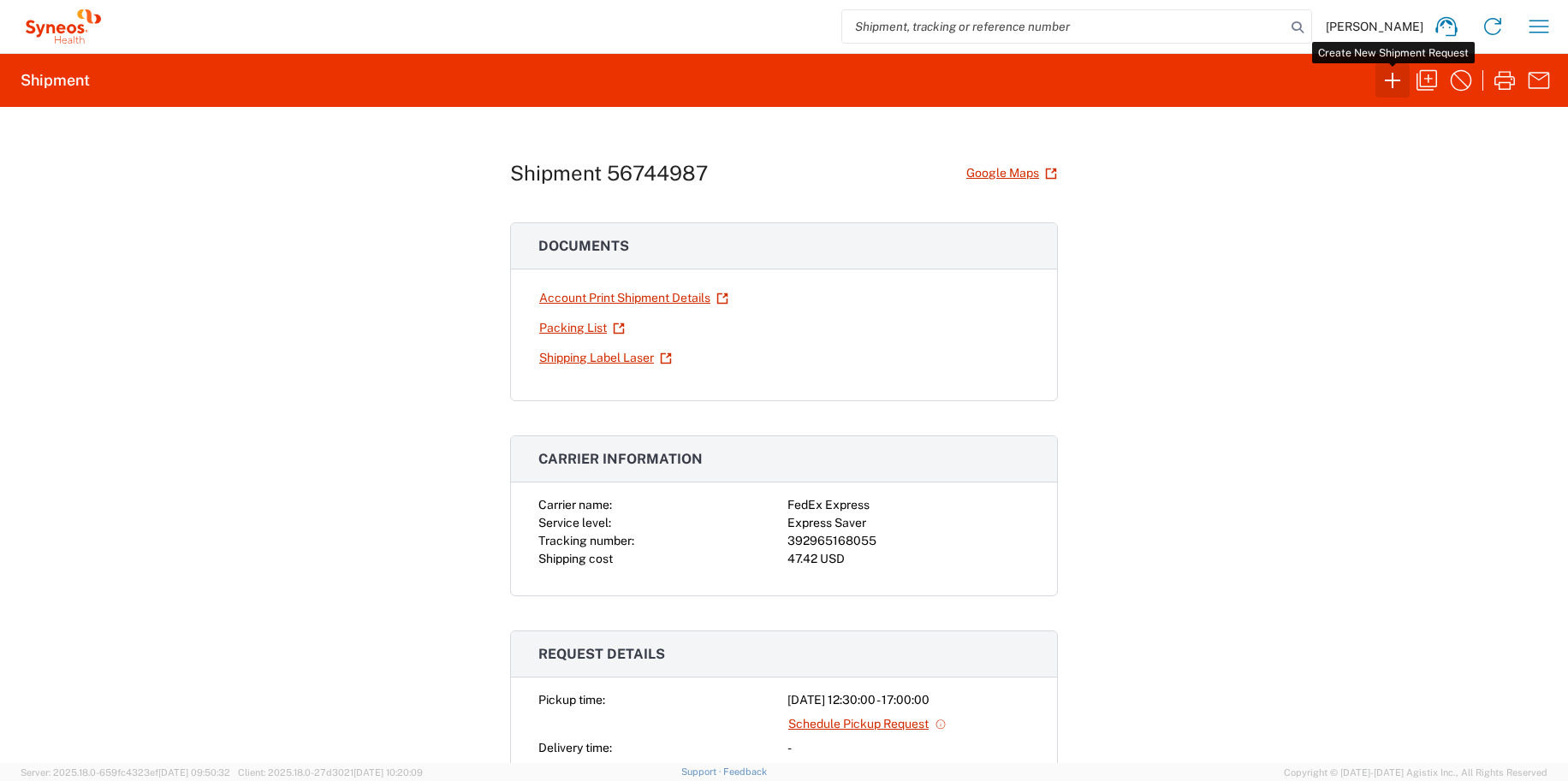
click at [1397, 83] on icon "button" at bounding box center [1392, 80] width 27 height 27
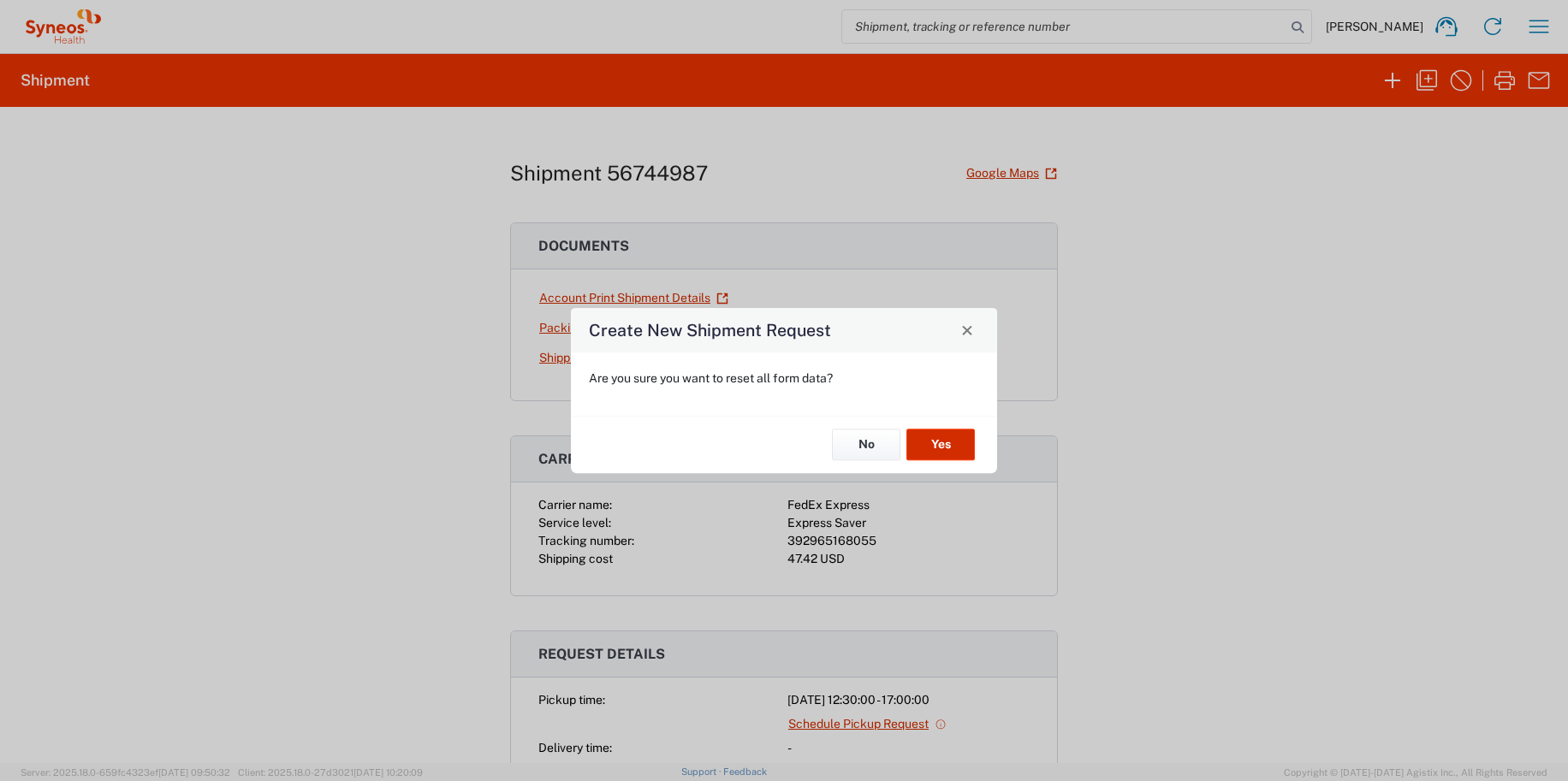
click at [936, 433] on button "Yes" at bounding box center [941, 446] width 69 height 32
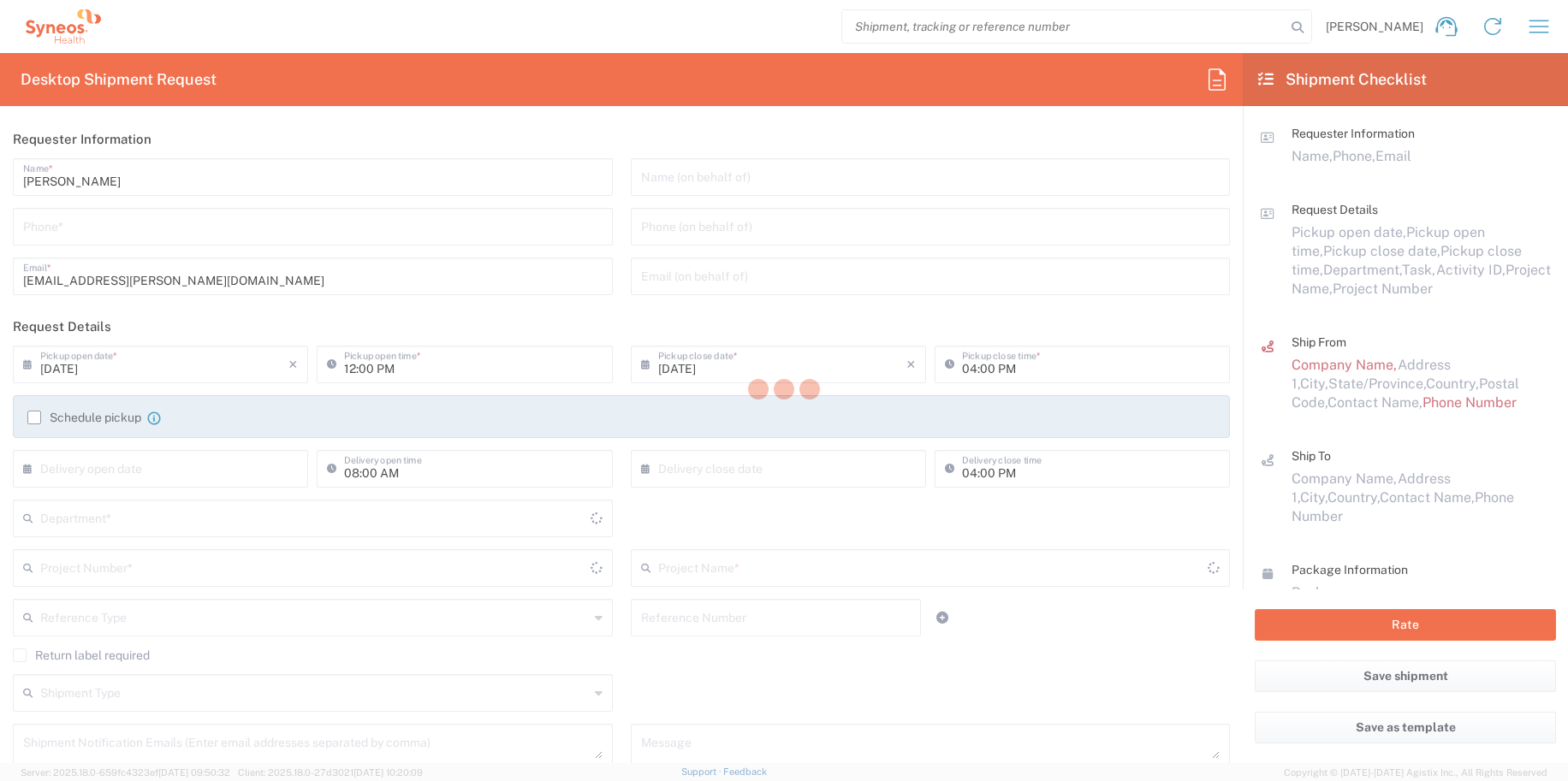
type input "[US_STATE]"
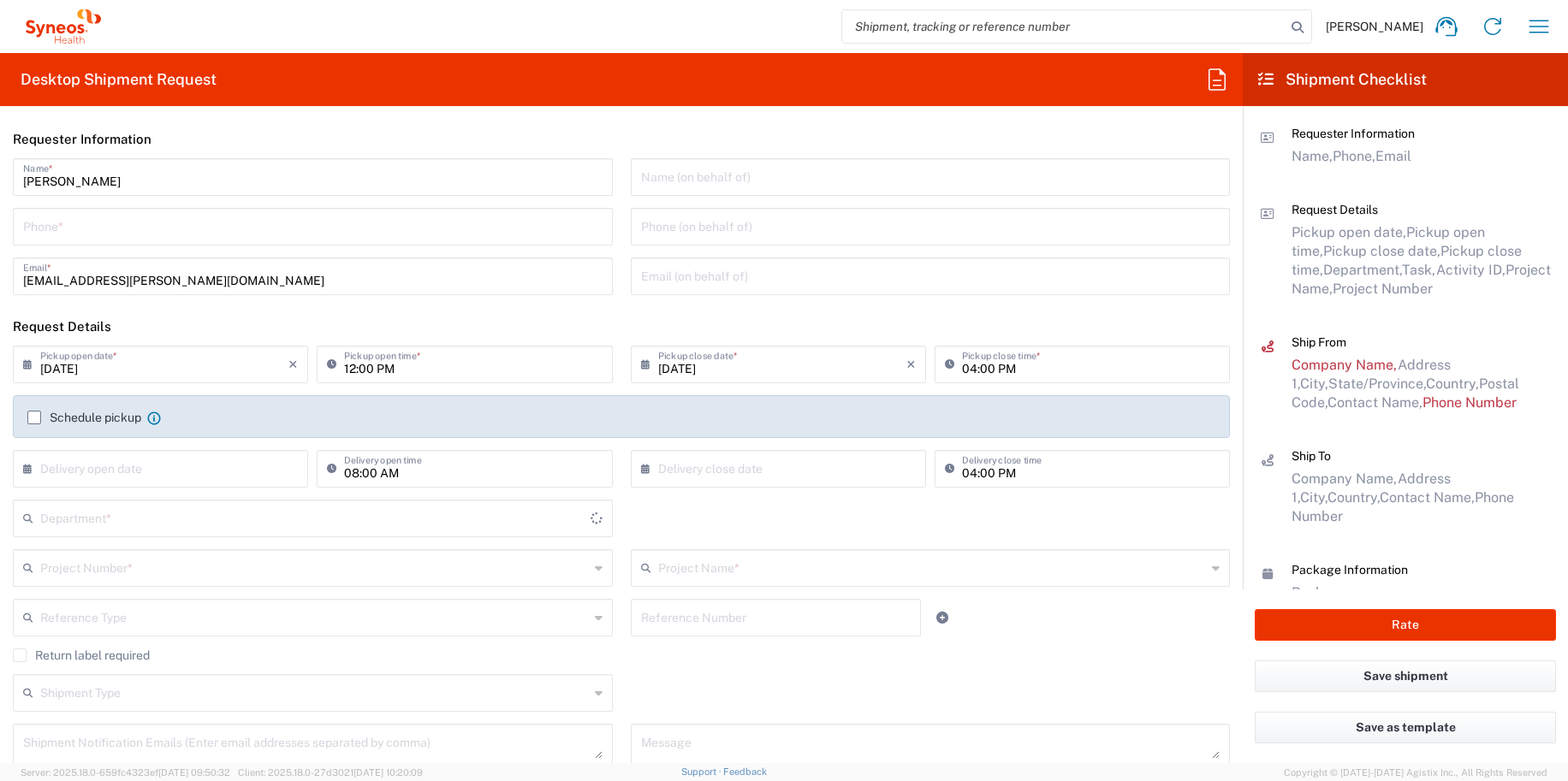
type input "6150"
click at [1206, 86] on icon at bounding box center [1217, 79] width 27 height 27
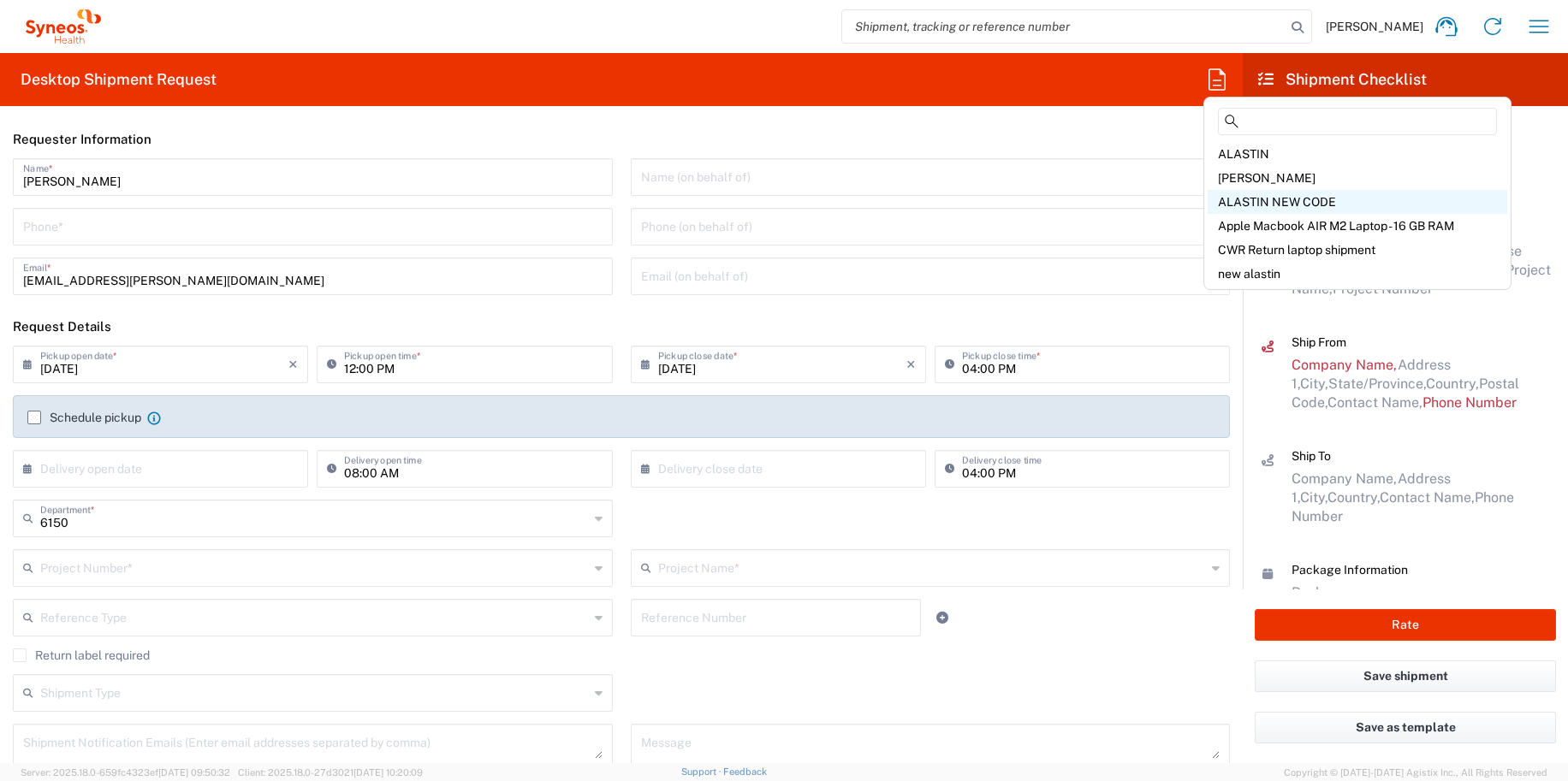
click at [1256, 204] on span "ALASTIN NEW CODE" at bounding box center [1276, 202] width 118 height 14
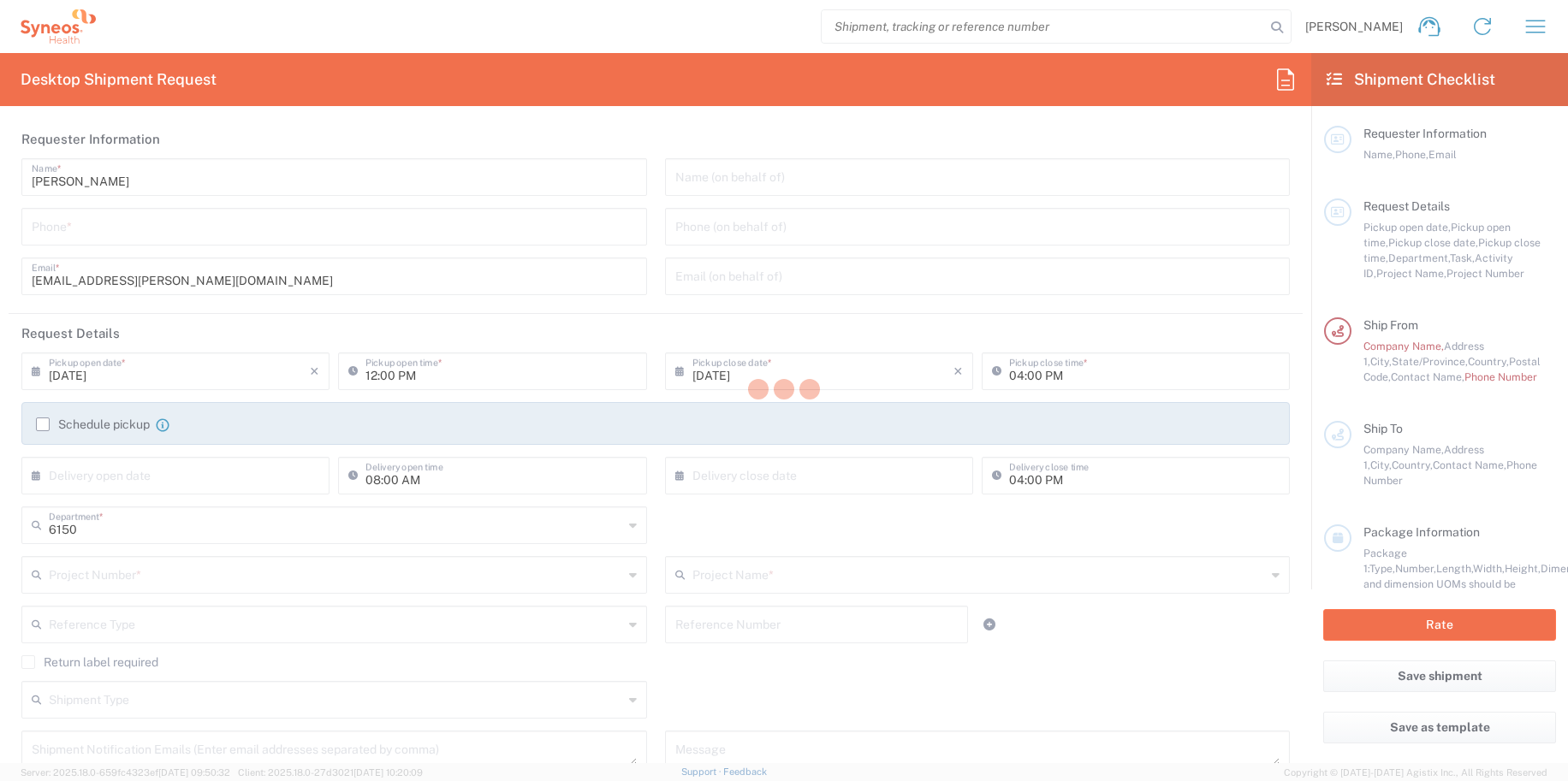
type input "4848430776"
type input "06:30 PM"
type input "05:00 PM"
type input "Project"
type input "[PERSON_NAME].B2NY.CL.7071183"
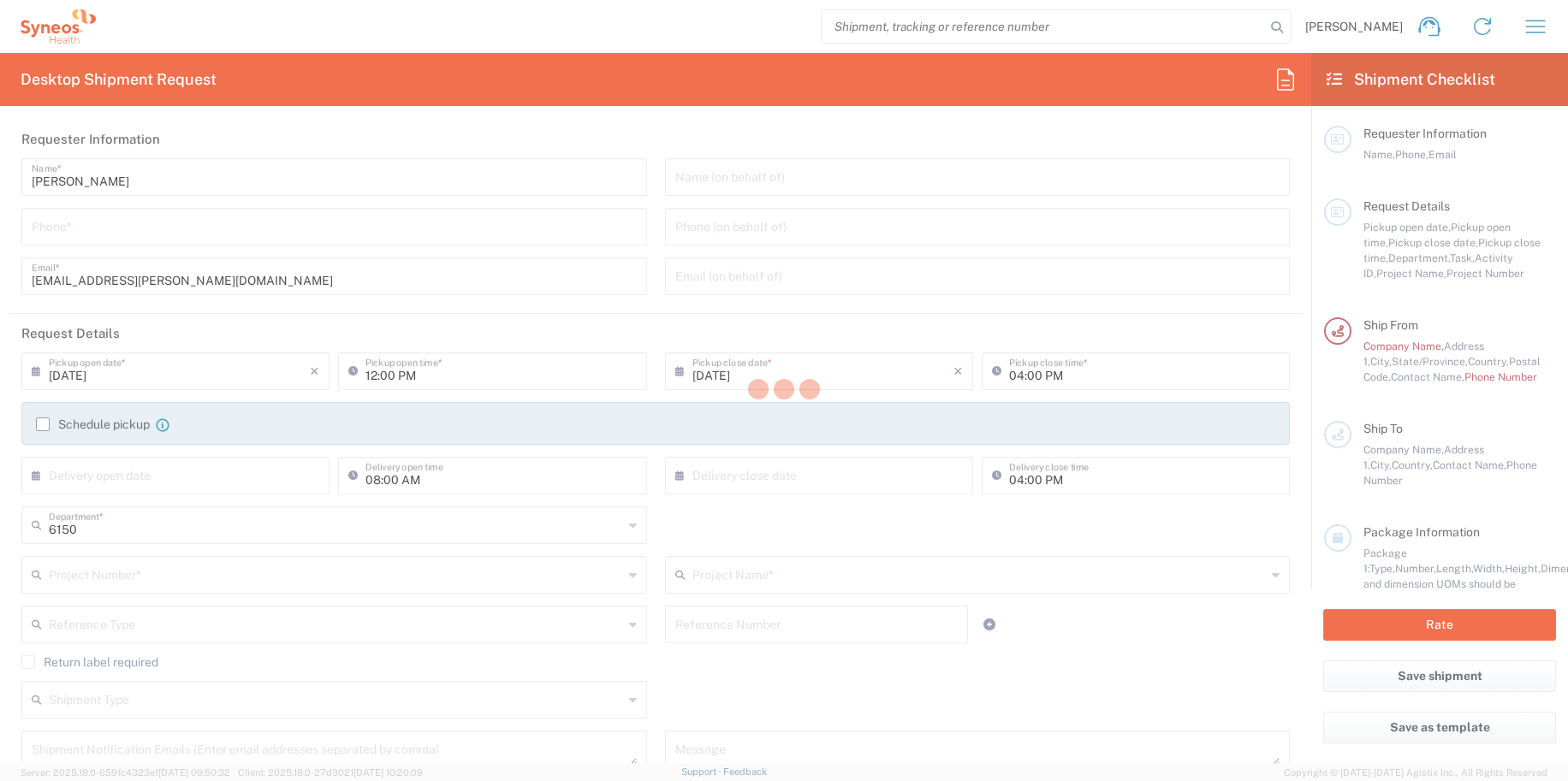
type textarea "[EMAIL_ADDRESS][PERSON_NAME][DOMAIN_NAME]"
type input "BioSector 2 LLC"
type input "4848430776"
type input "Business (General)"
type input "Adult Signature Required"
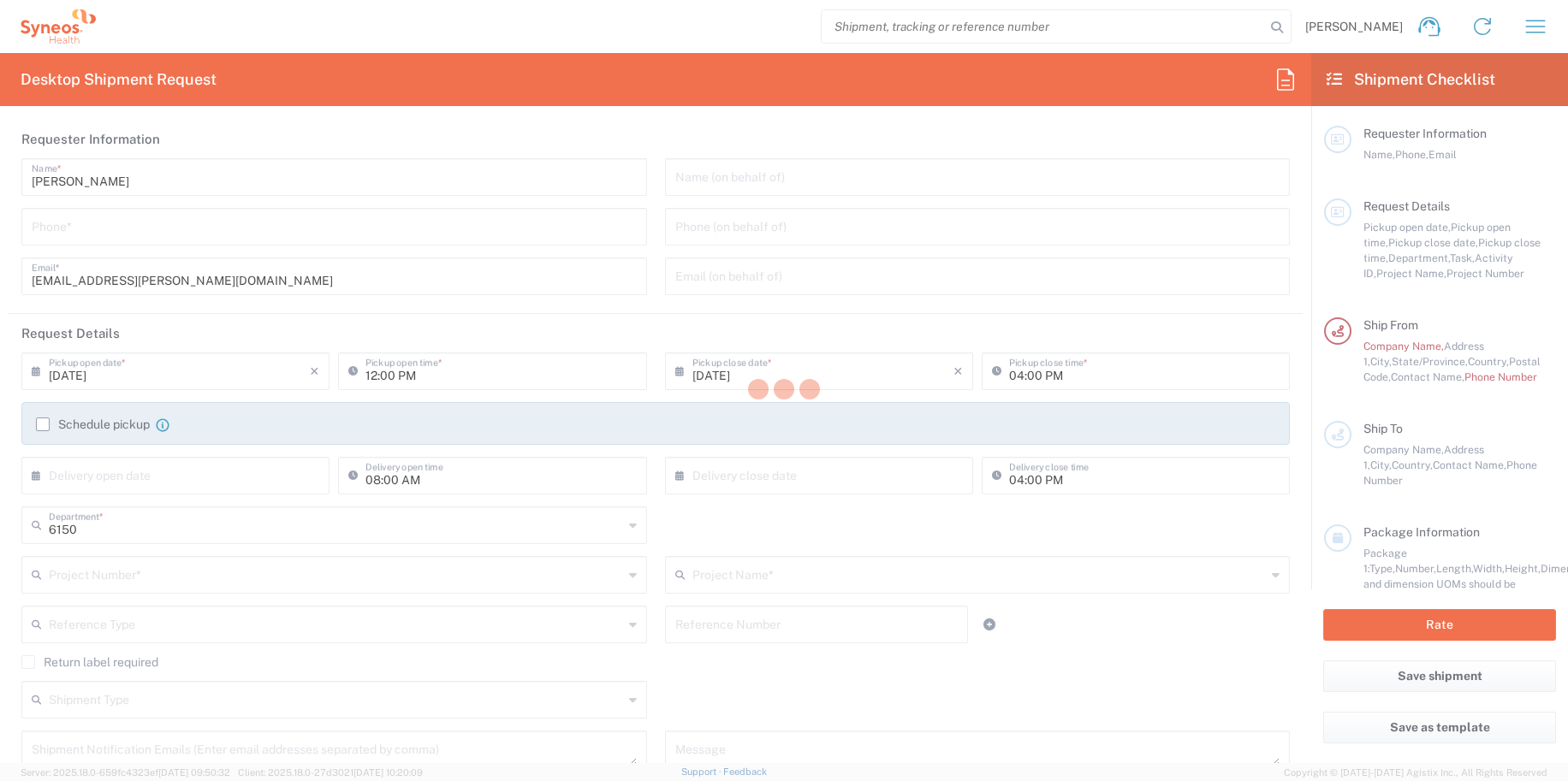
type input "BioSector 2 LLC- New York US"
type input "Sender/Shipper"
type input "Yes"
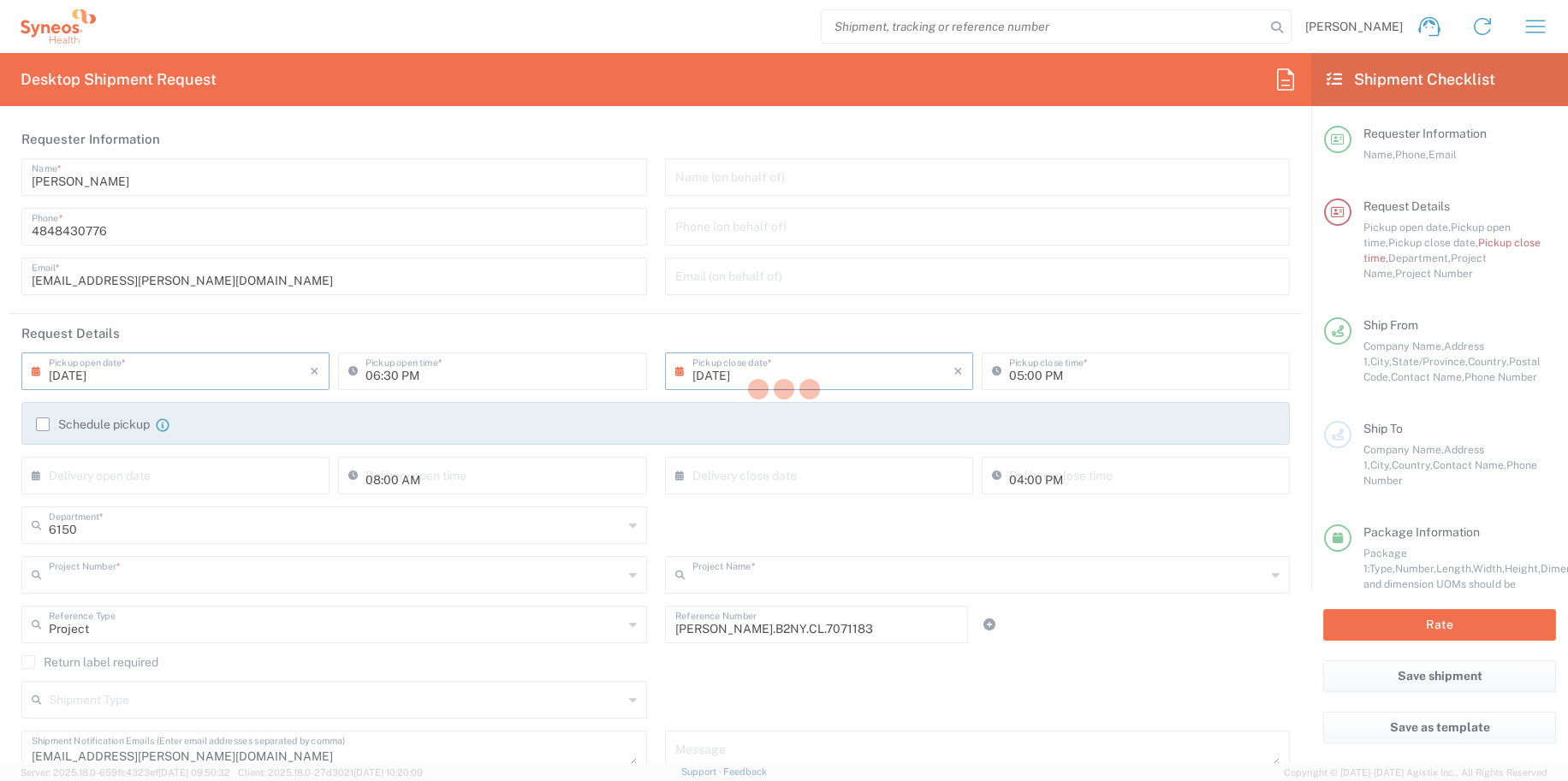
type input "[PERSON_NAME].B2NY.CL.7071183"
type input "Galderma.GALALA.25.7071183"
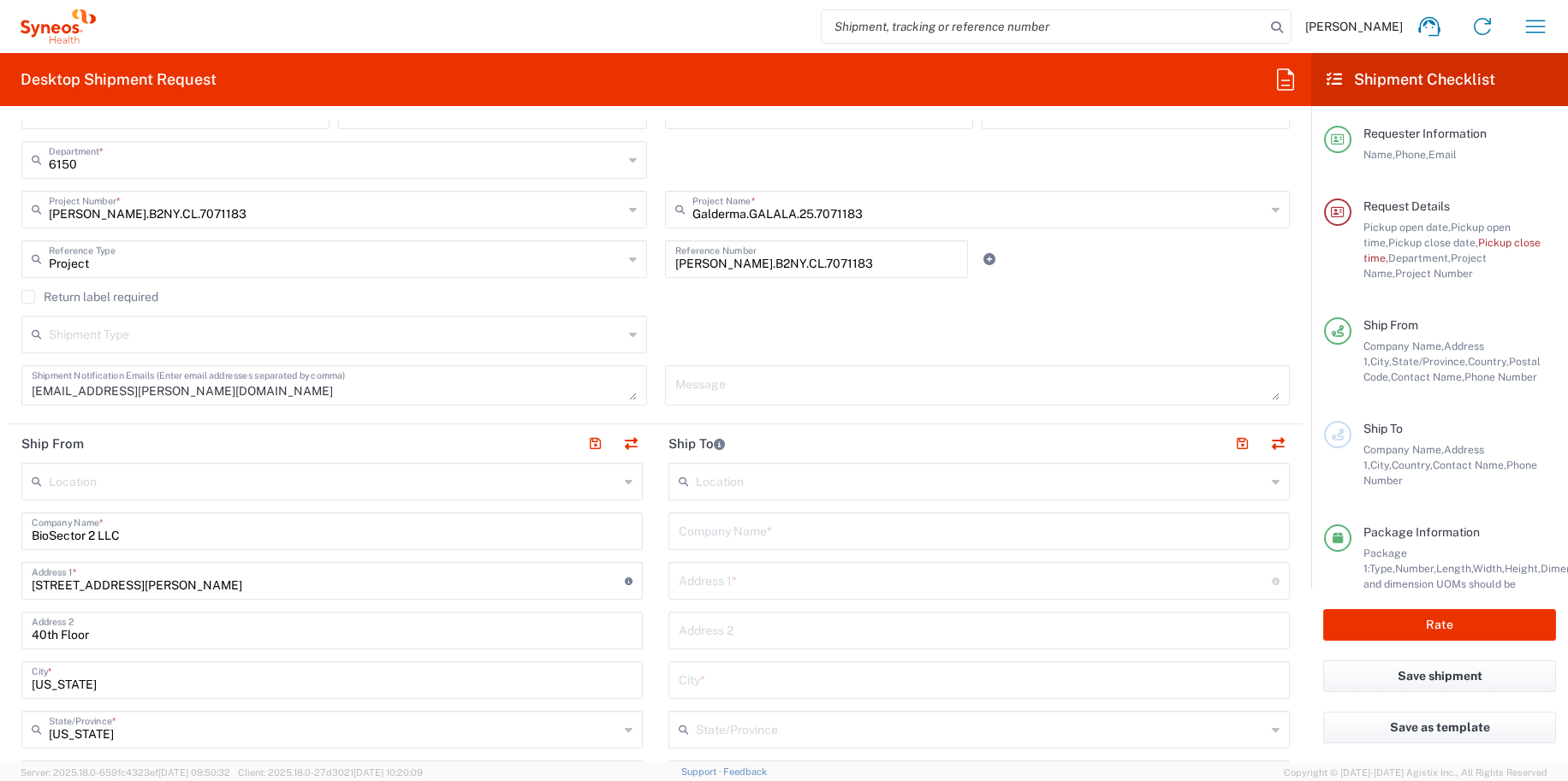
scroll to position [365, 0]
click at [721, 527] on input "text" at bounding box center [979, 531] width 601 height 30
type input "Shauna Keough"
type input "400 15th Street"
type input "Apartment 2B"
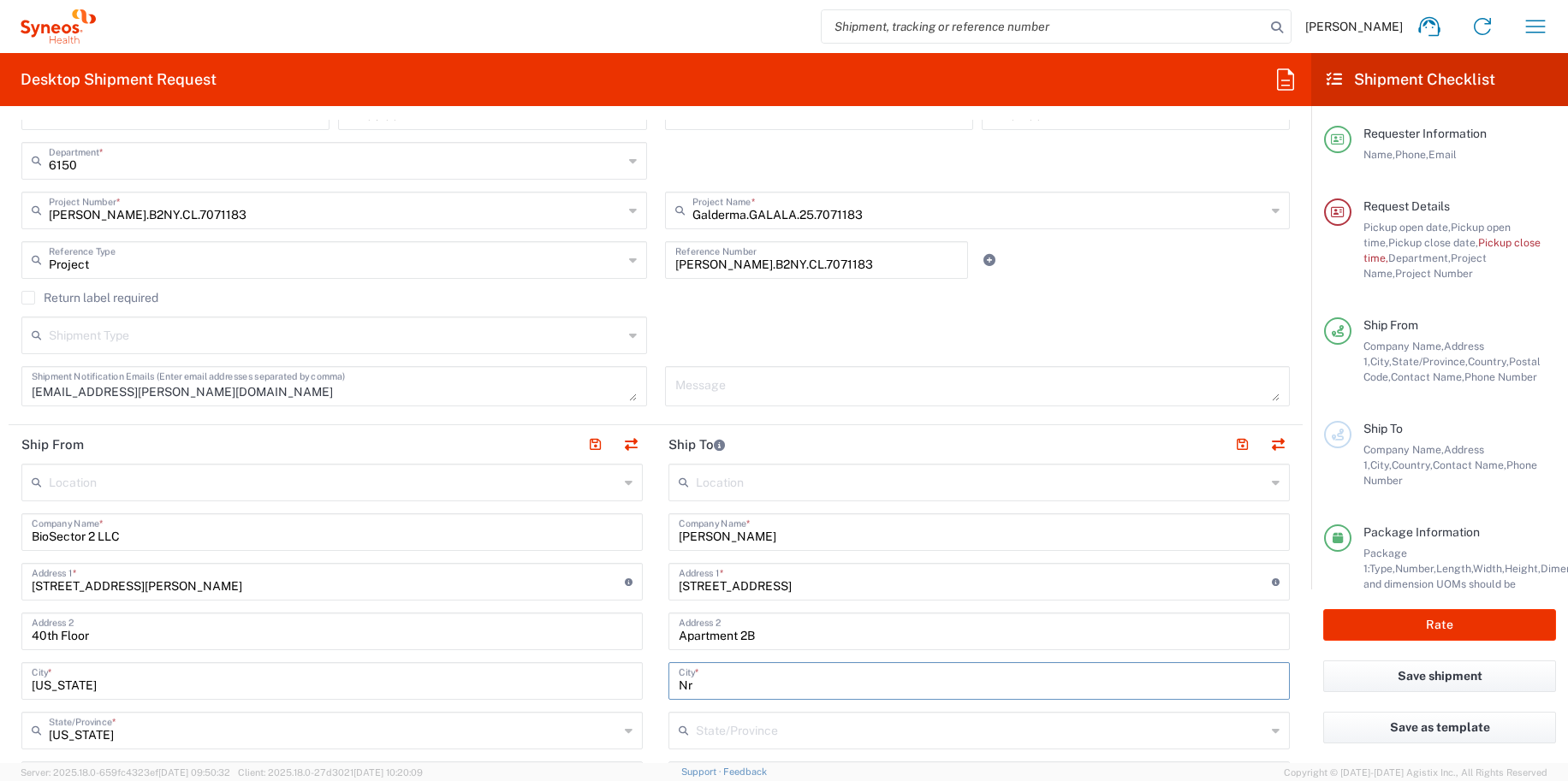
type input "N"
type input "Brooklyn"
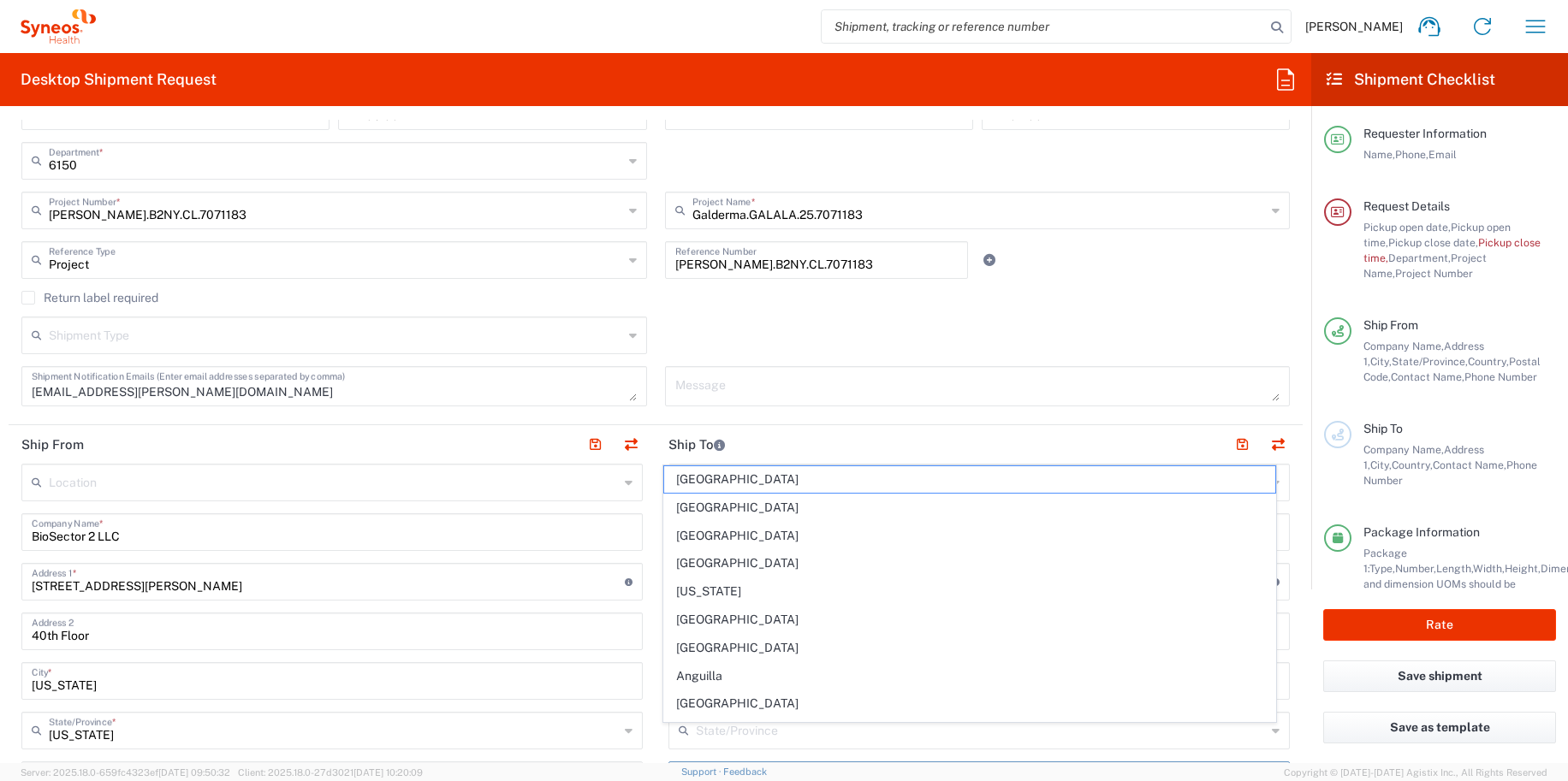
scroll to position [703, 0]
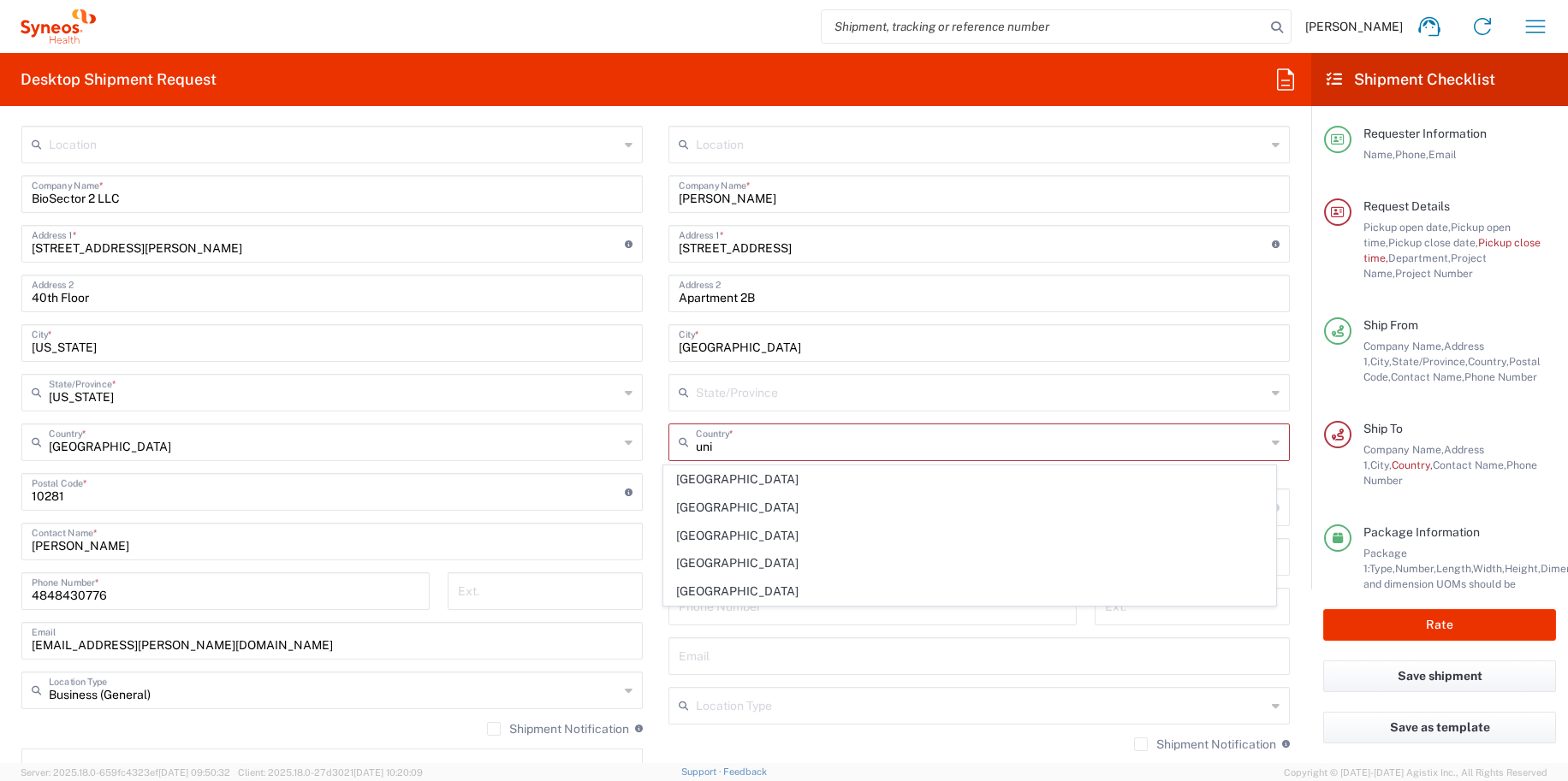
drag, startPoint x: 724, startPoint y: 589, endPoint x: 736, endPoint y: 474, distance: 115.6
click at [724, 589] on span "United States" at bounding box center [970, 592] width 612 height 26
type input "United States"
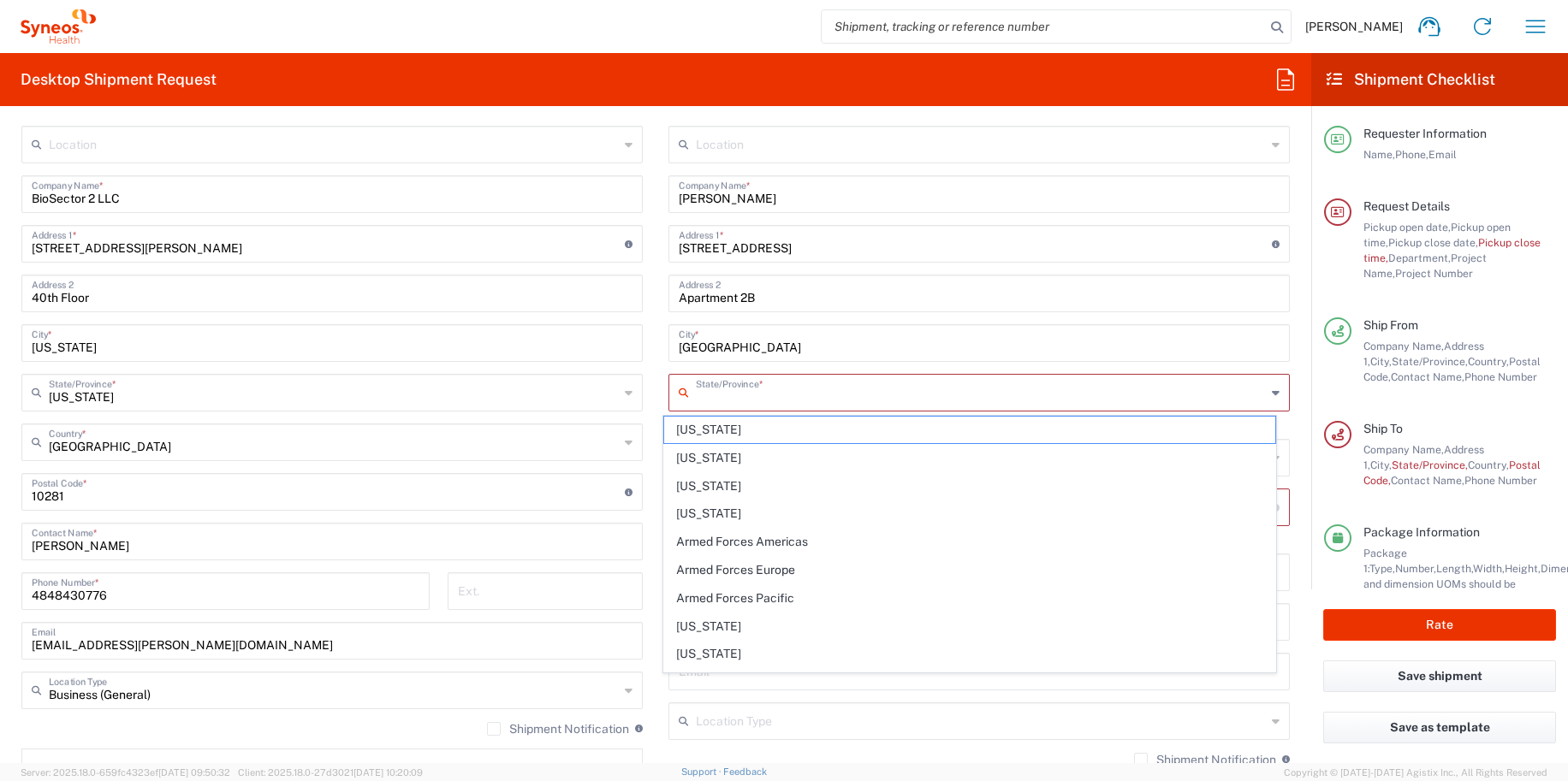
click at [757, 393] on input "text" at bounding box center [980, 391] width 570 height 30
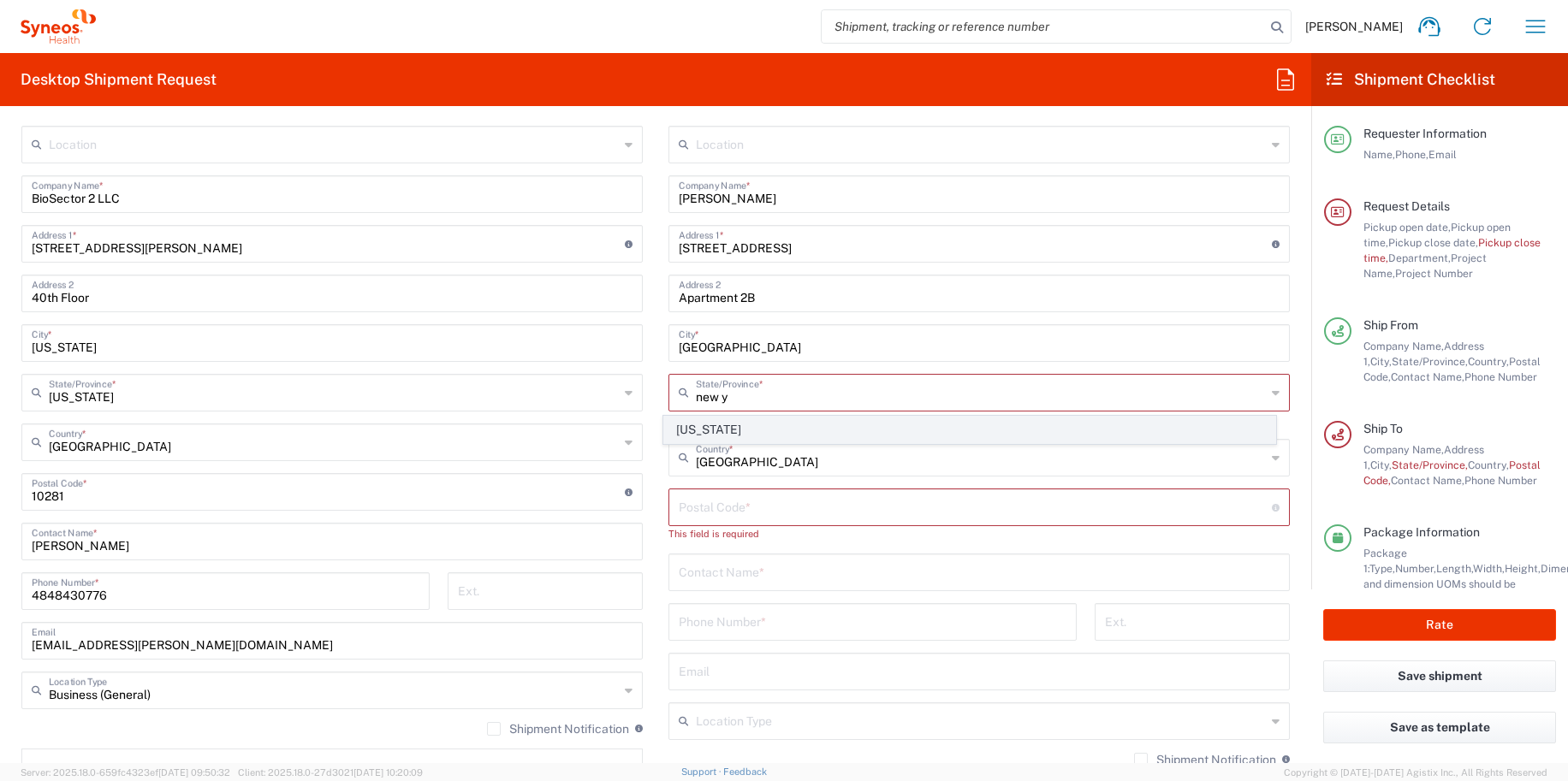
click at [736, 423] on span "[US_STATE]" at bounding box center [970, 430] width 612 height 26
type input "[US_STATE]"
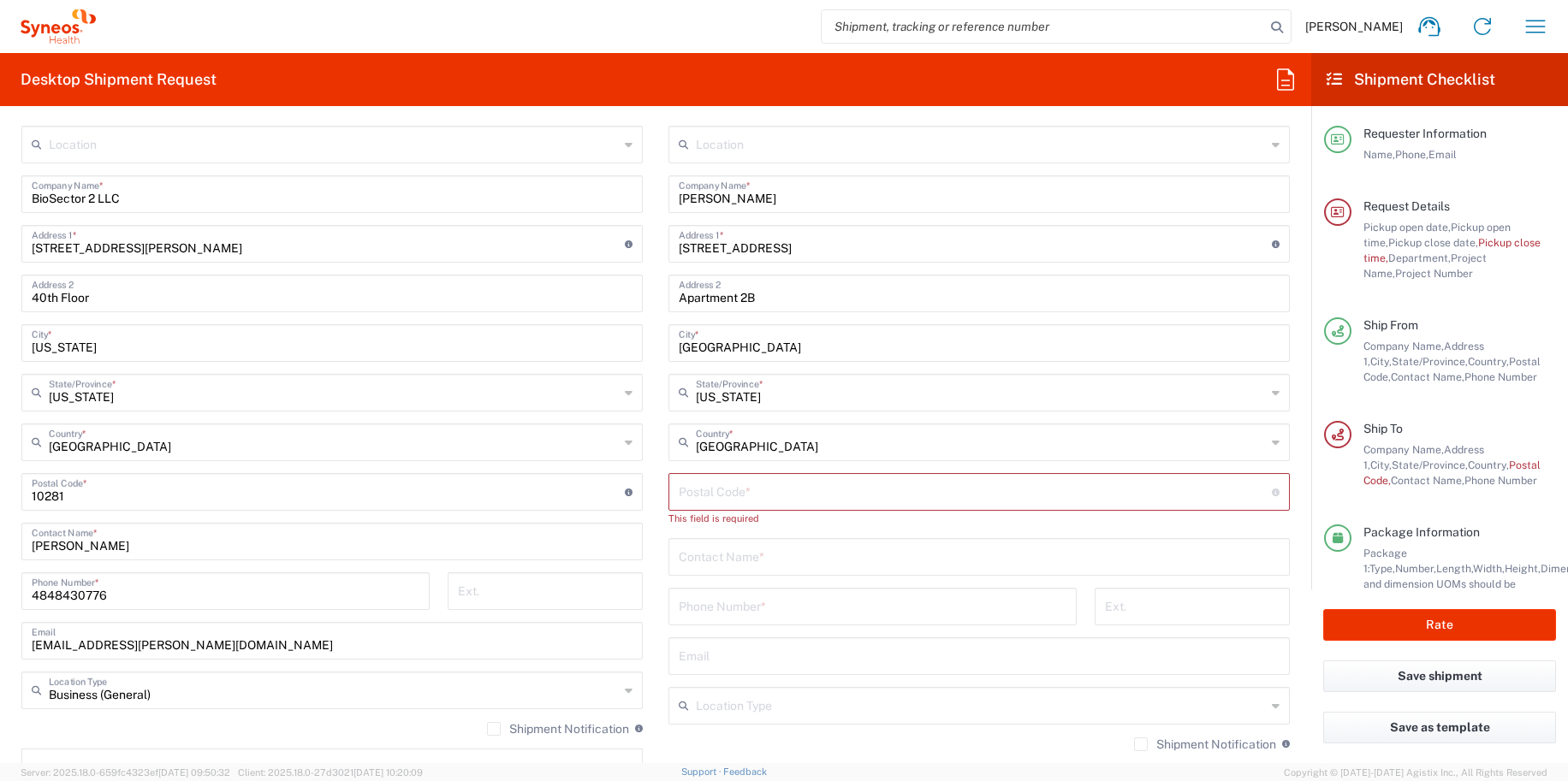
click at [712, 494] on input "undefined" at bounding box center [974, 490] width 593 height 30
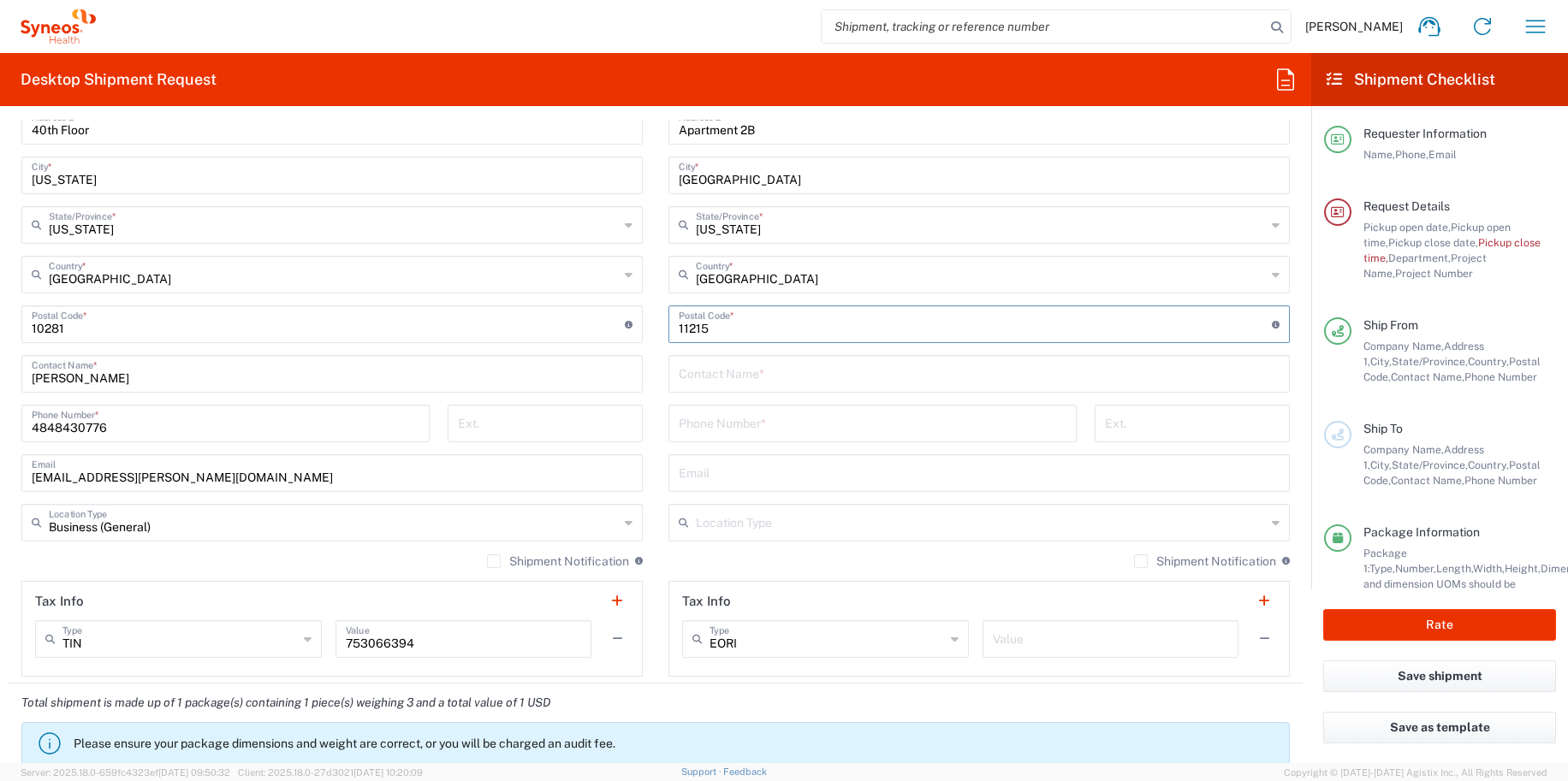
type input "11215"
click at [714, 373] on input "text" at bounding box center [979, 372] width 601 height 30
type input "Shauna Keough"
type input "4848430776"
click at [701, 542] on div "Location Addison Whitney LLC-Morrisvile NC US Barcelona-Syneos Health BioSector…" at bounding box center [979, 317] width 621 height 718
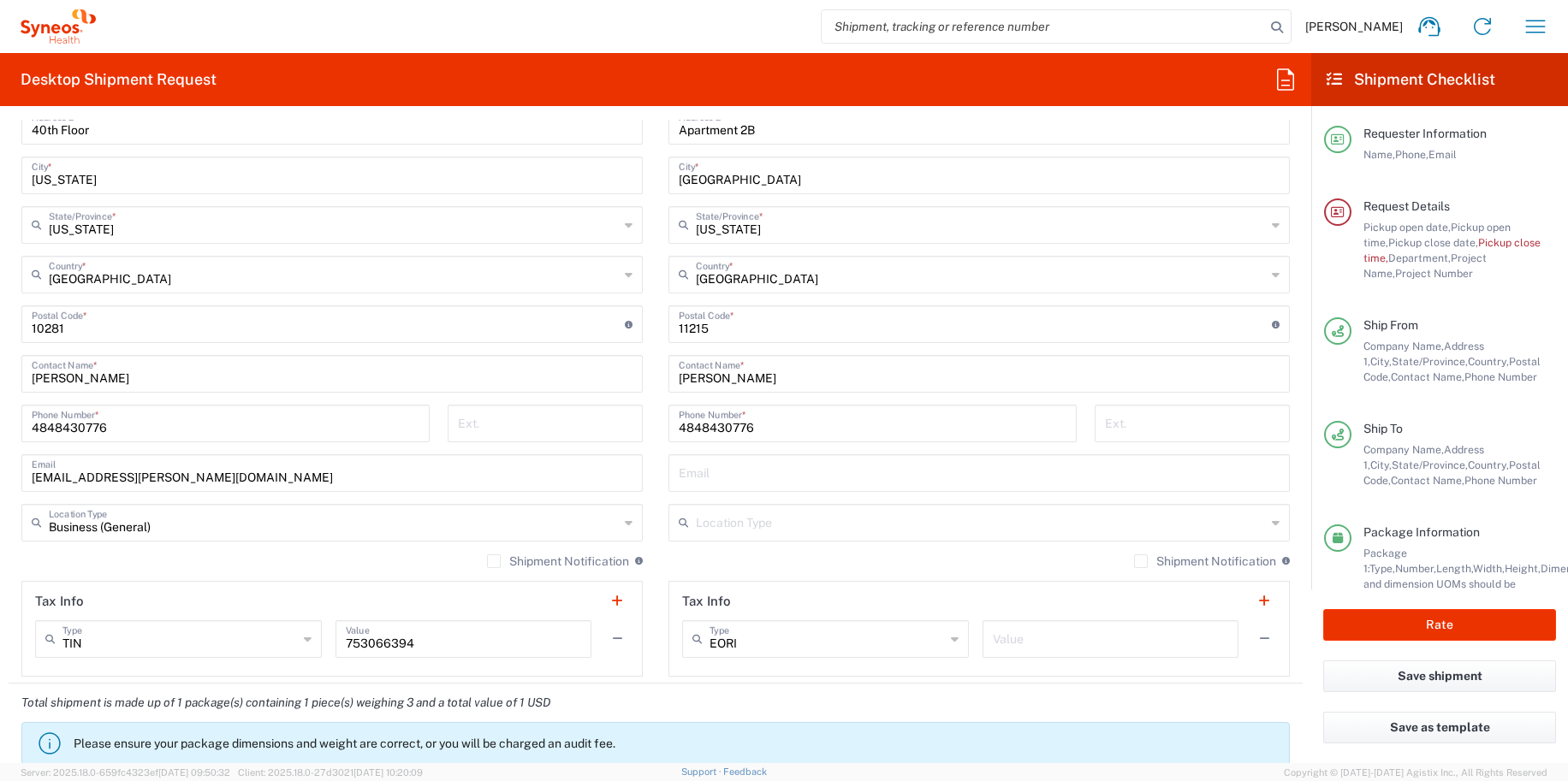
click at [712, 532] on input "text" at bounding box center [980, 521] width 570 height 30
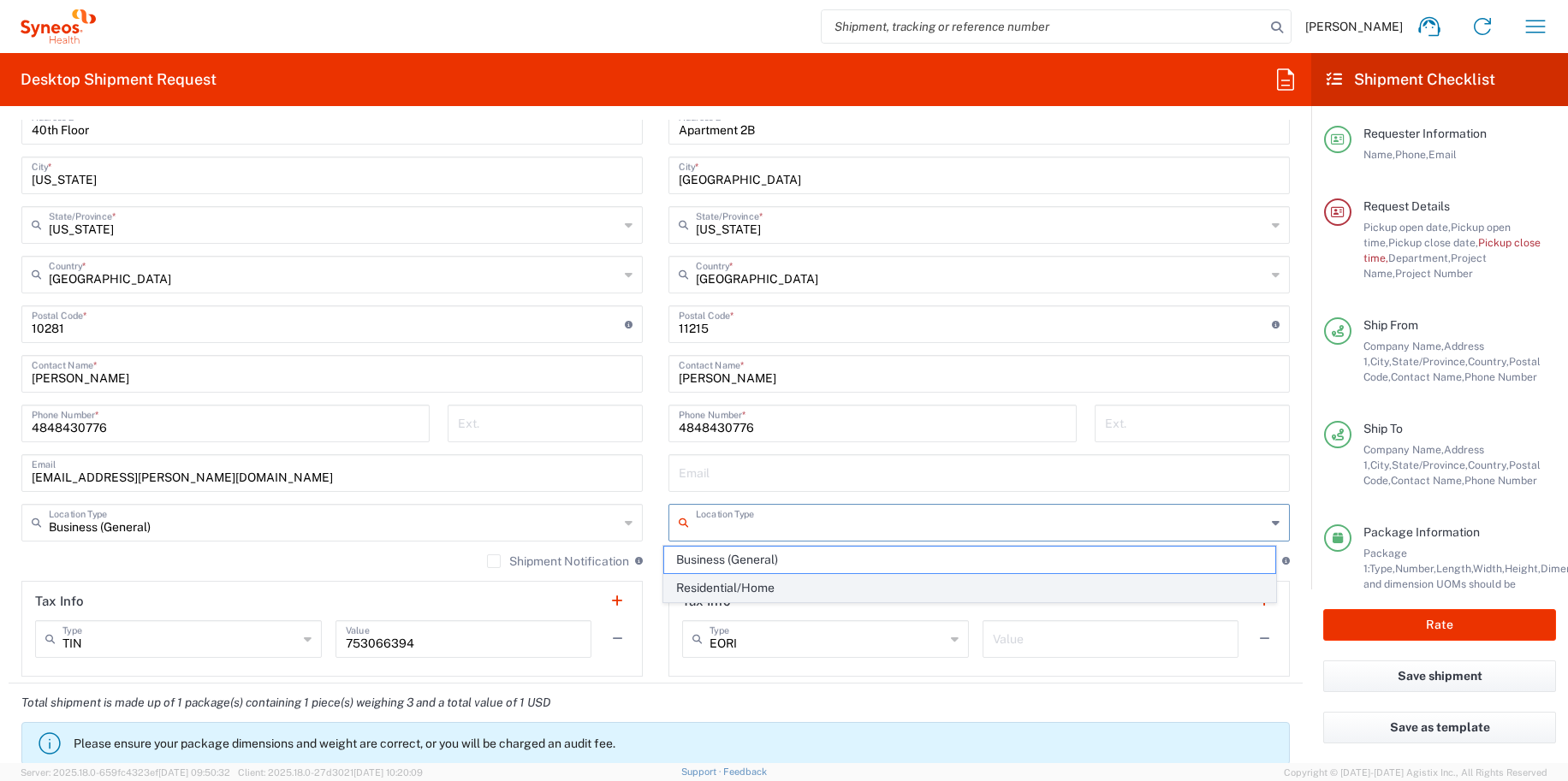
click at [729, 578] on span "Residential/Home" at bounding box center [970, 588] width 612 height 26
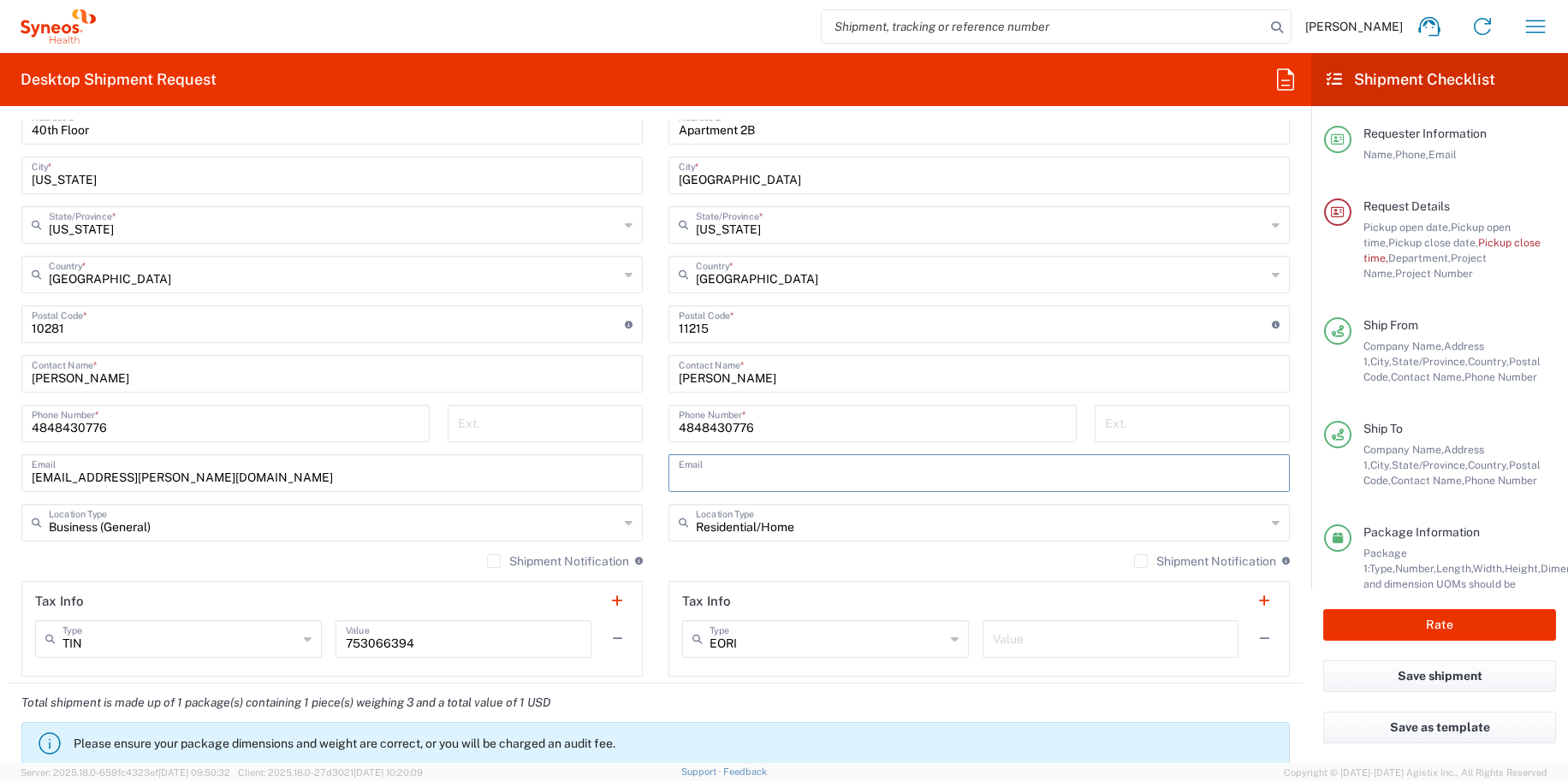
click at [793, 467] on input "text" at bounding box center [979, 472] width 601 height 30
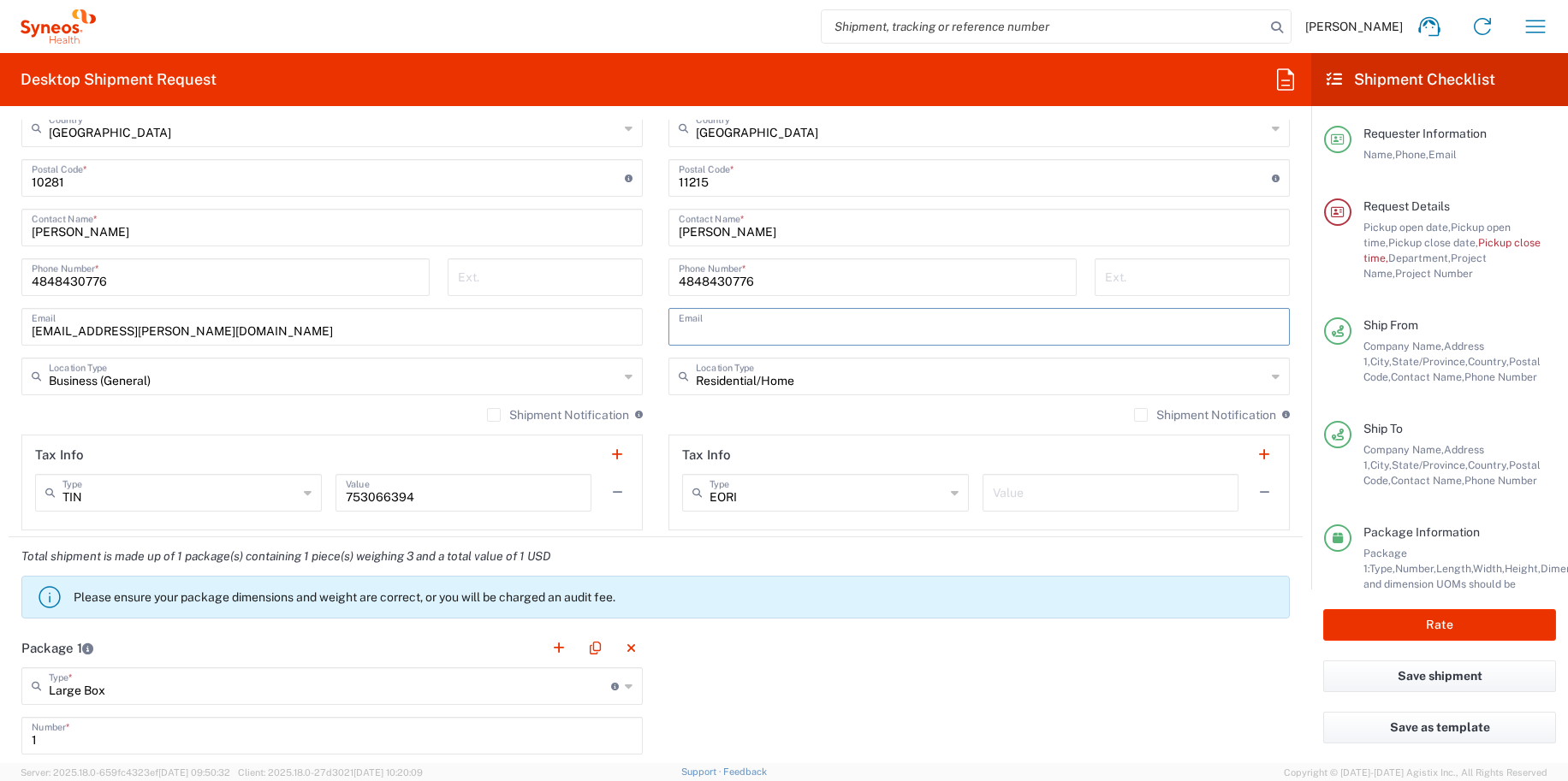
click at [921, 380] on input "Residential/Home" at bounding box center [980, 375] width 570 height 30
type input "Residential/Home"
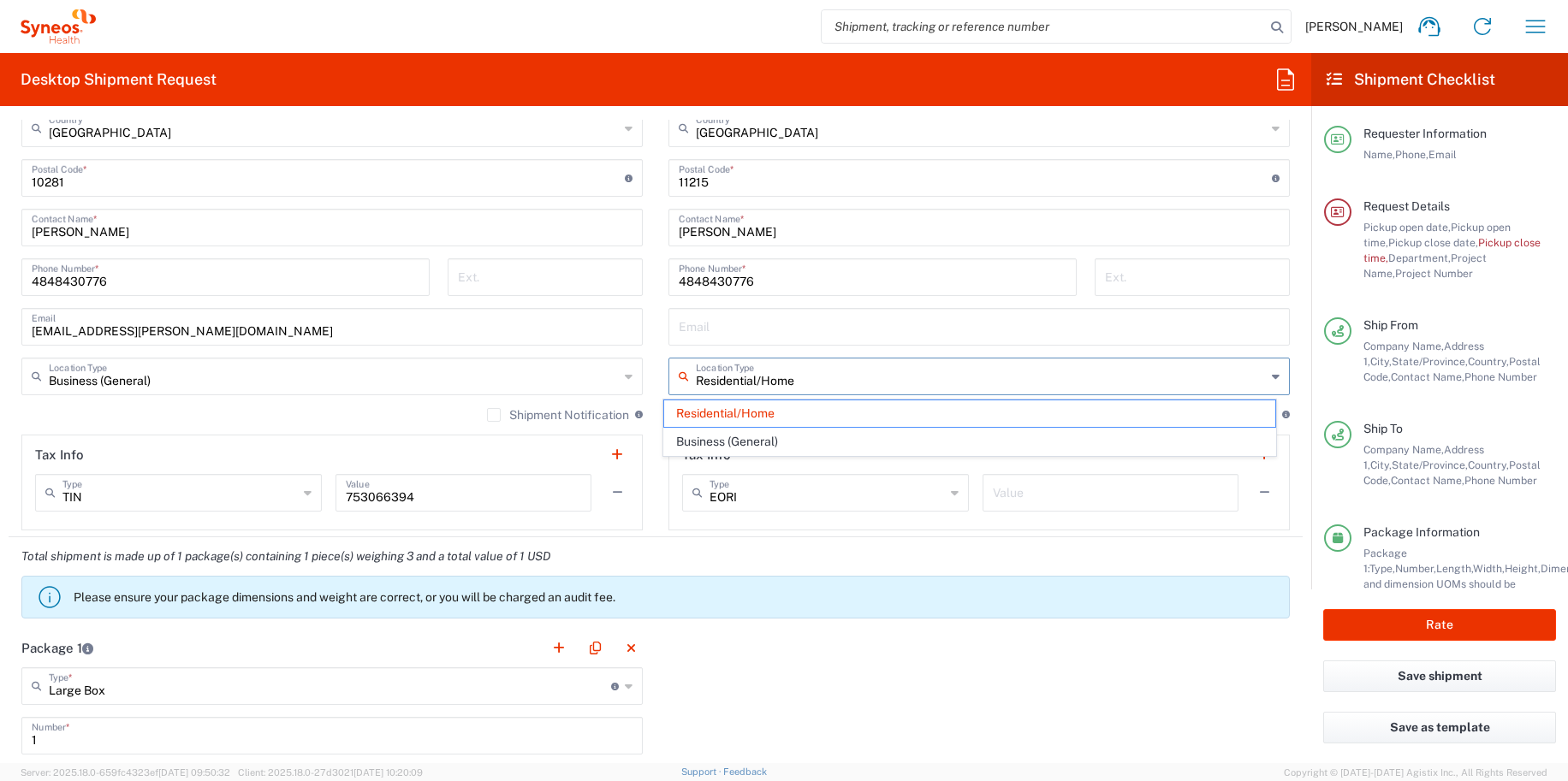
click at [934, 592] on p "Please ensure your package dimensions and weight are correct, or you will be ch…" at bounding box center [678, 596] width 1209 height 15
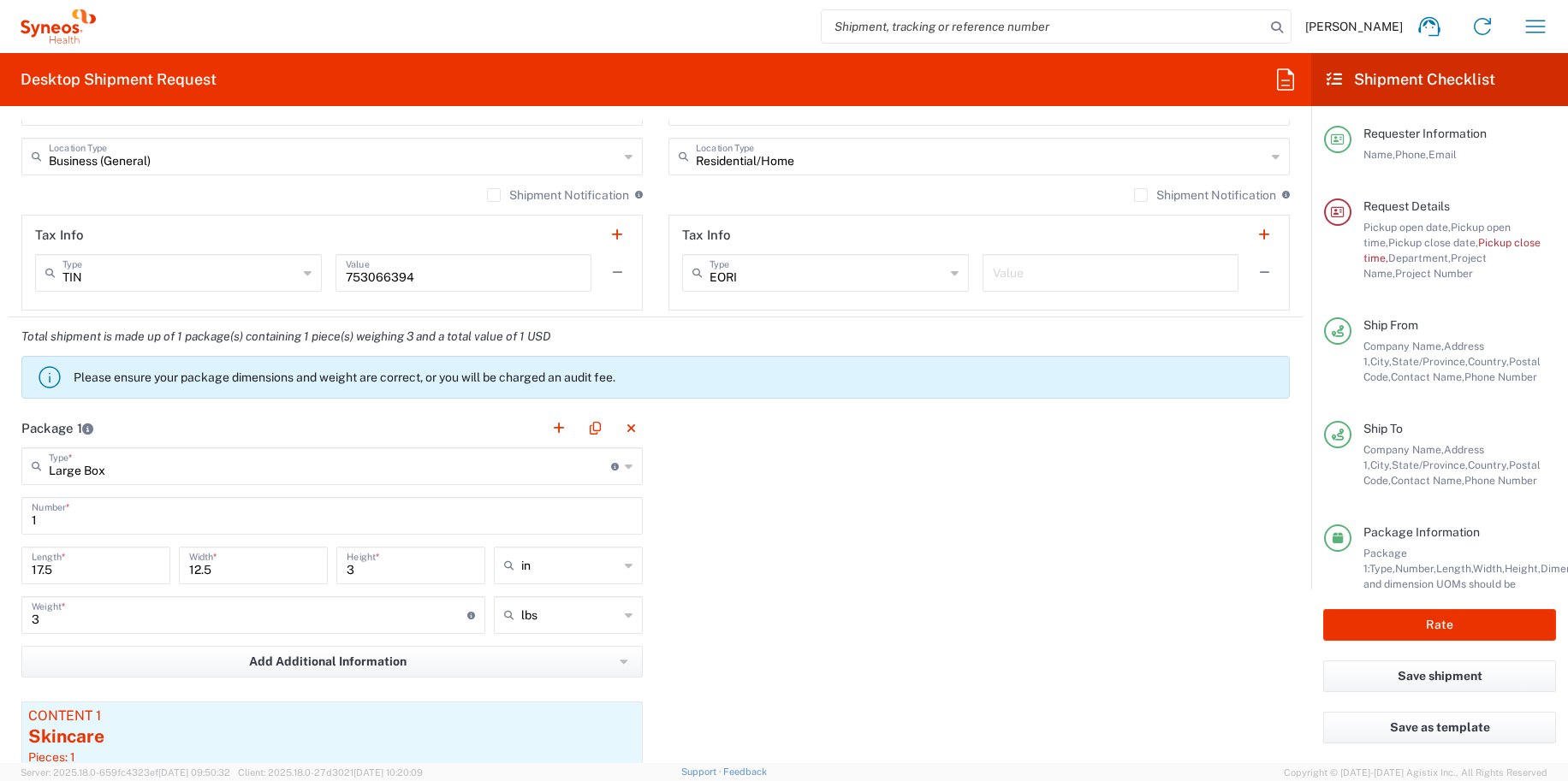
scroll to position [1241, 0]
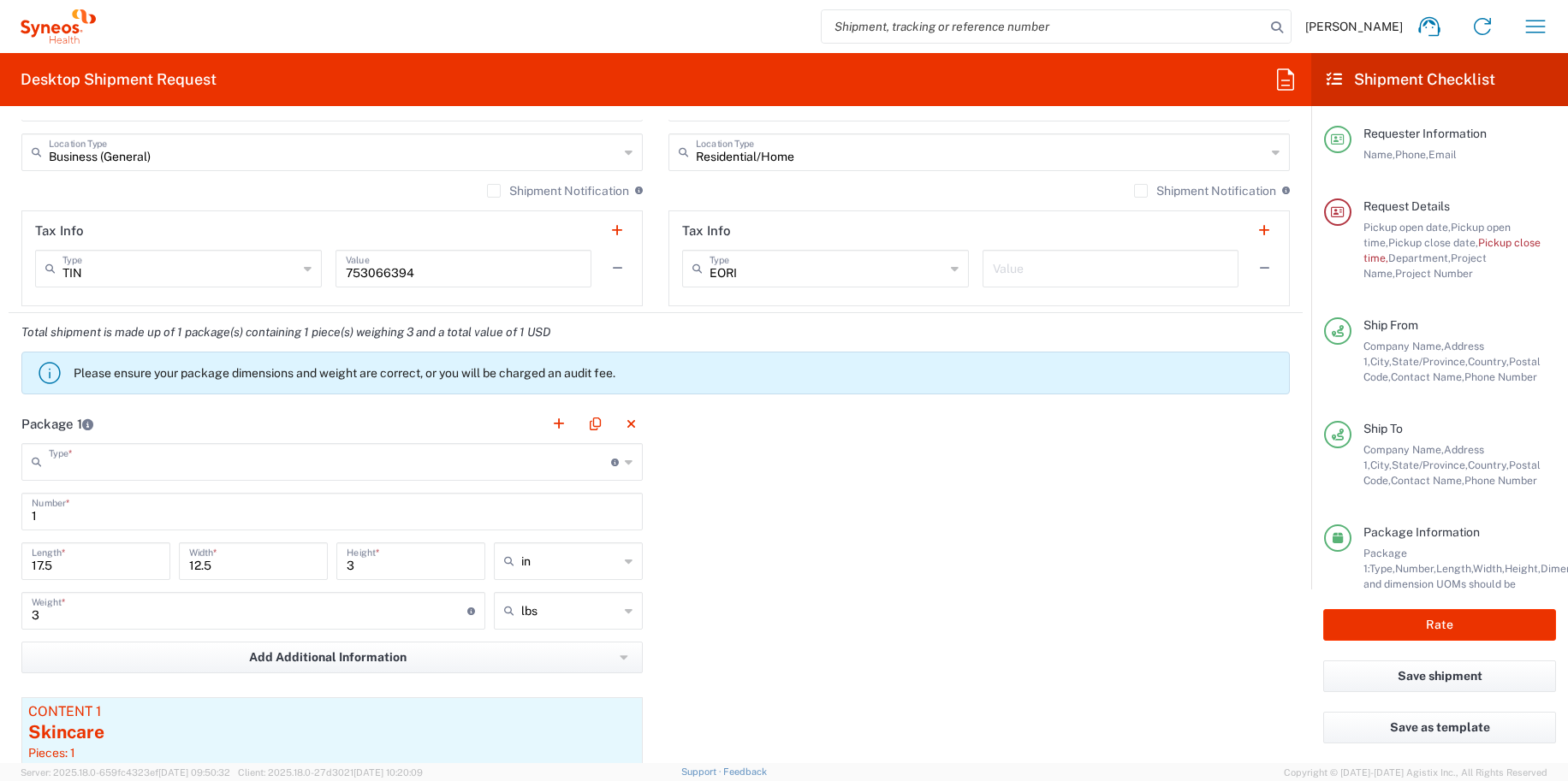
click at [226, 471] on input "text" at bounding box center [329, 460] width 562 height 30
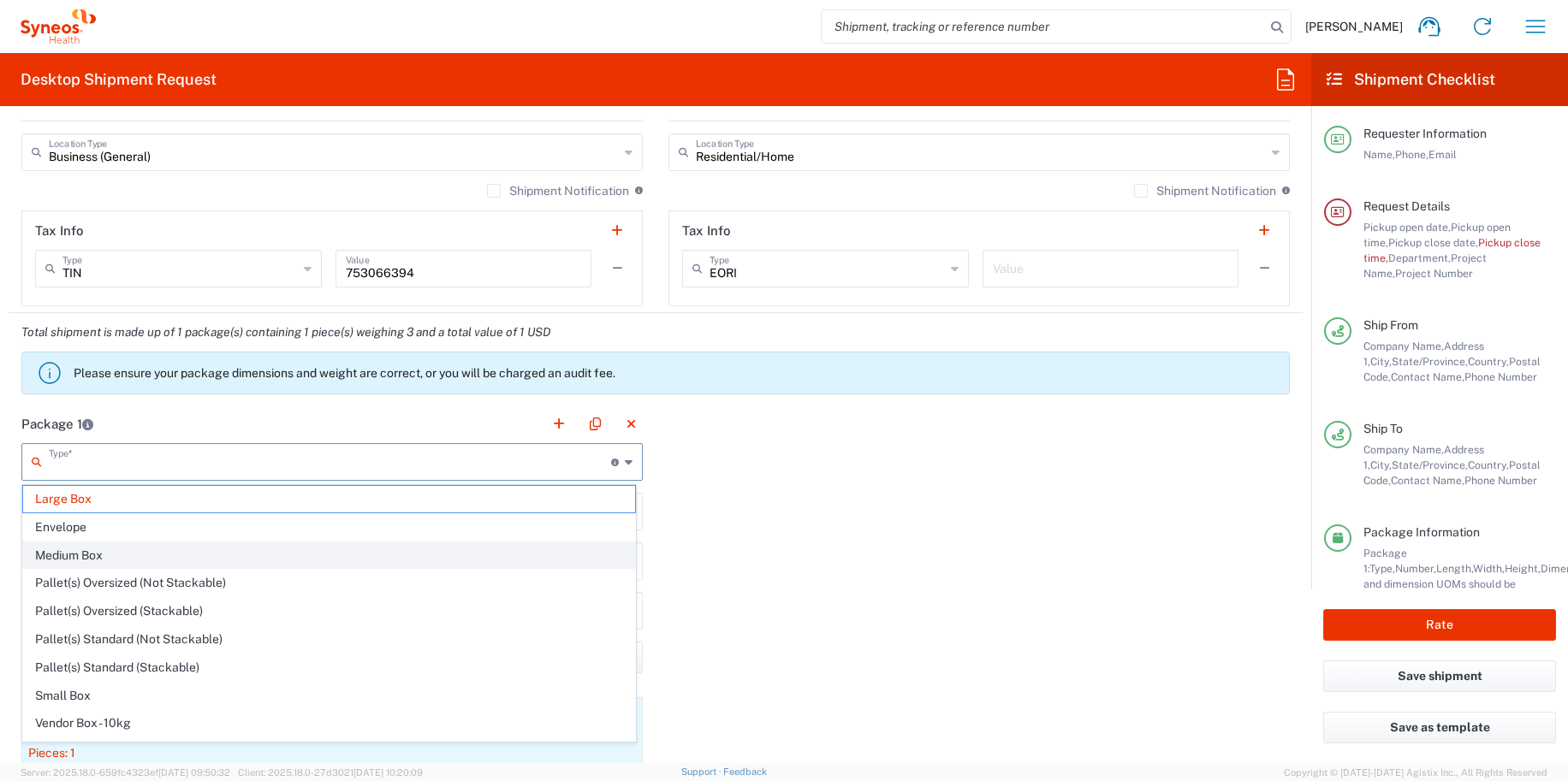
click at [110, 557] on span "Medium Box" at bounding box center [329, 556] width 612 height 26
type input "Medium Box"
type input "13"
type input "11.5"
type input "2.5"
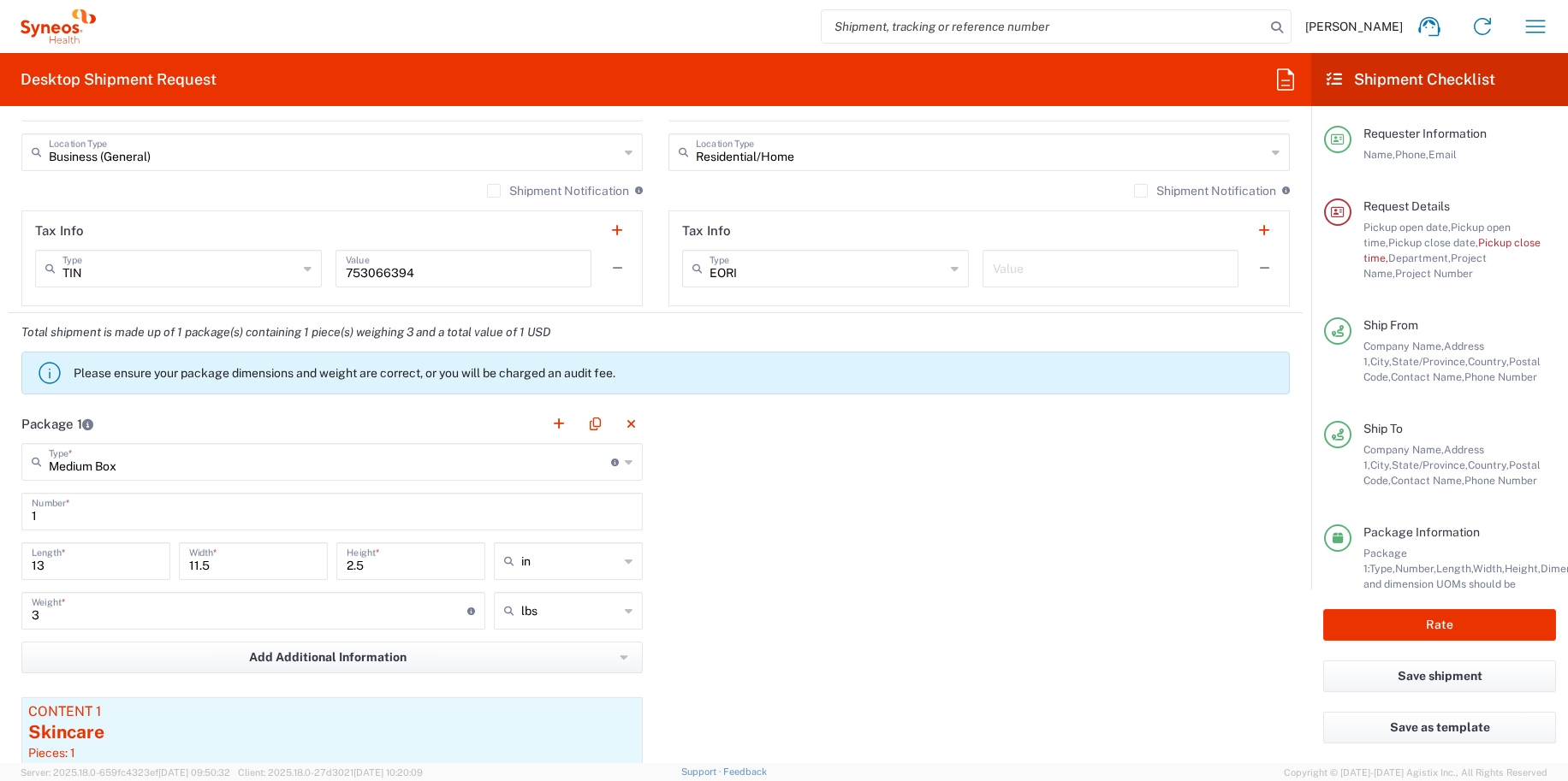
click at [59, 617] on input "3" at bounding box center [249, 609] width 435 height 30
type input "0"
type input "10"
drag, startPoint x: 1404, startPoint y: 626, endPoint x: 1108, endPoint y: 591, distance: 298.1
click at [1108, 591] on div "Desktop Shipment Request Requester Information Grace Hennigan Name * 4848430776…" at bounding box center [784, 408] width 1568 height 710
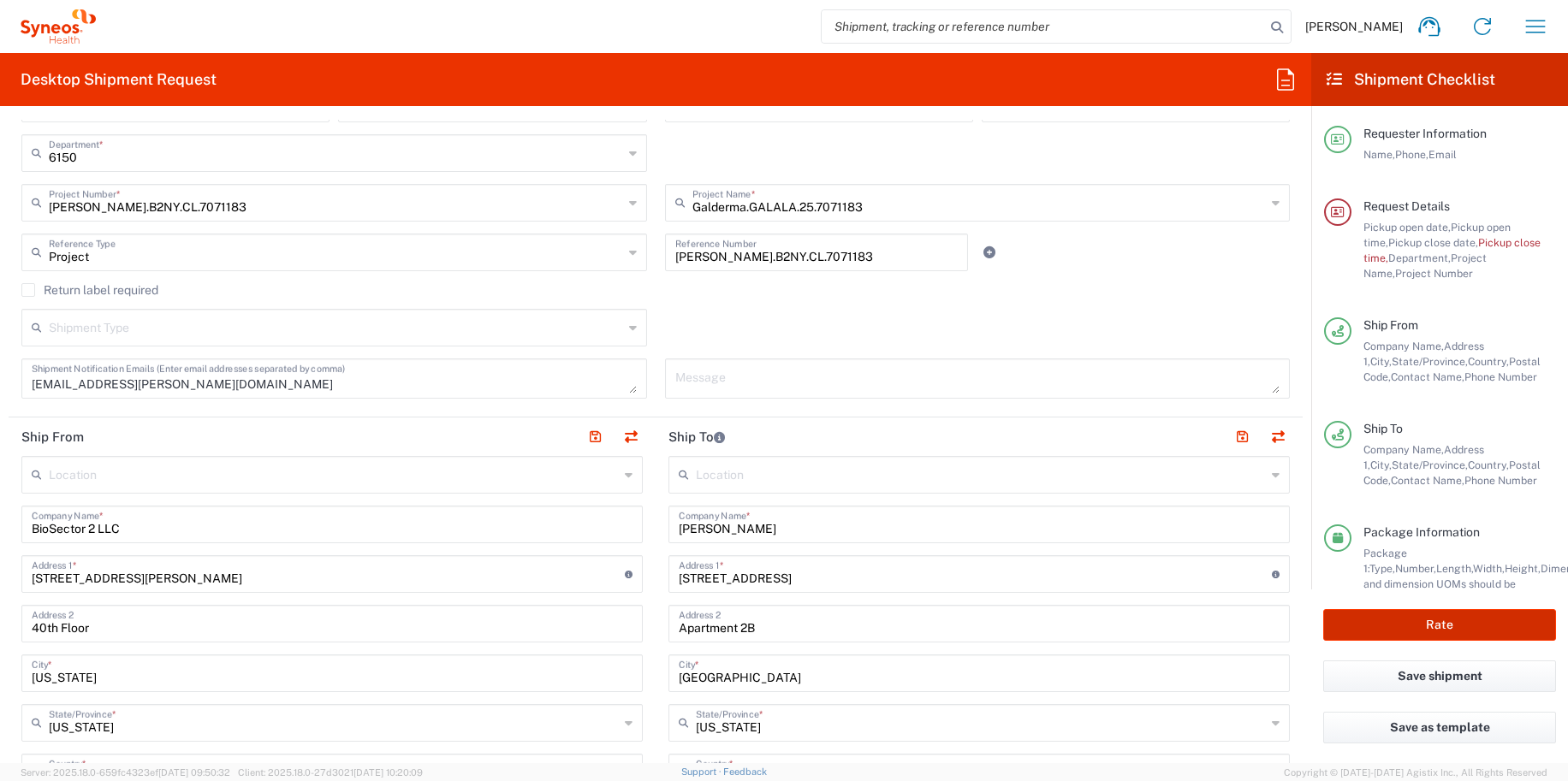
scroll to position [0, 0]
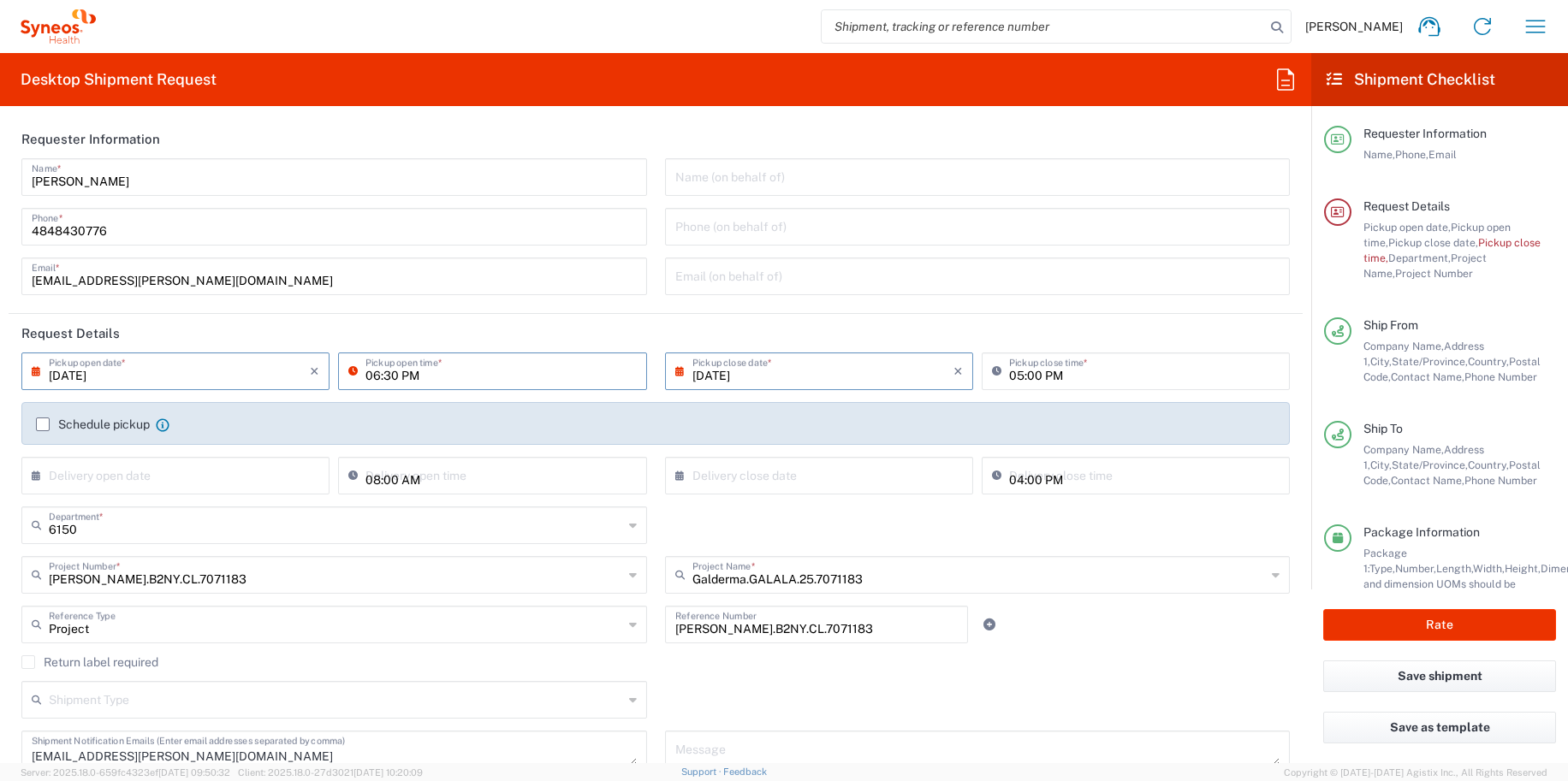
click at [376, 373] on input "06:30 PM" at bounding box center [500, 370] width 270 height 30
type input "12:30 PM"
click at [771, 375] on input "09/08/2025" at bounding box center [823, 370] width 261 height 30
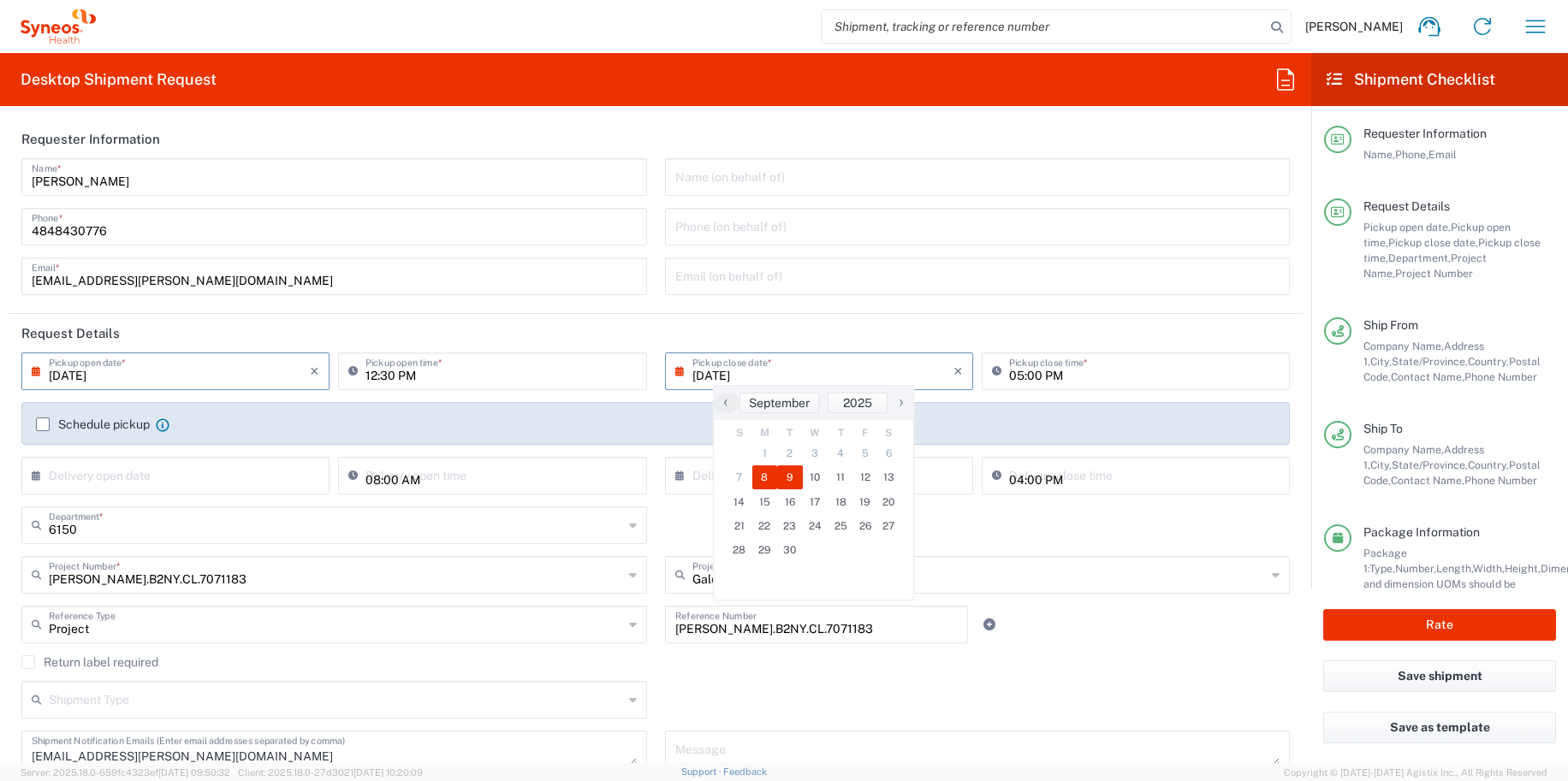
click at [790, 476] on span "9" at bounding box center [789, 476] width 26 height 24
type input "09/09/2025"
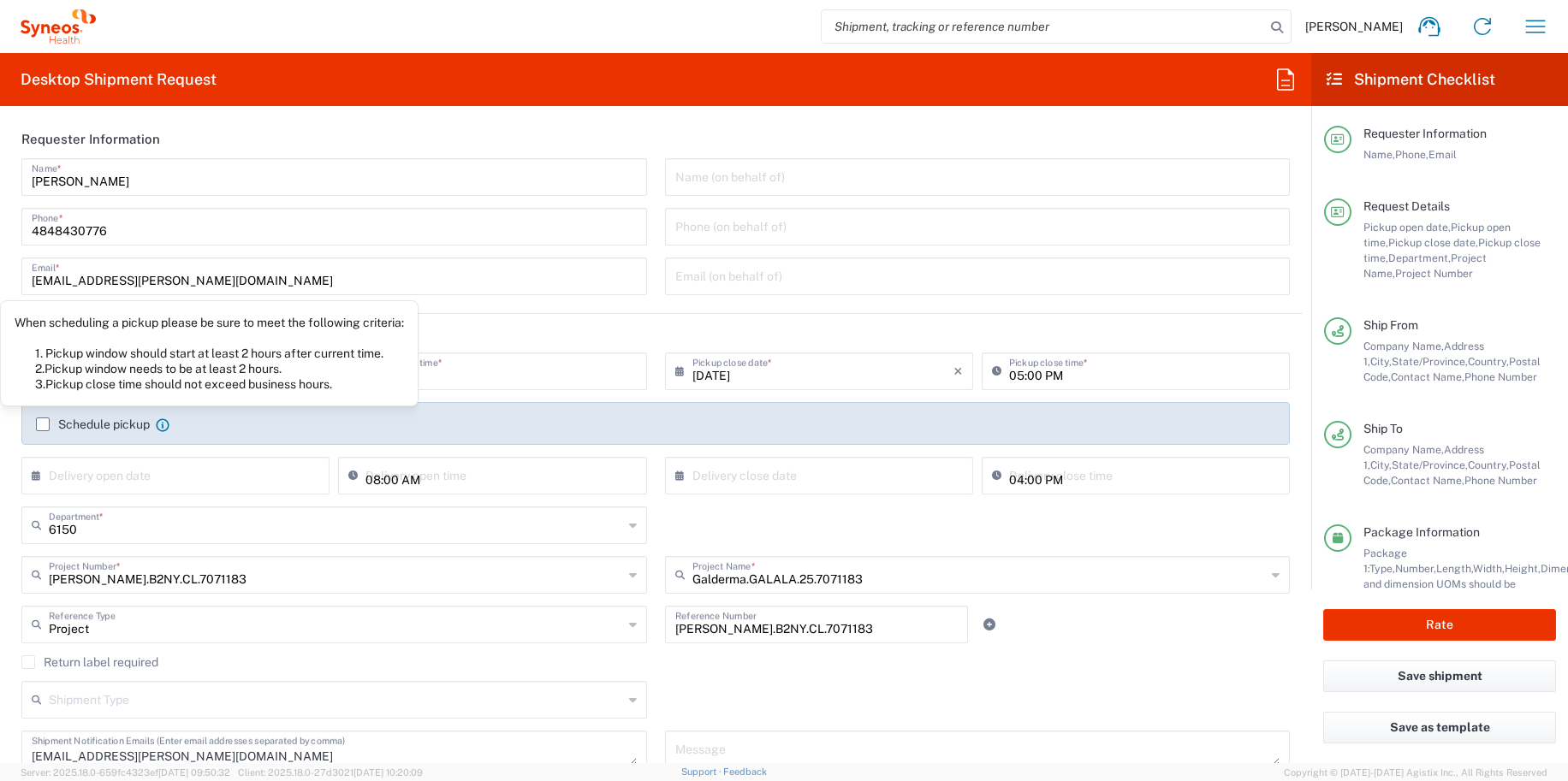
click at [107, 379] on div "When scheduling a pickup please be sure to meet the following criteria: 1. Pick…" at bounding box center [210, 352] width 389 height 77
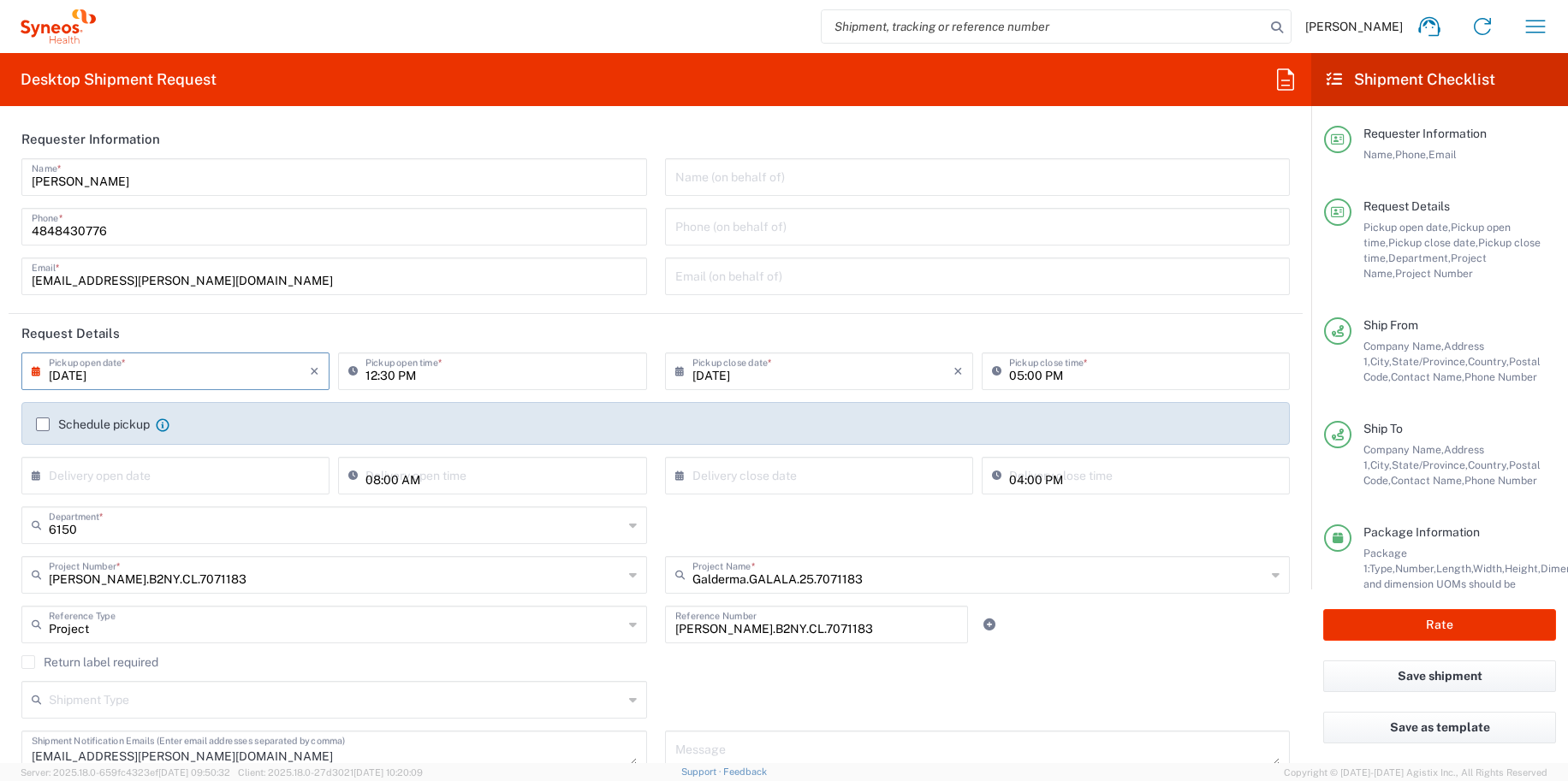
click at [107, 379] on input "09/09/2025" at bounding box center [179, 370] width 261 height 30
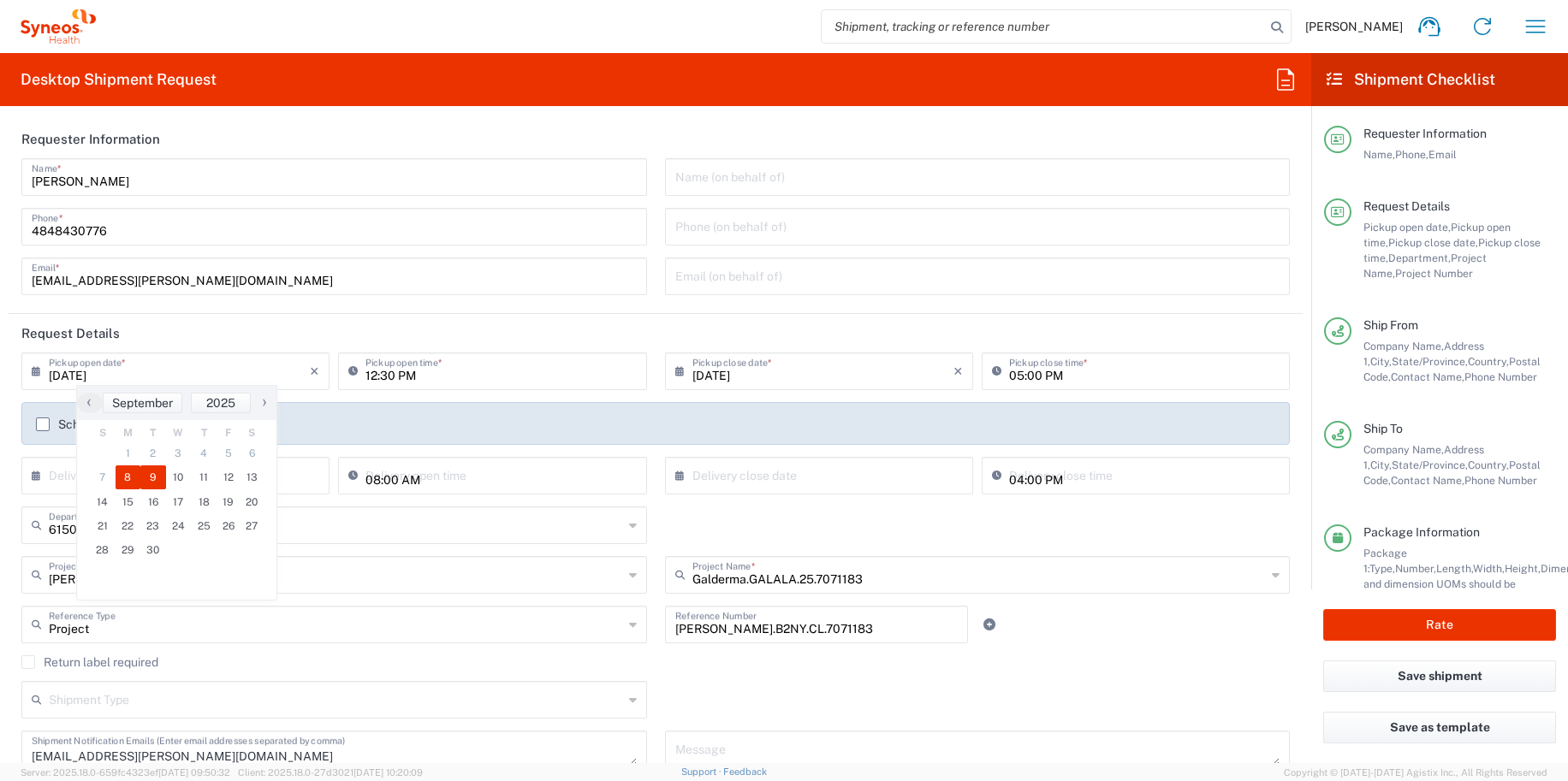
click at [128, 471] on span "8" at bounding box center [128, 476] width 26 height 24
type input "09/08/2025"
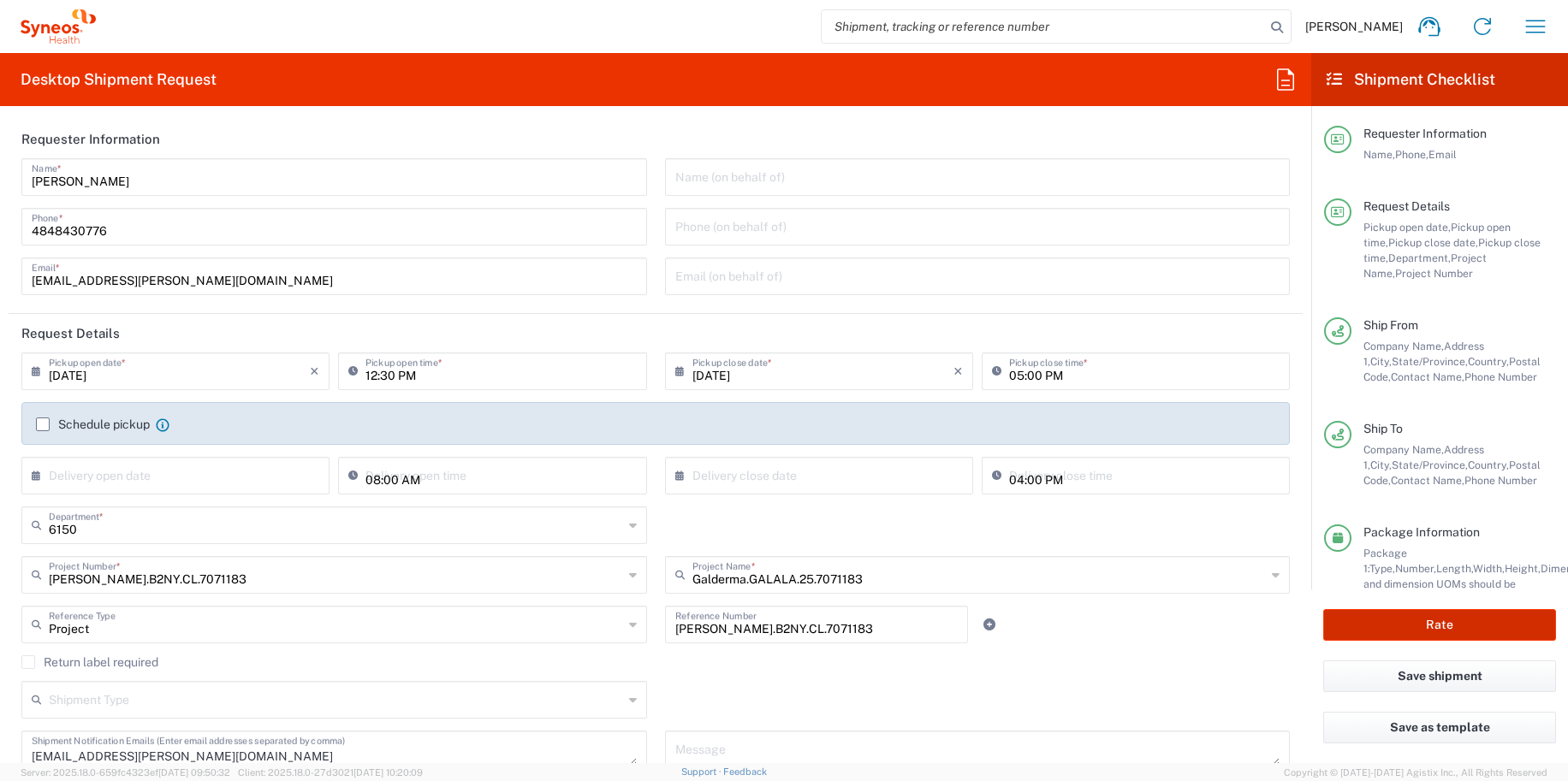
click at [1419, 627] on button "Rate" at bounding box center [1439, 625] width 233 height 32
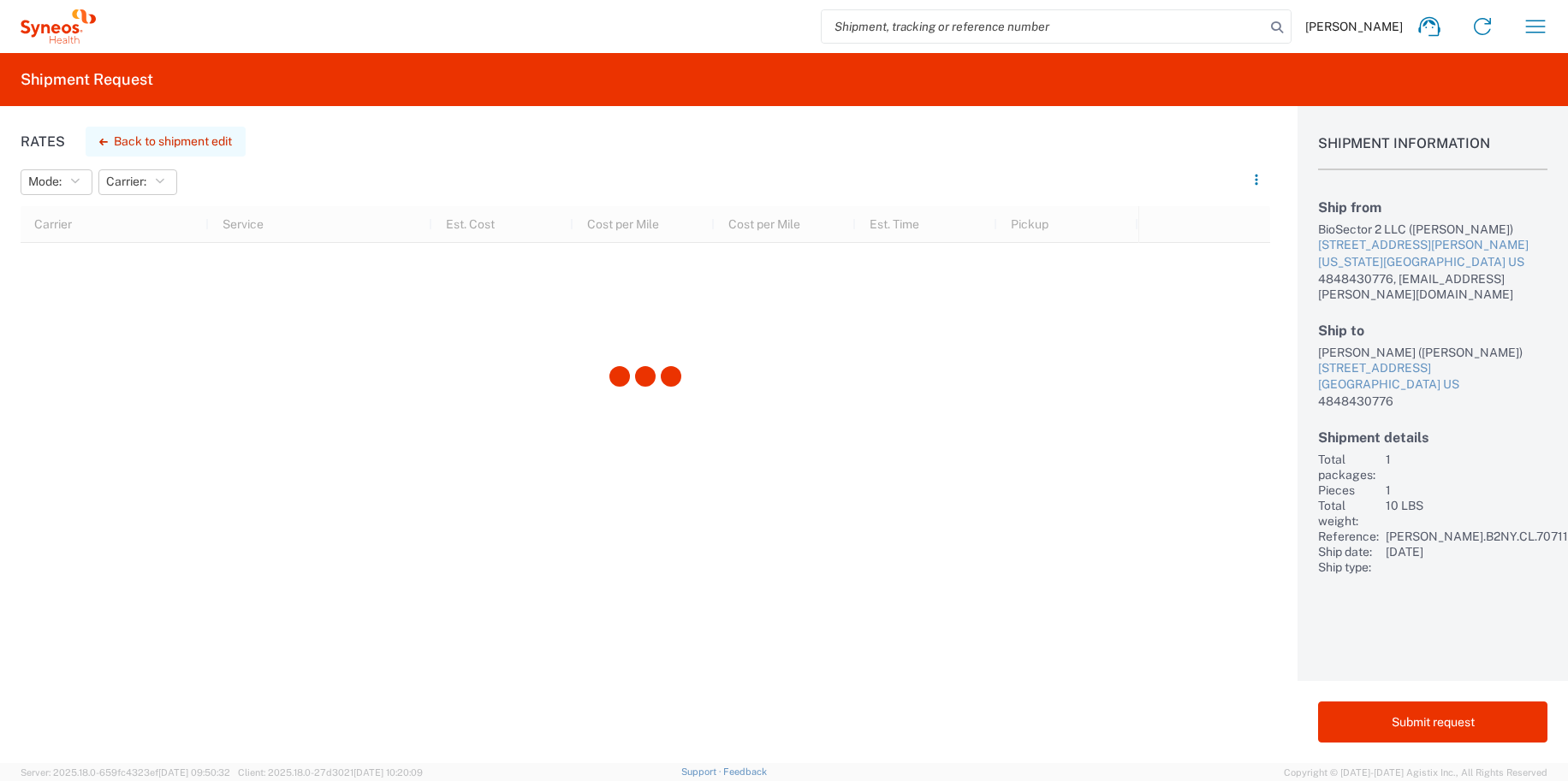
click at [153, 144] on button "Back to shipment edit" at bounding box center [166, 142] width 160 height 30
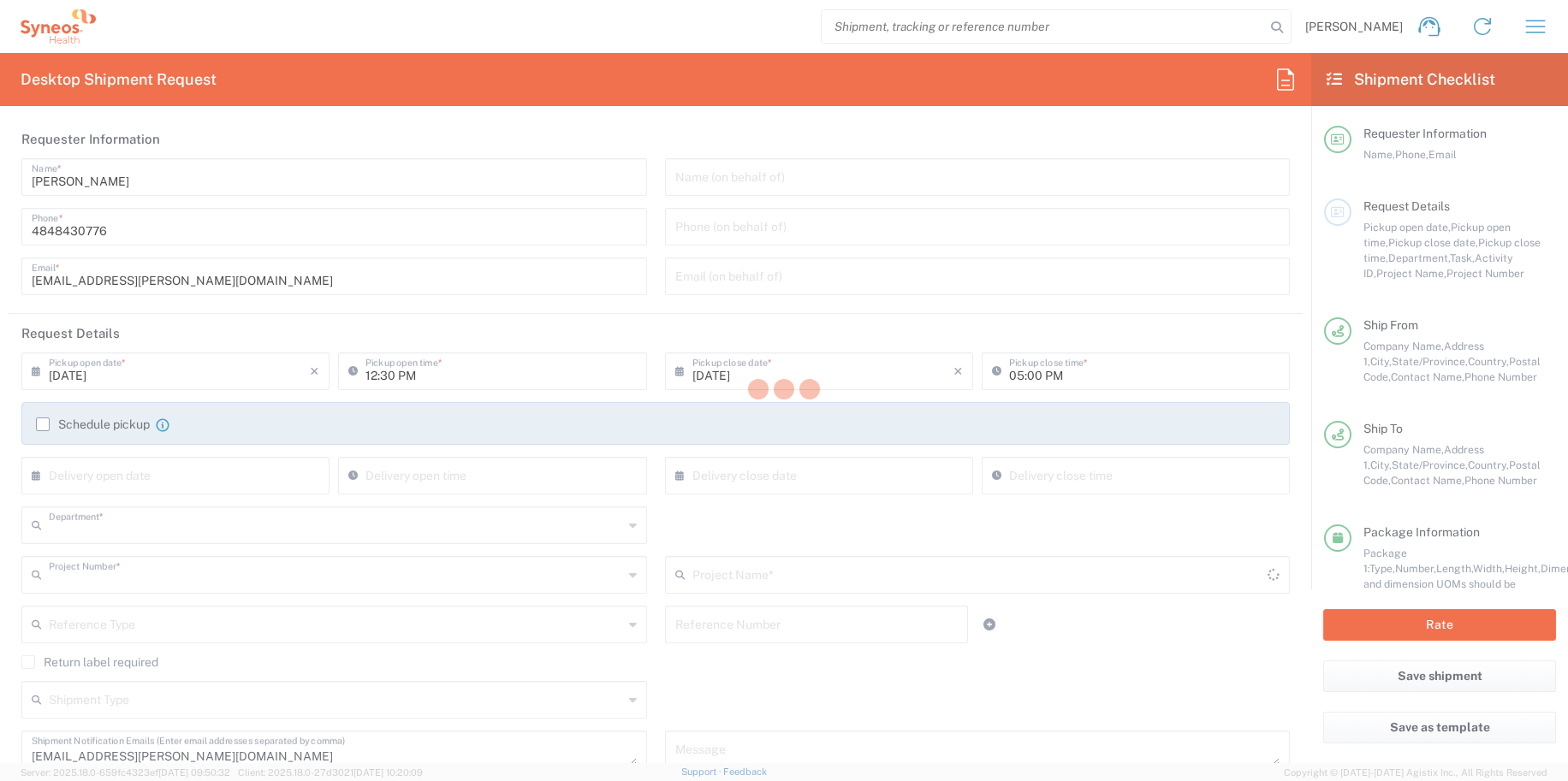
type input "6150"
type input "[PERSON_NAME].B2NY.CL.7071183"
type input "[US_STATE]"
type input "Medium Box"
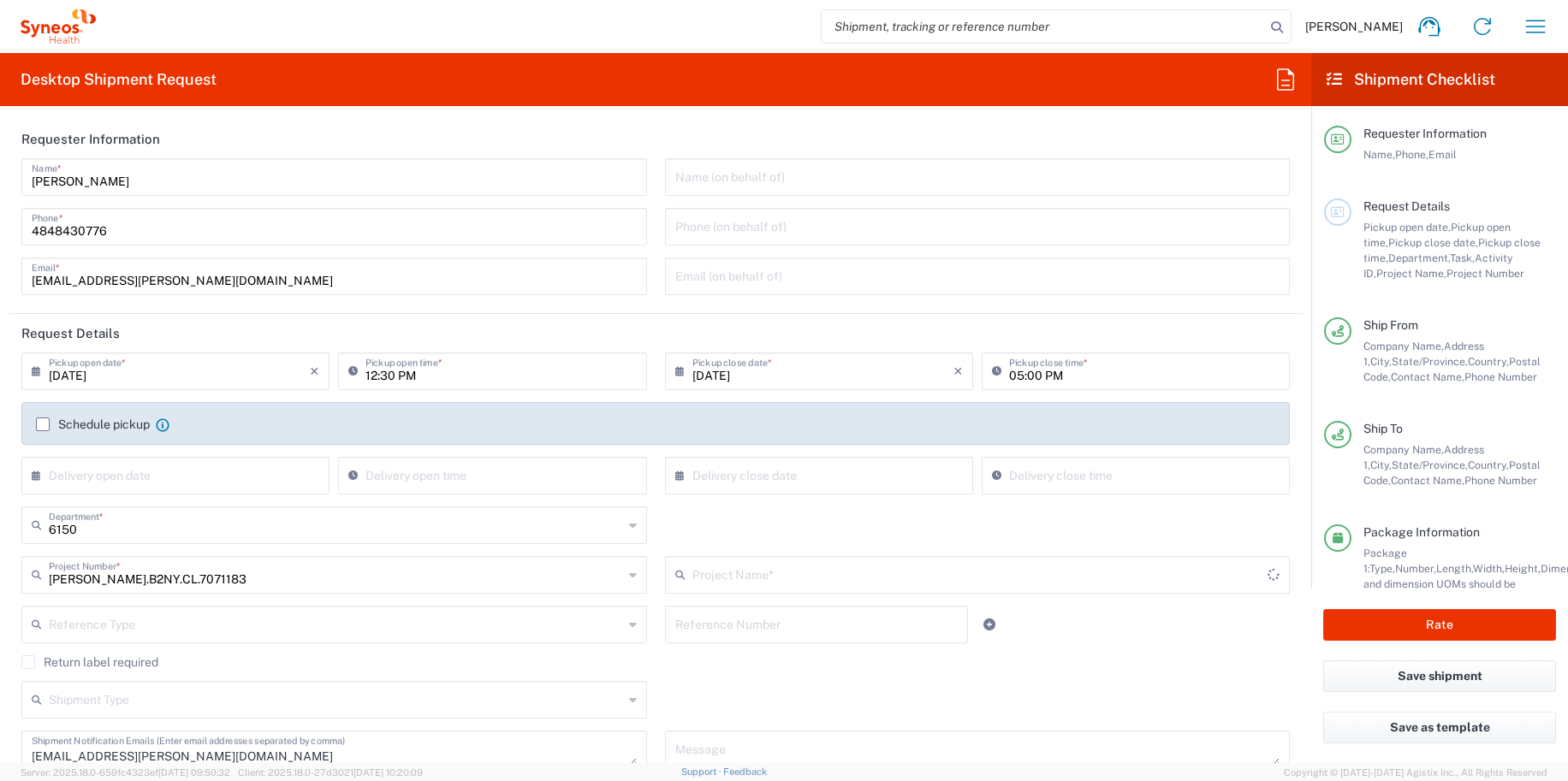
click at [778, 366] on input "09/08/2025" at bounding box center [823, 370] width 261 height 30
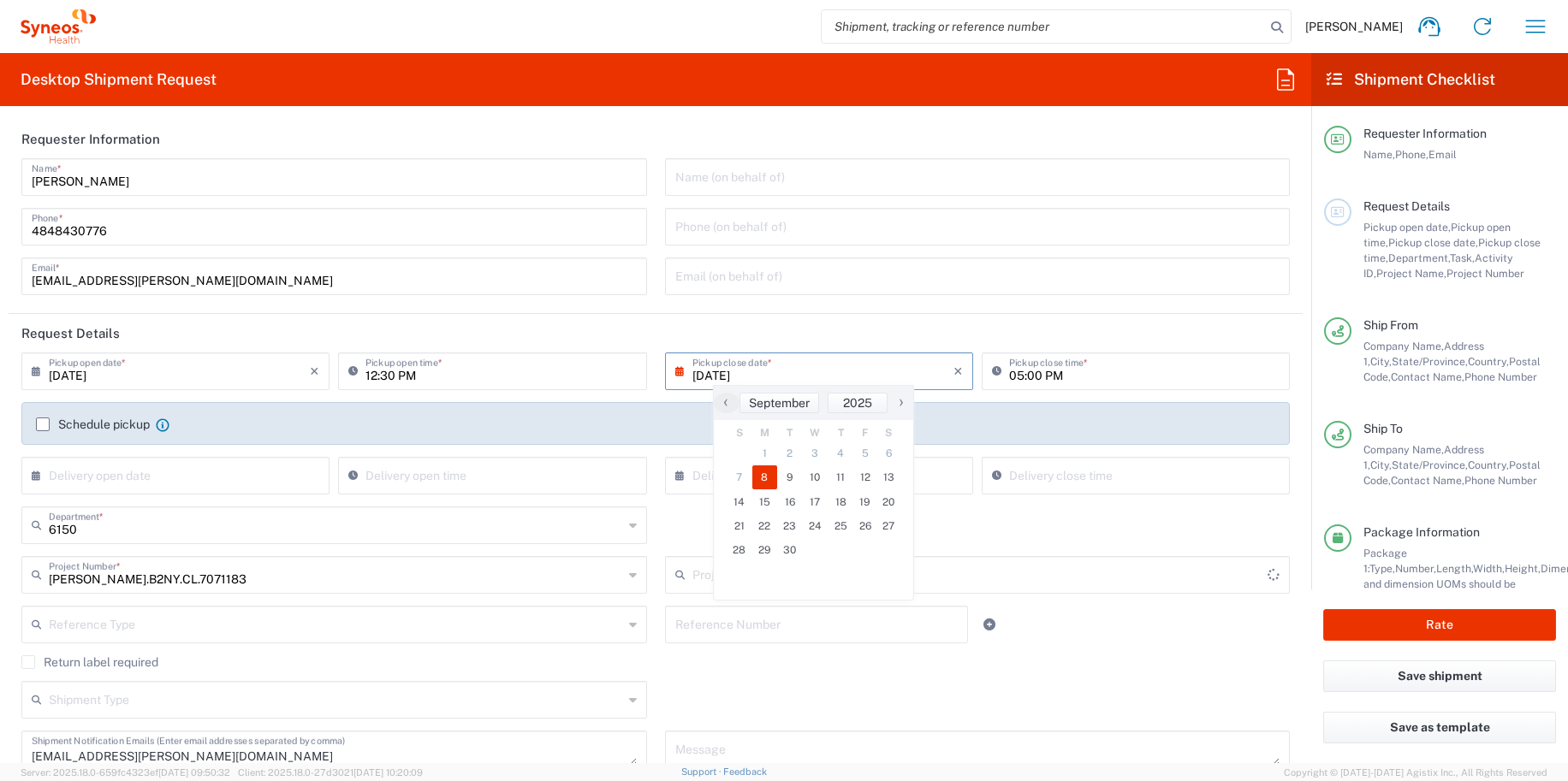
type input "Galderma.GALALA.25.7071183"
click at [792, 481] on span "9" at bounding box center [789, 476] width 26 height 24
type input "09/09/2025"
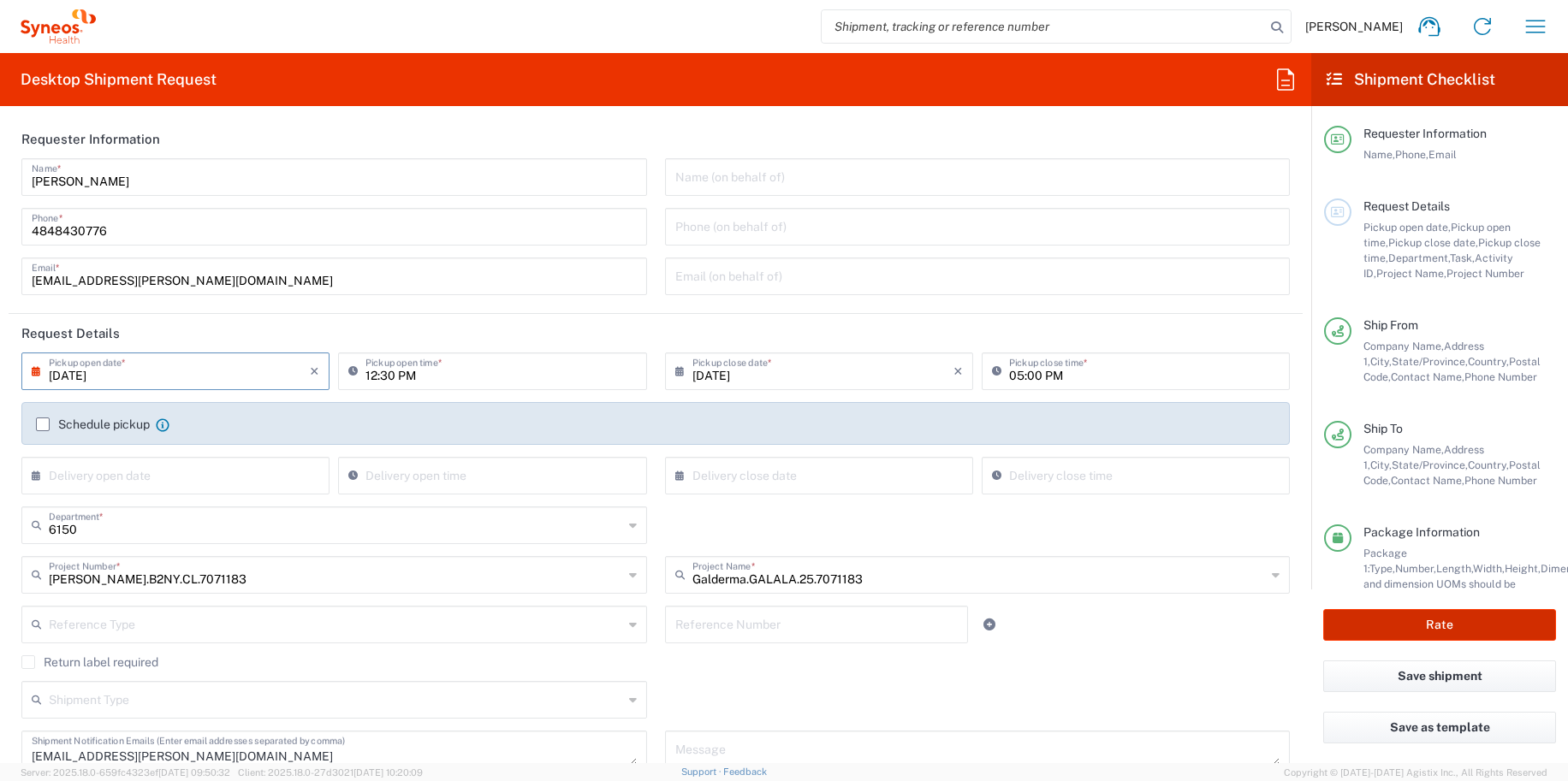
click at [1425, 630] on button "Rate" at bounding box center [1439, 625] width 233 height 32
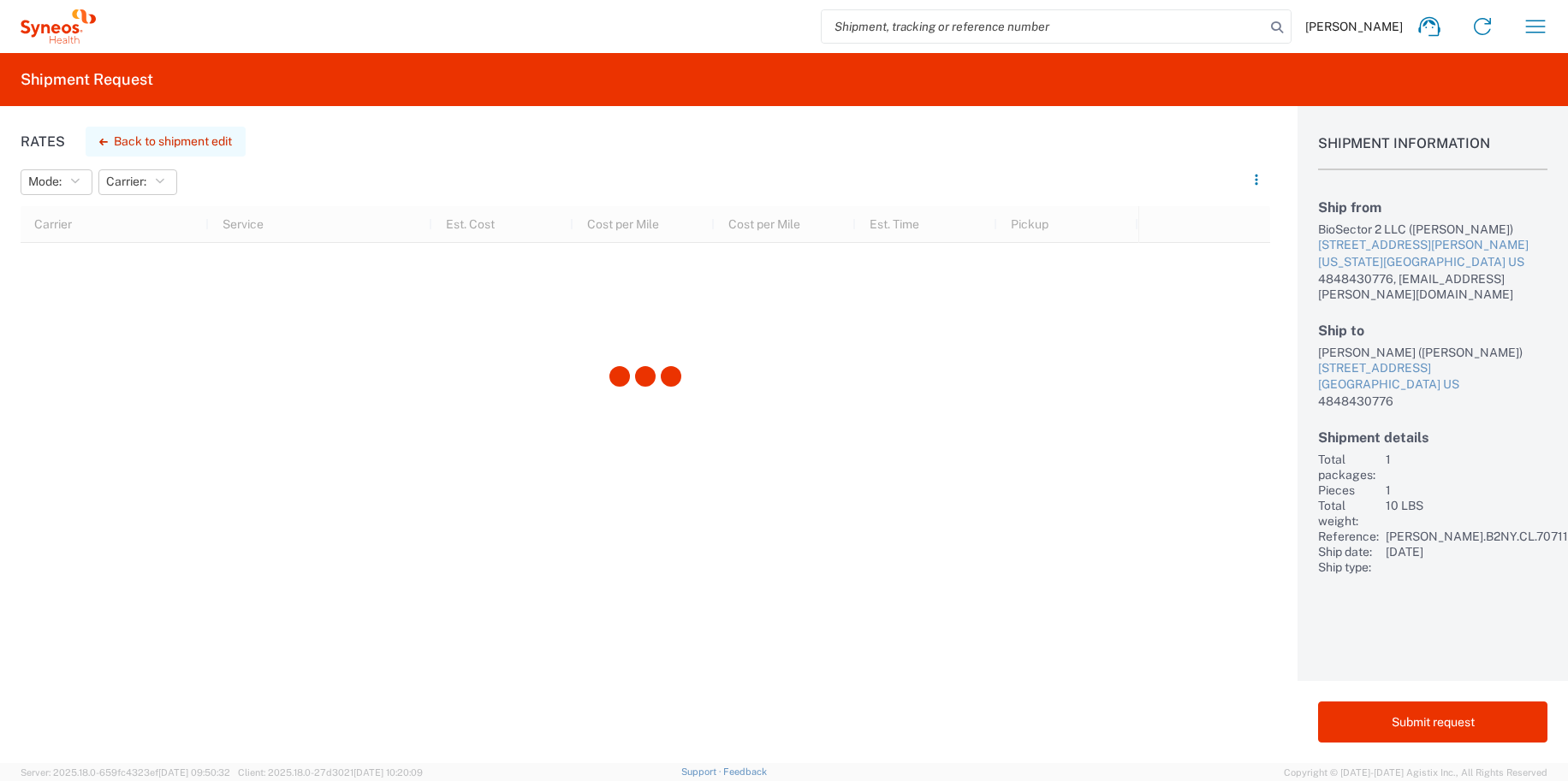
click at [119, 132] on button "Back to shipment edit" at bounding box center [166, 142] width 160 height 30
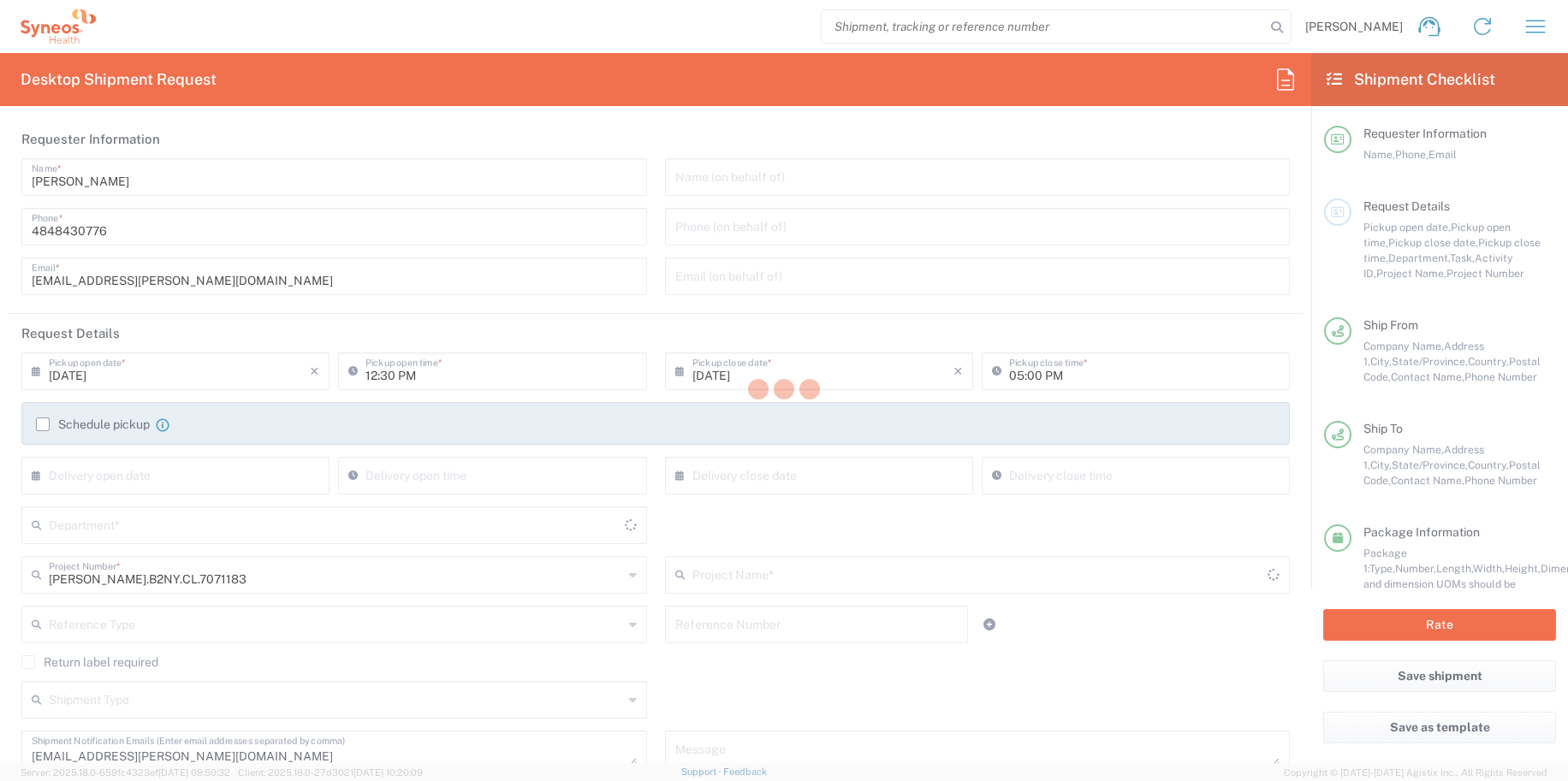
type input "Galderma.GALALA.25.7071183"
type input "Medium Box"
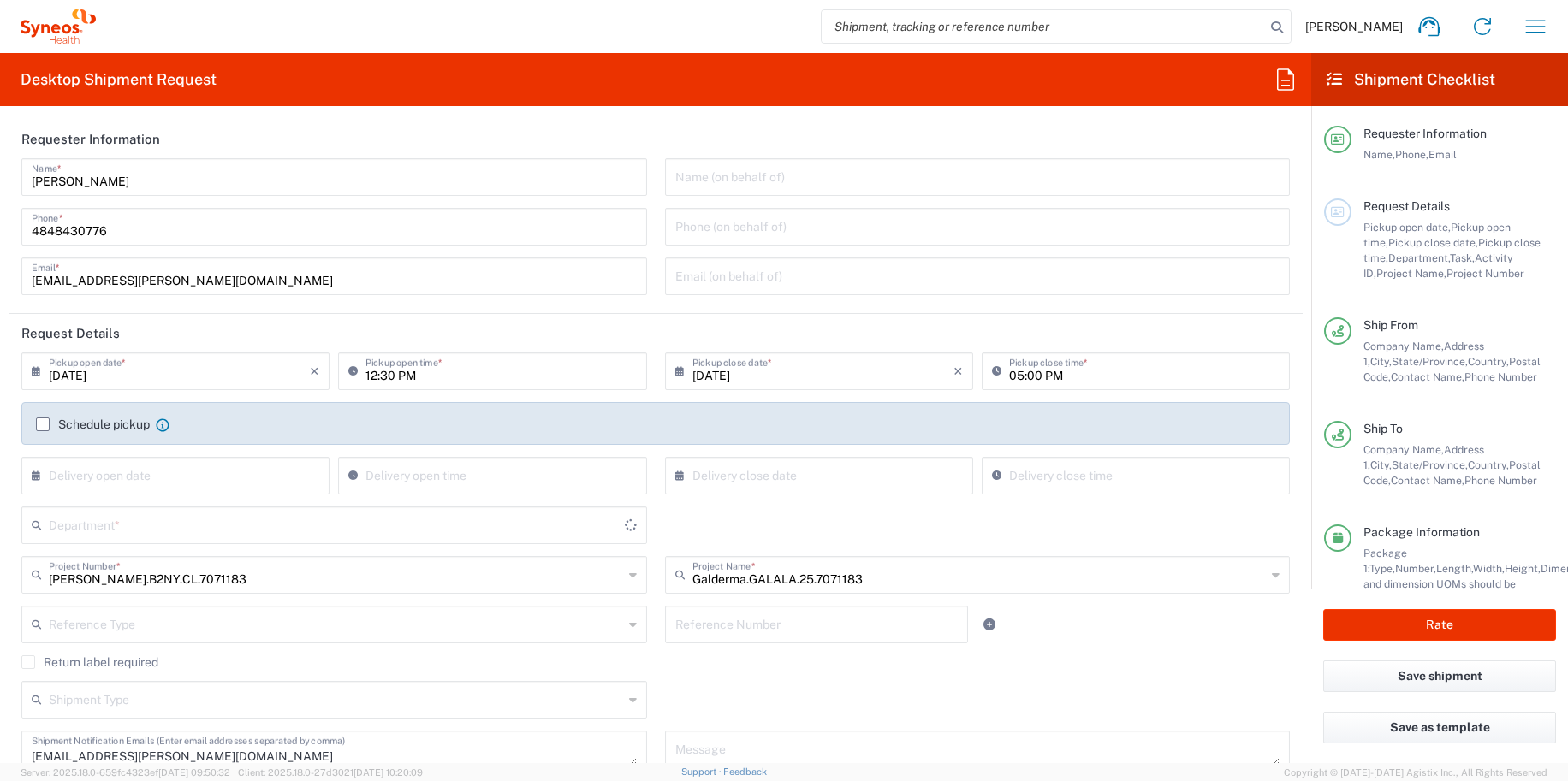
type input "6150"
click at [190, 380] on input "09/09/2025" at bounding box center [179, 370] width 261 height 30
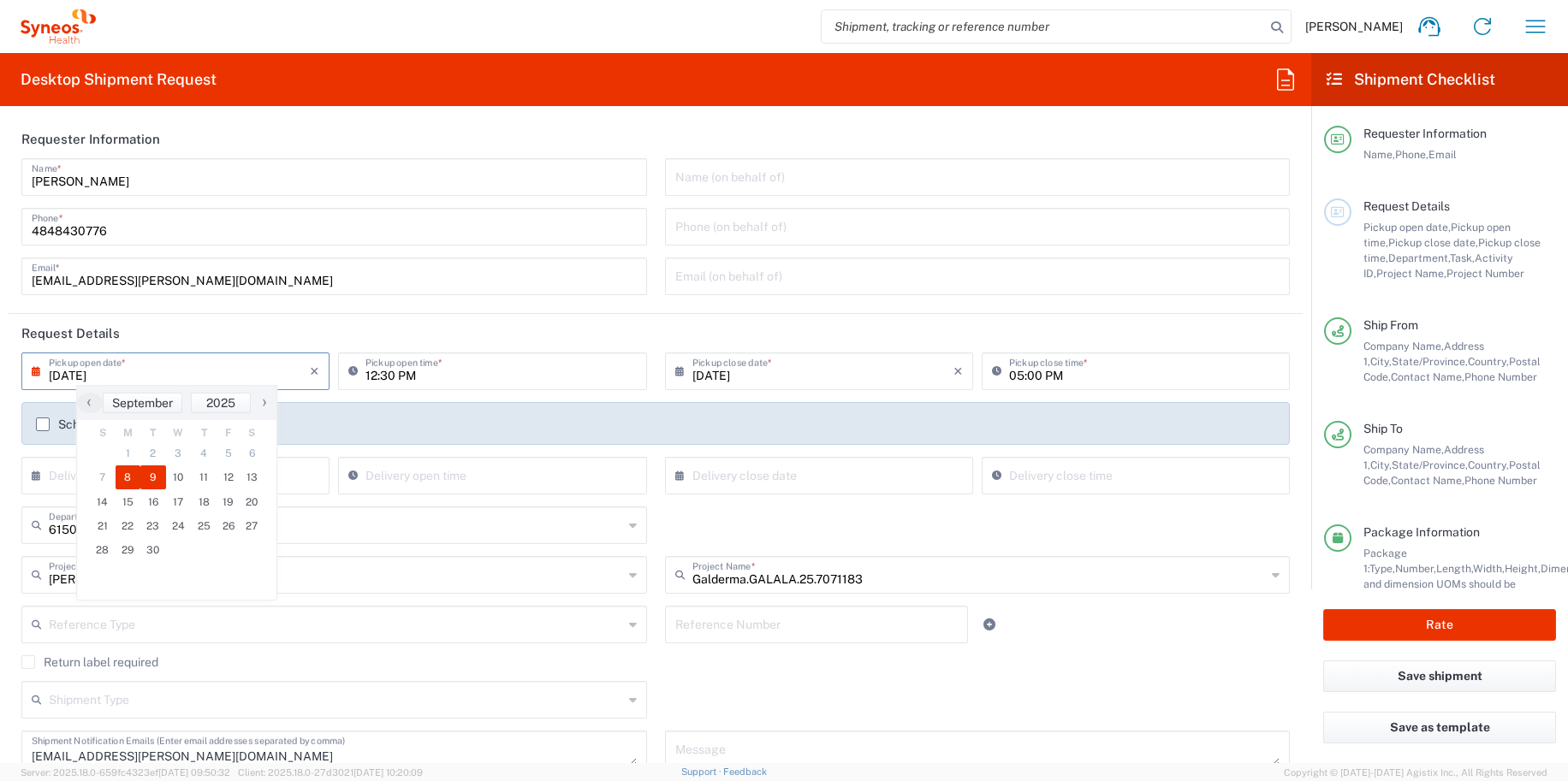
click at [128, 476] on span "8" at bounding box center [128, 476] width 26 height 24
type input "09/08/2025"
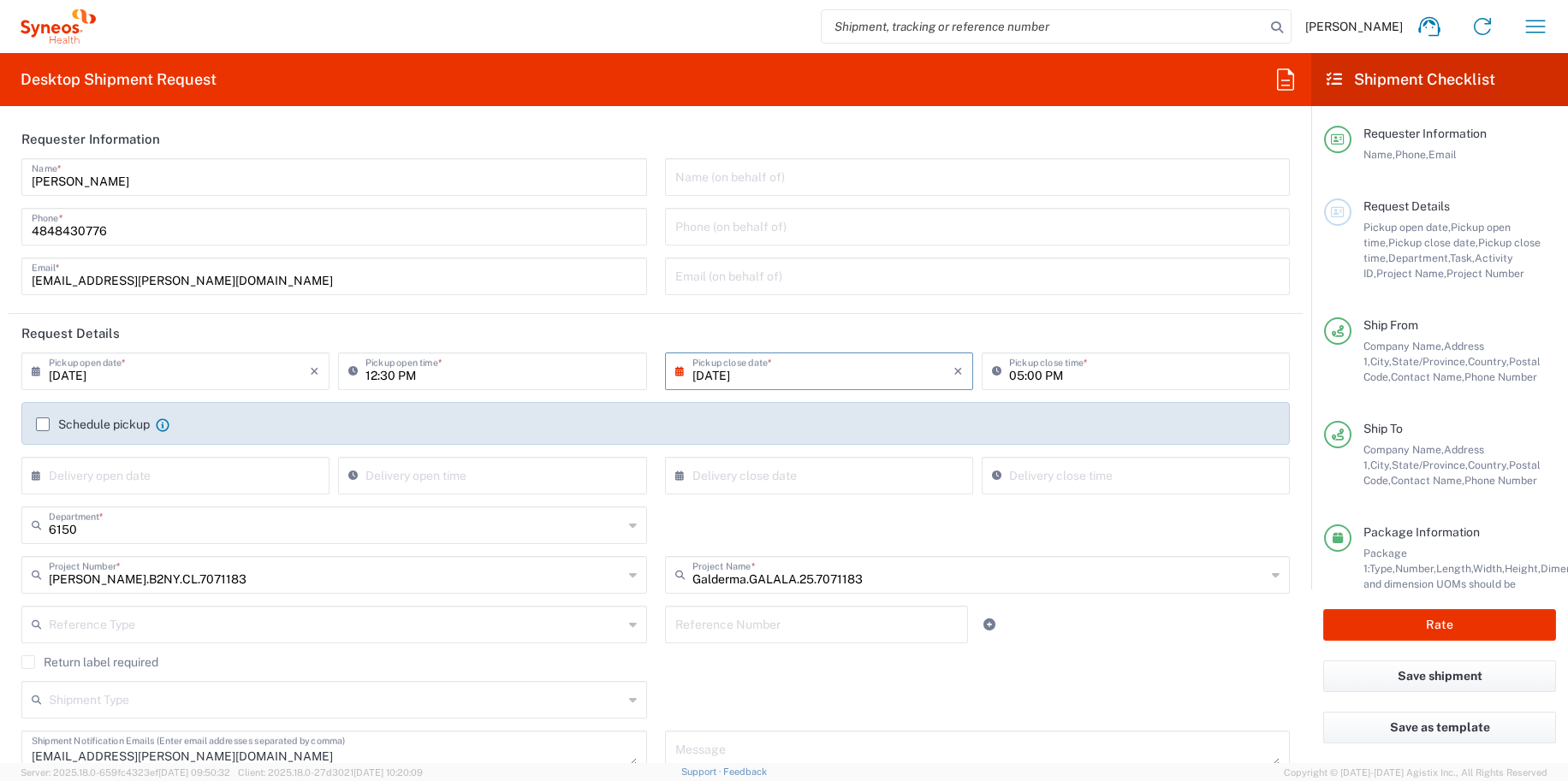
click at [714, 370] on input "09/08/2025" at bounding box center [823, 370] width 261 height 30
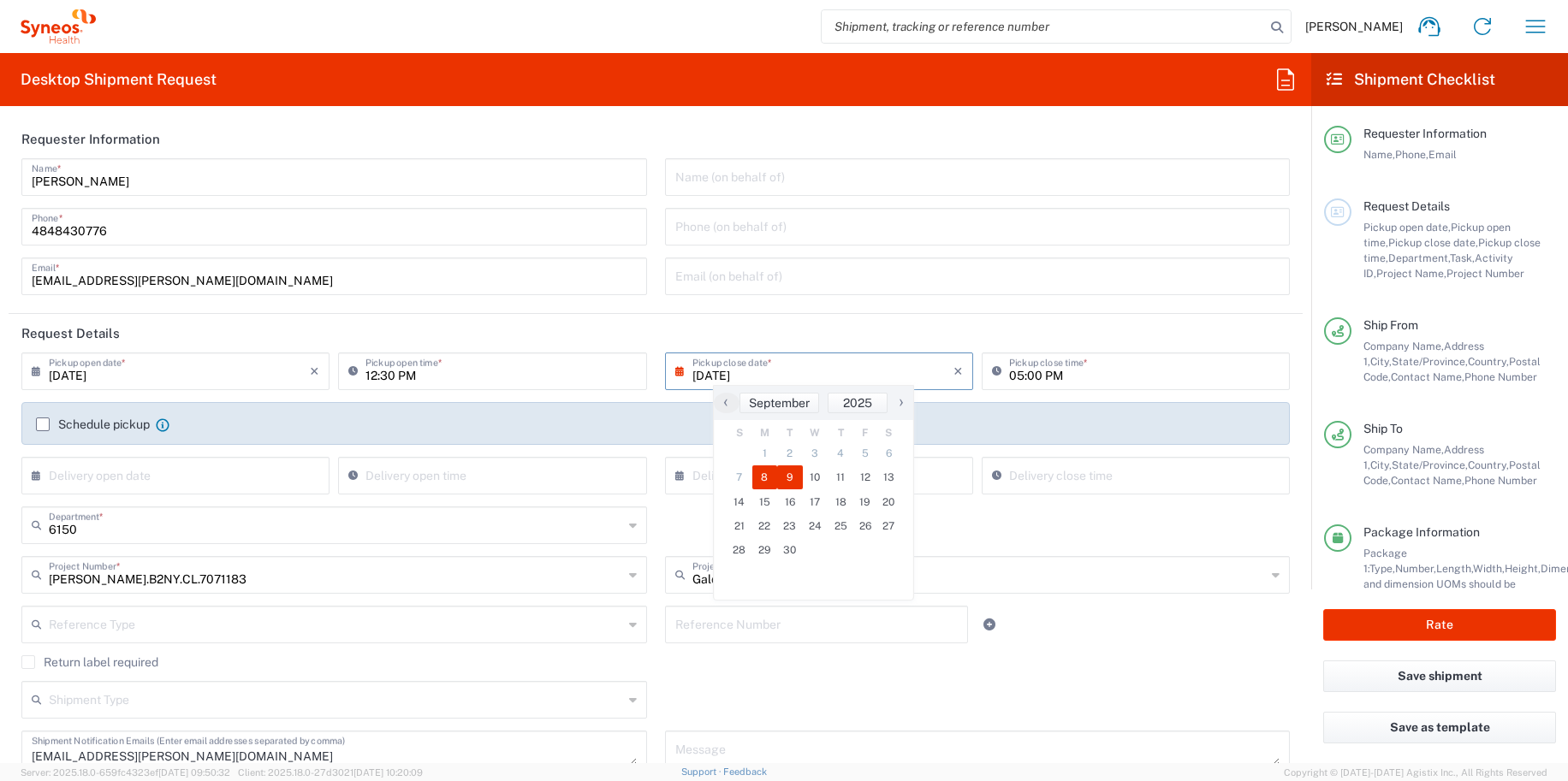
click at [790, 478] on span "9" at bounding box center [789, 476] width 26 height 24
type input "09/09/2025"
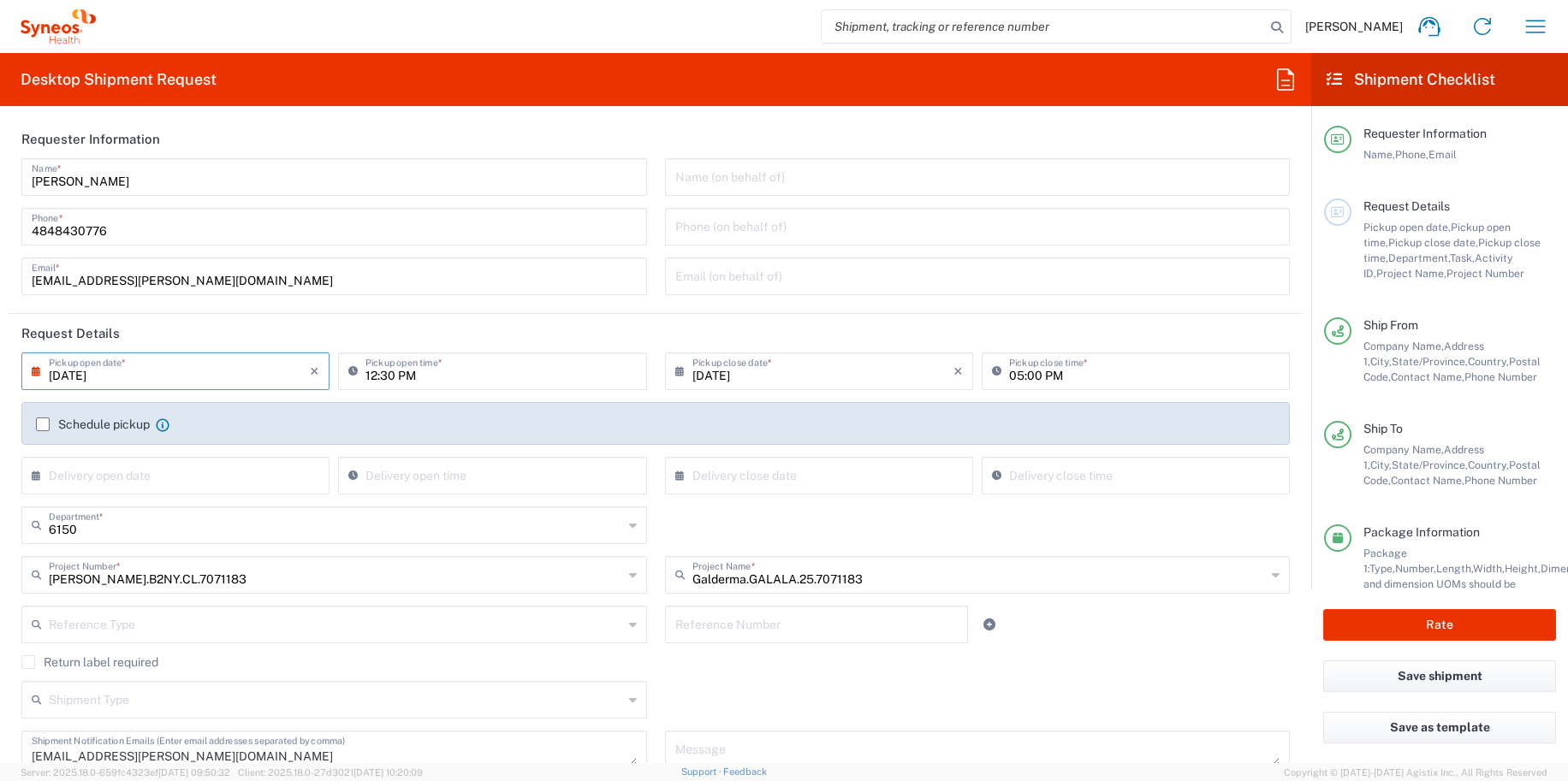
click at [167, 368] on input "09/09/2025" at bounding box center [179, 370] width 261 height 30
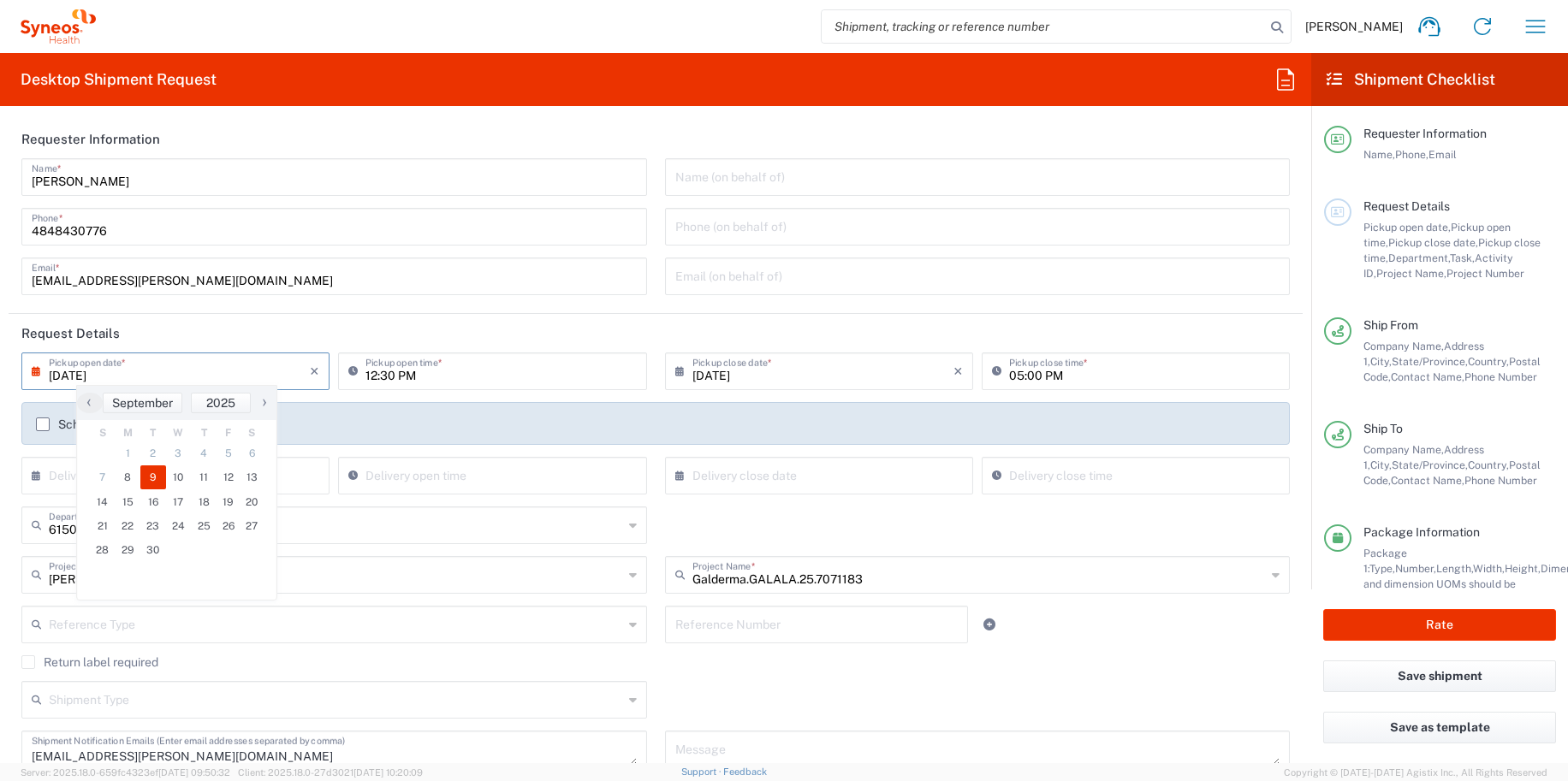
type input "09/08/2025"
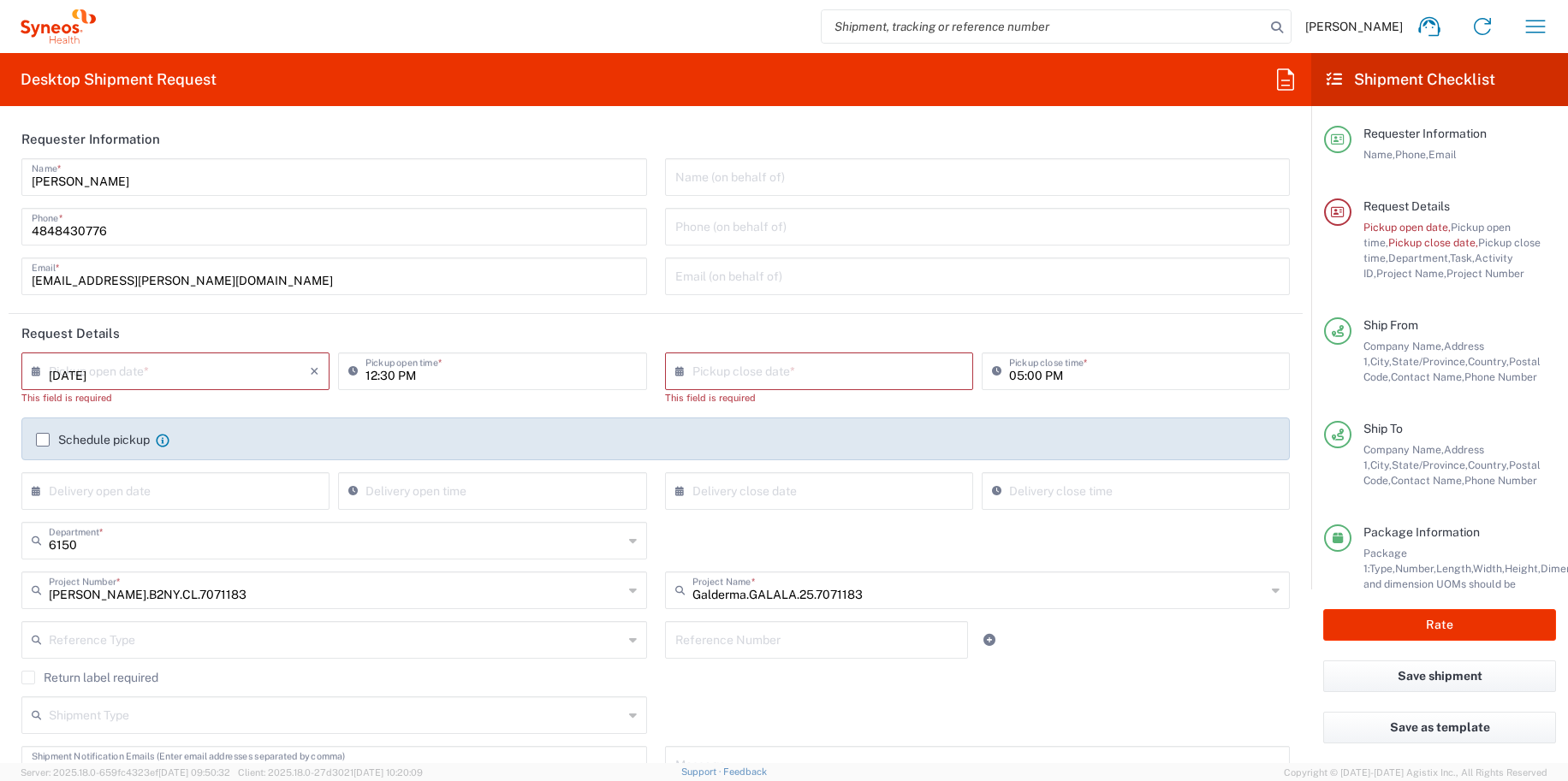
type input "09/08/2025"
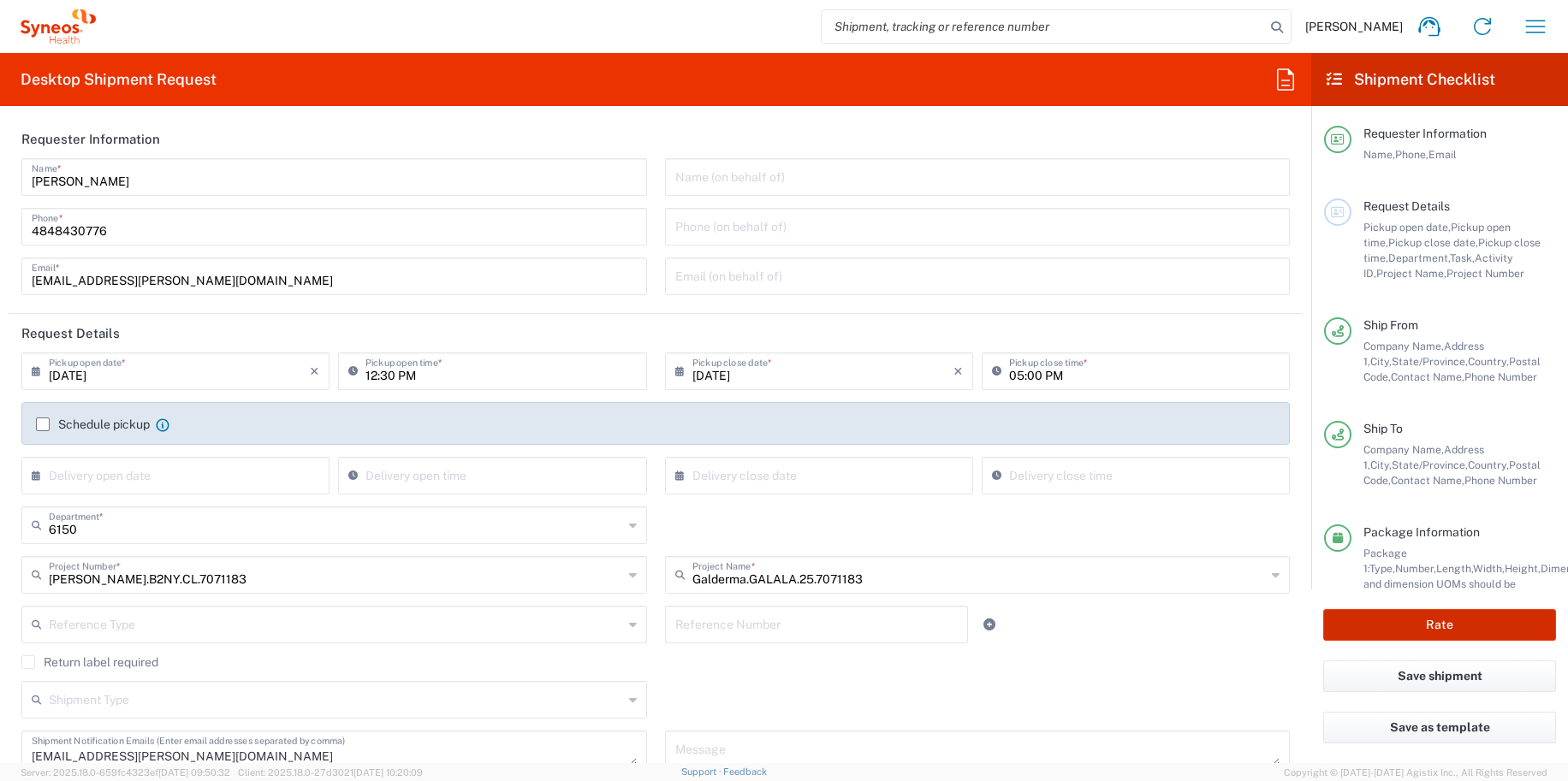
click at [1389, 619] on button "Rate" at bounding box center [1439, 625] width 233 height 32
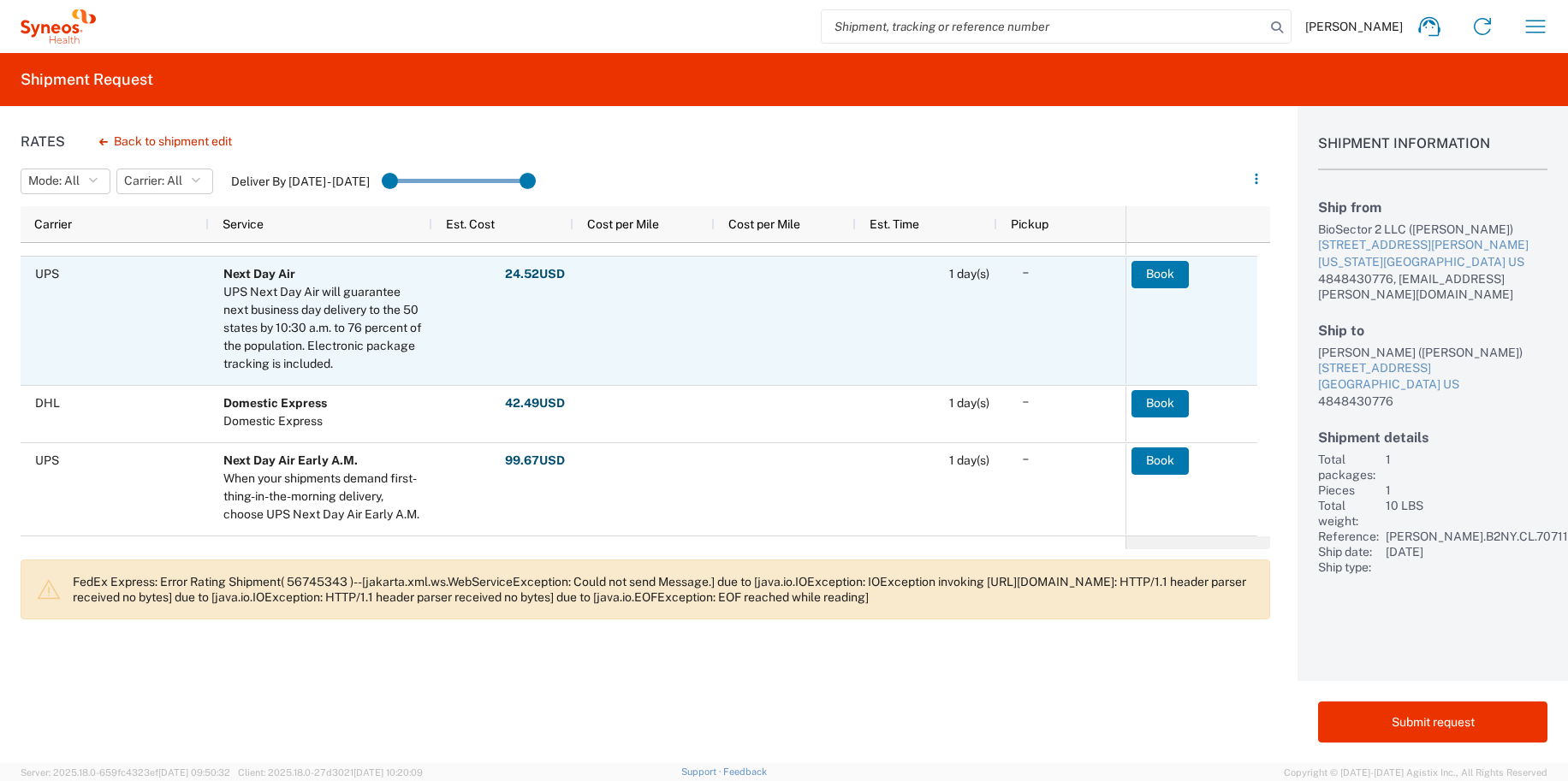
scroll to position [245, 0]
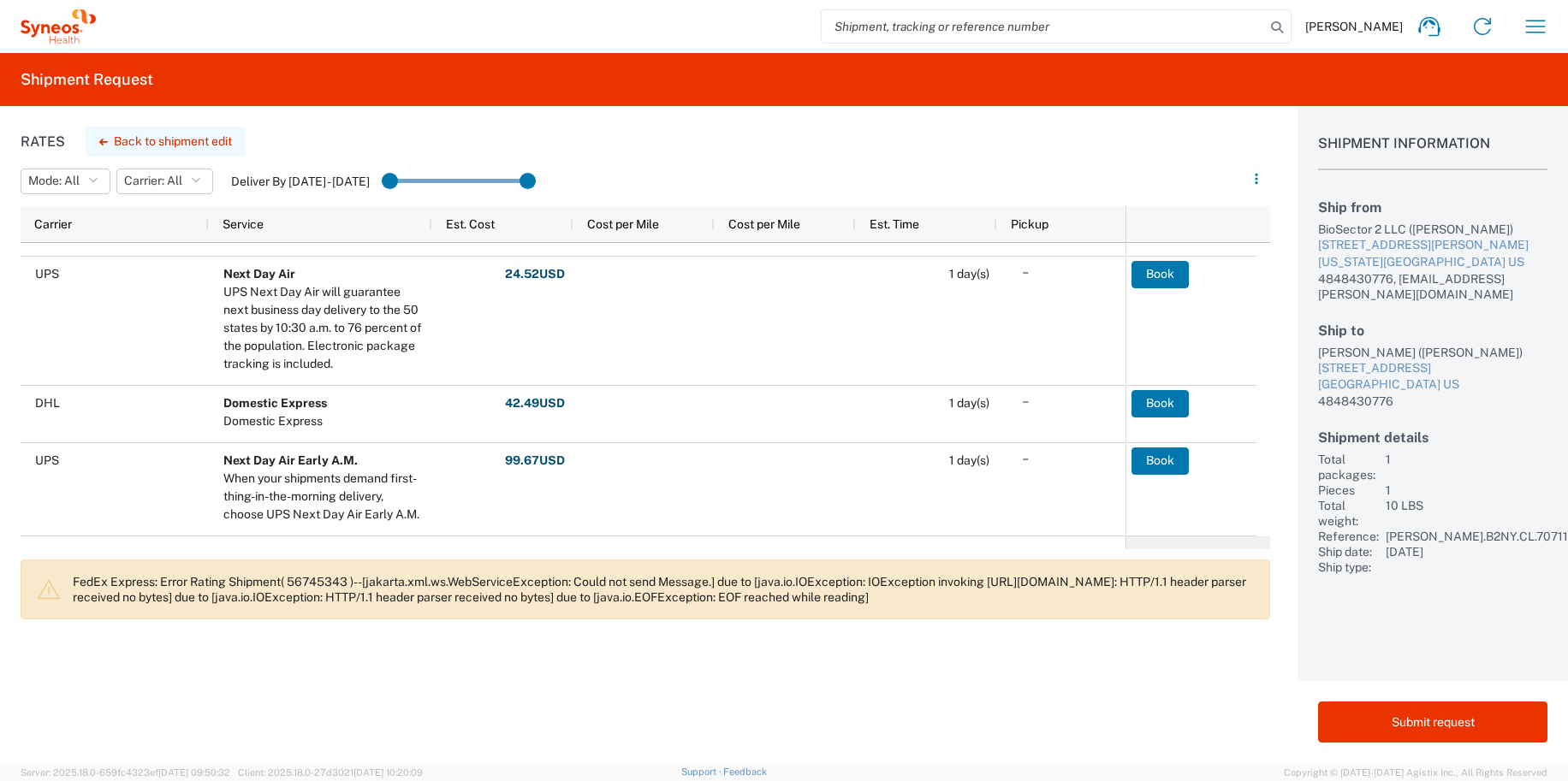
click at [147, 138] on button "Back to shipment edit" at bounding box center [166, 142] width 160 height 30
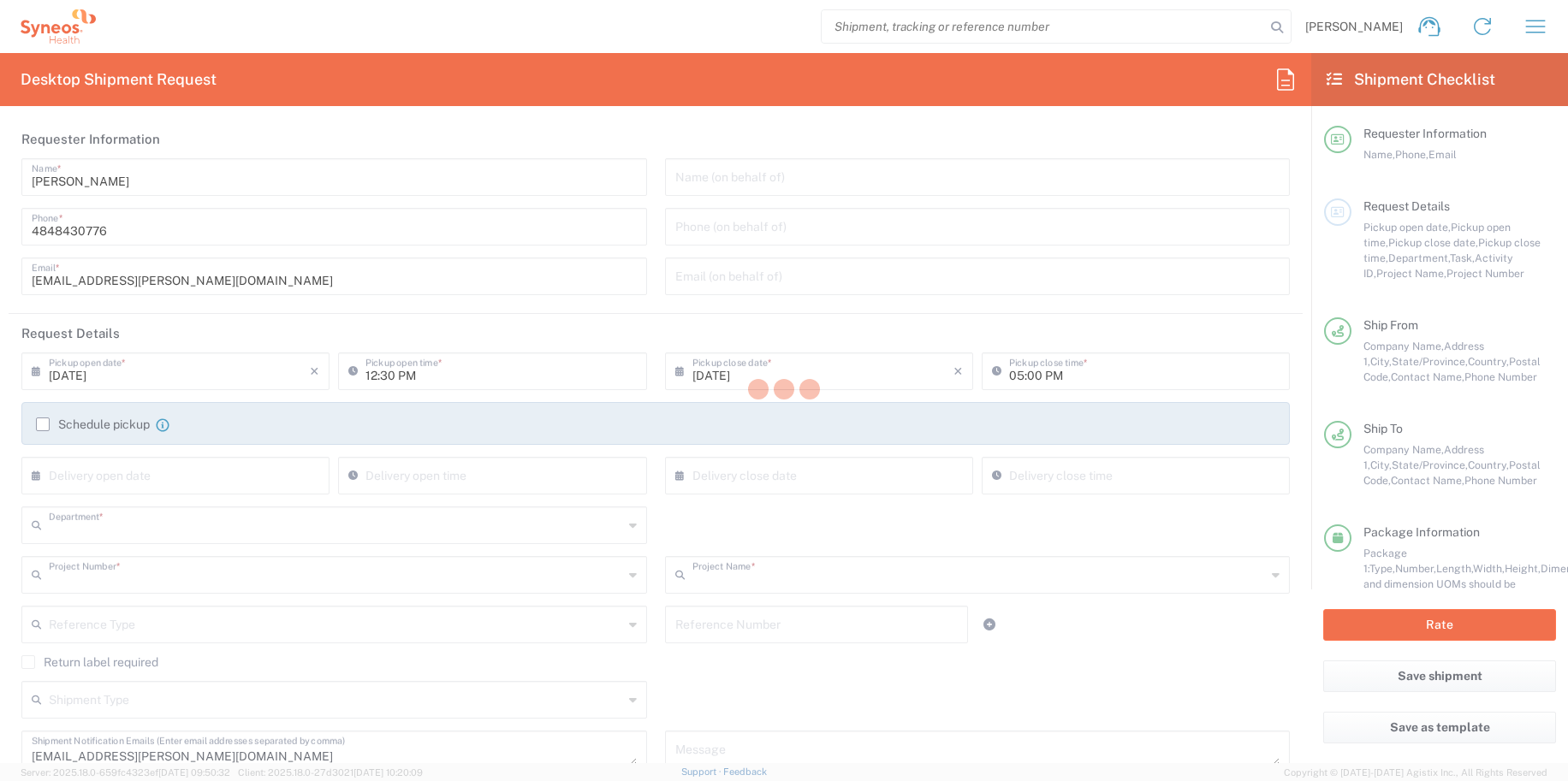
type input "6150"
type input "[PERSON_NAME].B2NY.CL.7071183"
type input "Galderma.GALALA.25.7071183"
type input "[US_STATE]"
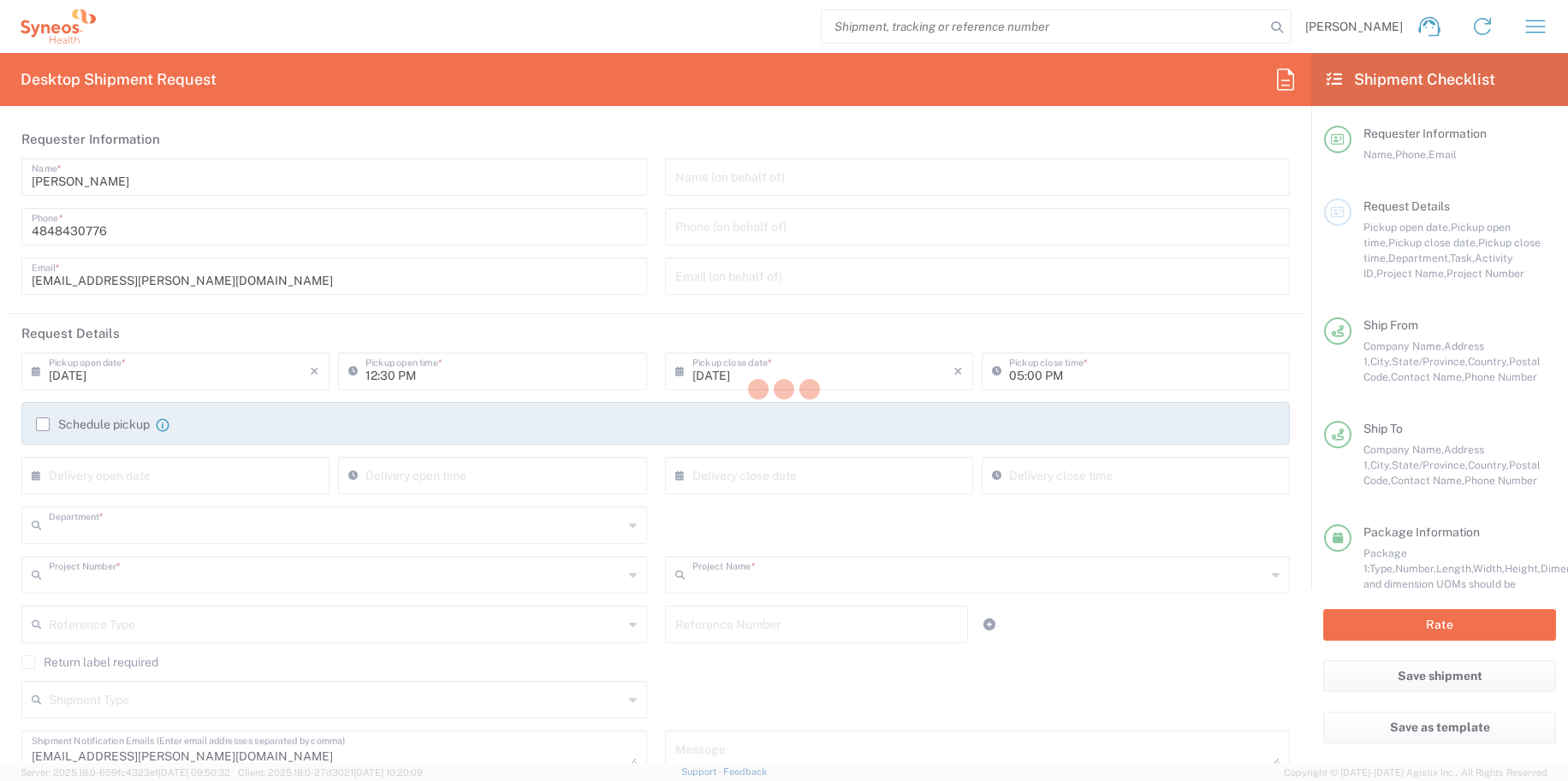
type input "Medium Box"
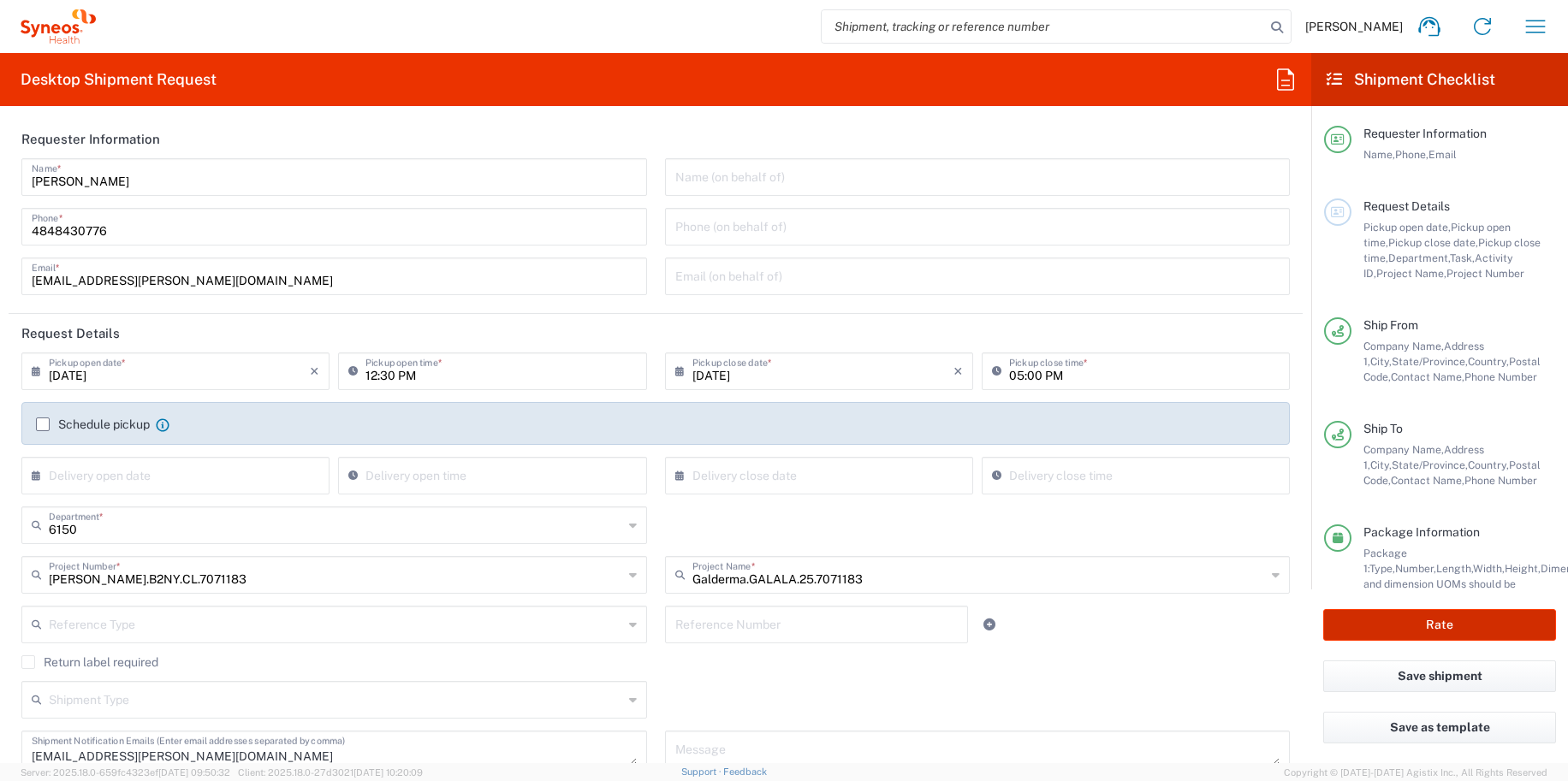
click at [1483, 623] on button "Rate" at bounding box center [1439, 625] width 233 height 32
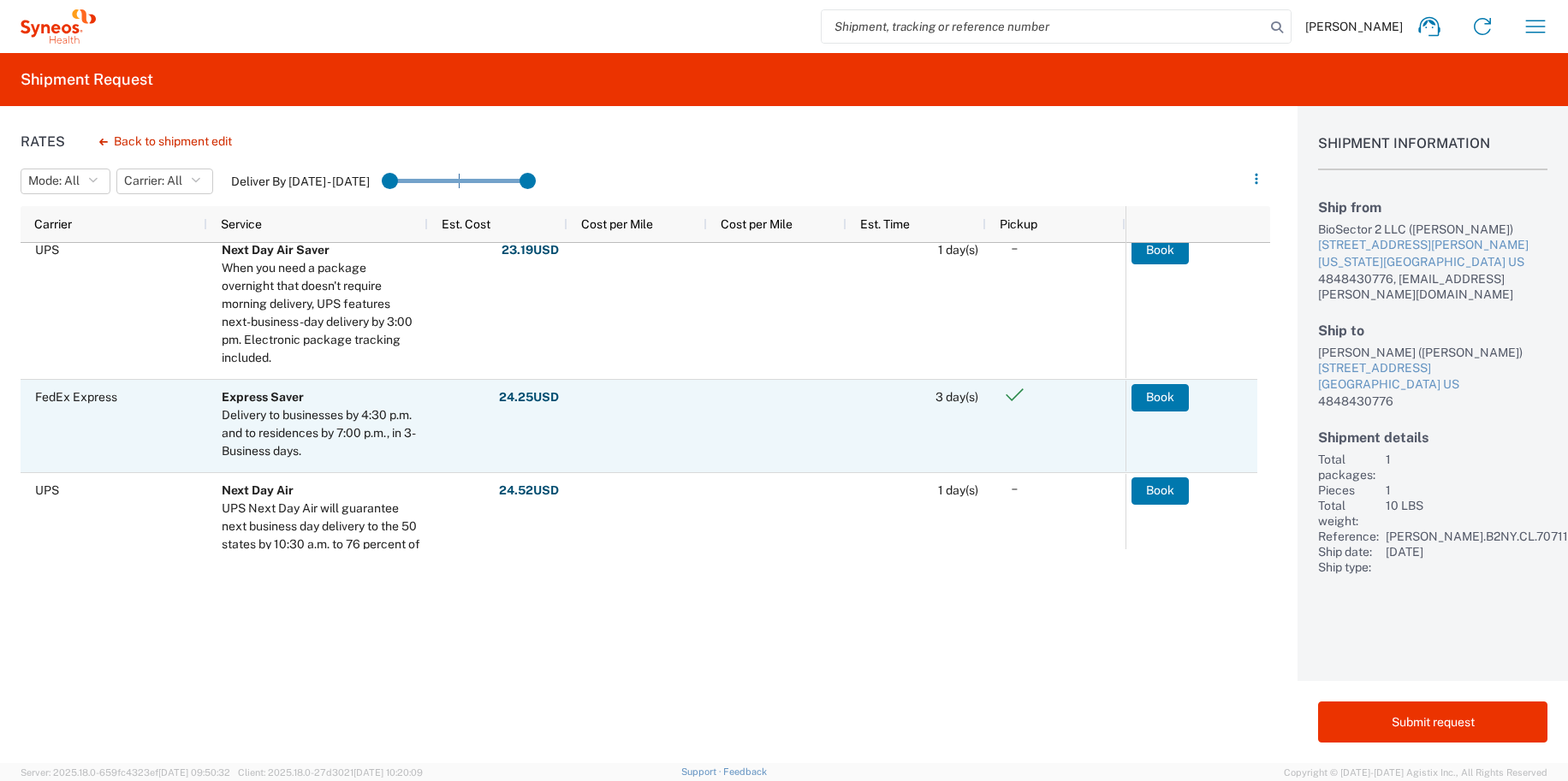
scroll to position [122, 0]
click at [1162, 398] on button "Book" at bounding box center [1159, 397] width 57 height 27
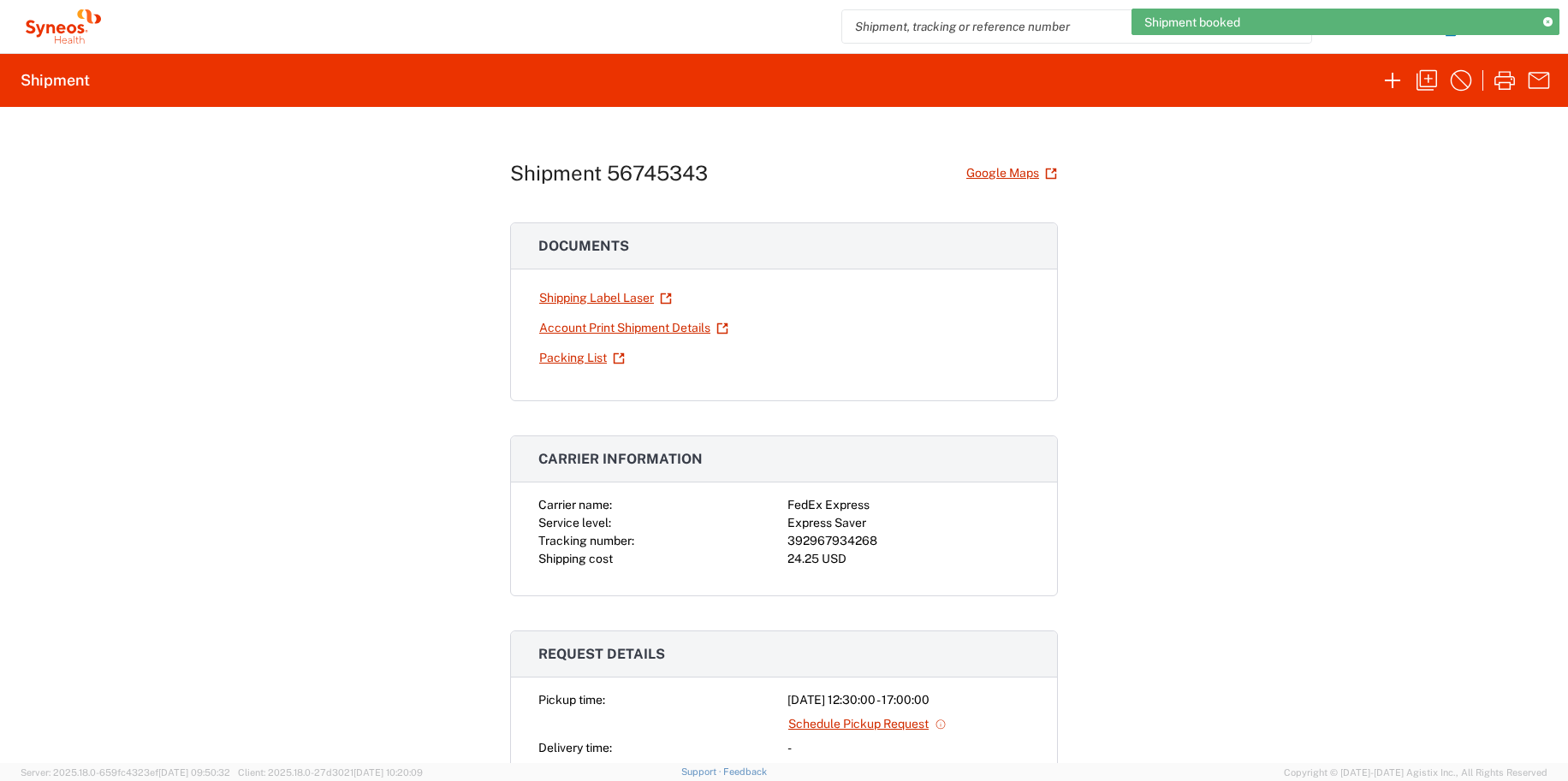
click at [841, 540] on div "392967934268" at bounding box center [908, 541] width 242 height 18
copy div "392967934268"
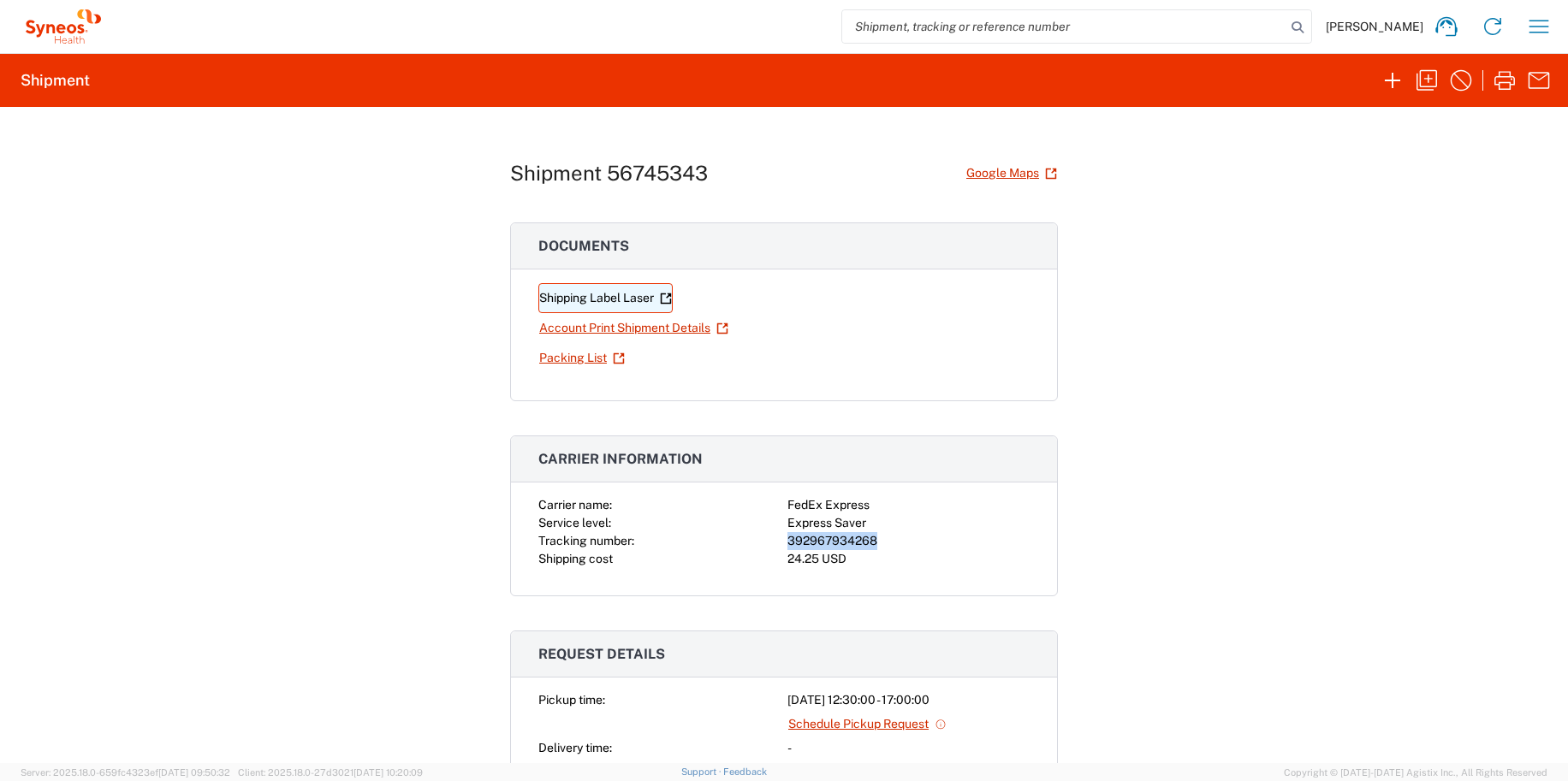
click at [571, 303] on link "Shipping Label Laser" at bounding box center [605, 298] width 135 height 30
click at [528, 138] on div "Shipment 56745343 Google Maps Documents Shipping Label Laser Account Print Ship…" at bounding box center [784, 434] width 548 height 656
click at [694, 473] on h3 "Carrier information" at bounding box center [784, 459] width 546 height 46
click at [763, 504] on div "Carrier name:" at bounding box center [659, 505] width 242 height 18
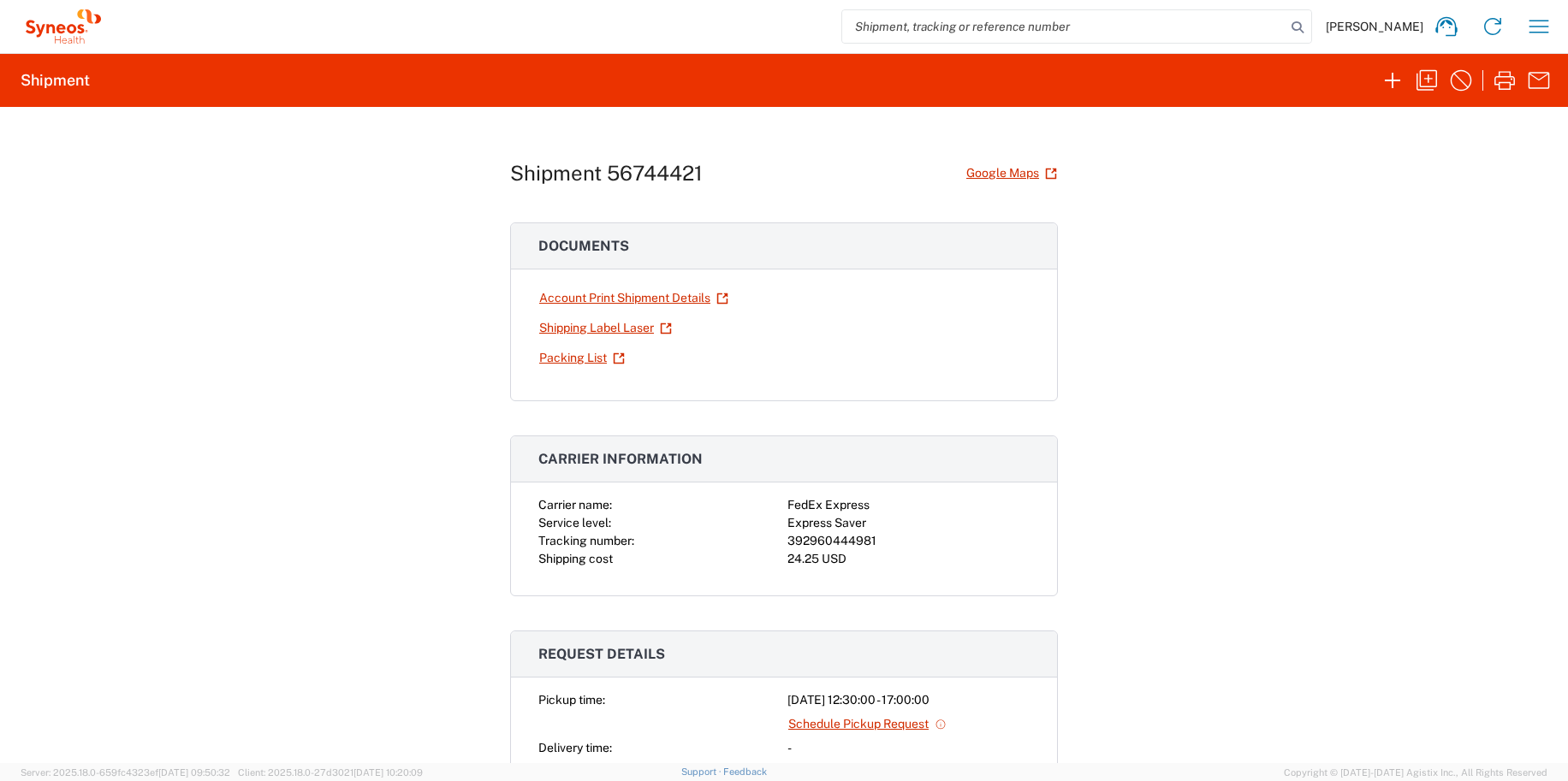
click at [817, 503] on div "FedEx Express" at bounding box center [908, 505] width 242 height 18
click at [876, 510] on div "FedEx Express" at bounding box center [908, 505] width 242 height 18
click at [1384, 79] on icon "button" at bounding box center [1392, 80] width 27 height 27
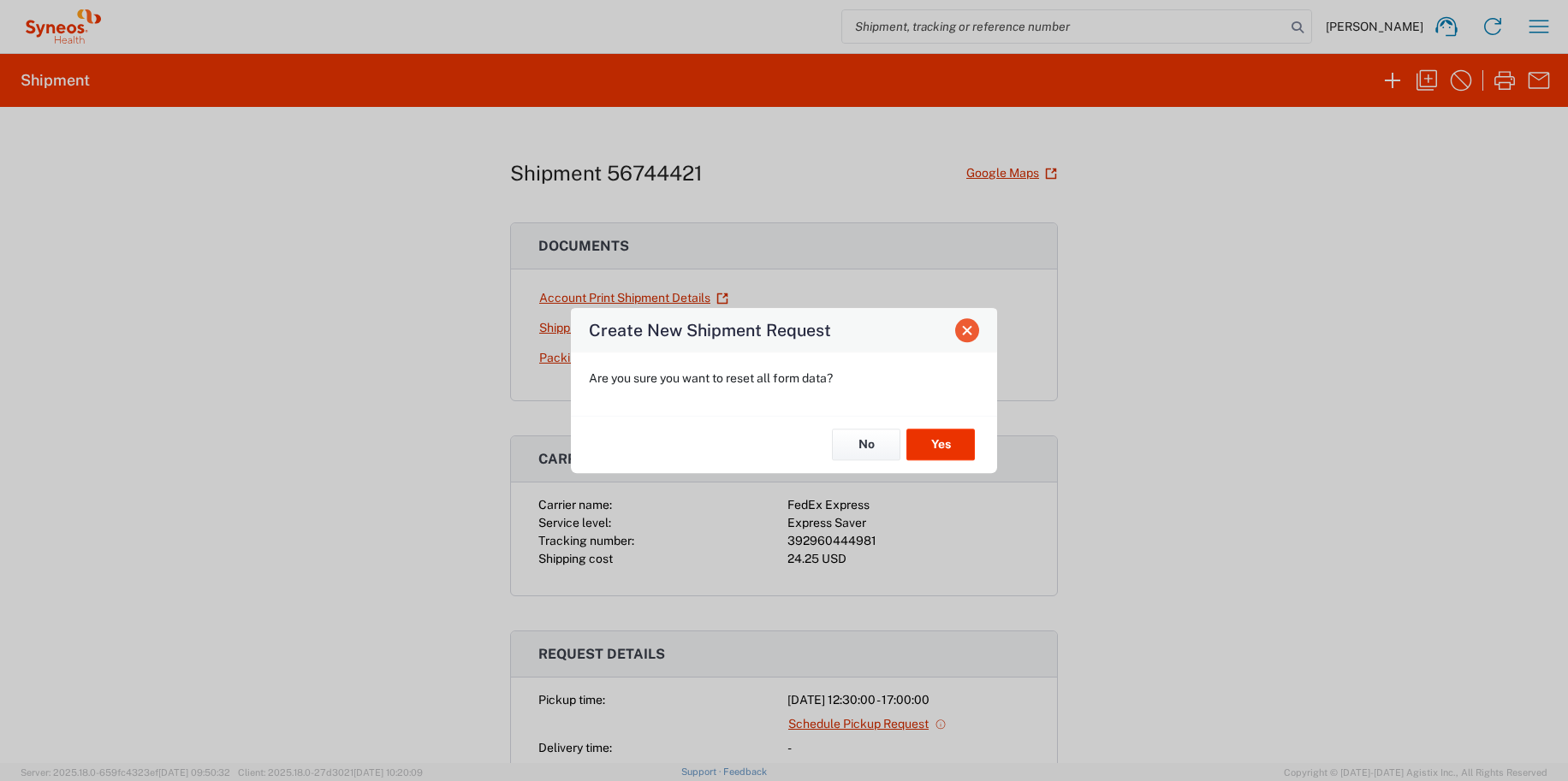
click at [972, 328] on span "Close" at bounding box center [967, 330] width 12 height 12
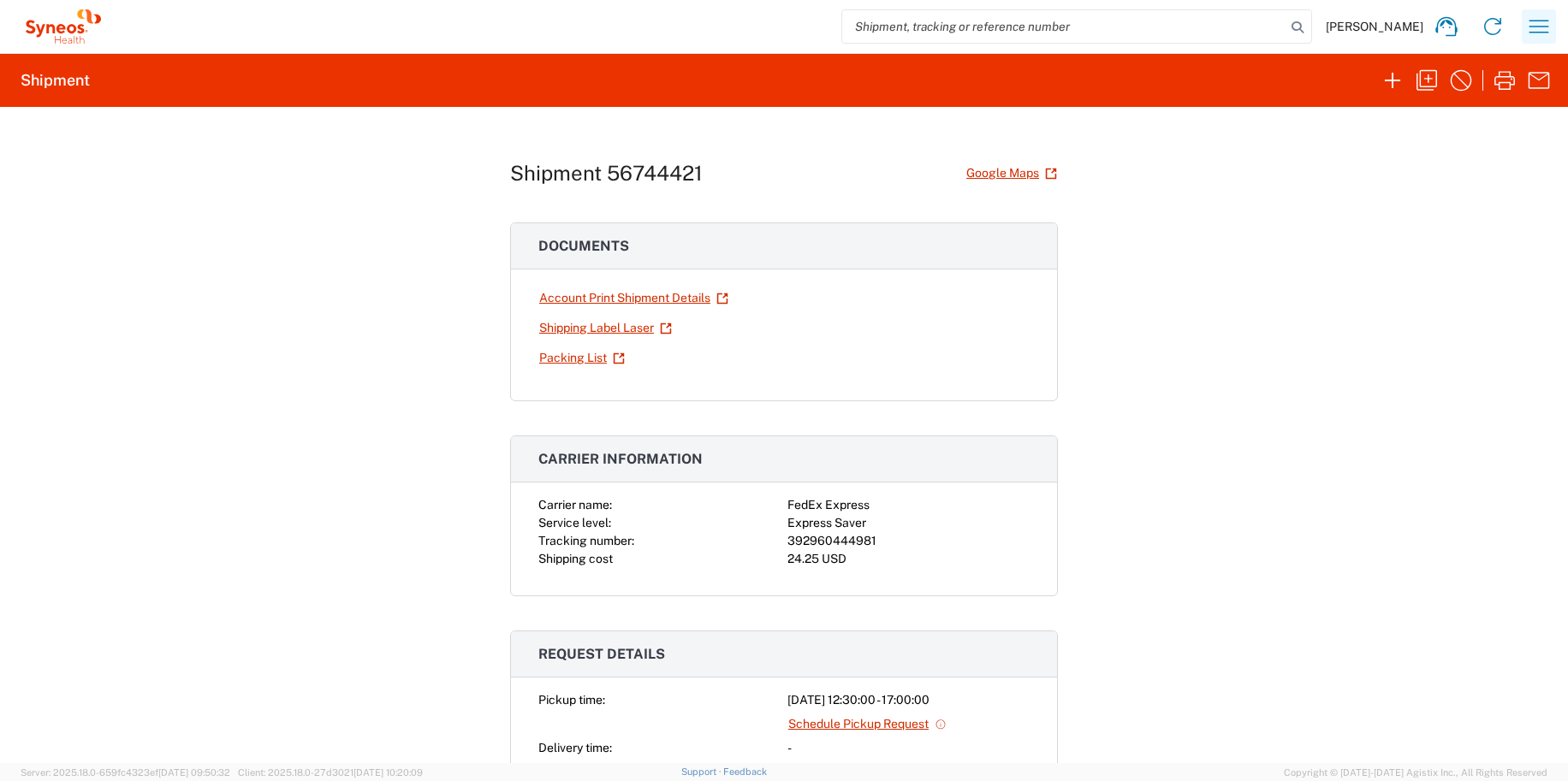
click at [1544, 33] on icon "button" at bounding box center [1538, 26] width 27 height 27
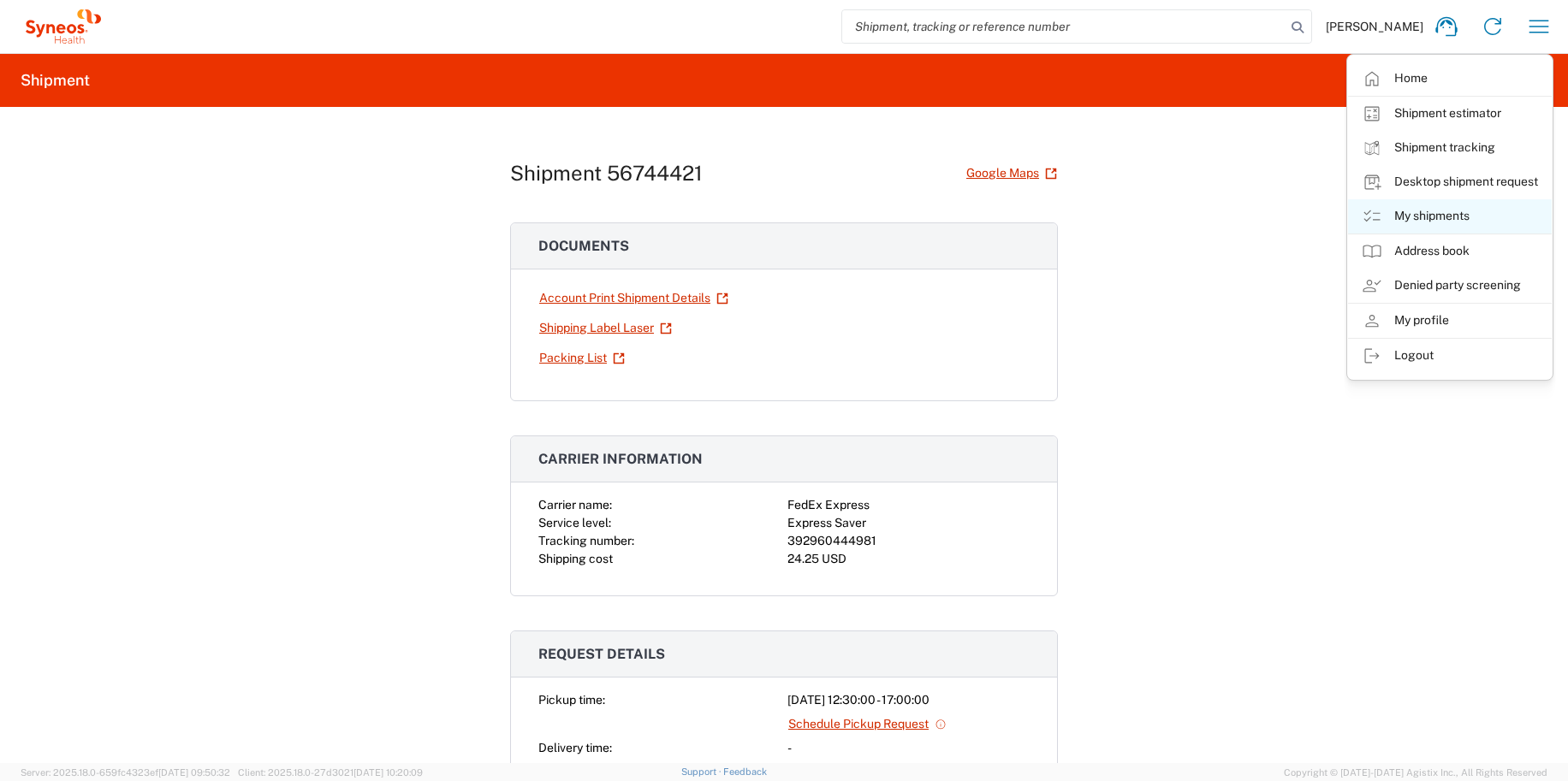
click at [1406, 199] on link "My shipments" at bounding box center [1449, 216] width 203 height 34
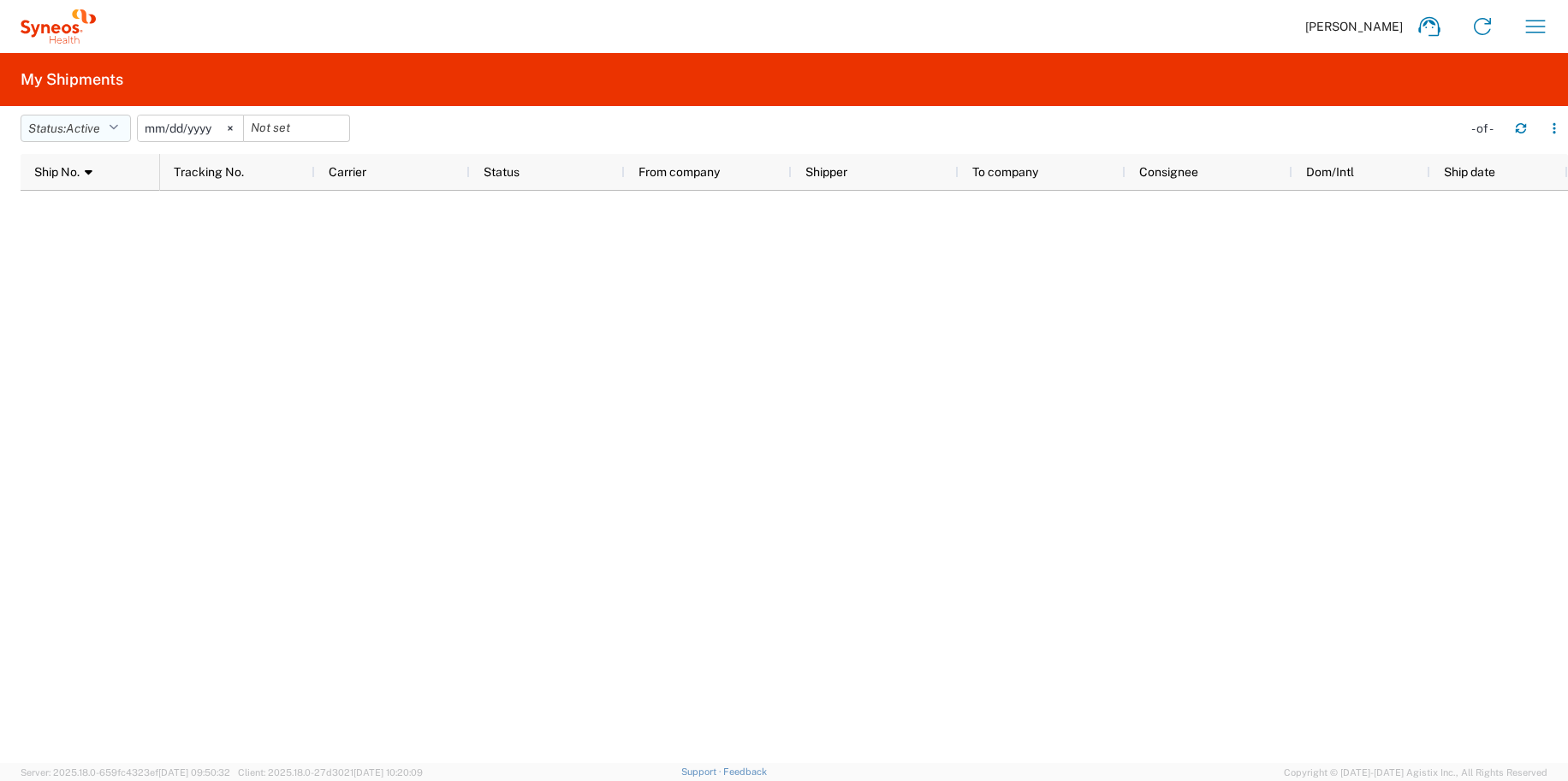
click at [118, 127] on icon "button" at bounding box center [113, 129] width 10 height 12
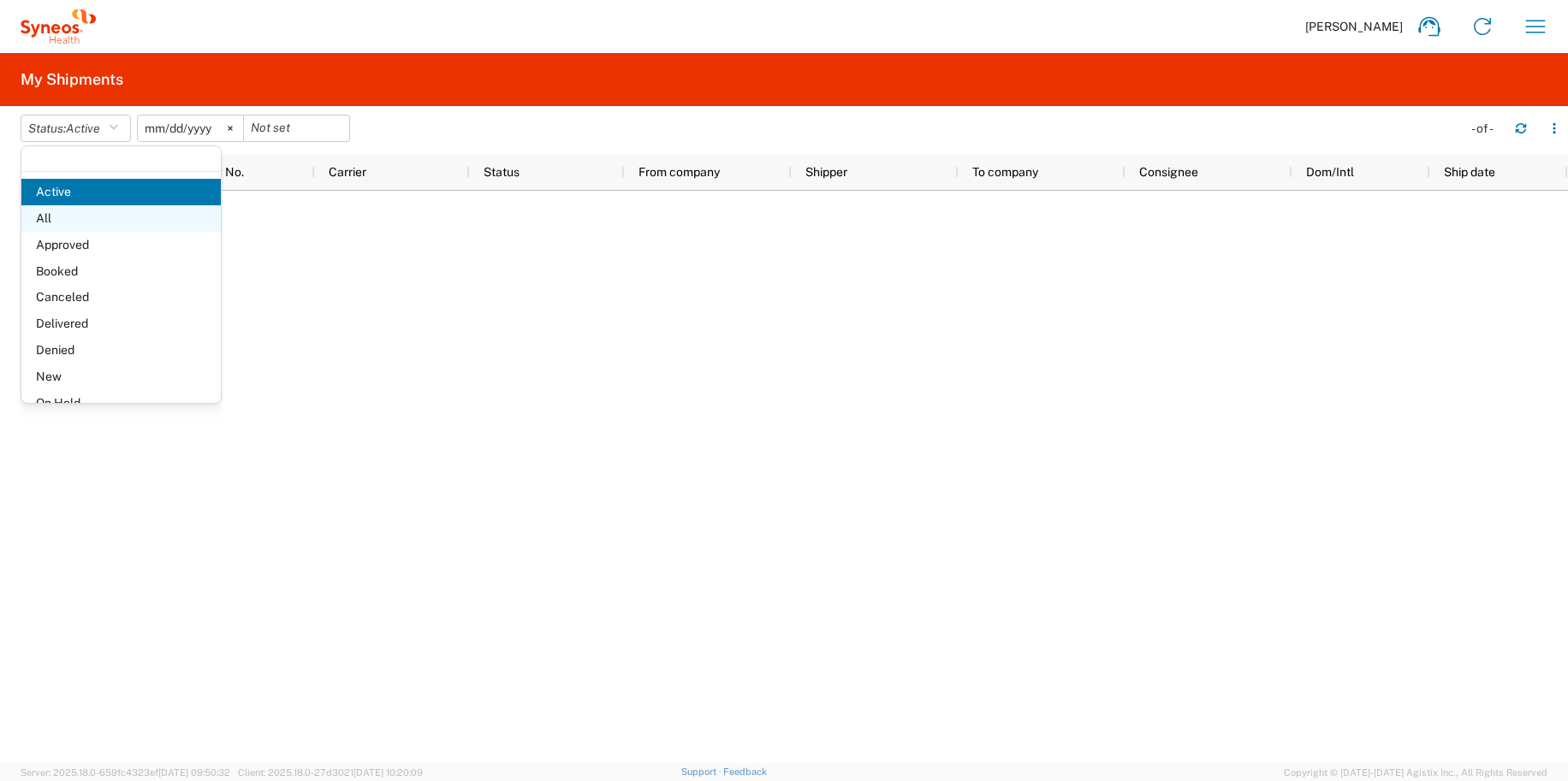
click at [58, 225] on span "All" at bounding box center [121, 218] width 199 height 26
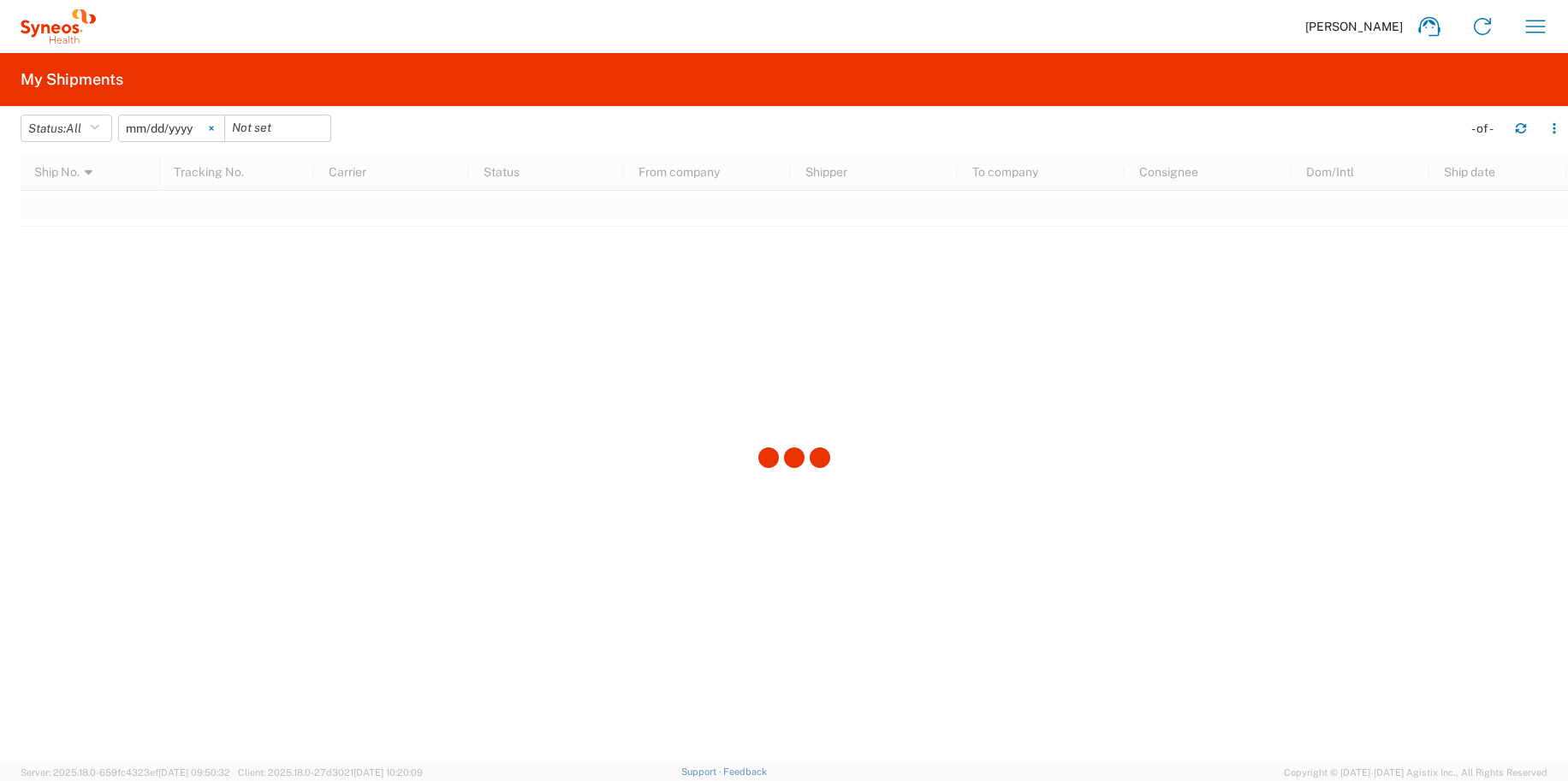
click at [225, 130] on svg-icon at bounding box center [211, 128] width 26 height 26
